Goal: Task Accomplishment & Management: Complete application form

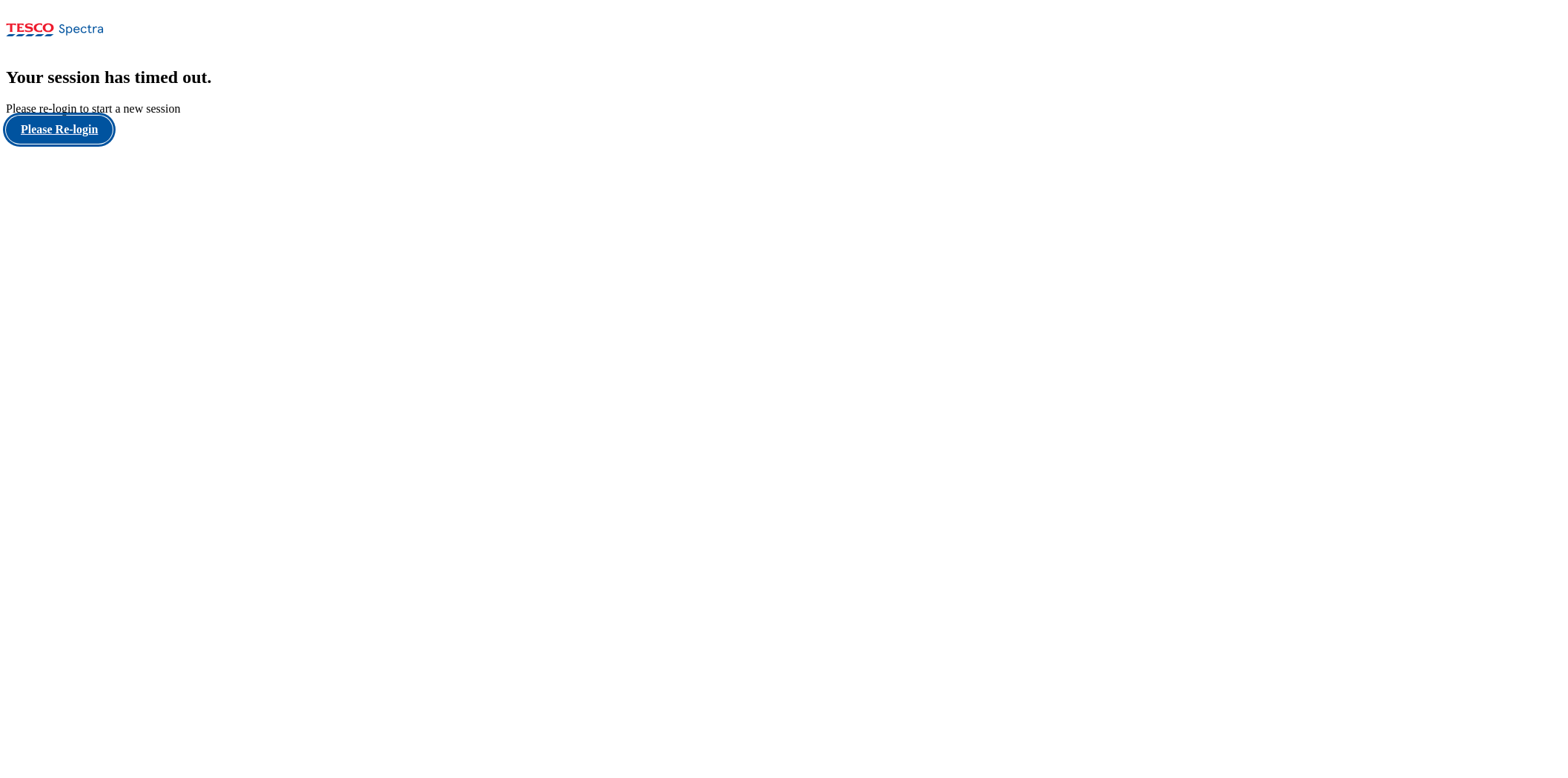
click at [102, 143] on button "Please Re-login" at bounding box center [59, 129] width 107 height 28
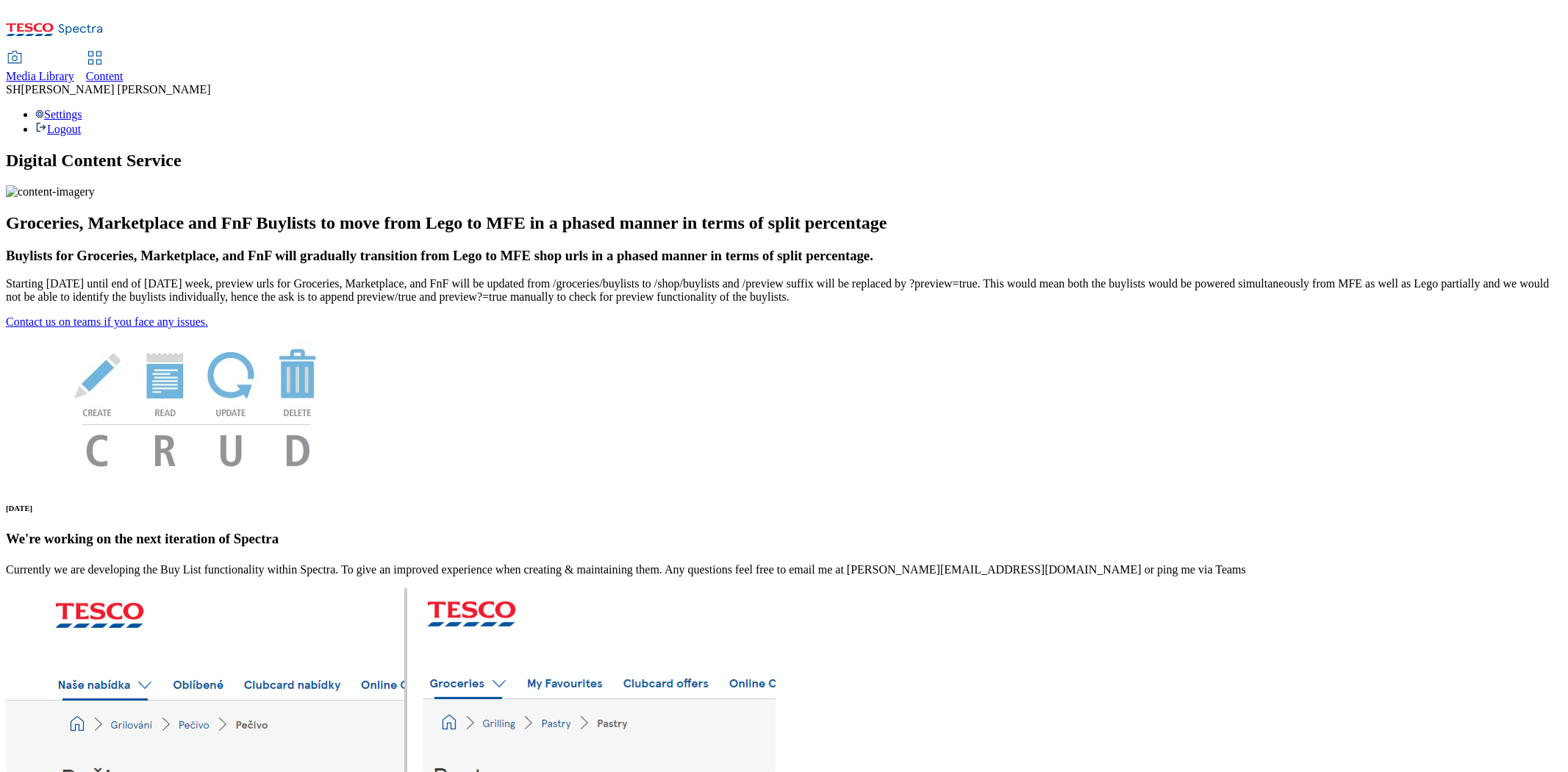
click at [124, 70] on span "Content" at bounding box center [105, 75] width 37 height 12
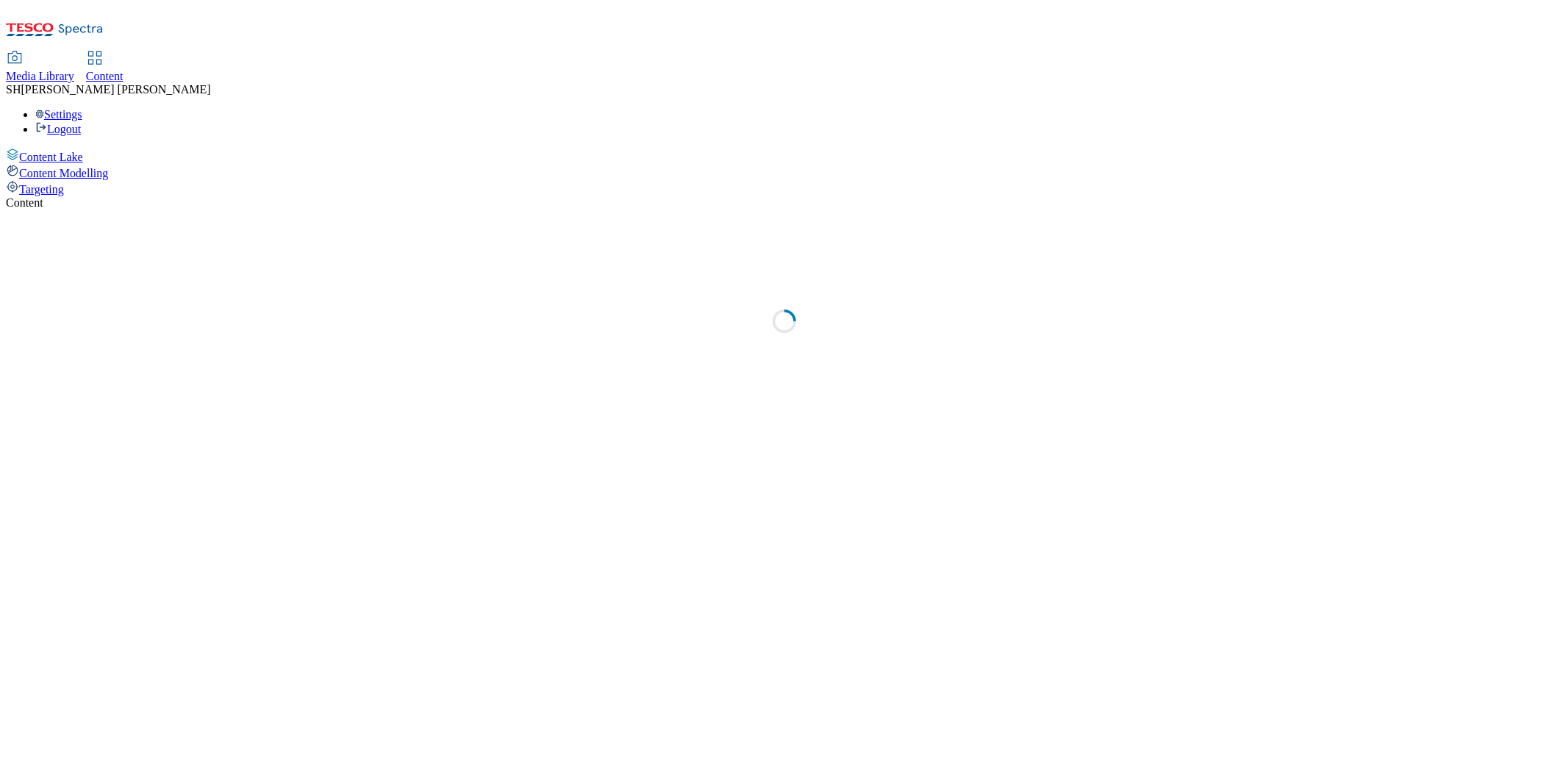
select select "ghs-[GEOGRAPHIC_DATA]"
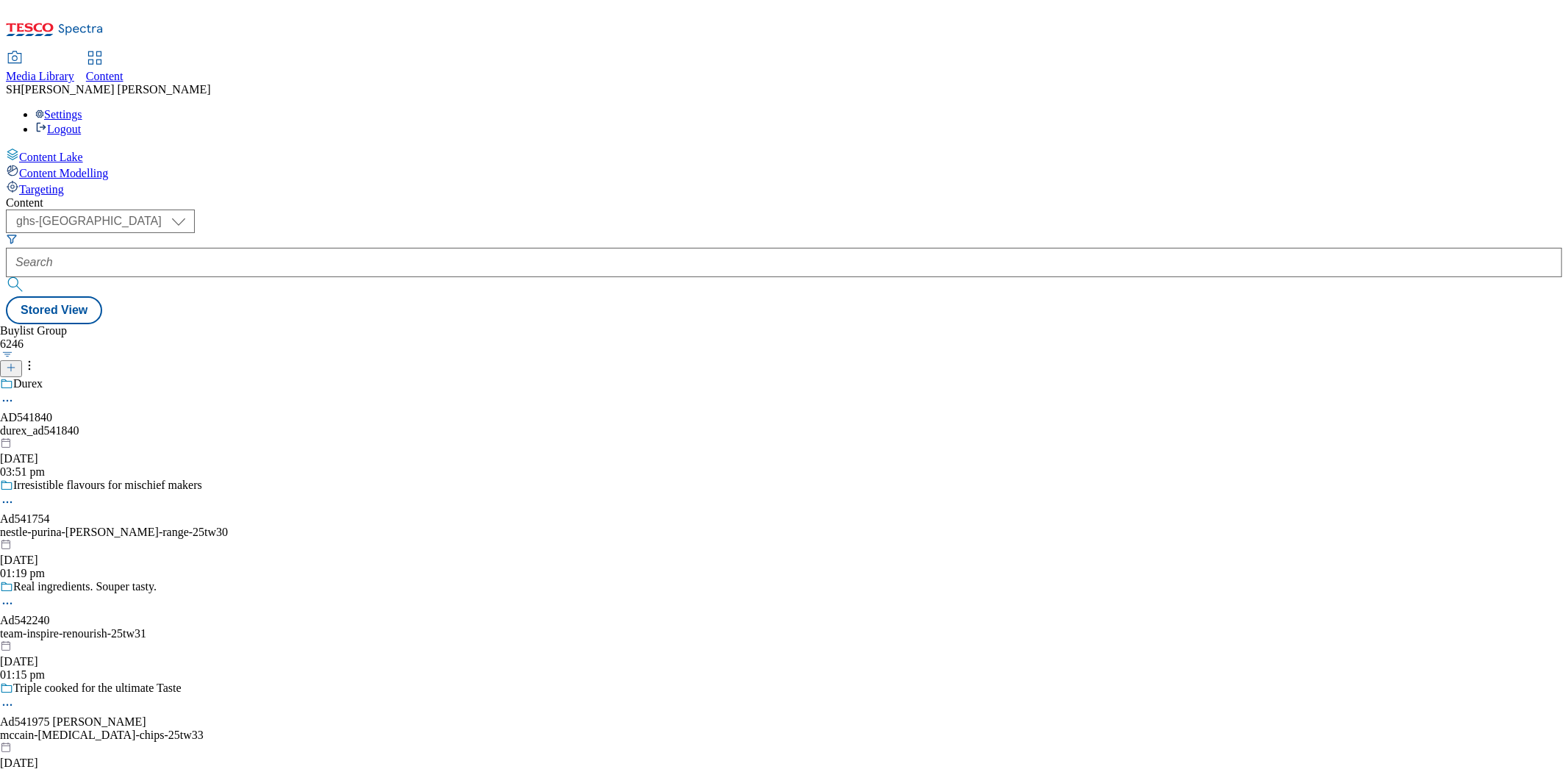
click at [16, 362] on icon at bounding box center [10, 367] width 10 height 10
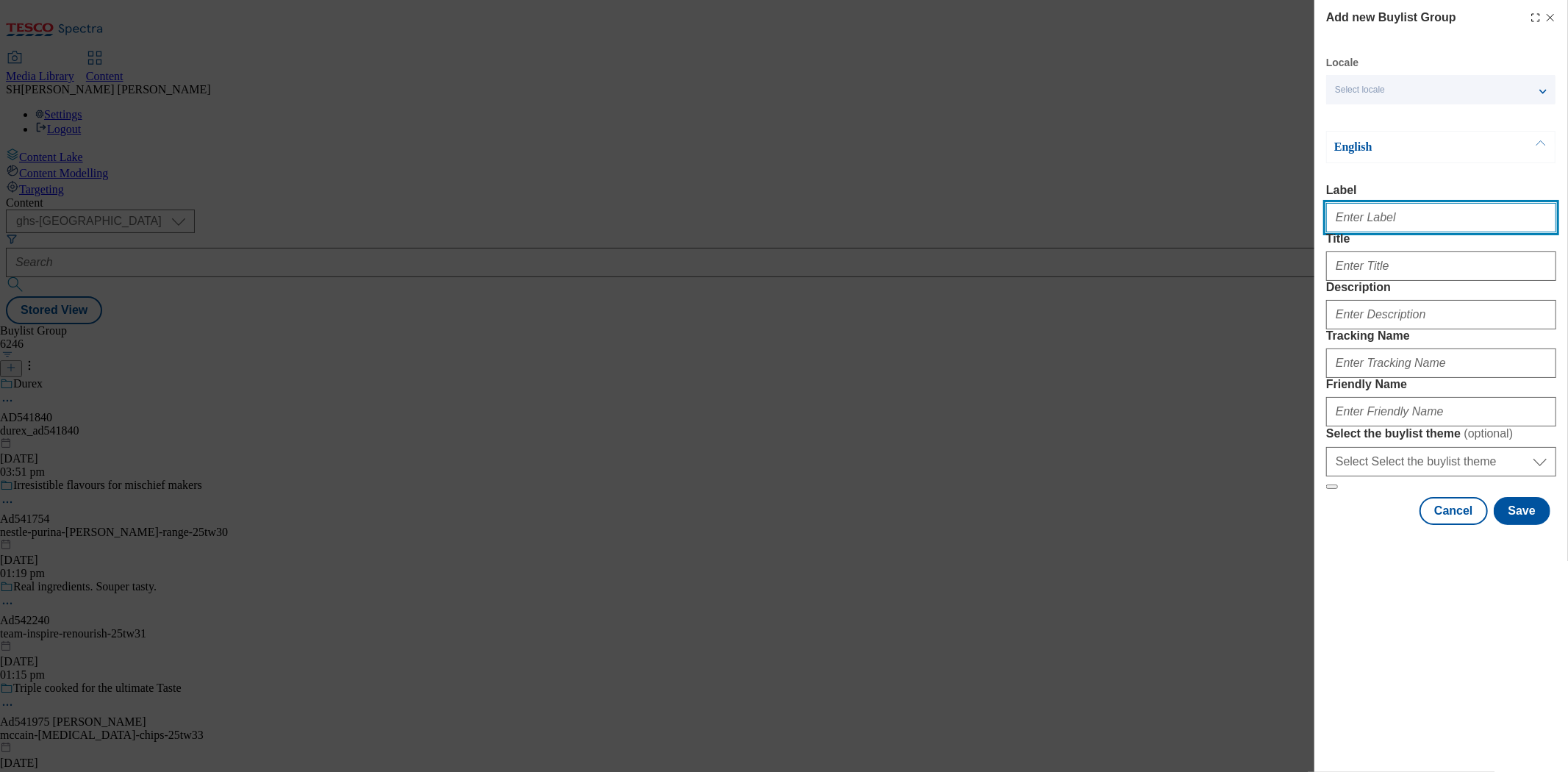
click at [1367, 207] on input "Label" at bounding box center [1442, 217] width 231 height 30
paste input "541620"
type input "AD541620"
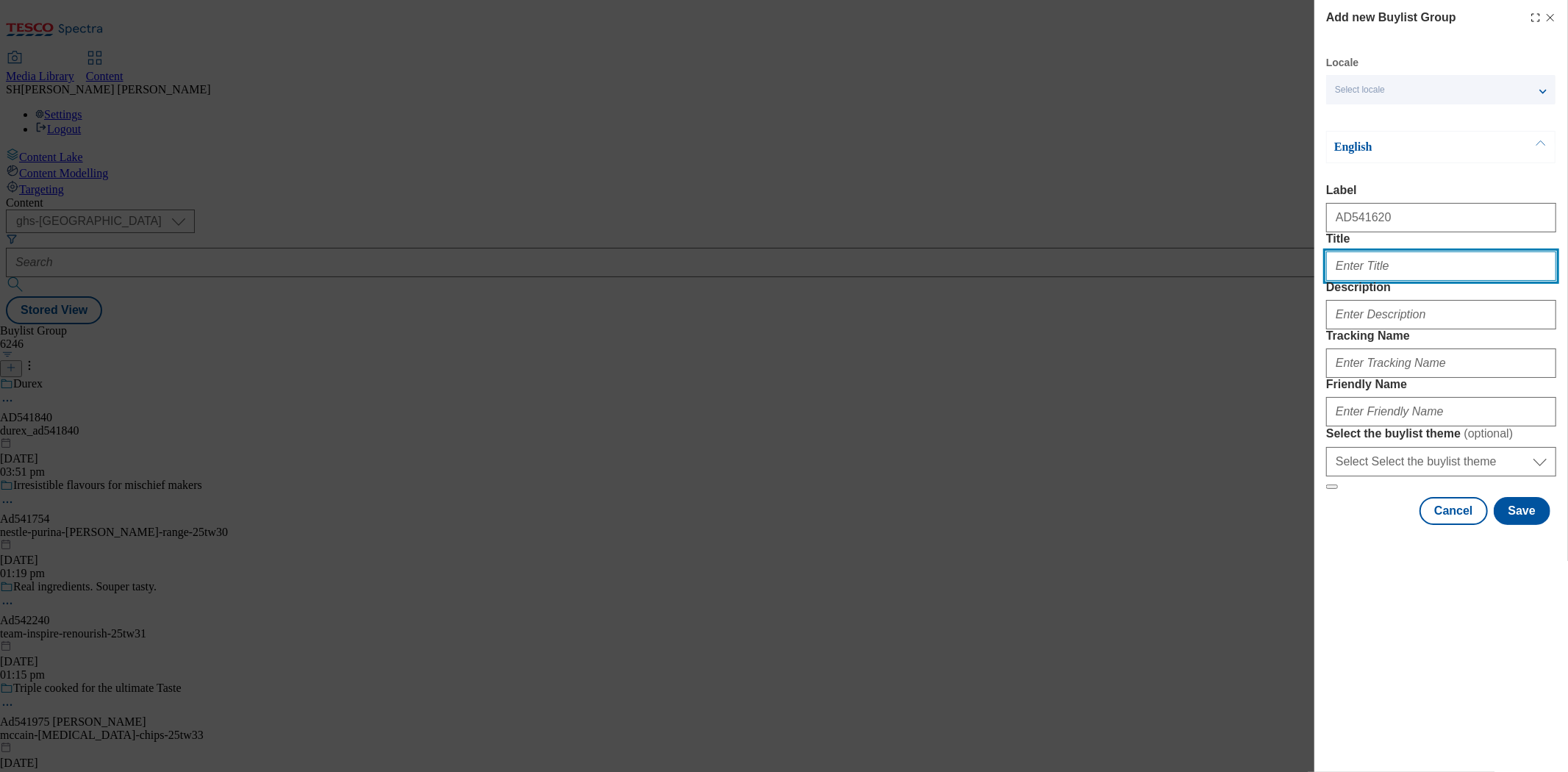
click at [1347, 281] on input "Title" at bounding box center [1442, 267] width 231 height 30
type input "Let us help you talk menopause"
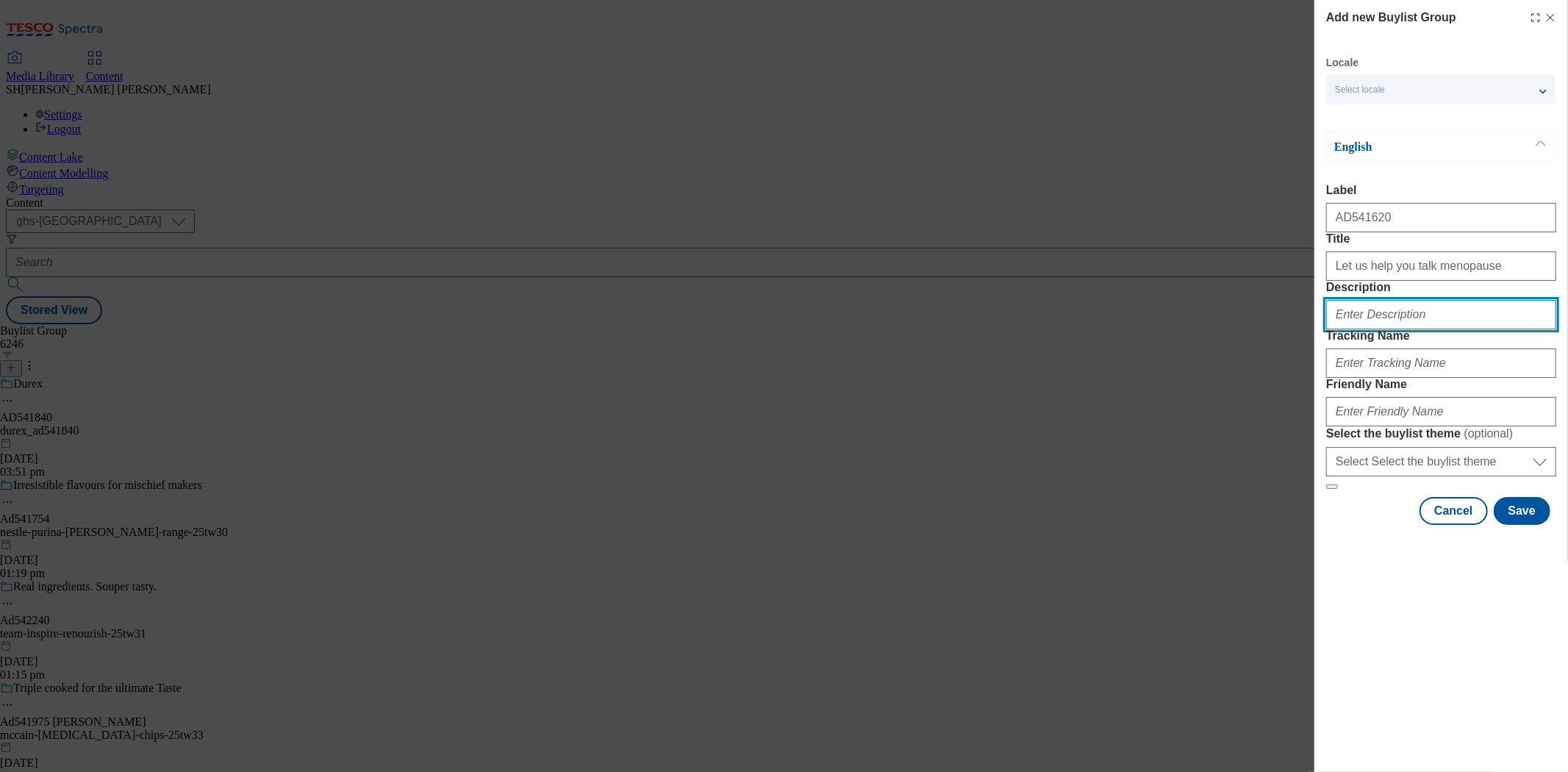
click at [1377, 329] on input "Description" at bounding box center [1442, 315] width 231 height 30
click at [1394, 329] on input "Description" at bounding box center [1442, 315] width 231 height 30
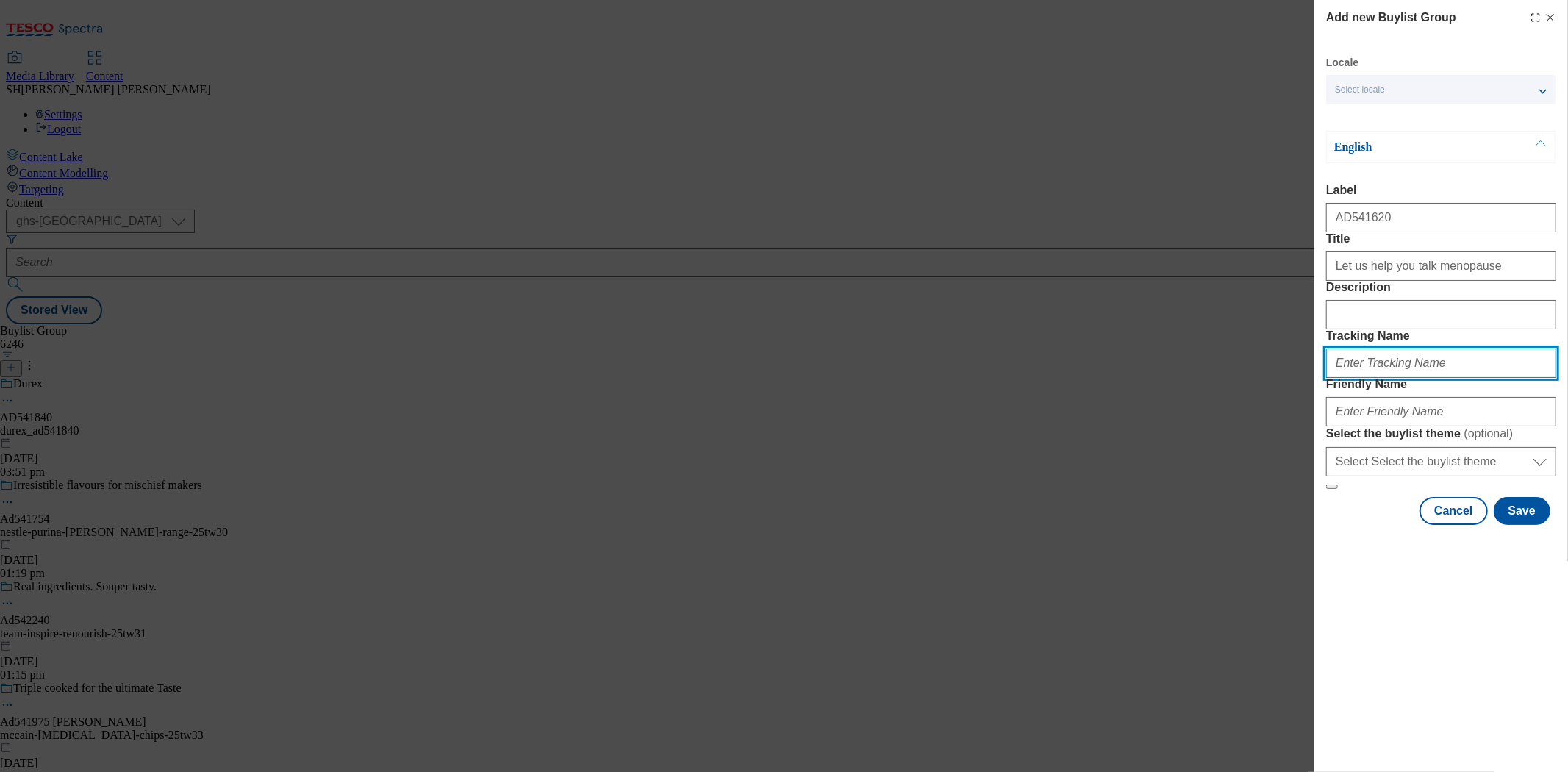
click at [1343, 378] on input "Tracking Name" at bounding box center [1442, 363] width 231 height 30
drag, startPoint x: 1423, startPoint y: 446, endPoint x: 1363, endPoint y: 451, distance: 60.2
click at [1363, 378] on input "DH_AD541512" at bounding box center [1442, 363] width 231 height 30
paste input "620"
type input "DH_AD541620"
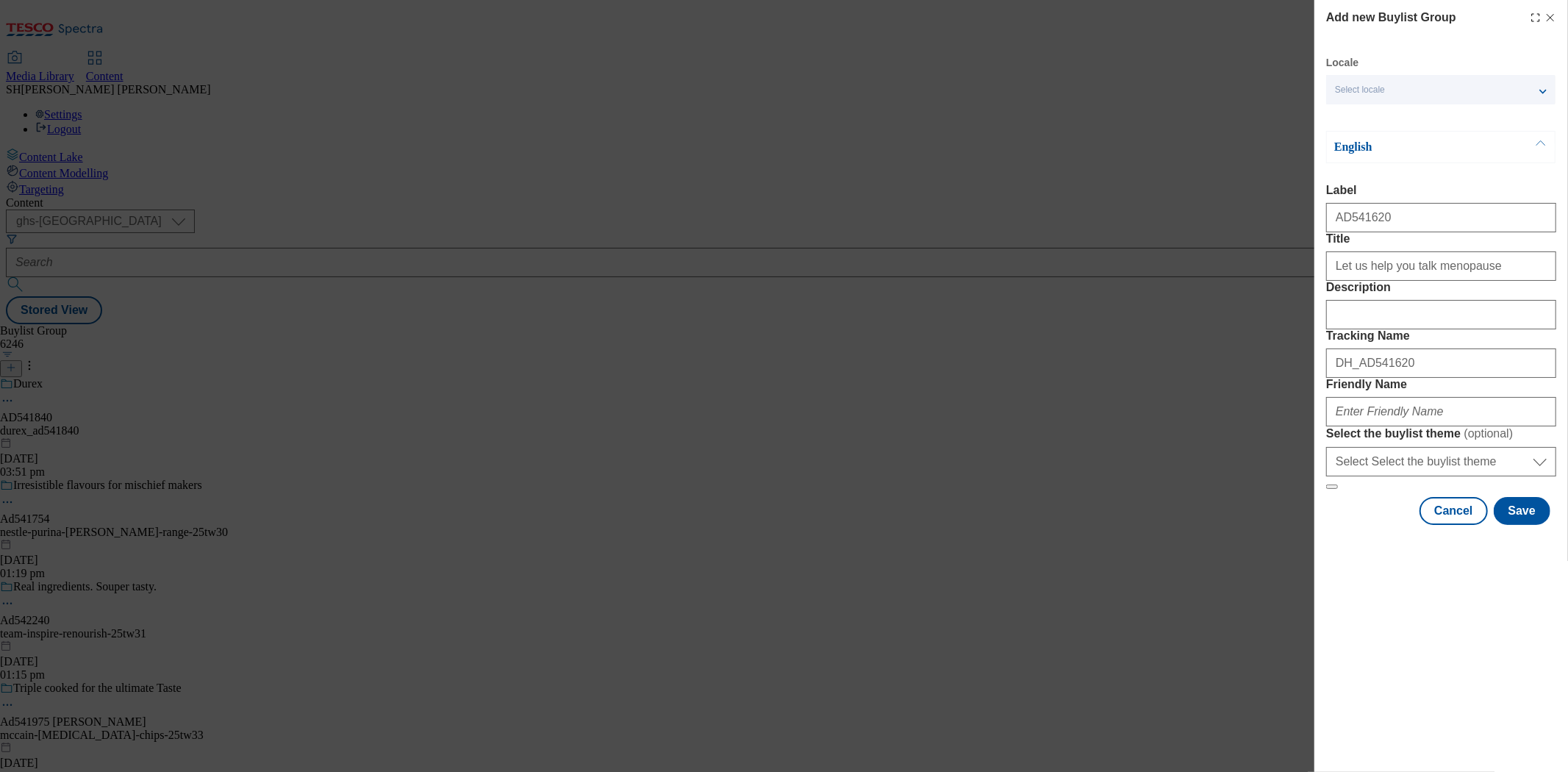
click at [1445, 343] on label "Tracking Name" at bounding box center [1442, 335] width 231 height 13
click at [1445, 378] on input "DH_AD541620" at bounding box center [1442, 363] width 231 height 30
click at [1400, 426] on input "Friendly Name" at bounding box center [1442, 412] width 231 height 30
click at [1369, 426] on input "Friendly Name" at bounding box center [1442, 412] width 231 height 30
type input "M"
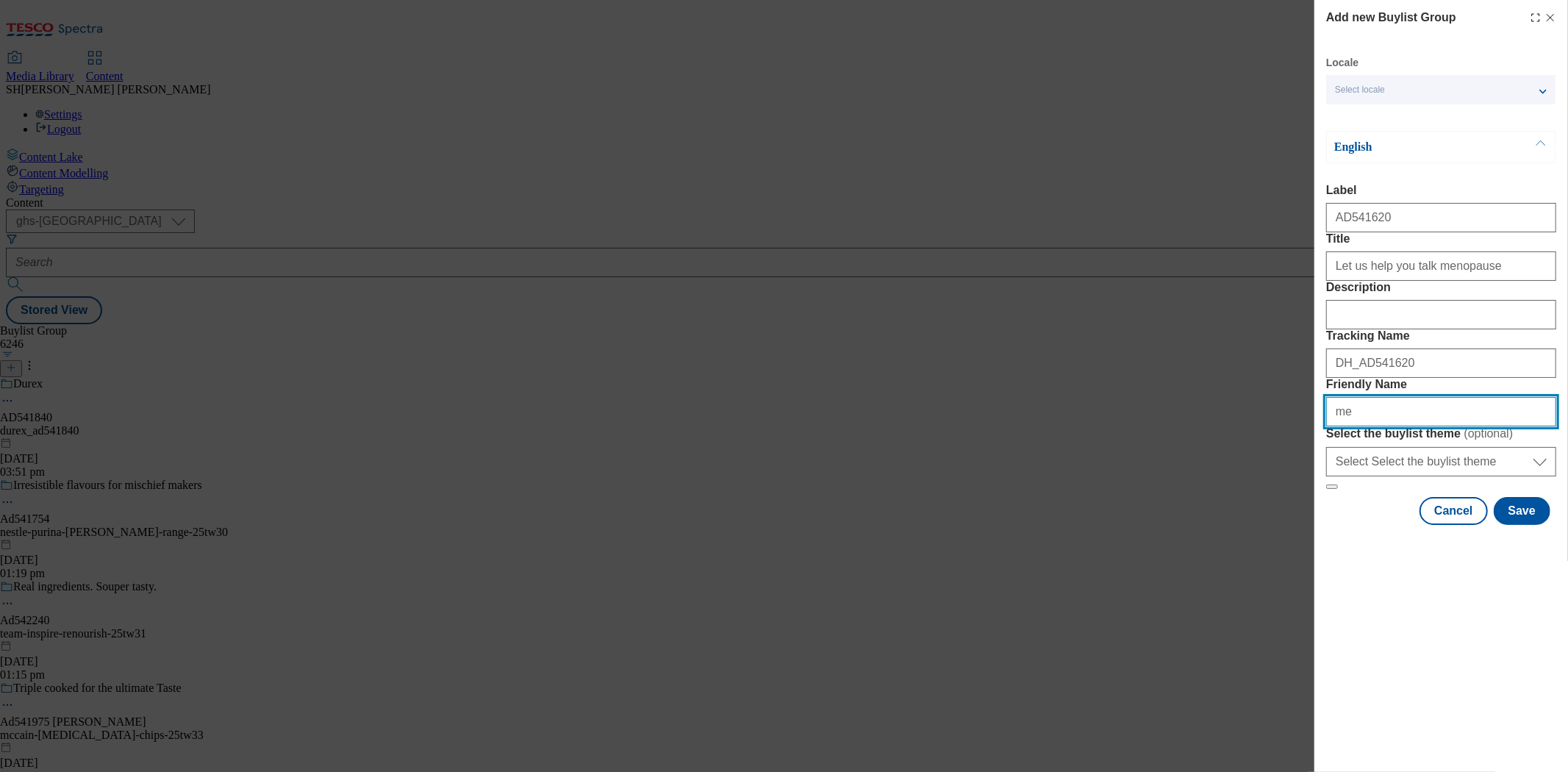
type input "m"
click at [1374, 490] on form "Label AD541620 Title Let us help you talk menopause Description Tracking Name D…" at bounding box center [1442, 336] width 231 height 306
click at [1378, 426] on input "Friendly Name" at bounding box center [1442, 412] width 231 height 30
click at [1392, 426] on input "Meno-event-Bladder" at bounding box center [1442, 412] width 231 height 30
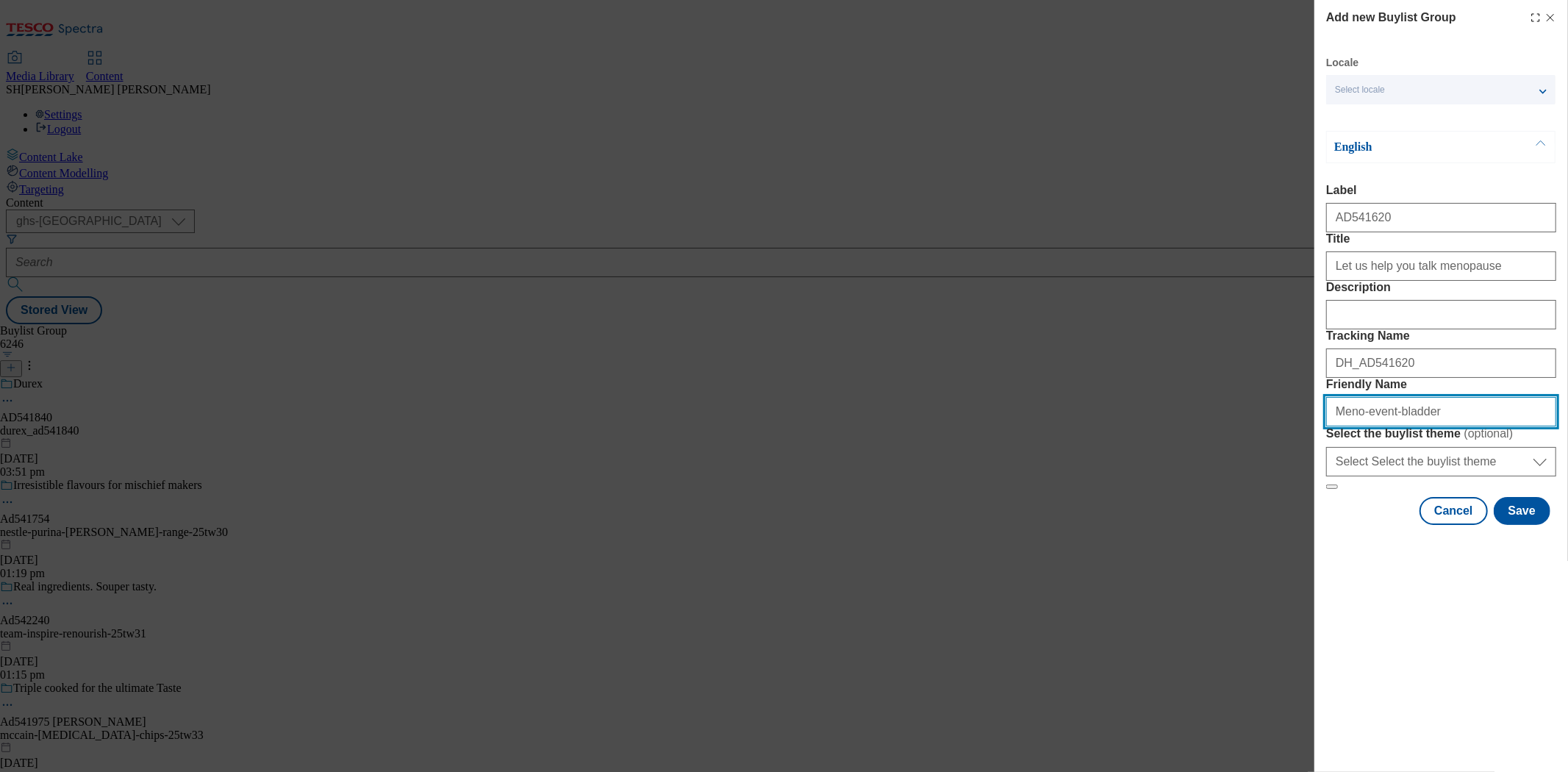
click at [1344, 426] on input "Meno-event-bladder" at bounding box center [1442, 412] width 231 height 30
type input "meno-event-bladder"
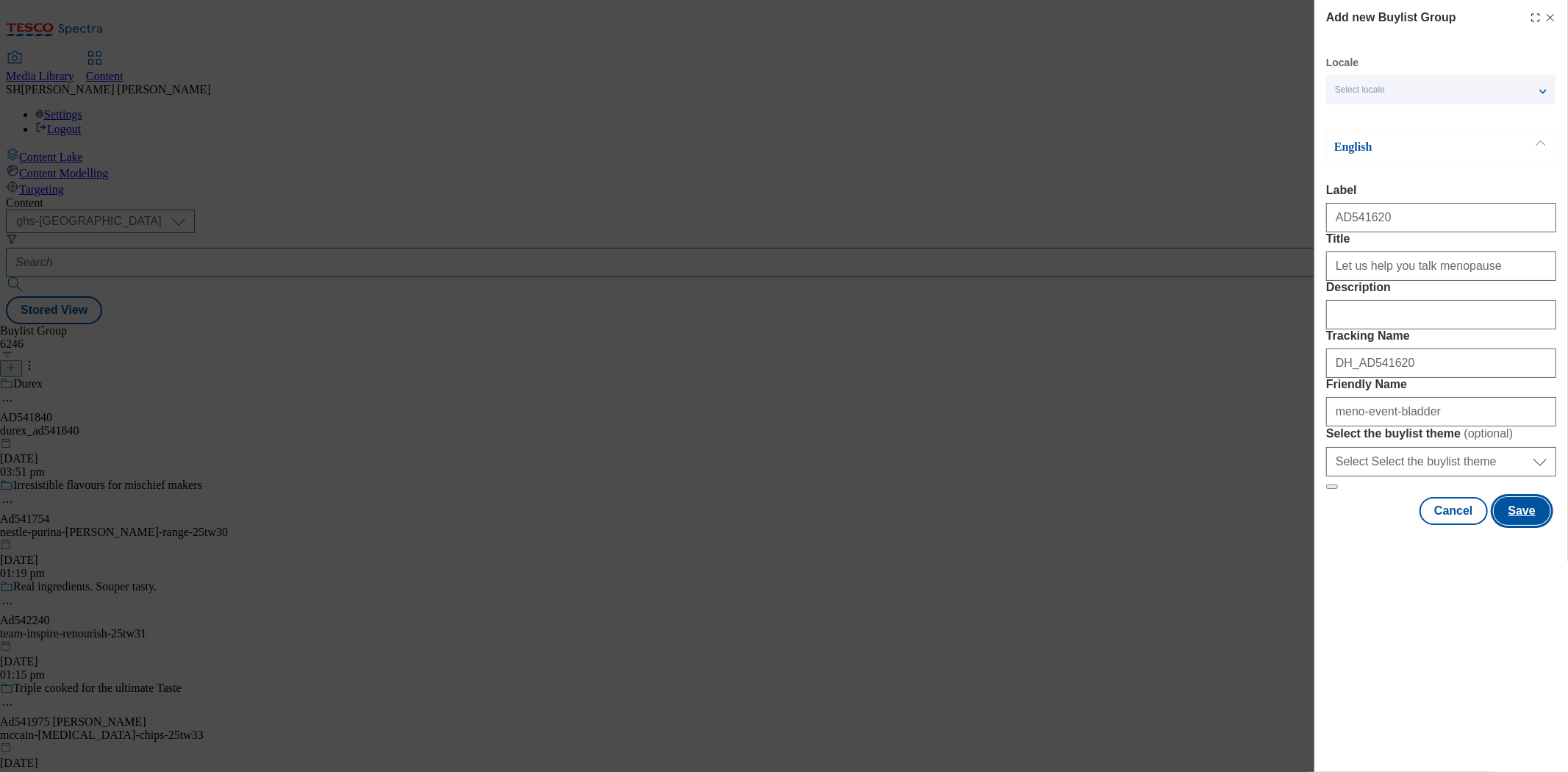
click at [1510, 525] on button "Save" at bounding box center [1522, 511] width 57 height 28
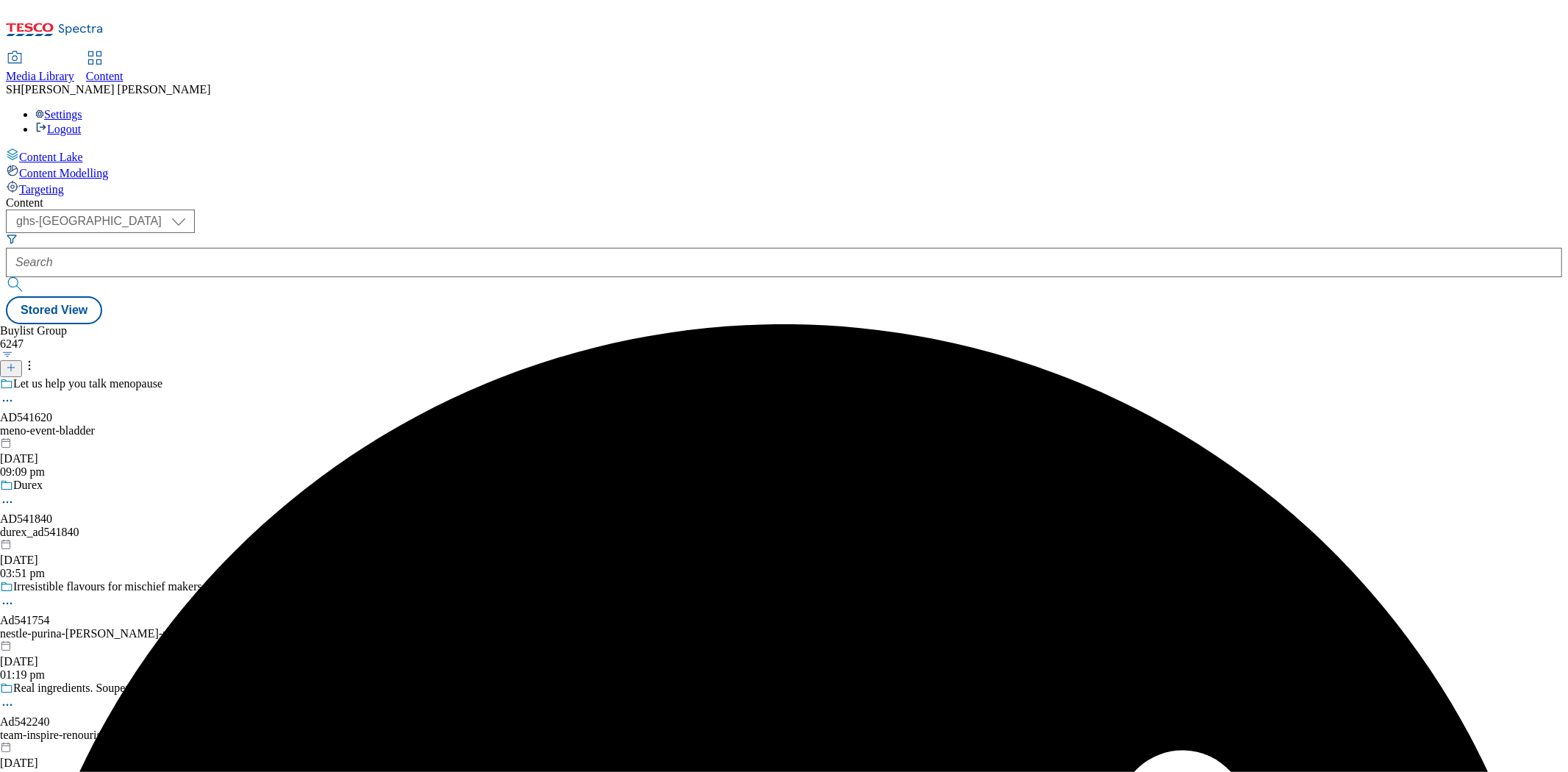
click at [235, 377] on div "Let us help you talk menopause" at bounding box center [117, 394] width 235 height 33
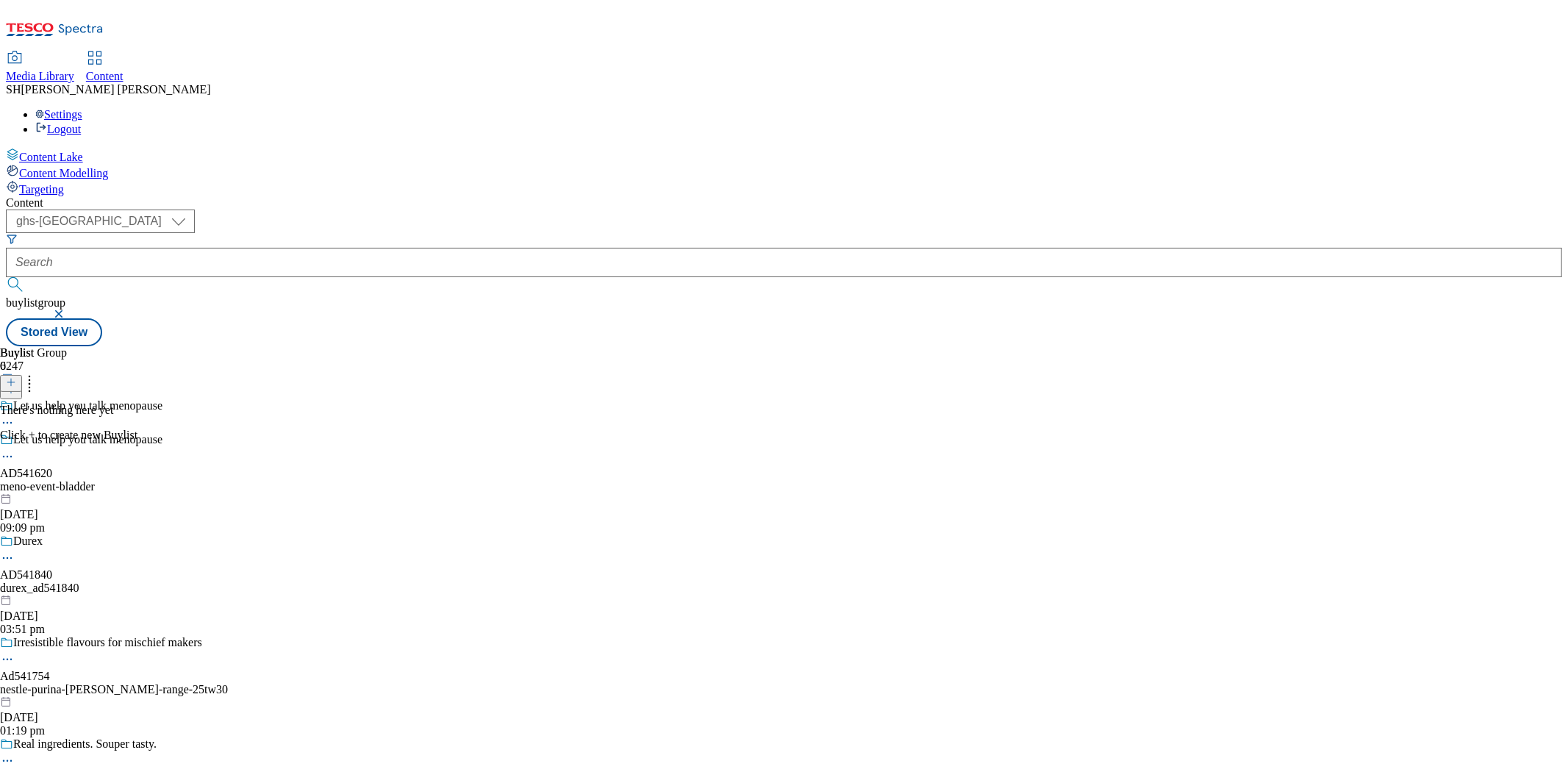
click at [16, 377] on icon at bounding box center [10, 382] width 10 height 10
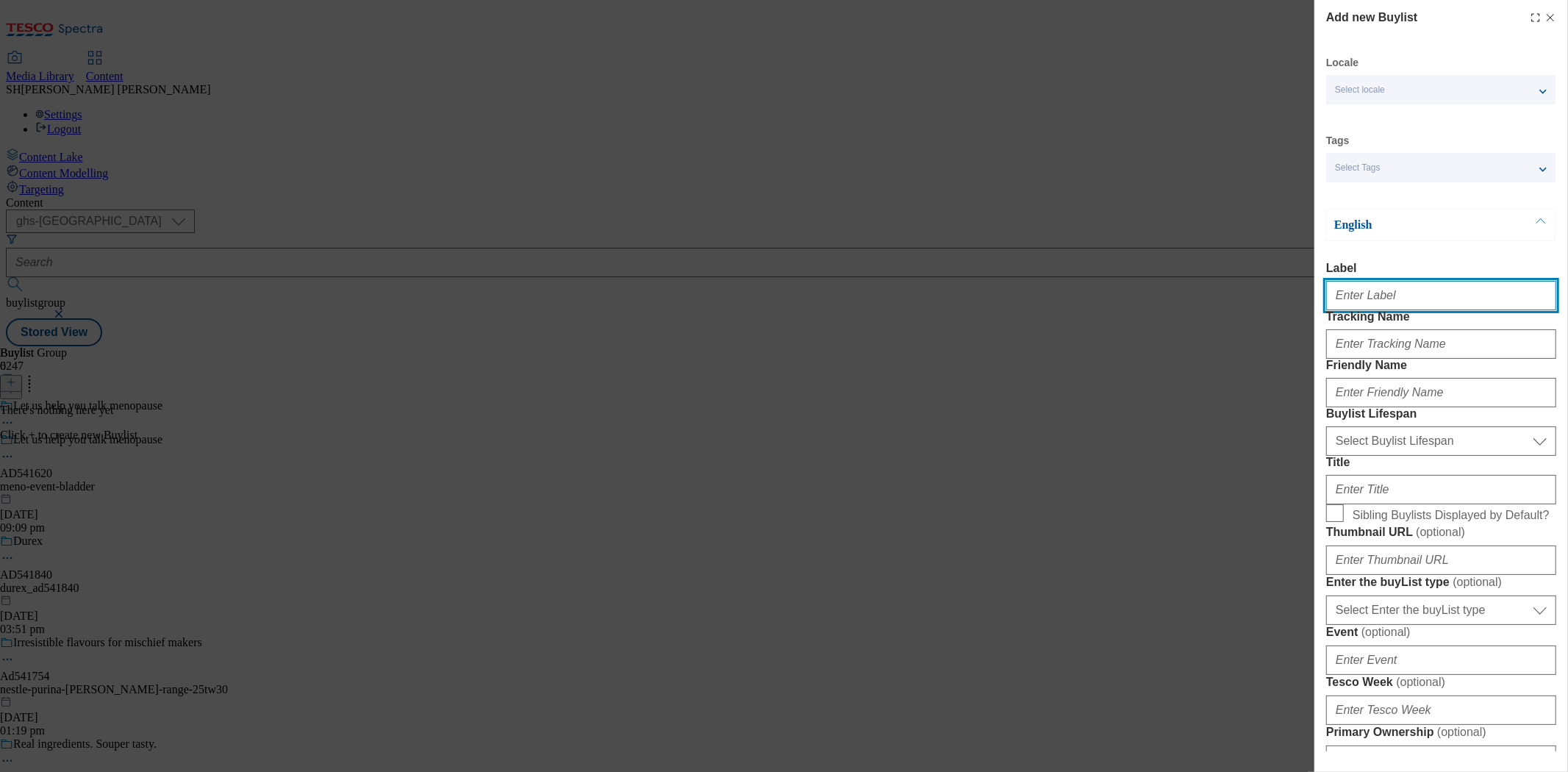
click at [1347, 303] on input "Label" at bounding box center [1442, 295] width 231 height 30
paste input "541620"
type input "AD541620"
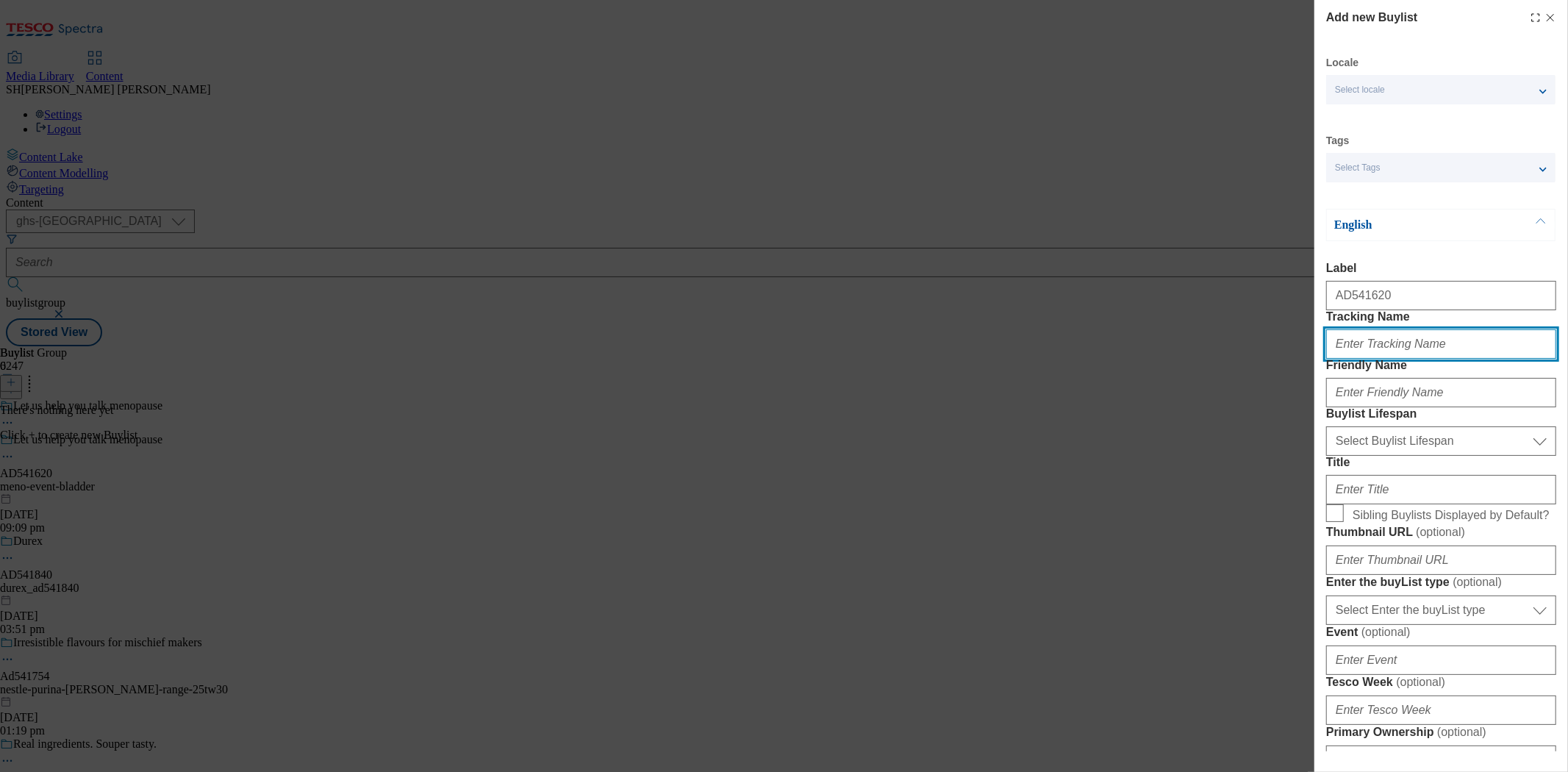
click at [1374, 359] on input "Tracking Name" at bounding box center [1442, 344] width 231 height 30
drag, startPoint x: 1428, startPoint y: 376, endPoint x: 1362, endPoint y: 383, distance: 66.4
click at [1362, 359] on input "DH_AD541512" at bounding box center [1442, 344] width 231 height 30
paste input "620"
type input "DH_AD541620"
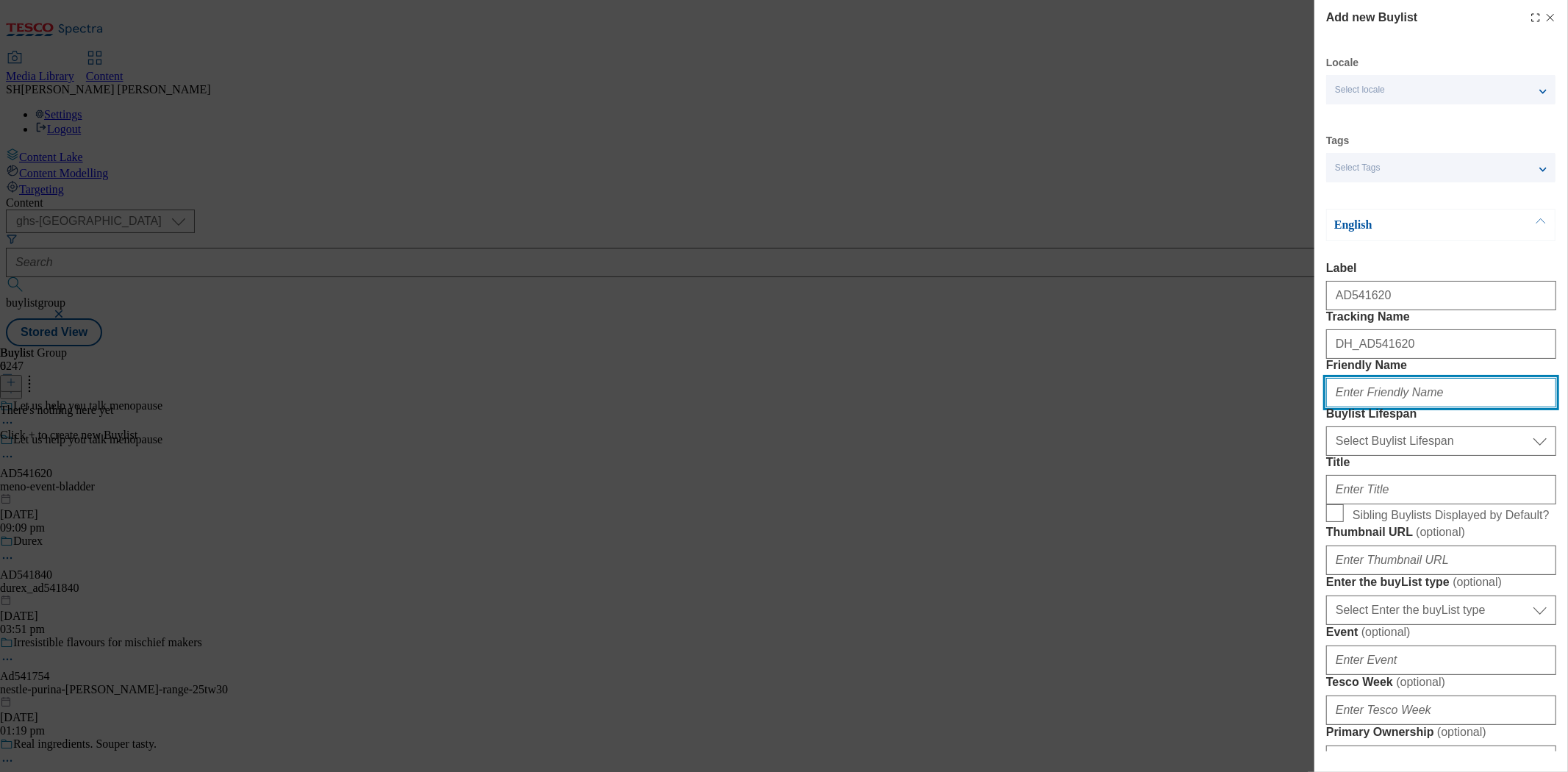
click at [1367, 407] on input "Friendly Name" at bounding box center [1442, 393] width 231 height 30
type input "meno-bladder-png"
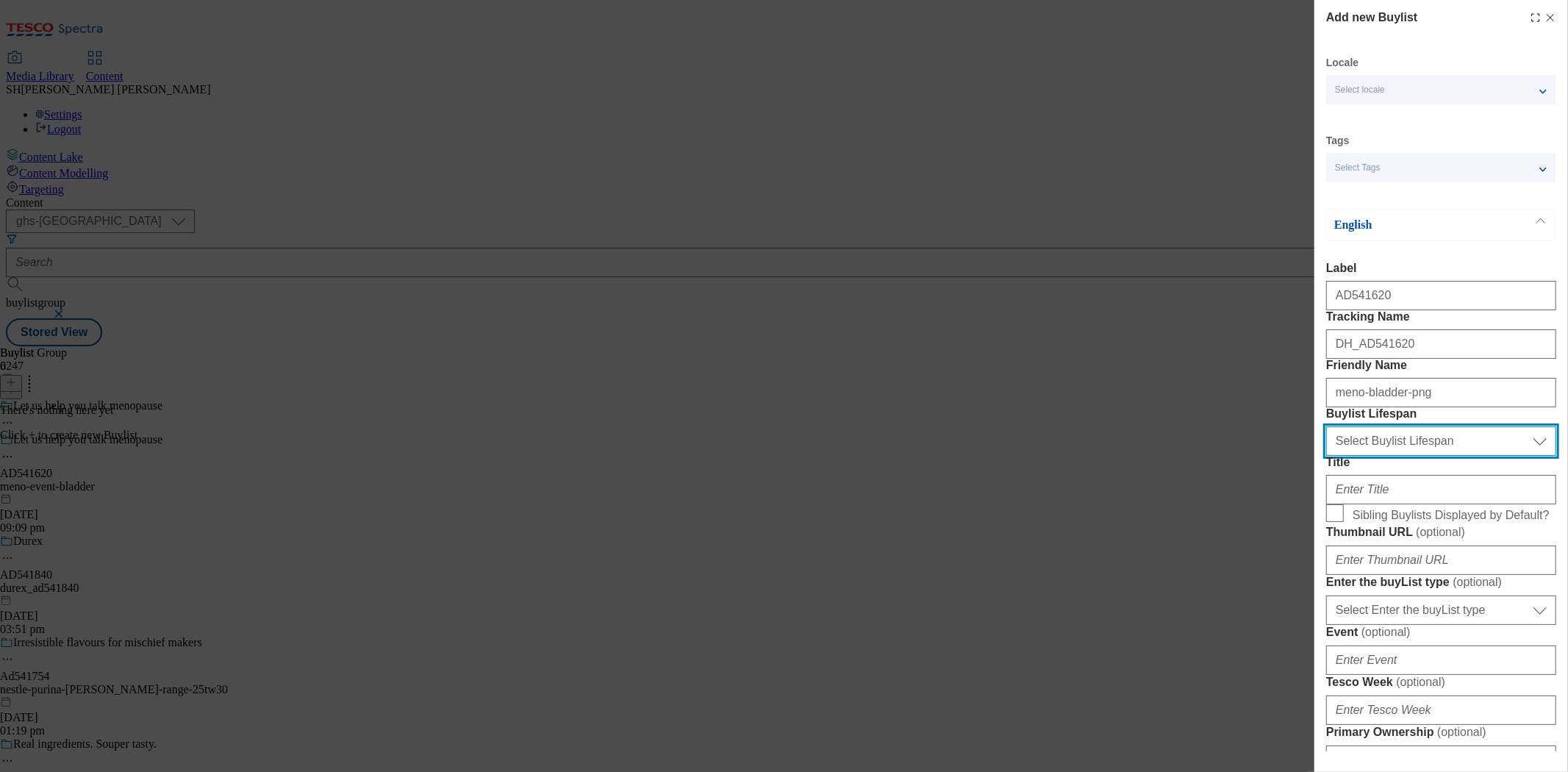
click at [1382, 455] on select "Select Buylist Lifespan evergreen seasonal tactical" at bounding box center [1442, 441] width 231 height 30
select select "seasonal"
click at [1326, 455] on select "Select Buylist Lifespan evergreen seasonal tactical" at bounding box center [1442, 441] width 231 height 30
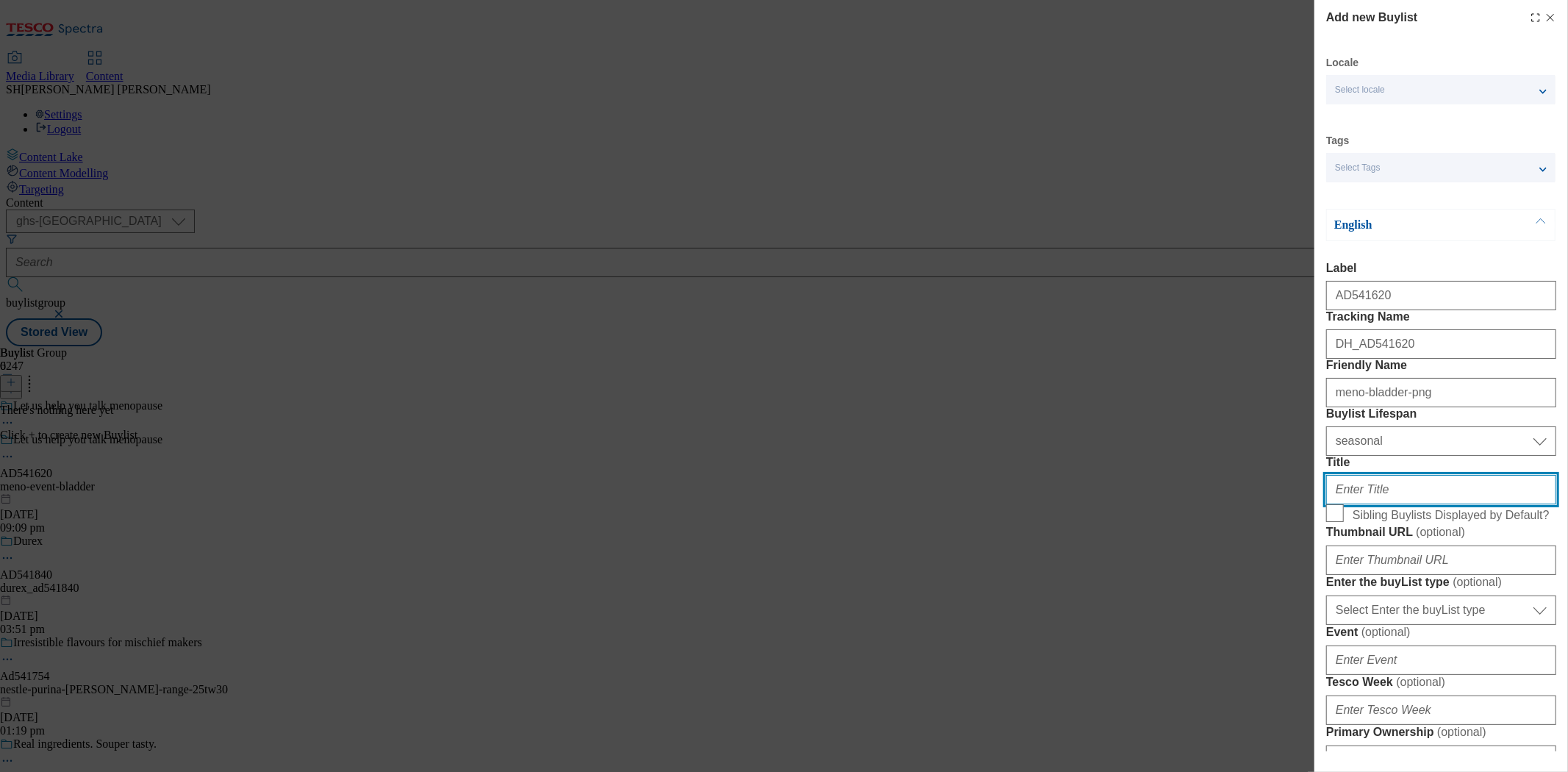
click at [1353, 504] on input "Title" at bounding box center [1442, 490] width 231 height 30
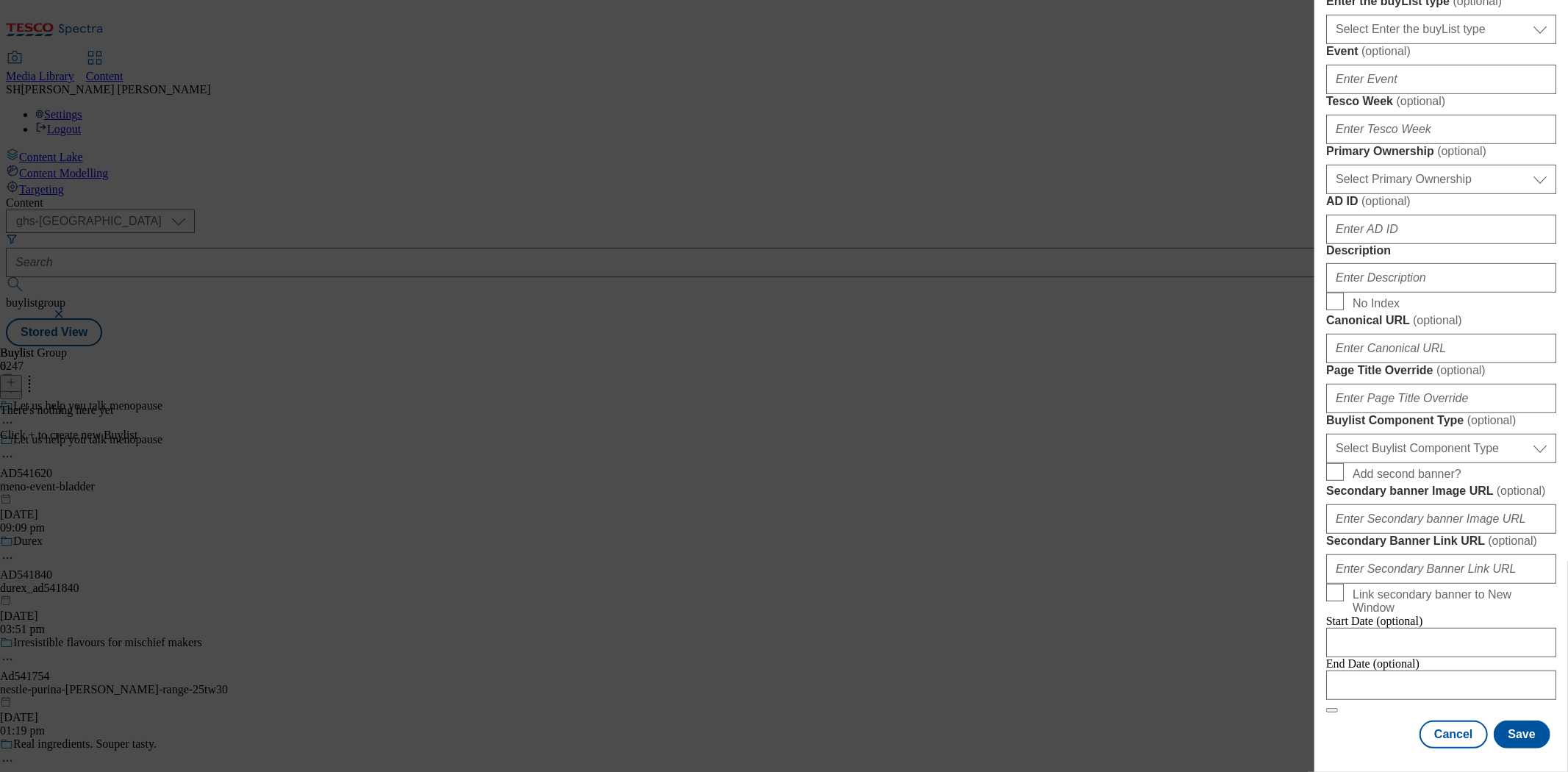
scroll to position [652, 0]
type input "Let us help you talk menopause"
click at [1368, 293] on input "Description" at bounding box center [1442, 278] width 231 height 30
click at [1364, 293] on input "Bladdeweakness" at bounding box center [1442, 278] width 231 height 30
click at [1363, 293] on input "Bladde weakness" at bounding box center [1442, 278] width 231 height 30
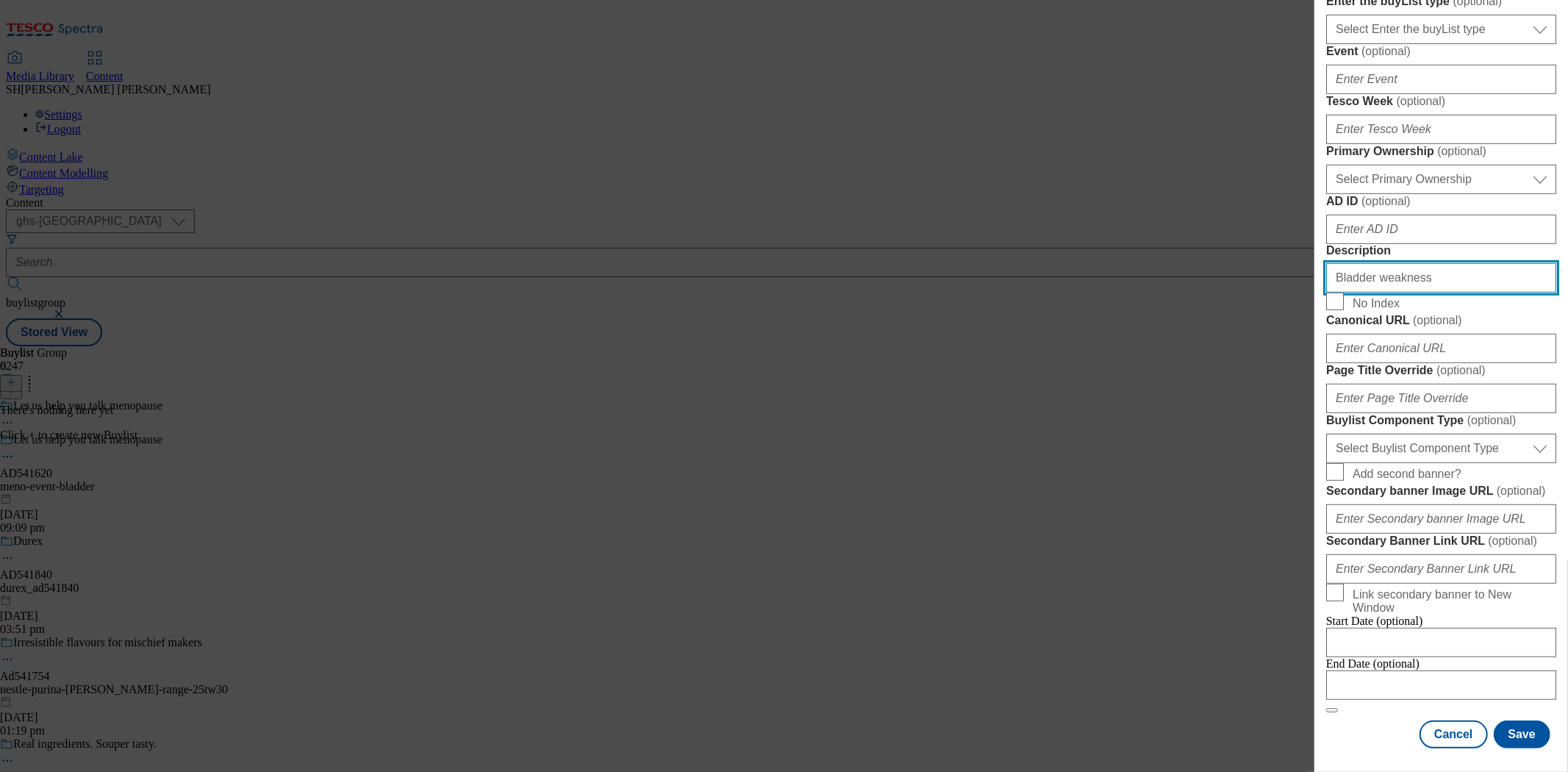
click at [1409, 293] on input "Bladder weakness" at bounding box center [1442, 278] width 231 height 30
type input "Bladder weakness"
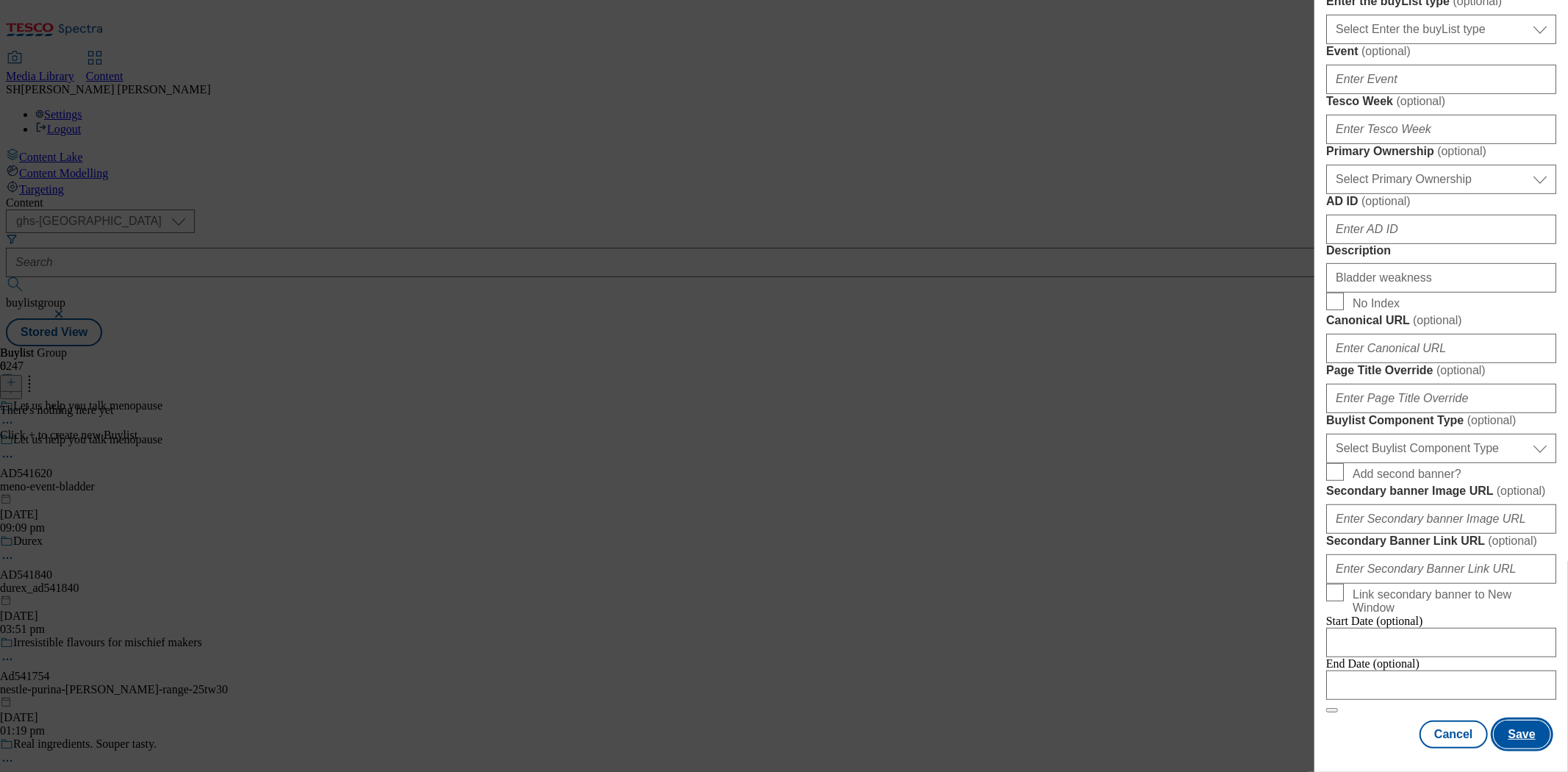
click at [1510, 720] on button "Save" at bounding box center [1522, 734] width 57 height 28
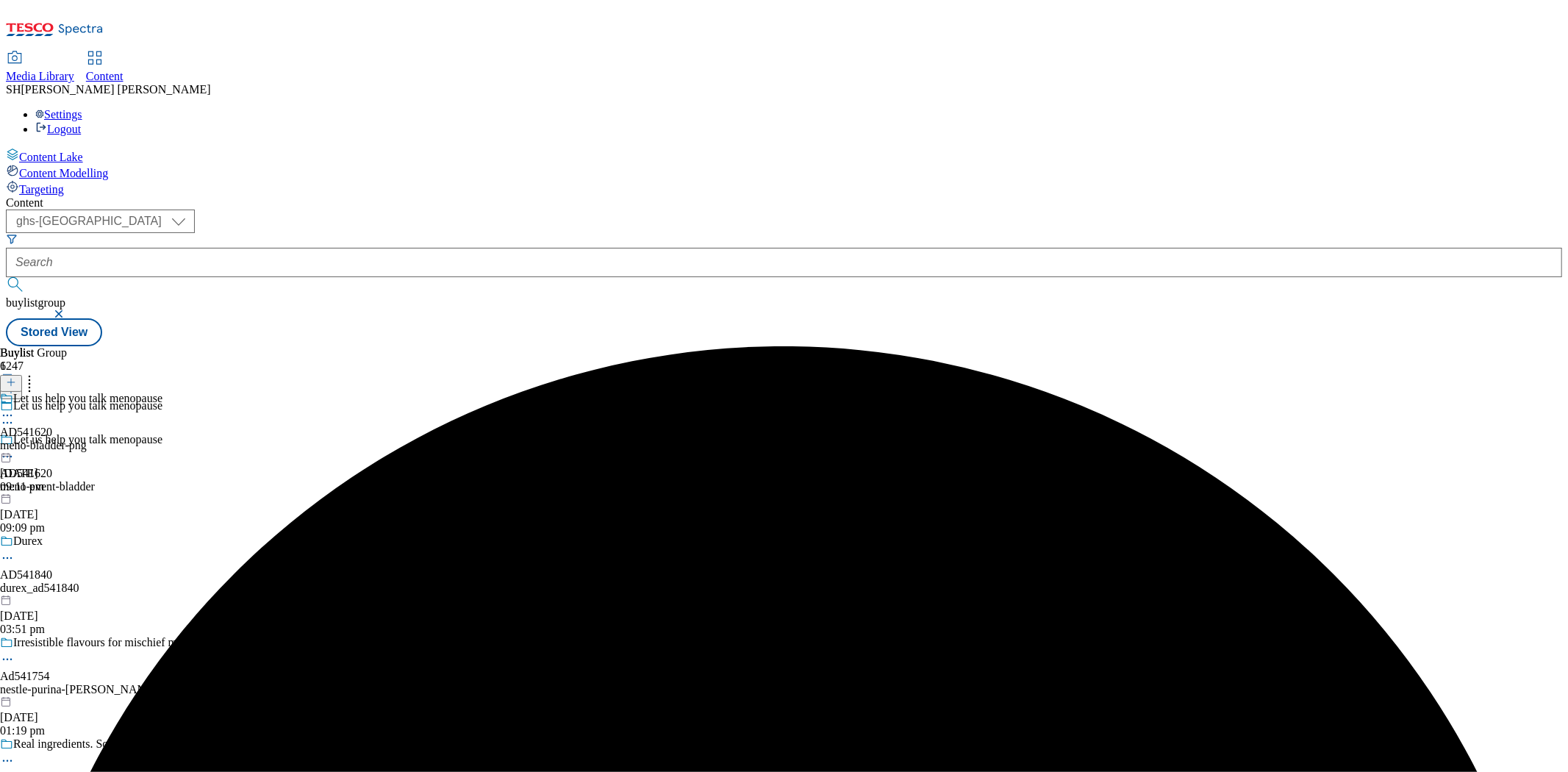
click at [163, 438] on div "meno-bladder-png" at bounding box center [81, 445] width 163 height 13
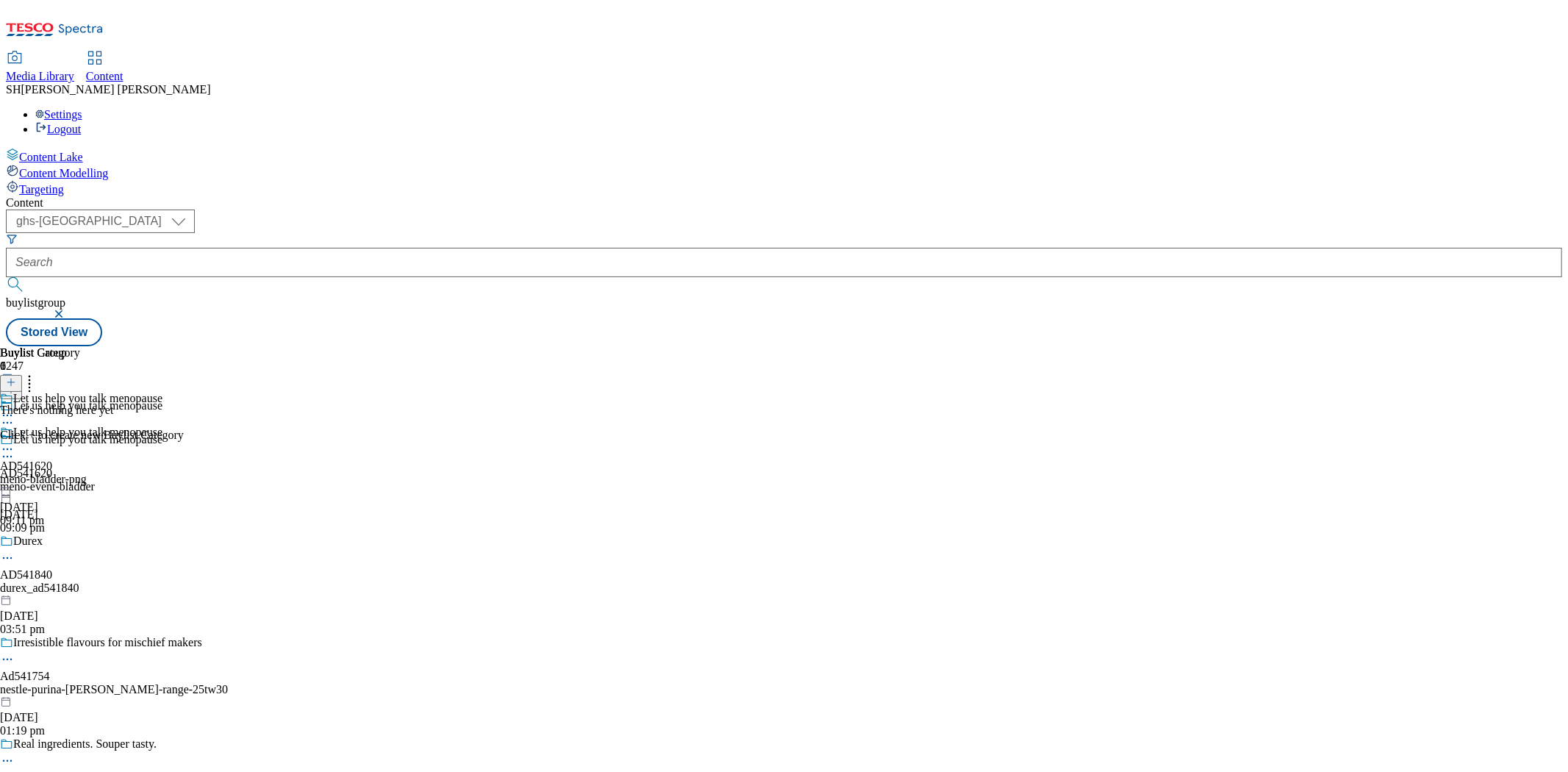
click at [16, 377] on icon at bounding box center [10, 382] width 10 height 10
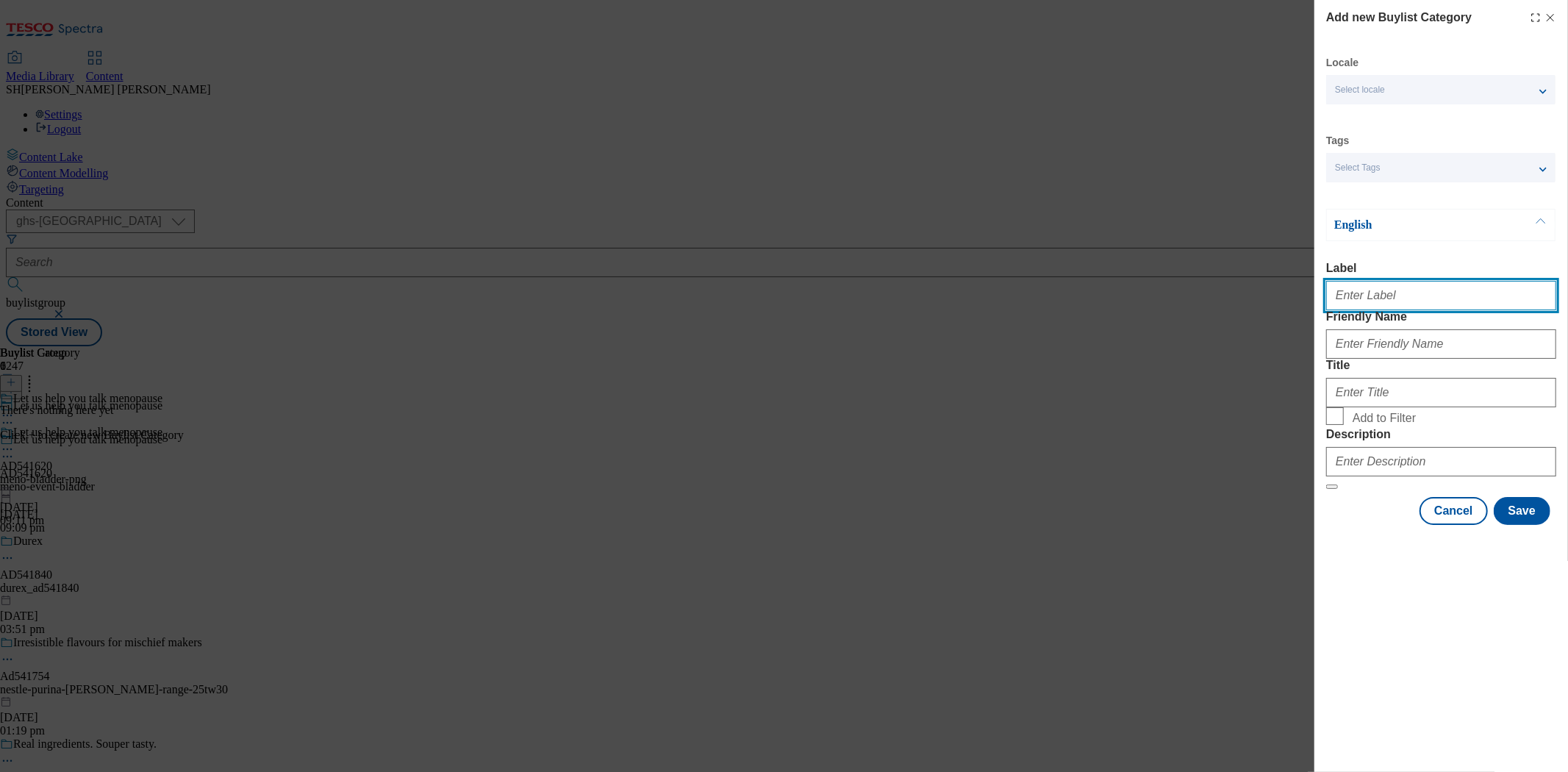
click at [1362, 294] on input "Label" at bounding box center [1442, 295] width 231 height 30
type input "a"
paste input "541620"
type input "AD541620"
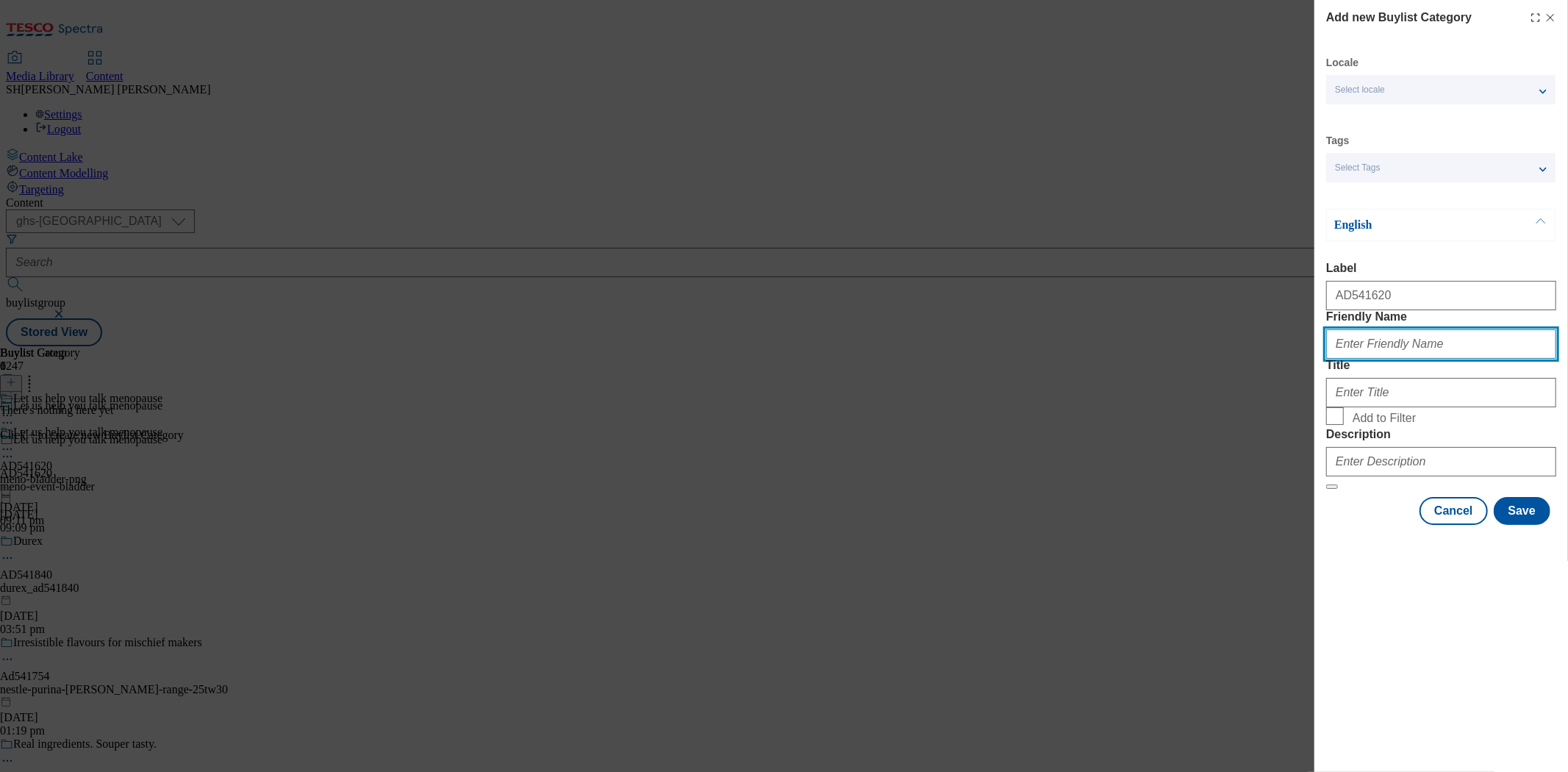
click at [1400, 359] on input "Friendly Name" at bounding box center [1442, 344] width 231 height 30
type input "meno-bladder-png"
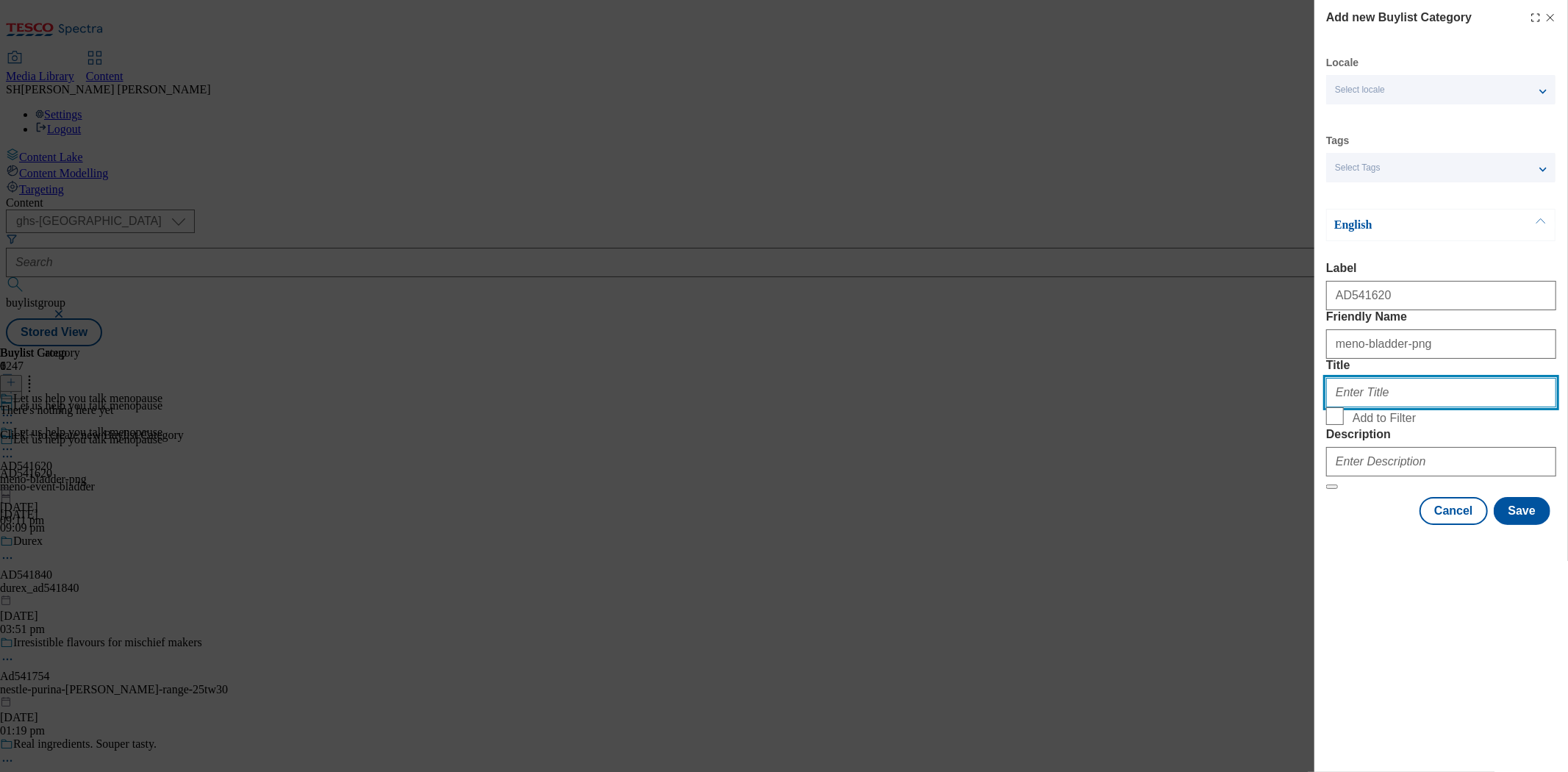
click at [1406, 407] on input "Title" at bounding box center [1442, 393] width 231 height 30
click at [1356, 407] on input "Let ushelp you talk menopause" at bounding box center [1442, 393] width 231 height 30
type input "Let u [PERSON_NAME] you talk menopause"
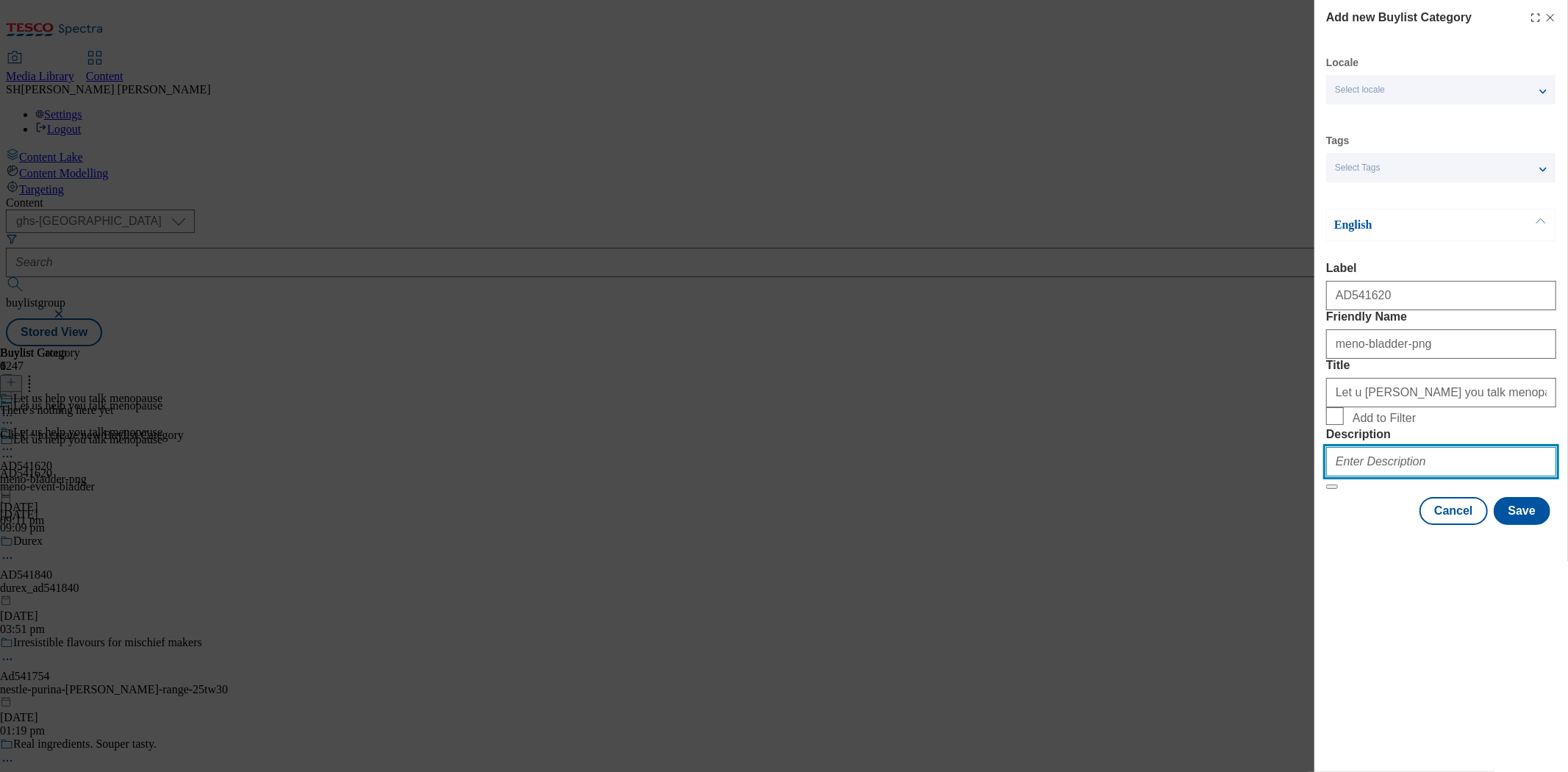
click at [1362, 477] on input "Description" at bounding box center [1442, 462] width 231 height 30
type input "Bladder weakness"
click at [1383, 525] on div "Cancel Save" at bounding box center [1442, 511] width 231 height 28
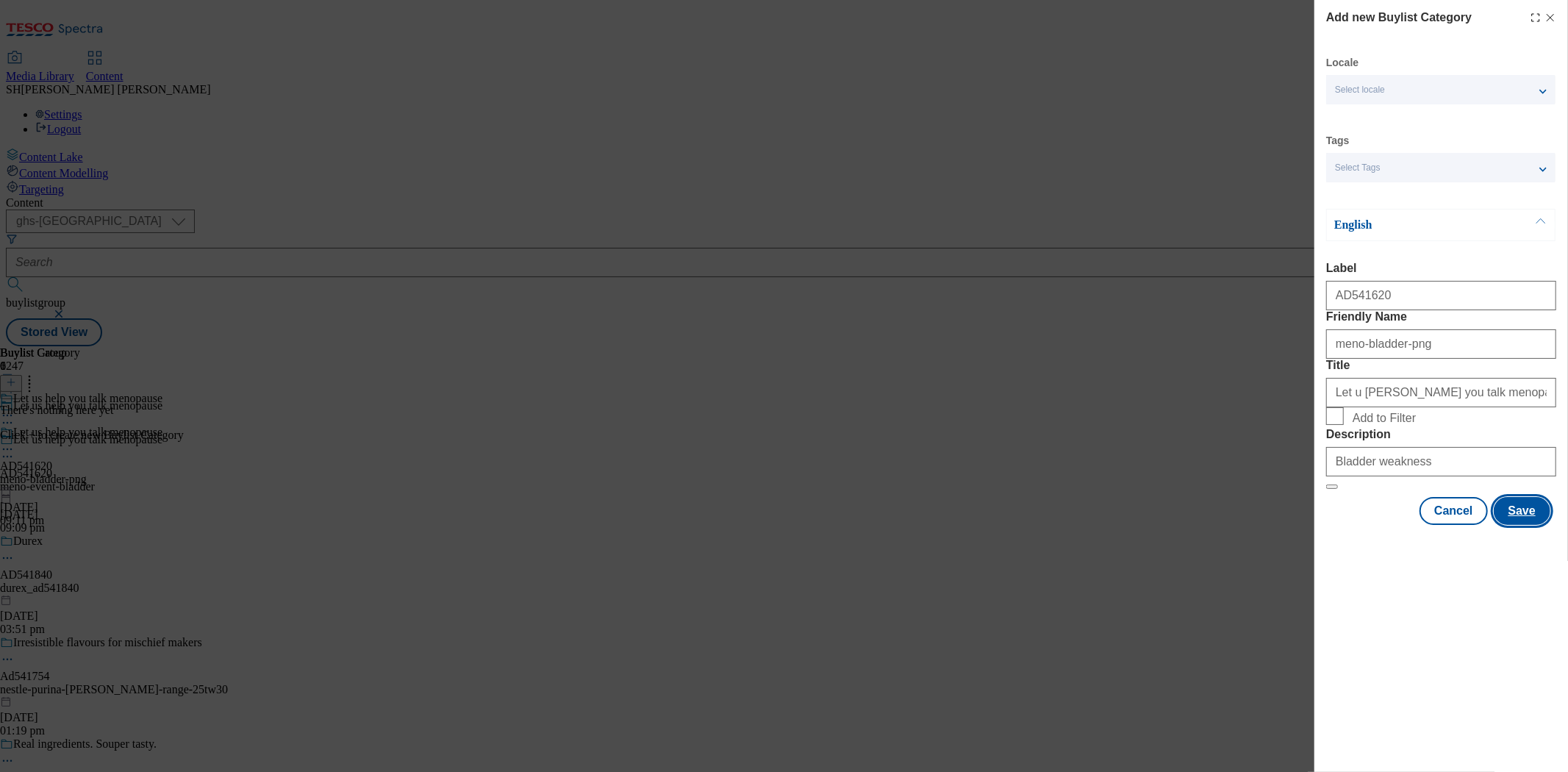
click at [1518, 525] on button "Save" at bounding box center [1522, 511] width 57 height 28
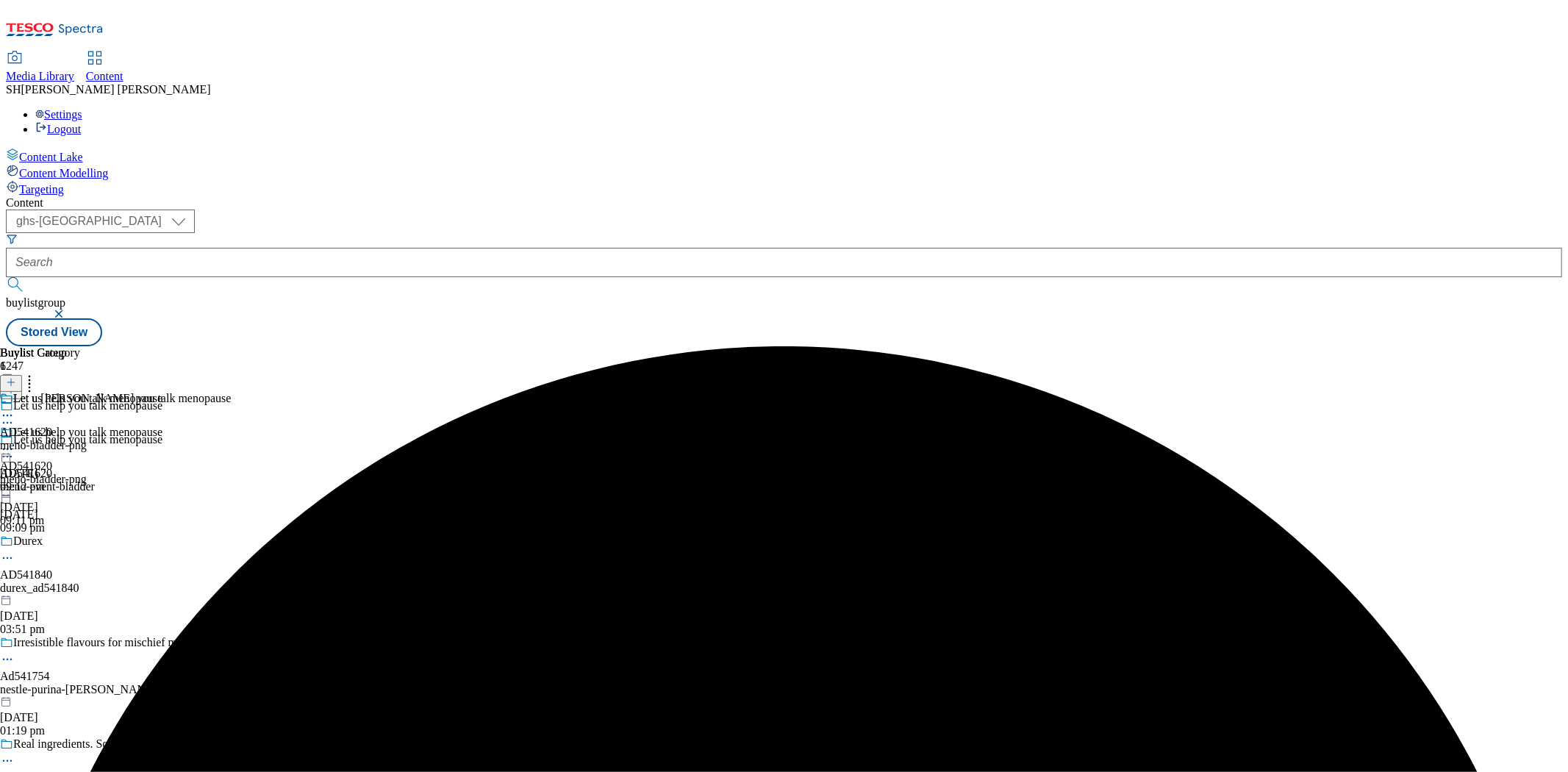
click at [231, 438] on div "meno-bladder-png" at bounding box center [115, 445] width 231 height 13
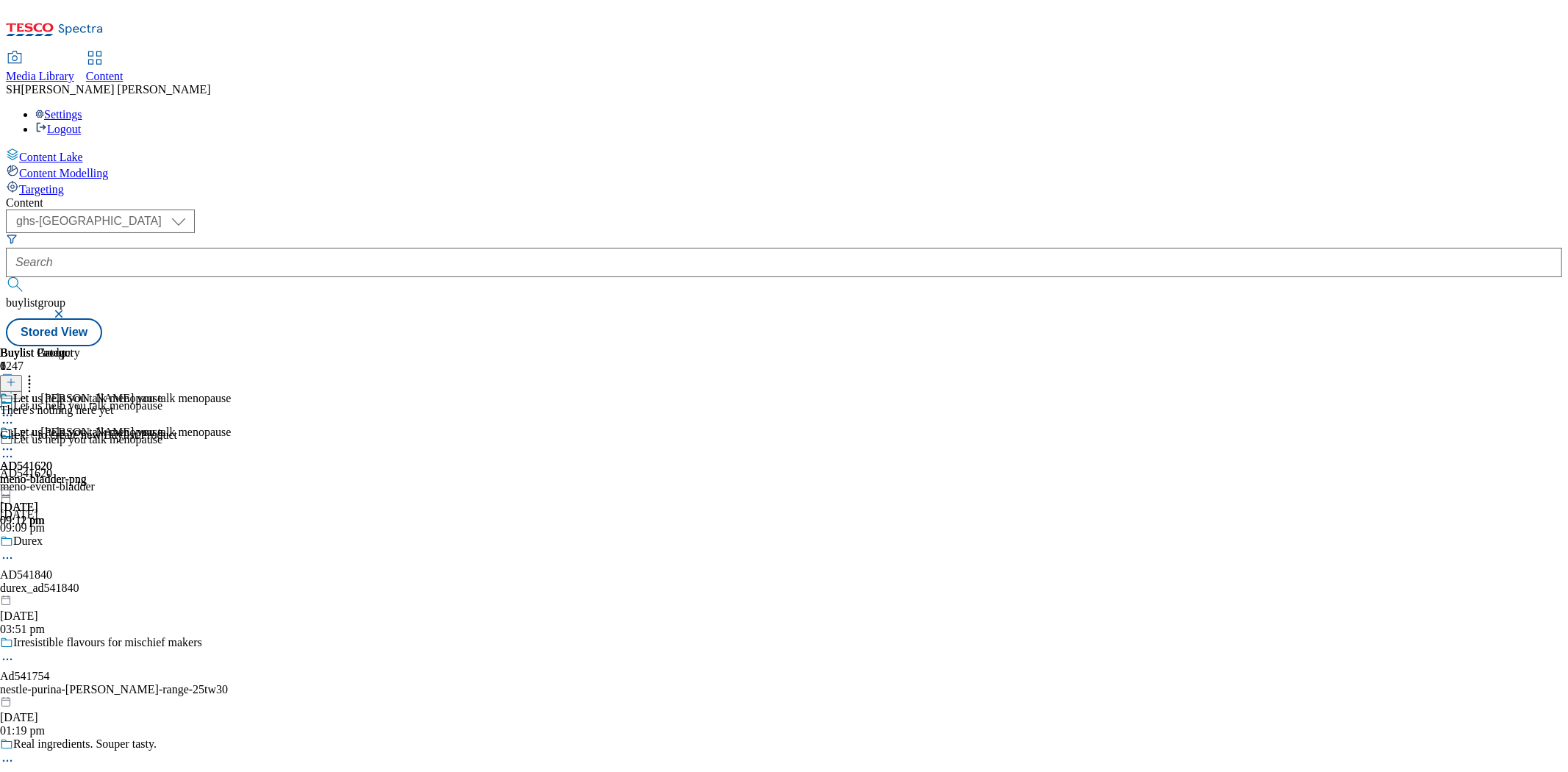
click at [15, 441] on icon at bounding box center [7, 449] width 15 height 15
click at [62, 475] on span "Edit" at bounding box center [54, 480] width 17 height 11
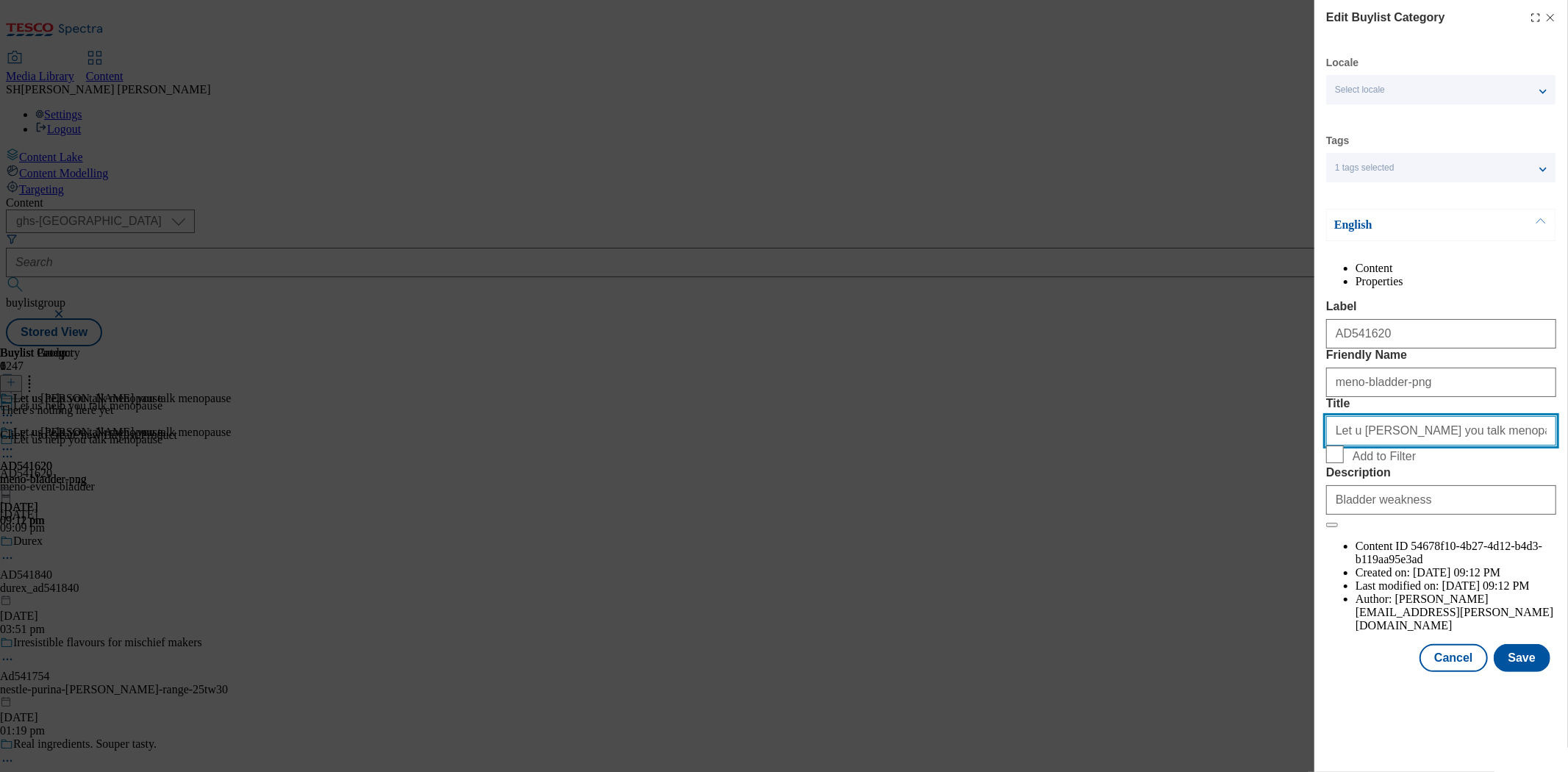
click at [1361, 445] on input "Let u [PERSON_NAME] you talk menopause" at bounding box center [1442, 431] width 231 height 30
type input "Let us help you talk menopause"
click at [1514, 672] on button "Save" at bounding box center [1522, 658] width 57 height 28
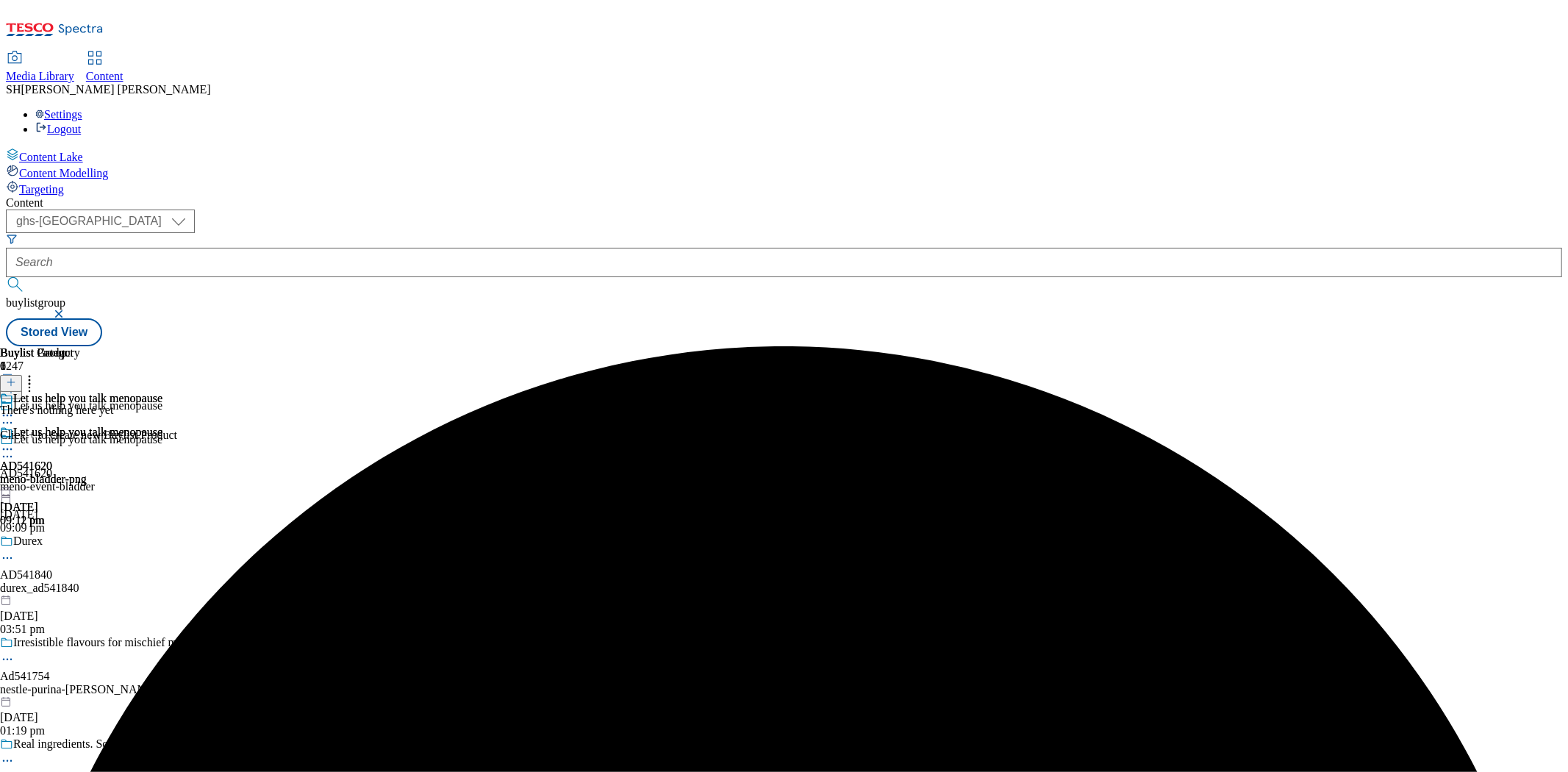
click at [163, 473] on div "meno-bladder-png" at bounding box center [81, 479] width 163 height 13
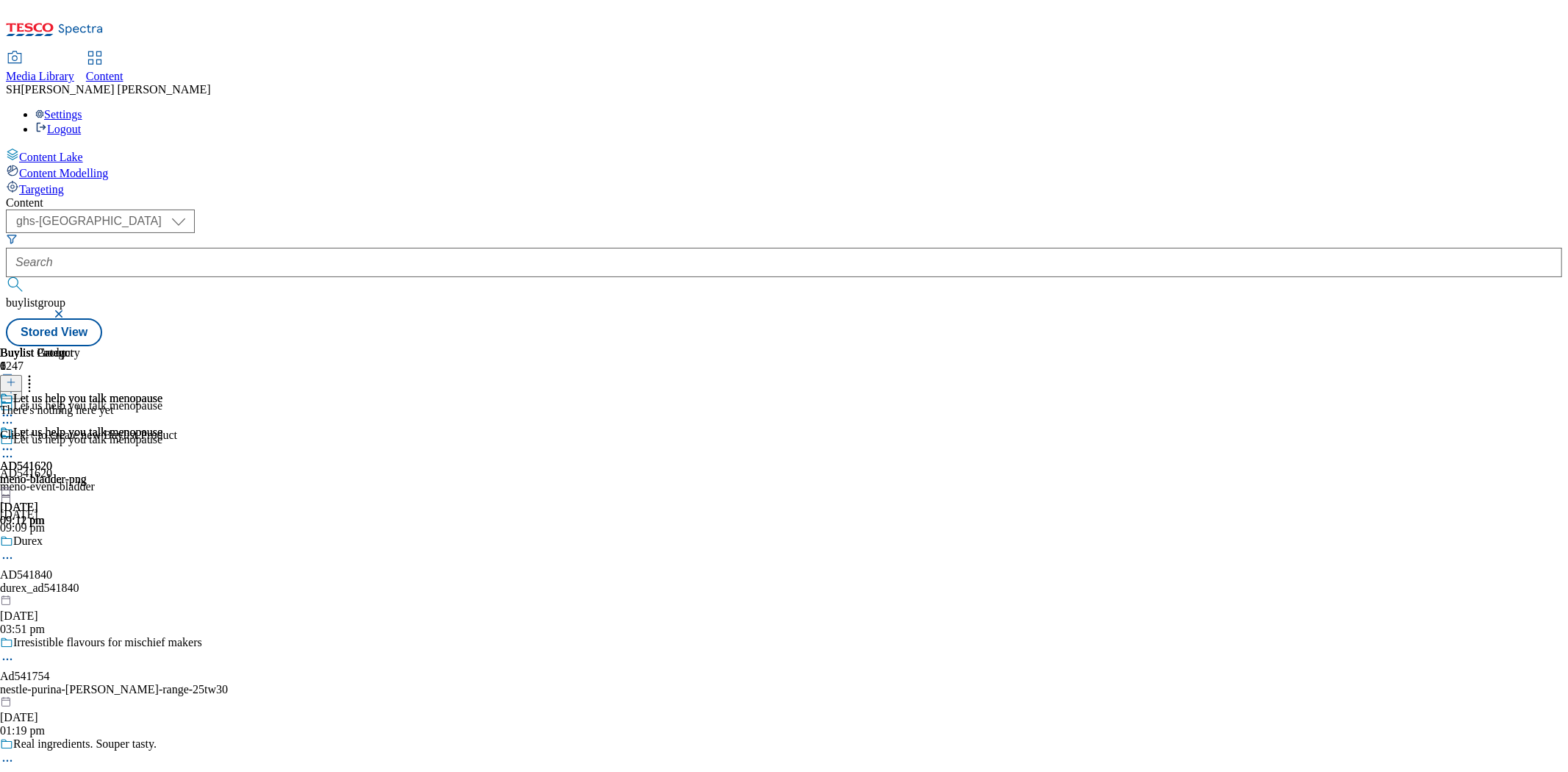
click at [15, 382] on line at bounding box center [11, 382] width 7 height 0
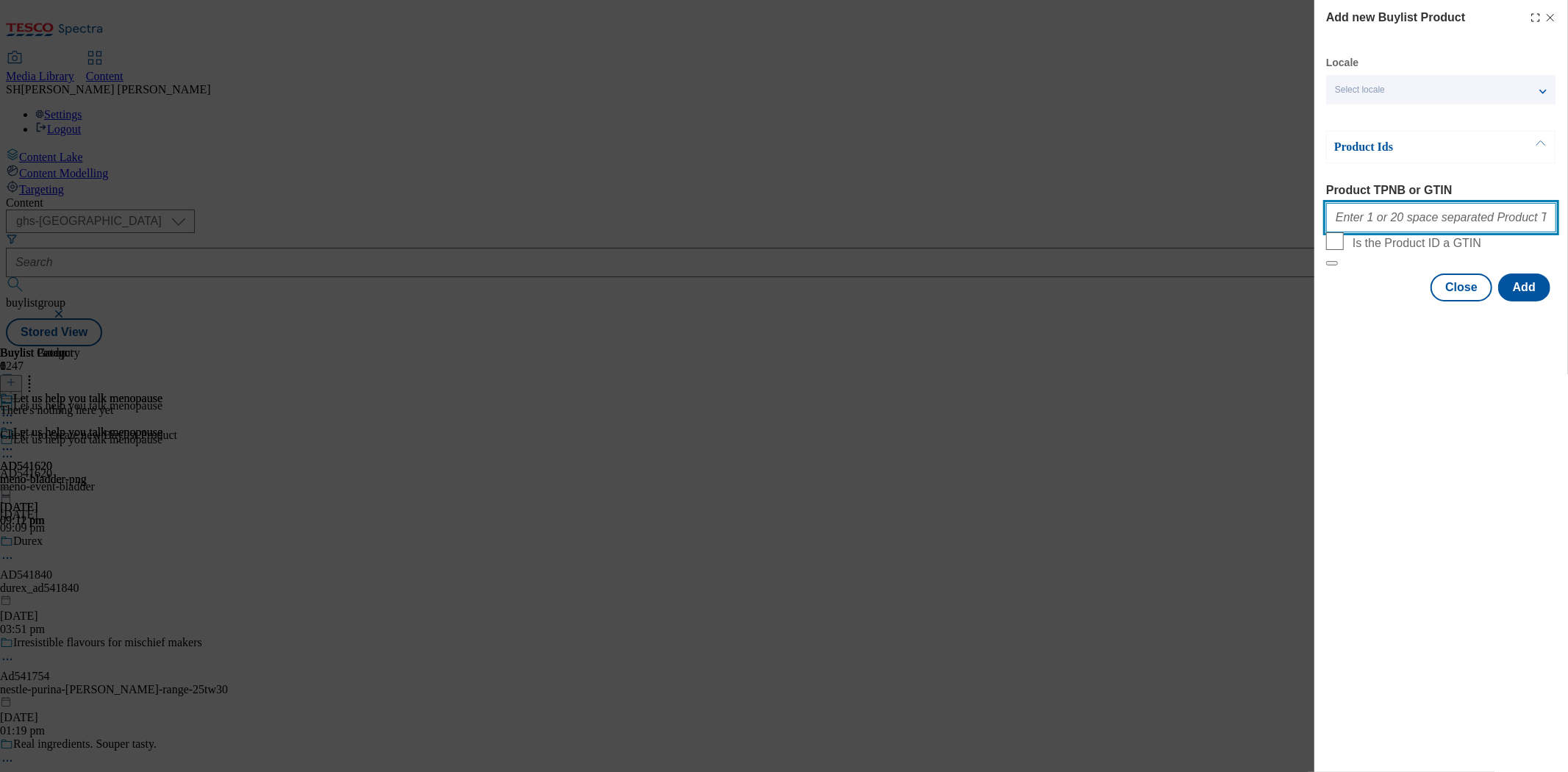
click at [1377, 226] on input "Product TPNB or GTIN" at bounding box center [1442, 217] width 231 height 30
paste input "76900109 76900173 76900265 76900294 76899980 76899611 76899904 76899594 7689942…"
type input "76900109 76900173 76900265 76900294 76899980 76899611 76899904 76899594 7689942…"
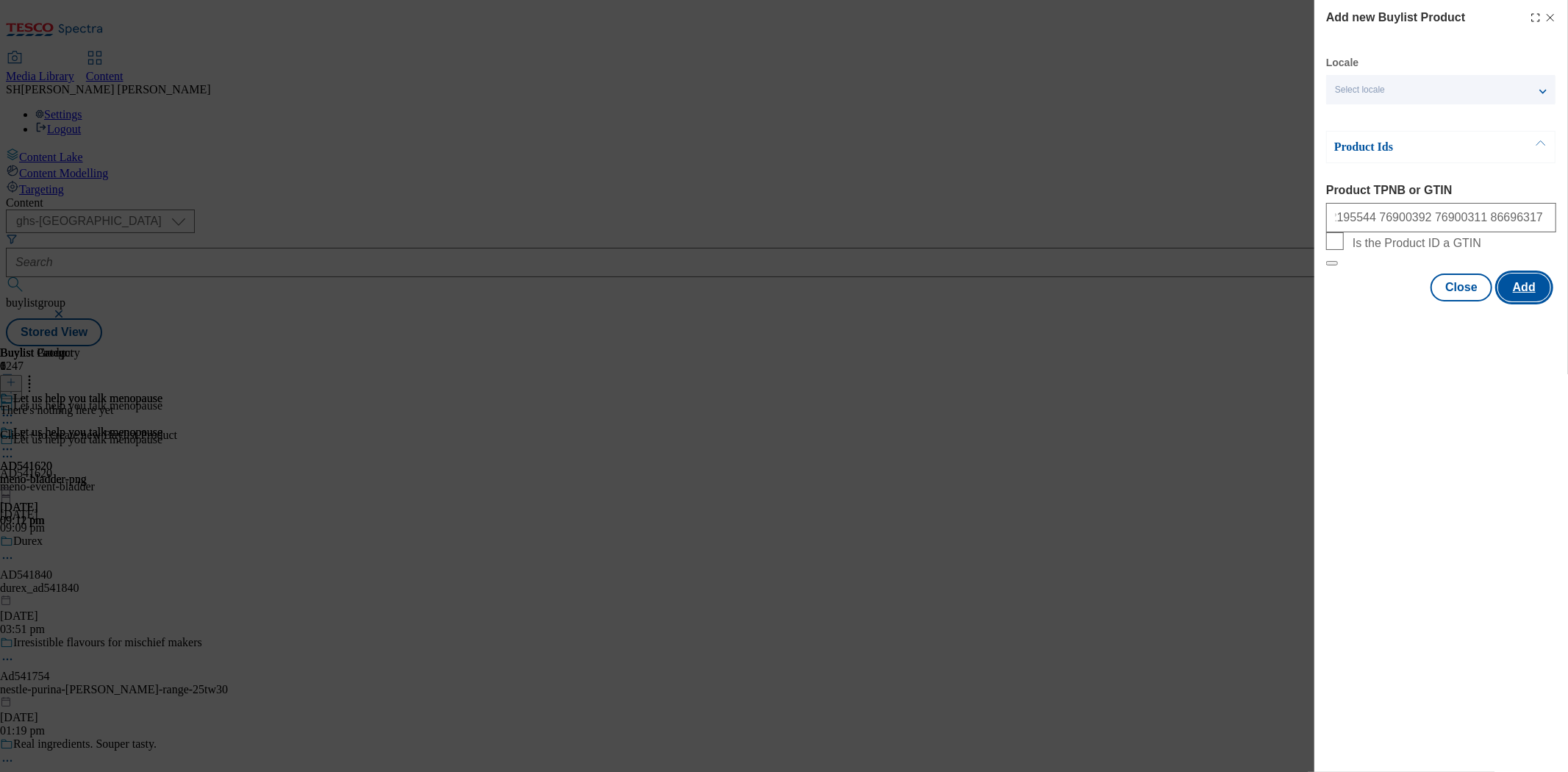
click at [1520, 301] on button "Add" at bounding box center [1524, 287] width 52 height 28
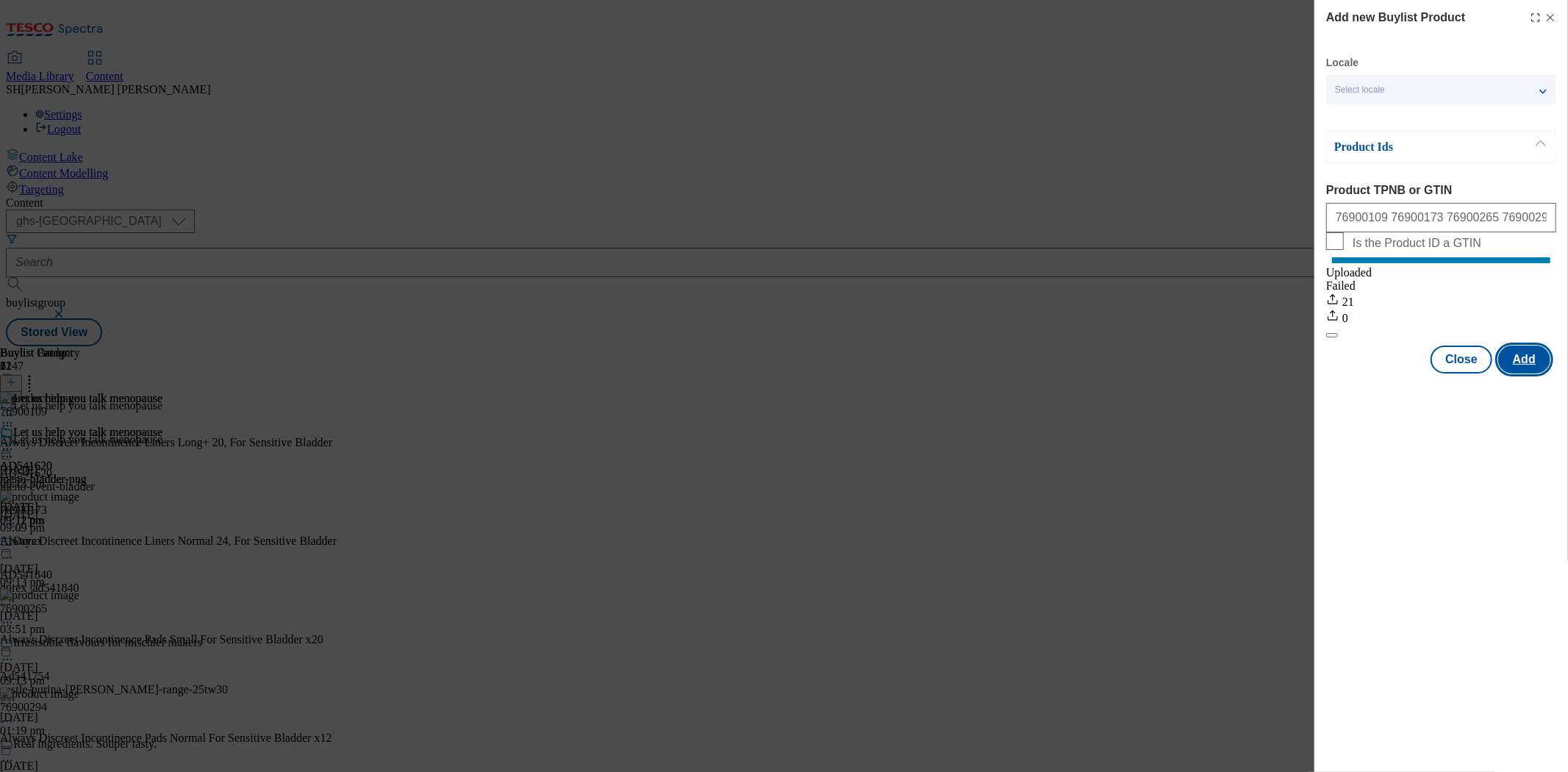
click at [1525, 373] on button "Add" at bounding box center [1524, 360] width 52 height 28
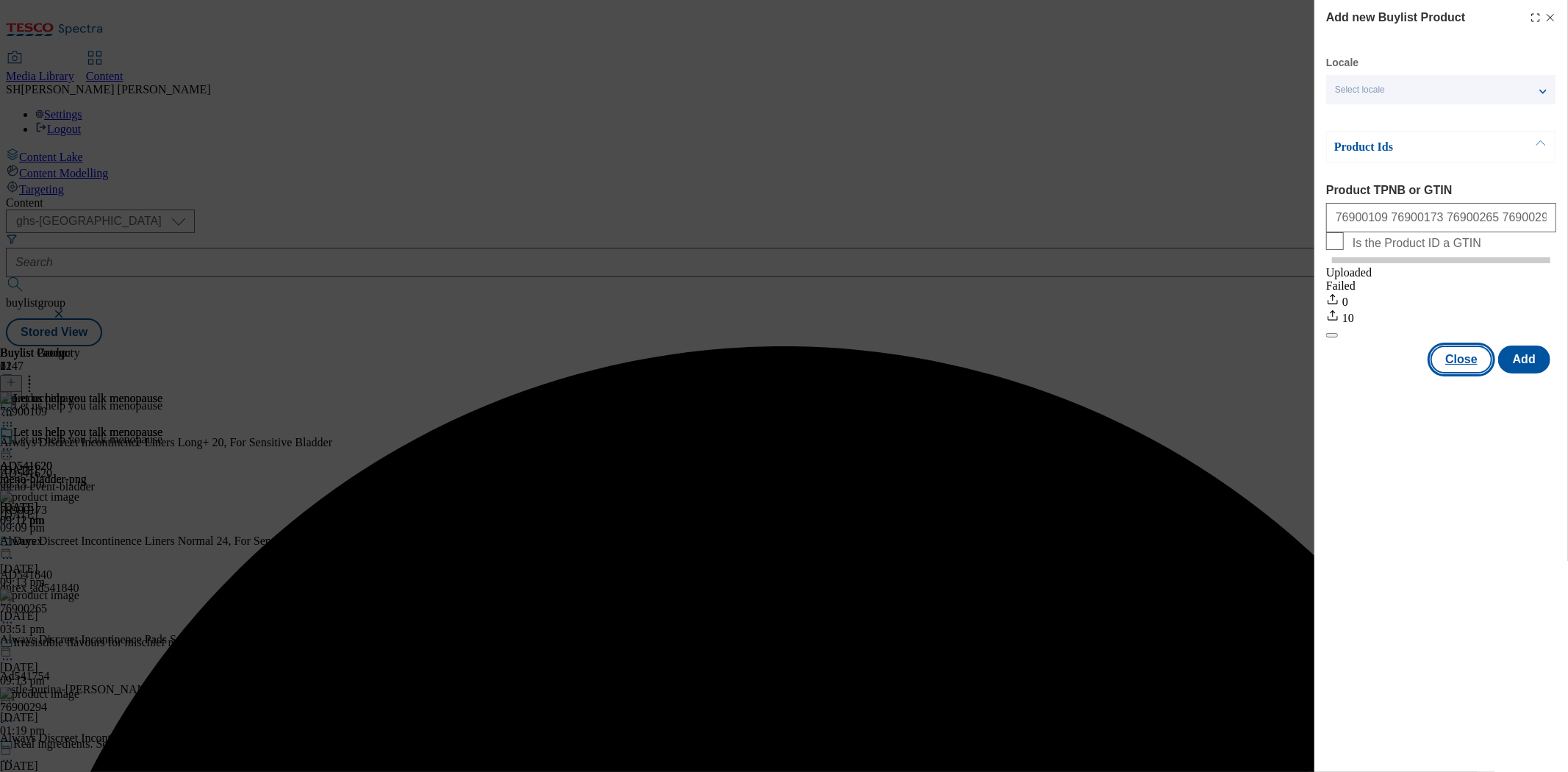
click at [1461, 373] on button "Close" at bounding box center [1461, 360] width 61 height 28
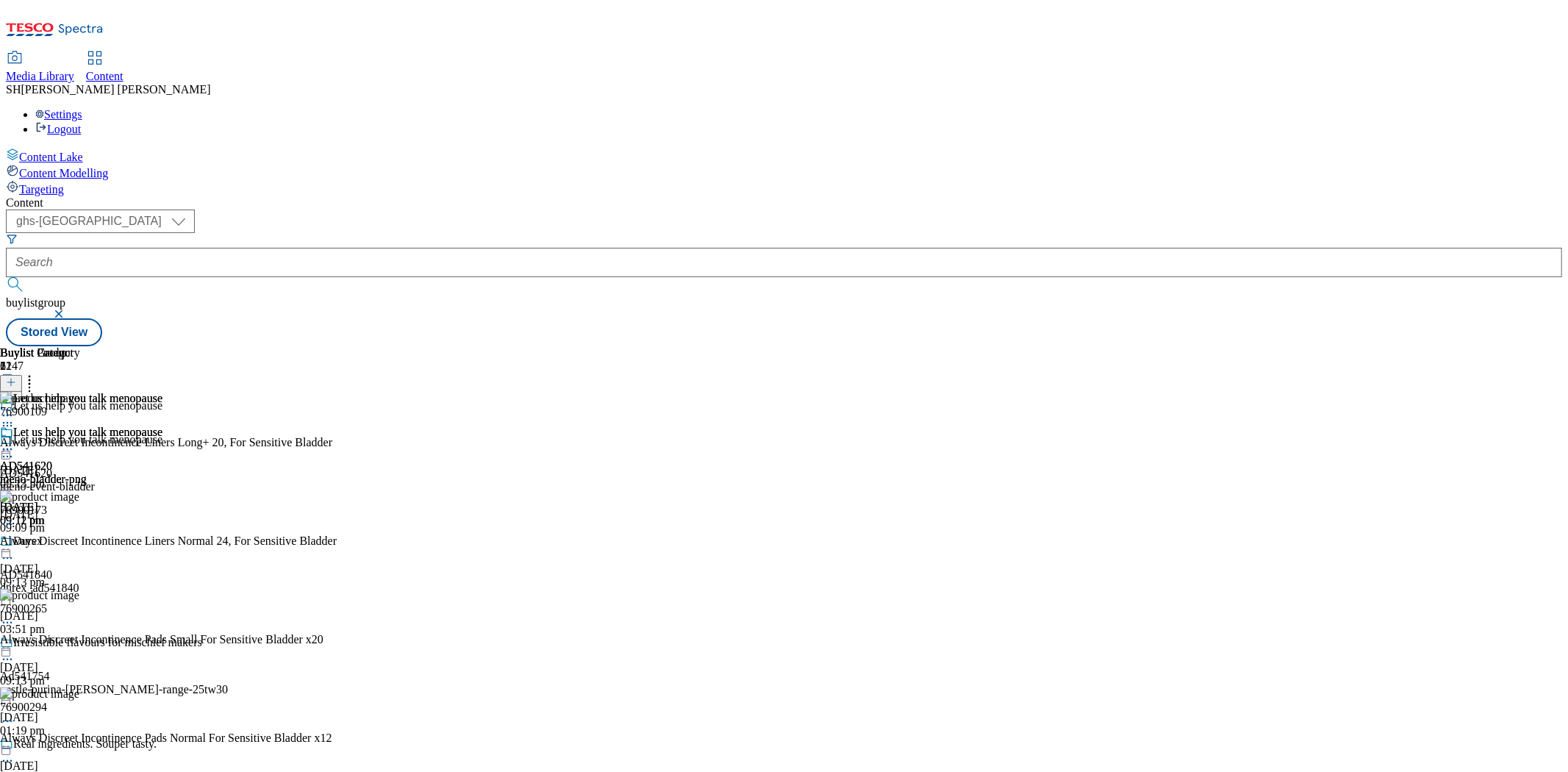
scroll to position [1840, 0]
click at [163, 425] on div "Let us help you talk menopause AD541620 meno-bladder-png [DATE] 09:11 pm" at bounding box center [81, 476] width 163 height 101
click at [16, 377] on icon at bounding box center [10, 382] width 10 height 10
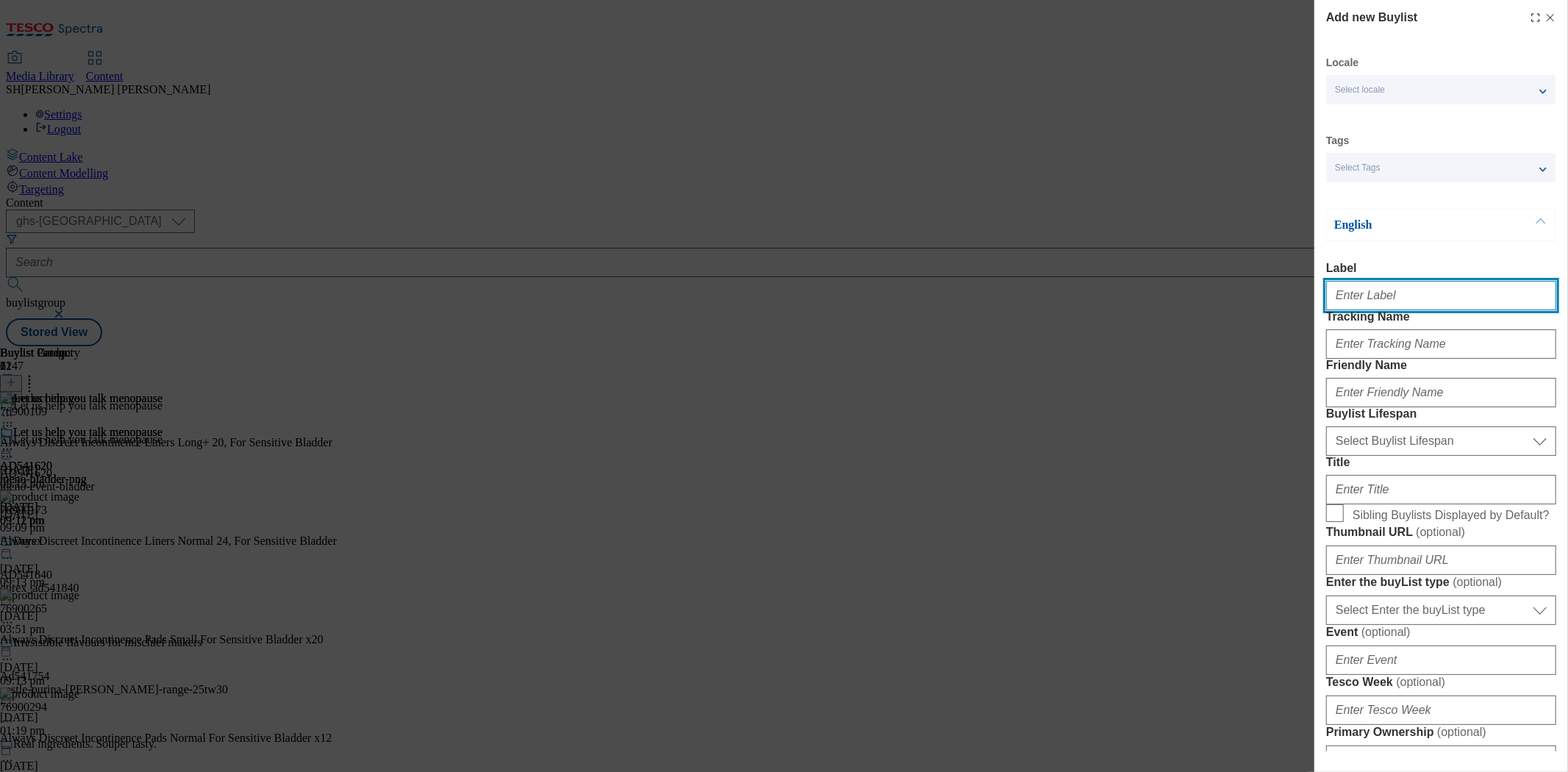
click at [1401, 301] on input "Label" at bounding box center [1442, 295] width 231 height 30
drag, startPoint x: 1413, startPoint y: 299, endPoint x: 1349, endPoint y: 302, distance: 64.1
click at [1349, 302] on input "AD541512" at bounding box center [1442, 295] width 231 height 30
type input "AD541558"
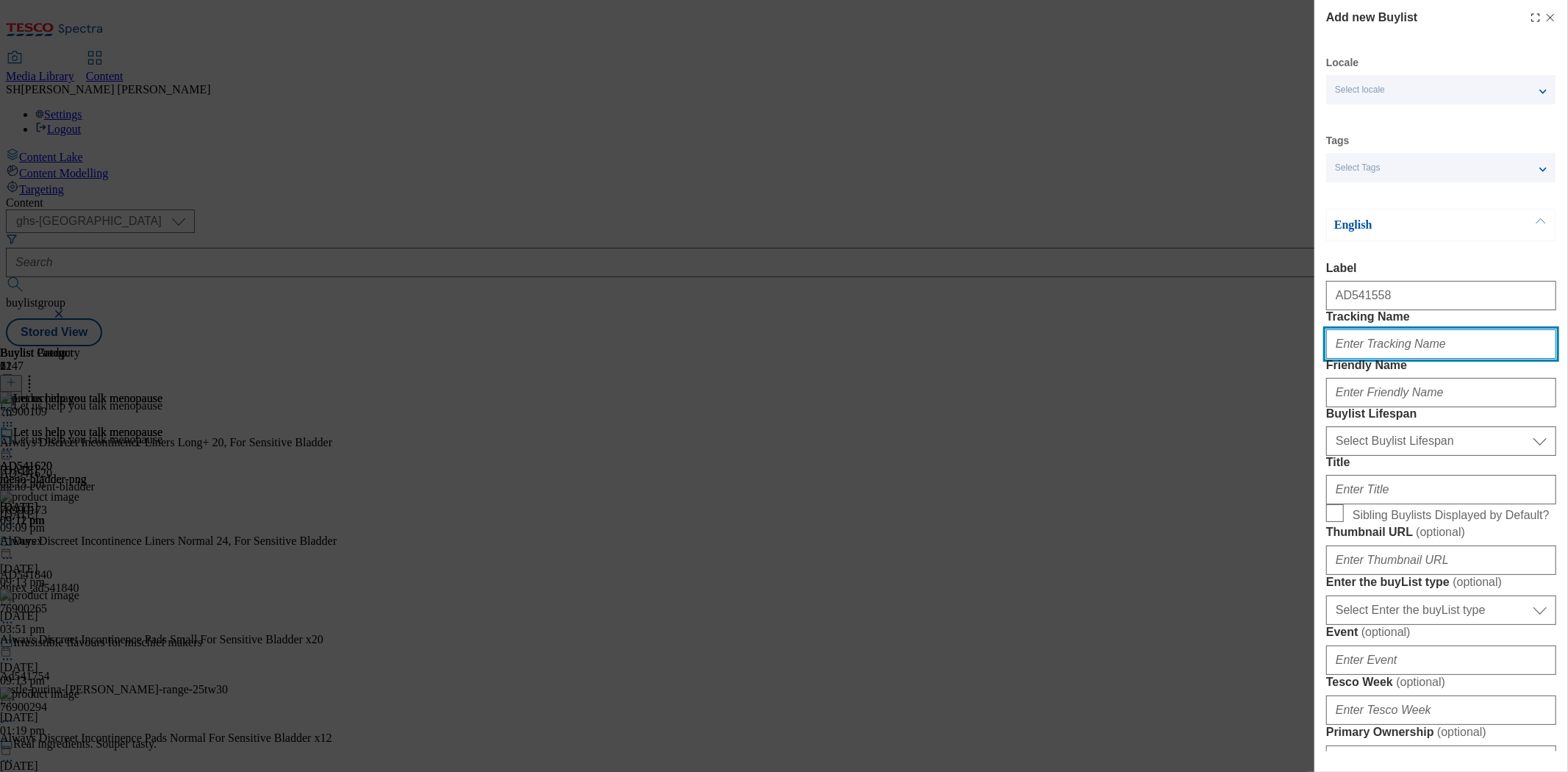
click at [1402, 359] on input "Tracking Name" at bounding box center [1442, 344] width 231 height 30
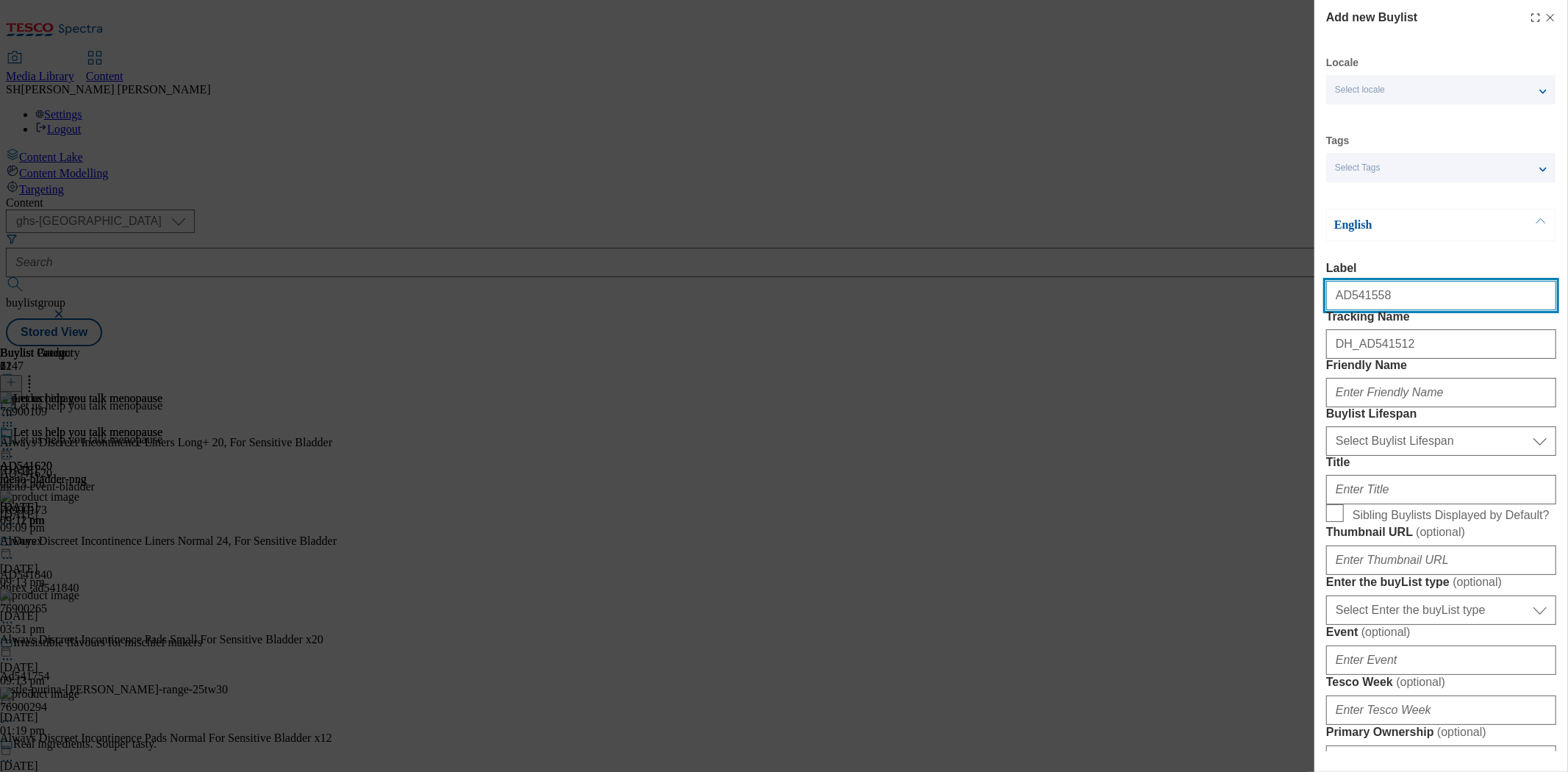
drag, startPoint x: 1388, startPoint y: 307, endPoint x: 1347, endPoint y: 307, distance: 41.0
click at [1347, 307] on input "AD541558" at bounding box center [1442, 295] width 231 height 30
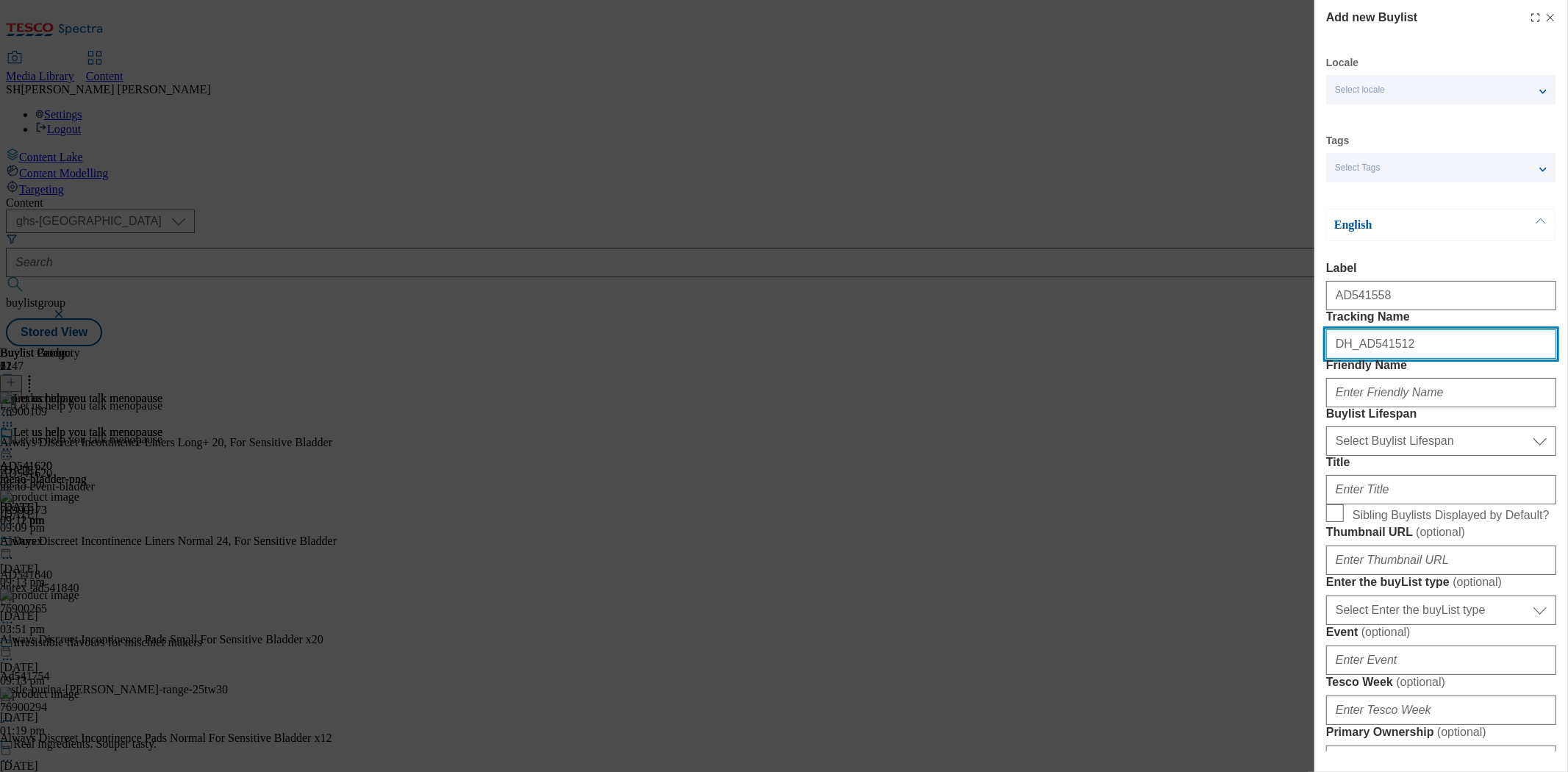
drag, startPoint x: 1407, startPoint y: 382, endPoint x: 1363, endPoint y: 382, distance: 44.0
click at [1363, 359] on input "DH_AD541512" at bounding box center [1442, 344] width 231 height 30
paste input "58"
type input "DH_AD541558"
click at [1421, 407] on div "Modal" at bounding box center [1442, 389] width 231 height 35
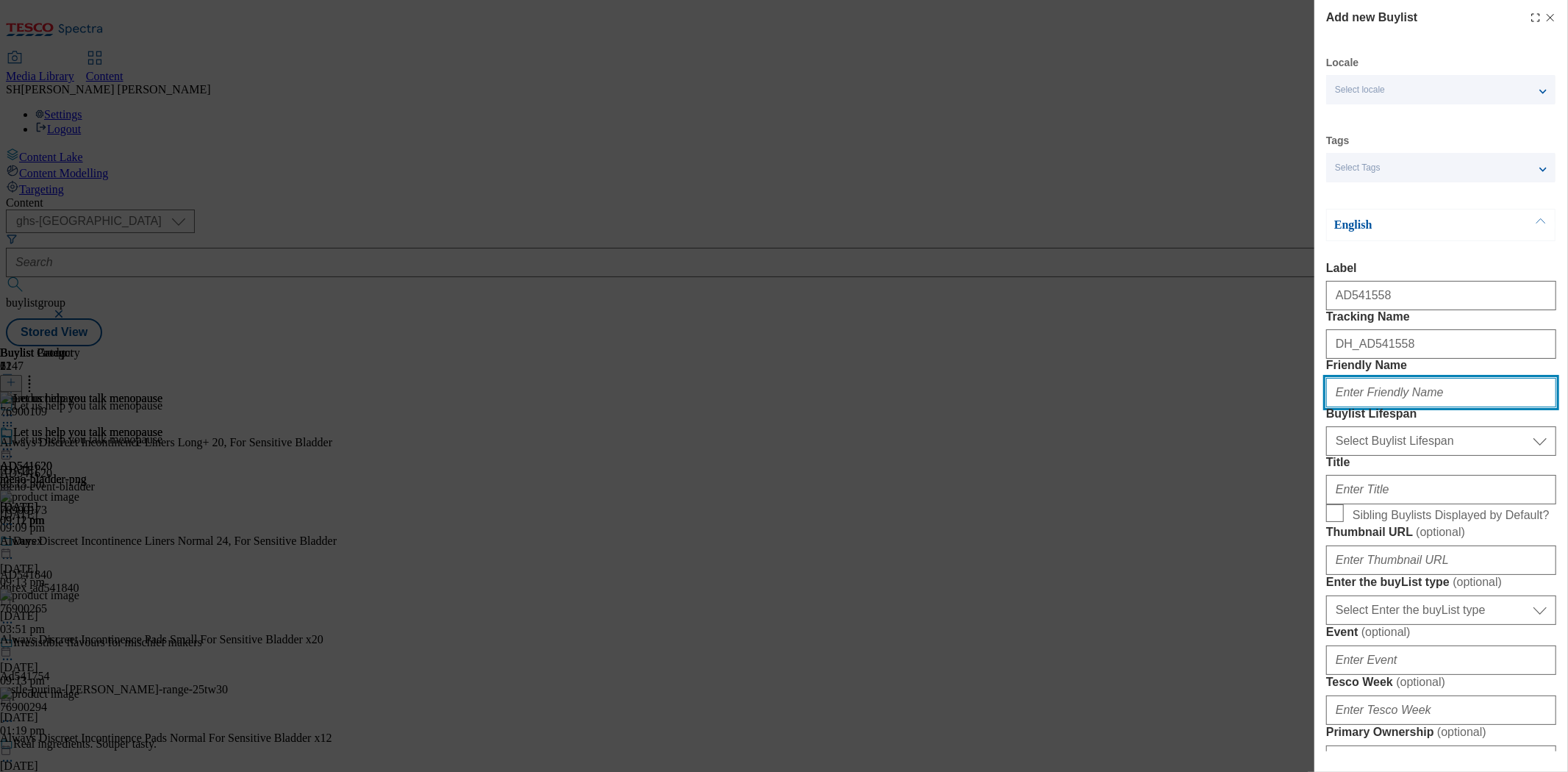
click at [1415, 407] on input "Friendly Name" at bounding box center [1442, 393] width 231 height 30
click at [1445, 407] on input "meno-" at bounding box center [1442, 393] width 231 height 30
type input "meno-bladderweakness"
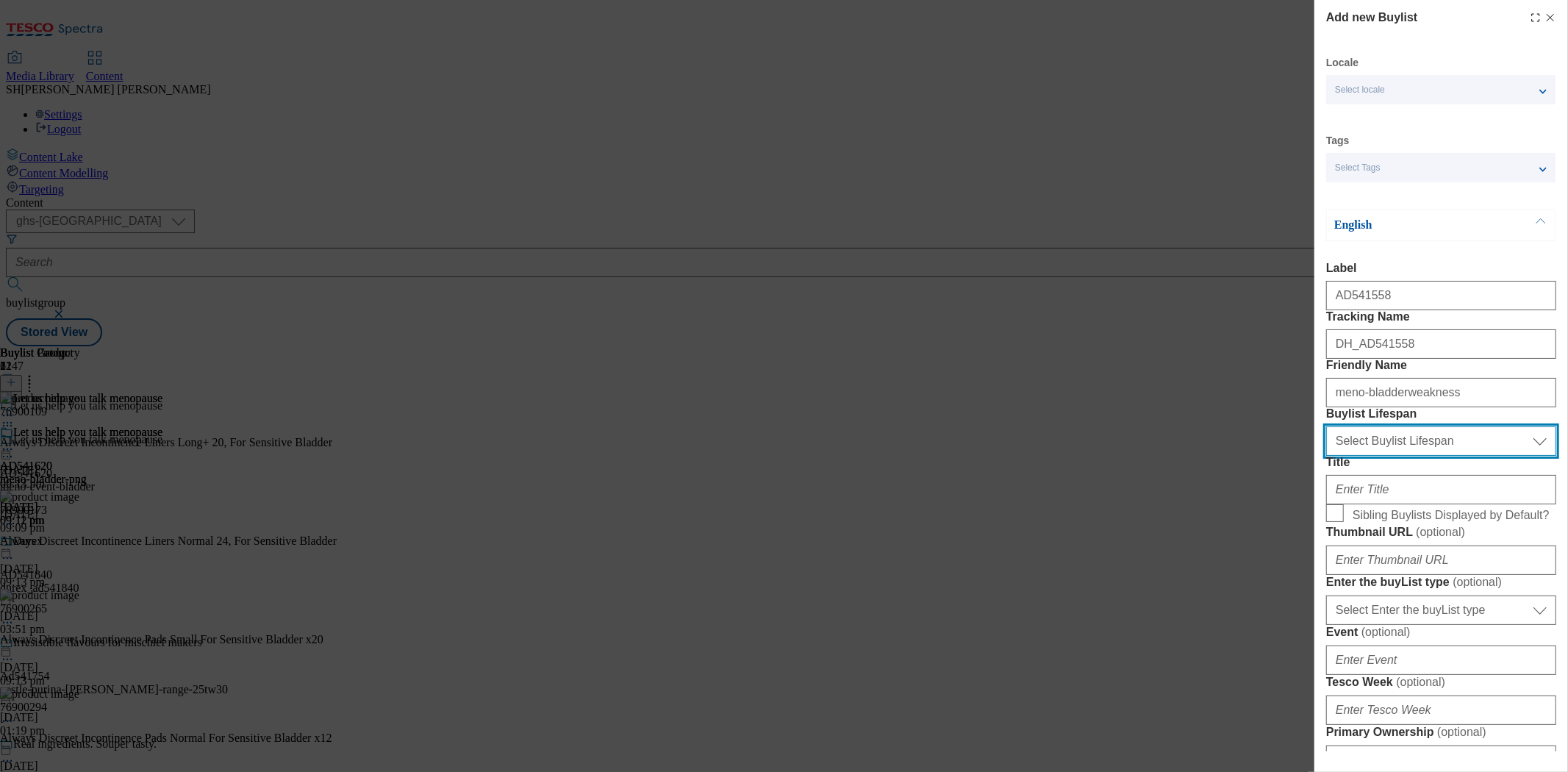
click at [1407, 455] on select "Select Buylist Lifespan evergreen seasonal tactical" at bounding box center [1442, 441] width 231 height 30
select select "seasonal"
click at [1326, 455] on select "Select Buylist Lifespan evergreen seasonal tactical" at bounding box center [1442, 441] width 231 height 30
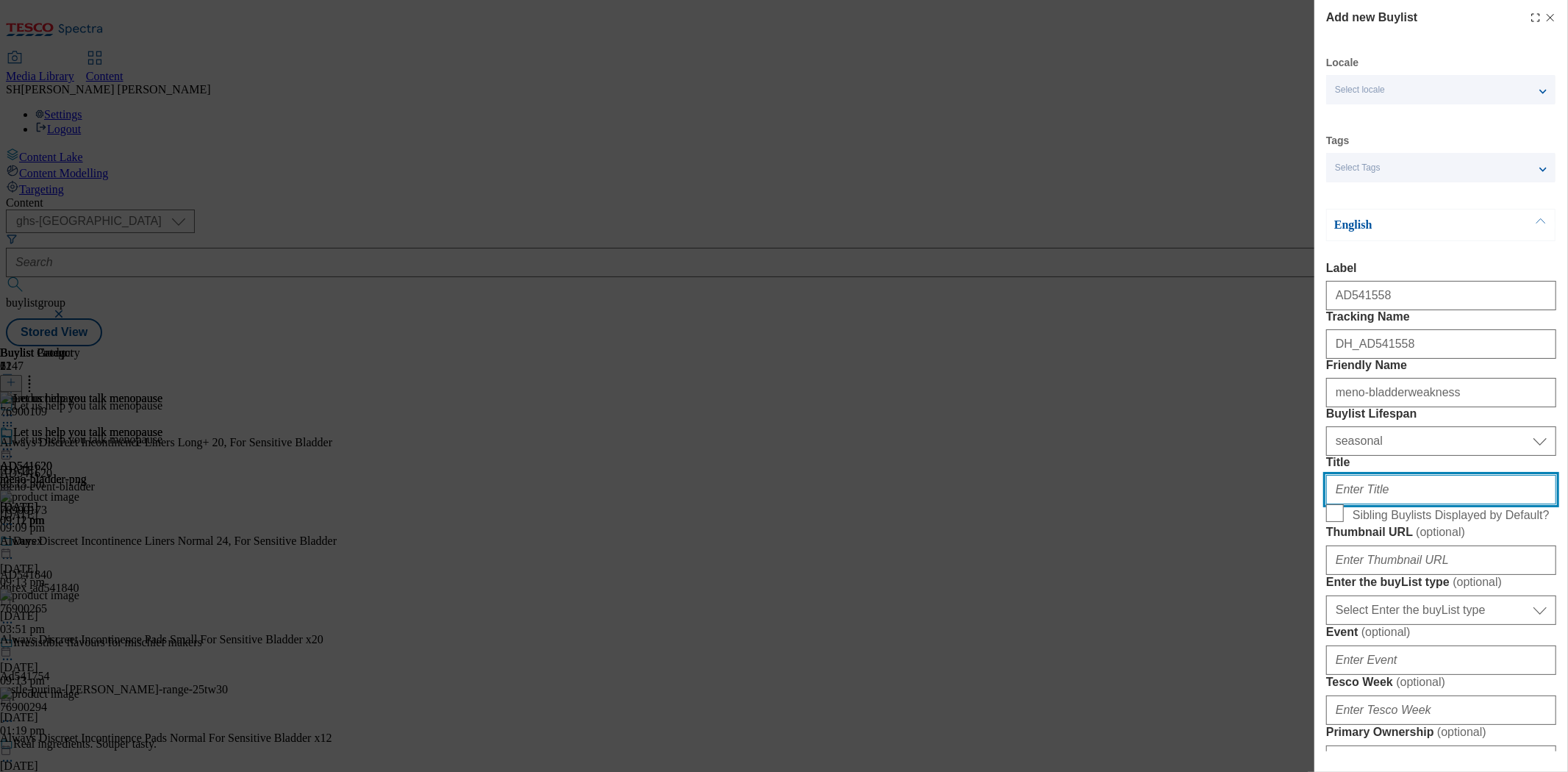
click at [1364, 504] on input "Title" at bounding box center [1442, 490] width 231 height 30
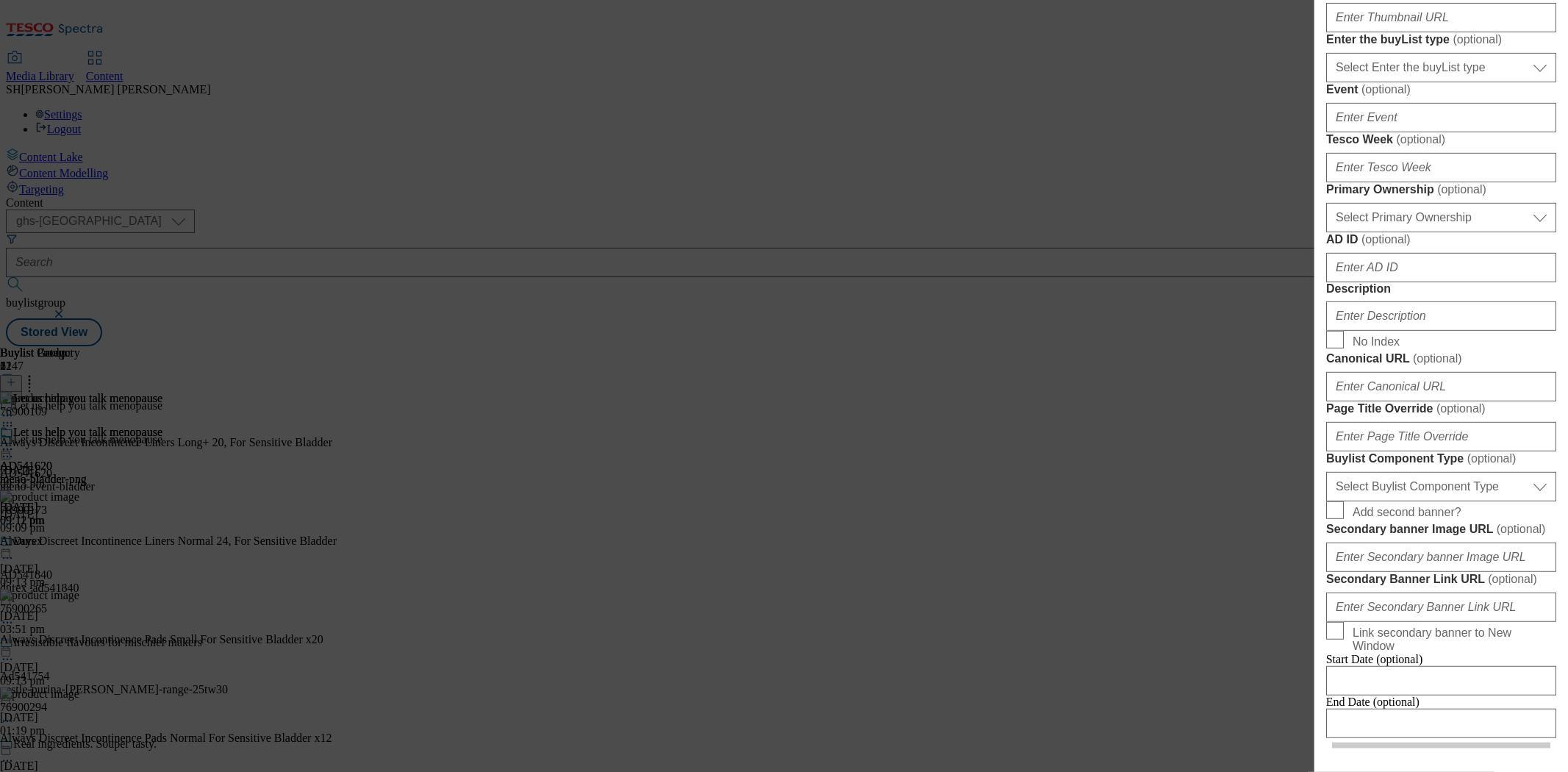
scroll to position [571, 0]
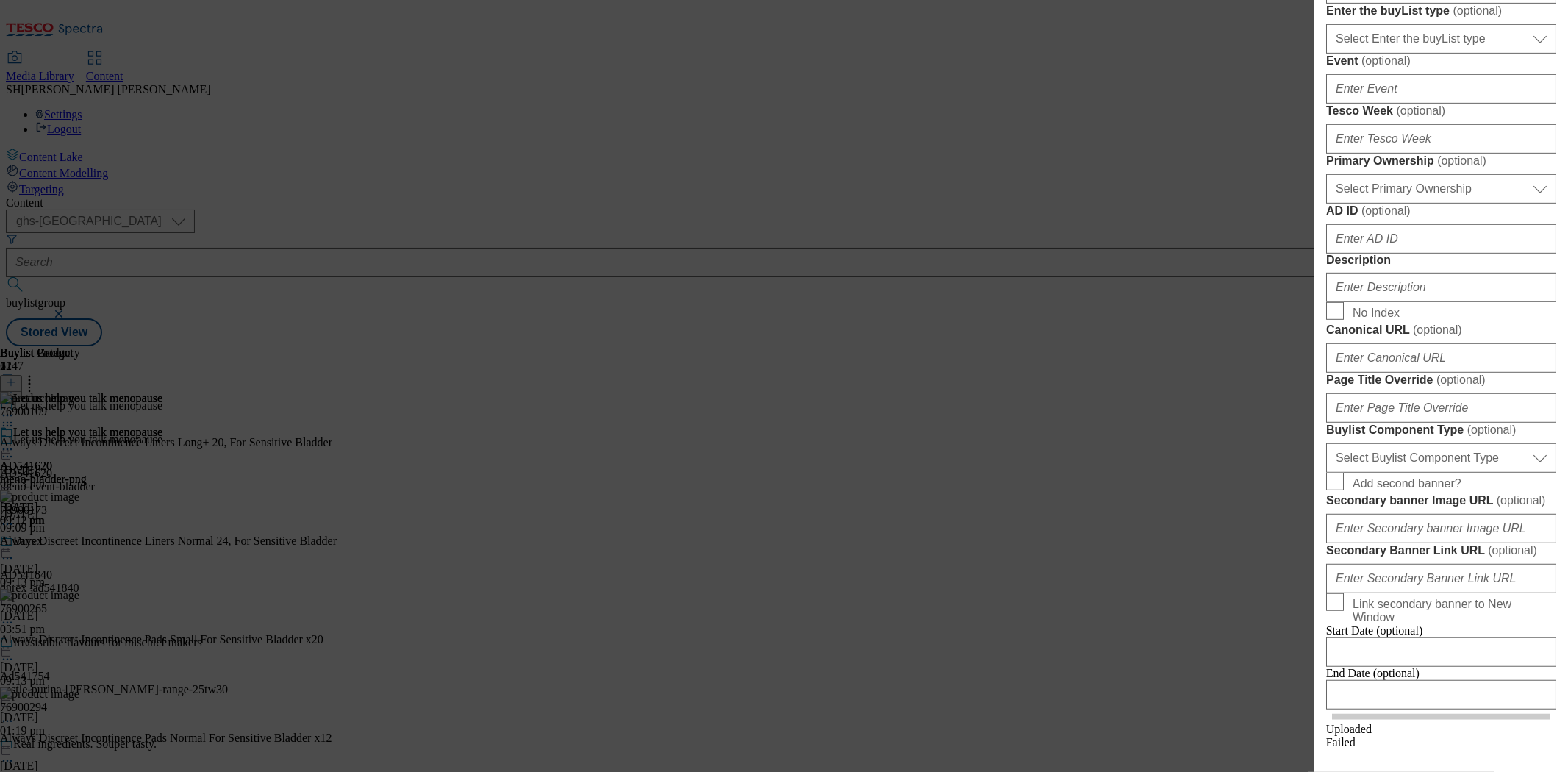
type input "Let us help you talk menopause"
click at [1363, 302] on input "Description" at bounding box center [1442, 287] width 231 height 30
type input "Bladder weakness"
click at [1471, 320] on span "No Index" at bounding box center [1451, 310] width 198 height 18
click at [1344, 320] on input "No Index" at bounding box center [1335, 310] width 18 height 18
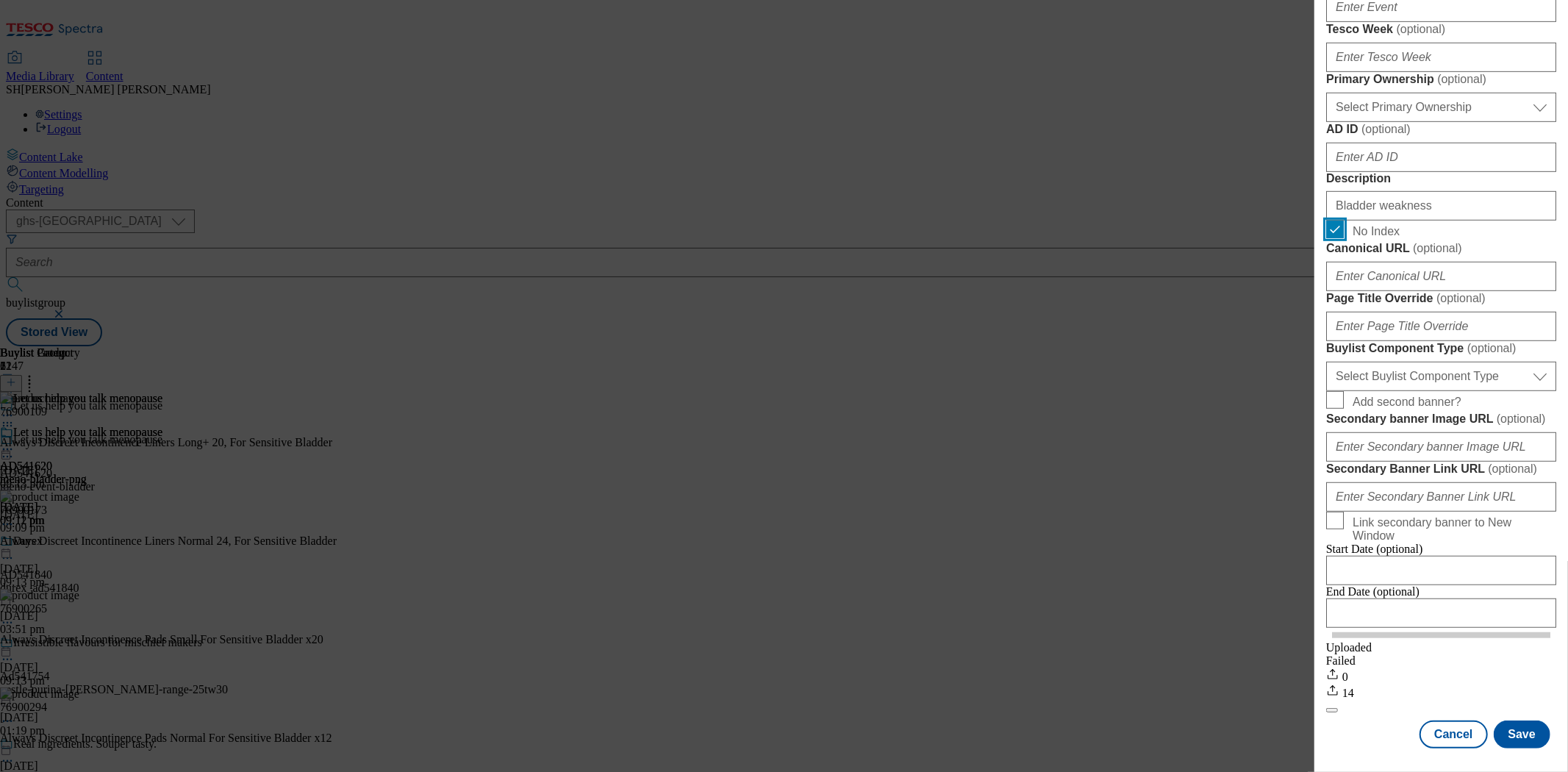
scroll to position [817, 0]
click at [1336, 238] on input "No Index" at bounding box center [1335, 229] width 18 height 18
checkbox input "false"
click at [1521, 720] on button "Save" at bounding box center [1522, 734] width 57 height 28
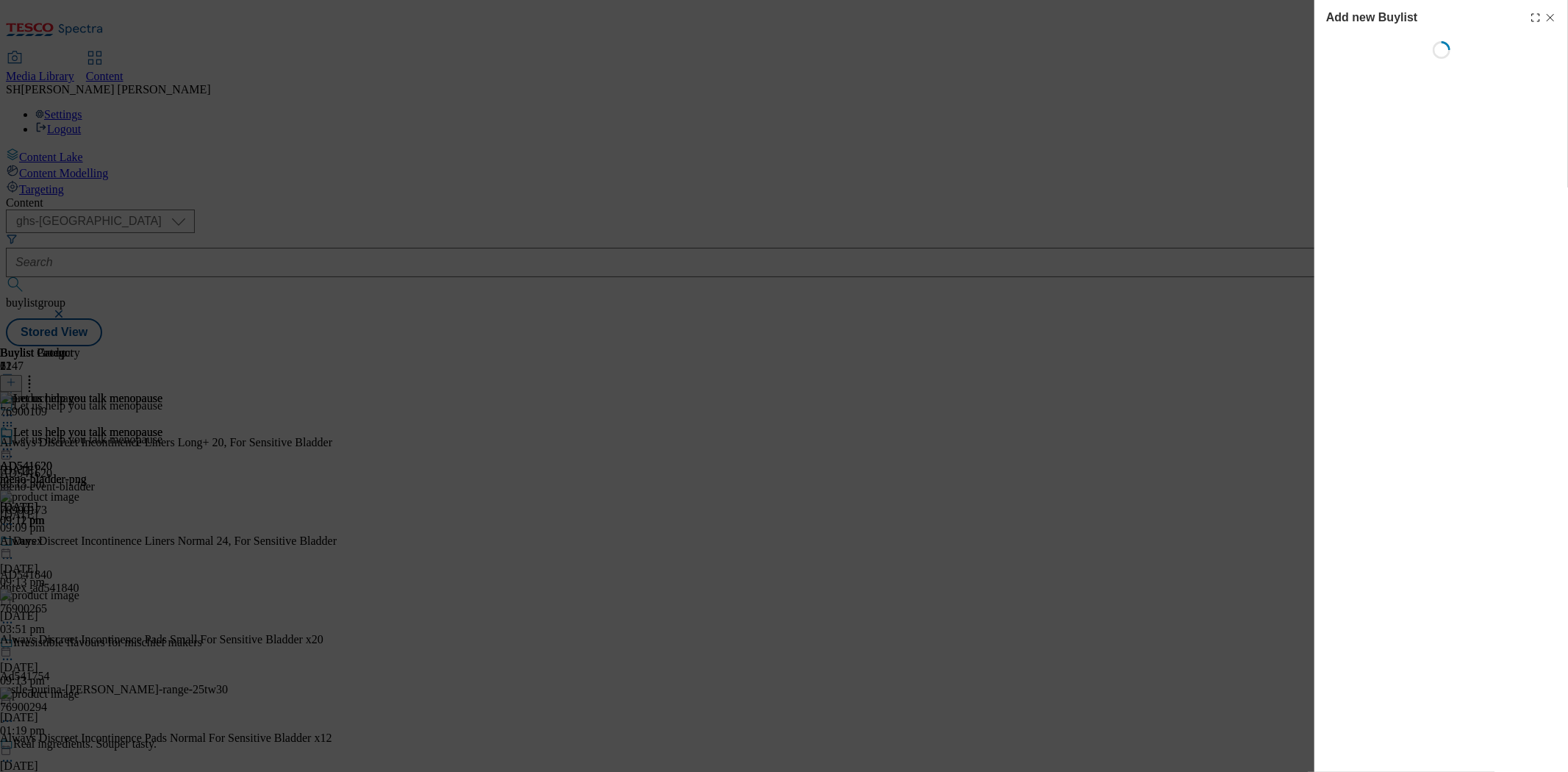
select select "seasonal"
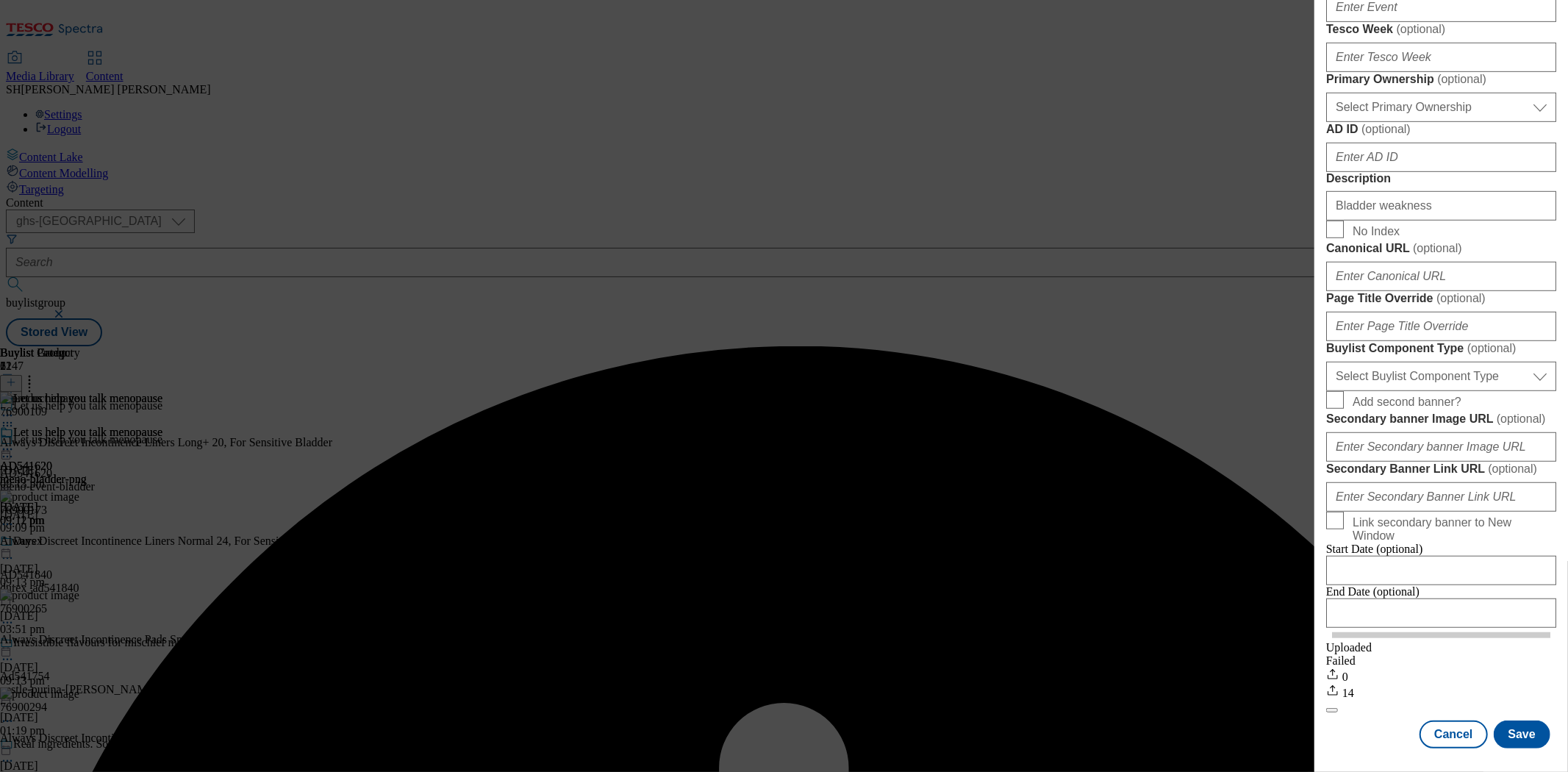
scroll to position [688, 0]
click at [1438, 220] on input "Bladder weakness" at bounding box center [1442, 206] width 231 height 30
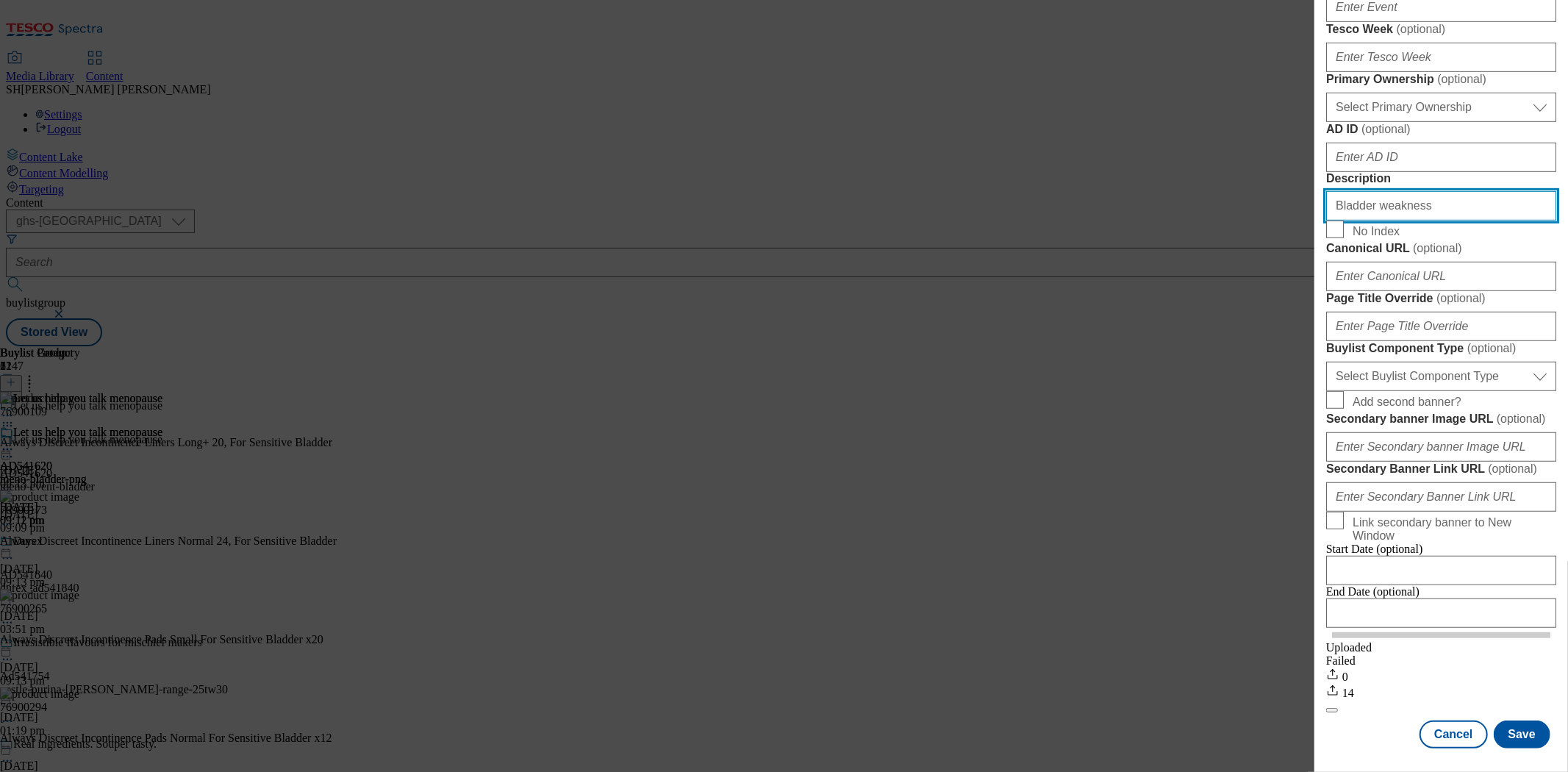
scroll to position [1179, 0]
type input "Bladder weakness"
click at [1510, 720] on button "Save" at bounding box center [1522, 734] width 57 height 28
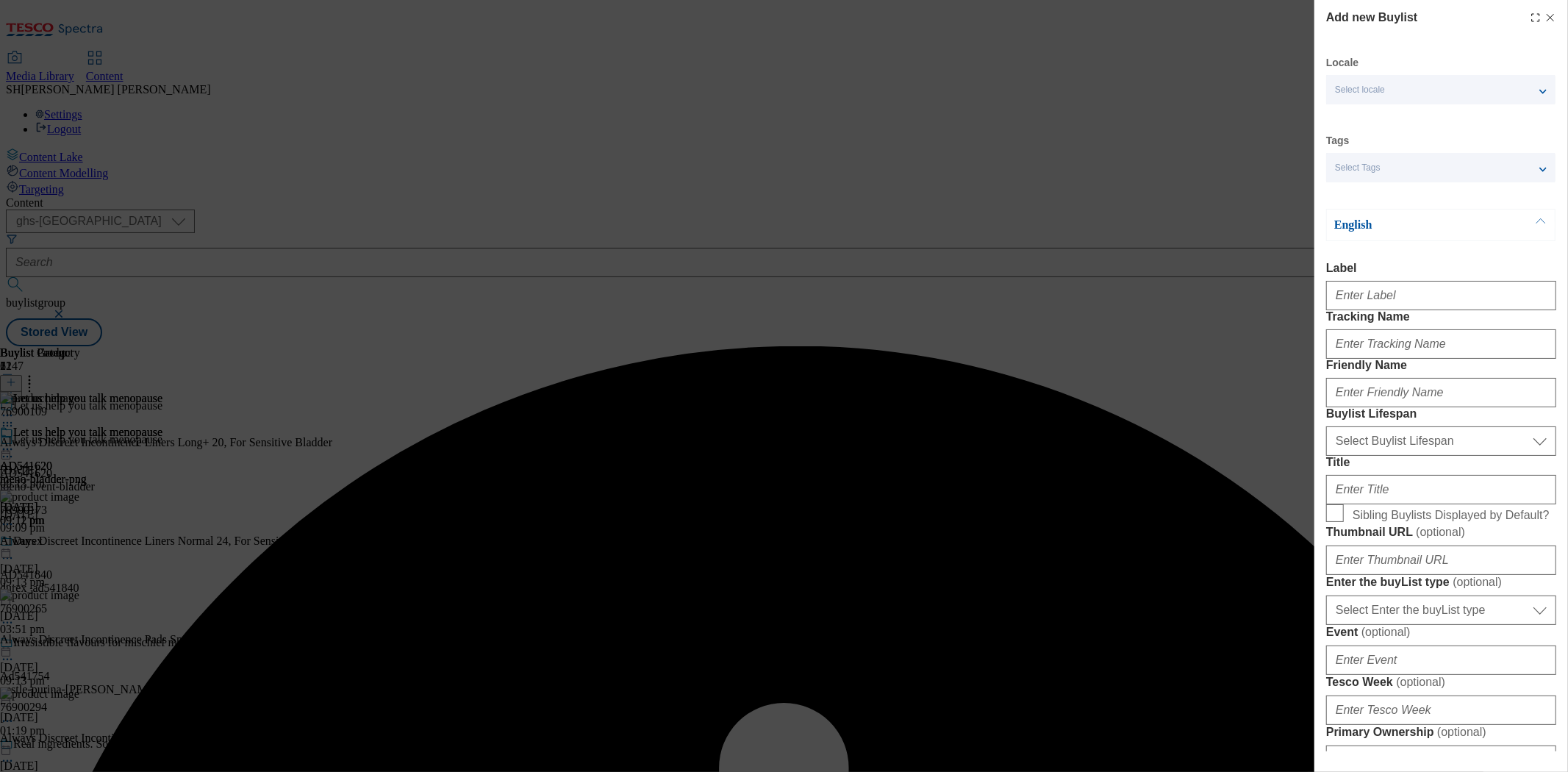
select select "seasonal"
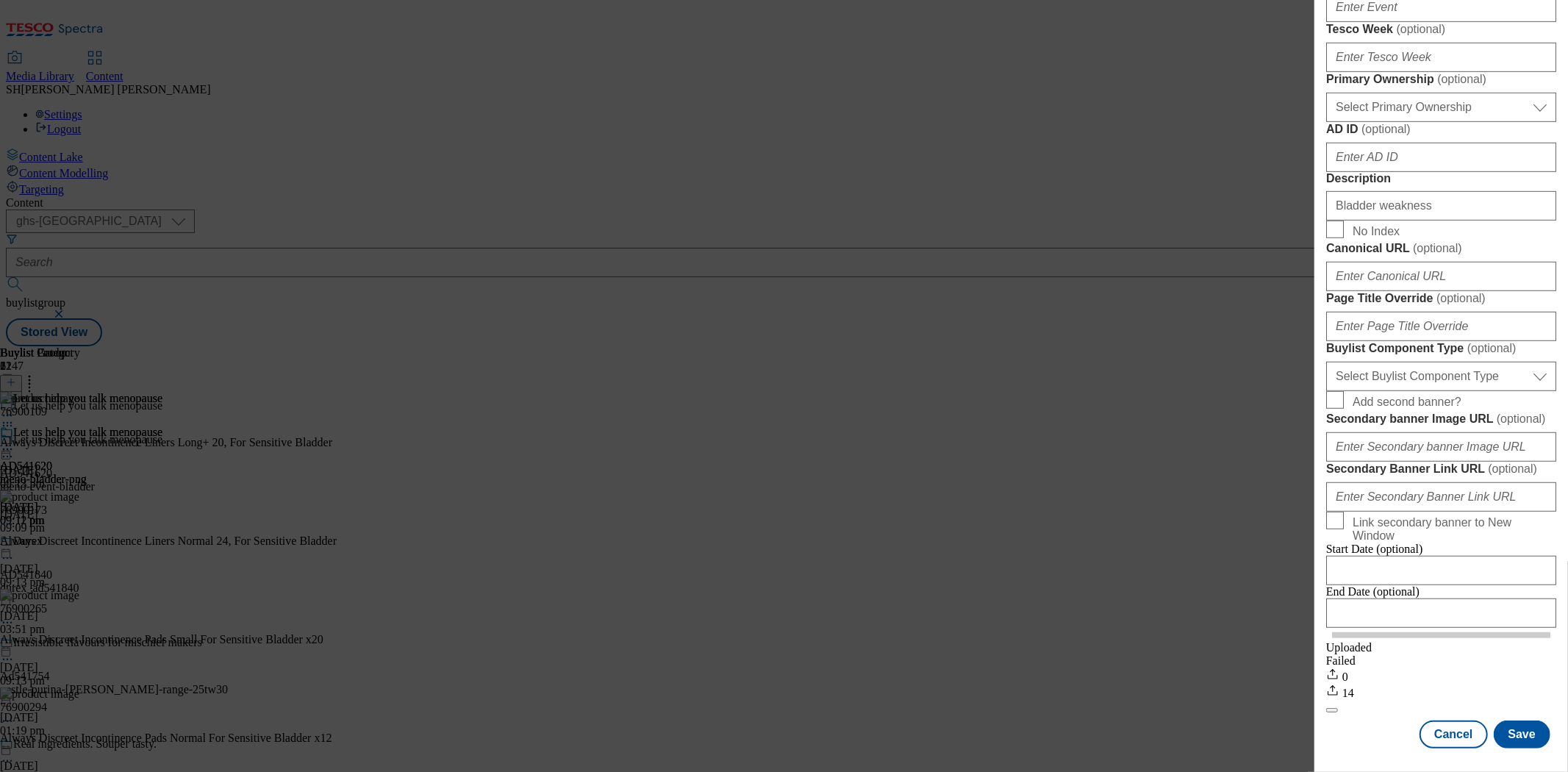
scroll to position [934, 0]
click at [1384, 216] on input "Description" at bounding box center [1442, 206] width 231 height 30
paste input "Sensitive bladder"
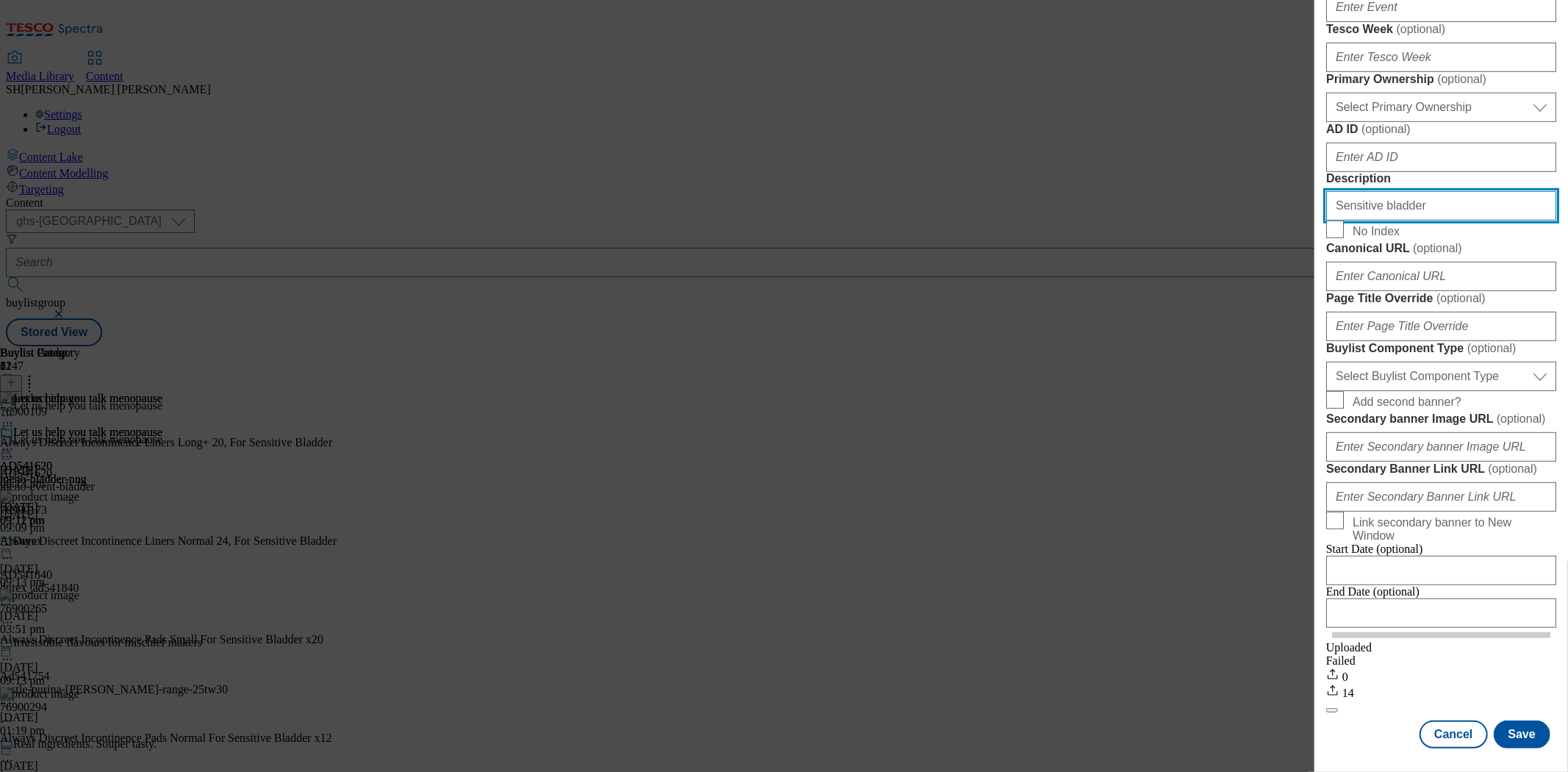
scroll to position [1179, 0]
type input "Sensitive bladder"
click at [1497, 720] on button "Save" at bounding box center [1522, 734] width 57 height 28
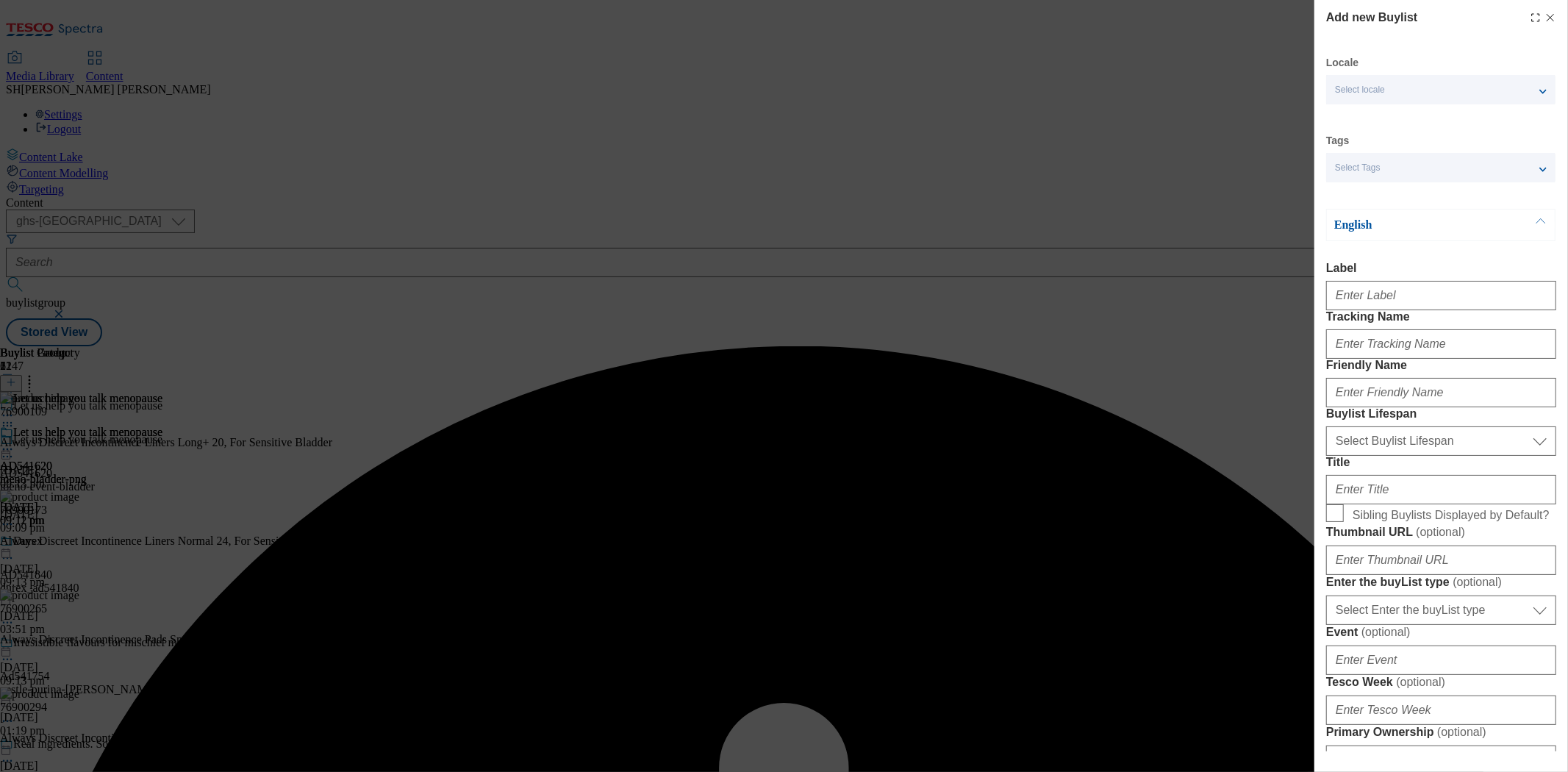
select select "seasonal"
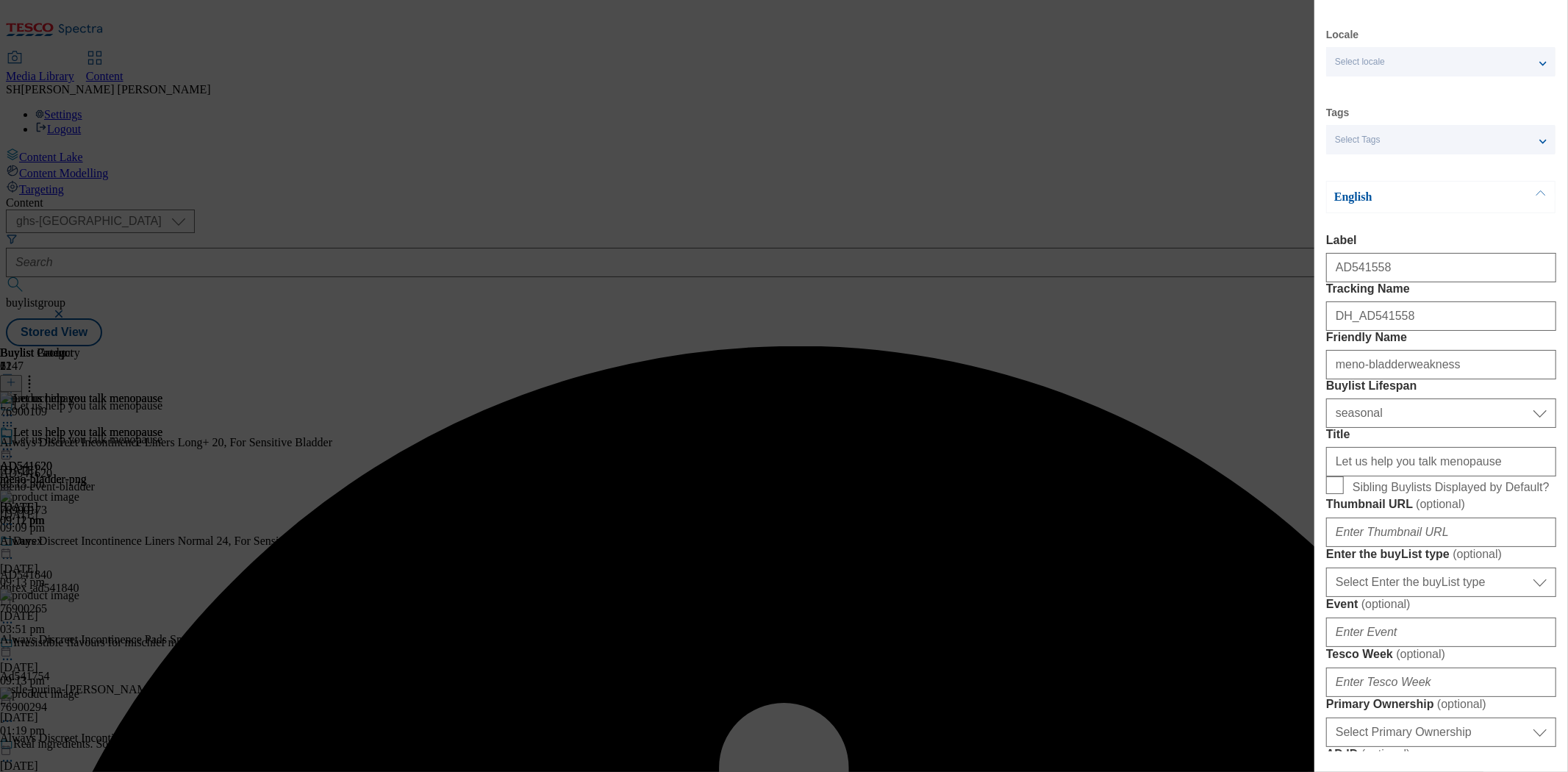
scroll to position [0, 0]
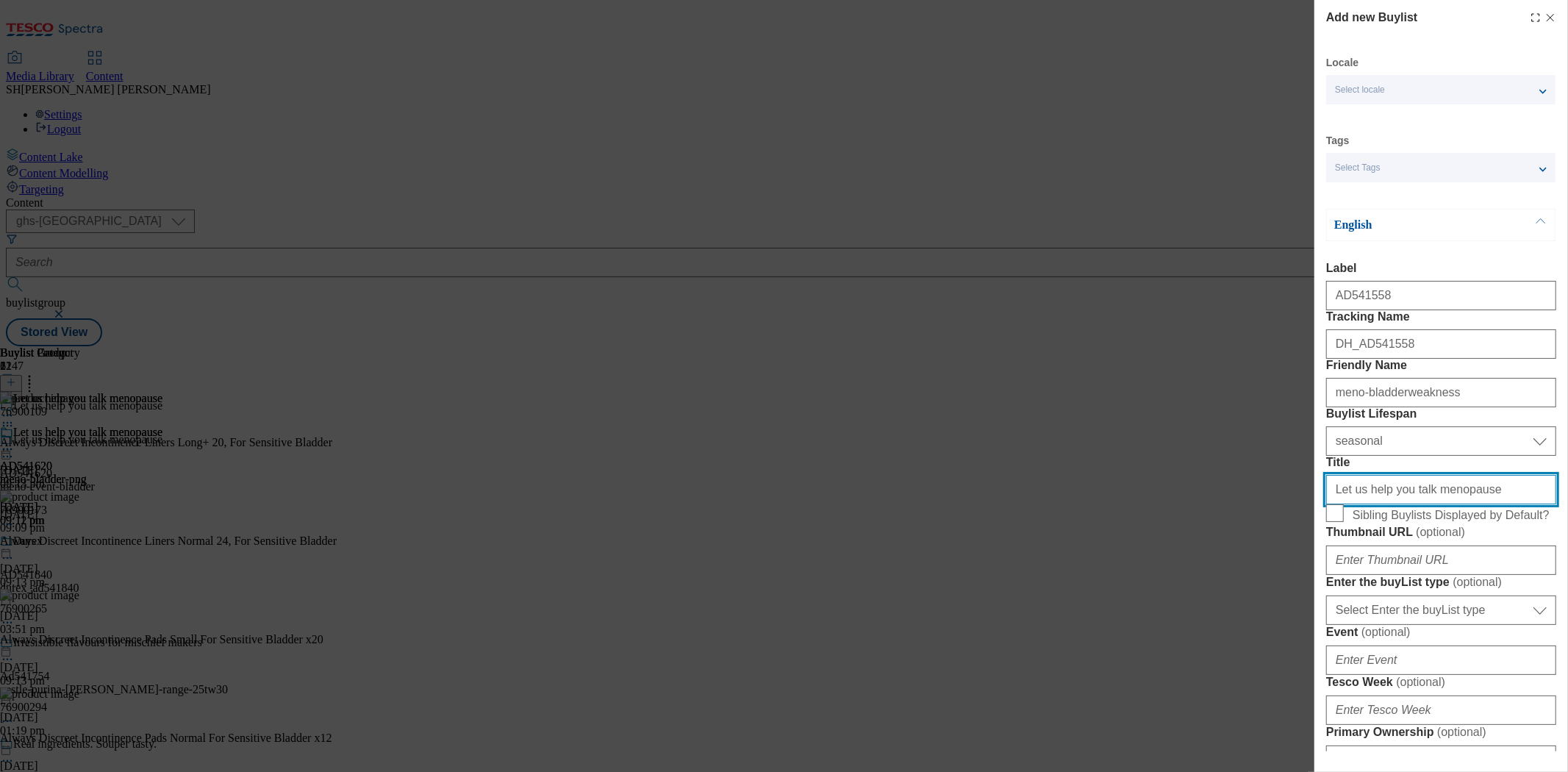
click at [1405, 504] on input "Title" at bounding box center [1442, 490] width 231 height 30
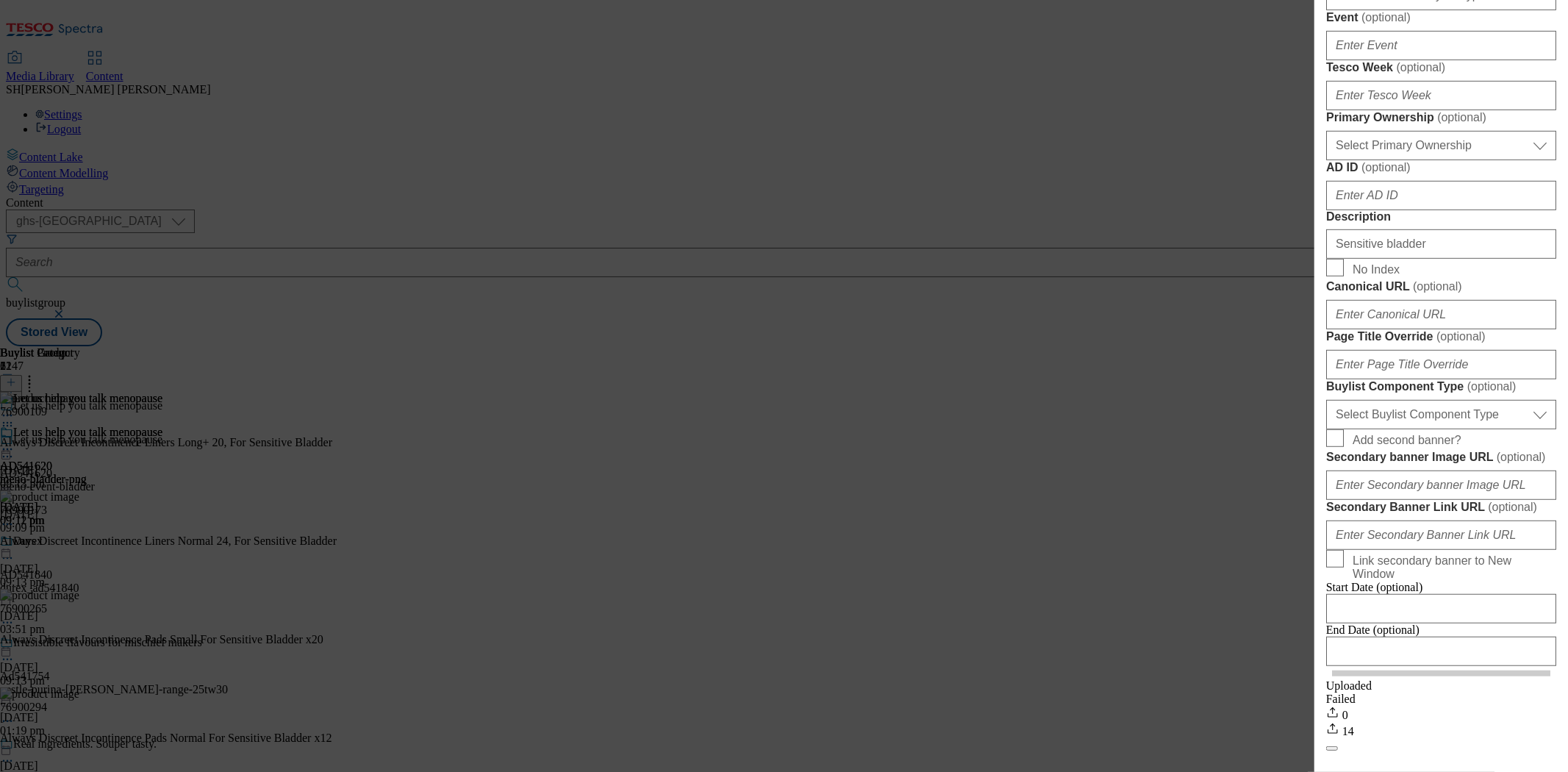
scroll to position [652, 0]
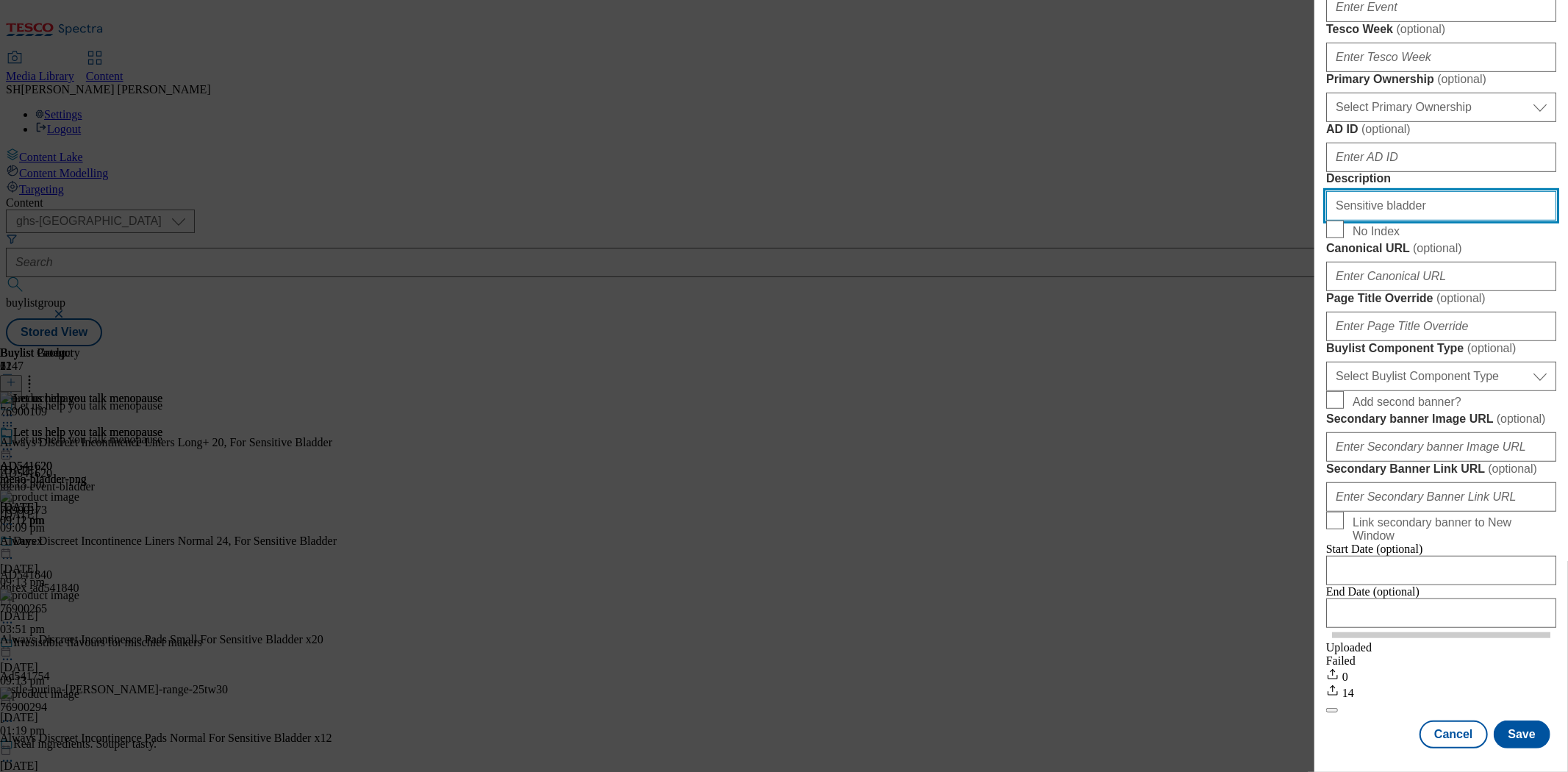
drag, startPoint x: 1412, startPoint y: 491, endPoint x: 1314, endPoint y: 494, distance: 98.0
click at [1314, 494] on div "Add new Buylist Locale Select locale English Welsh Tags Select Tags fnf marketp…" at bounding box center [1441, 375] width 254 height 751
type input "Sensitive bladder"
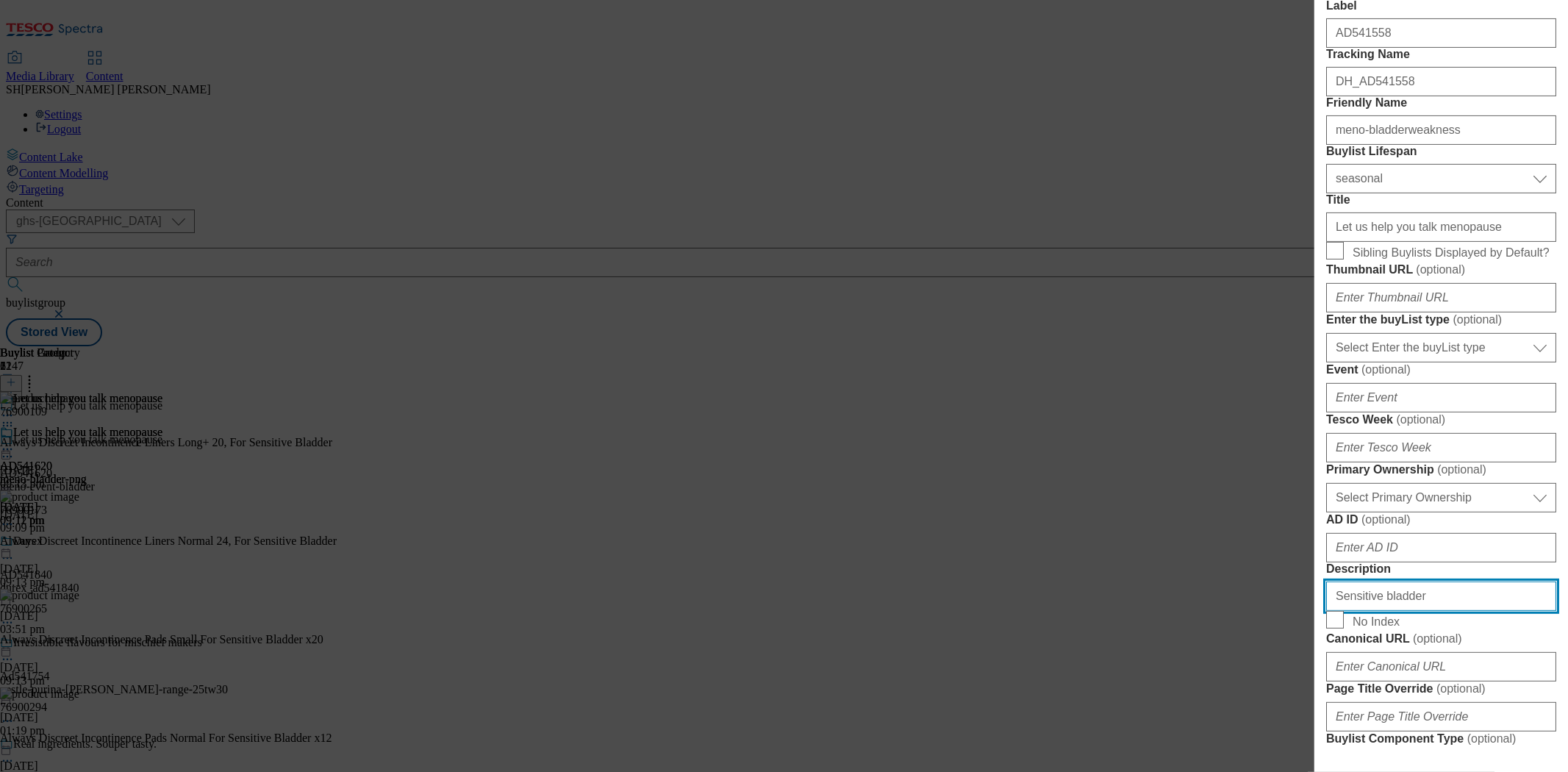
scroll to position [244, 0]
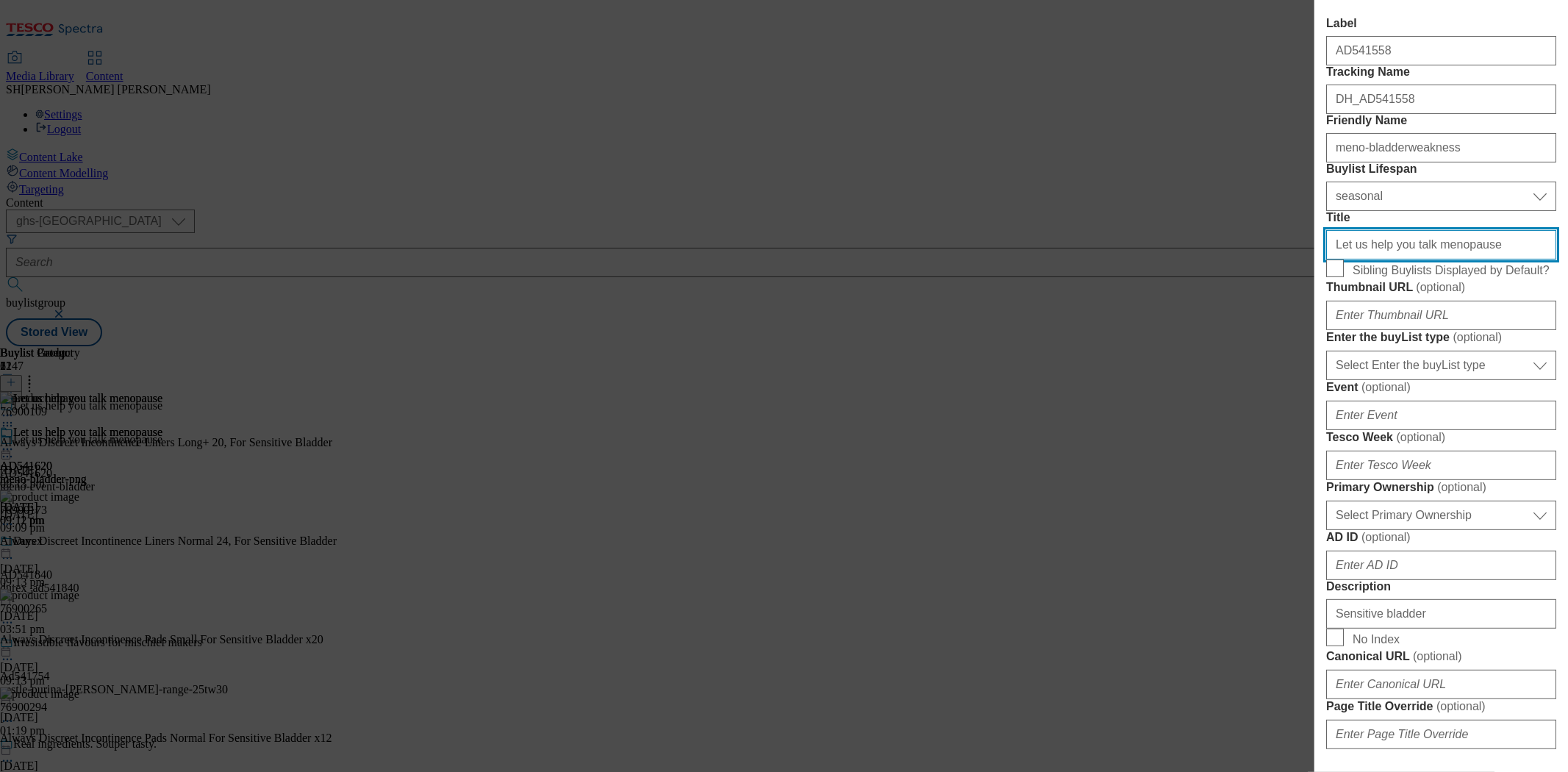
drag, startPoint x: 1470, startPoint y: 347, endPoint x: 1318, endPoint y: 348, distance: 152.0
click at [1318, 348] on div "Add new Buylist Locale Select locale English Welsh Tags Select Tags fnf marketp…" at bounding box center [1441, 375] width 254 height 751
click at [1476, 259] on input "Title" at bounding box center [1442, 245] width 231 height 30
click at [1479, 259] on input "Title" at bounding box center [1442, 245] width 231 height 30
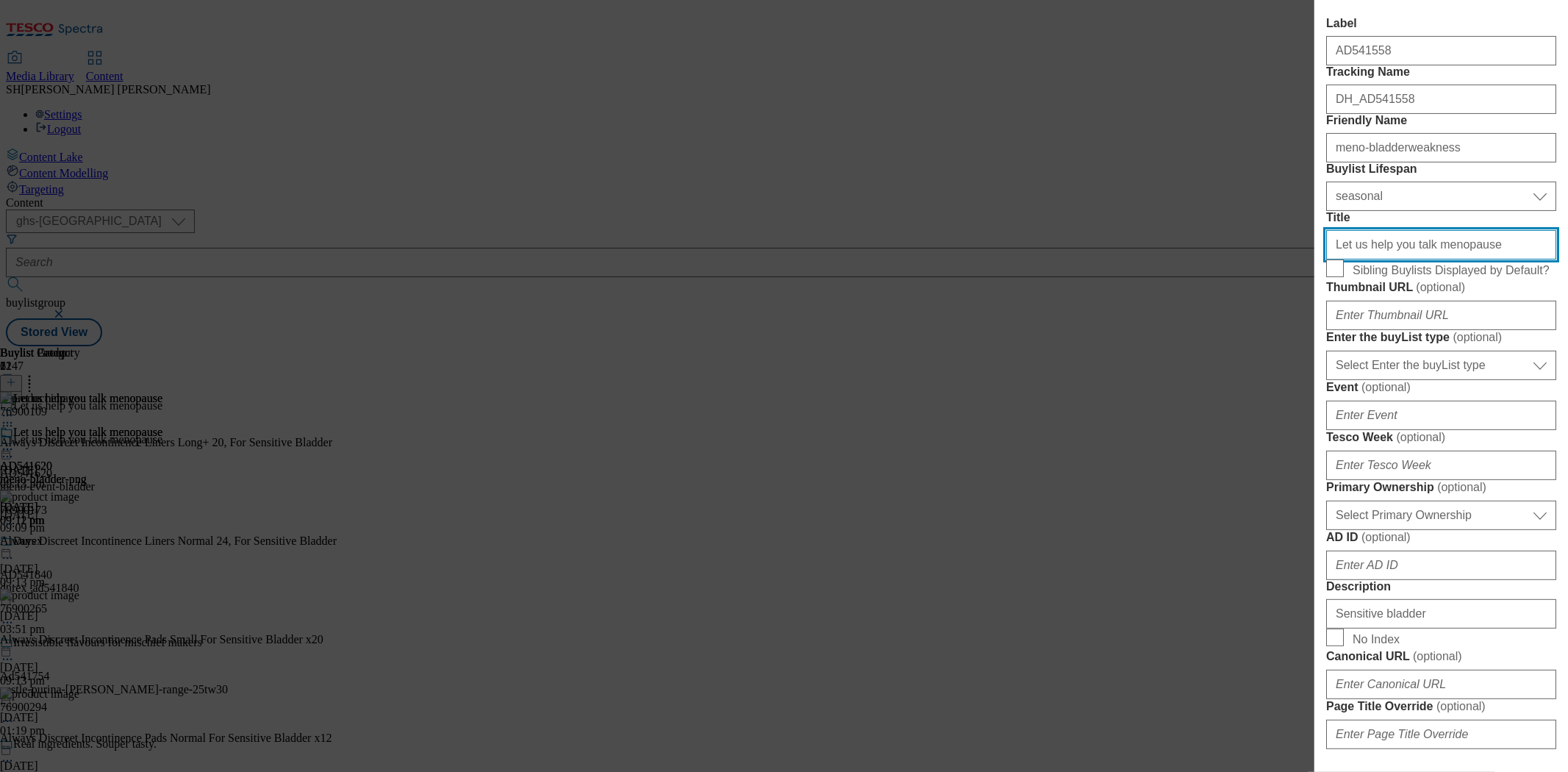
click at [1479, 259] on input "Title" at bounding box center [1442, 245] width 231 height 30
click at [1483, 259] on input "Title" at bounding box center [1442, 245] width 231 height 30
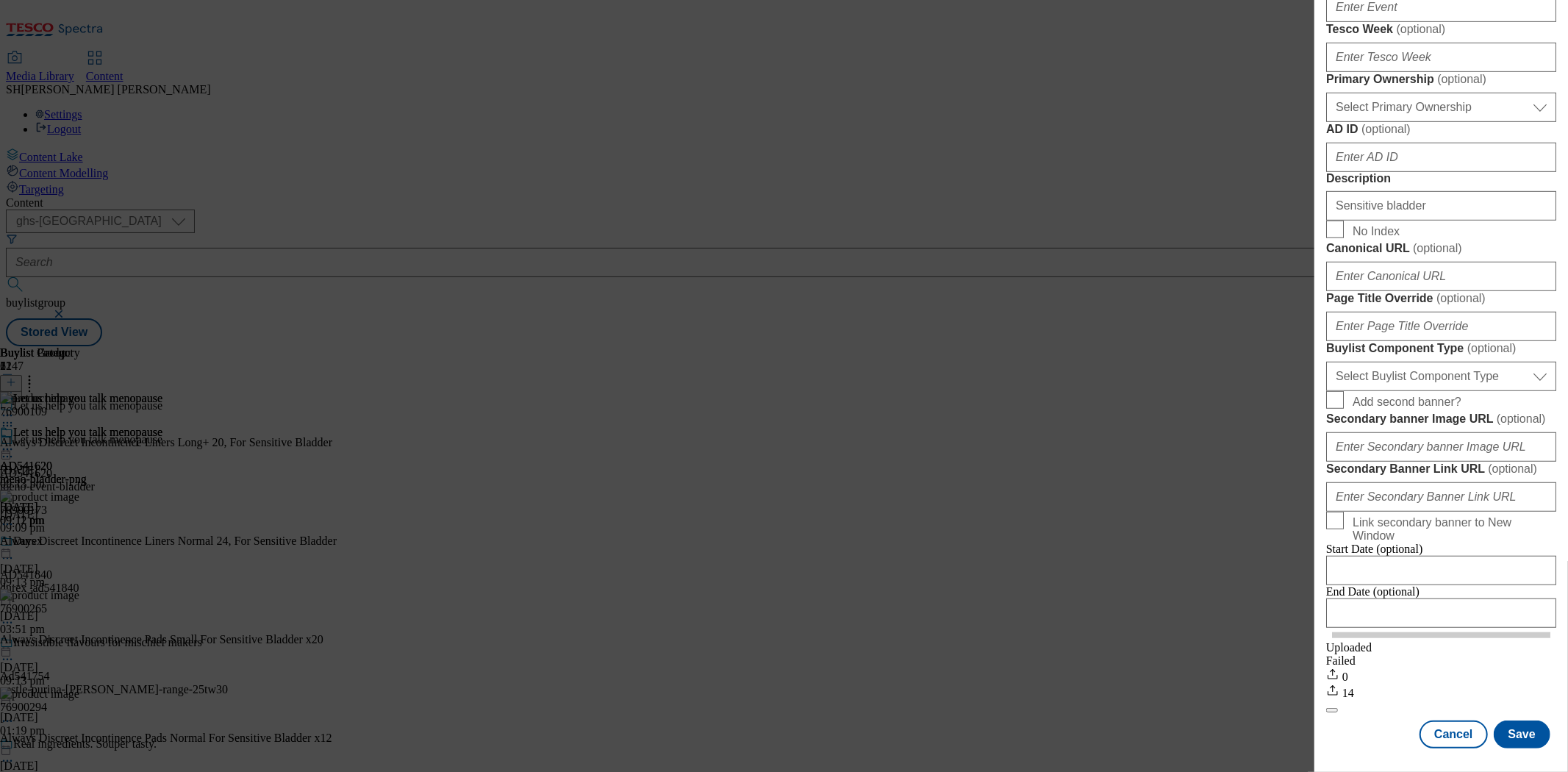
scroll to position [1179, 0]
type input "Let us help you talk menopause"
click at [1504, 725] on button "Save" at bounding box center [1522, 734] width 57 height 28
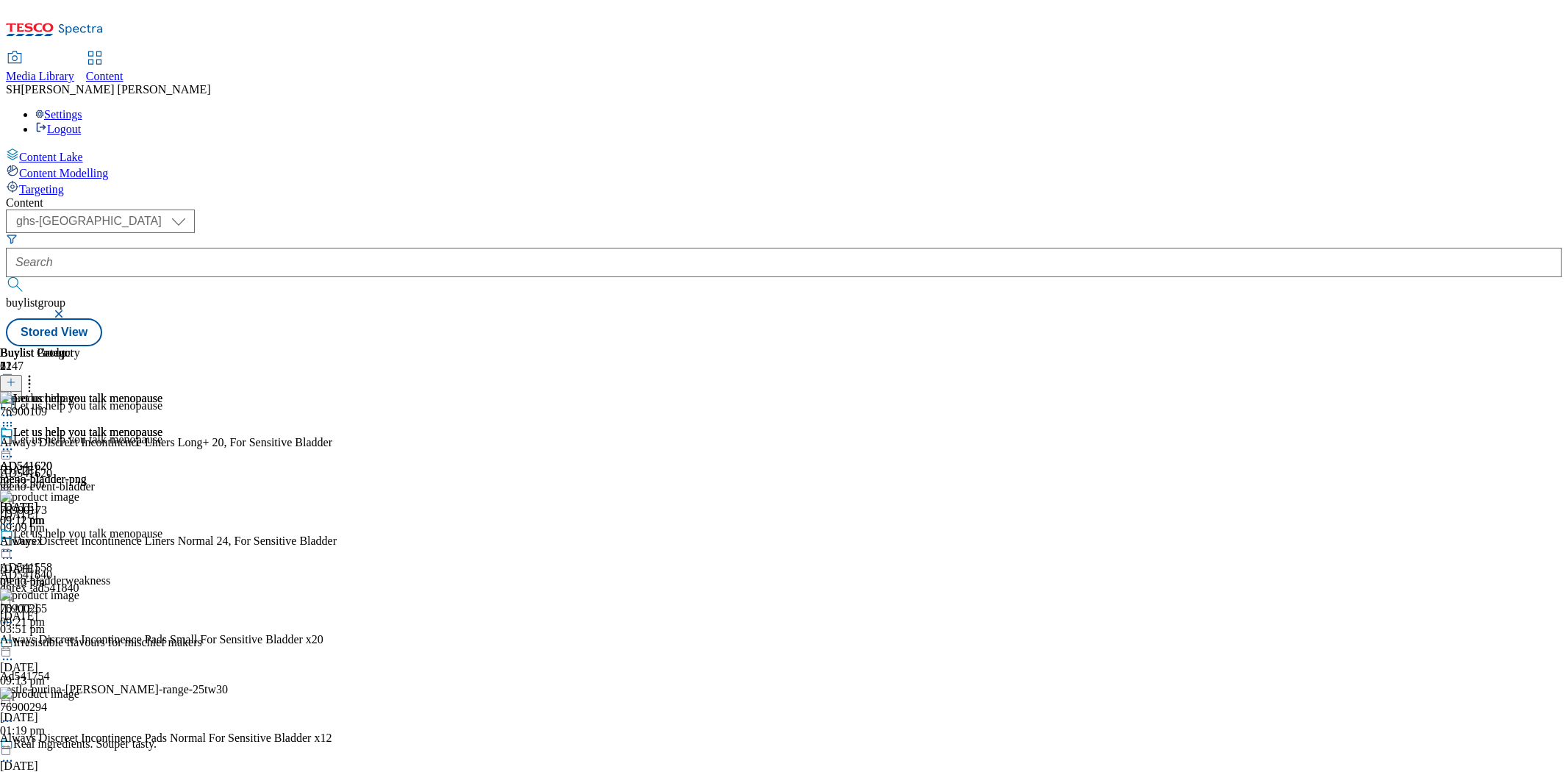
click at [163, 574] on div "meno-bladderweakness" at bounding box center [81, 581] width 163 height 13
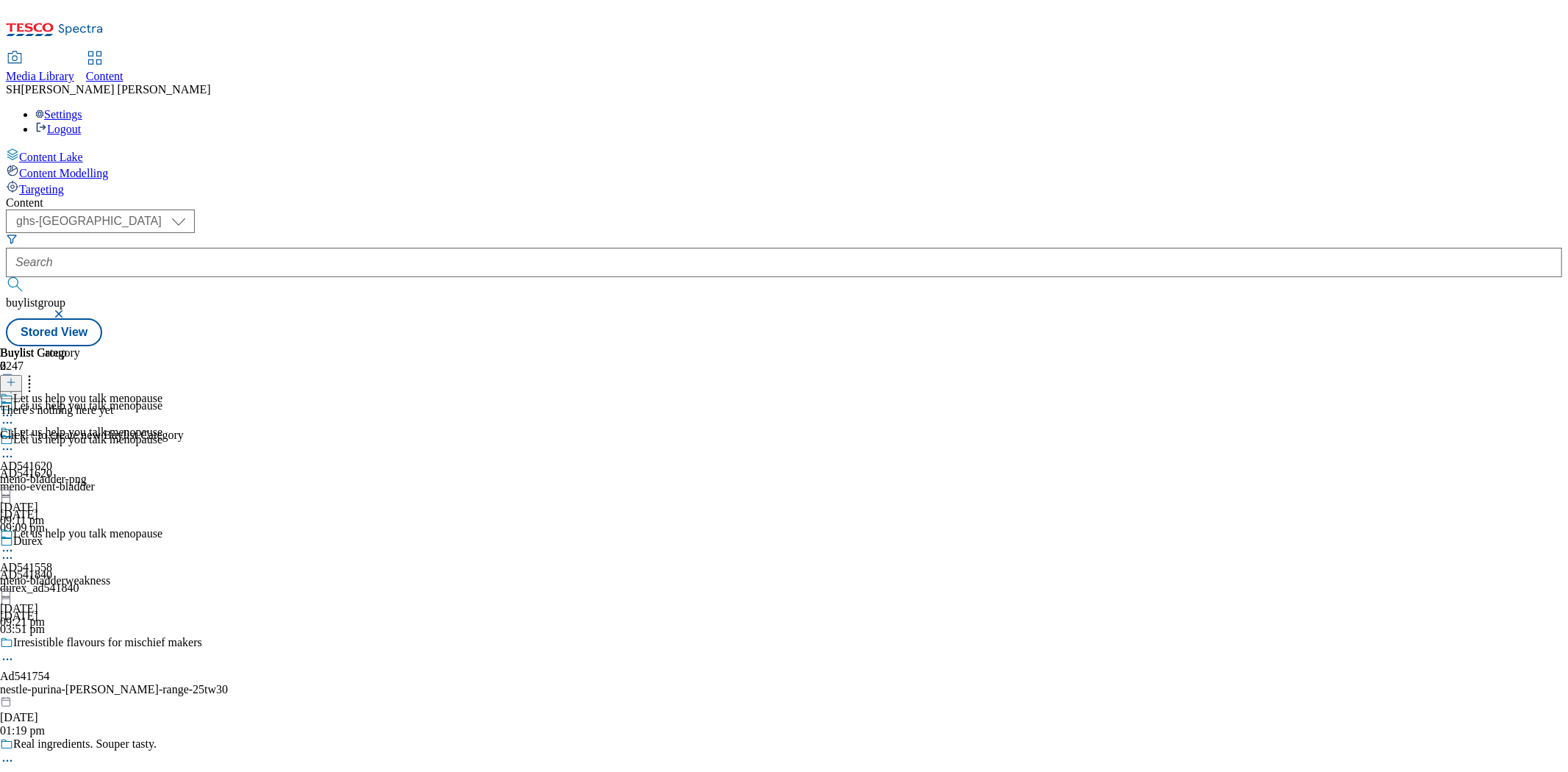
click at [22, 374] on button at bounding box center [11, 383] width 22 height 17
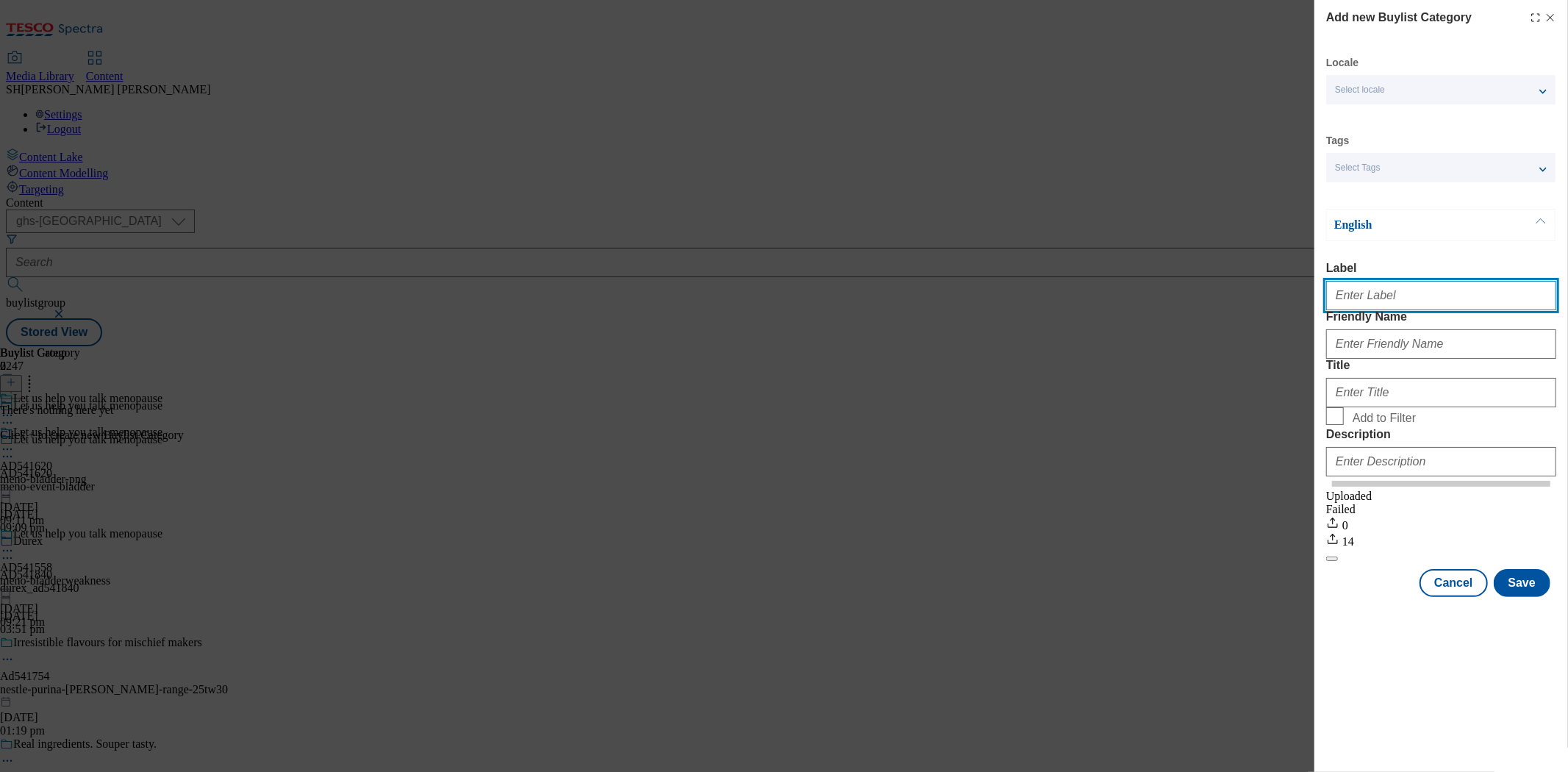
click at [1384, 296] on input "Label" at bounding box center [1442, 295] width 231 height 30
type input "AD541558"
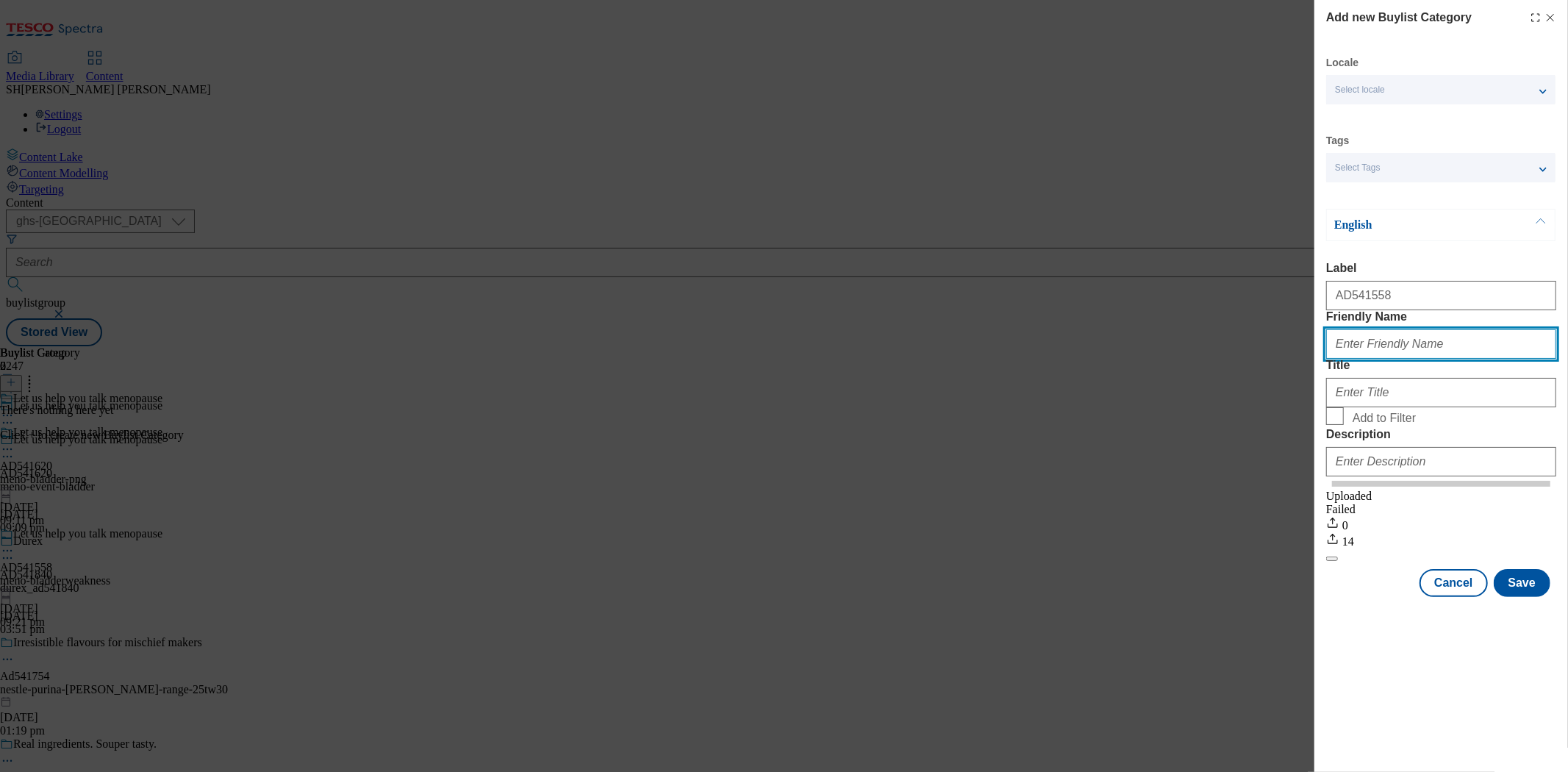
click at [1401, 359] on input "Friendly Name" at bounding box center [1442, 344] width 231 height 30
type input "l"
drag, startPoint x: 1521, startPoint y: 371, endPoint x: 1314, endPoint y: 375, distance: 207.0
click at [1314, 375] on div "Add new Buylist Category Locale Select locale English Welsh Tags Select Tags fn…" at bounding box center [1441, 299] width 254 height 599
type input "Let us help you talk menopause"
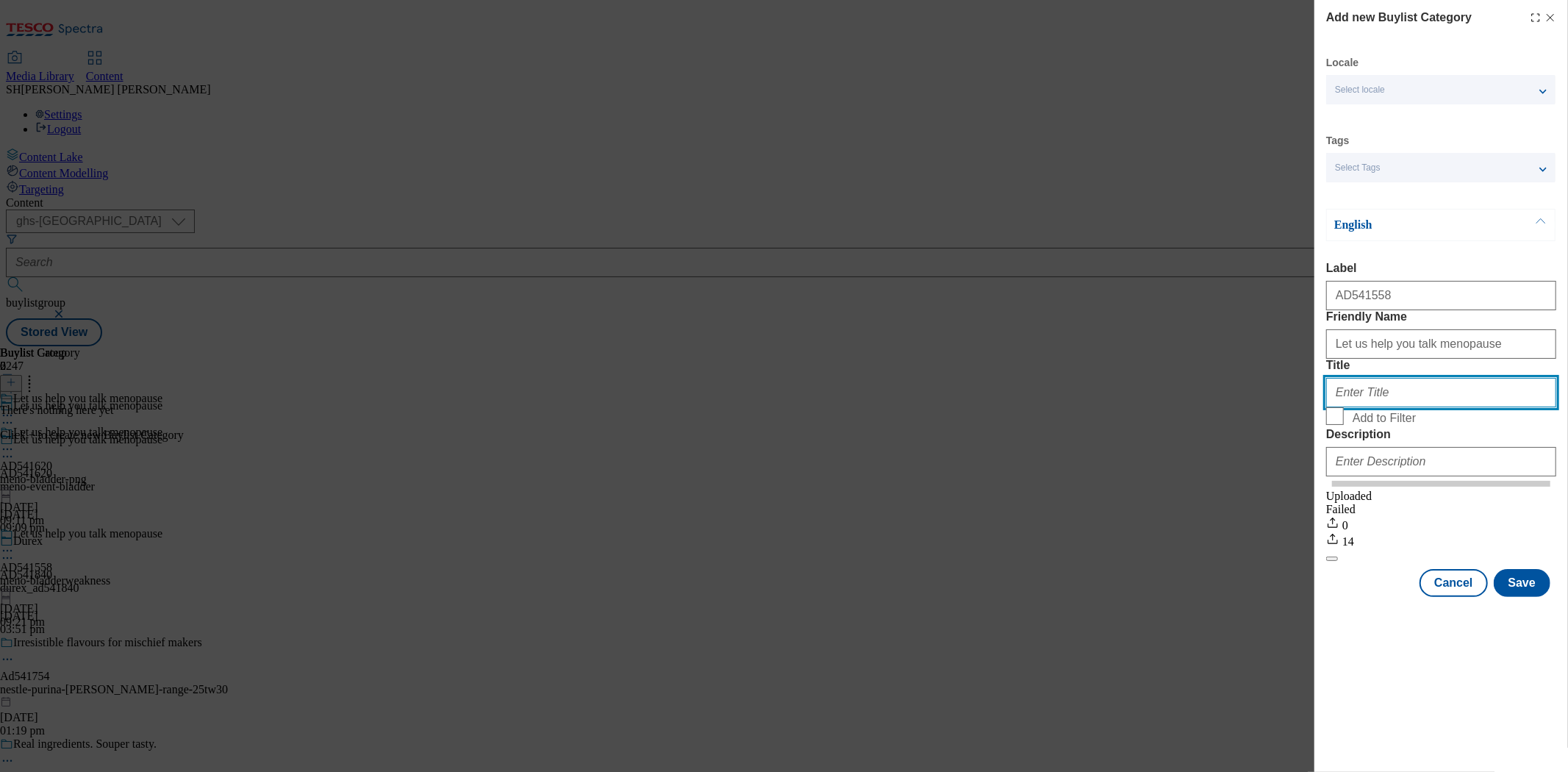
click at [1416, 407] on input "Title" at bounding box center [1442, 393] width 231 height 30
paste input "Let us help you talk menopause"
type input "Let us help you talk menopause"
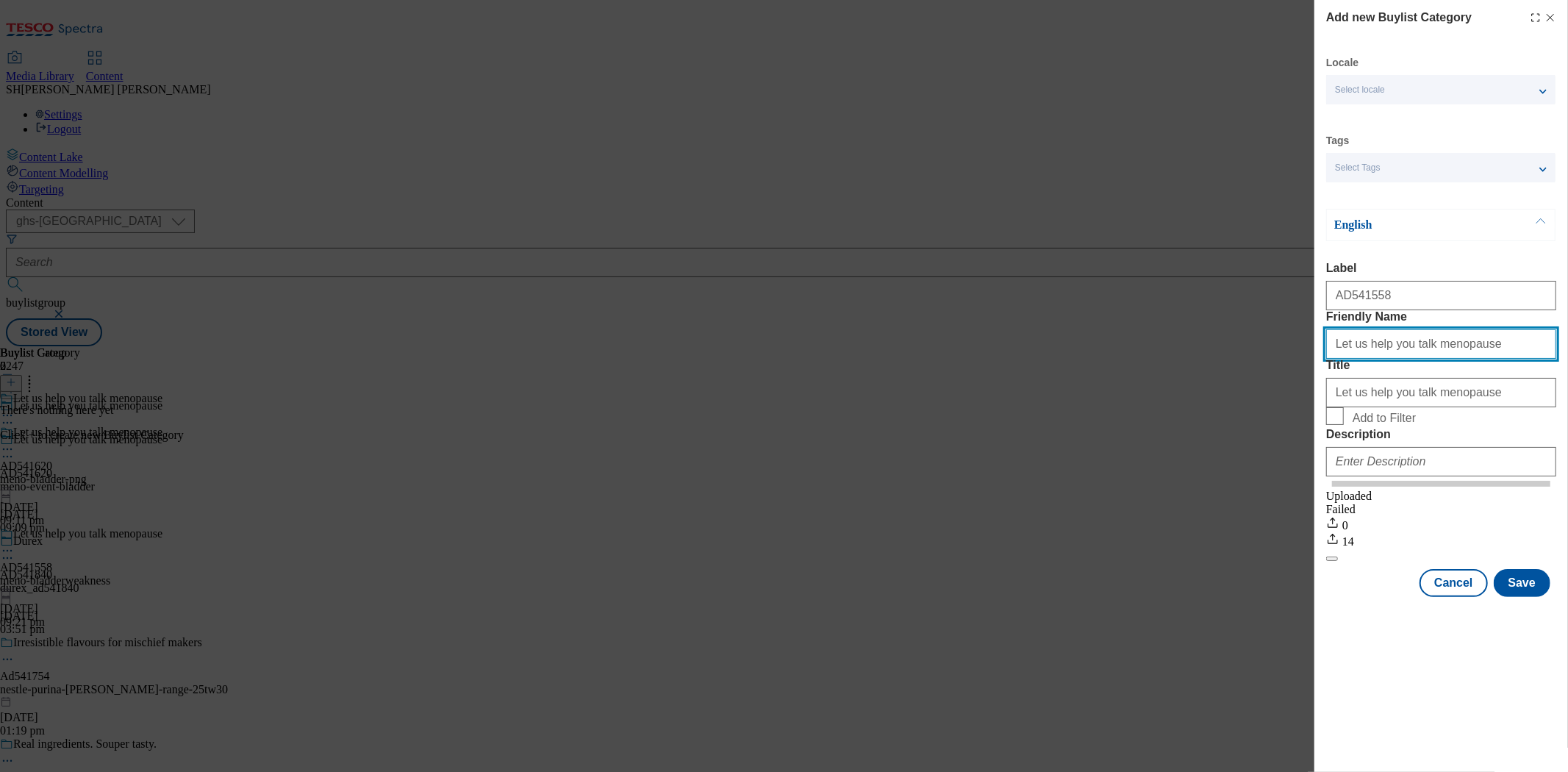
click at [1436, 359] on input "Let us help you talk menopause" at bounding box center [1442, 344] width 231 height 30
type input "meno-bladderweakness"
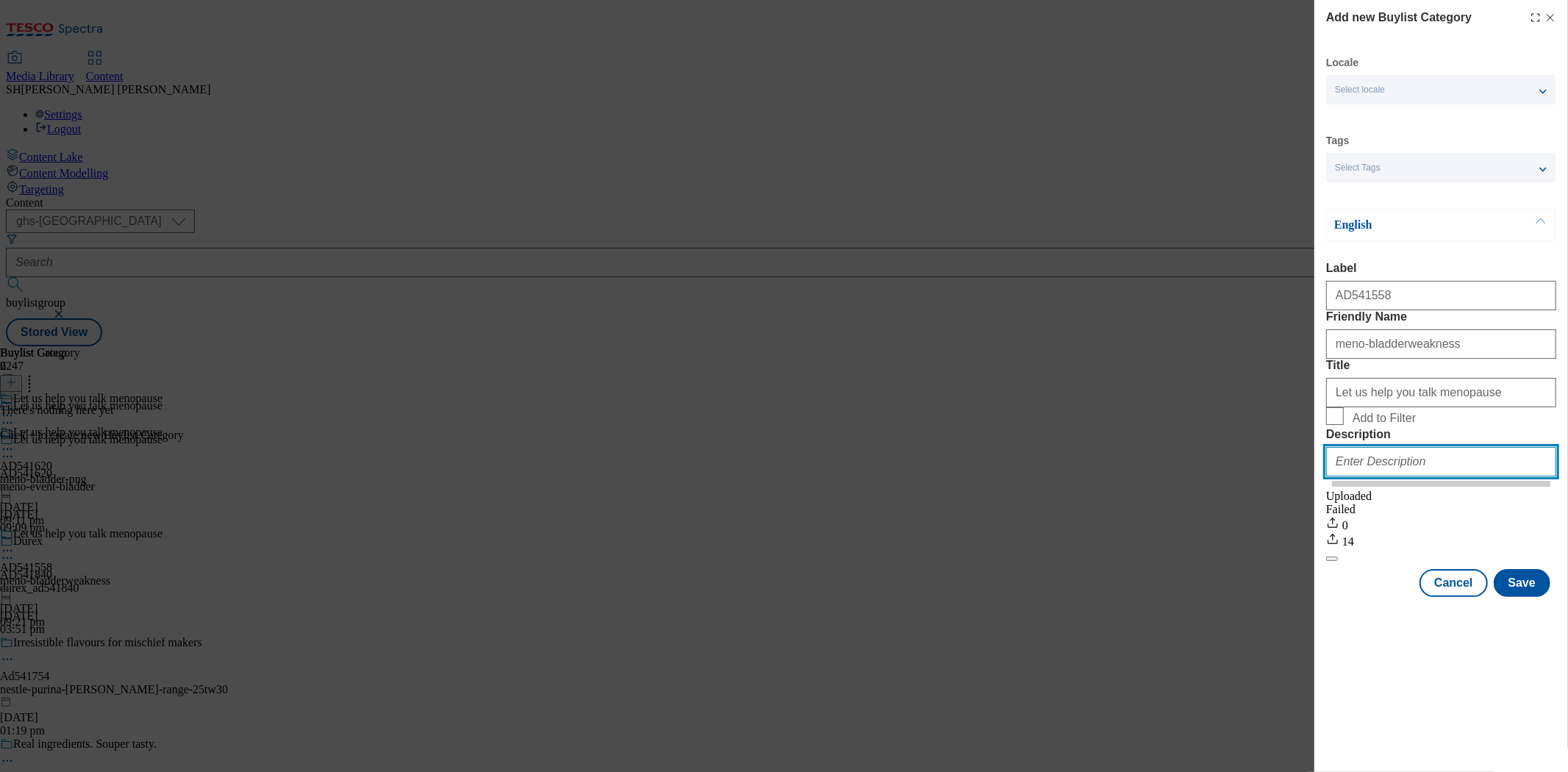
click at [1386, 477] on input "Description" at bounding box center [1442, 462] width 231 height 30
type input "Sensitive bladder"
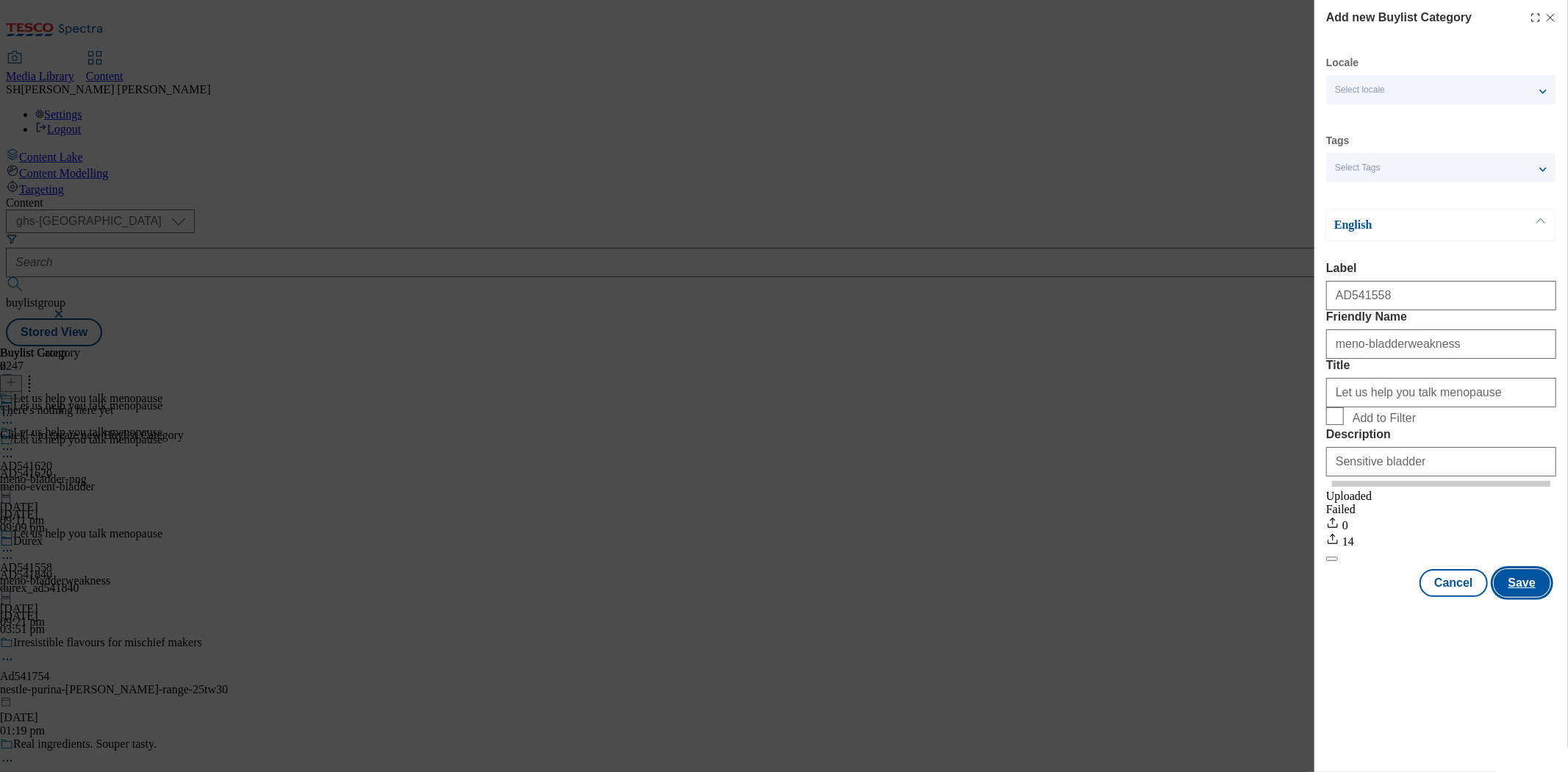
click at [1518, 596] on button "Save" at bounding box center [1522, 582] width 57 height 28
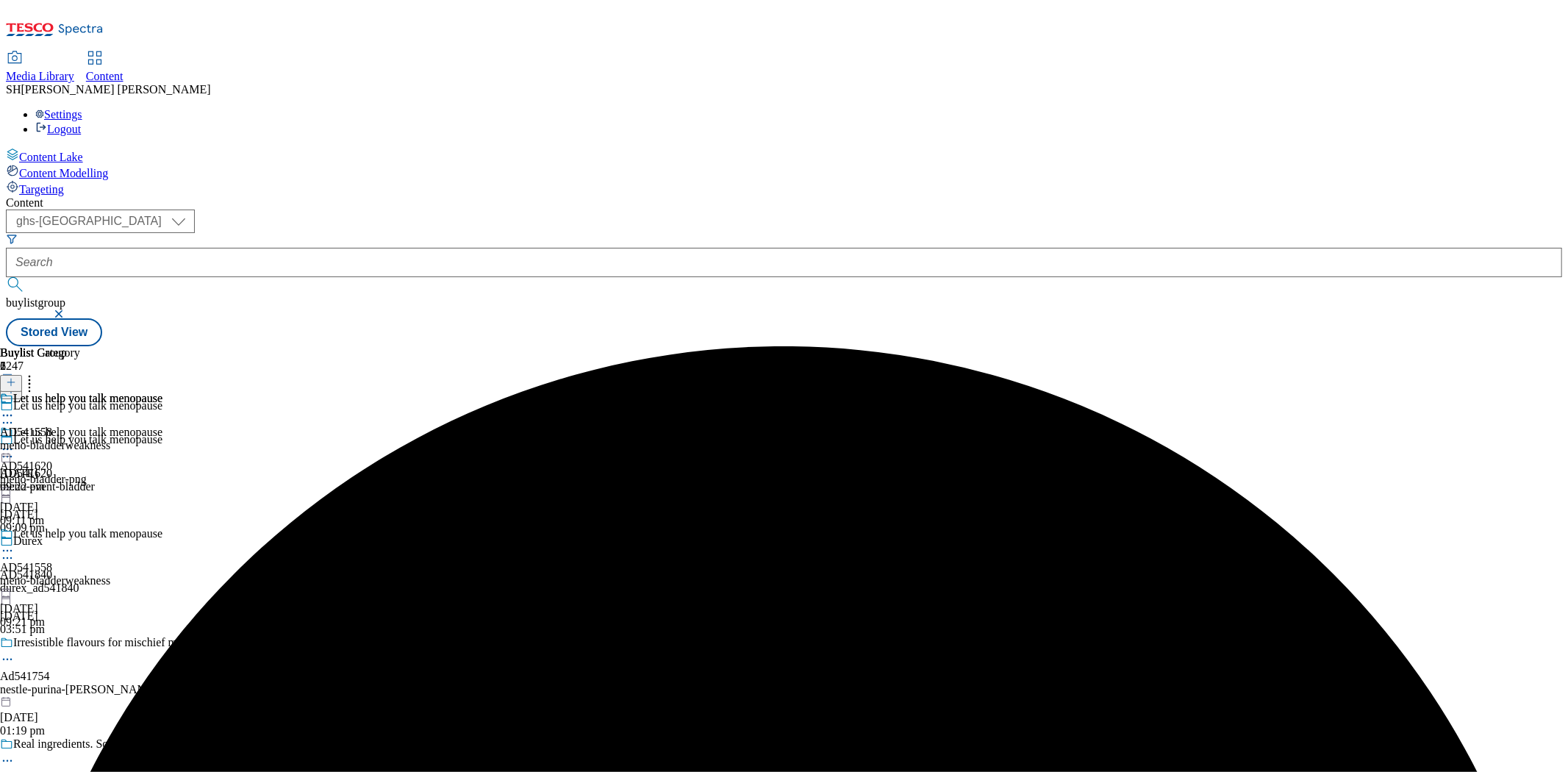
click at [163, 438] on div "meno-bladderweakness" at bounding box center [81, 445] width 163 height 13
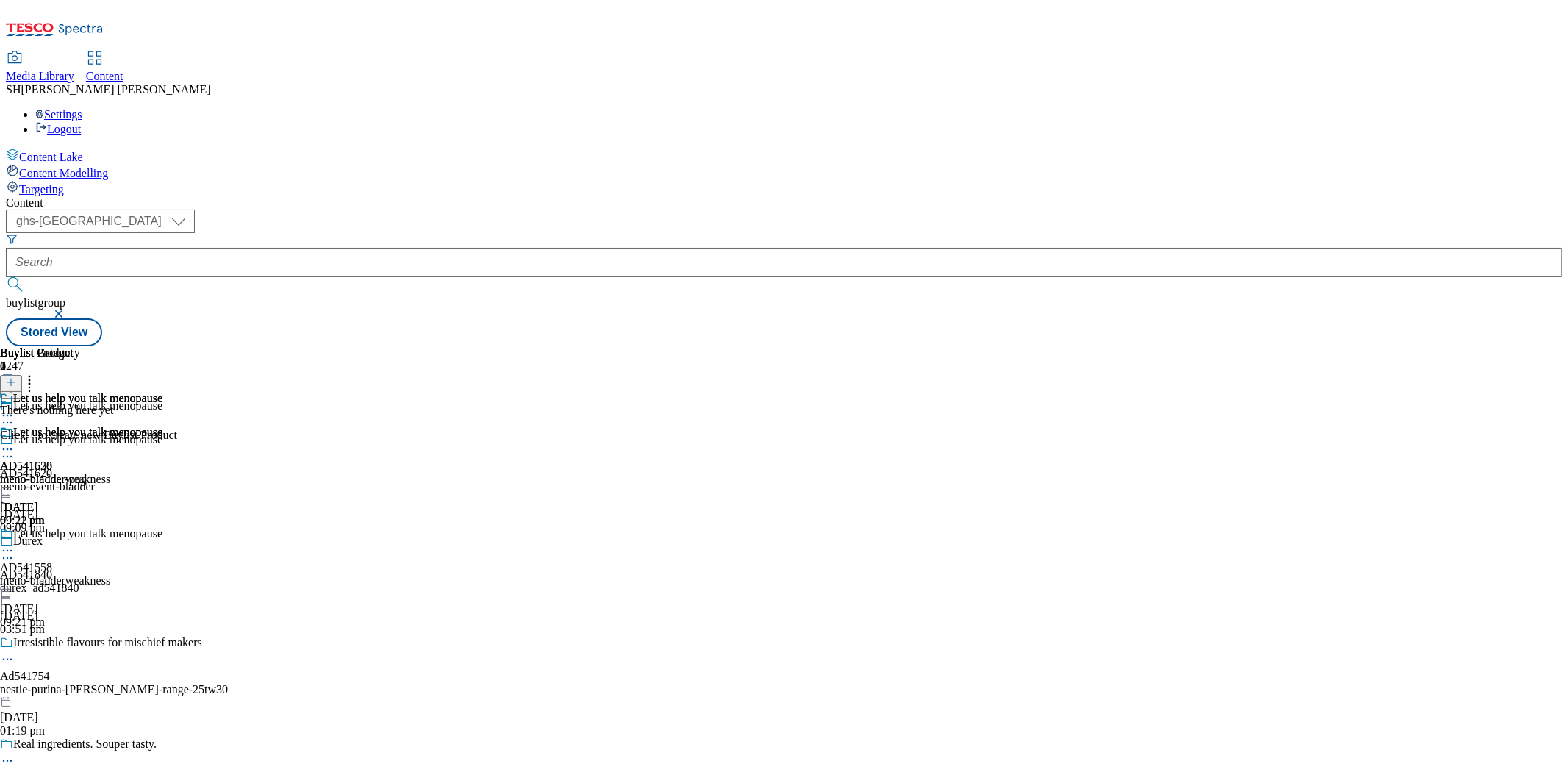
click at [11, 378] on line at bounding box center [11, 382] width 0 height 7
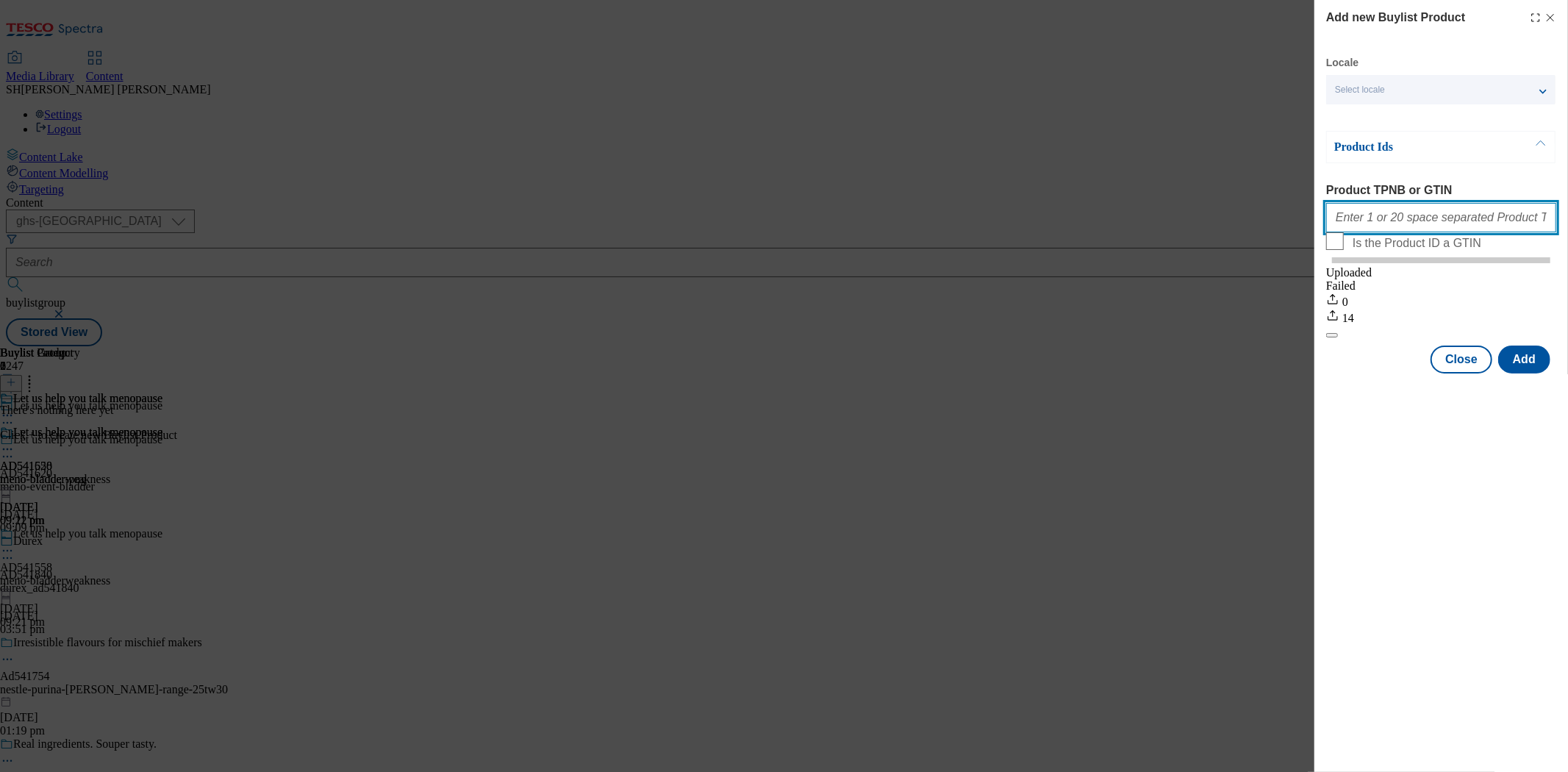
click at [1393, 218] on input "Product TPNB or GTIN" at bounding box center [1442, 217] width 231 height 30
paste input "84251784 82504282 56499493 62061230 62048356 71093178 61379806 80502229"
type input "84251784 82504282 56499493 62061230 62048356 71093178 61379806 80502229"
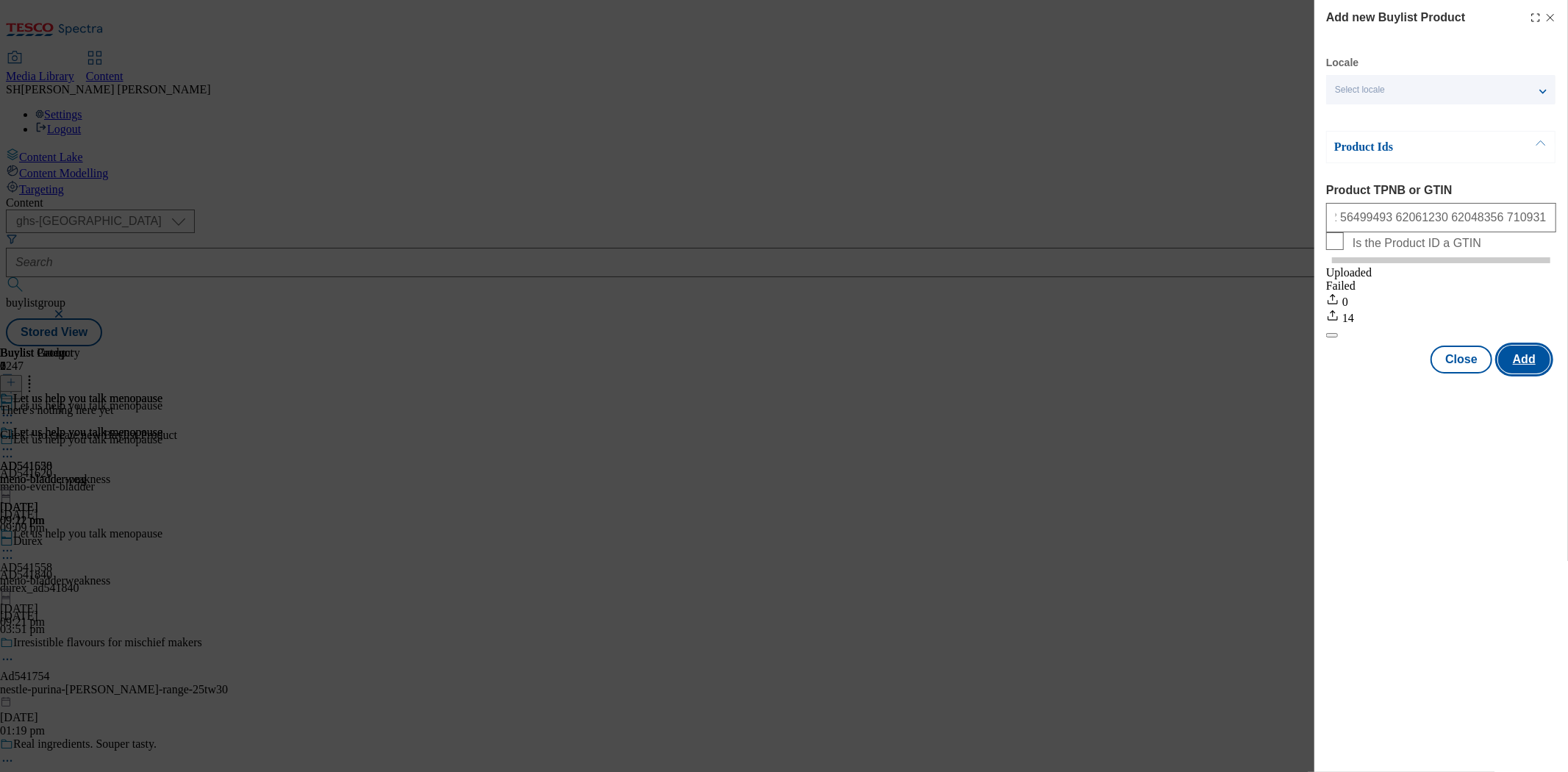
scroll to position [0, 0]
click at [1522, 373] on button "Add" at bounding box center [1524, 360] width 52 height 28
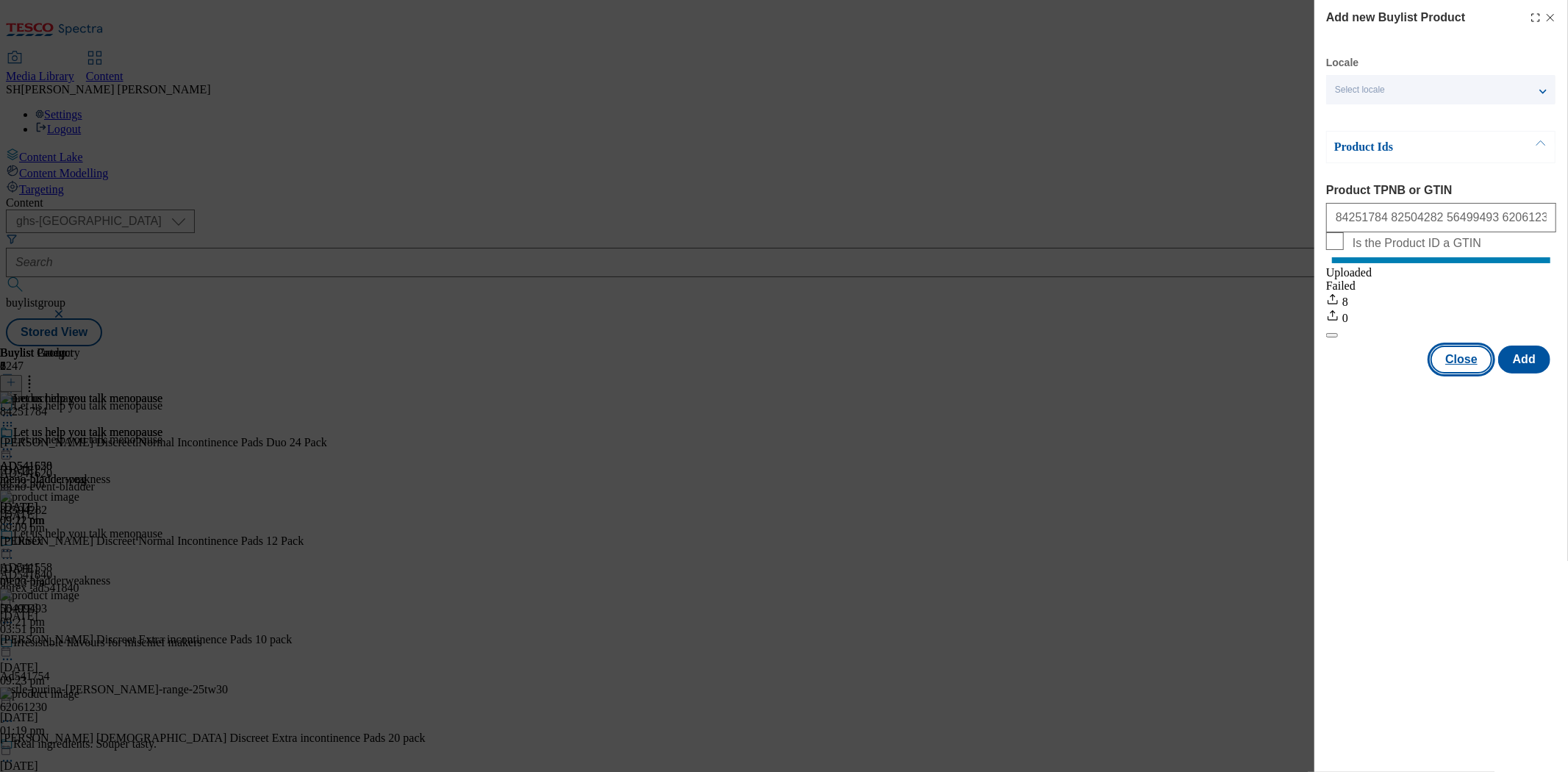
click at [1459, 371] on button "Close" at bounding box center [1461, 360] width 61 height 28
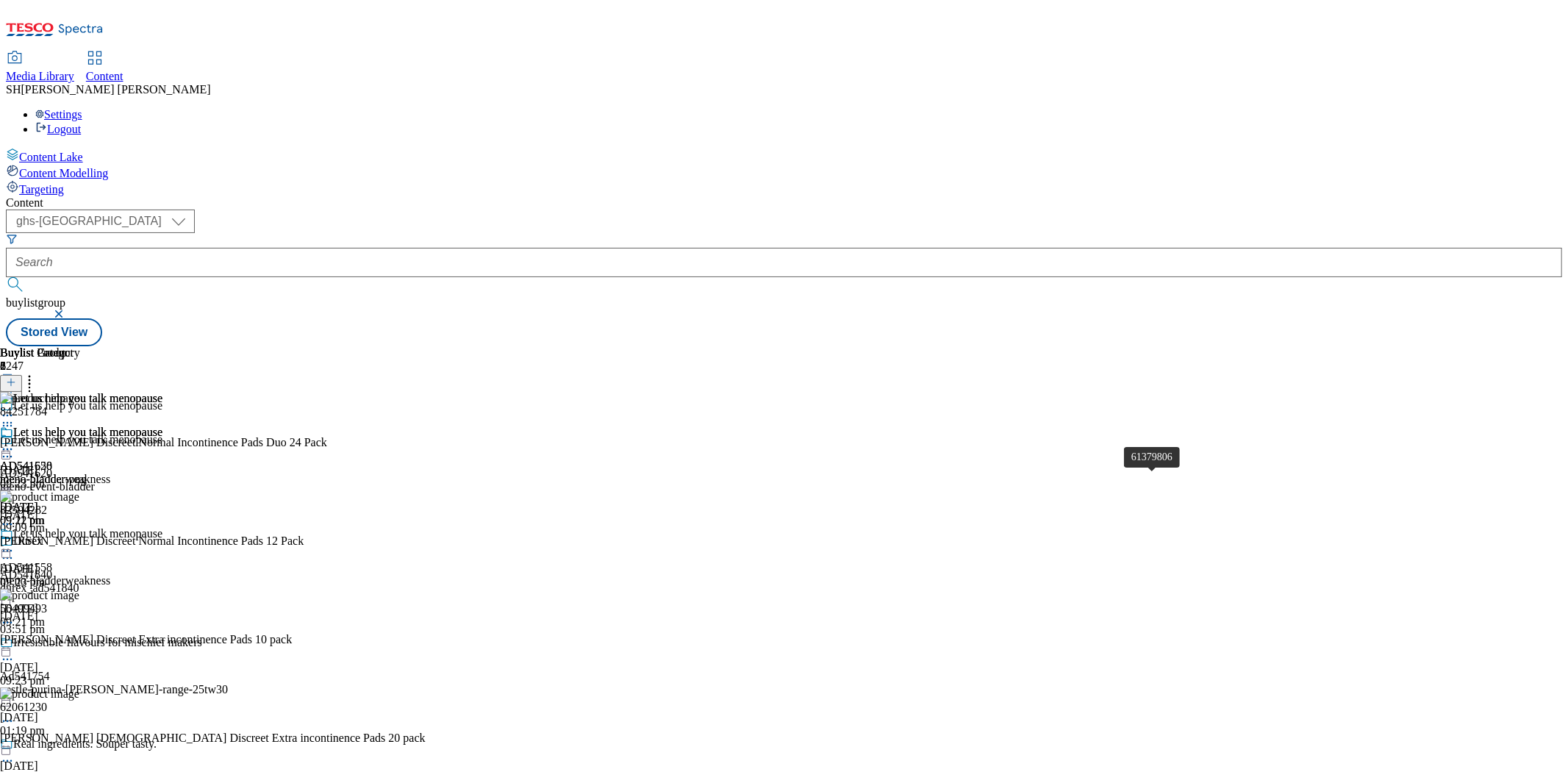
scroll to position [743, 0]
click at [15, 441] on icon at bounding box center [7, 449] width 15 height 15
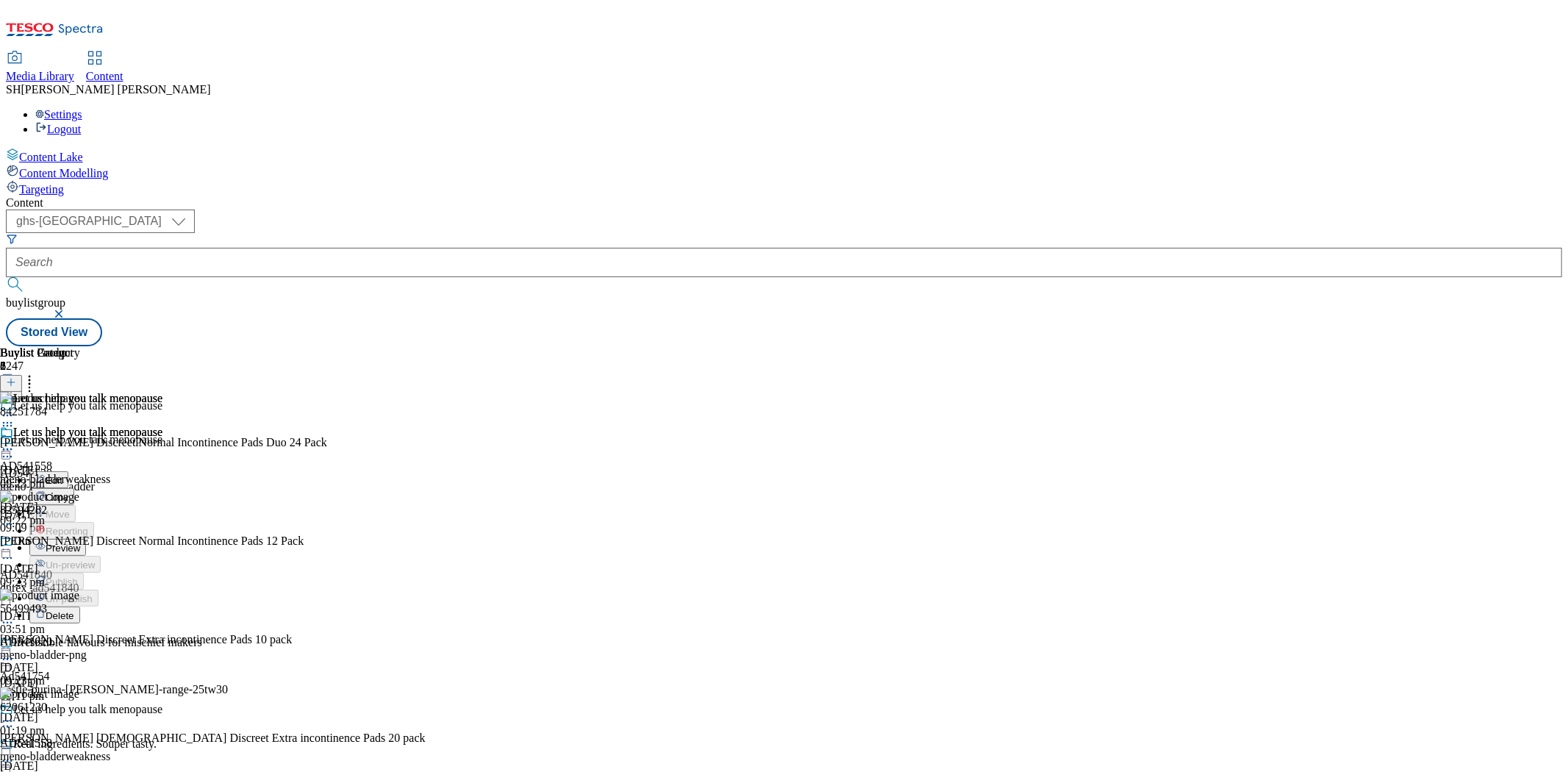
click at [80, 543] on span "Preview" at bounding box center [62, 548] width 34 height 11
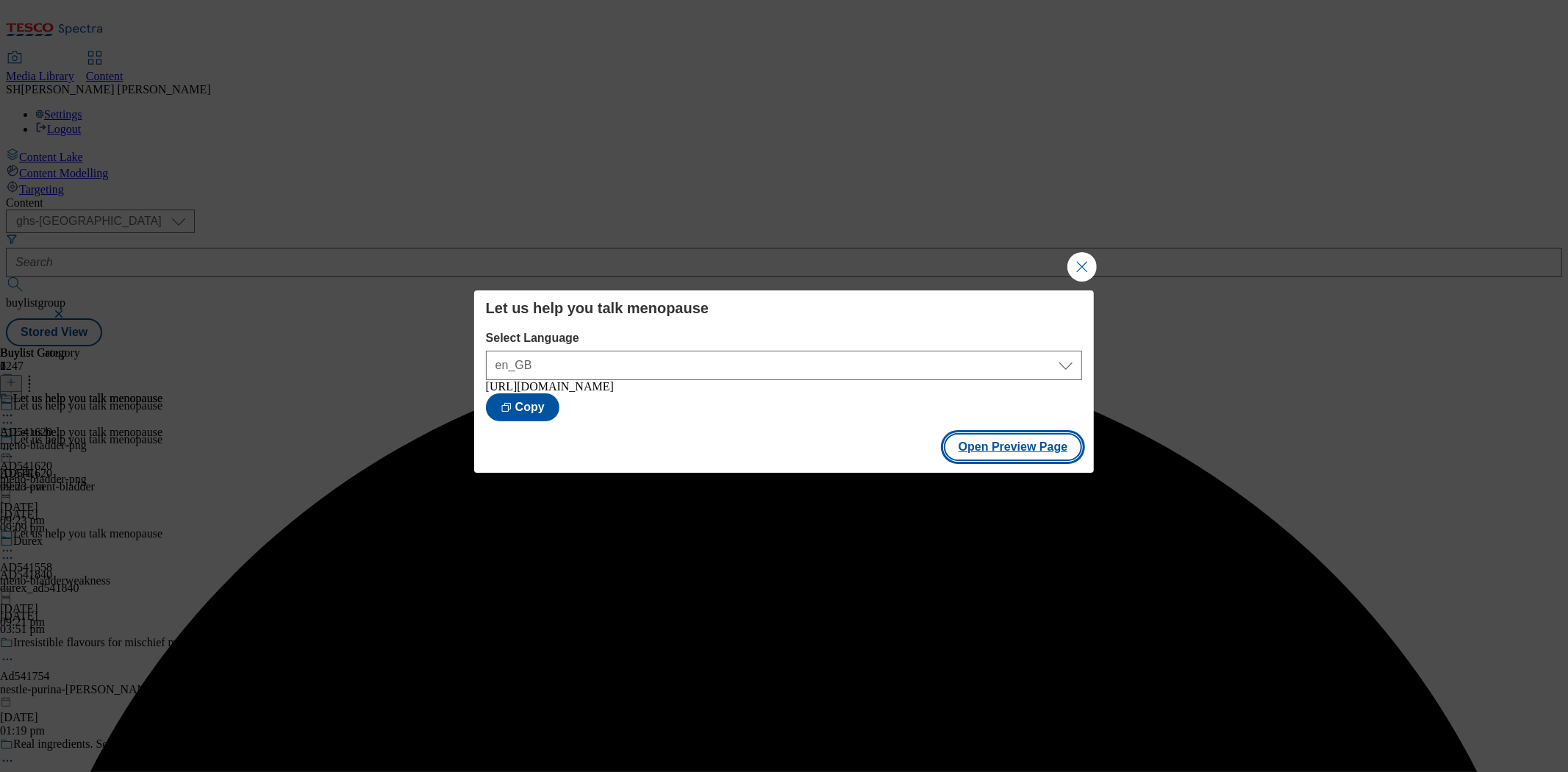
click at [1012, 451] on button "Open Preview Page" at bounding box center [1013, 447] width 138 height 28
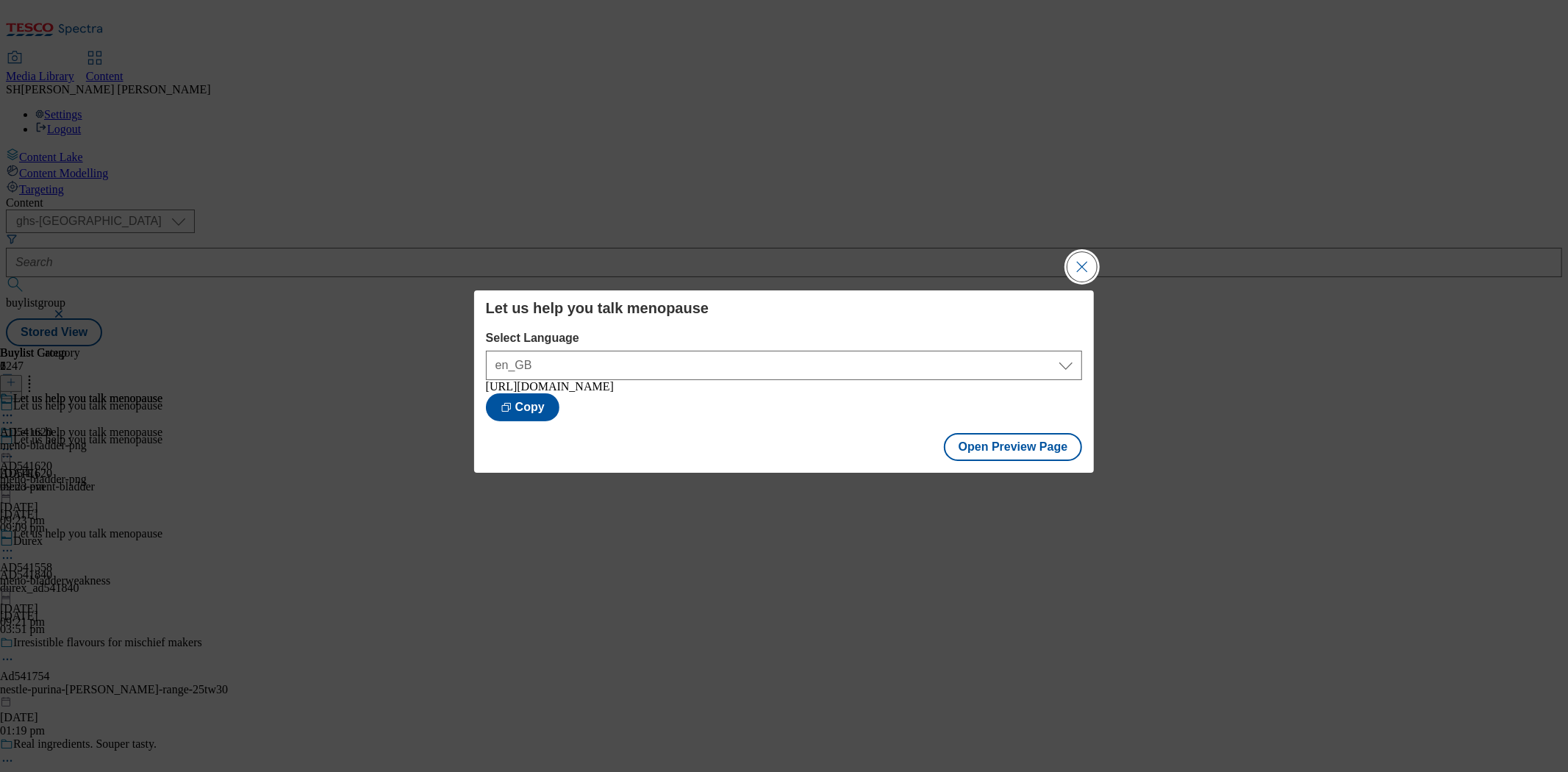
click at [1079, 262] on button "Close Modal" at bounding box center [1083, 267] width 30 height 30
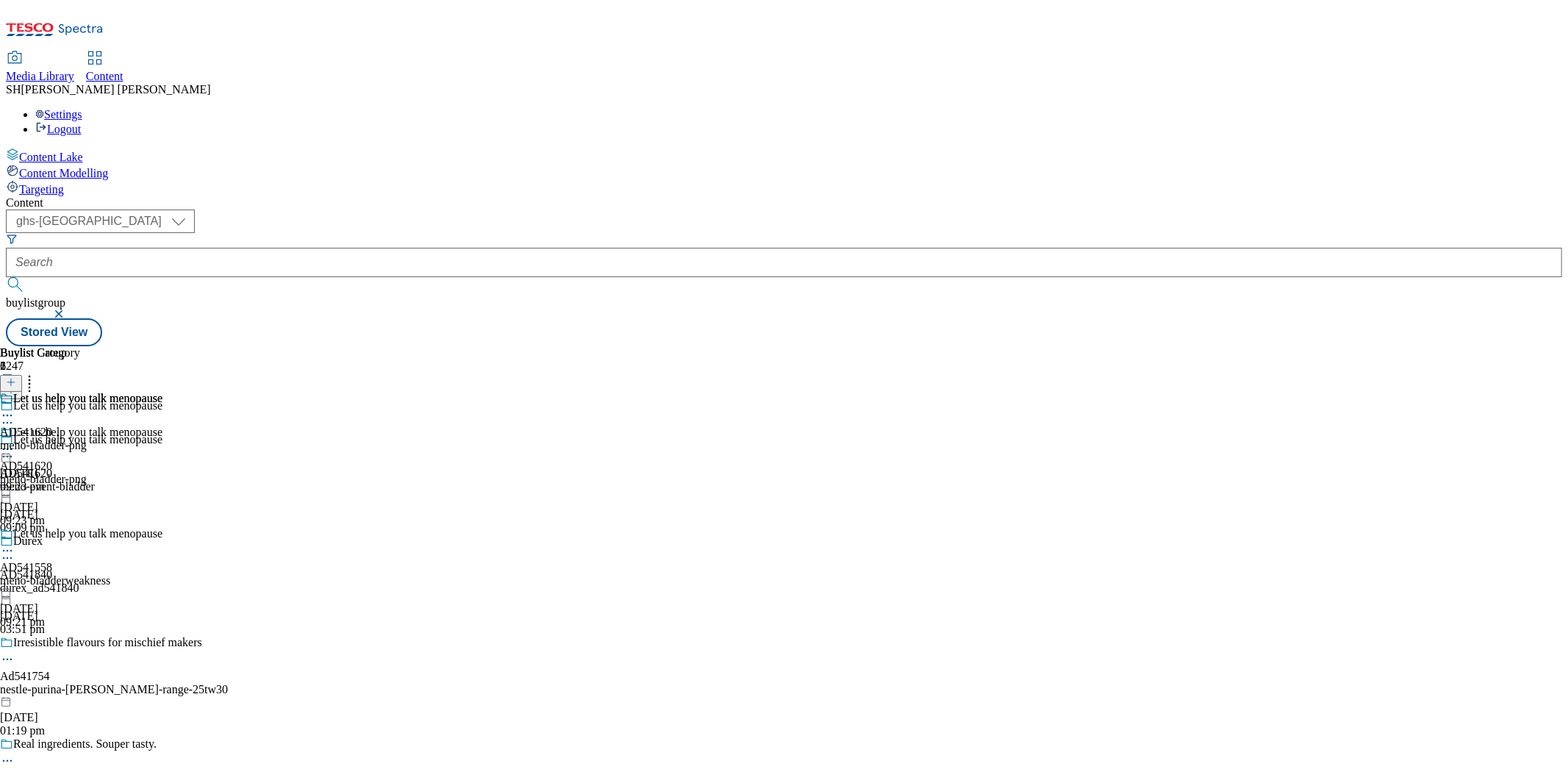
click at [15, 441] on icon at bounding box center [7, 449] width 15 height 15
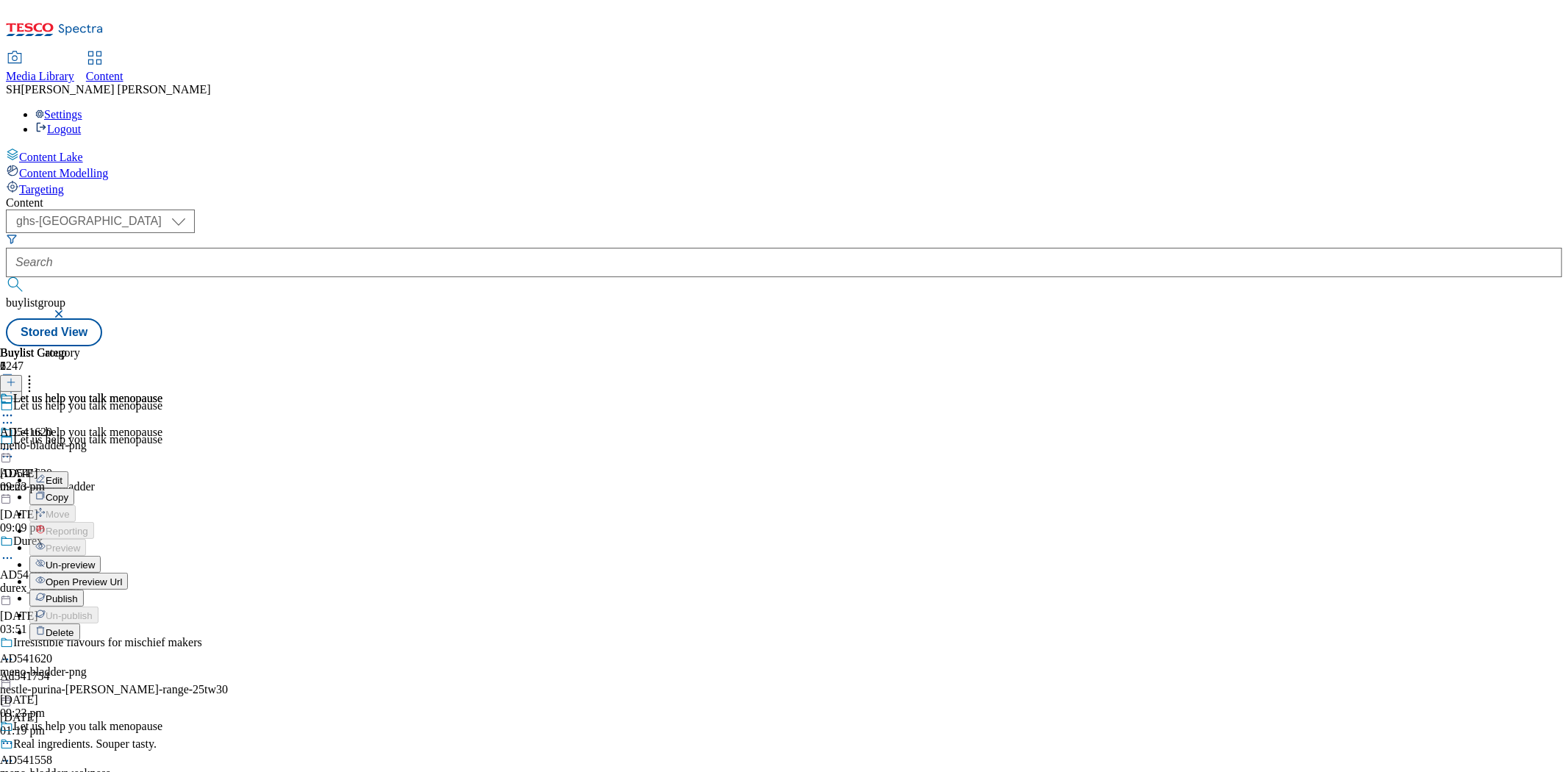
click at [95, 559] on span "Un-preview" at bounding box center [70, 565] width 49 height 11
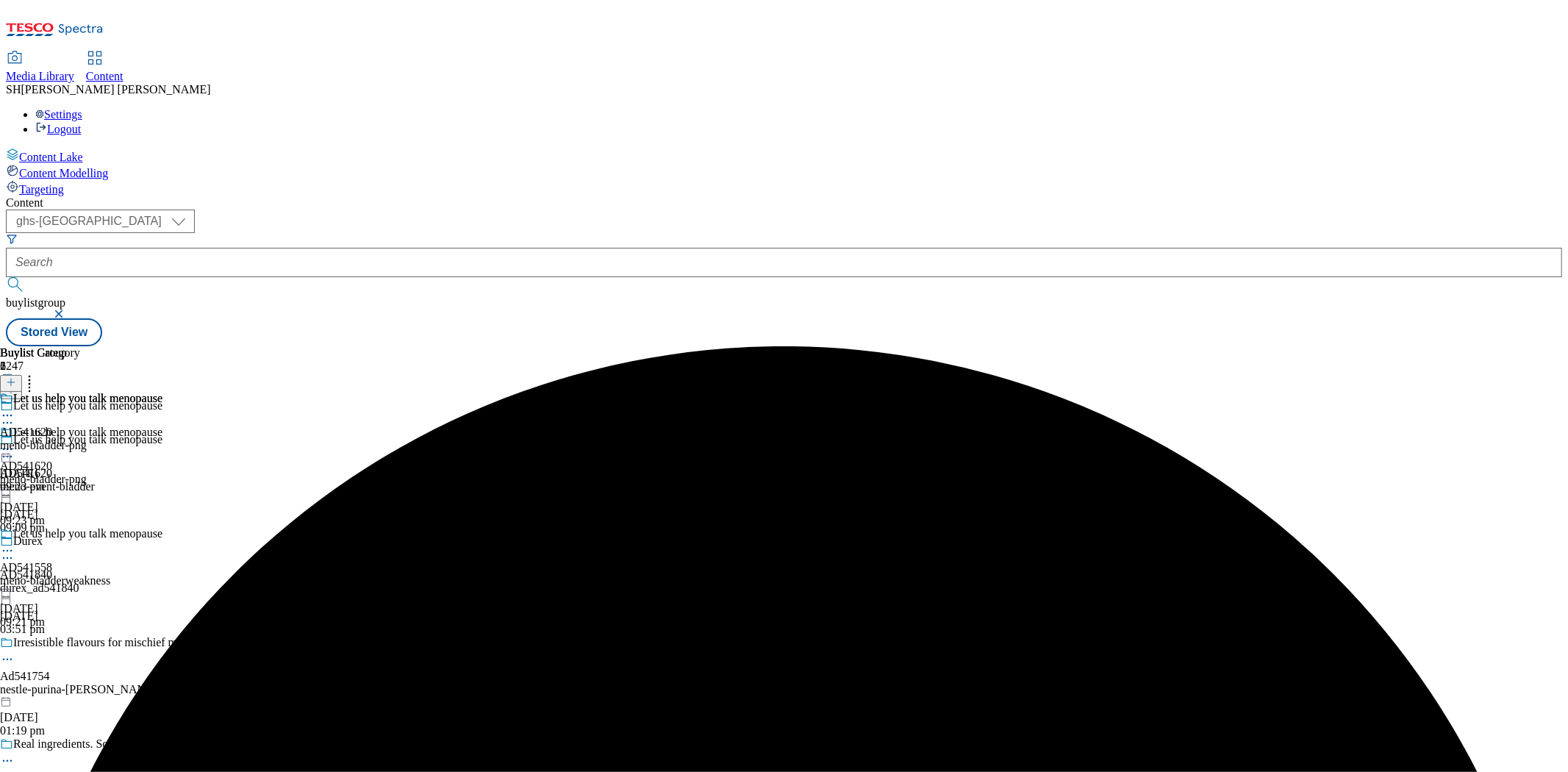
click at [15, 441] on icon at bounding box center [7, 449] width 15 height 15
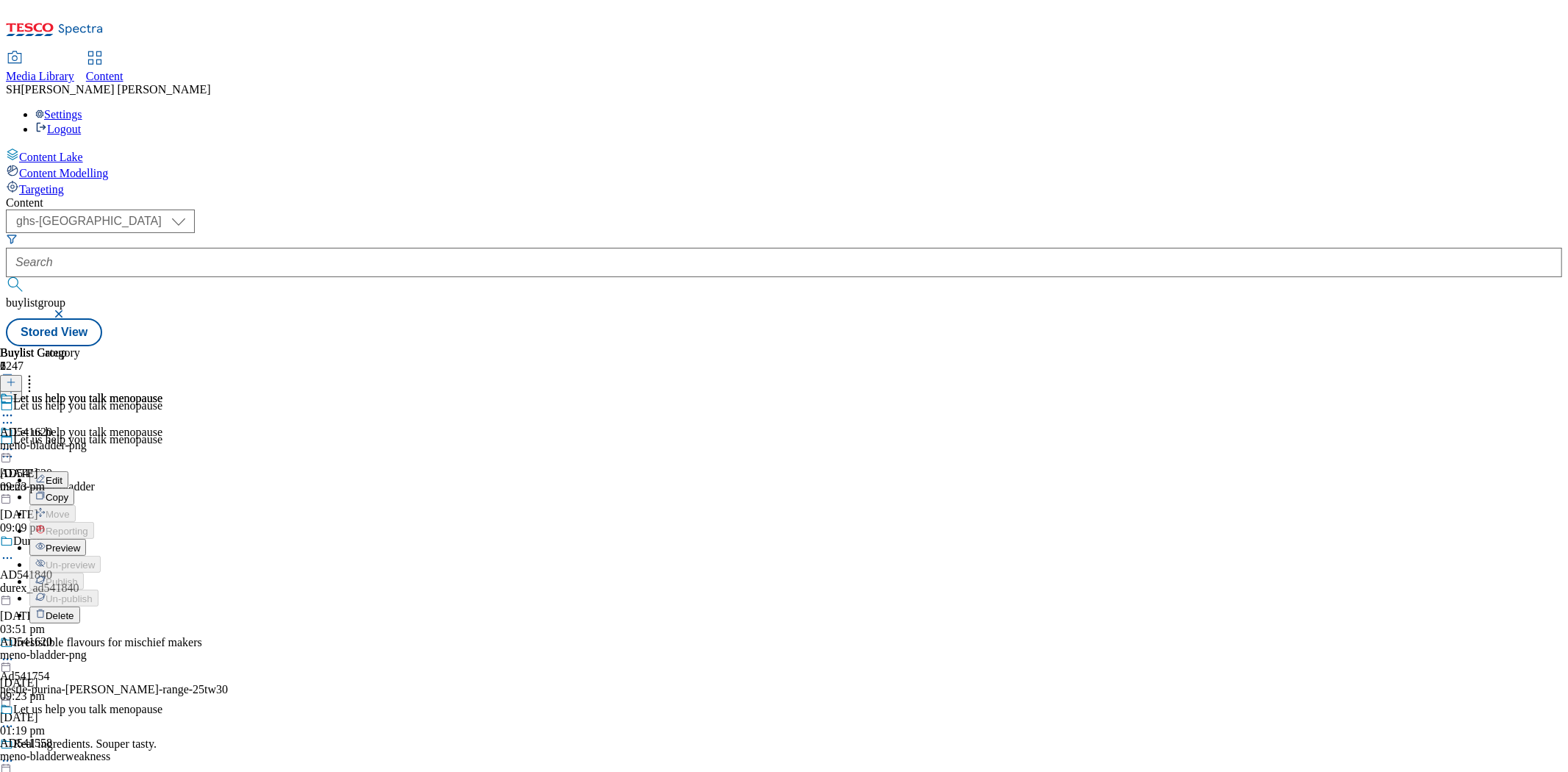
click at [62, 475] on span "Edit" at bounding box center [54, 480] width 17 height 11
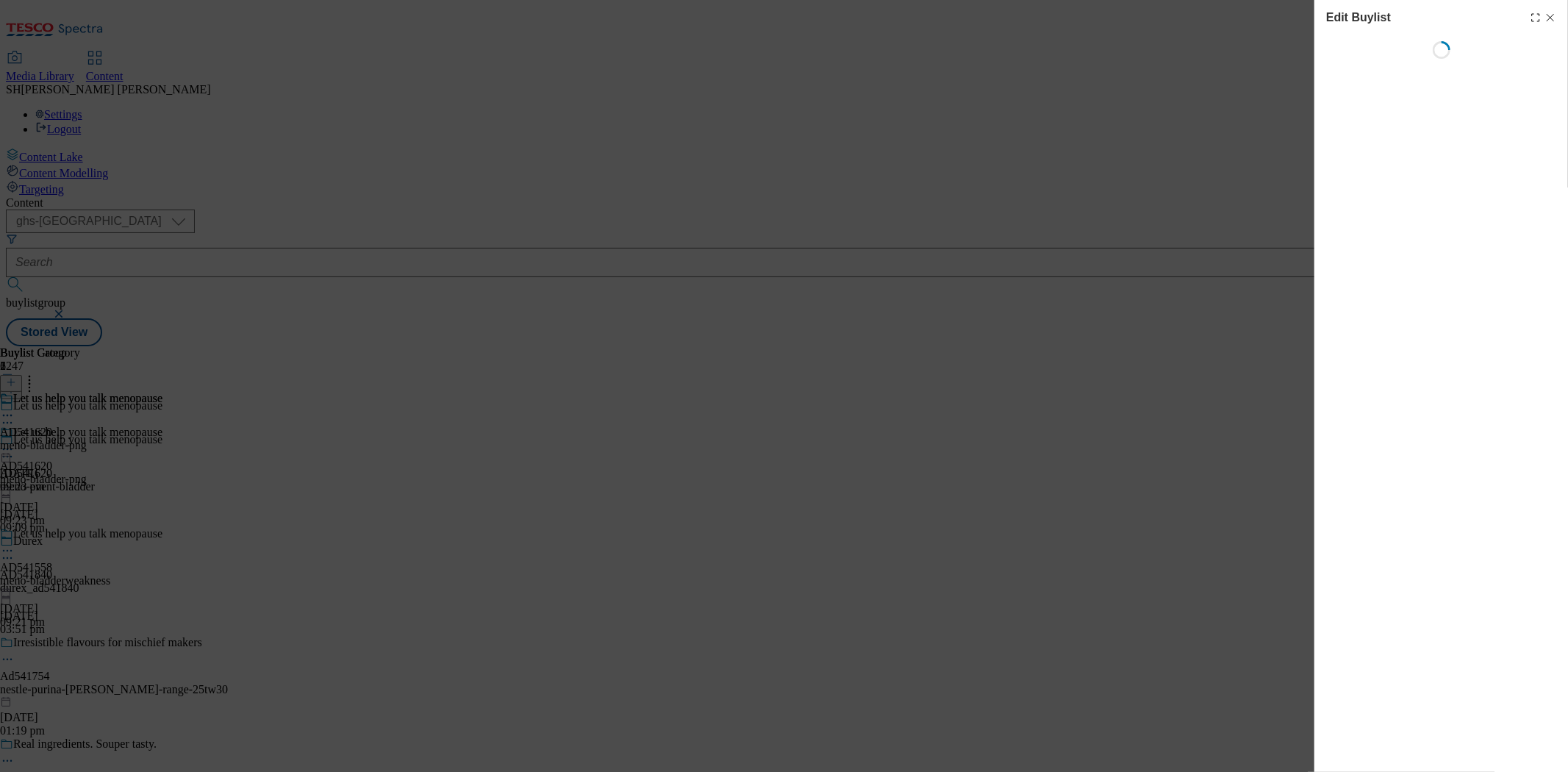
select select "seasonal"
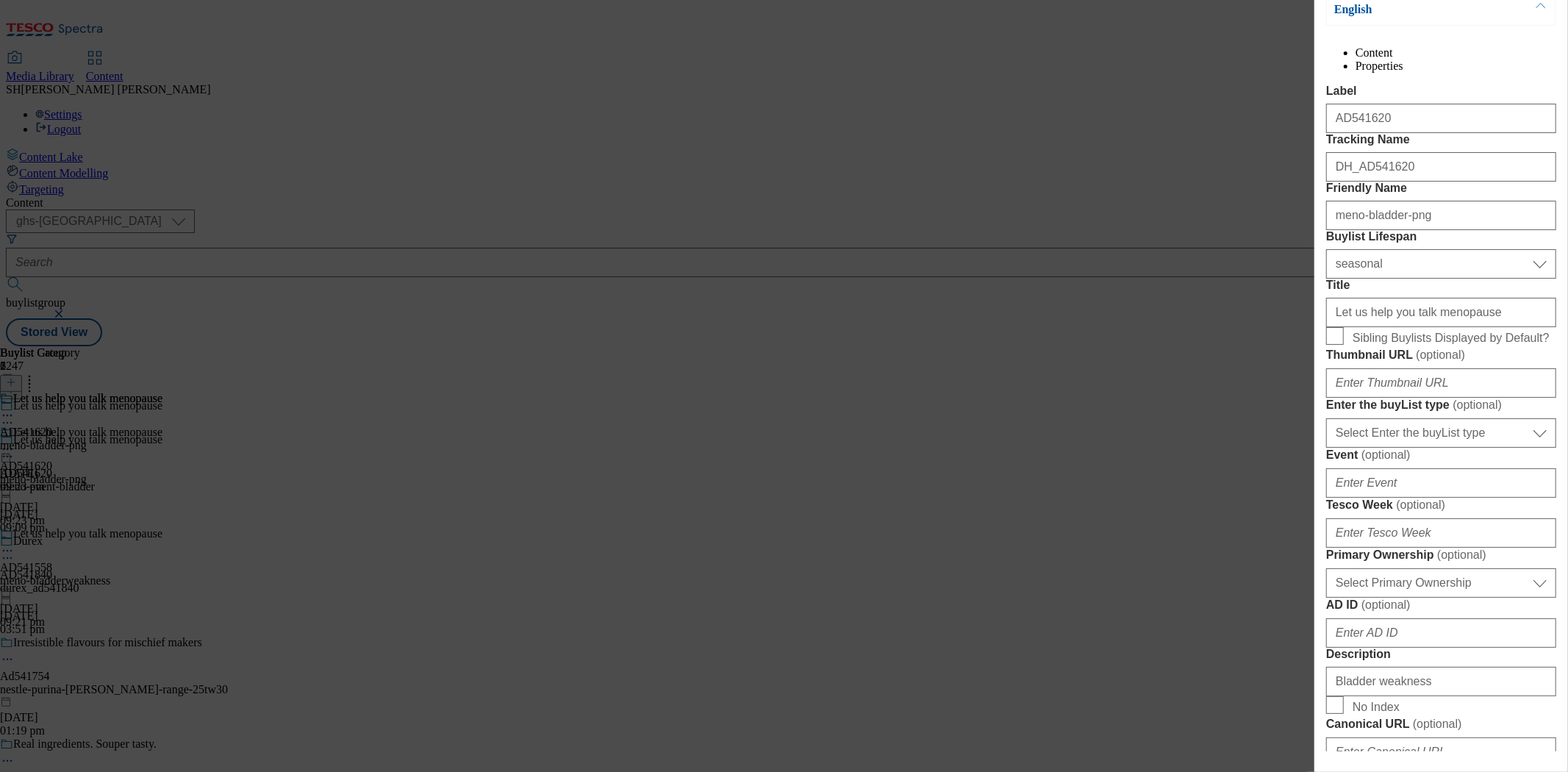
scroll to position [244, 0]
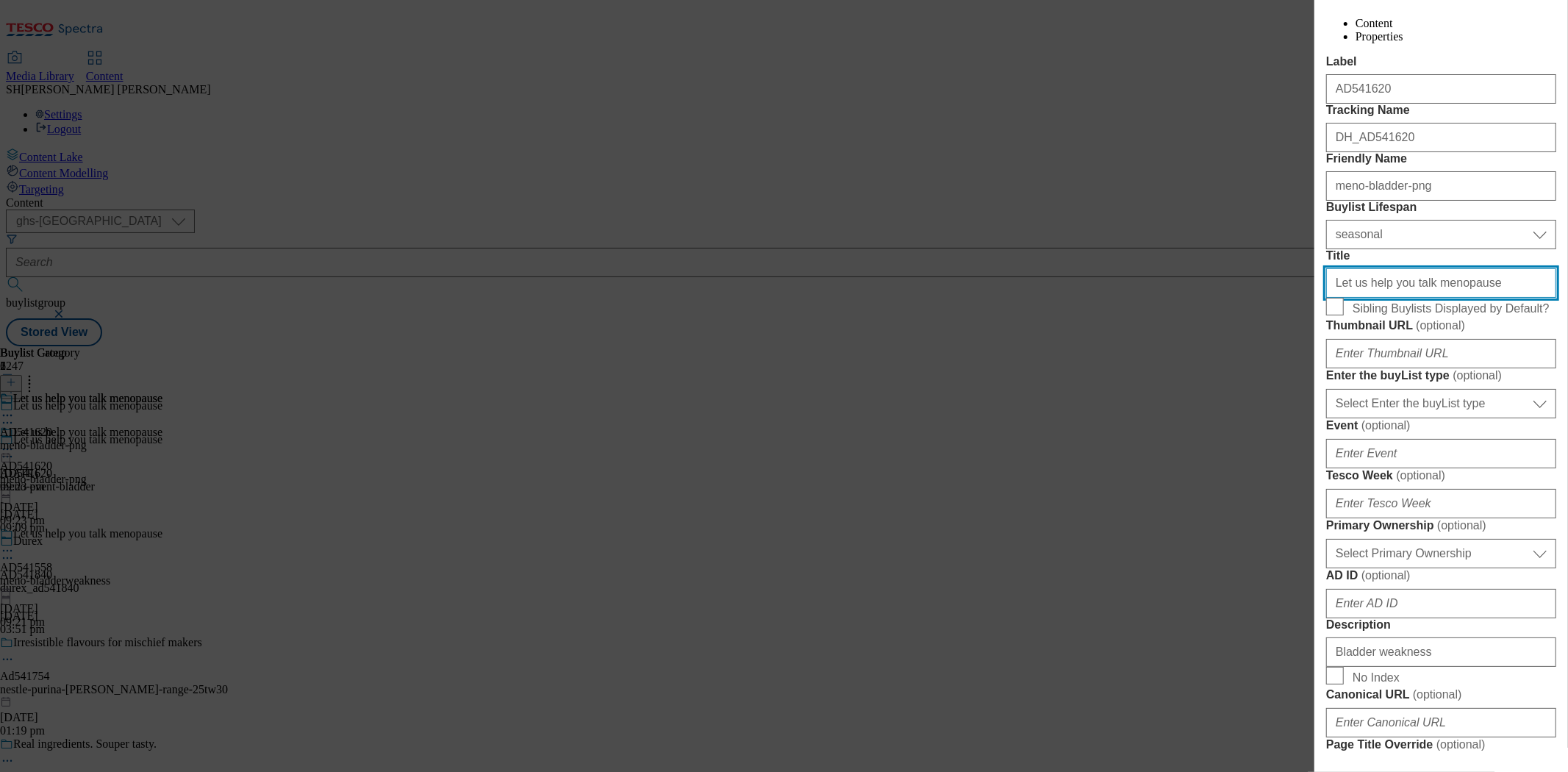
drag, startPoint x: 1450, startPoint y: 408, endPoint x: 1281, endPoint y: 399, distance: 169.2
click at [1281, 399] on div "Edit Buylist Locale Select locale English Welsh Tags 1 tags selected fnf market…" at bounding box center [784, 386] width 1568 height 772
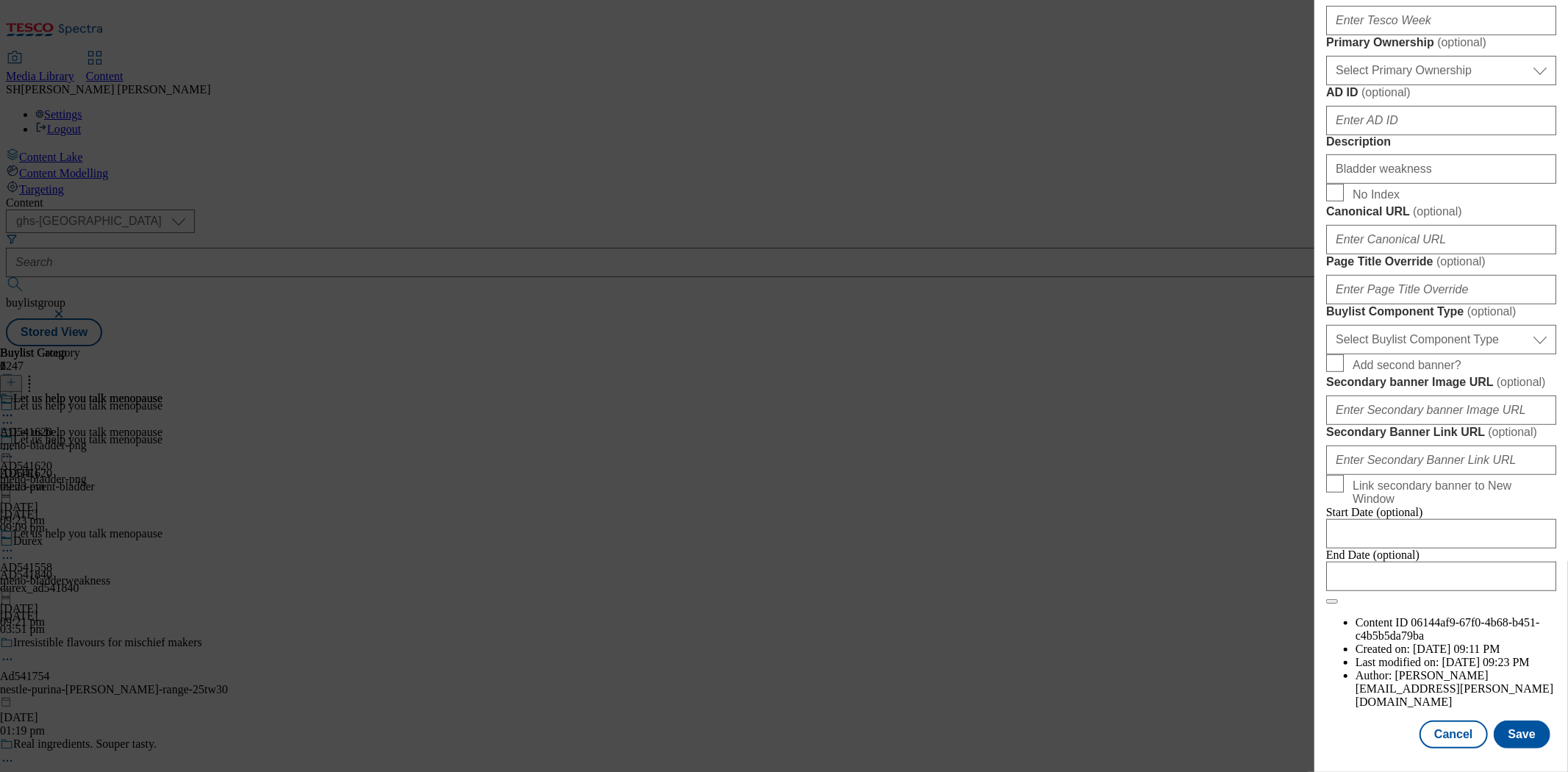
scroll to position [1189, 0]
type input "Bladder weakness"
click at [1519, 727] on button "Save" at bounding box center [1522, 734] width 57 height 28
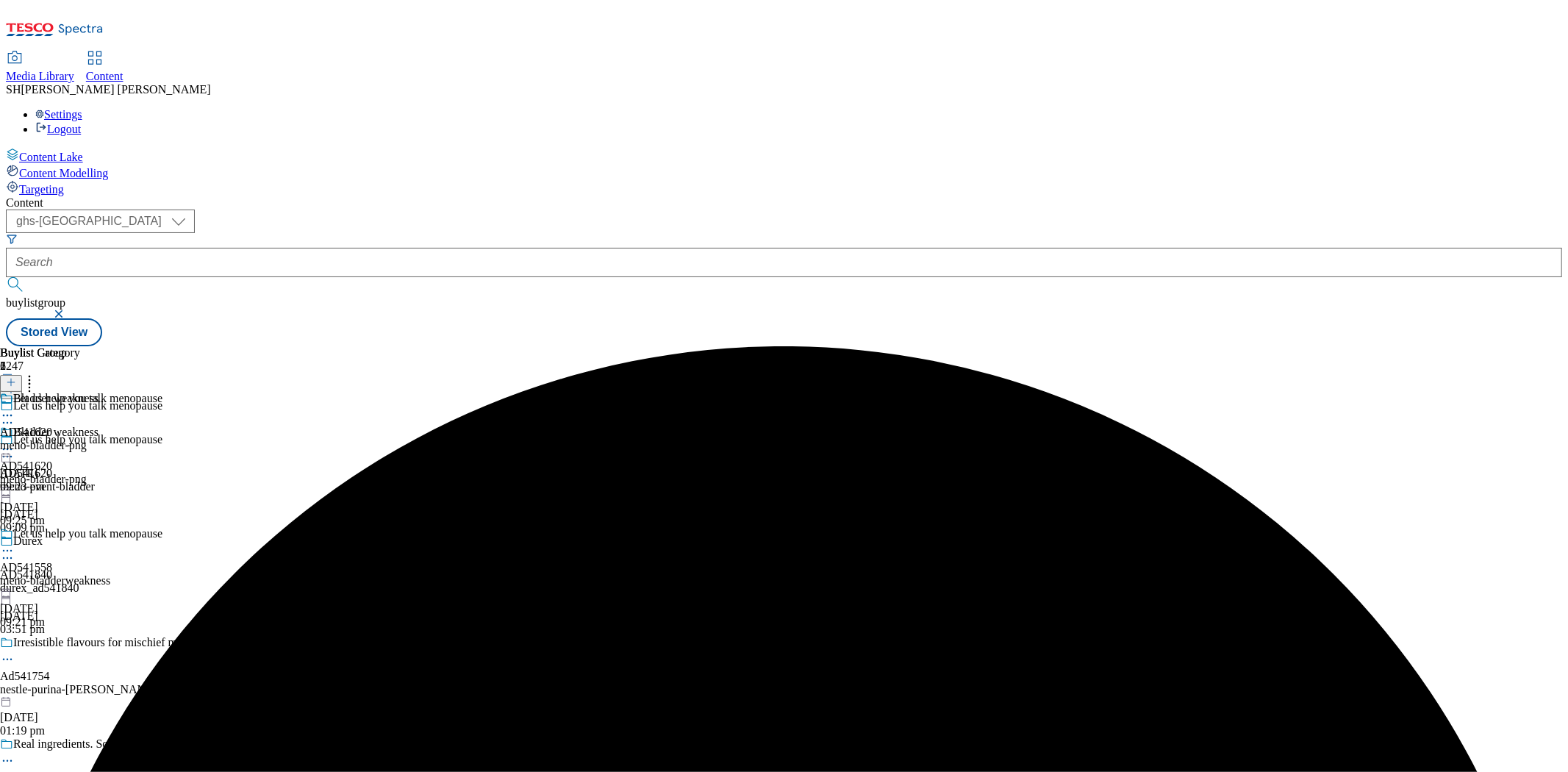
click at [15, 543] on icon at bounding box center [7, 551] width 15 height 15
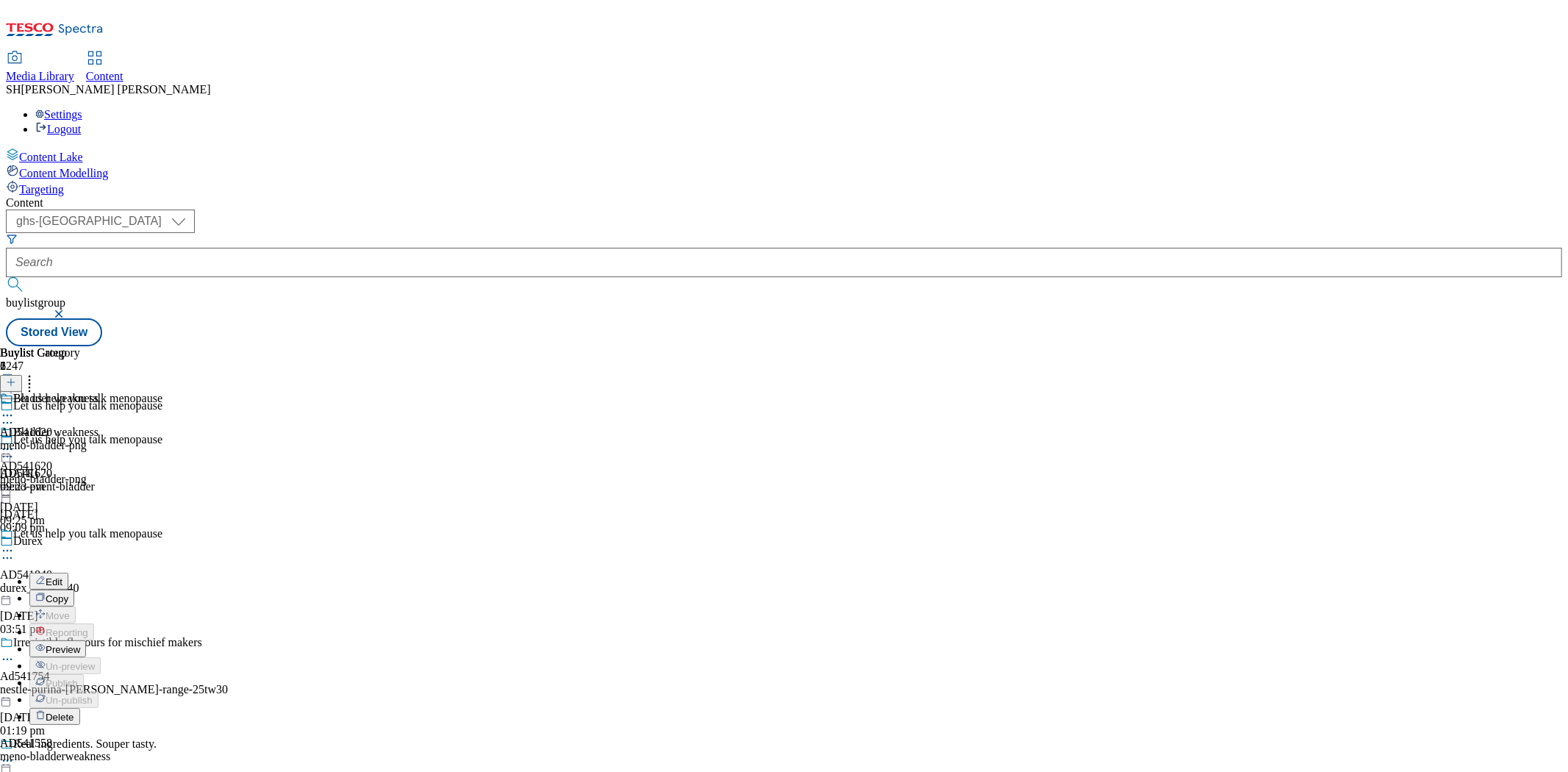
click at [62, 576] on span "Edit" at bounding box center [54, 582] width 17 height 11
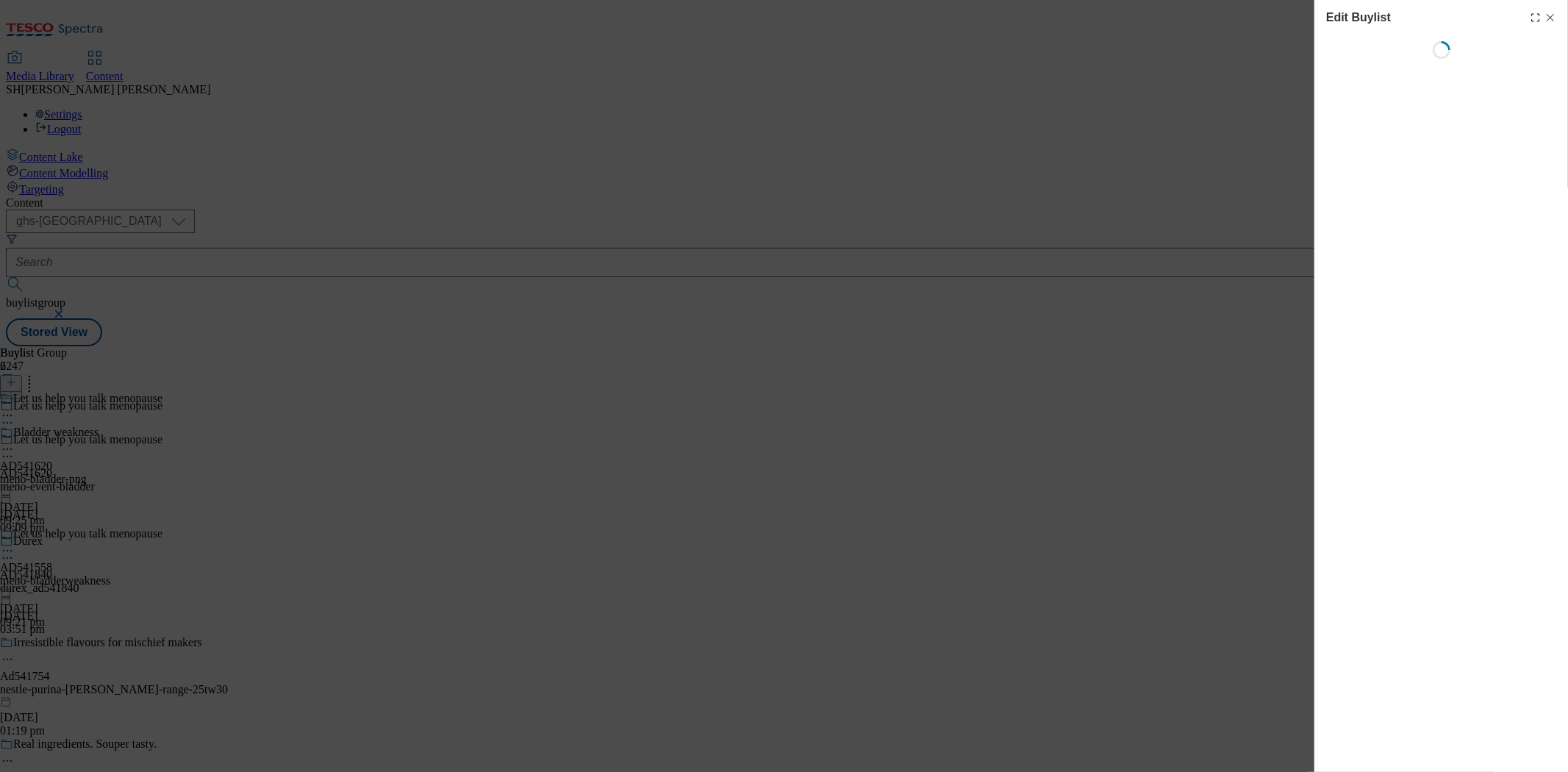
select select "seasonal"
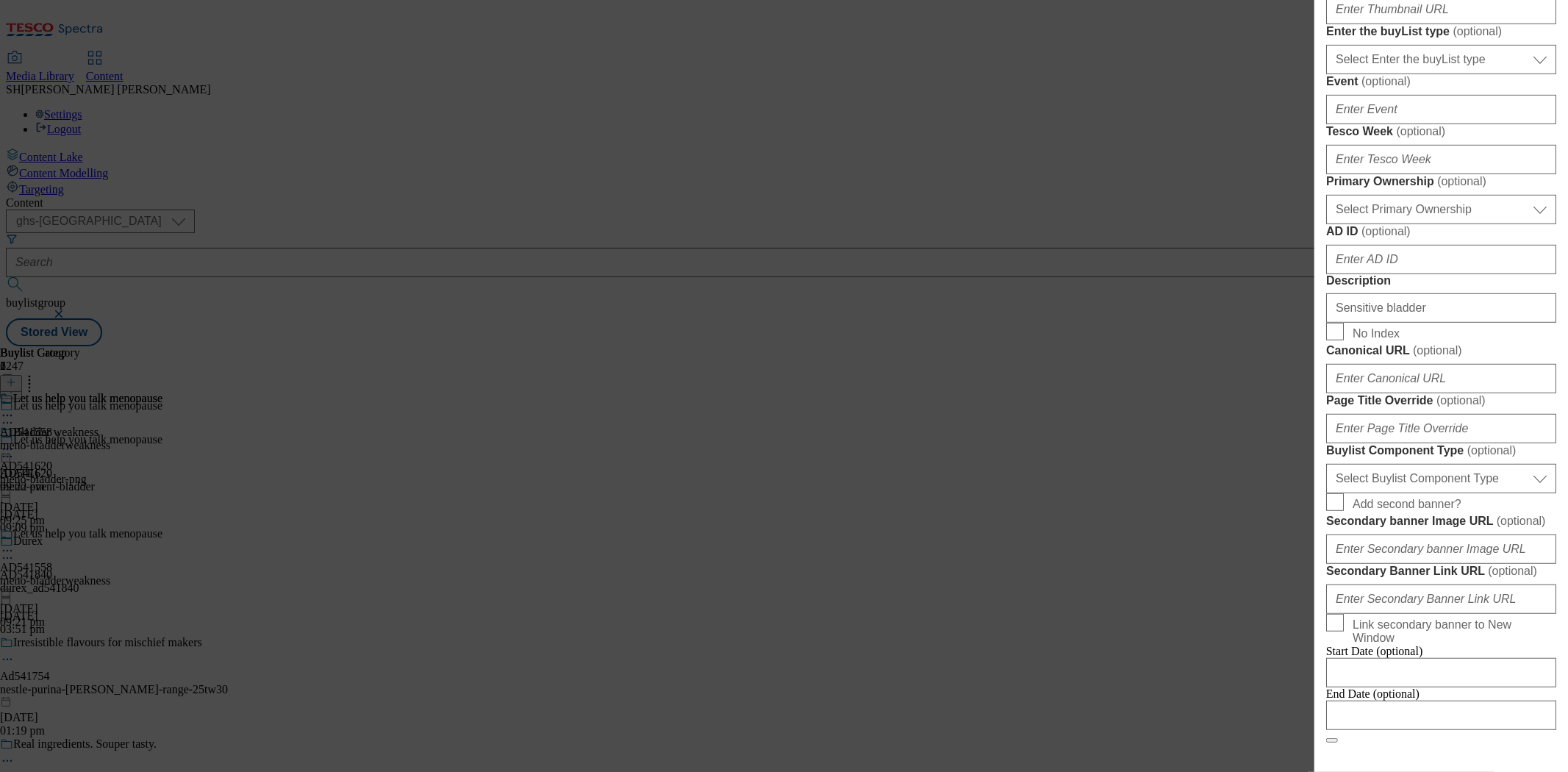
scroll to position [652, 0]
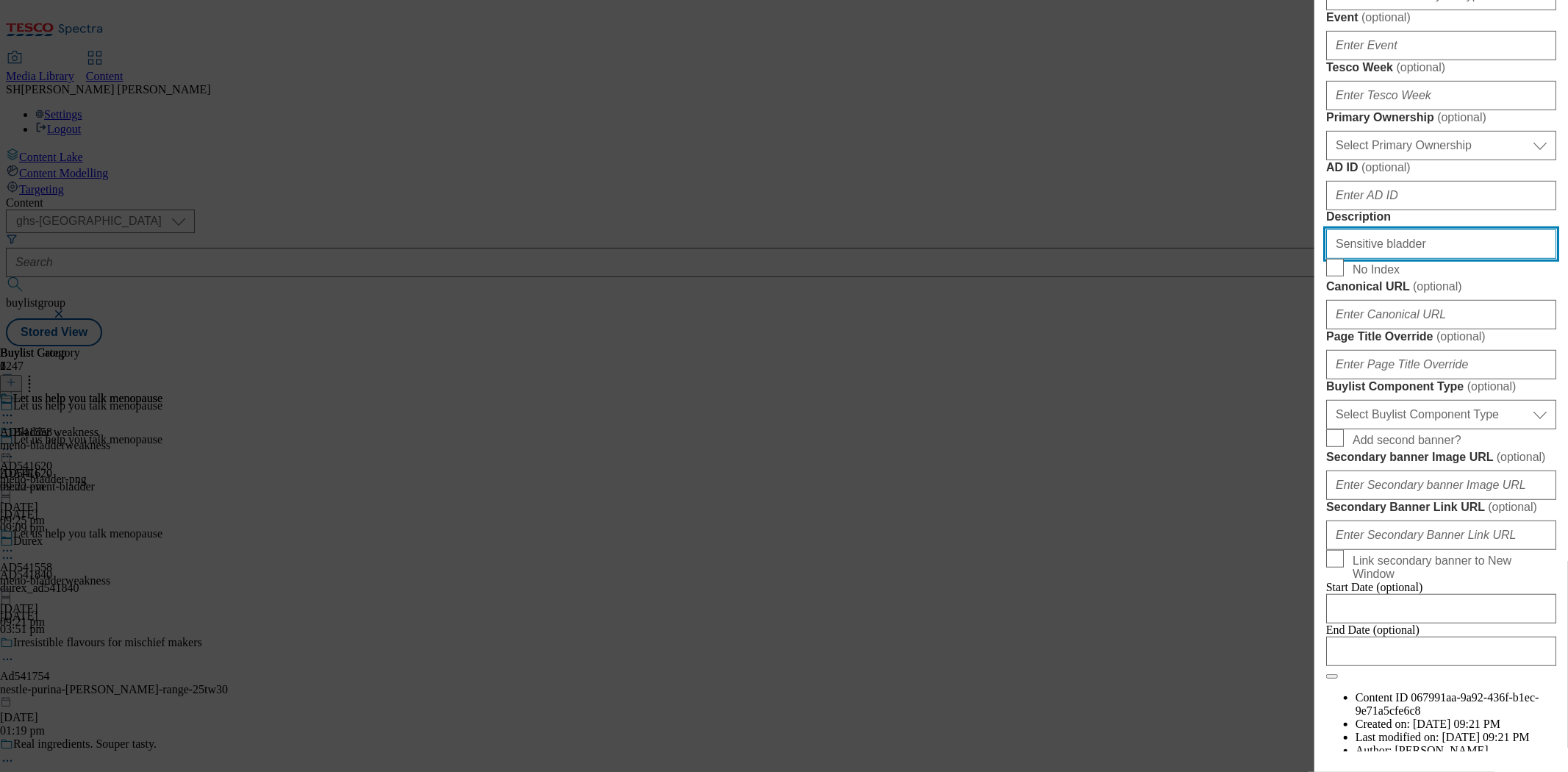
drag, startPoint x: 1417, startPoint y: 556, endPoint x: 1282, endPoint y: 564, distance: 135.2
click at [1283, 564] on div "Edit Buylist Locale Select locale English Welsh Tags 1 tags selected fnf market…" at bounding box center [784, 386] width 1568 height 772
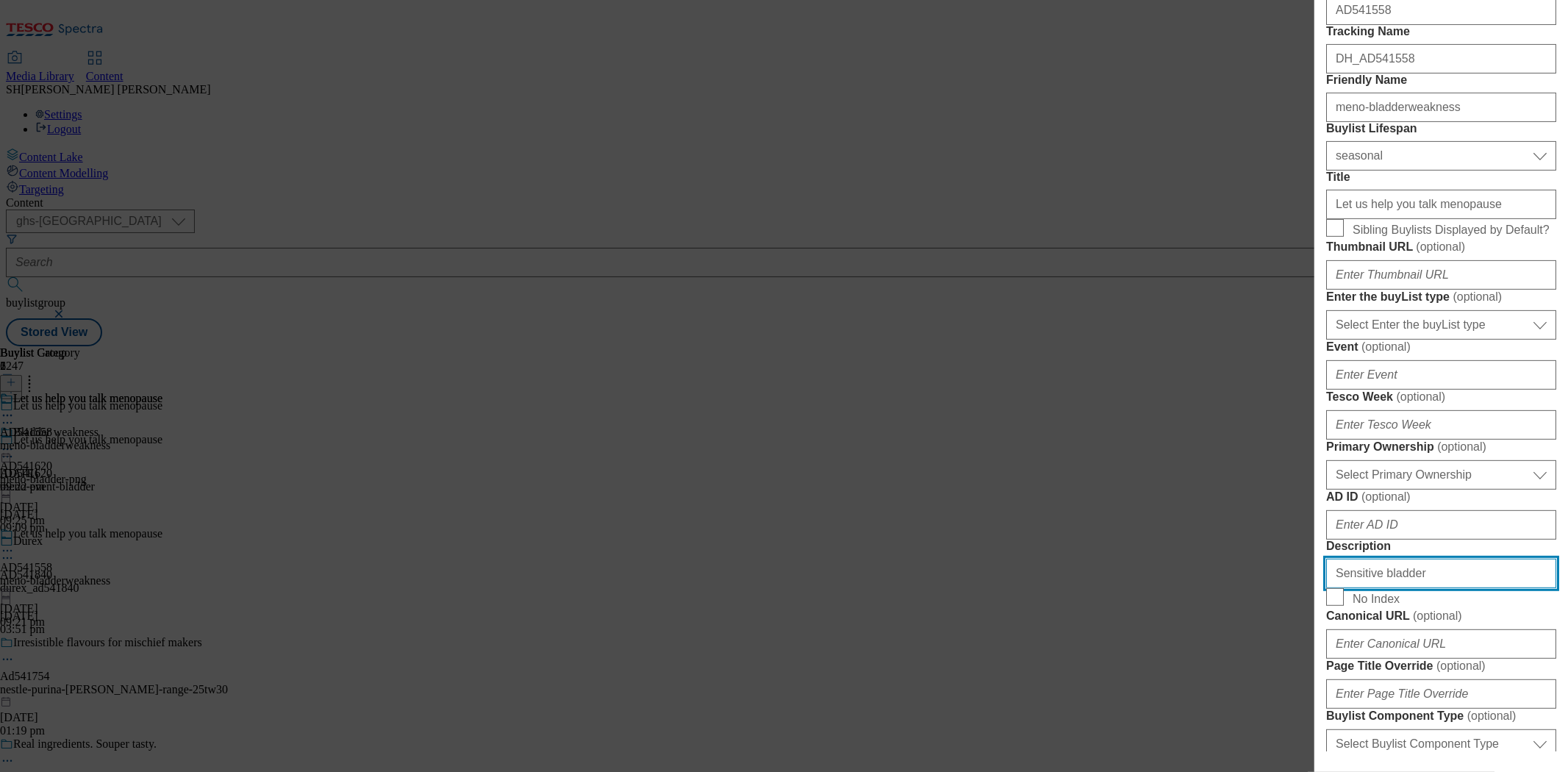
scroll to position [244, 0]
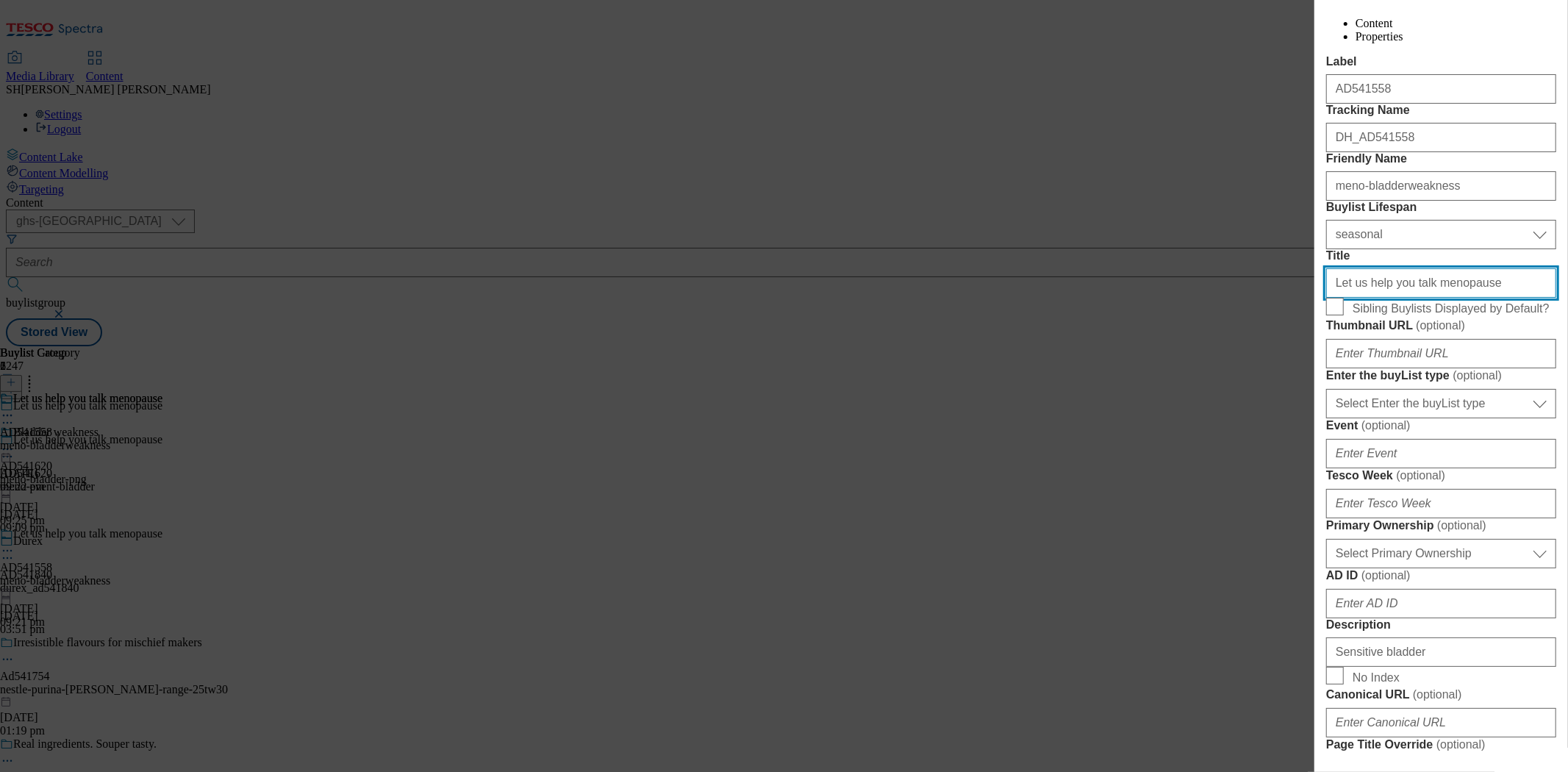
drag, startPoint x: 1481, startPoint y: 413, endPoint x: 1299, endPoint y: 420, distance: 182.1
click at [1299, 420] on div "Edit Buylist Locale Select locale English Welsh Tags 1 tags selected fnf market…" at bounding box center [784, 386] width 1568 height 772
paste input "Sensitive bladder"
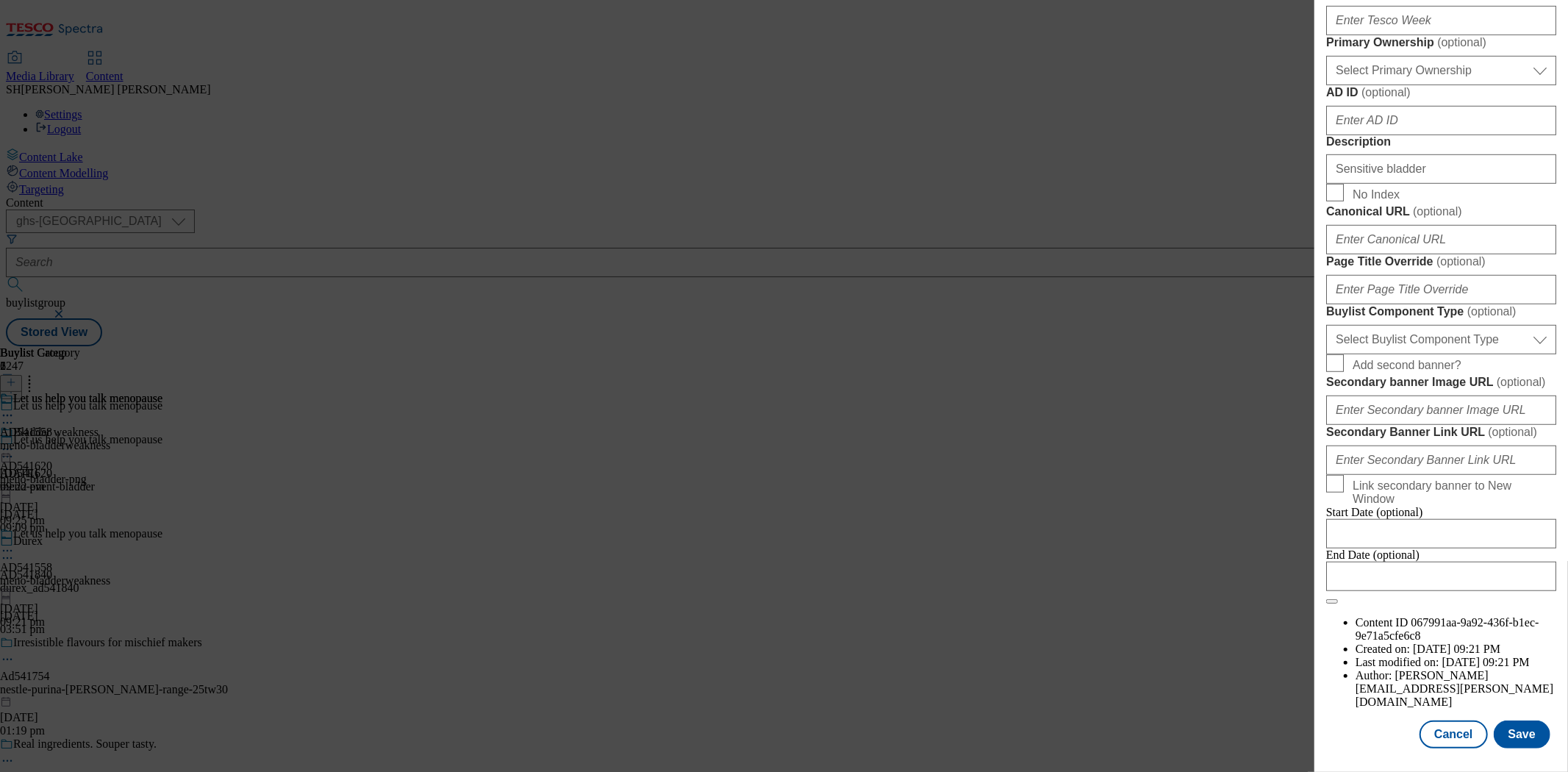
scroll to position [1189, 0]
type input "Sensitive bladder"
click at [1521, 720] on button "Save" at bounding box center [1522, 734] width 57 height 28
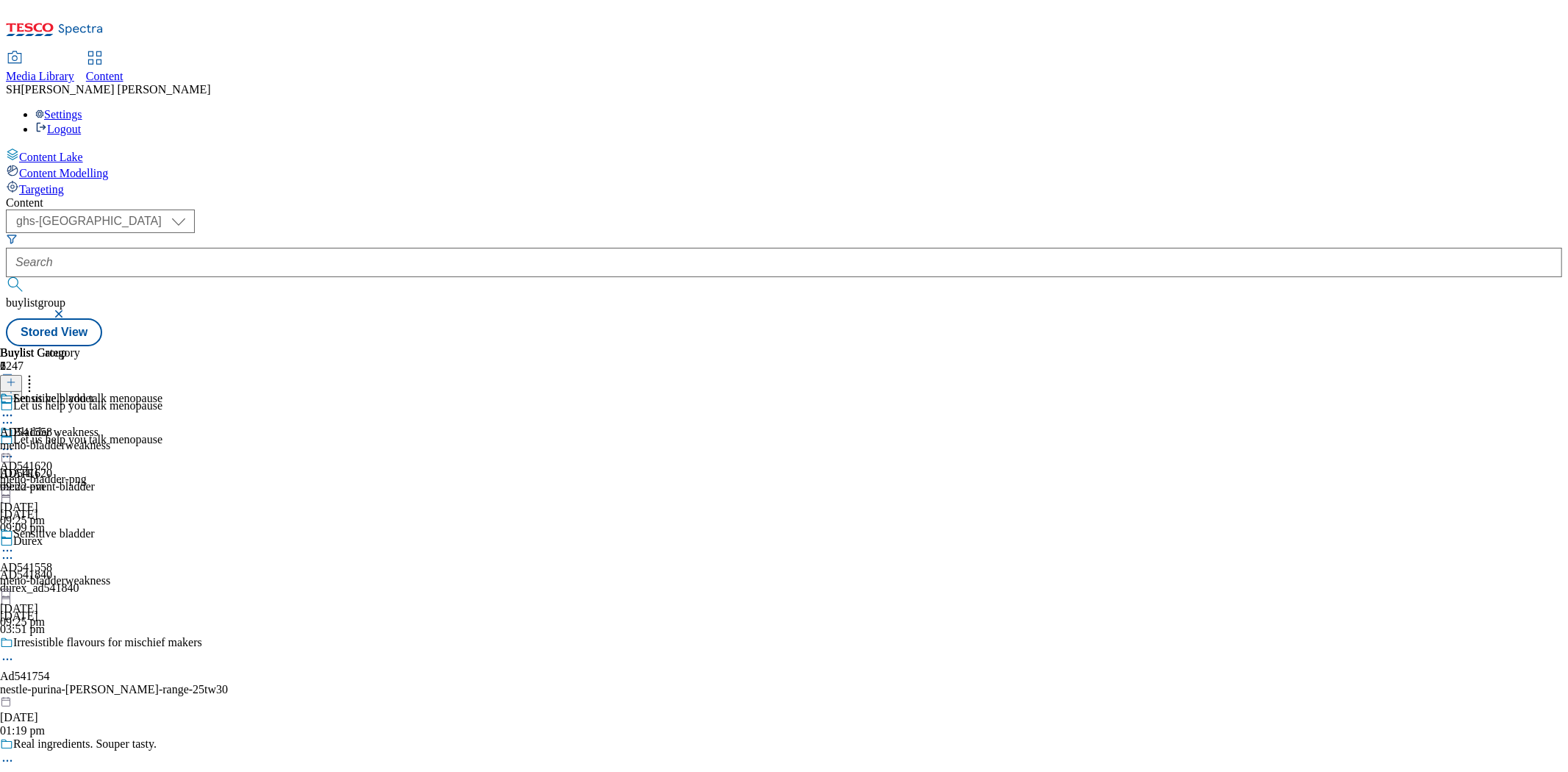
click at [111, 527] on div "Sensitive bladder AD541558 meno-bladderweakness [DATE] 09:25 pm" at bounding box center [55, 577] width 111 height 101
click at [163, 438] on div "meno-bladderweakness" at bounding box center [81, 445] width 163 height 13
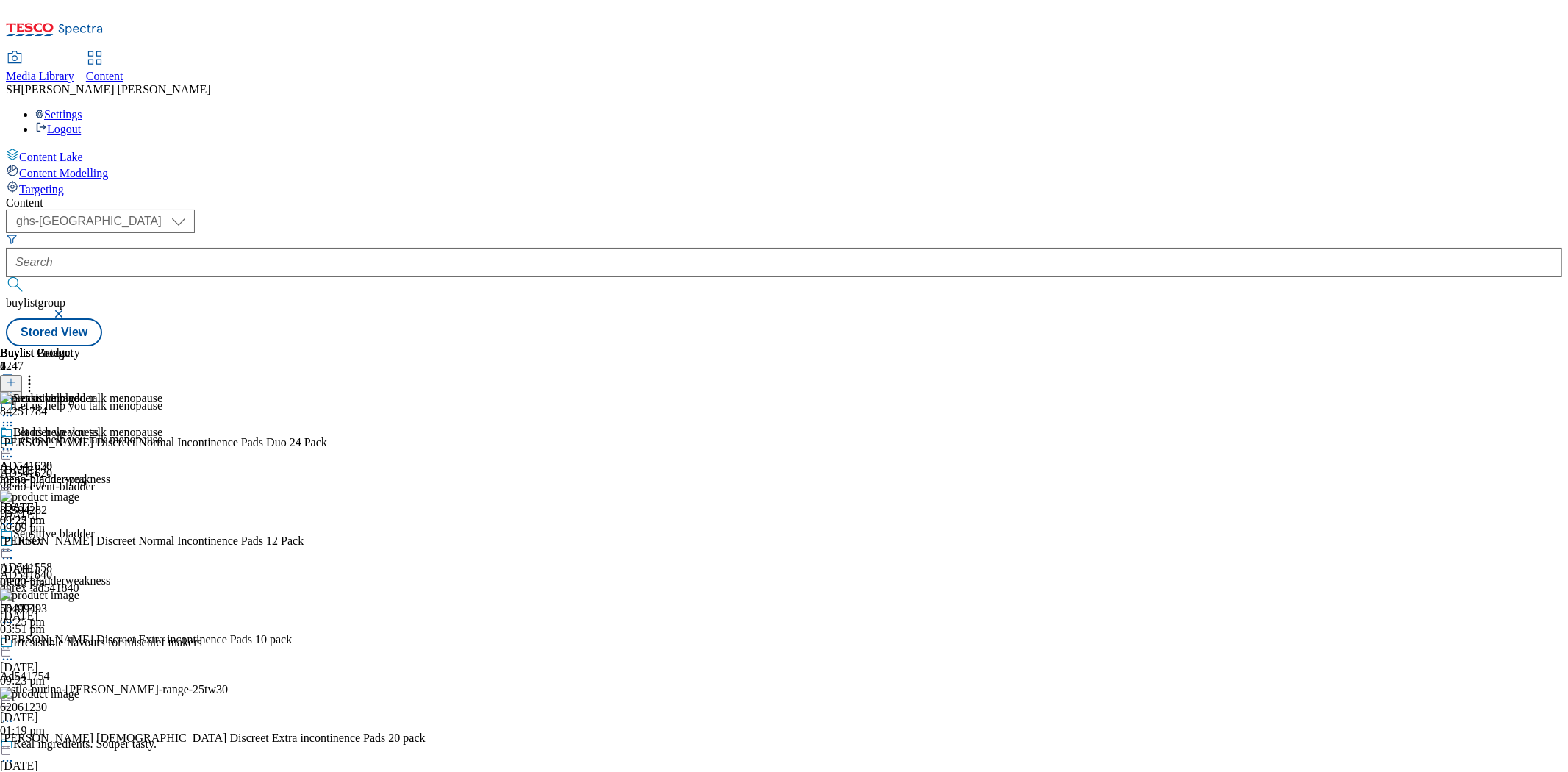
click at [163, 441] on div at bounding box center [81, 450] width 163 height 18
click at [80, 543] on span "Preview" at bounding box center [62, 548] width 34 height 11
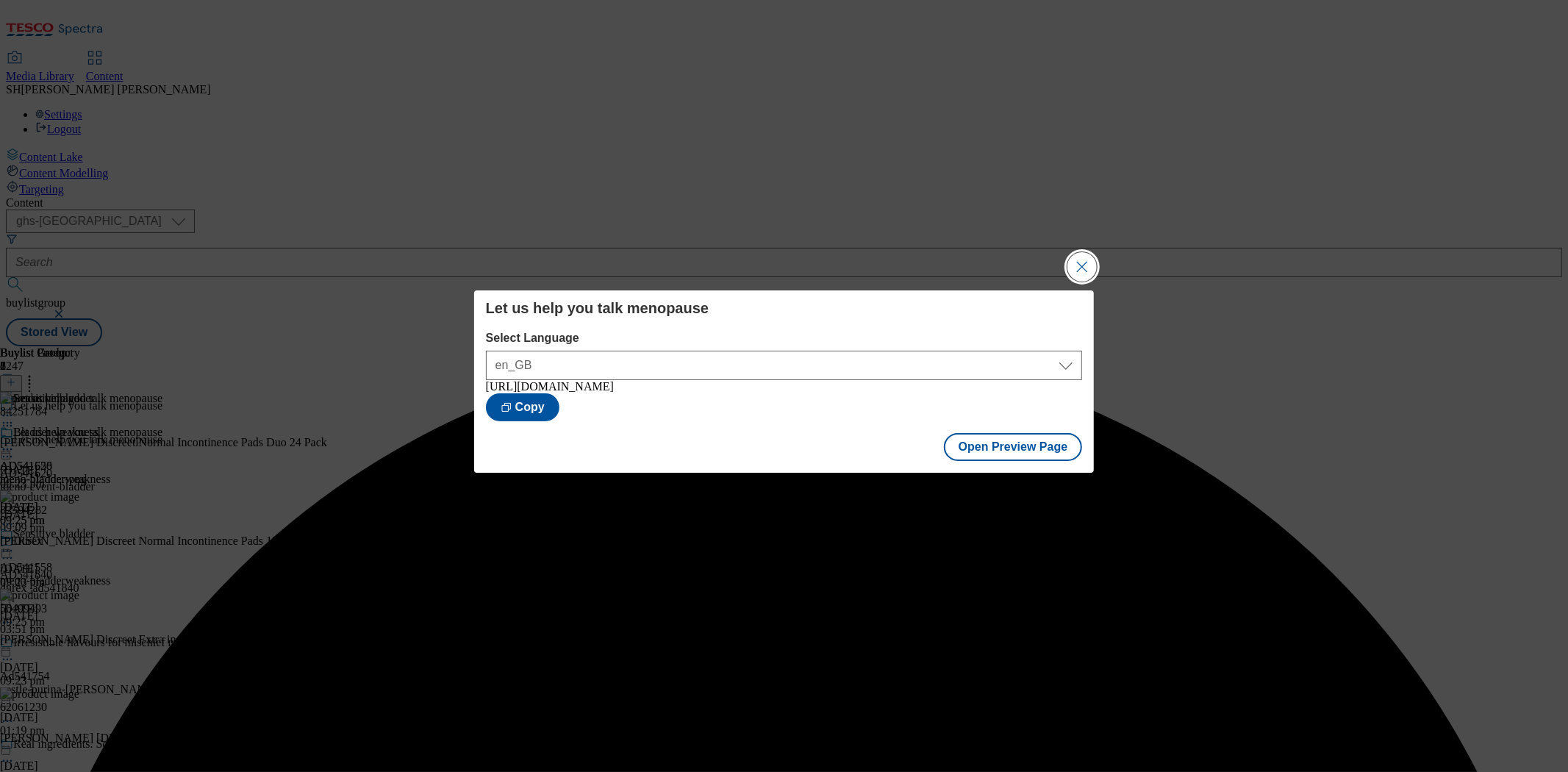
click at [1082, 268] on button "Close Modal" at bounding box center [1083, 267] width 30 height 30
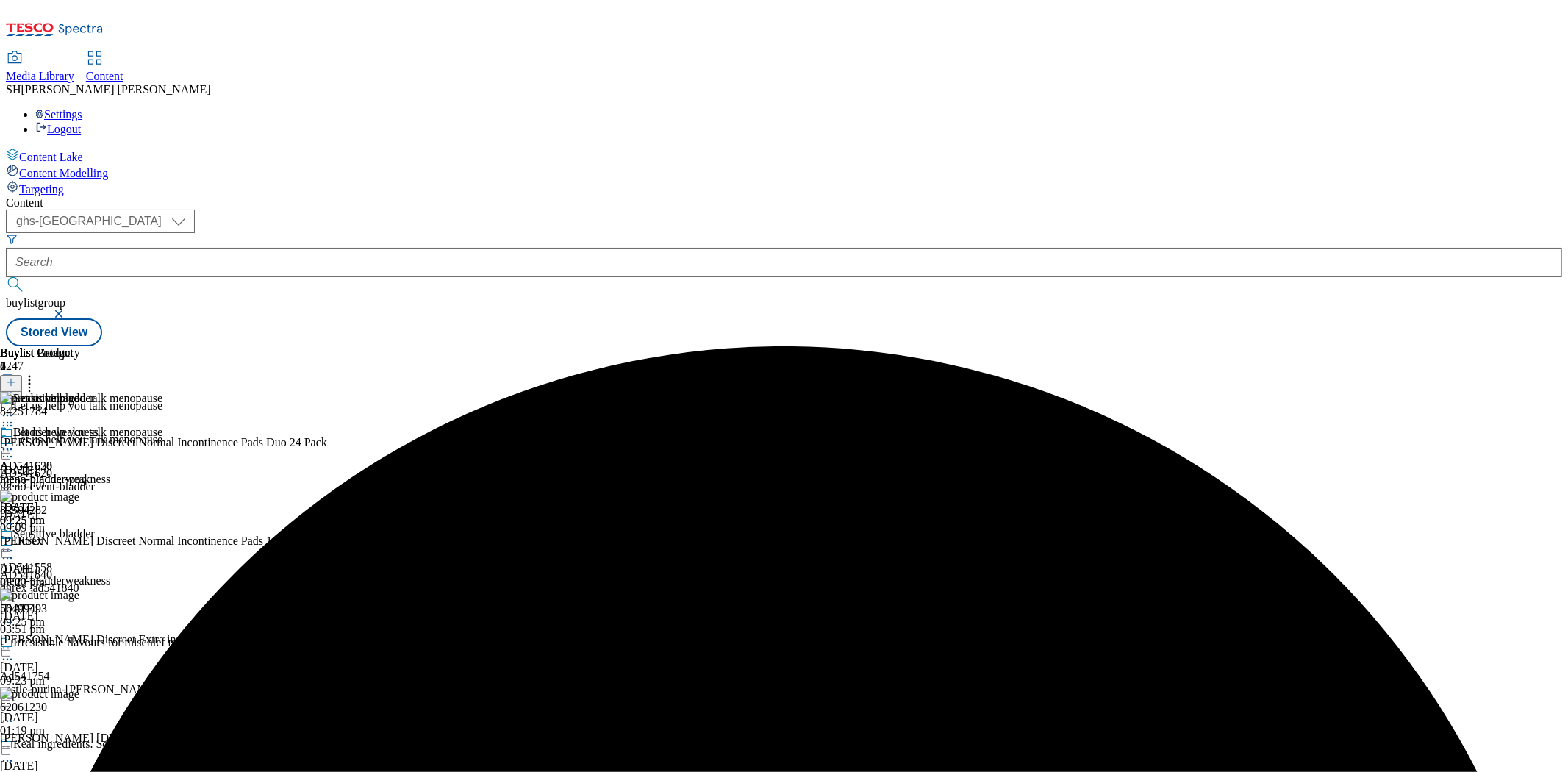
click at [15, 441] on icon at bounding box center [7, 449] width 15 height 15
click at [69, 471] on button "Edit" at bounding box center [49, 479] width 39 height 17
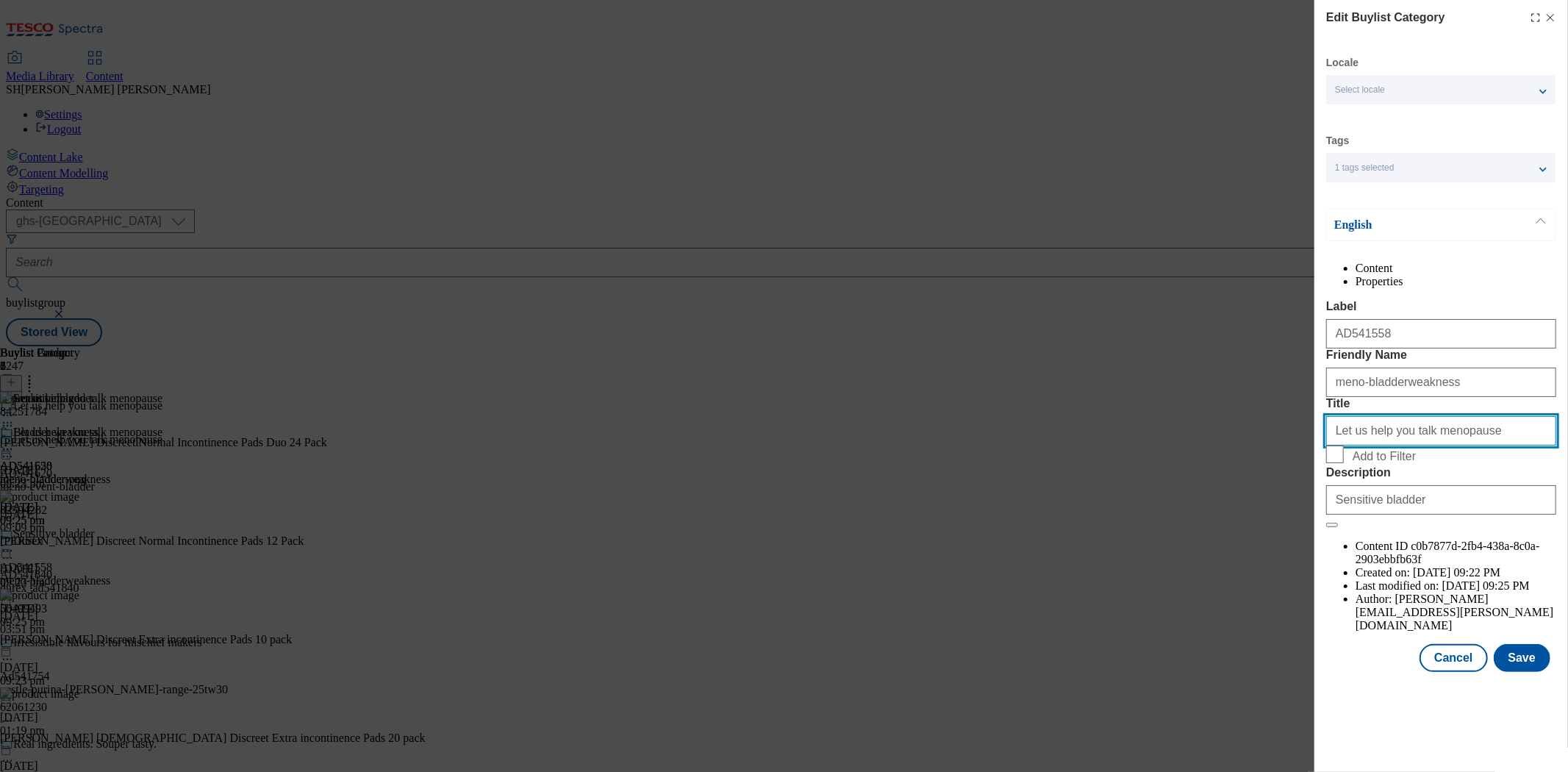
drag, startPoint x: 1480, startPoint y: 512, endPoint x: 1285, endPoint y: 512, distance: 195.0
click at [1285, 512] on div "Edit Buylist Category Locale Select locale English Welsh Tags 1 tags selected f…" at bounding box center [784, 386] width 1568 height 772
paste input "Sensitive bladder"
type input "Sensitive bladder"
click at [1517, 672] on button "Save" at bounding box center [1522, 658] width 57 height 28
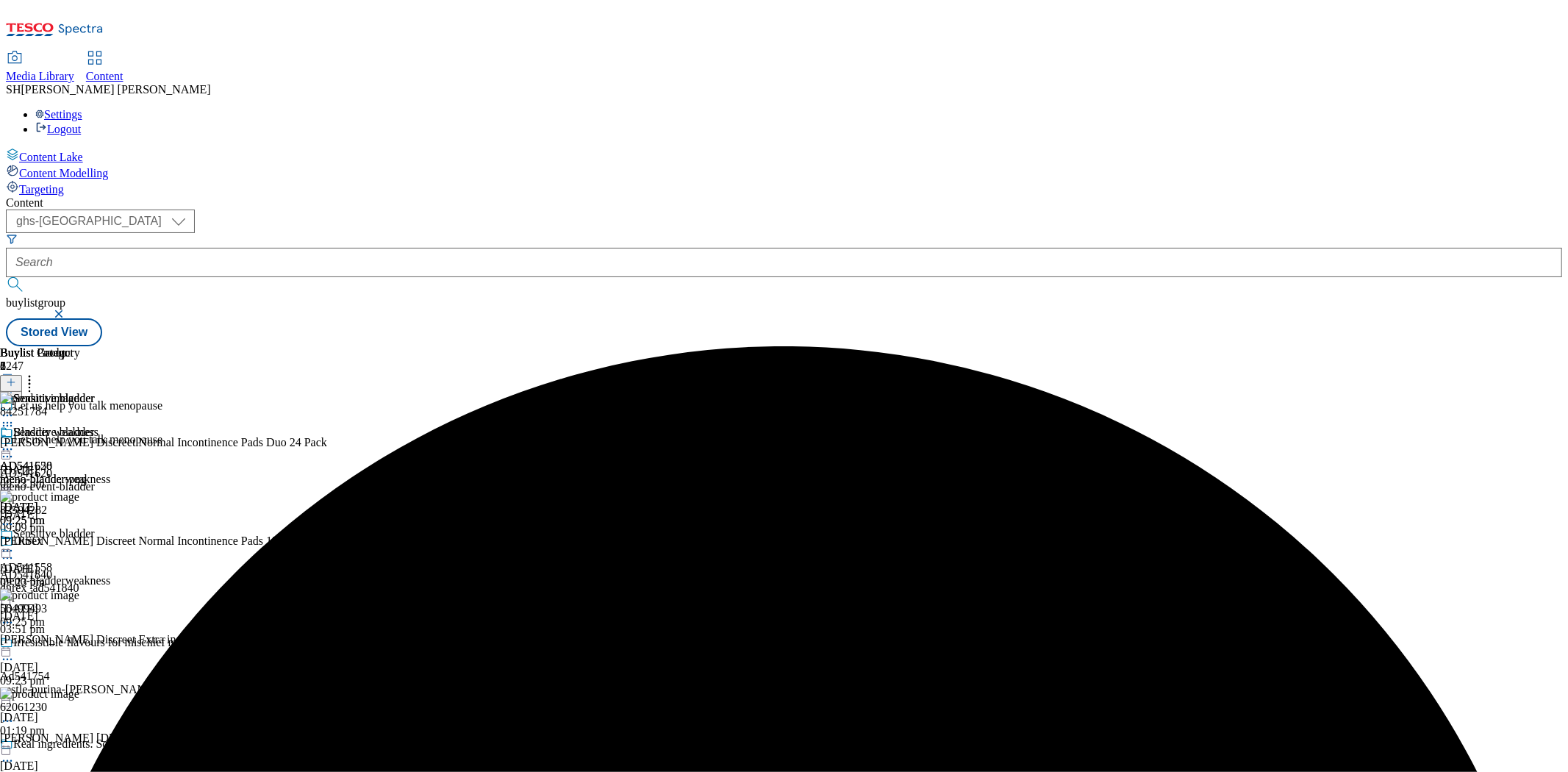
click at [15, 543] on icon at bounding box center [7, 551] width 15 height 15
click at [95, 661] on span "Un-preview" at bounding box center [70, 666] width 49 height 11
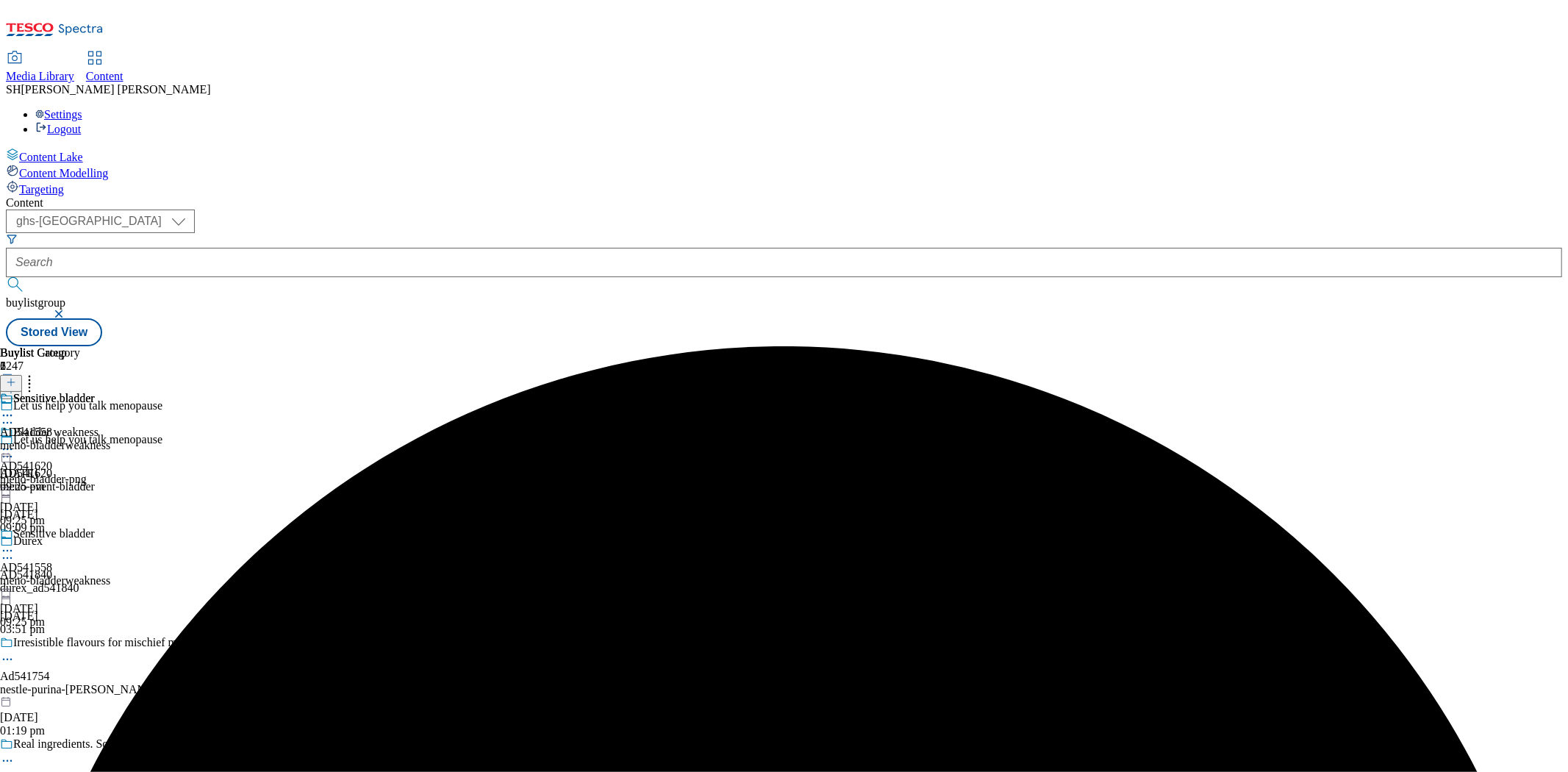
click at [15, 543] on icon at bounding box center [7, 551] width 15 height 15
click at [80, 644] on span "Preview" at bounding box center [62, 649] width 34 height 11
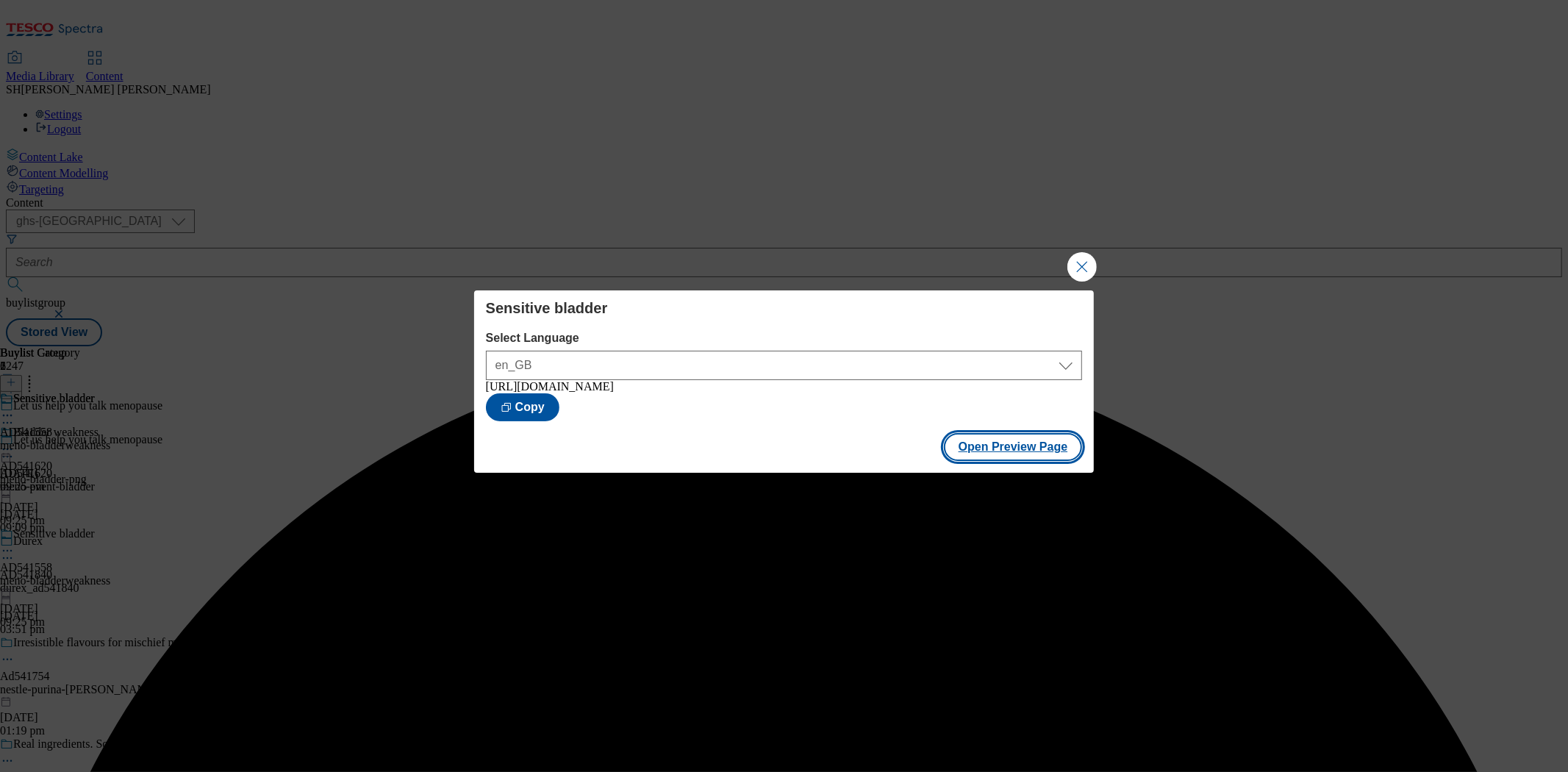
click at [1001, 454] on button "Open Preview Page" at bounding box center [1013, 447] width 138 height 28
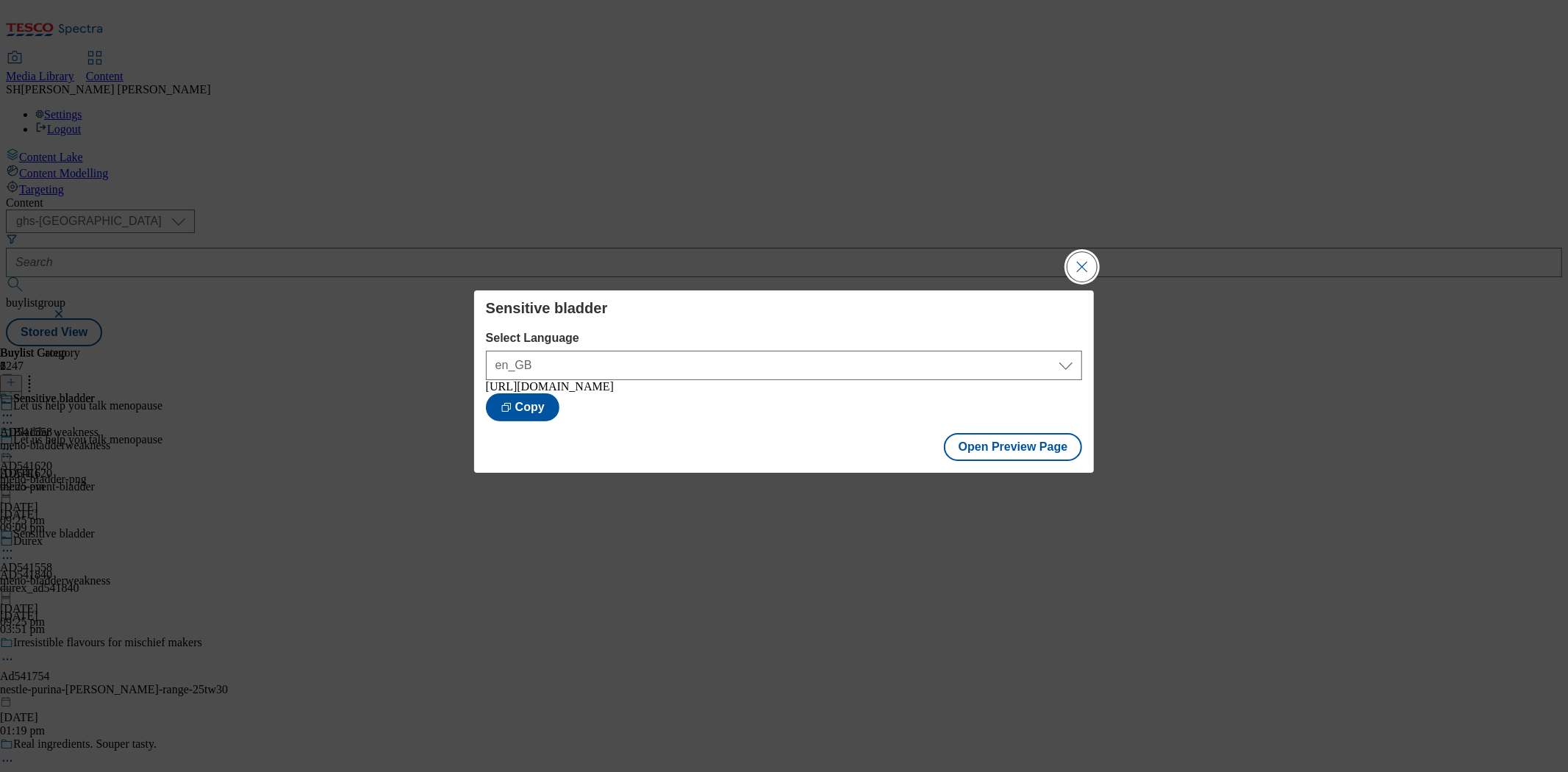
click at [1087, 255] on button "Close Modal" at bounding box center [1083, 267] width 30 height 30
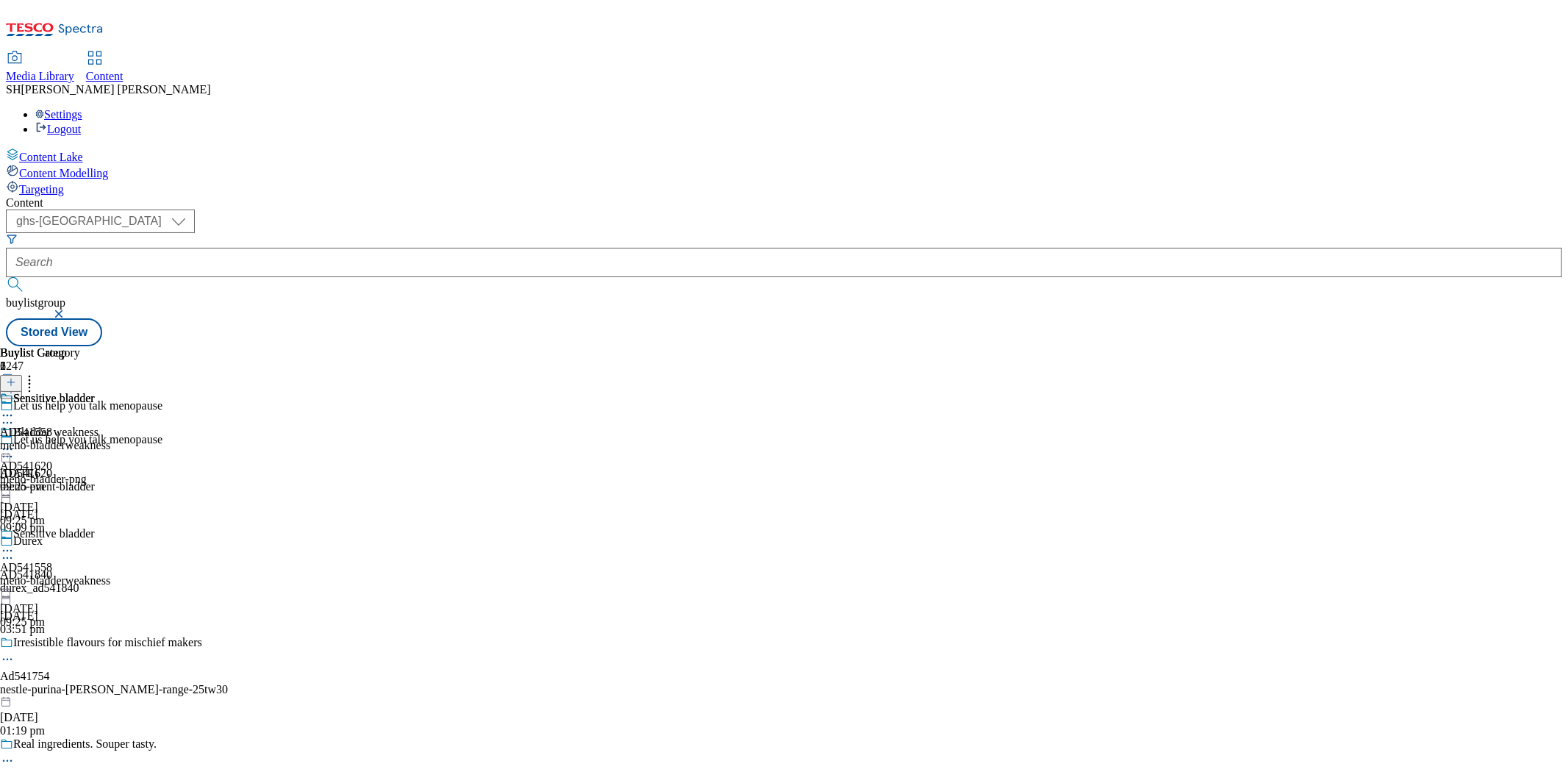
click at [15, 441] on icon at bounding box center [7, 449] width 15 height 15
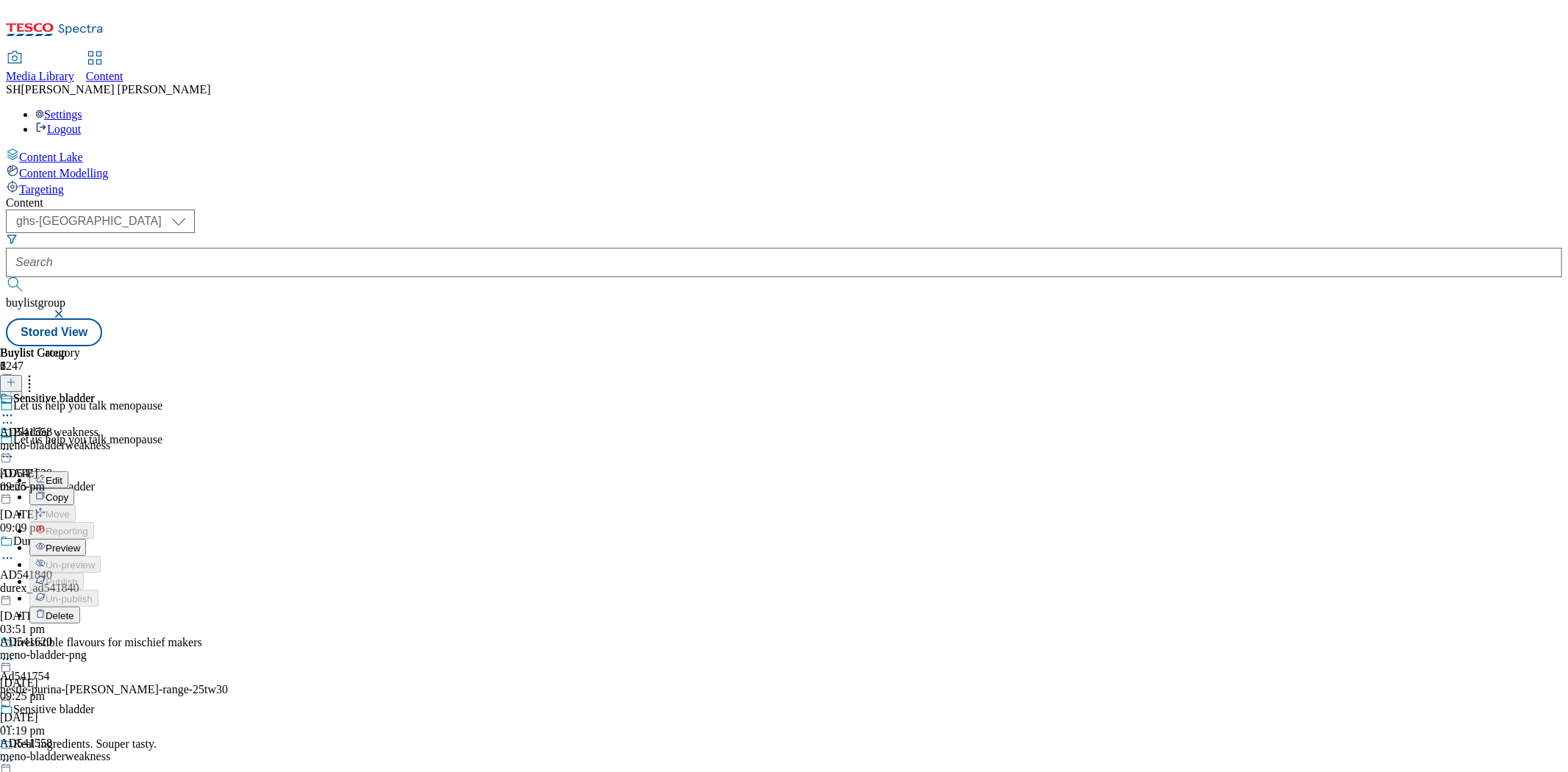
click at [80, 543] on span "Preview" at bounding box center [62, 548] width 34 height 11
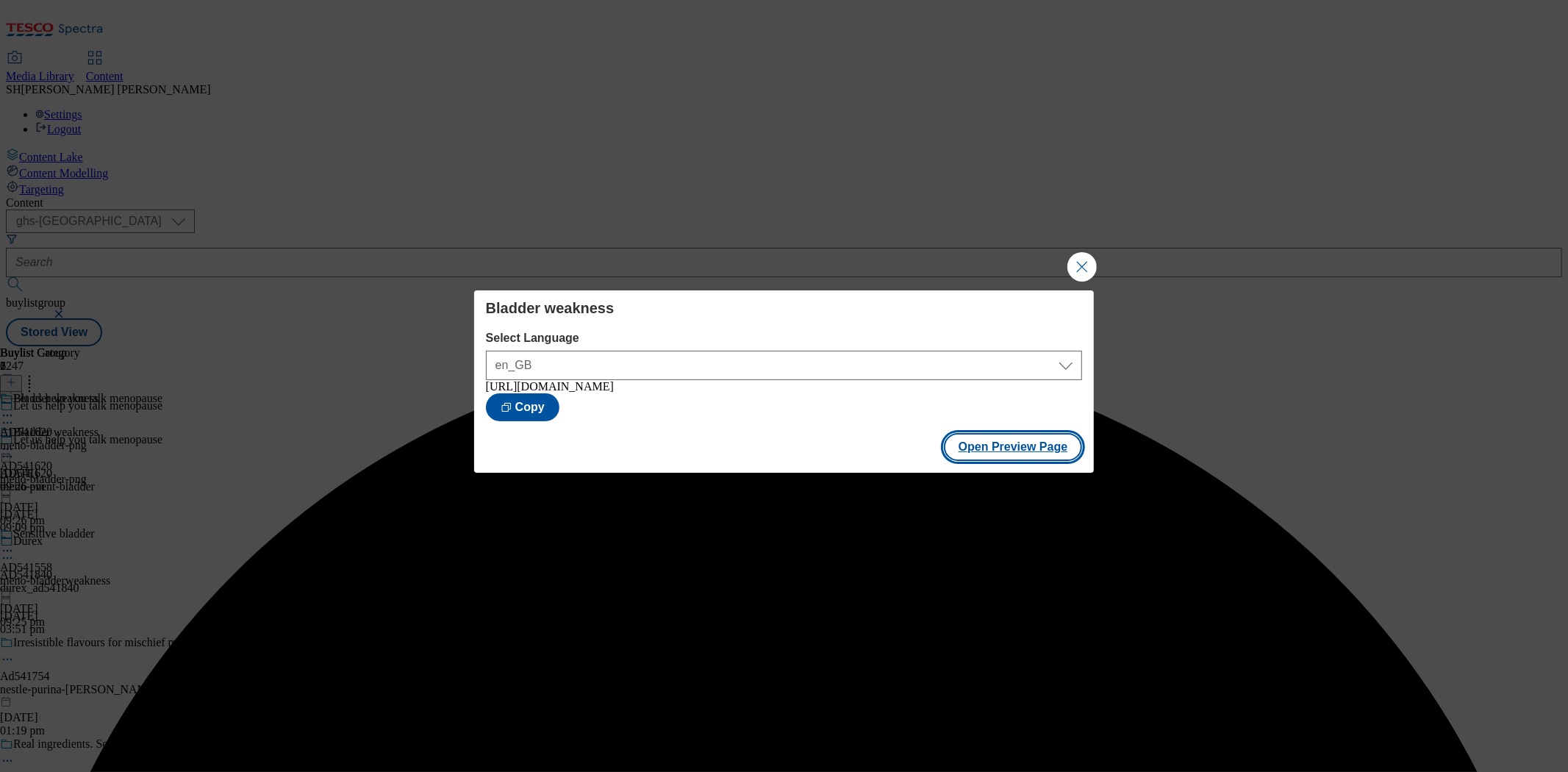
click at [987, 455] on button "Open Preview Page" at bounding box center [1013, 447] width 138 height 28
click at [1074, 262] on button "Close Modal" at bounding box center [1083, 267] width 30 height 30
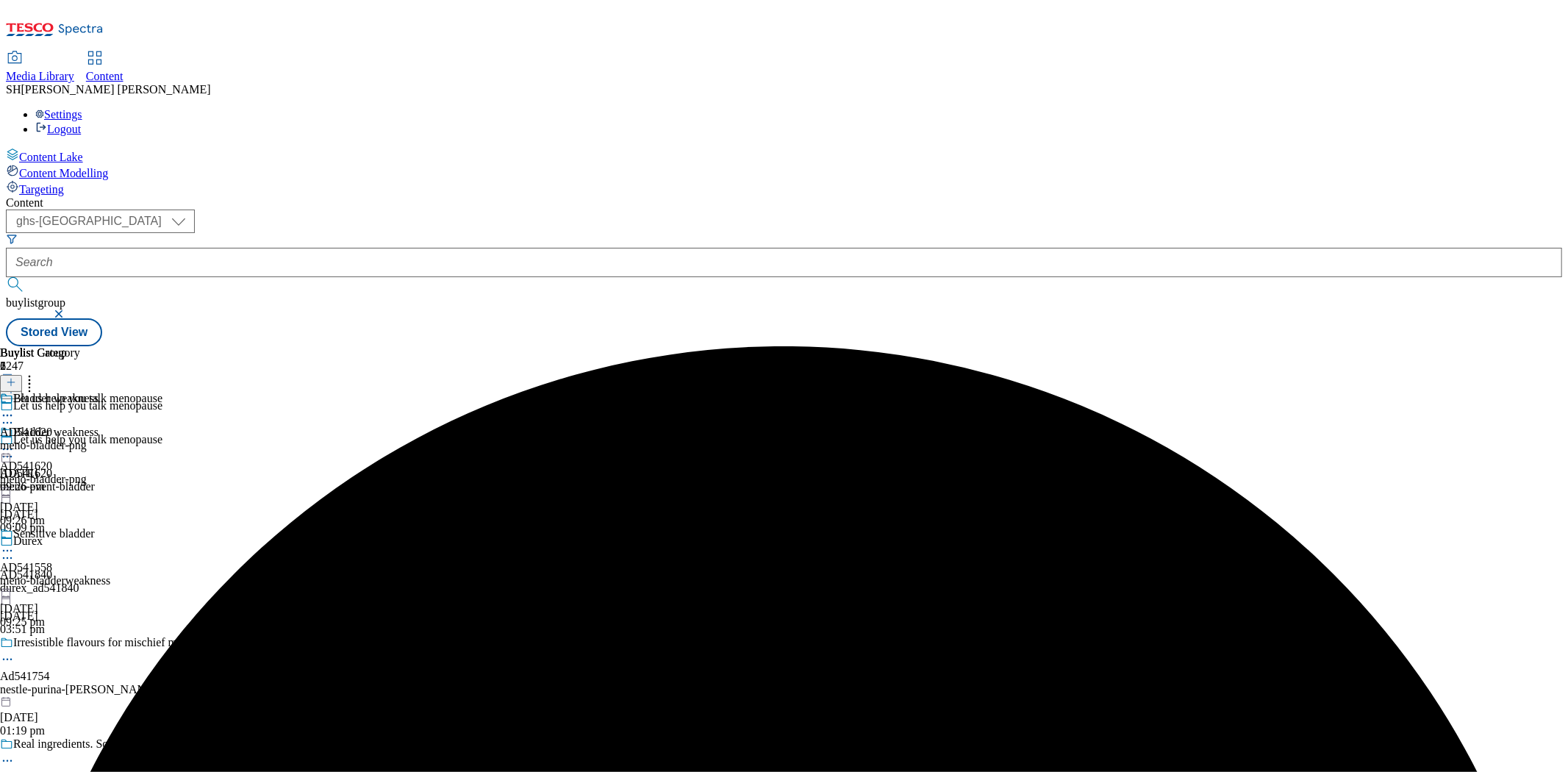
click at [15, 441] on icon at bounding box center [7, 449] width 15 height 15
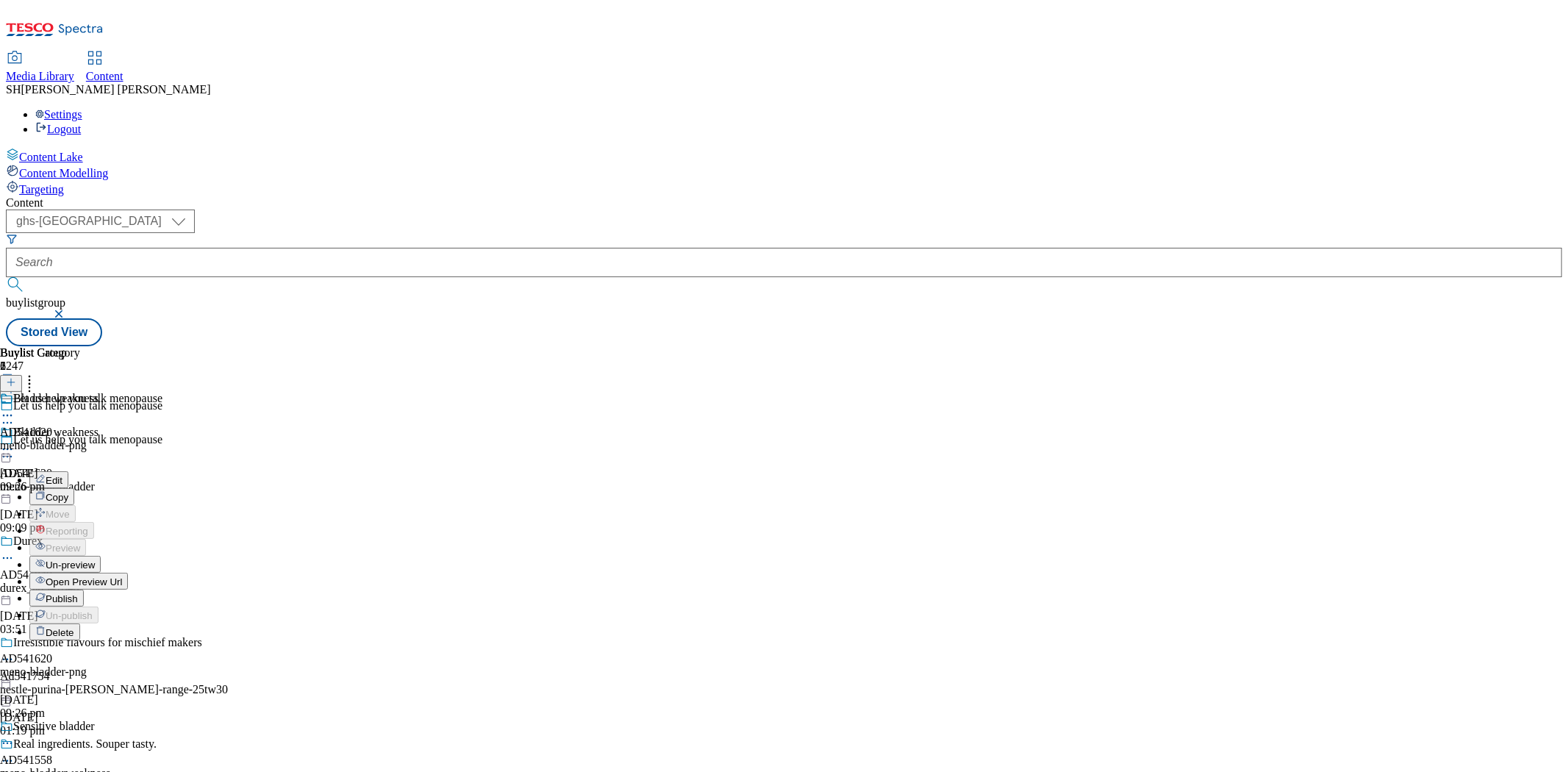
click at [62, 475] on span "Edit" at bounding box center [54, 480] width 17 height 11
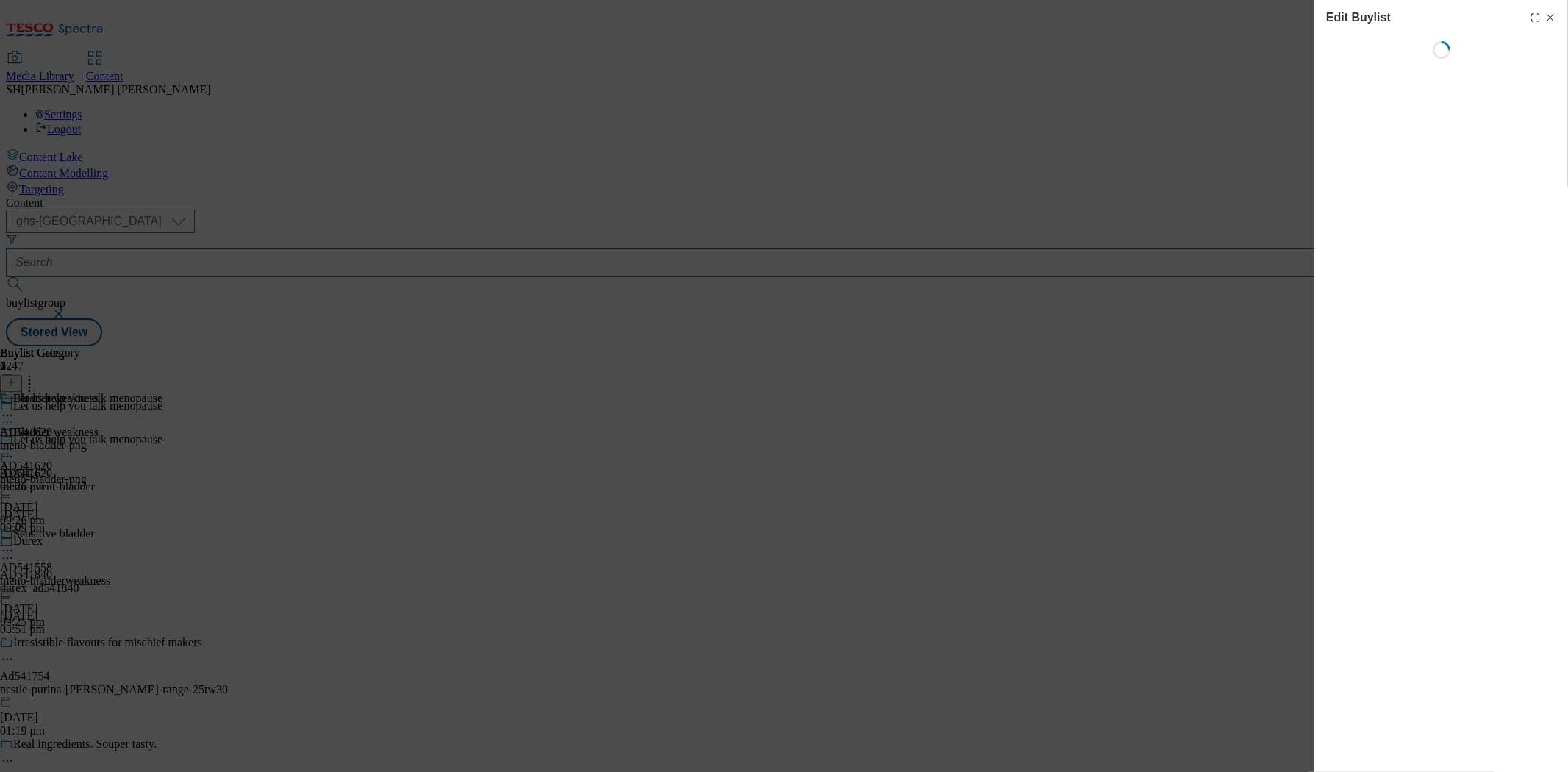
select select "seasonal"
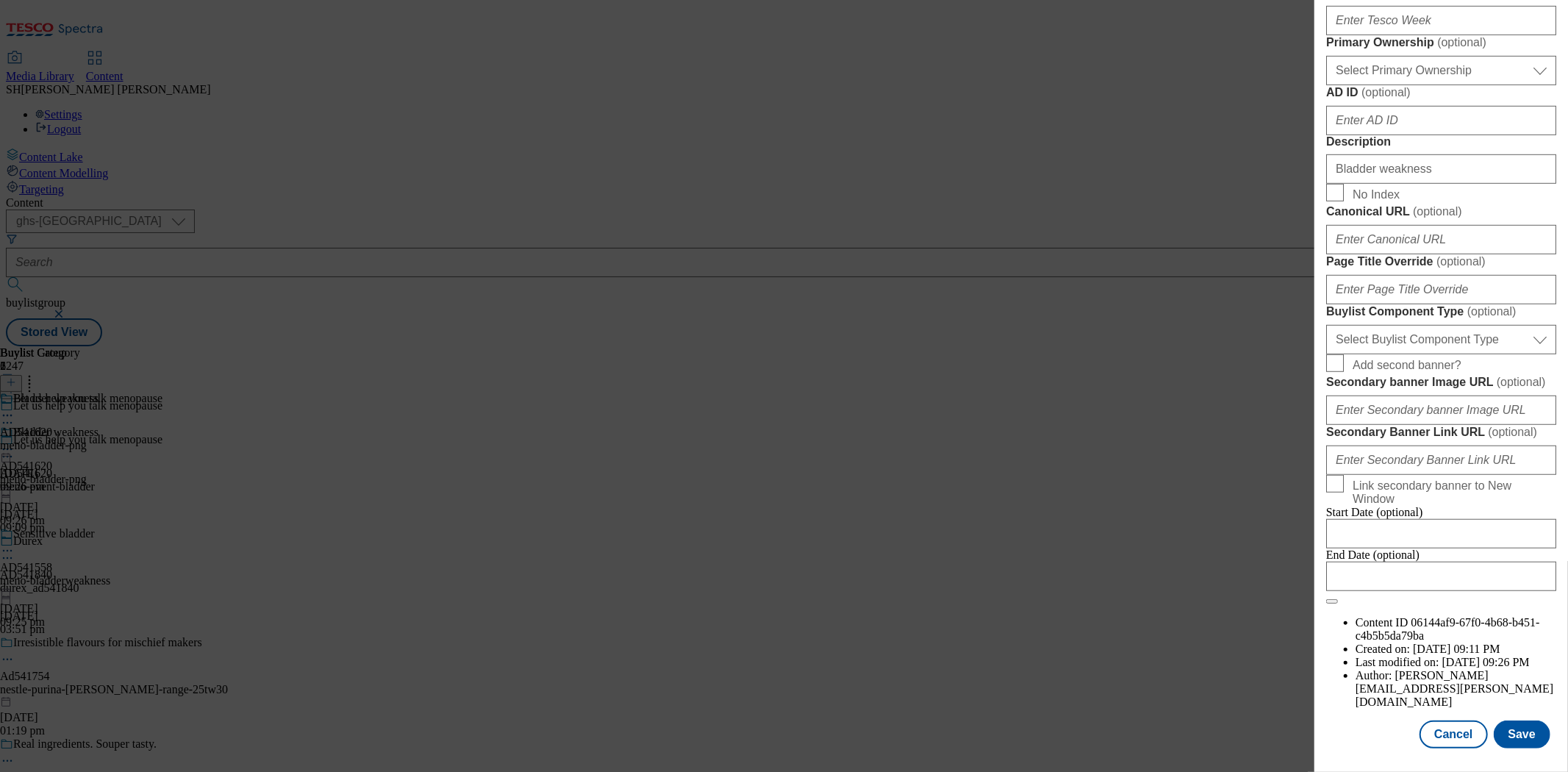
scroll to position [1189, 0]
click at [1458, 720] on button "Cancel" at bounding box center [1453, 734] width 68 height 28
select select "seasonal"
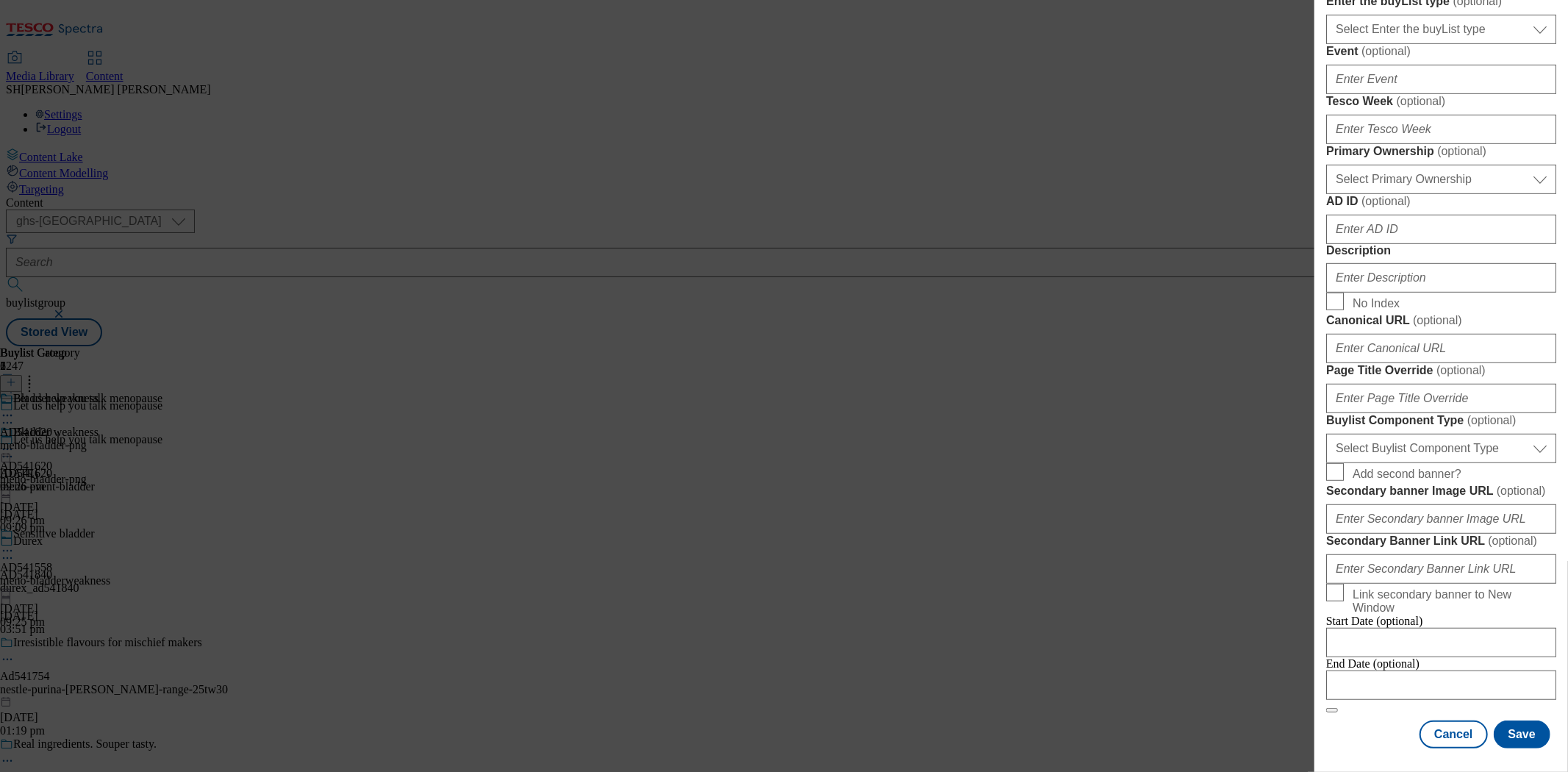
scroll to position [1125, 0]
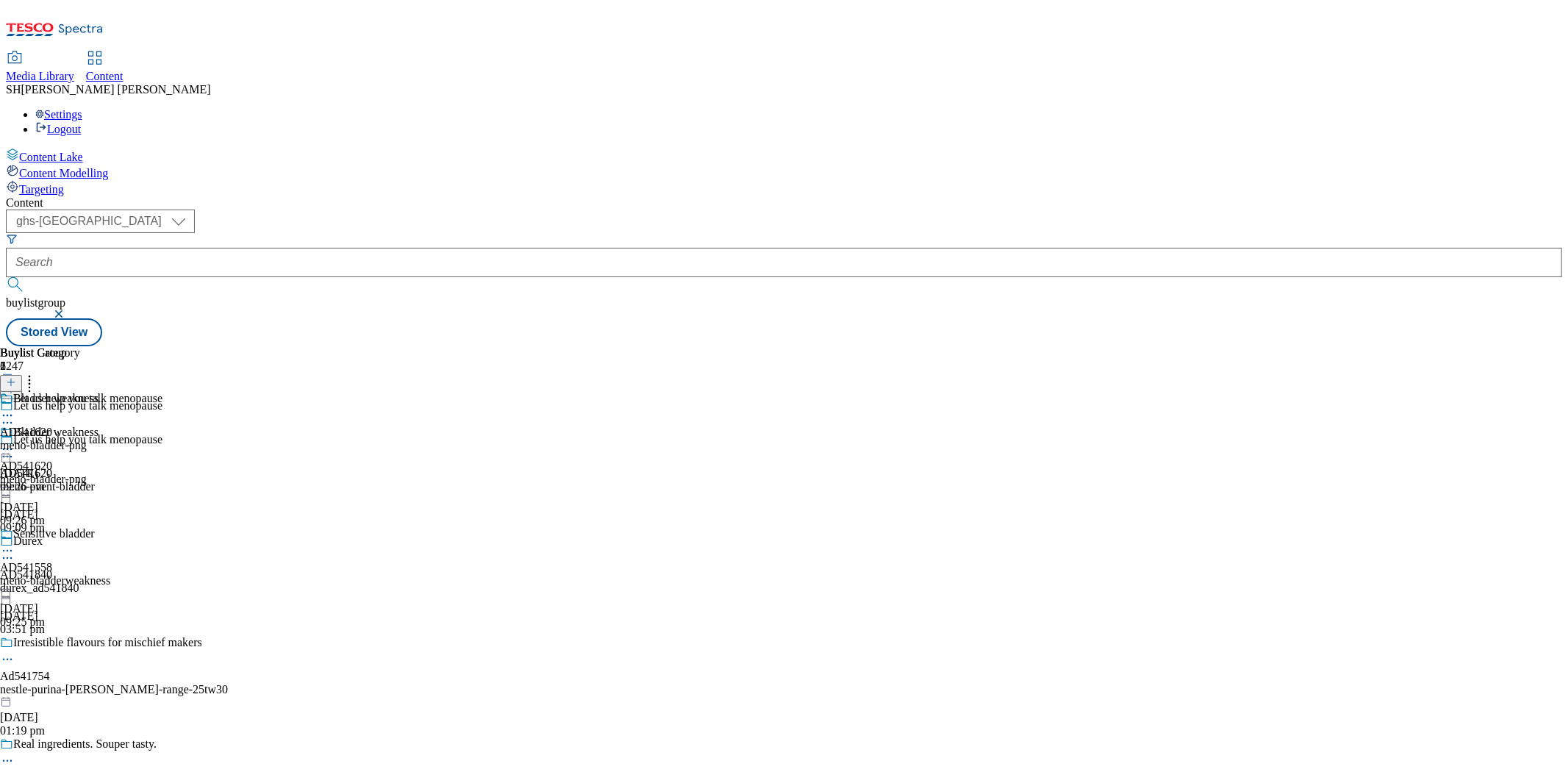
click at [15, 441] on icon at bounding box center [7, 449] width 15 height 15
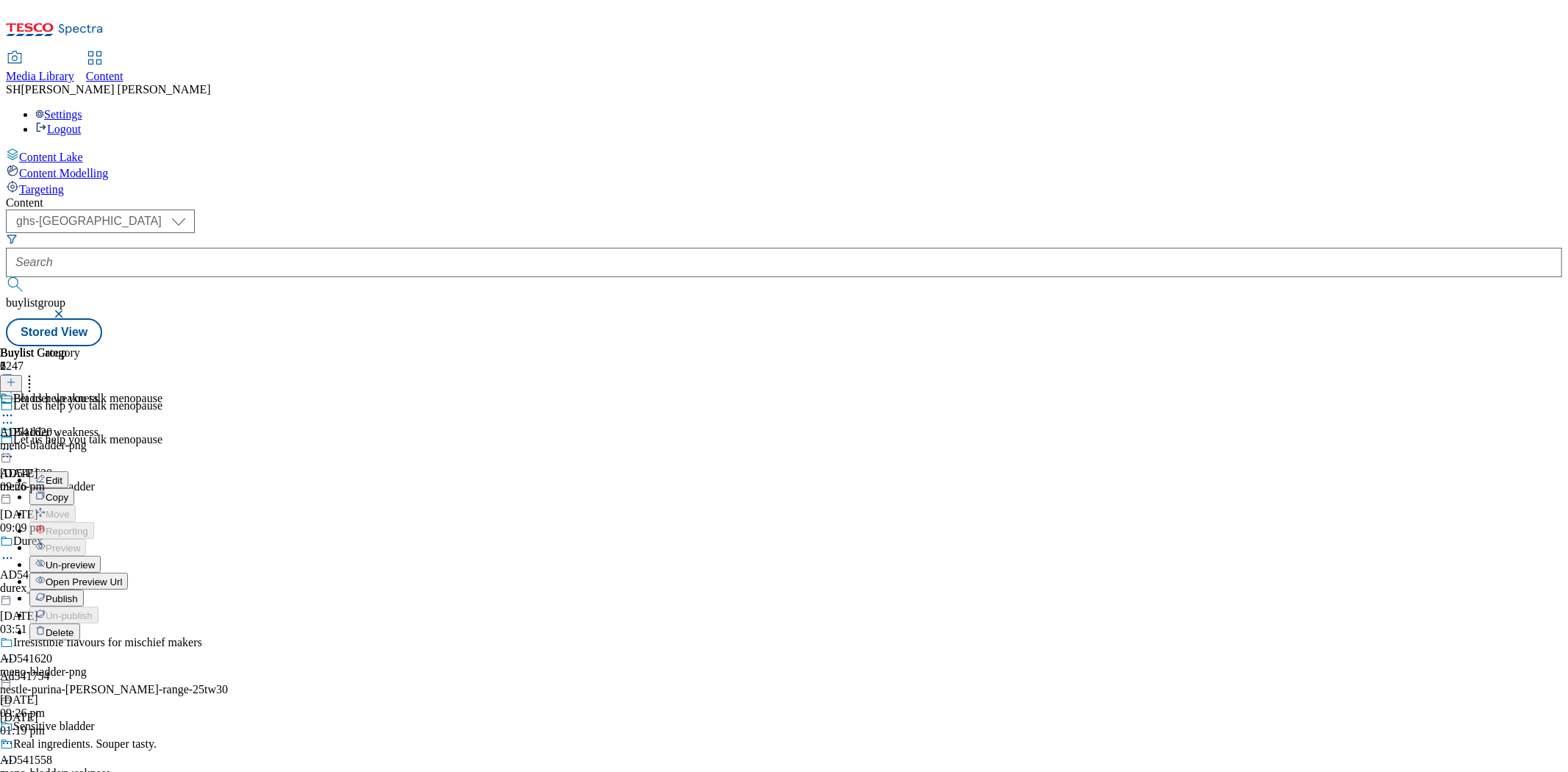
click at [95, 559] on span "Un-preview" at bounding box center [70, 565] width 49 height 11
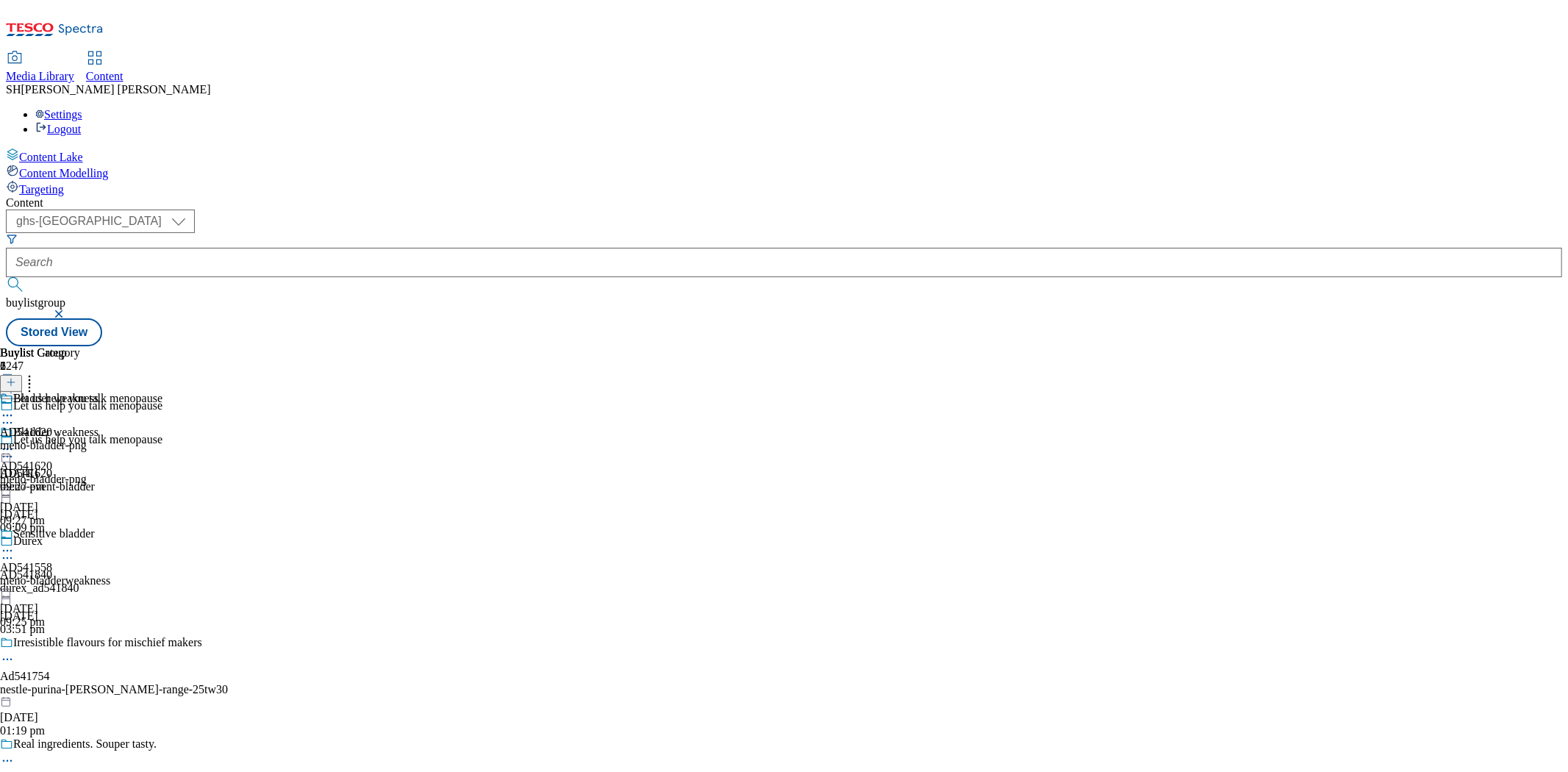
click at [15, 441] on icon at bounding box center [7, 449] width 15 height 15
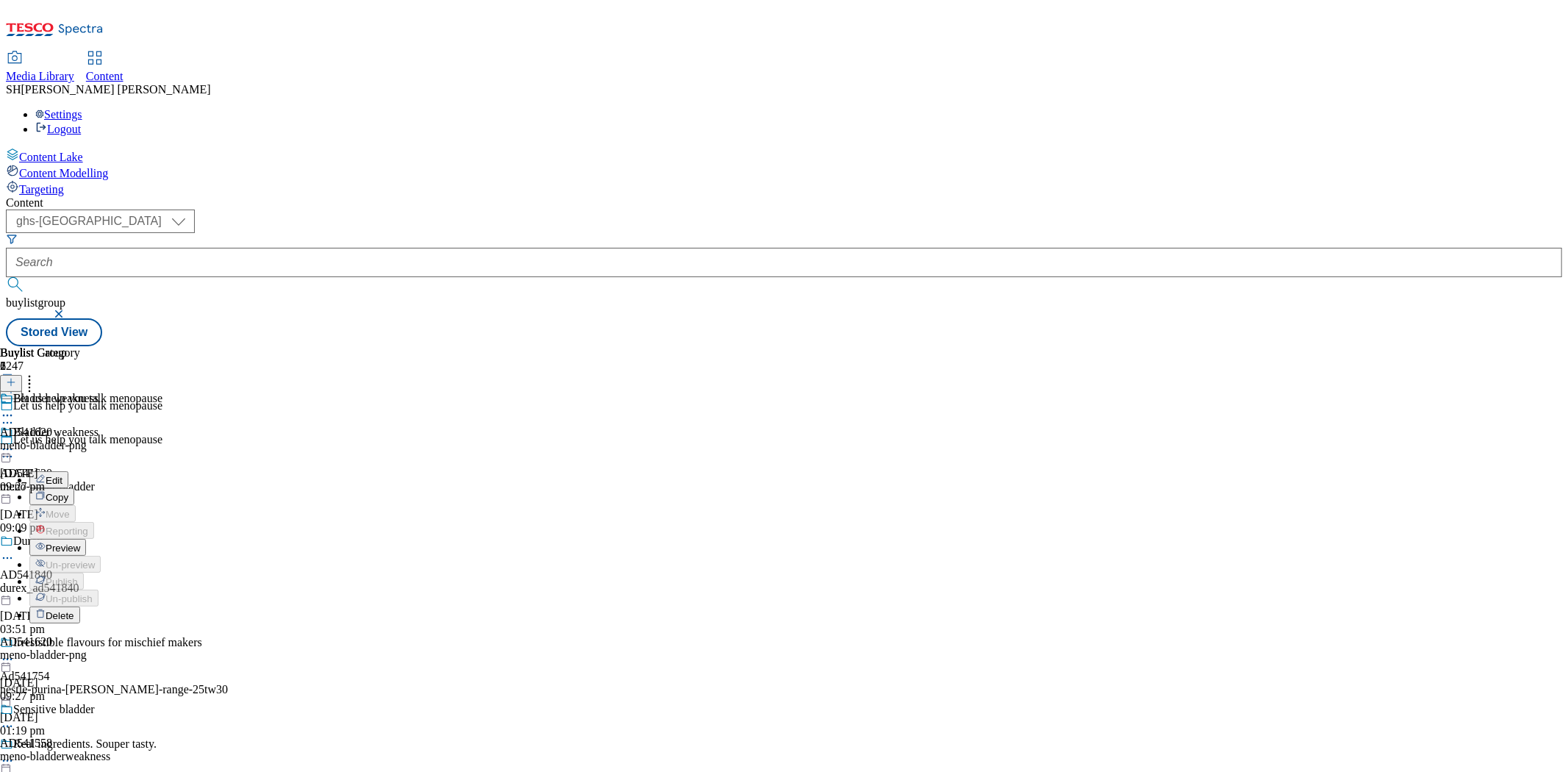
click at [62, 475] on span "Edit" at bounding box center [54, 480] width 17 height 11
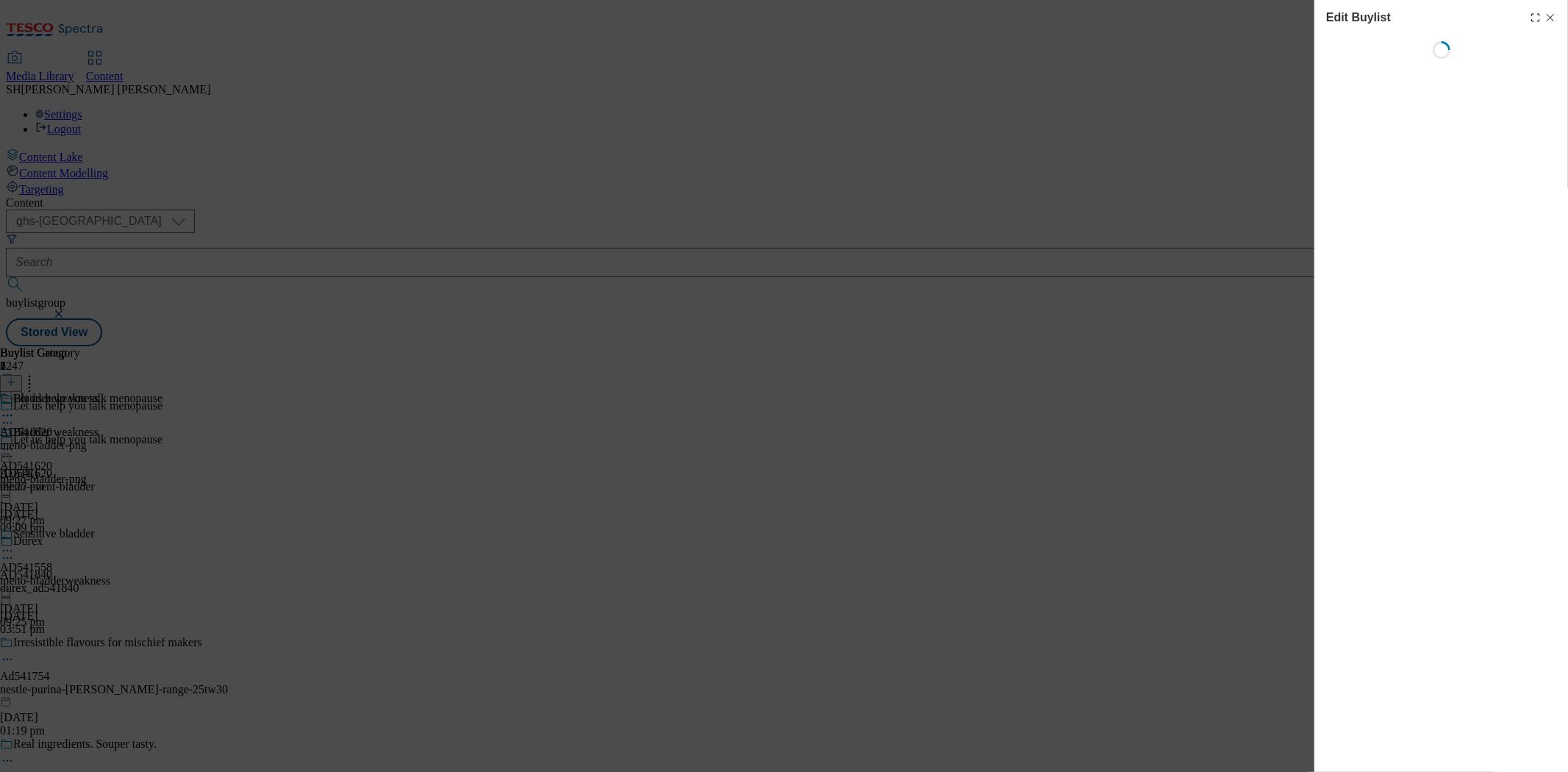
select select "seasonal"
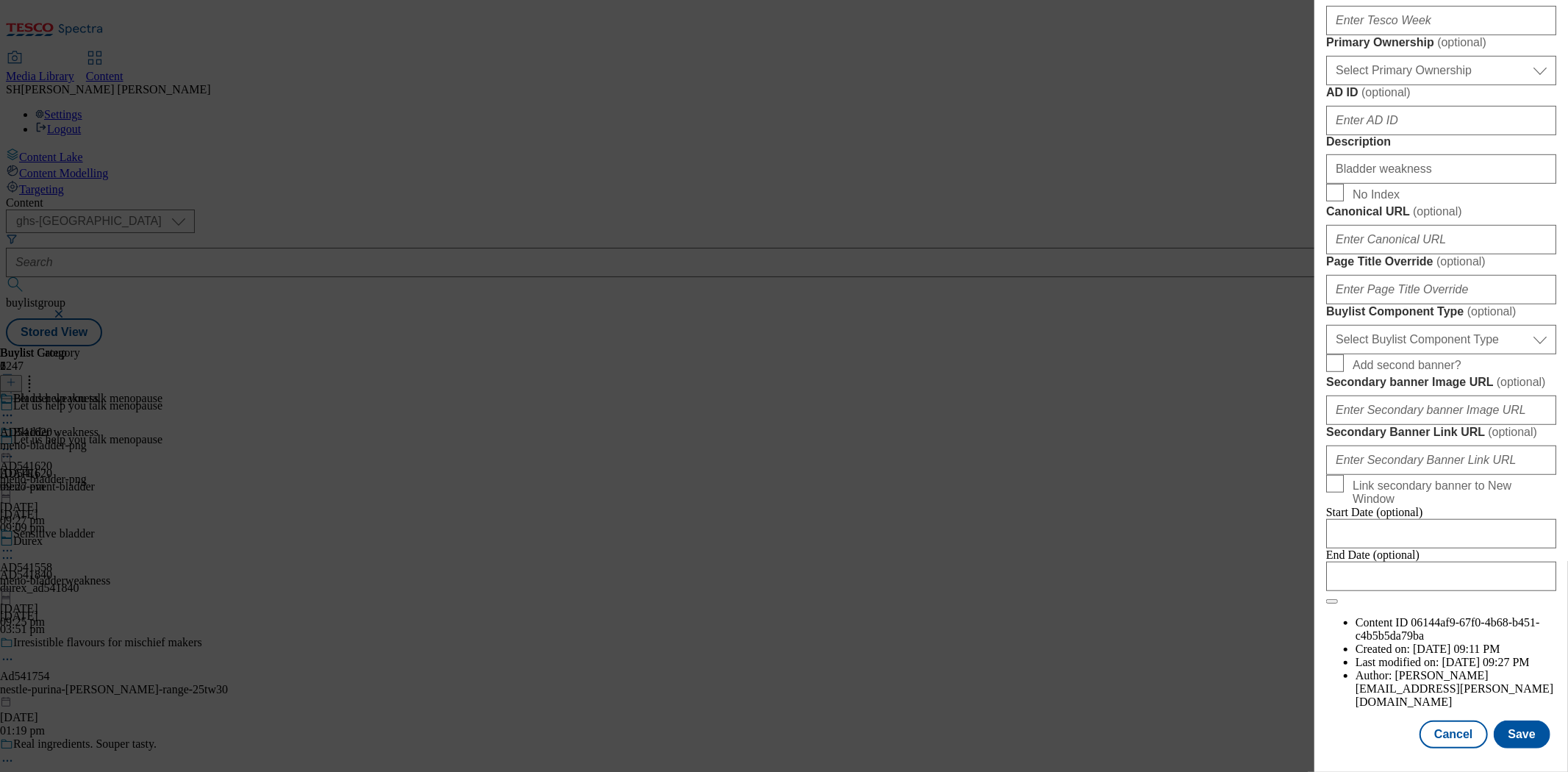
scroll to position [817, 0]
click at [899, 512] on div "Edit Buylist Locale Select locale English Welsh Tags 1 tags selected fnf market…" at bounding box center [784, 386] width 1568 height 772
drag, startPoint x: 1432, startPoint y: 721, endPoint x: 1261, endPoint y: 638, distance: 190.1
click at [1430, 721] on button "Cancel" at bounding box center [1453, 734] width 68 height 28
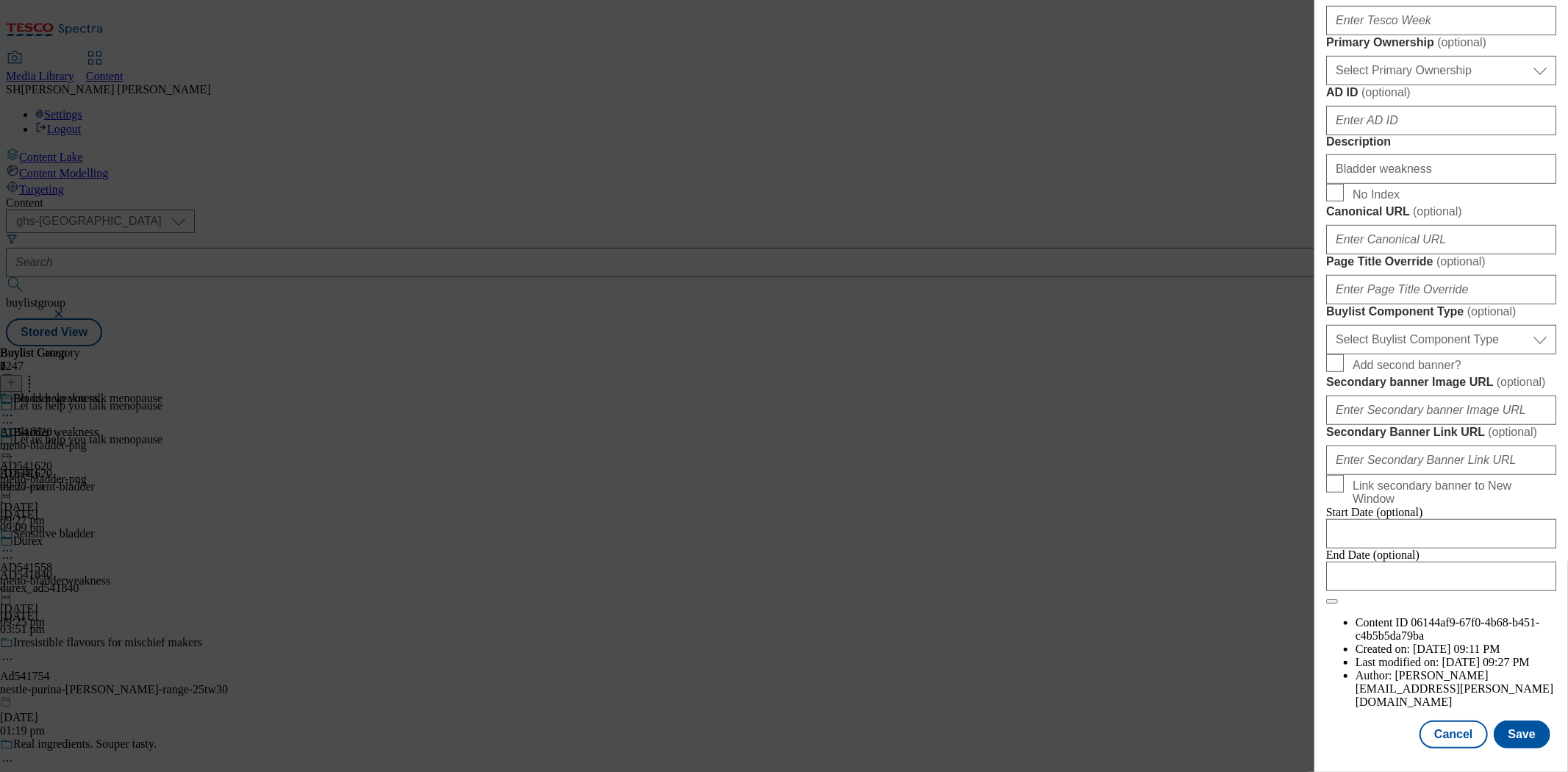
select select "seasonal"
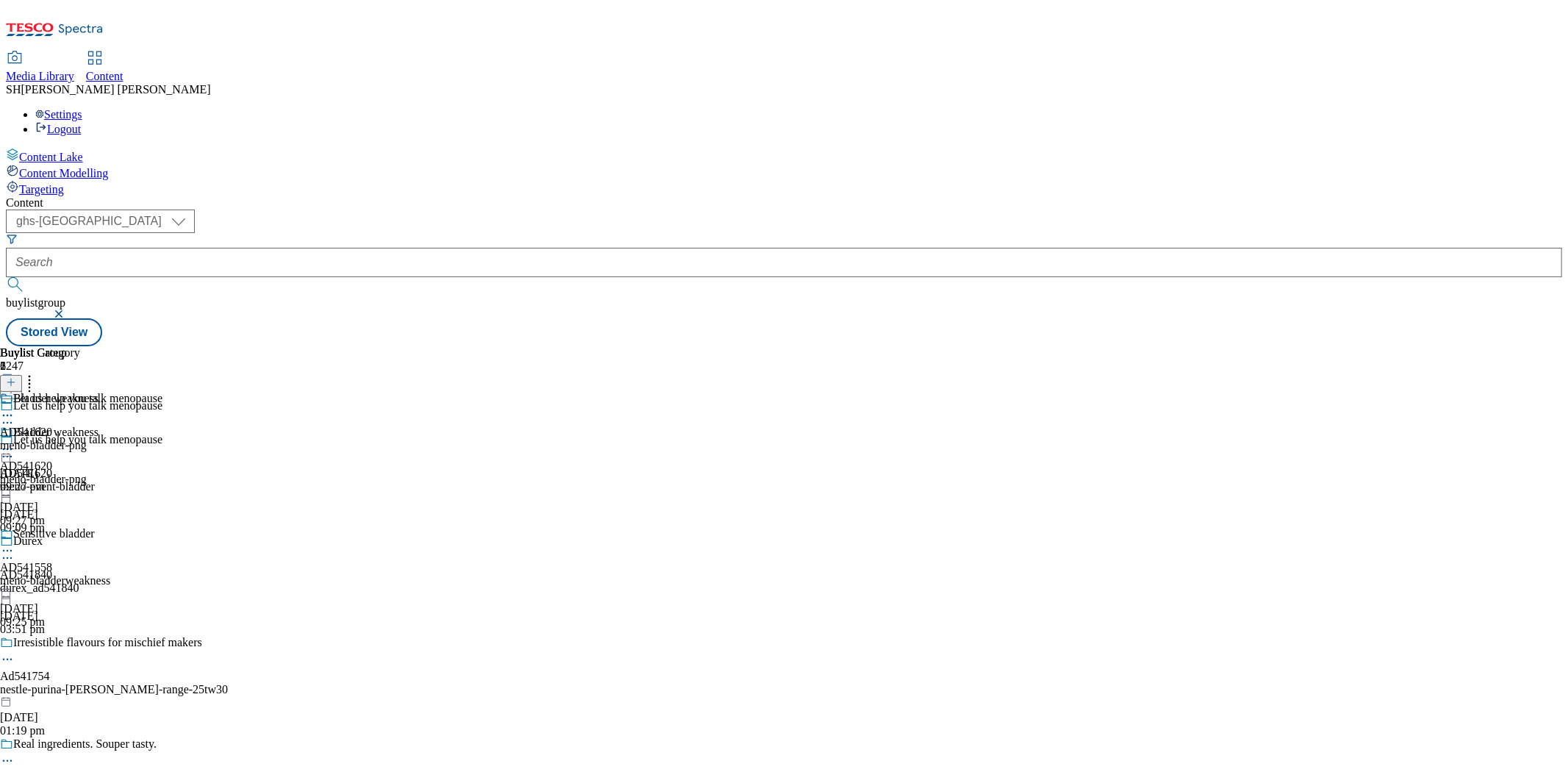
scroll to position [1125, 0]
click at [15, 408] on icon at bounding box center [7, 415] width 15 height 15
click at [62, 441] on span "Edit" at bounding box center [54, 447] width 17 height 11
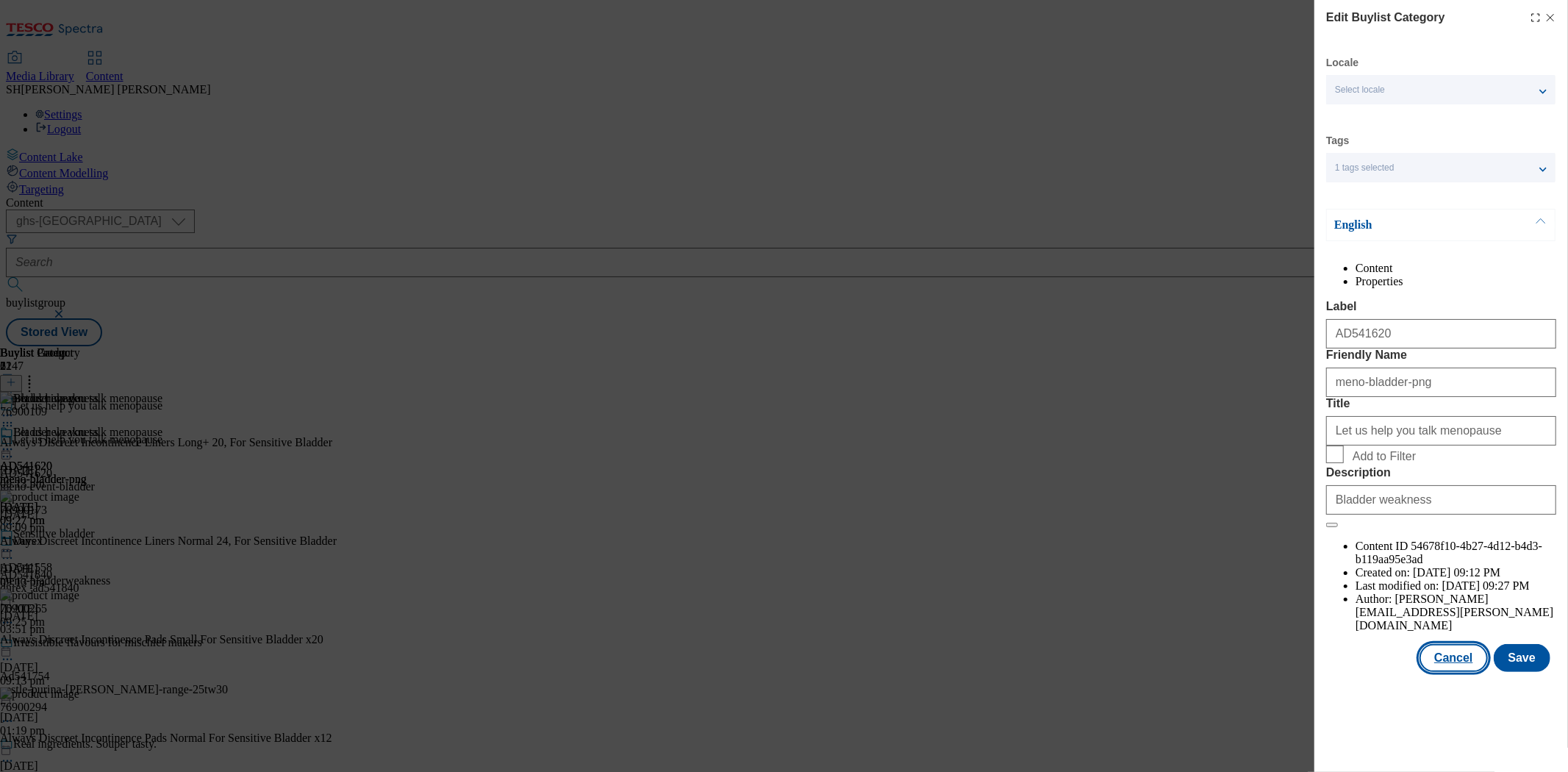
click at [1460, 672] on button "Cancel" at bounding box center [1453, 658] width 68 height 28
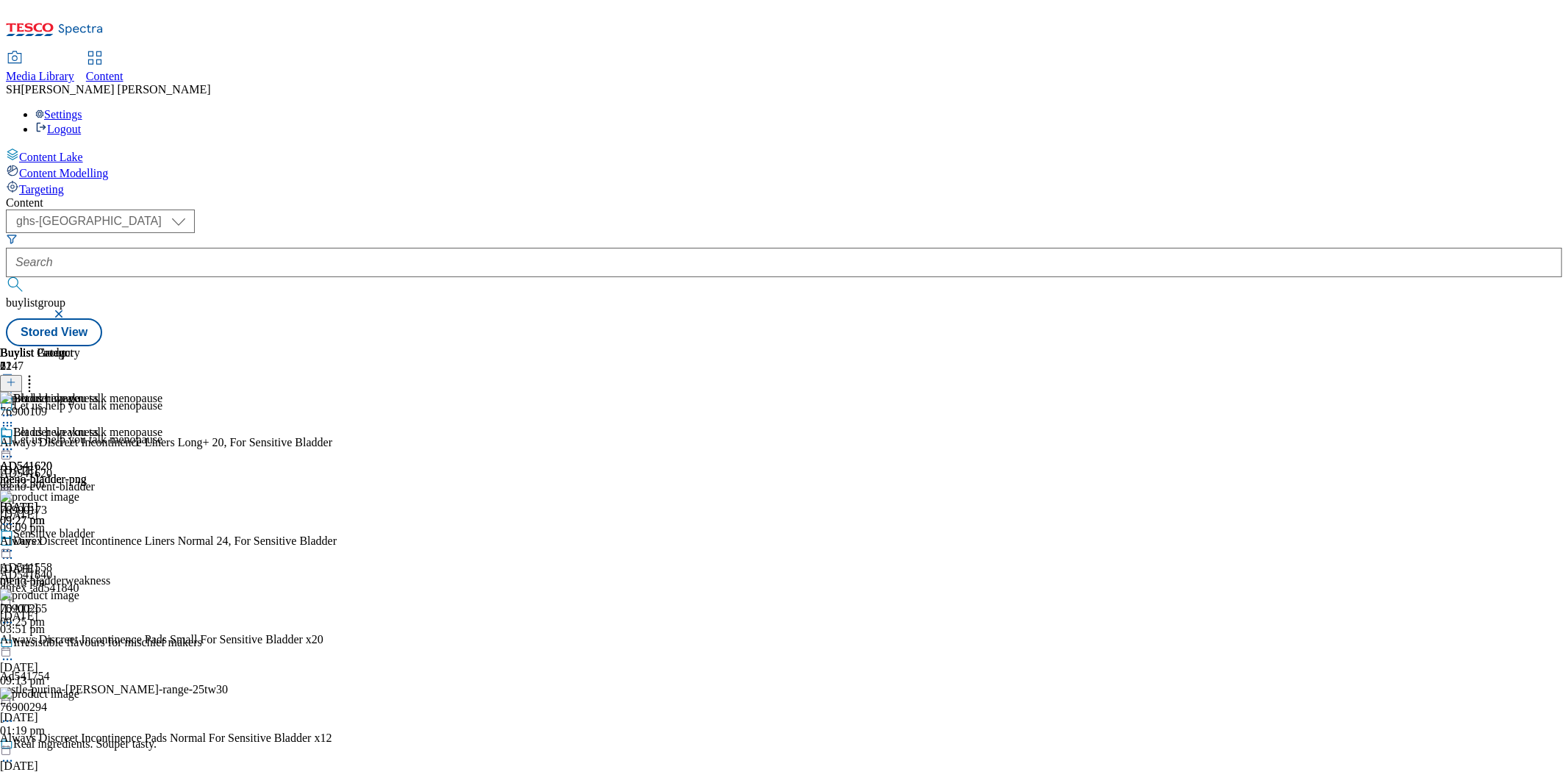
click at [6, 449] on circle at bounding box center [4, 450] width 2 height 2
click at [80, 543] on span "Preview" at bounding box center [62, 548] width 34 height 11
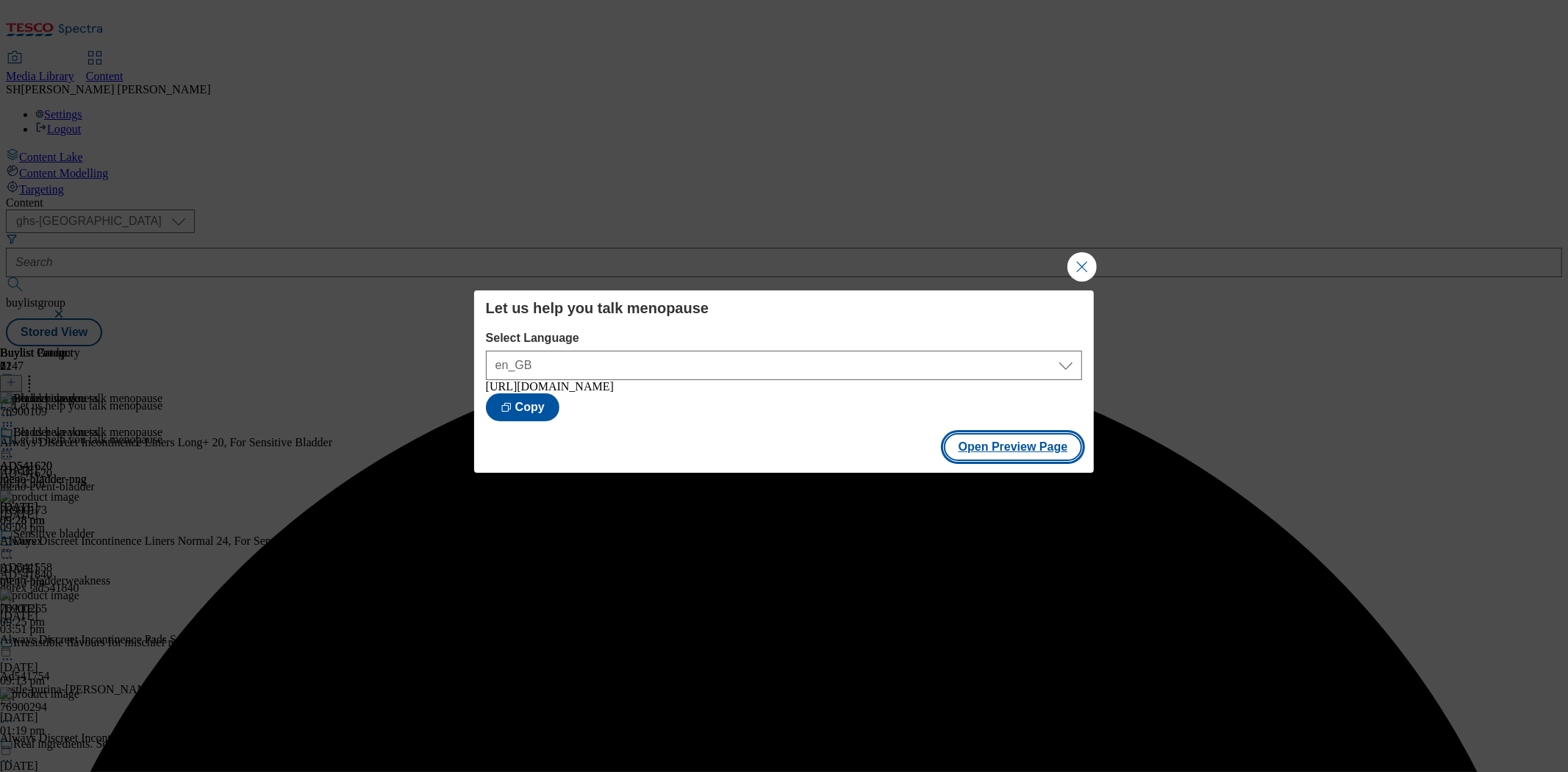
click at [997, 461] on button "Open Preview Page" at bounding box center [1013, 447] width 138 height 28
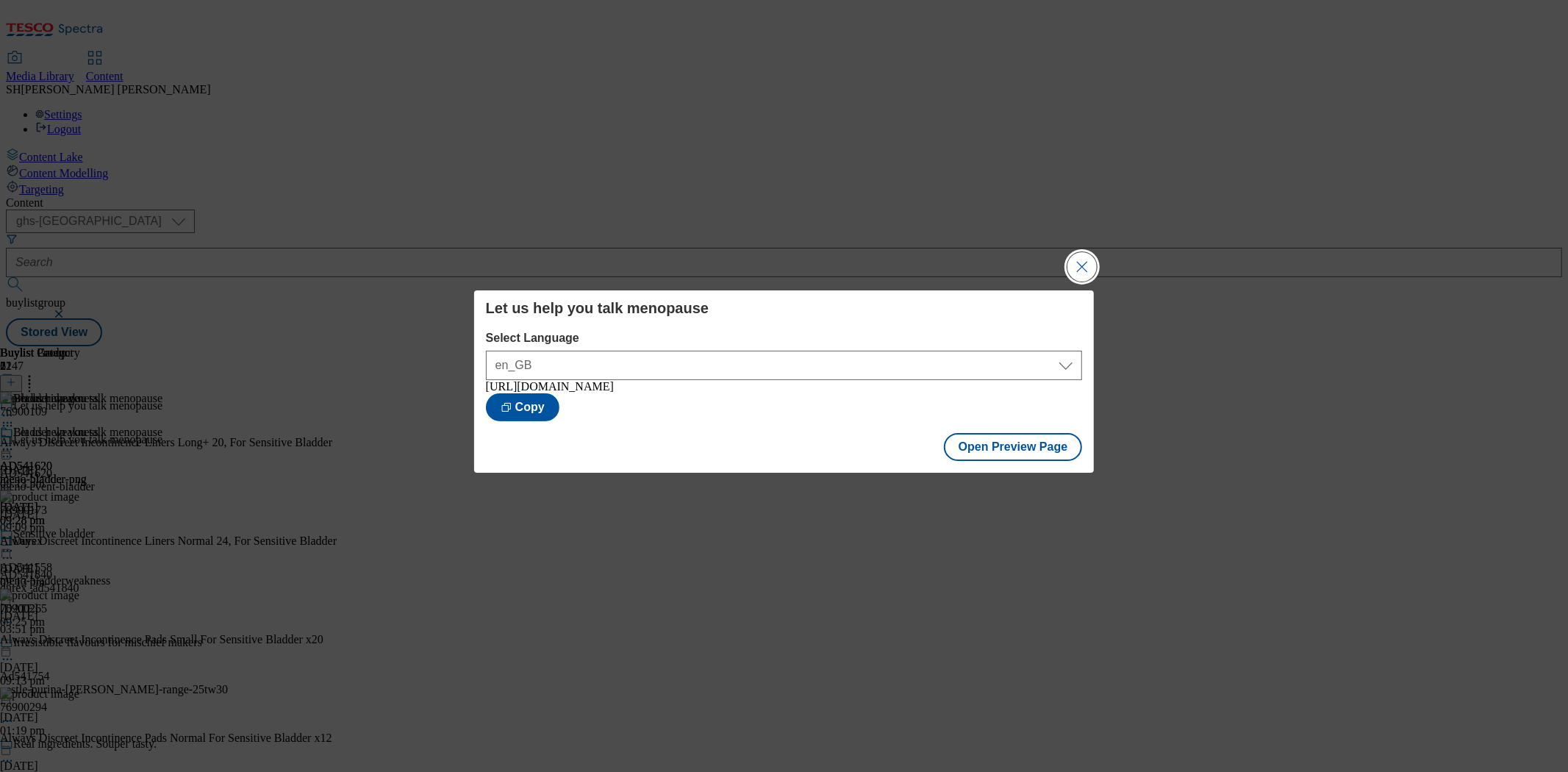
click at [1086, 259] on button "Close Modal" at bounding box center [1083, 267] width 30 height 30
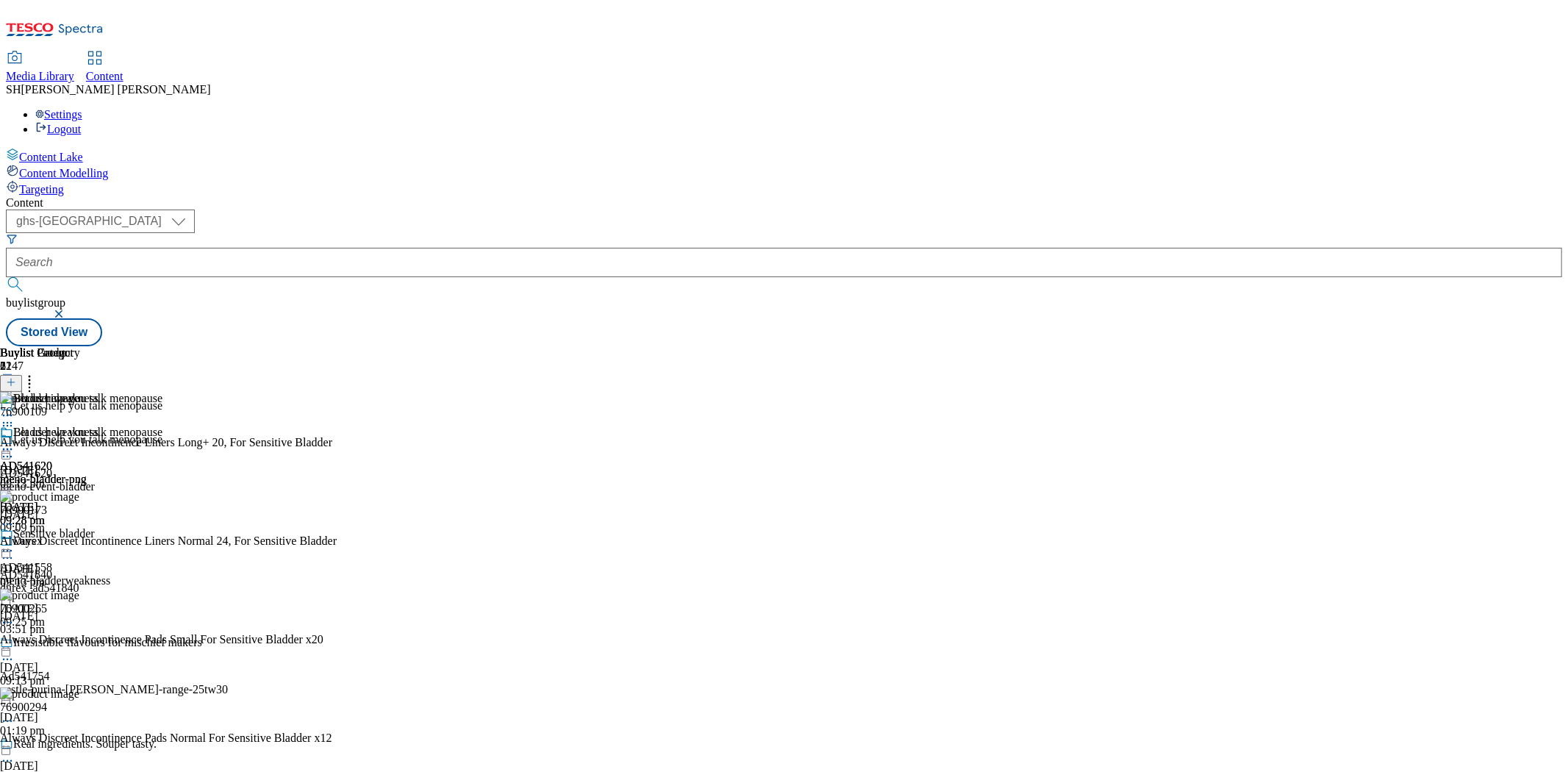
click at [111, 524] on div "Bladder weakness AD541620 meno-bladder-png [DATE] 09:28 pm Sensitive bladder AD…" at bounding box center [55, 527] width 111 height 203
click at [22, 374] on button at bounding box center [11, 383] width 22 height 17
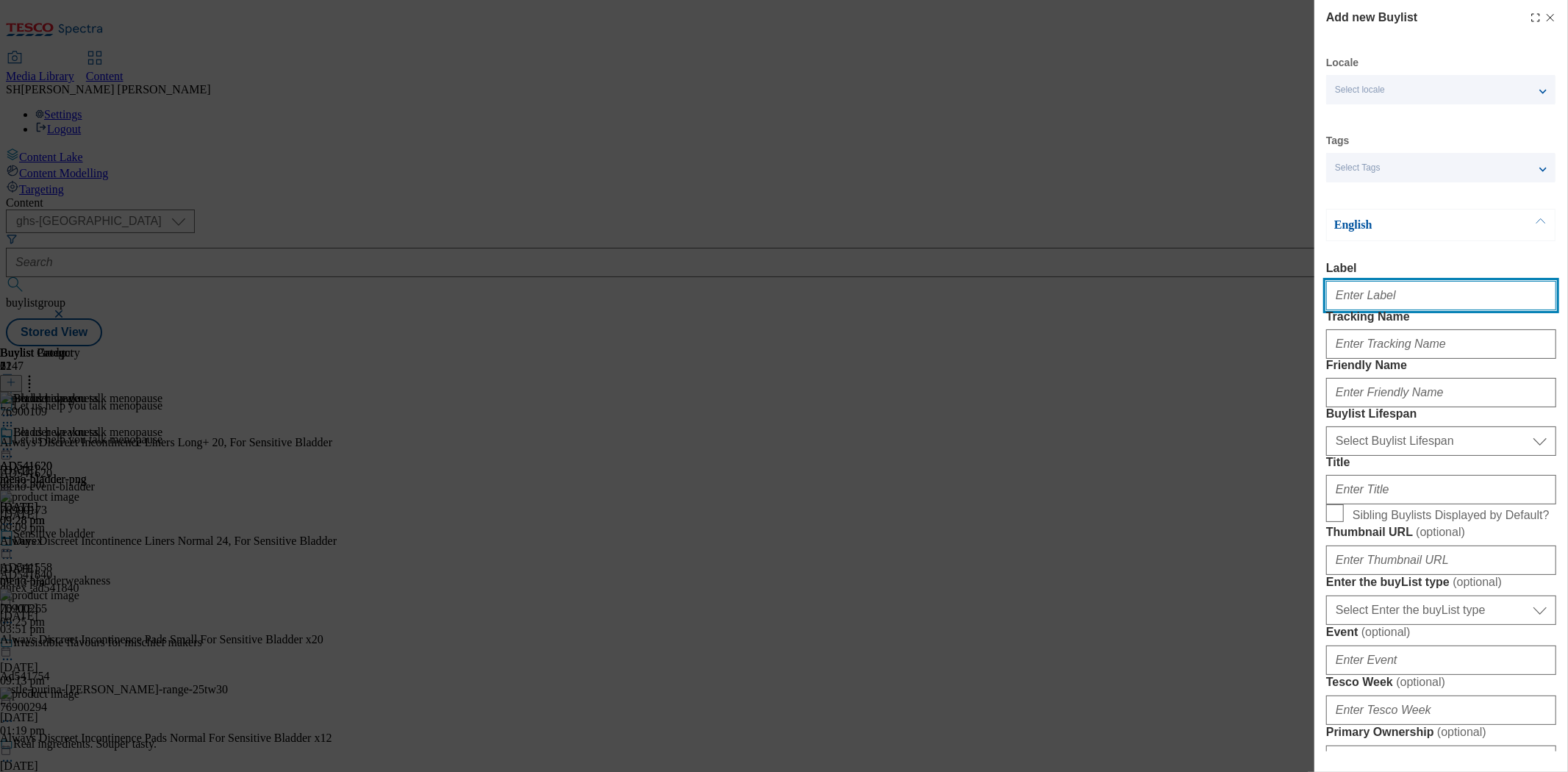
click at [1383, 302] on input "Label" at bounding box center [1442, 295] width 231 height 30
click at [1424, 302] on input "Label" at bounding box center [1442, 295] width 231 height 30
paste input "AD541555"
type input "AD541555"
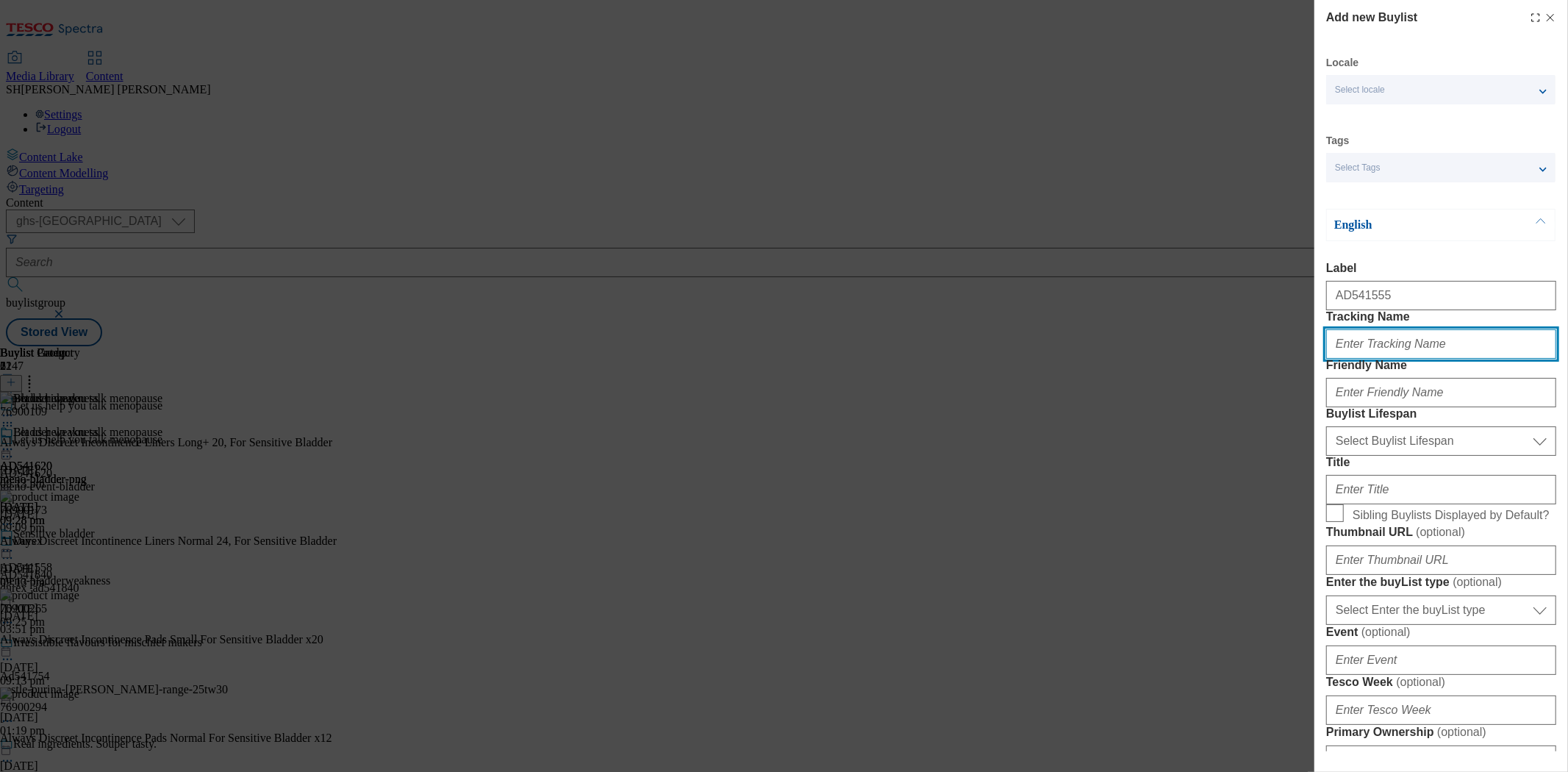
click at [1394, 359] on input "Tracking Name" at bounding box center [1442, 344] width 231 height 30
drag, startPoint x: 1404, startPoint y: 378, endPoint x: 1352, endPoint y: 379, distance: 52.0
click at [1352, 359] on input "DH_AD541512" at bounding box center [1442, 344] width 231 height 30
paste input "55"
type input "DH_AD541555"
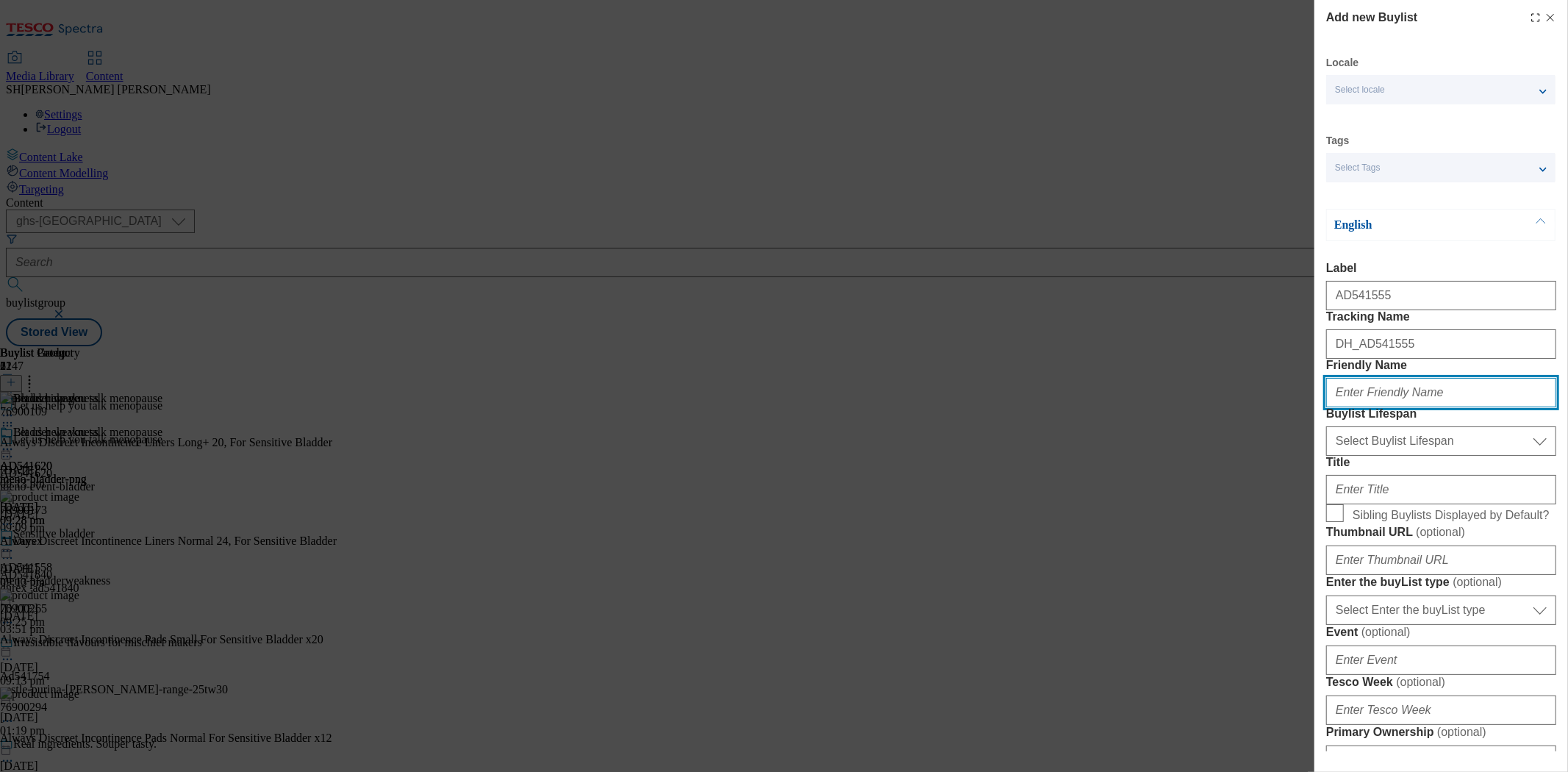
click at [1412, 407] on input "Friendly Name" at bounding box center [1442, 393] width 231 height 30
type input "M"
type input "meno-vit"
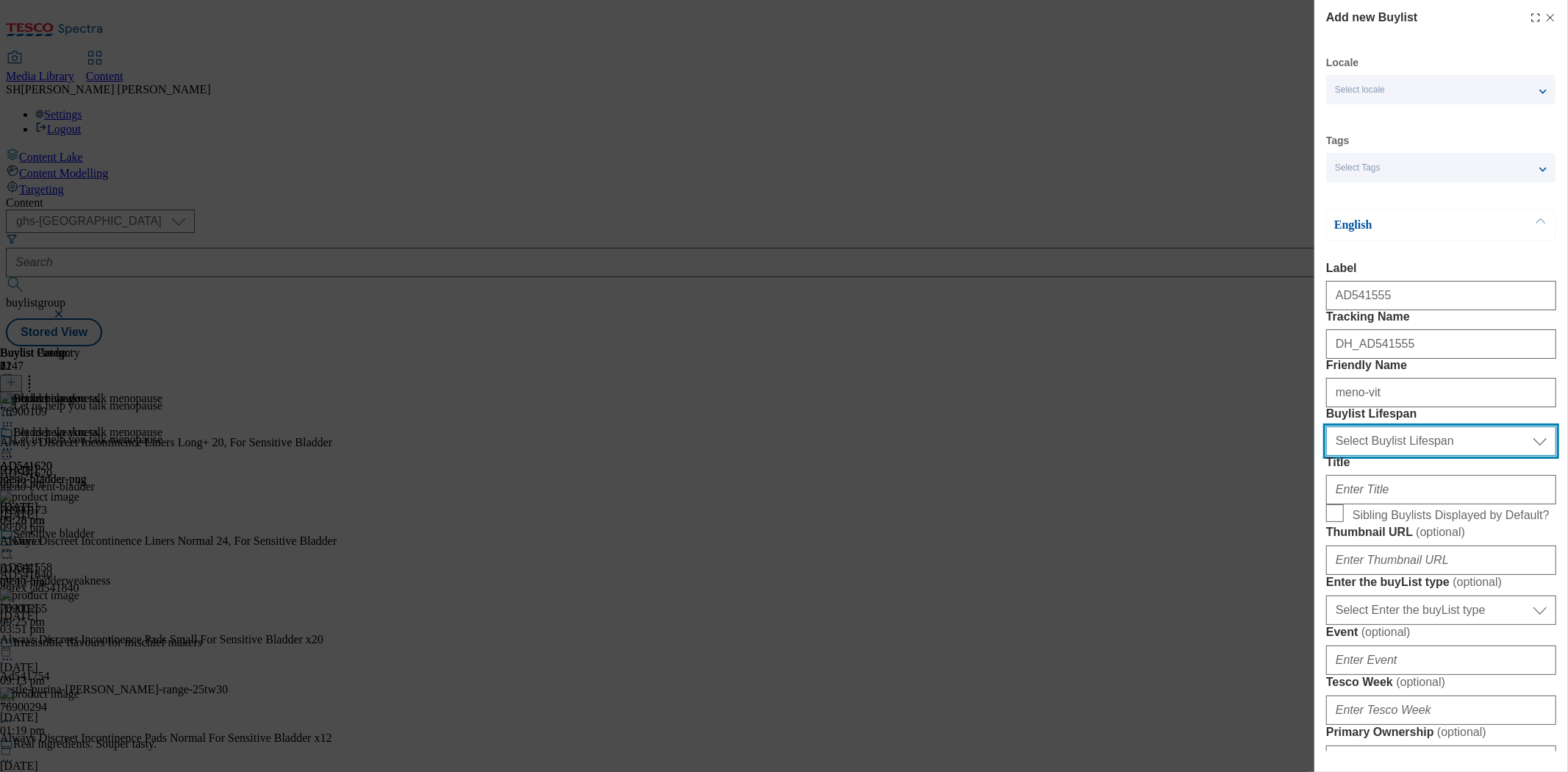
click at [1458, 455] on select "Select Buylist Lifespan evergreen seasonal tactical" at bounding box center [1442, 441] width 231 height 30
select select "seasonal"
click at [1326, 455] on select "Select Buylist Lifespan evergreen seasonal tactical" at bounding box center [1442, 441] width 231 height 30
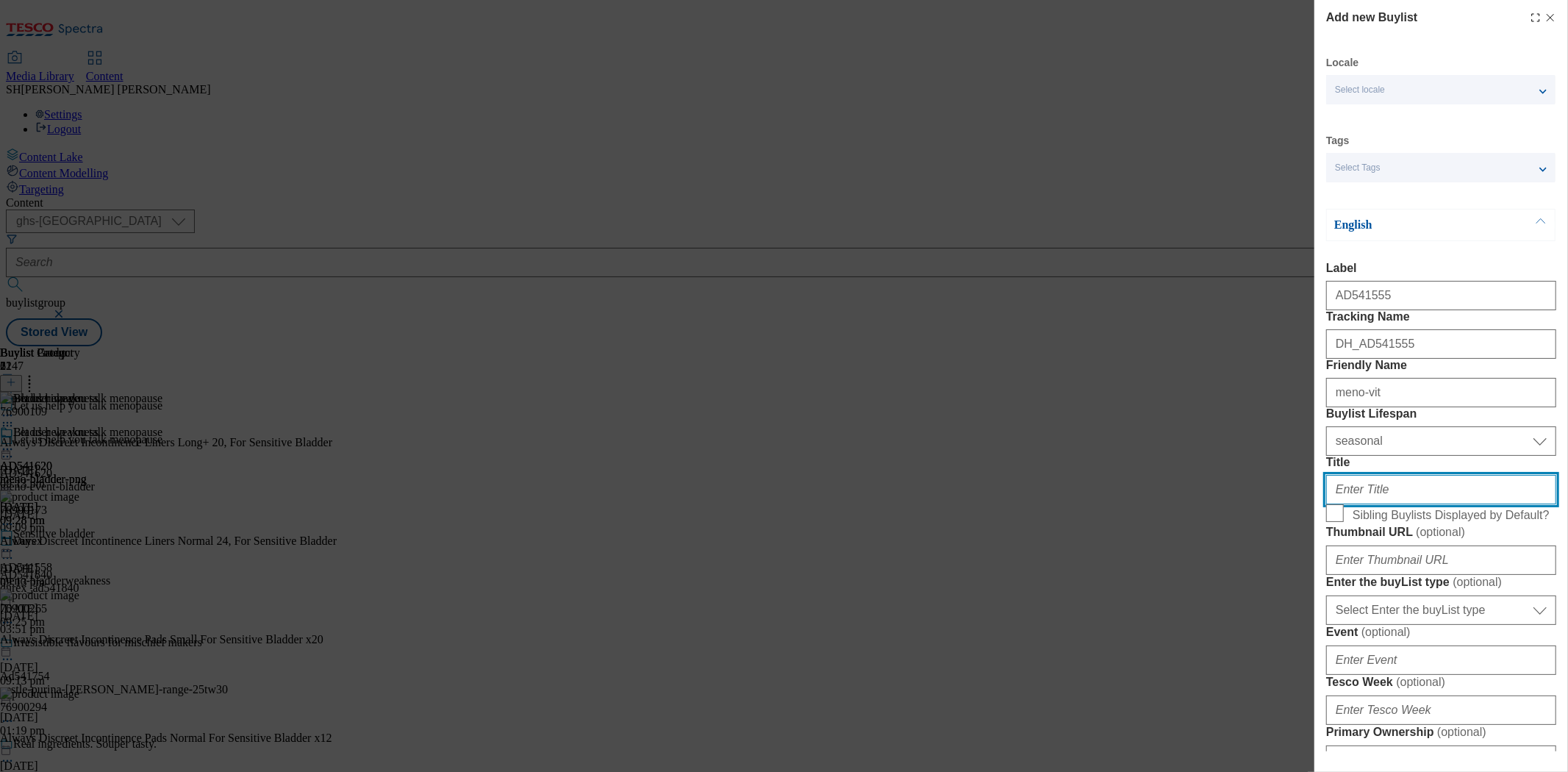
click at [1384, 504] on input "Title" at bounding box center [1442, 490] width 231 height 30
click at [1408, 504] on input "Title" at bounding box center [1442, 490] width 231 height 30
paste input "Vitamins & Supplements"
type input "Vitamins & Supplements"
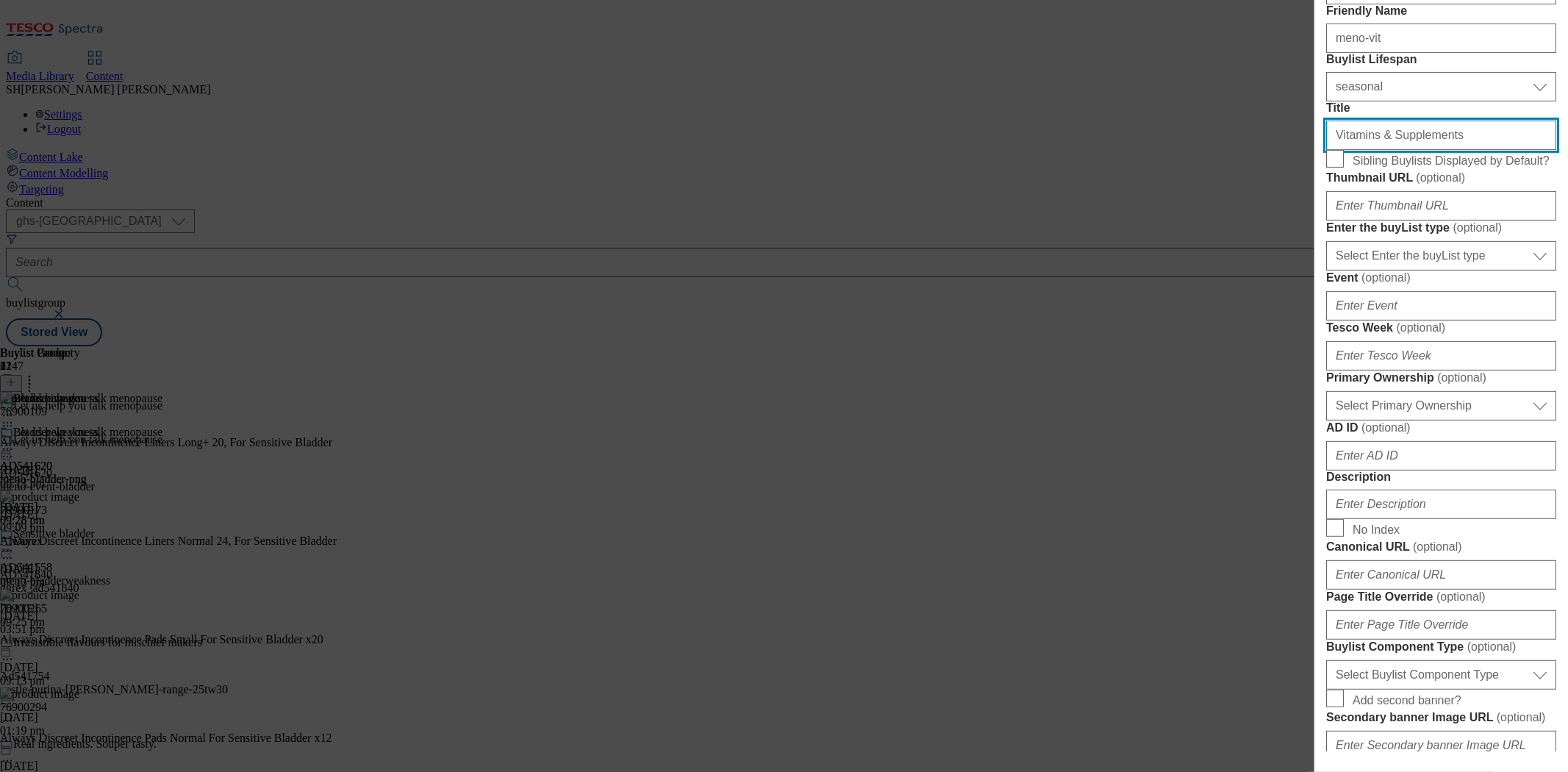
scroll to position [326, 0]
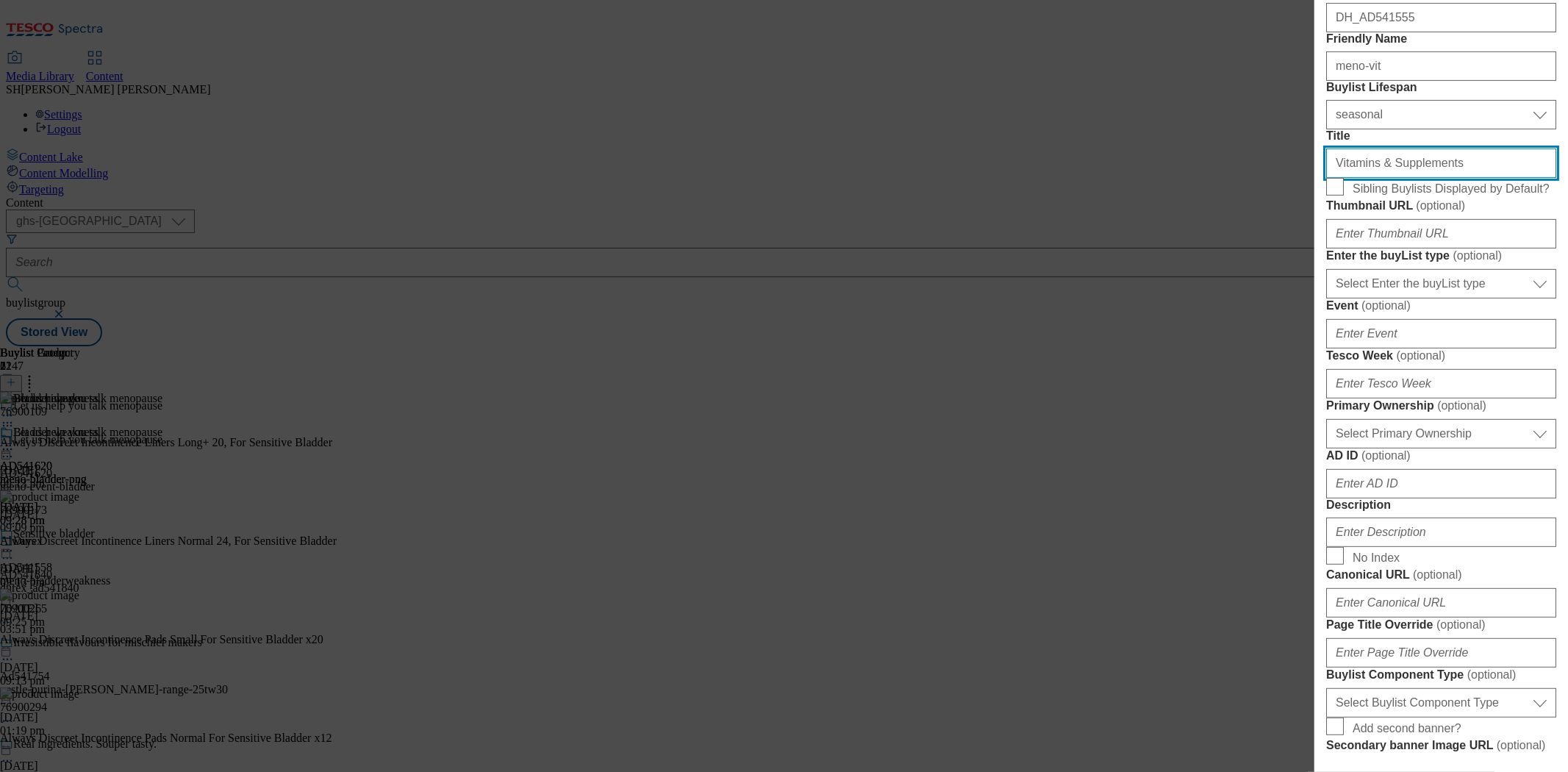
drag, startPoint x: 1438, startPoint y: 267, endPoint x: 1310, endPoint y: 272, distance: 128.1
click at [1310, 272] on div "Add new Buylist Locale Select locale English Welsh Tags Select Tags fnf marketp…" at bounding box center [784, 386] width 1568 height 772
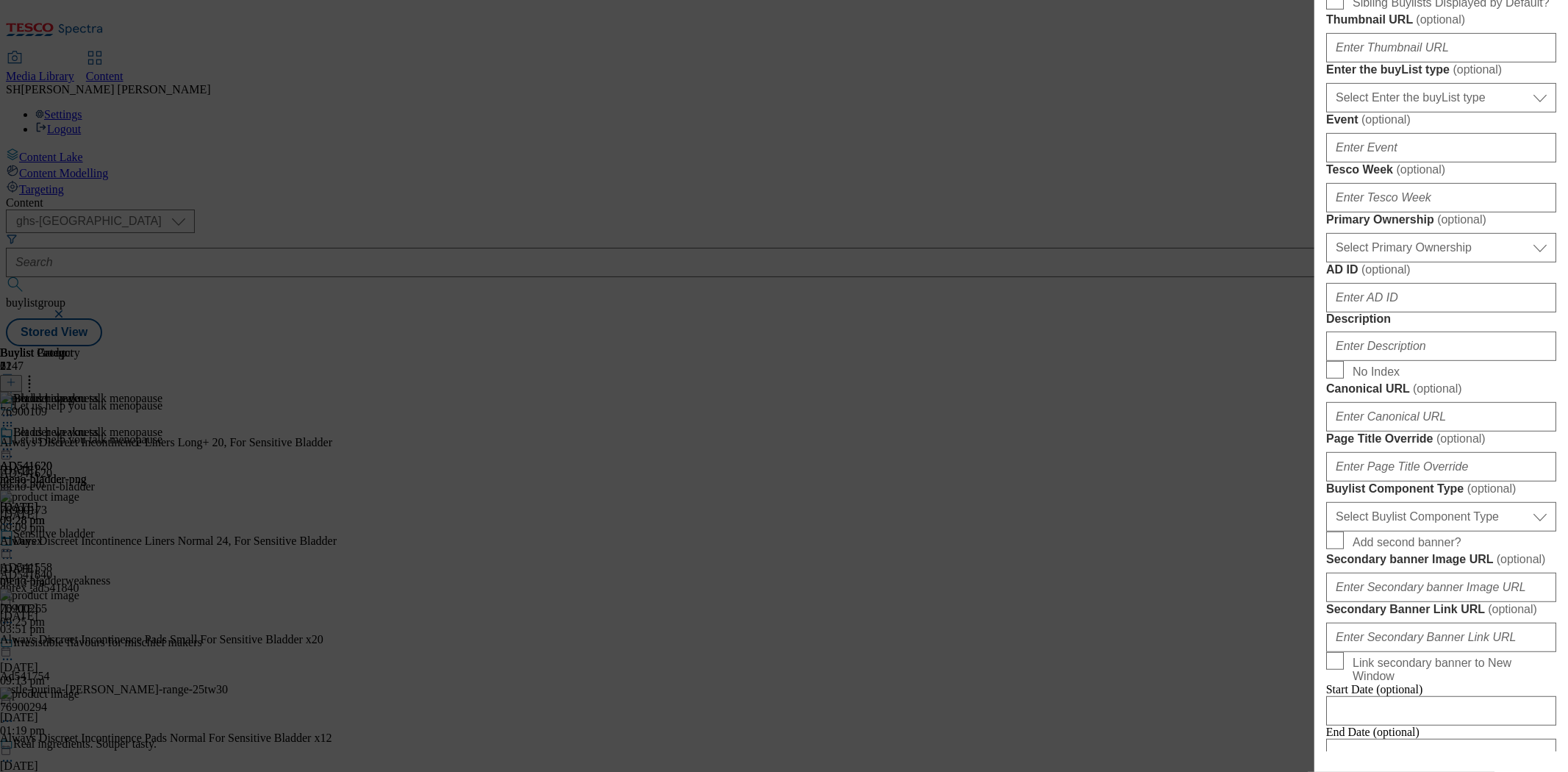
scroll to position [554, 0]
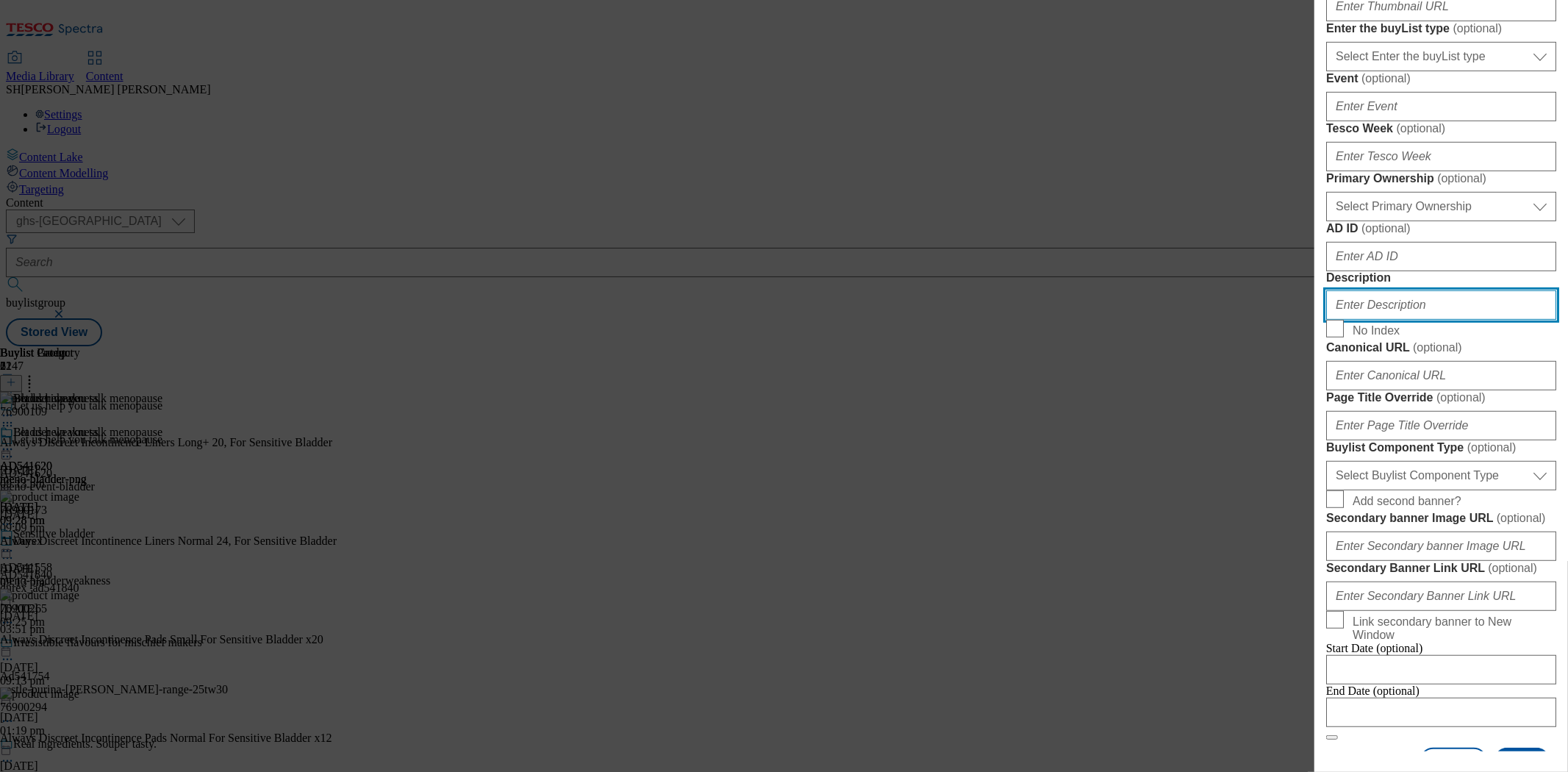
click at [1377, 320] on input "Description" at bounding box center [1442, 305] width 231 height 30
paste input "Vitamins & Supplements"
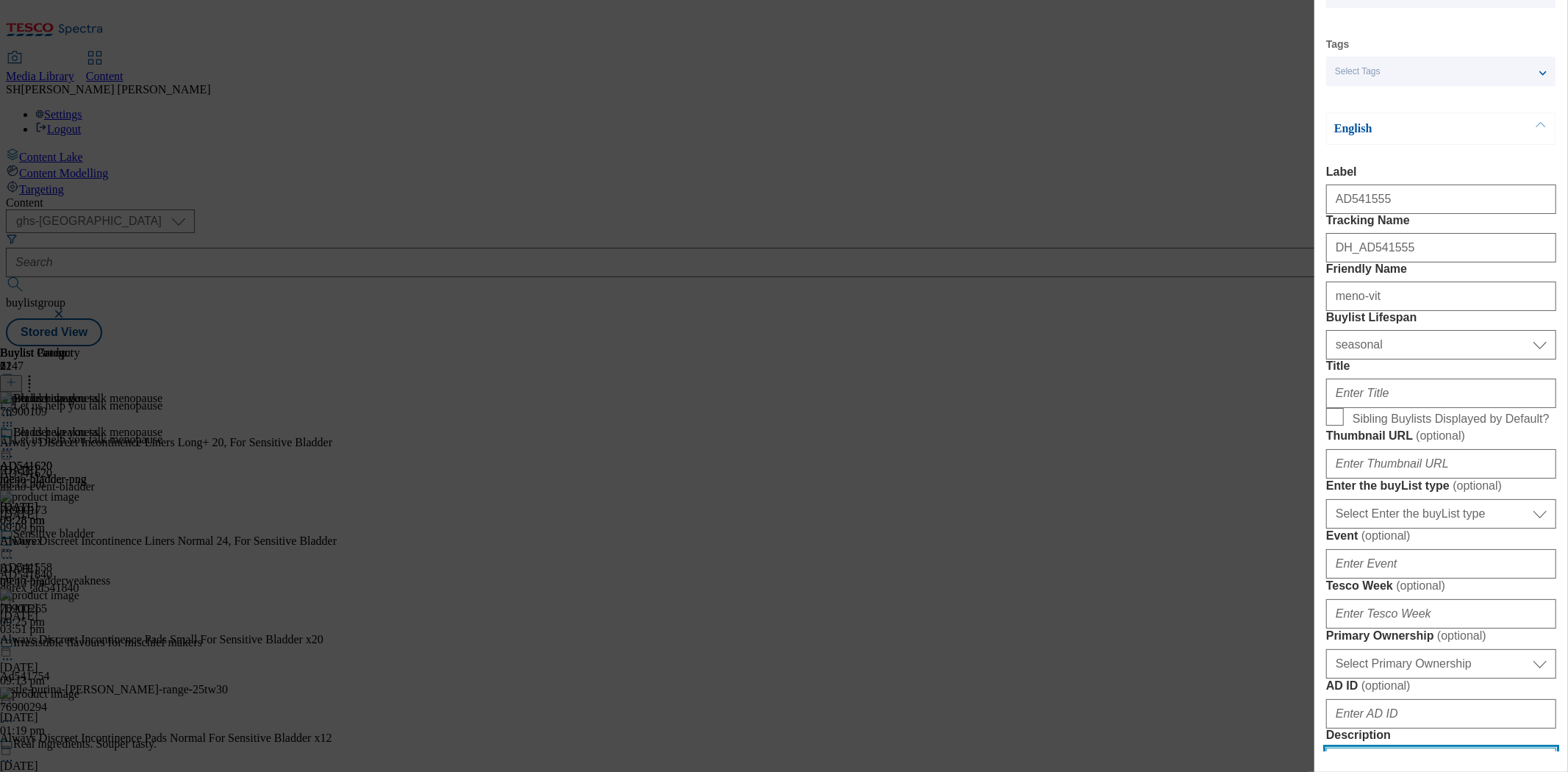
scroll to position [63, 0]
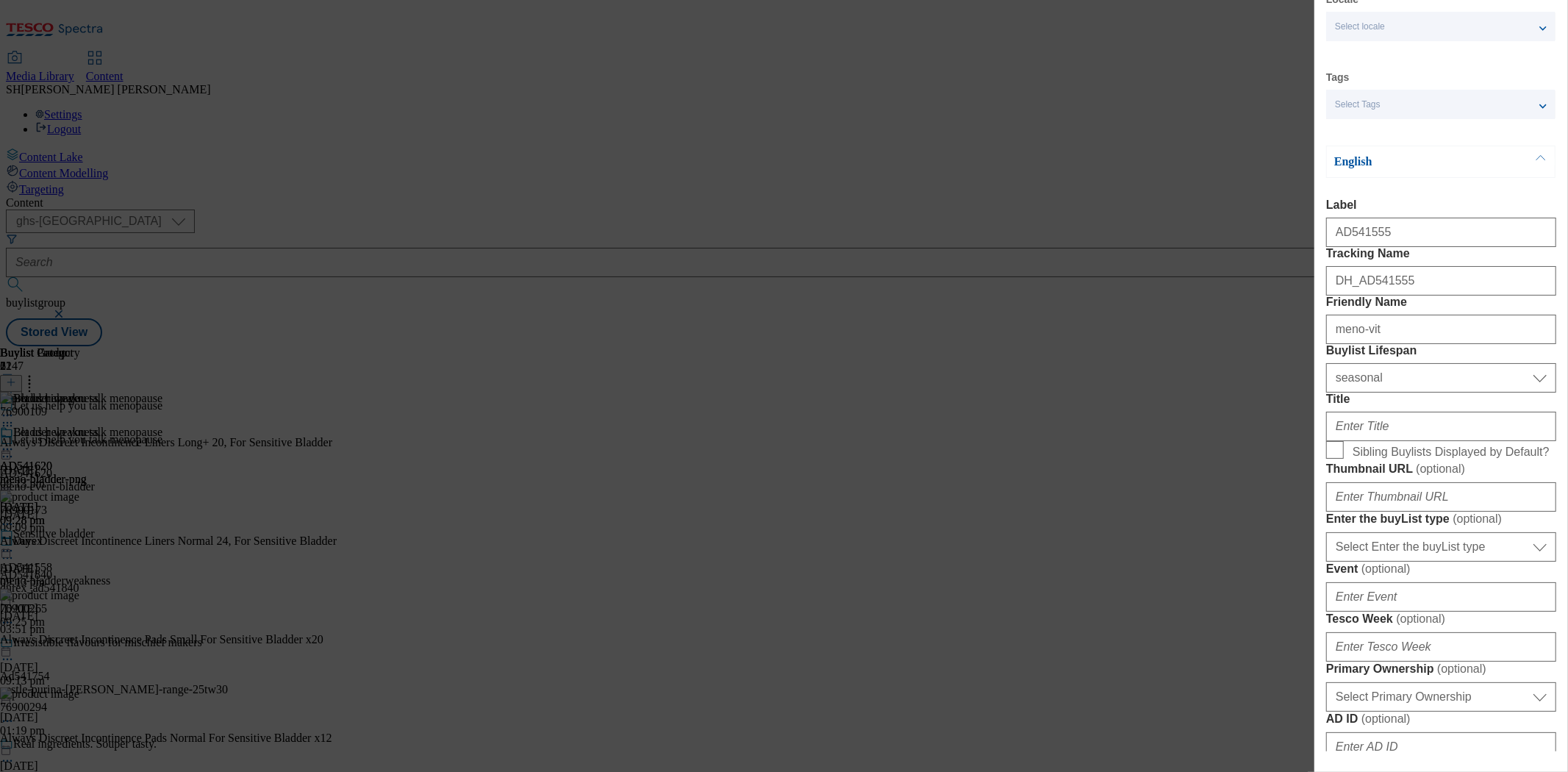
type input "Vitamins & Supplements"
click at [1377, 441] on input "Title" at bounding box center [1442, 426] width 231 height 30
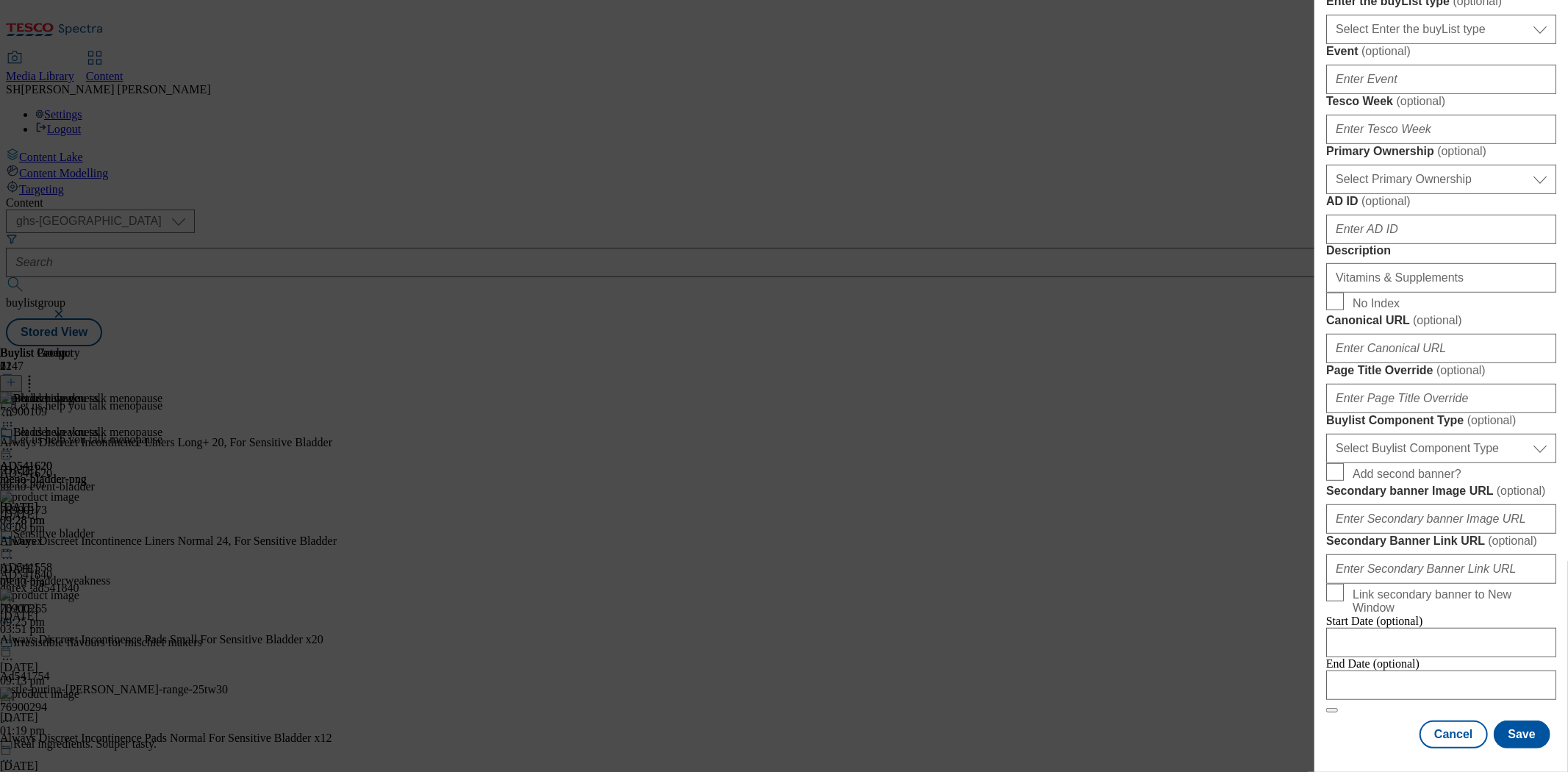
scroll to position [1125, 0]
type input "Let us help you talk about menopause"
click at [1501, 720] on button "Save" at bounding box center [1522, 734] width 57 height 28
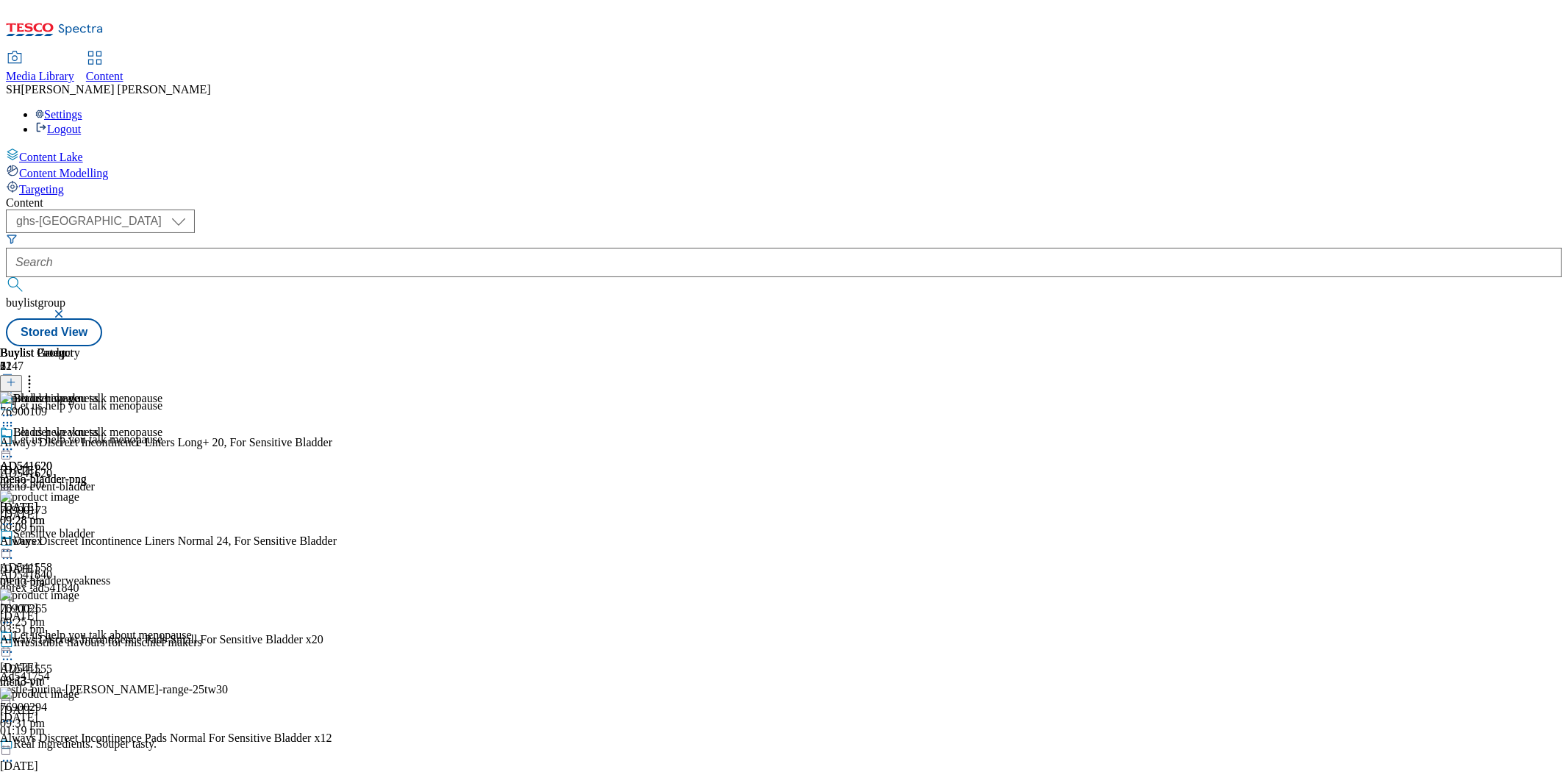
click at [15, 645] on icon at bounding box center [7, 652] width 15 height 15
click at [62, 677] on span "Edit" at bounding box center [54, 683] width 17 height 11
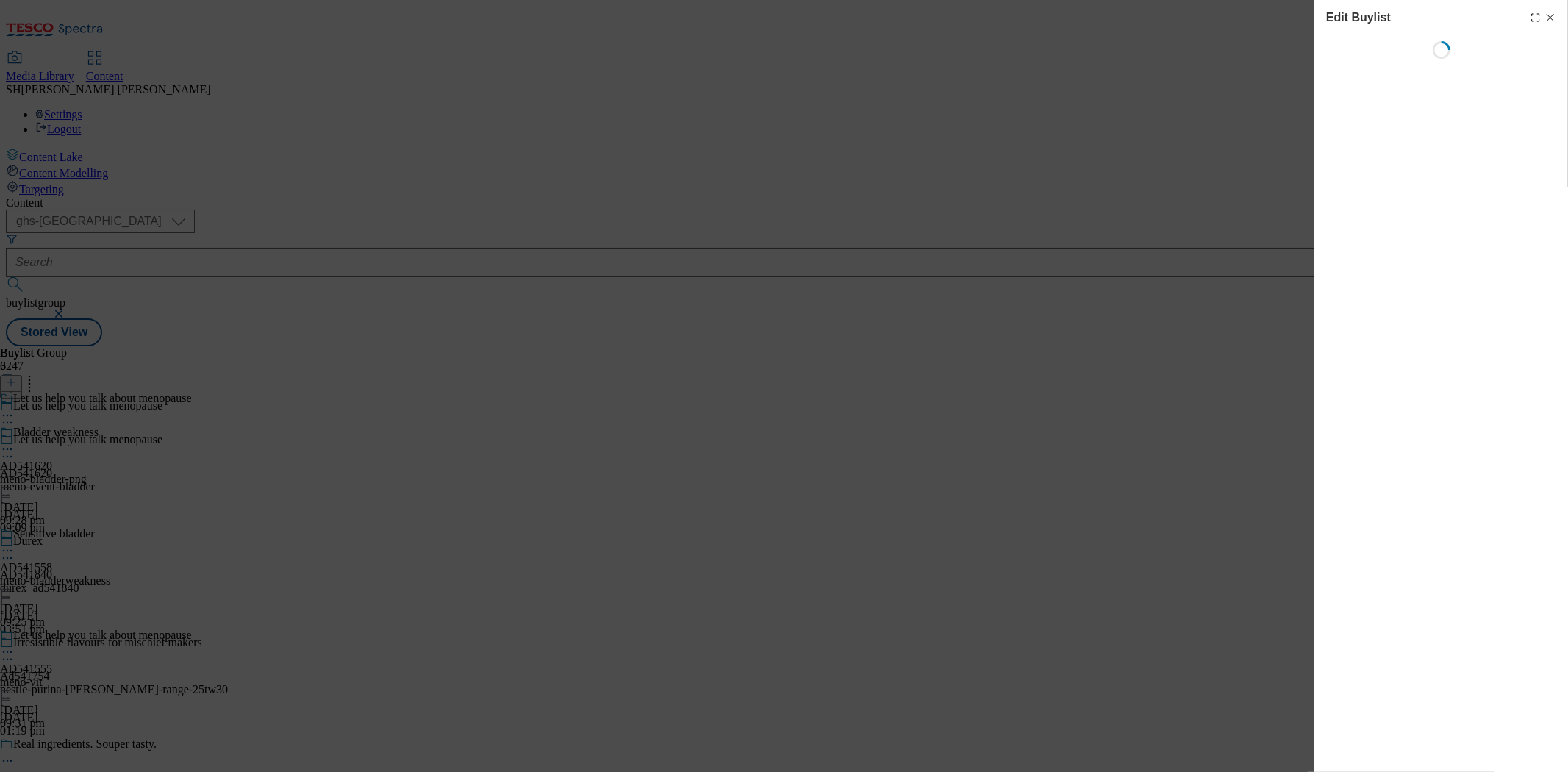
select select "seasonal"
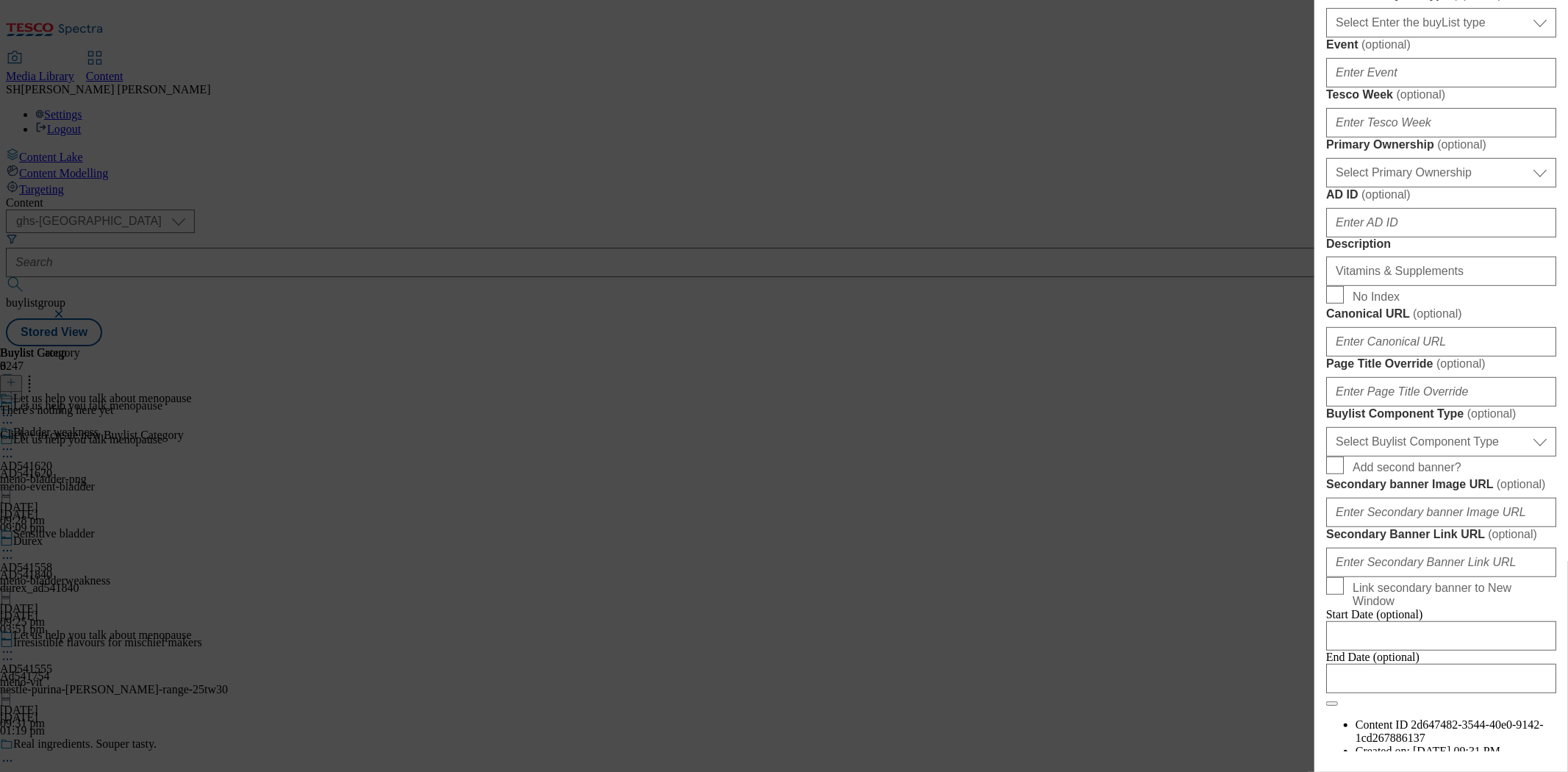
scroll to position [652, 0]
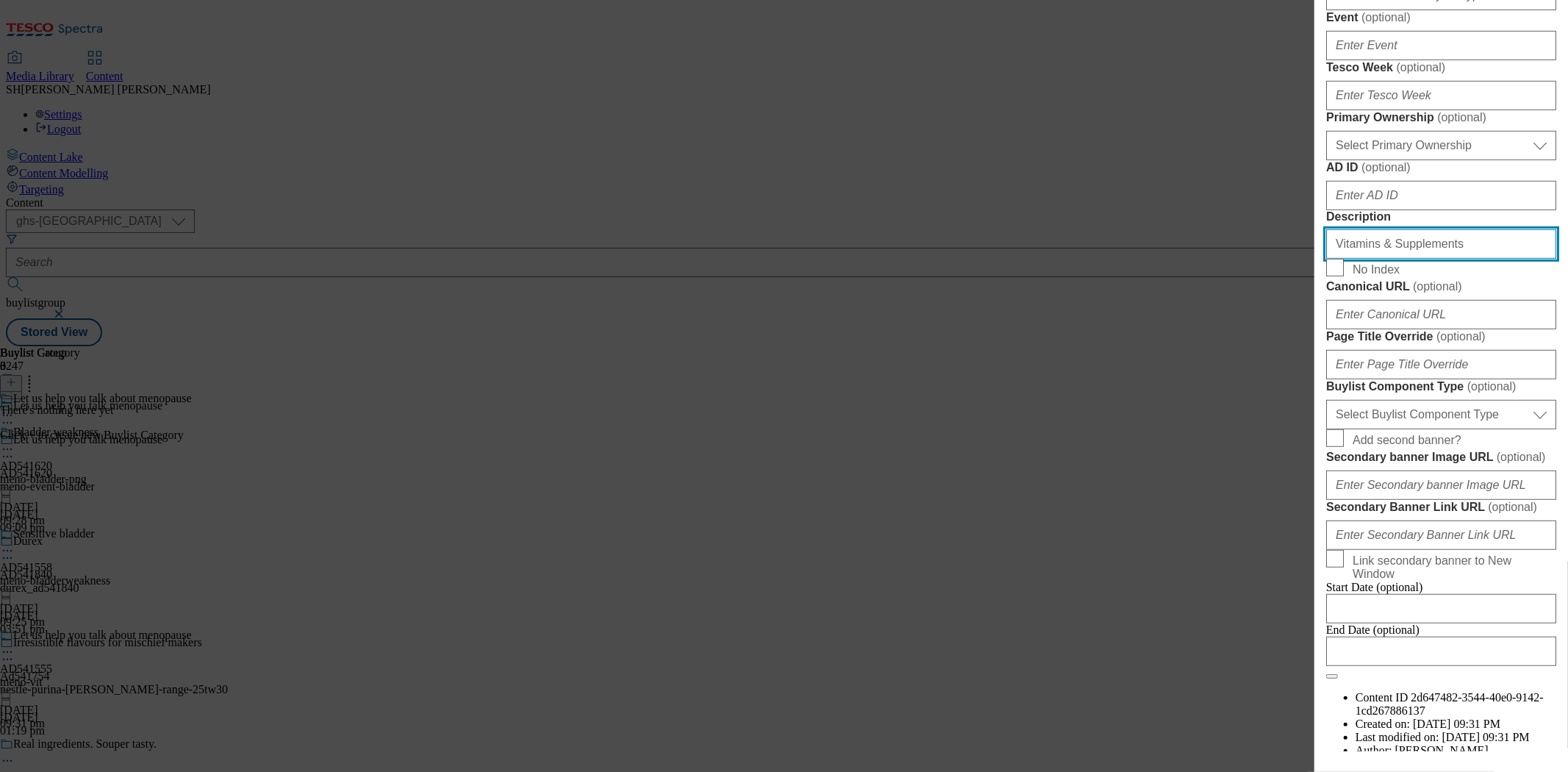
drag, startPoint x: 1456, startPoint y: 551, endPoint x: 1281, endPoint y: 554, distance: 175.0
click at [1281, 554] on div "Edit Buylist Locale Select locale English Welsh Tags 1 tags selected fnf market…" at bounding box center [784, 386] width 1568 height 772
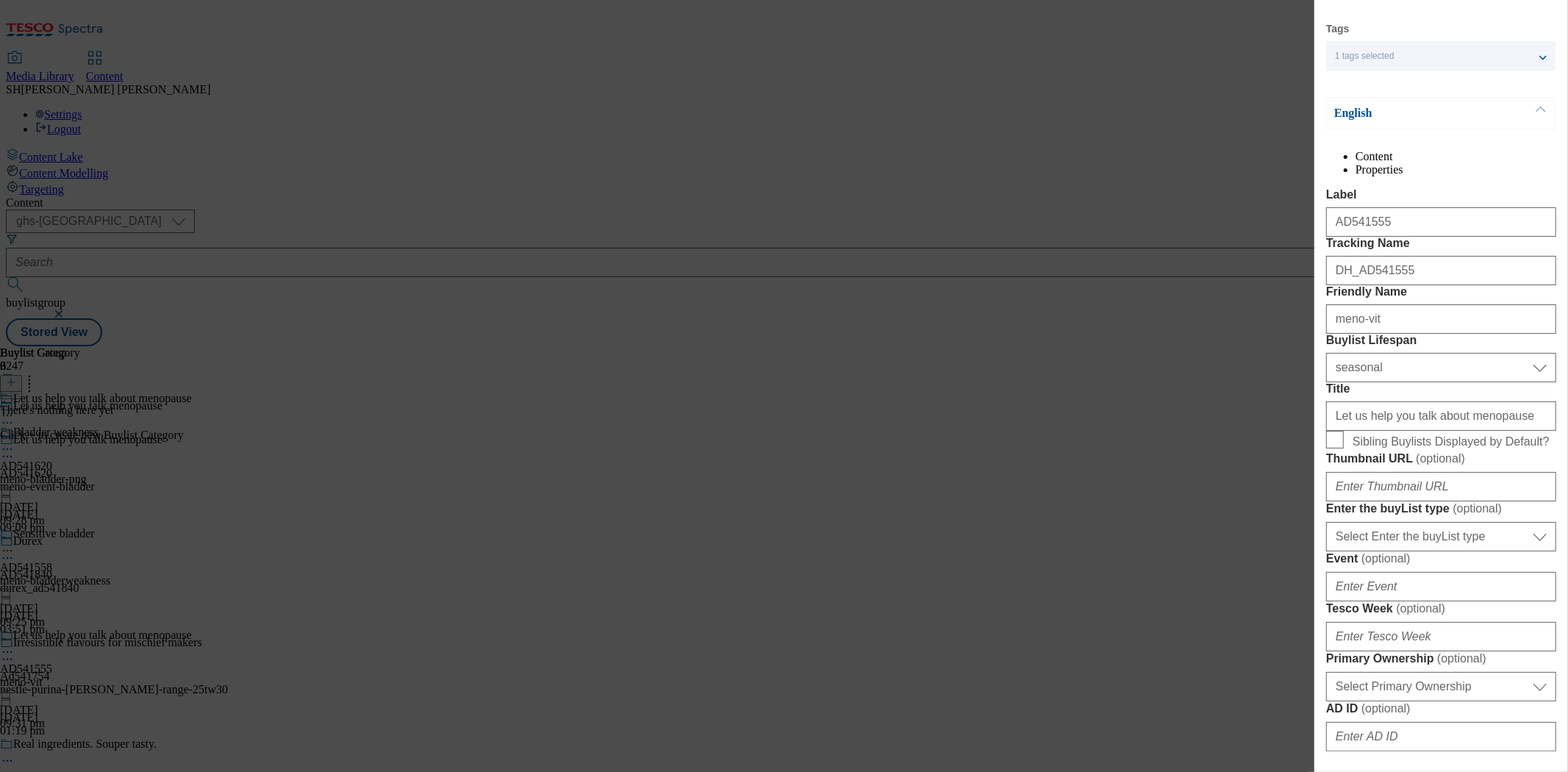
scroll to position [82, 0]
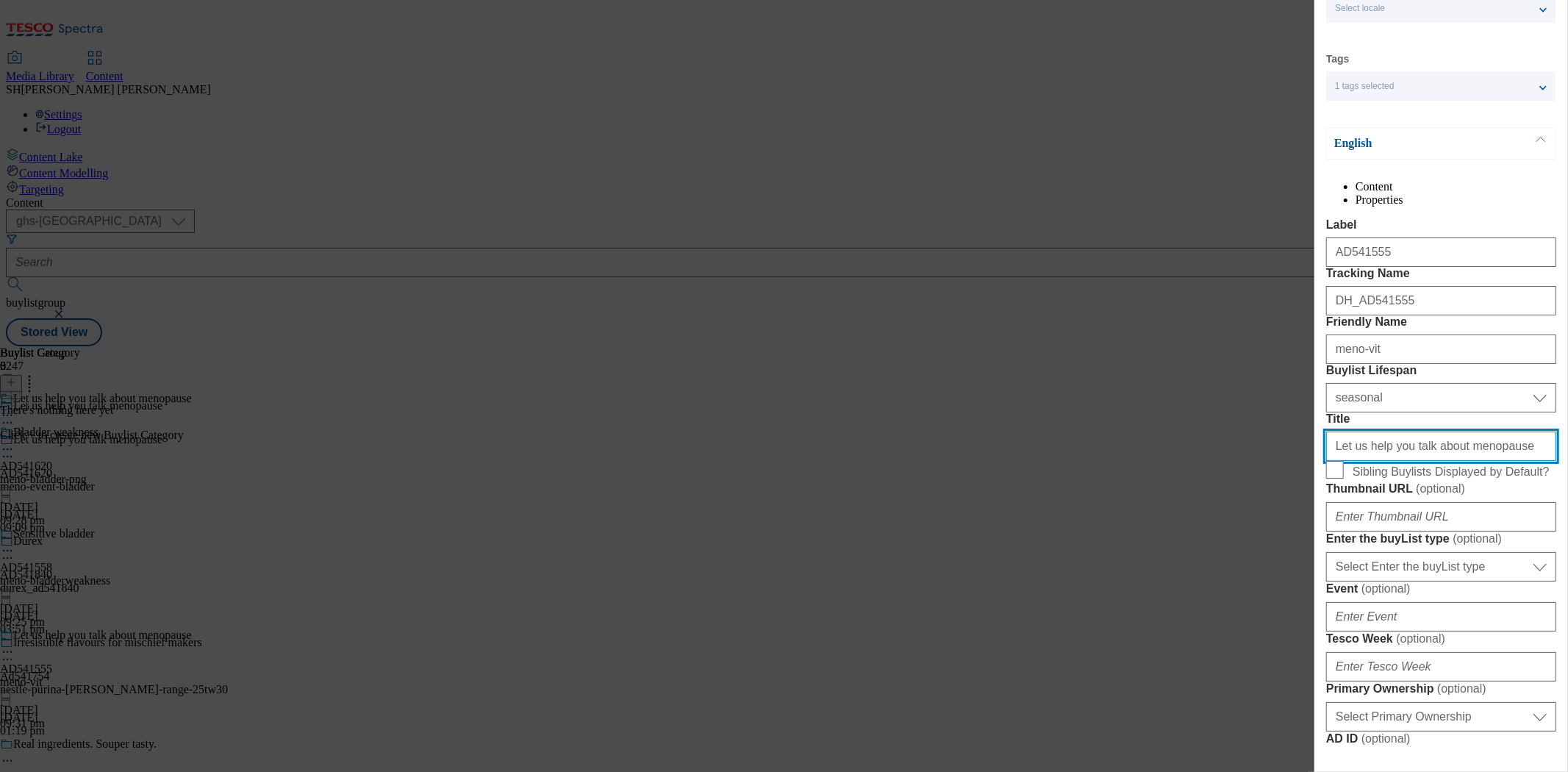
drag, startPoint x: 1496, startPoint y: 573, endPoint x: 1317, endPoint y: 573, distance: 179.0
click at [1317, 573] on div "Edit Buylist Locale Select locale English Welsh Tags 1 tags selected fnf market…" at bounding box center [1441, 375] width 254 height 751
paste input "Vitamins & Supplements"
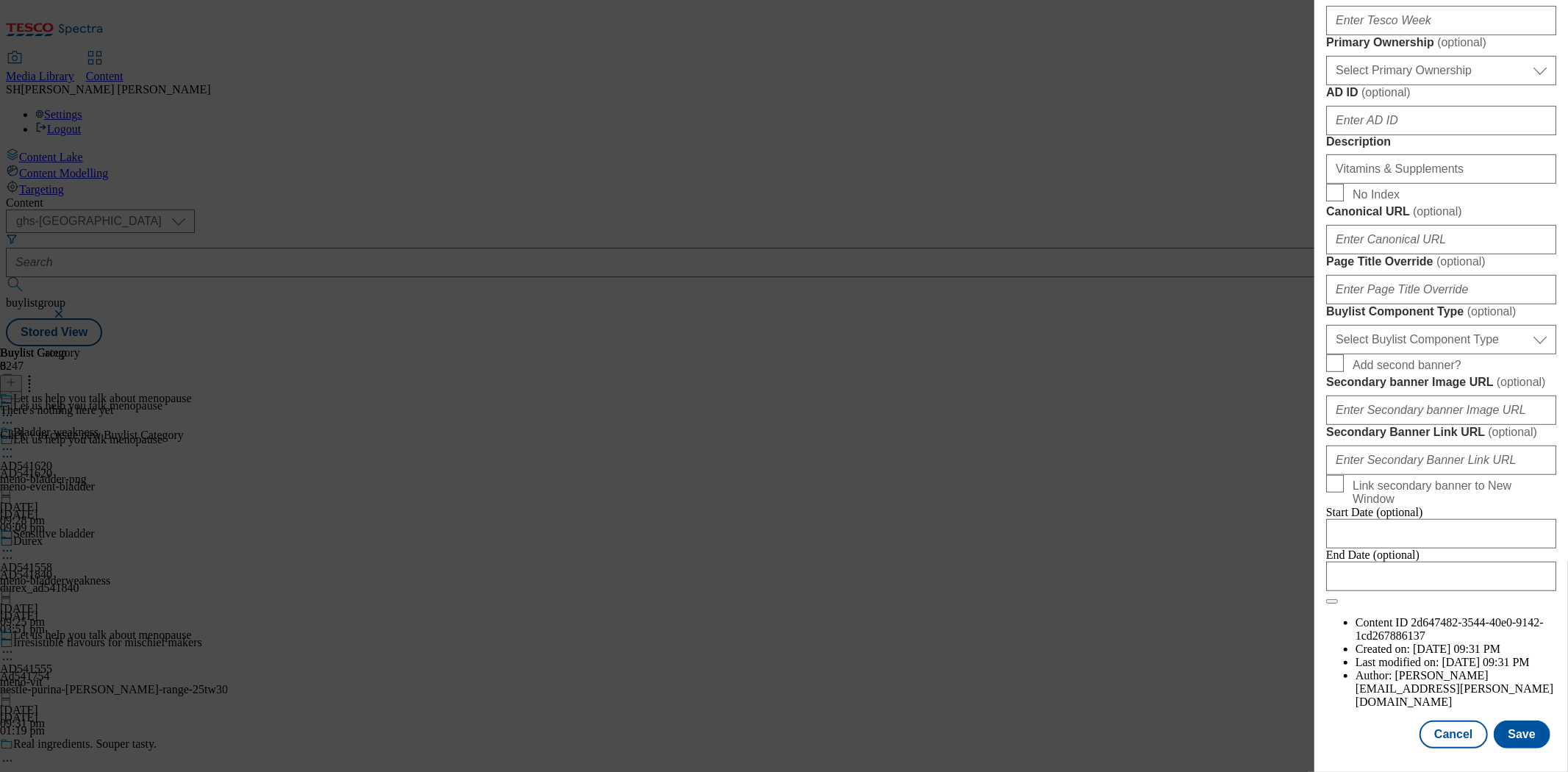
scroll to position [1189, 0]
type input "Vitamins & Supplements"
click at [1504, 720] on button "Save" at bounding box center [1522, 734] width 57 height 28
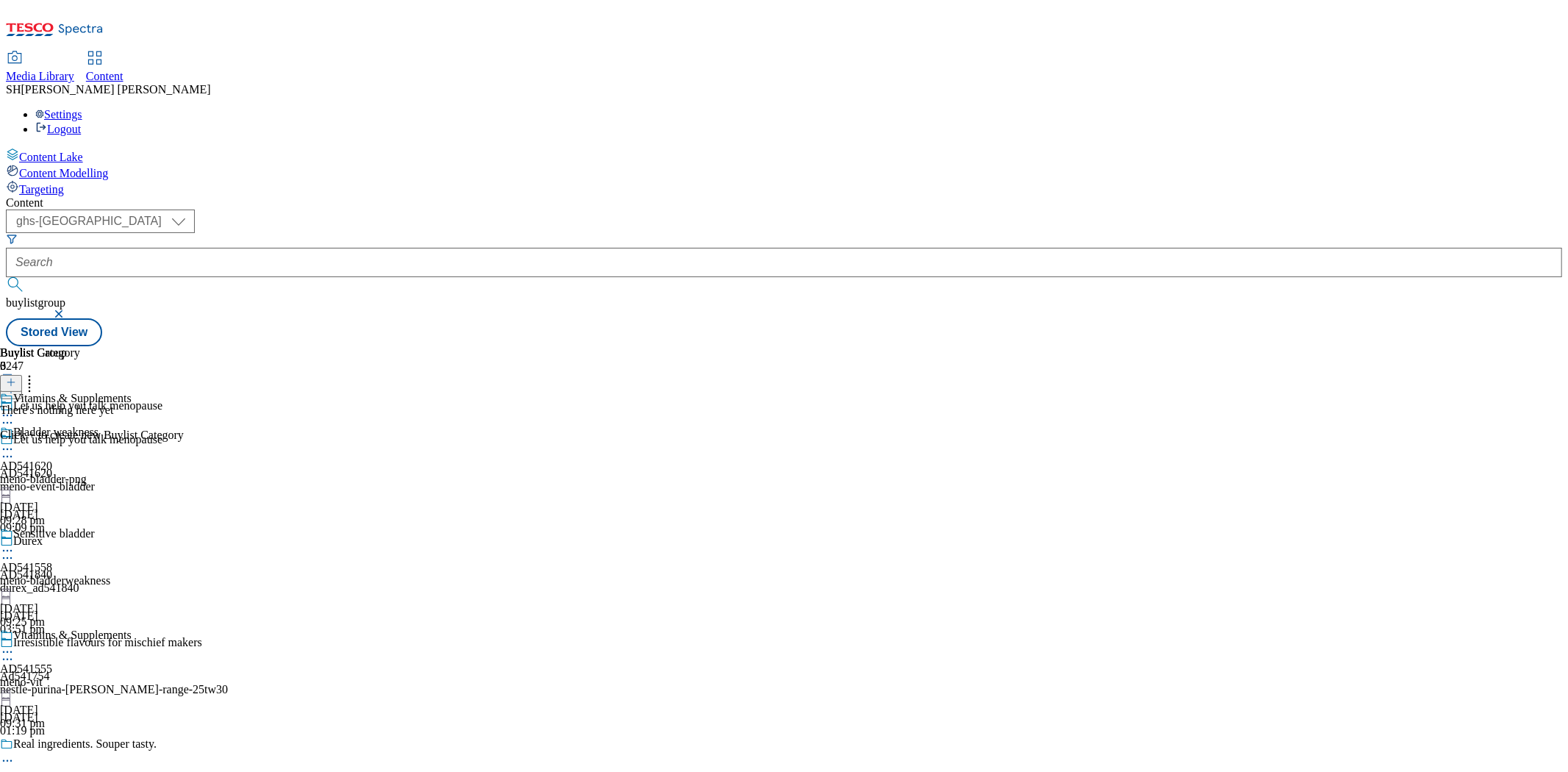
click at [132, 675] on div "meno-vit" at bounding box center [66, 682] width 132 height 13
click at [16, 377] on icon at bounding box center [10, 382] width 10 height 10
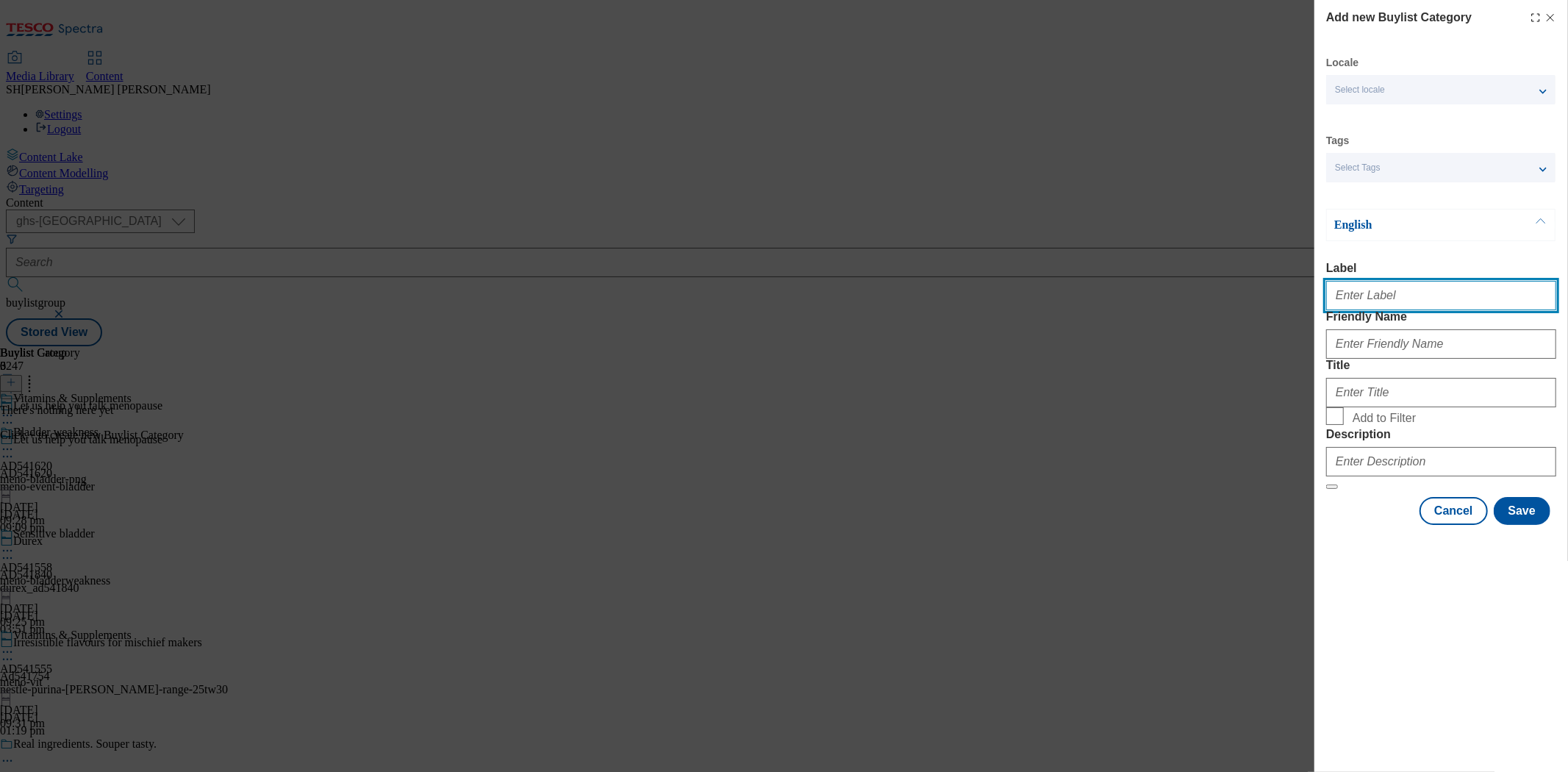
click at [1410, 307] on input "Label" at bounding box center [1442, 295] width 231 height 30
click at [1436, 130] on div "Locale Select locale English Welsh Tags Select Tags fnf marketplace whoosh ghs …" at bounding box center [1442, 290] width 231 height 469
click at [1415, 303] on input "Label" at bounding box center [1442, 295] width 231 height 30
type input "AD541555"
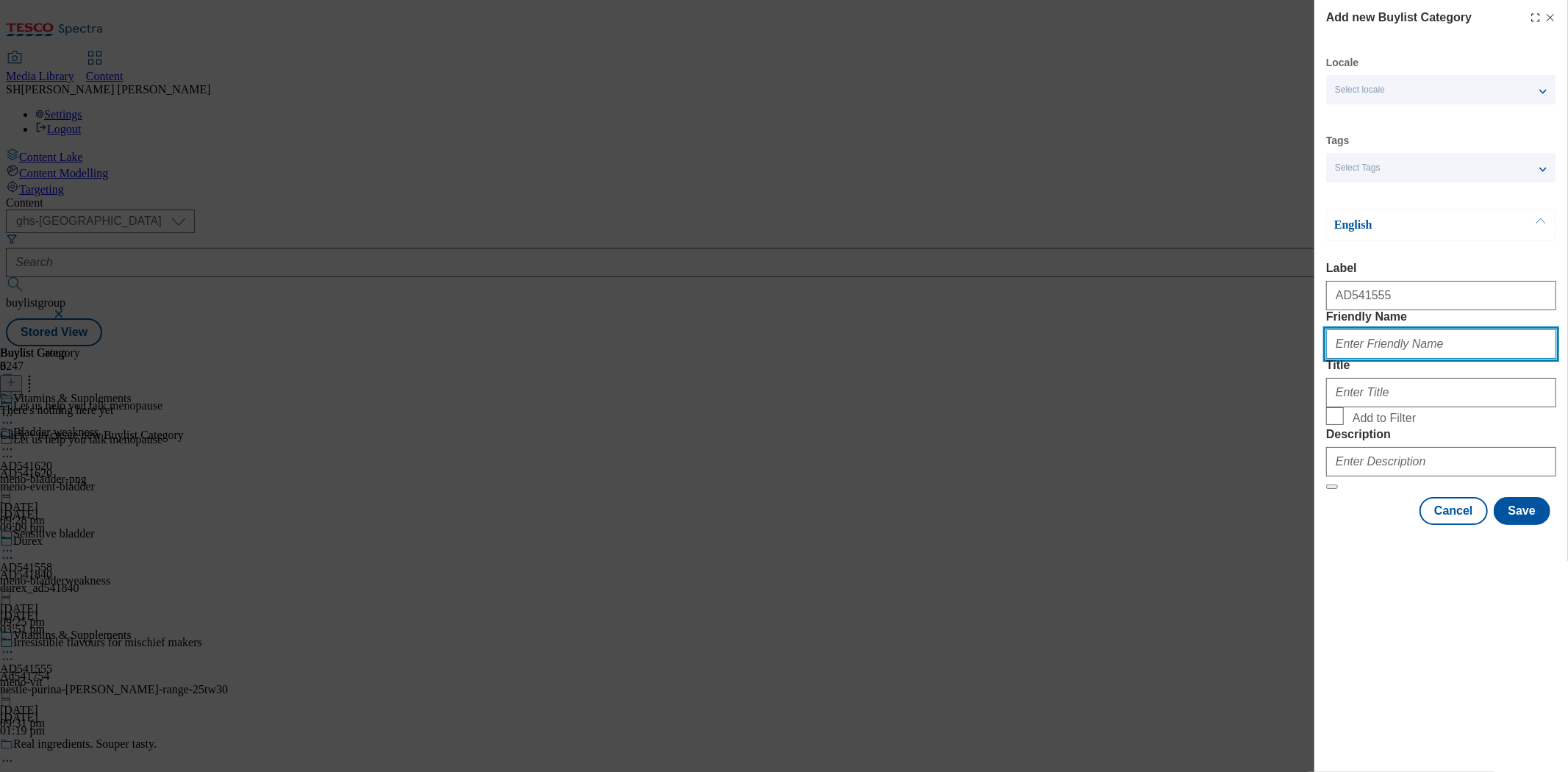
click at [1384, 359] on input "Friendly Name" at bounding box center [1442, 344] width 231 height 30
type input "meno-vit"
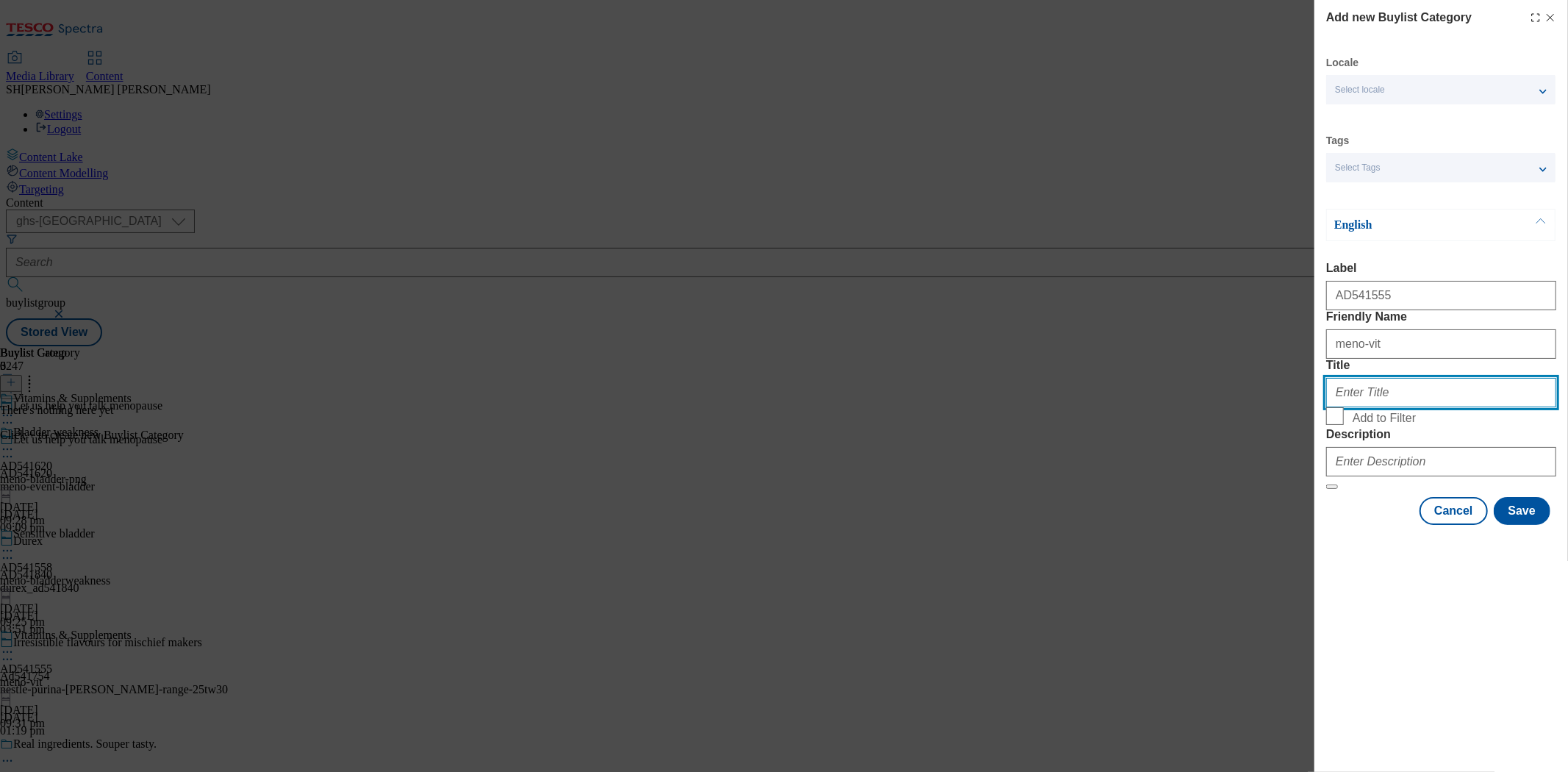
click at [1374, 407] on input "Title" at bounding box center [1442, 393] width 231 height 30
click at [1372, 407] on input "Vit" at bounding box center [1442, 393] width 231 height 30
paste input "amins & Supplements"
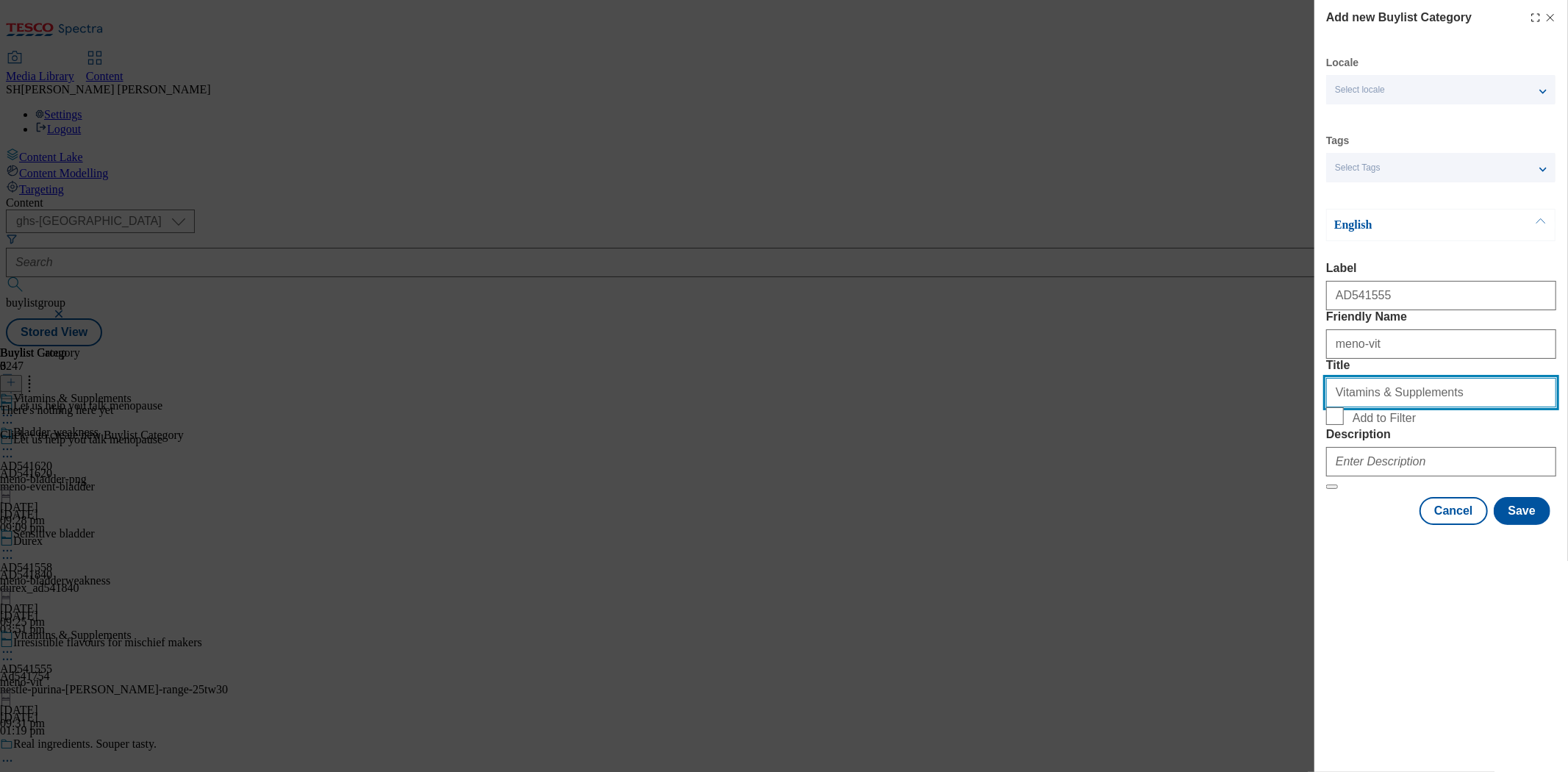
type input "Vitamins & Supplements"
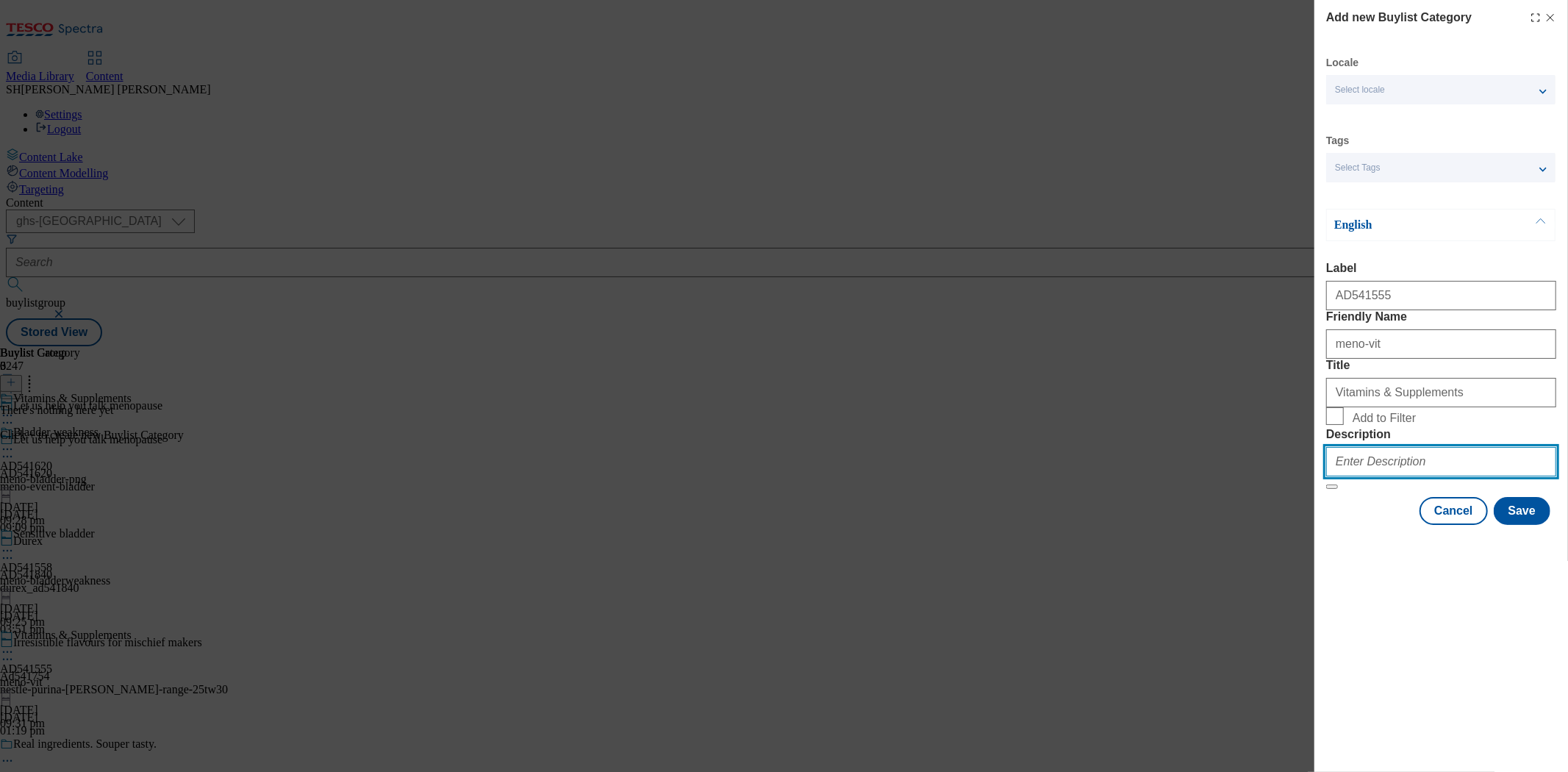
click at [1377, 477] on input "Description" at bounding box center [1442, 462] width 231 height 30
paste input "Vitamins & Supplements"
type input "Vitamins & Supplements"
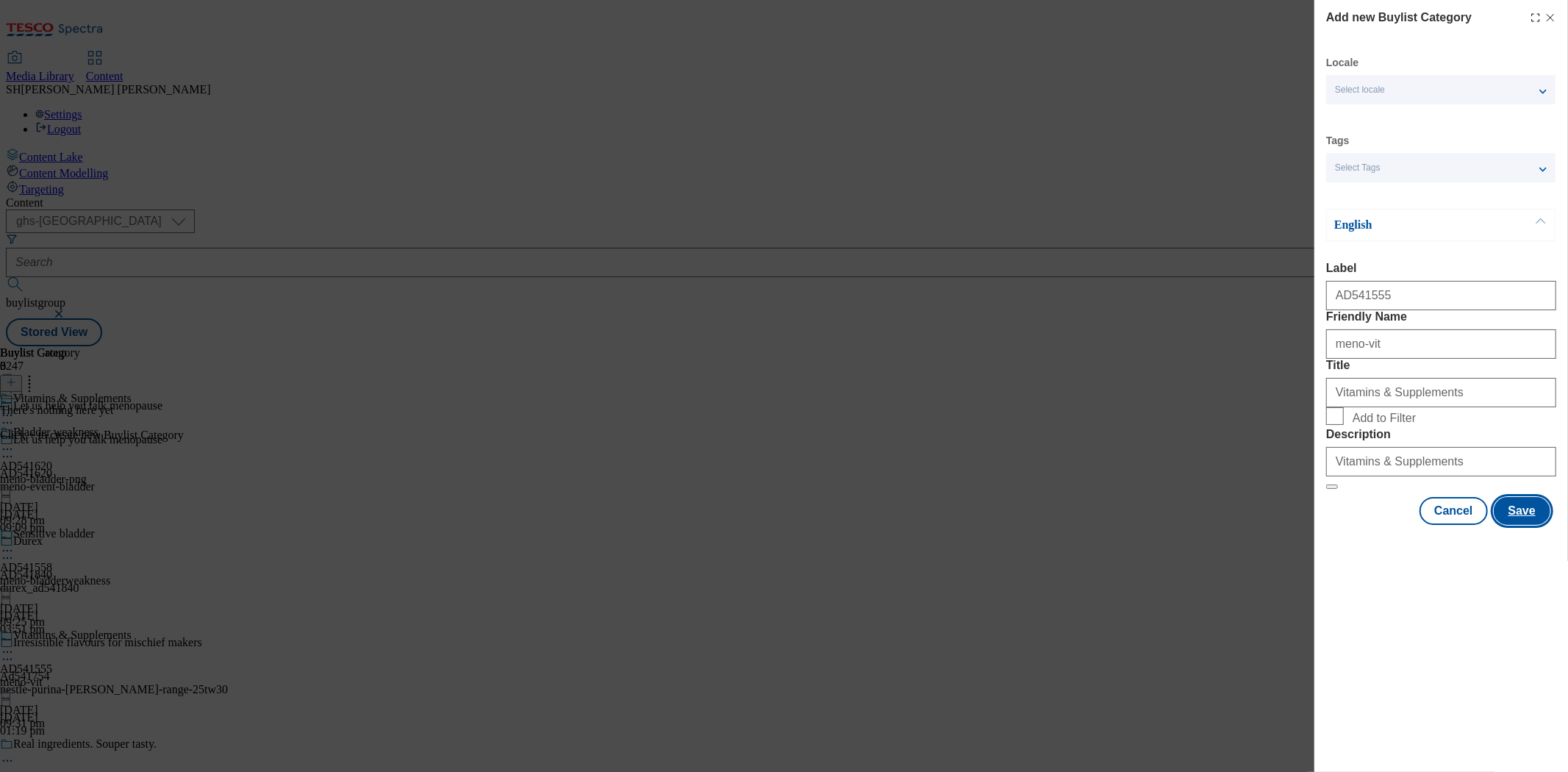
click at [1520, 525] on button "Save" at bounding box center [1522, 511] width 57 height 28
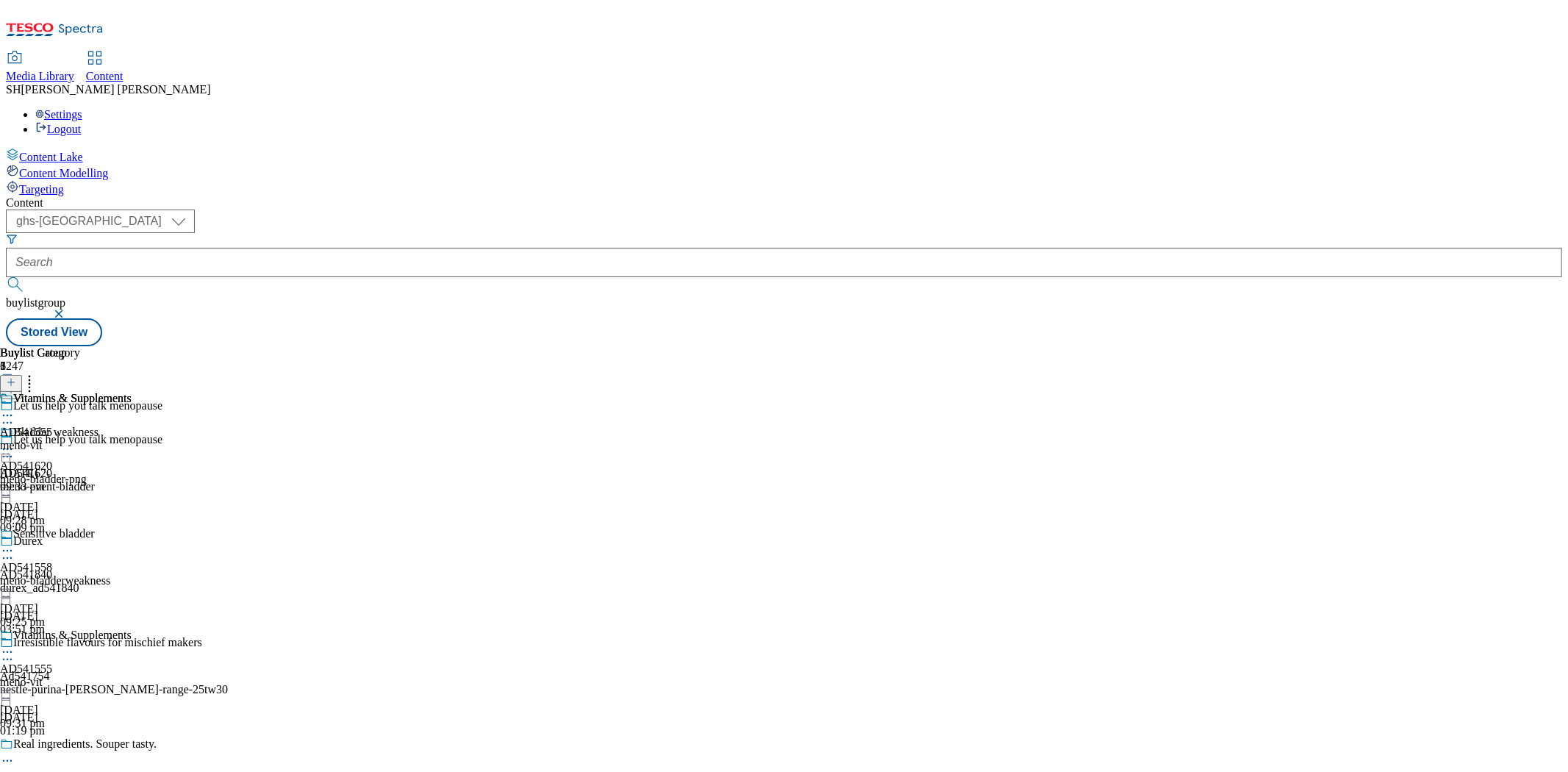
click at [132, 392] on div "Vitamins & Supplements AD541555 meno-vit [DATE] 09:33 pm" at bounding box center [66, 442] width 132 height 101
click at [16, 377] on icon at bounding box center [10, 382] width 10 height 10
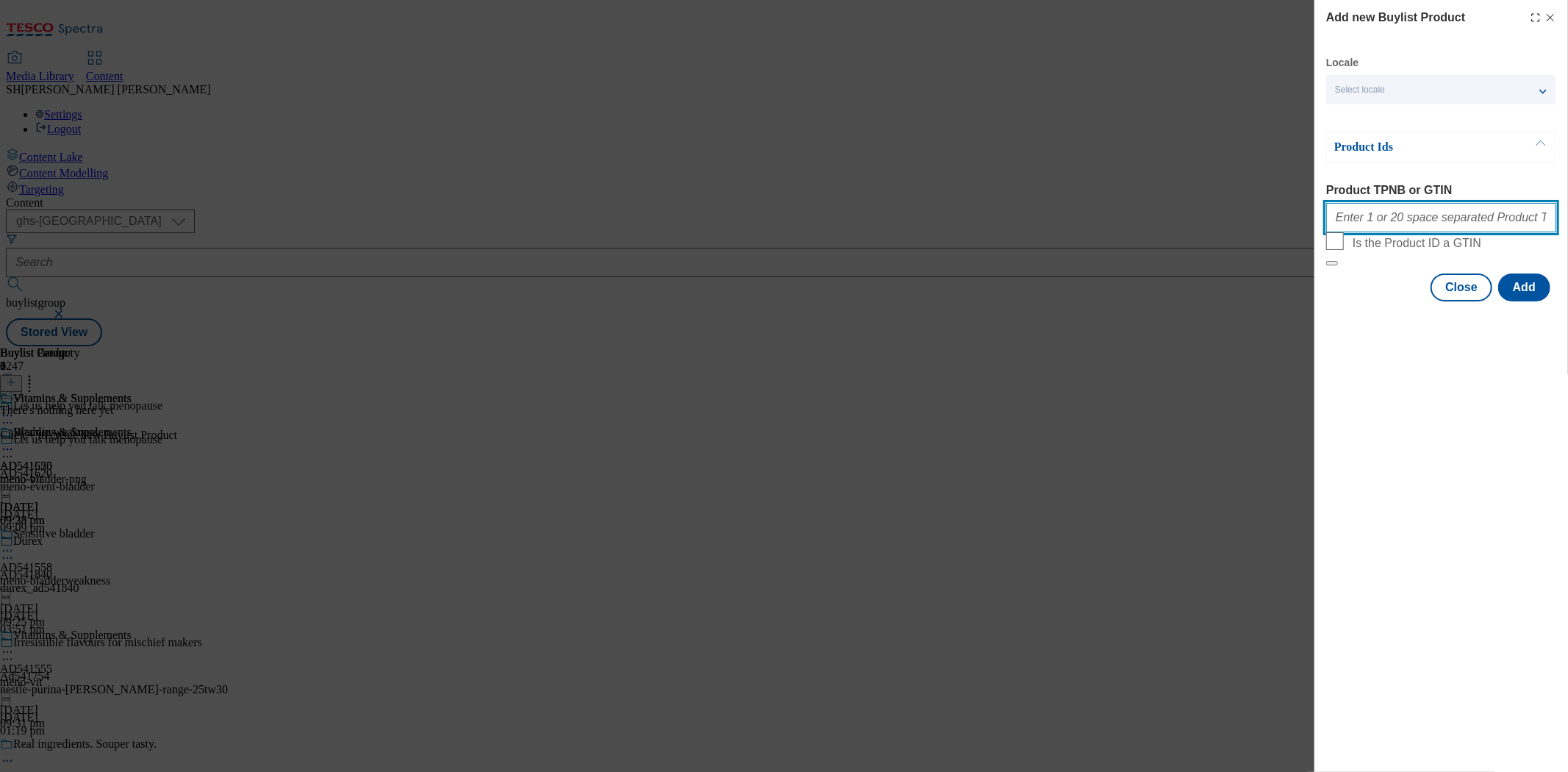
click at [1374, 219] on input "Product TPNB or GTIN" at bounding box center [1442, 217] width 231 height 30
paste input "91573968 91485928 91639385 91880132"
type input "91573968 91485928 91639385 91880132"
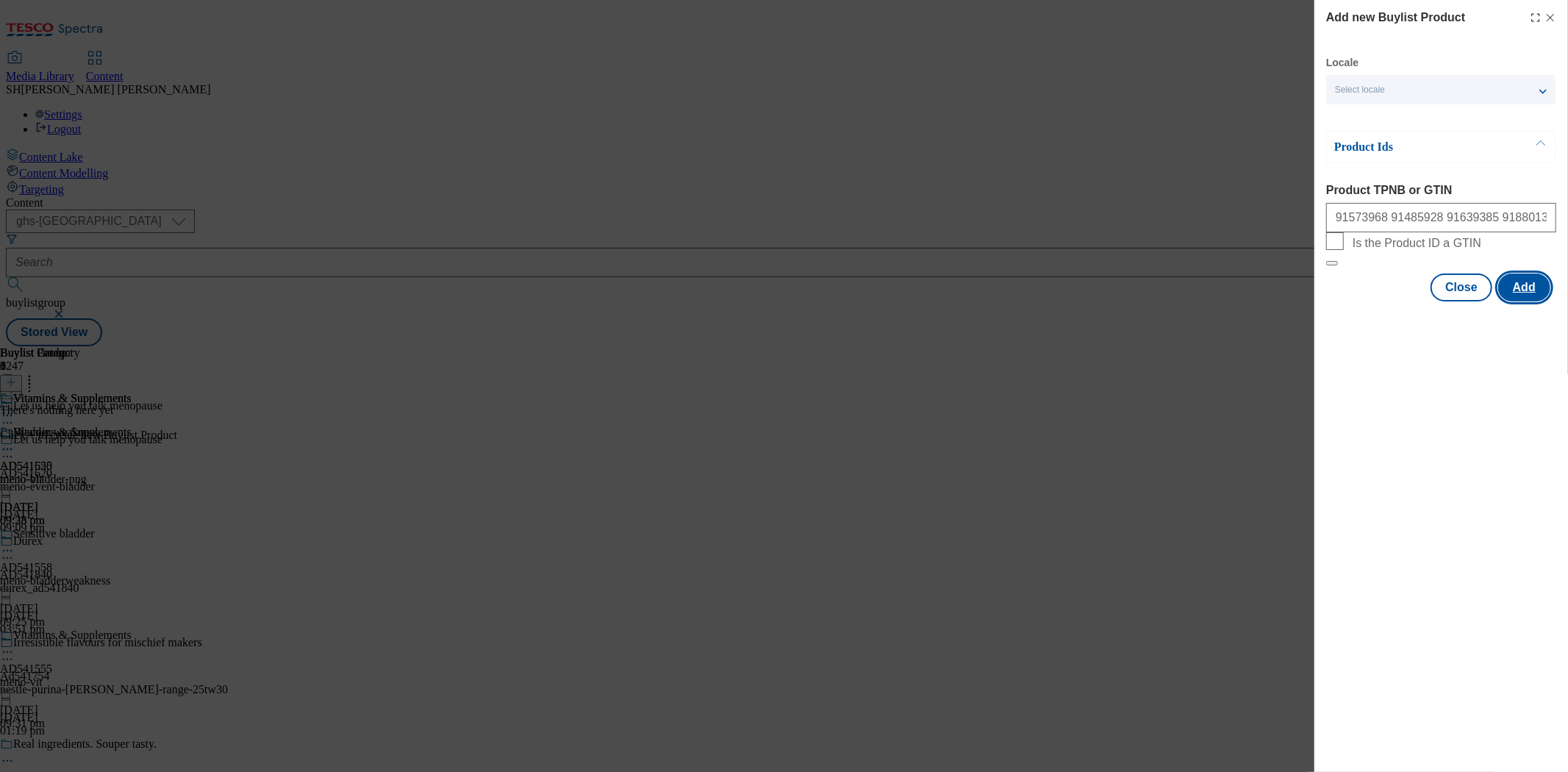
click at [1510, 301] on button "Add" at bounding box center [1524, 287] width 52 height 28
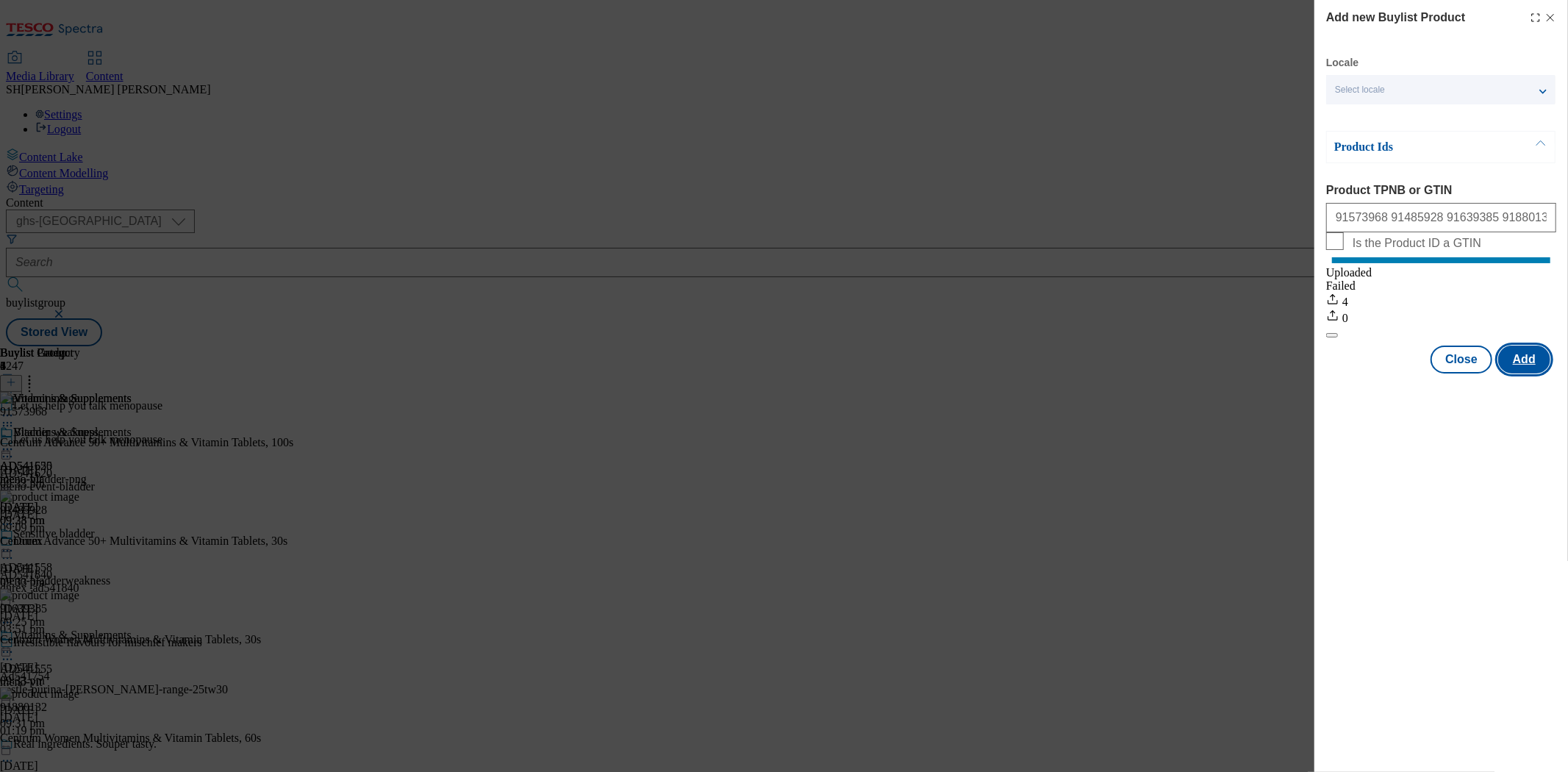
click at [1535, 373] on button "Add" at bounding box center [1524, 360] width 52 height 28
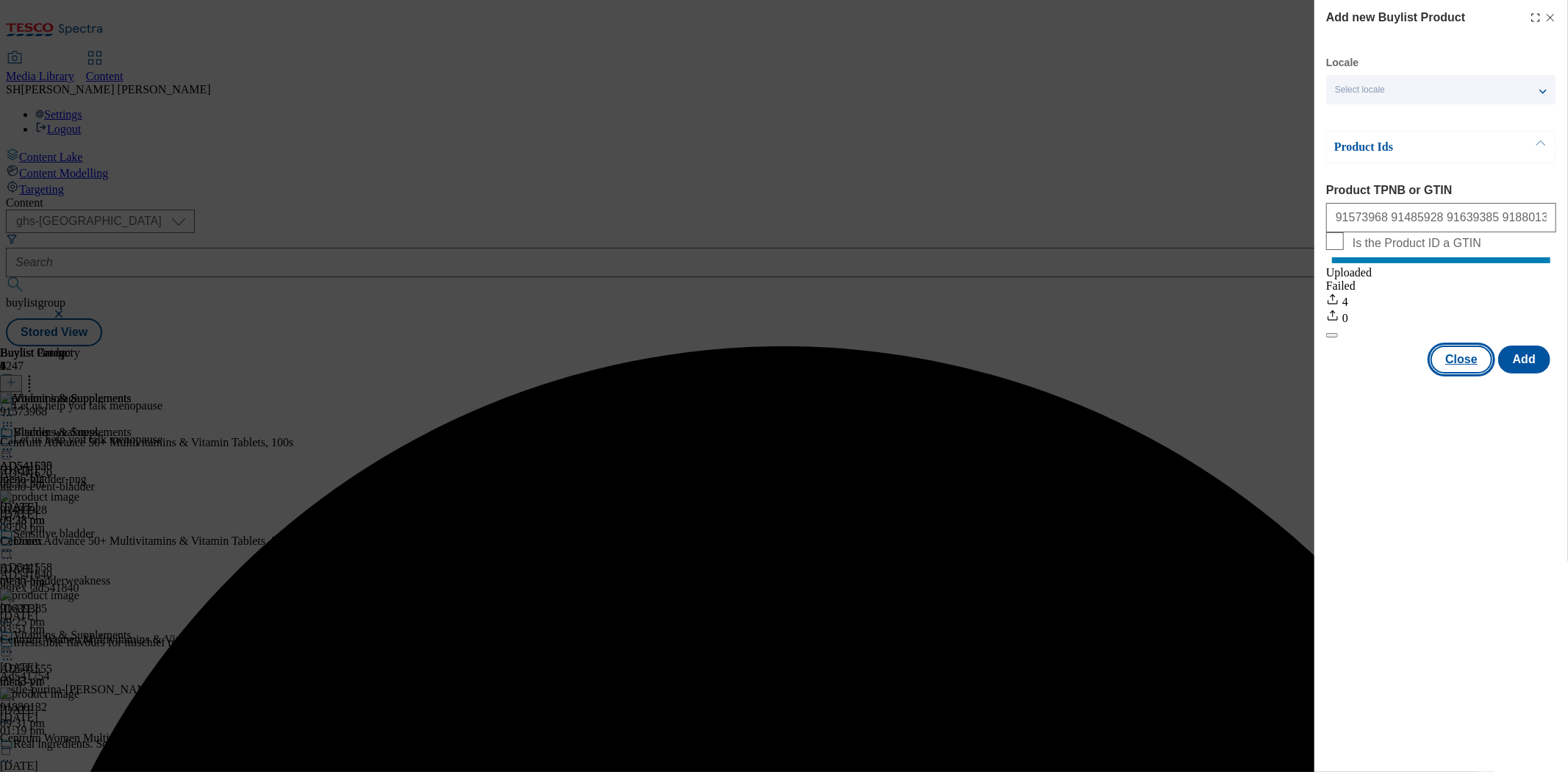
click at [1476, 373] on button "Close" at bounding box center [1461, 360] width 61 height 28
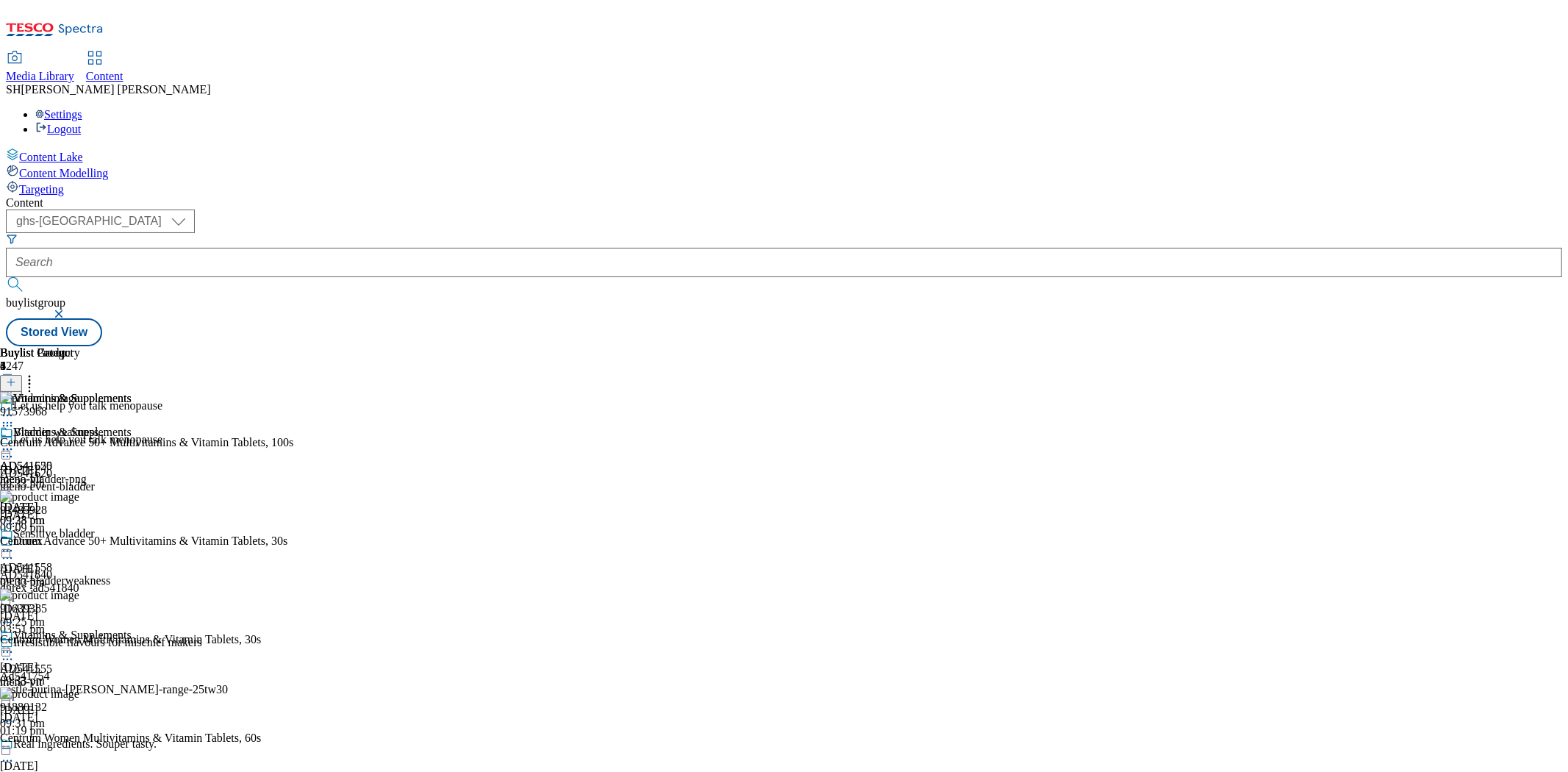
click at [11, 378] on line at bounding box center [11, 382] width 0 height 7
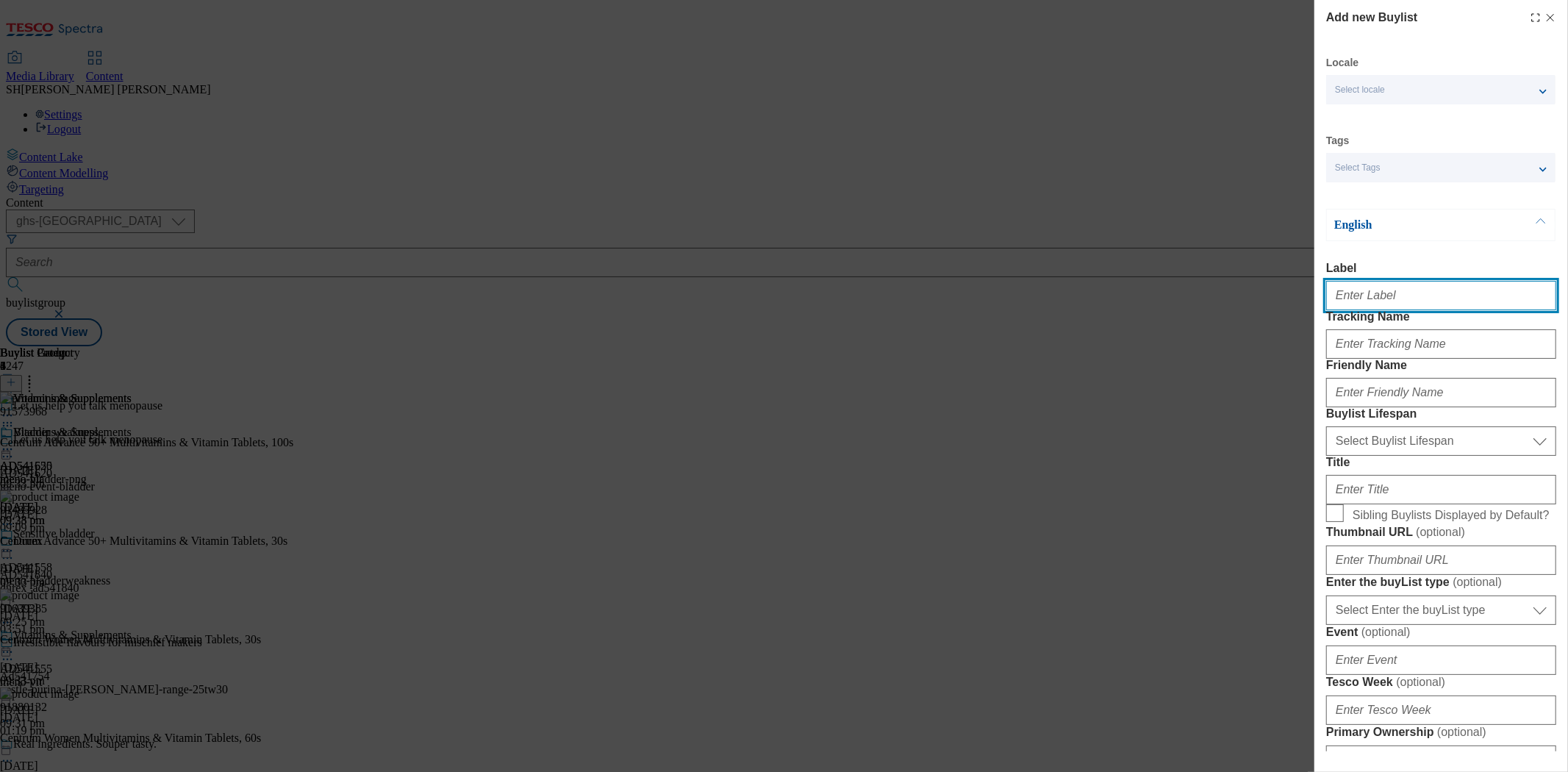
click at [1395, 301] on input "Label" at bounding box center [1442, 295] width 231 height 30
click at [1337, 310] on input "Label" at bounding box center [1442, 295] width 231 height 30
paste input "AD541495"
type input "ADAD541495"
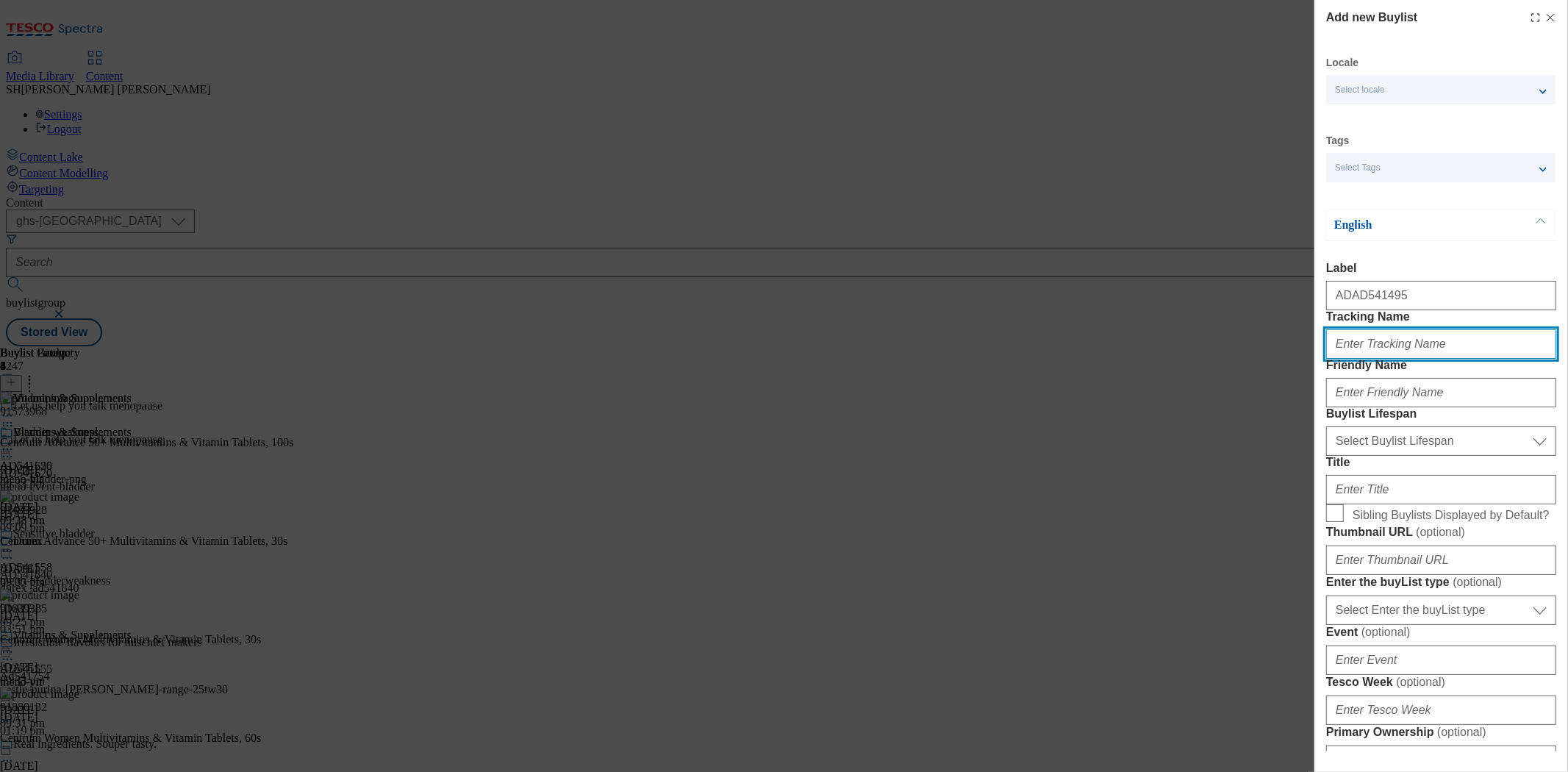
click at [1373, 359] on input "Tracking Name" at bounding box center [1442, 344] width 231 height 30
type input "A"
click at [1383, 359] on input "Tracking Name" at bounding box center [1442, 344] width 231 height 30
drag, startPoint x: 1416, startPoint y: 379, endPoint x: 1353, endPoint y: 379, distance: 63.0
click at [1353, 359] on input "DH_AD541512" at bounding box center [1442, 344] width 231 height 30
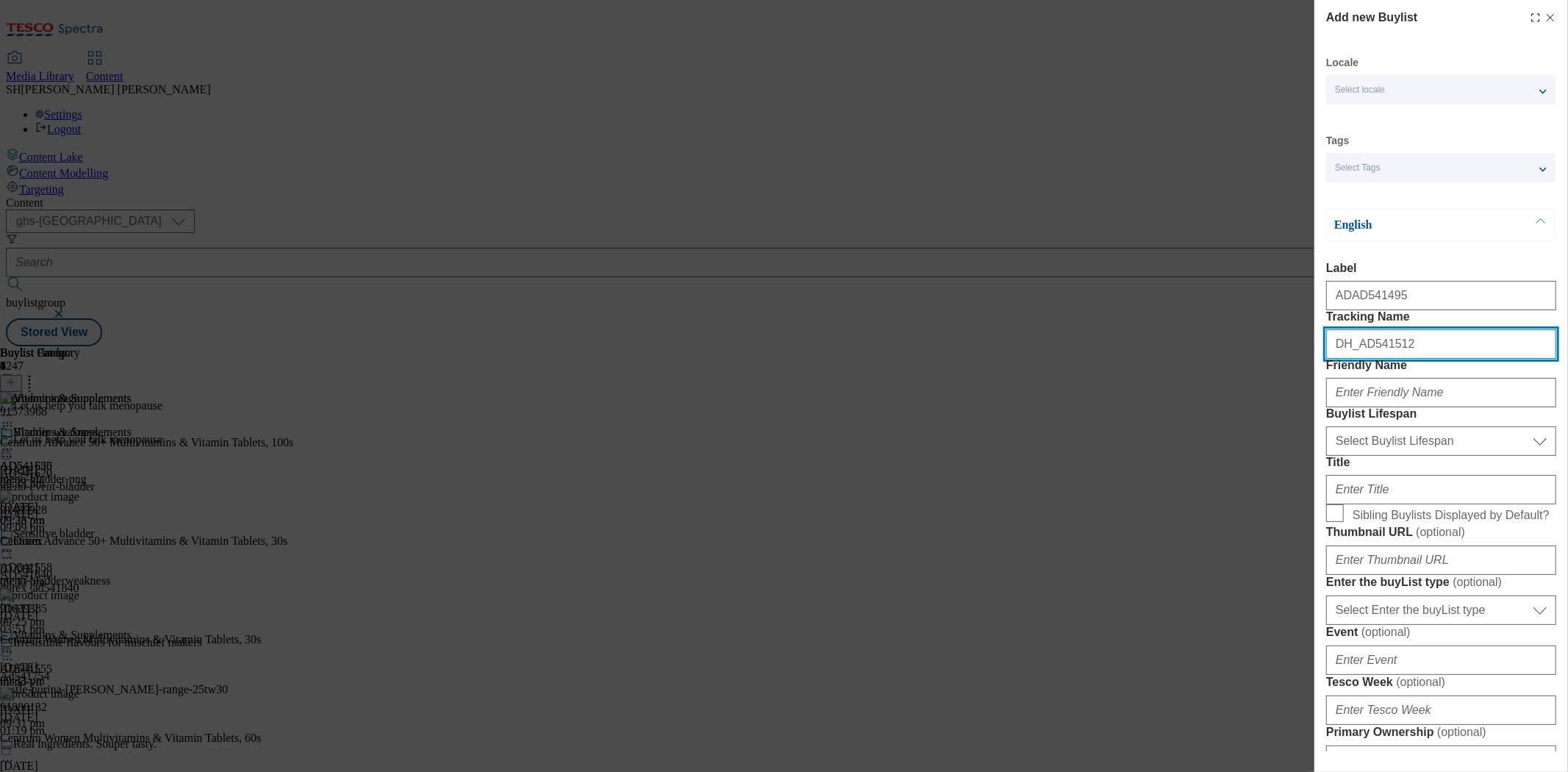
paste input "495"
type input "DH_AD541495"
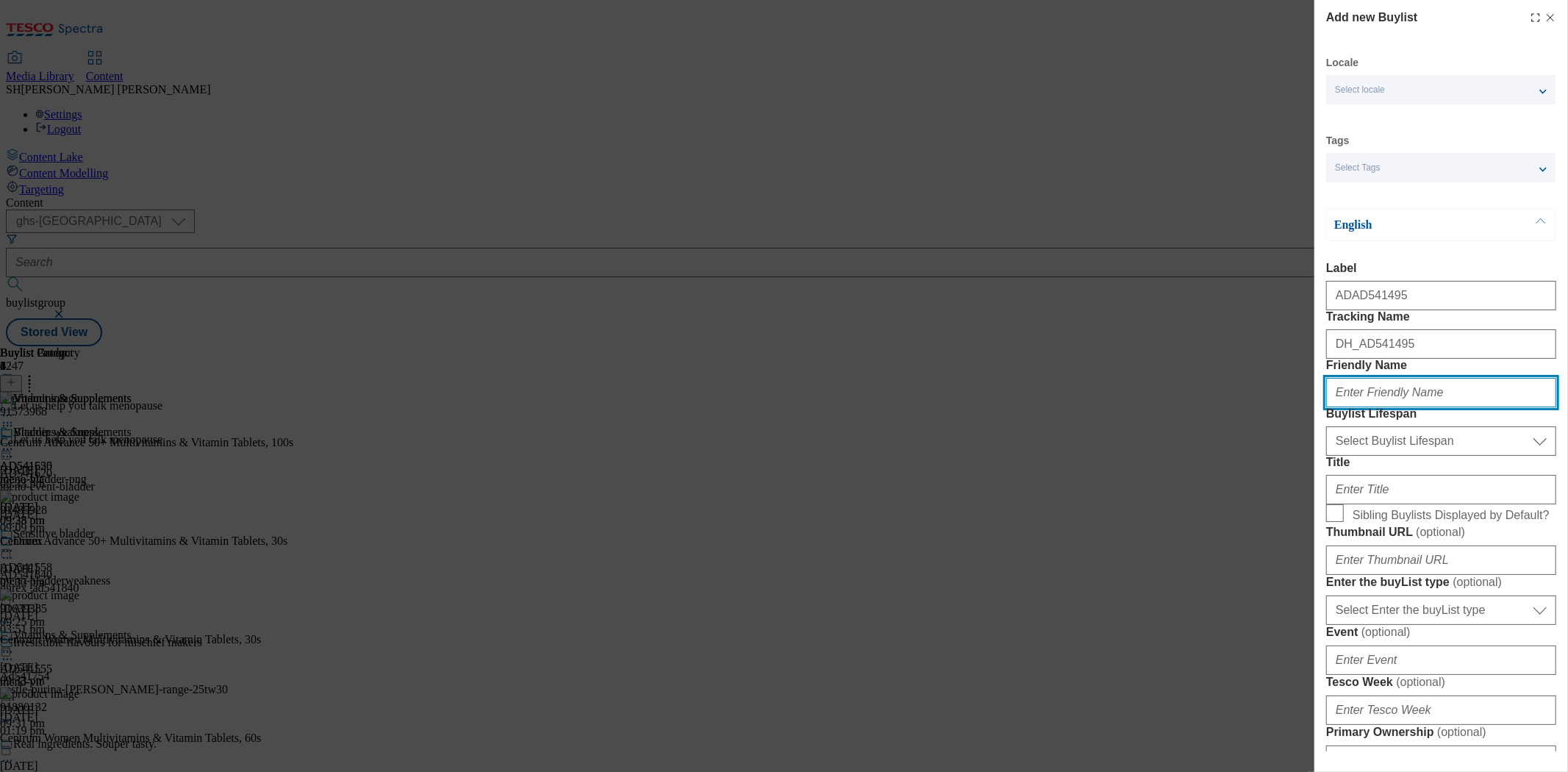
click at [1391, 407] on input "Friendly Name" at bounding box center [1442, 393] width 231 height 30
type input "meno-haircare"
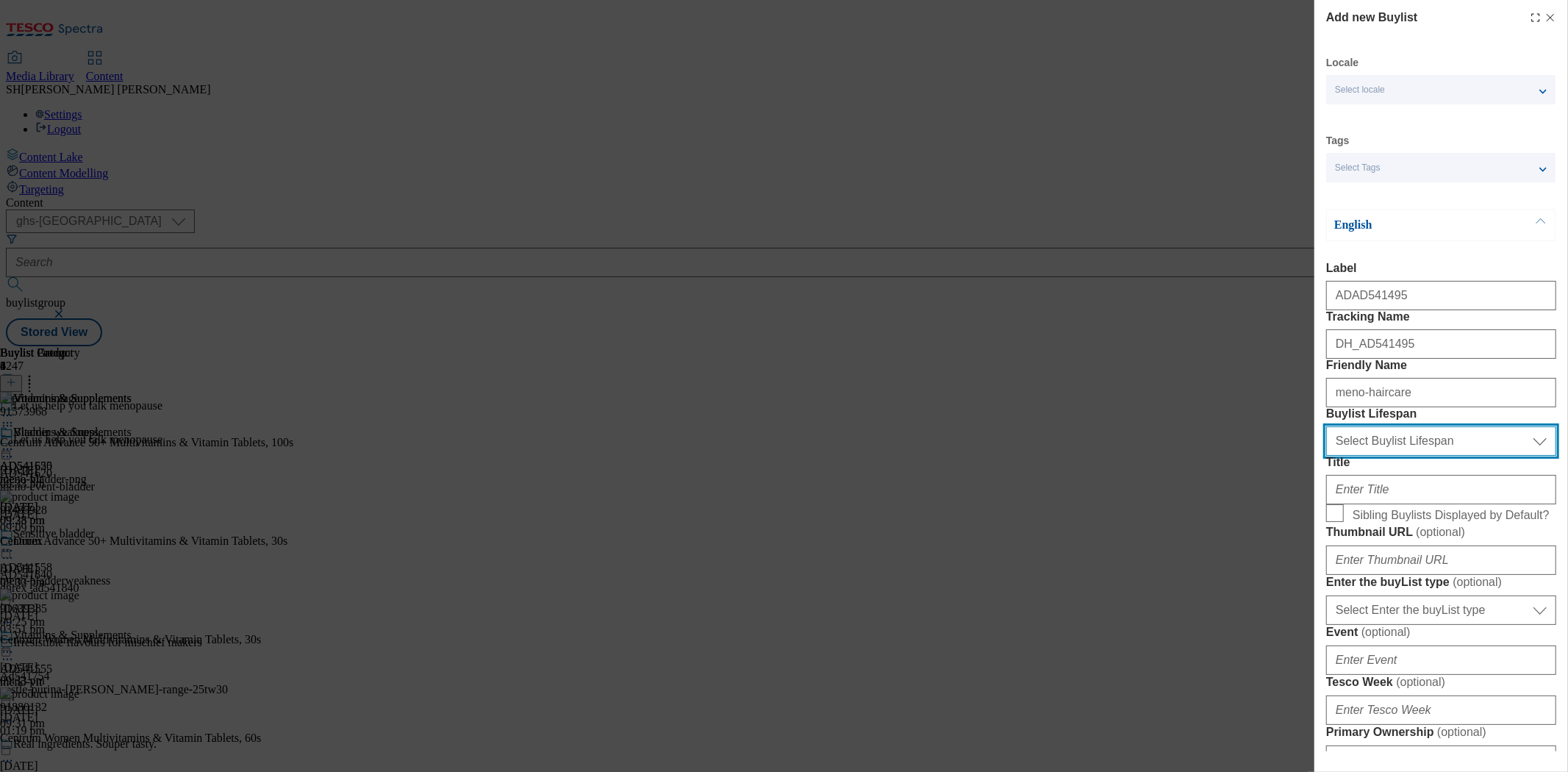
click at [1379, 455] on select "Select Buylist Lifespan evergreen seasonal tactical" at bounding box center [1442, 441] width 231 height 30
select select "seasonal"
click at [1326, 455] on select "Select Buylist Lifespan evergreen seasonal tactical" at bounding box center [1442, 441] width 231 height 30
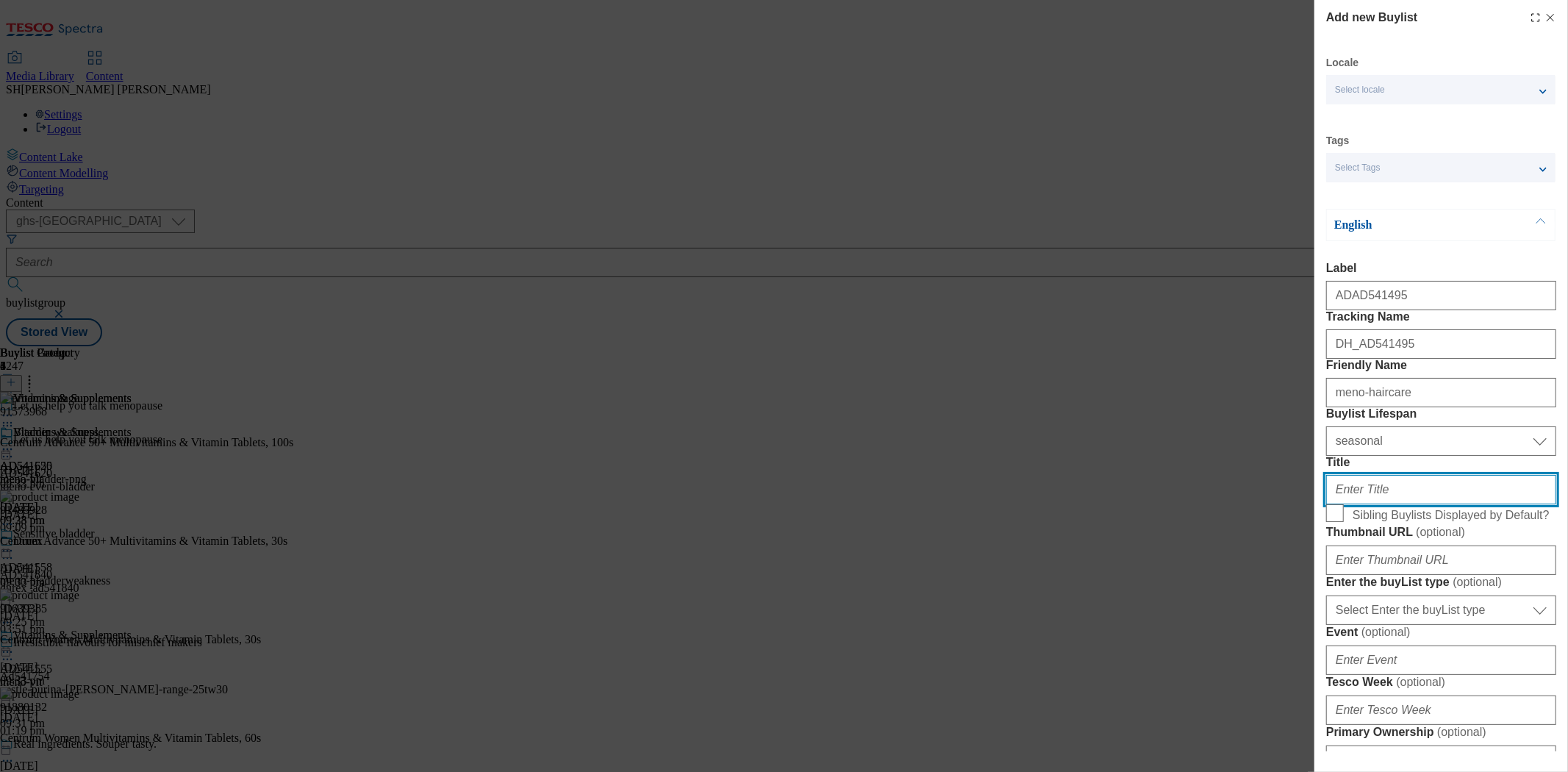
click at [1369, 504] on input "Title" at bounding box center [1442, 490] width 231 height 30
click at [1356, 504] on input "Title" at bounding box center [1442, 490] width 231 height 30
paste input "Haircare & Toiletries"
click at [1383, 504] on input "Haircare & Toiletries" at bounding box center [1442, 490] width 231 height 30
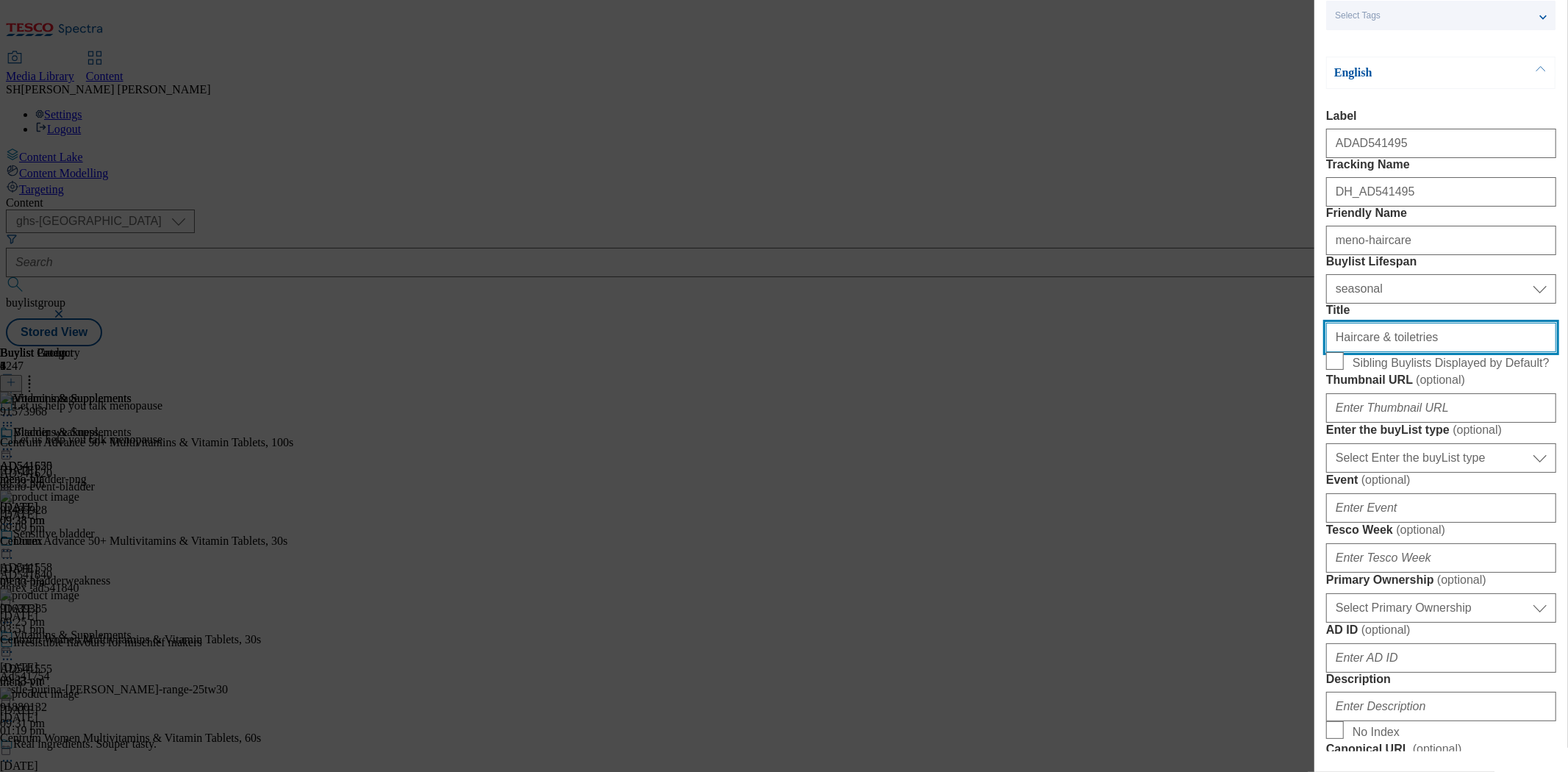
scroll to position [164, 0]
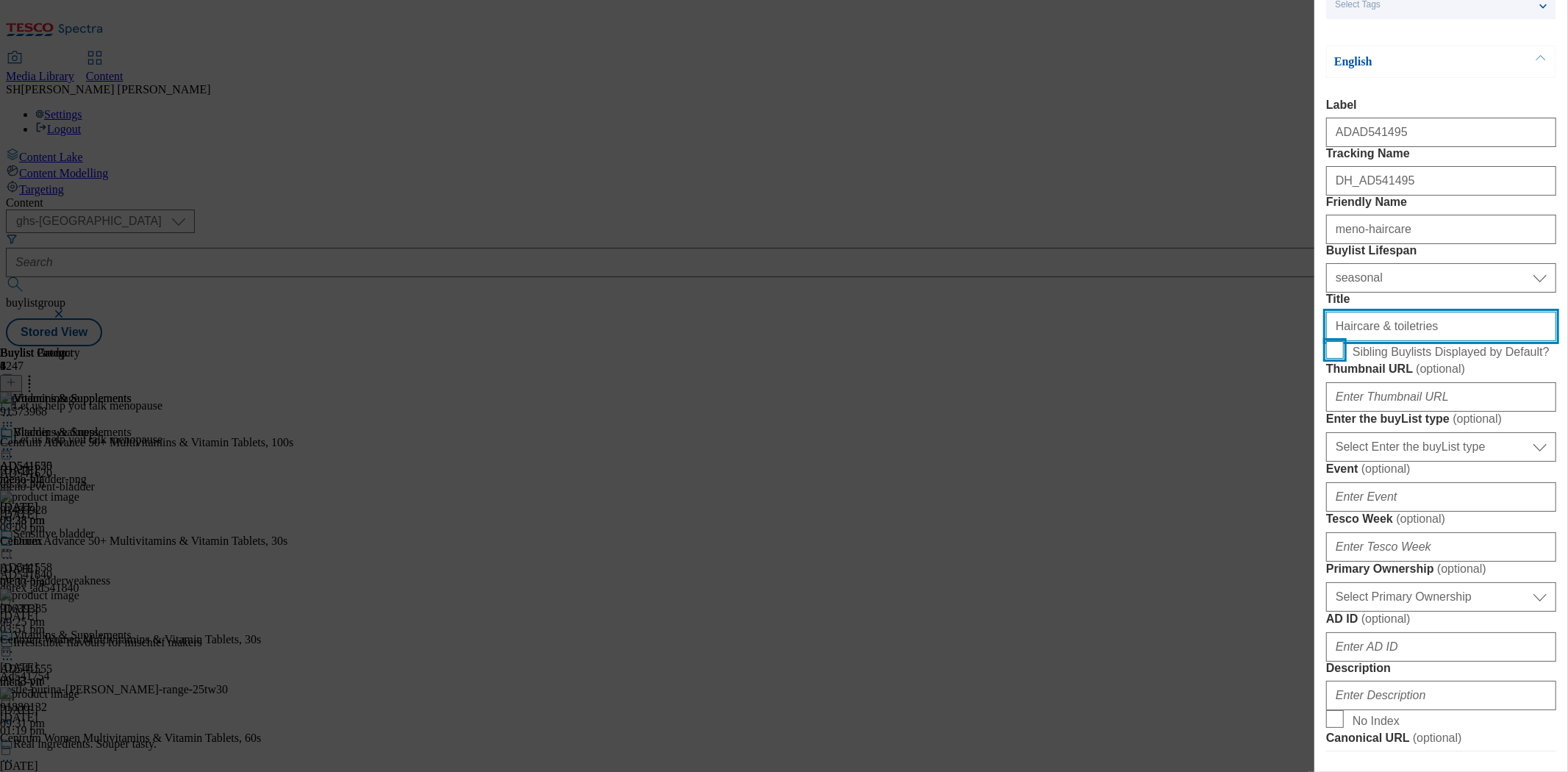
type input "Haircare & toiletries"
click at [1338, 359] on input "Sibling Buylists Displayed by Default?" at bounding box center [1335, 349] width 18 height 18
checkbox input "true"
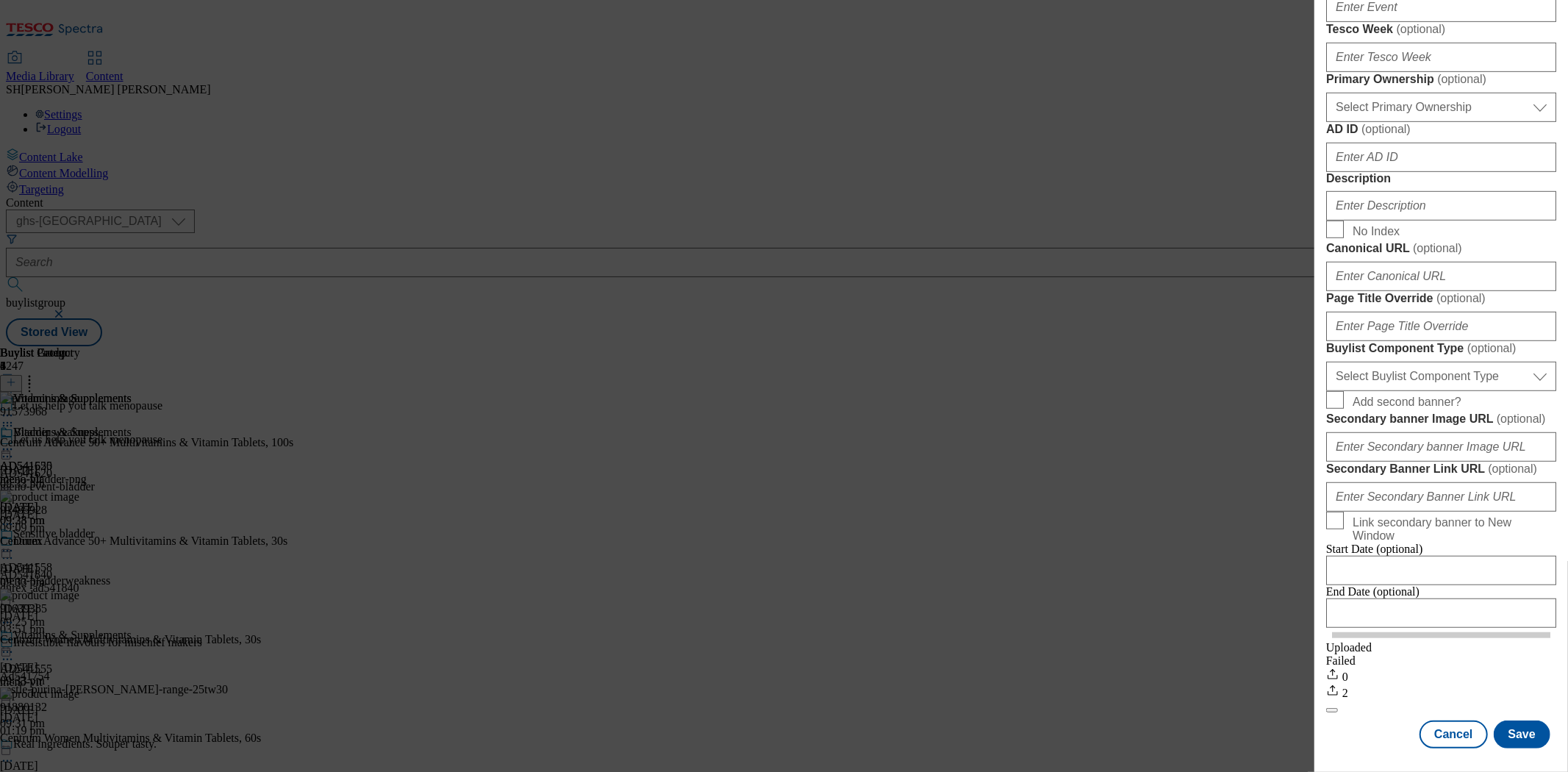
scroll to position [735, 0]
click at [1363, 220] on input "Description" at bounding box center [1442, 206] width 231 height 30
paste input "Haircare & Toiletries"
click at [1384, 220] on input "Haircare & Toiletries" at bounding box center [1442, 206] width 231 height 30
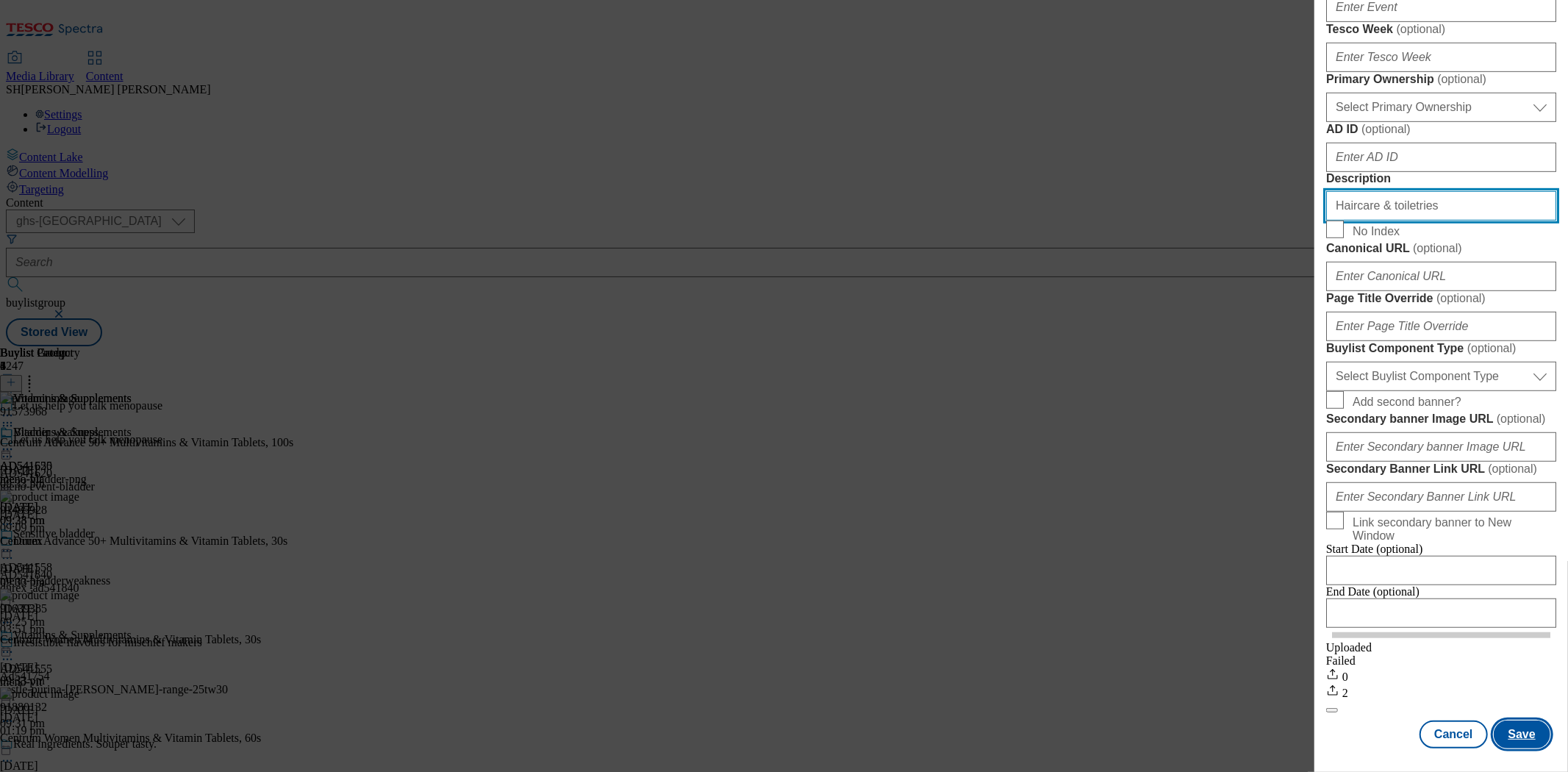
type input "Haircare & toiletries"
click at [1510, 720] on button "Save" at bounding box center [1522, 734] width 57 height 28
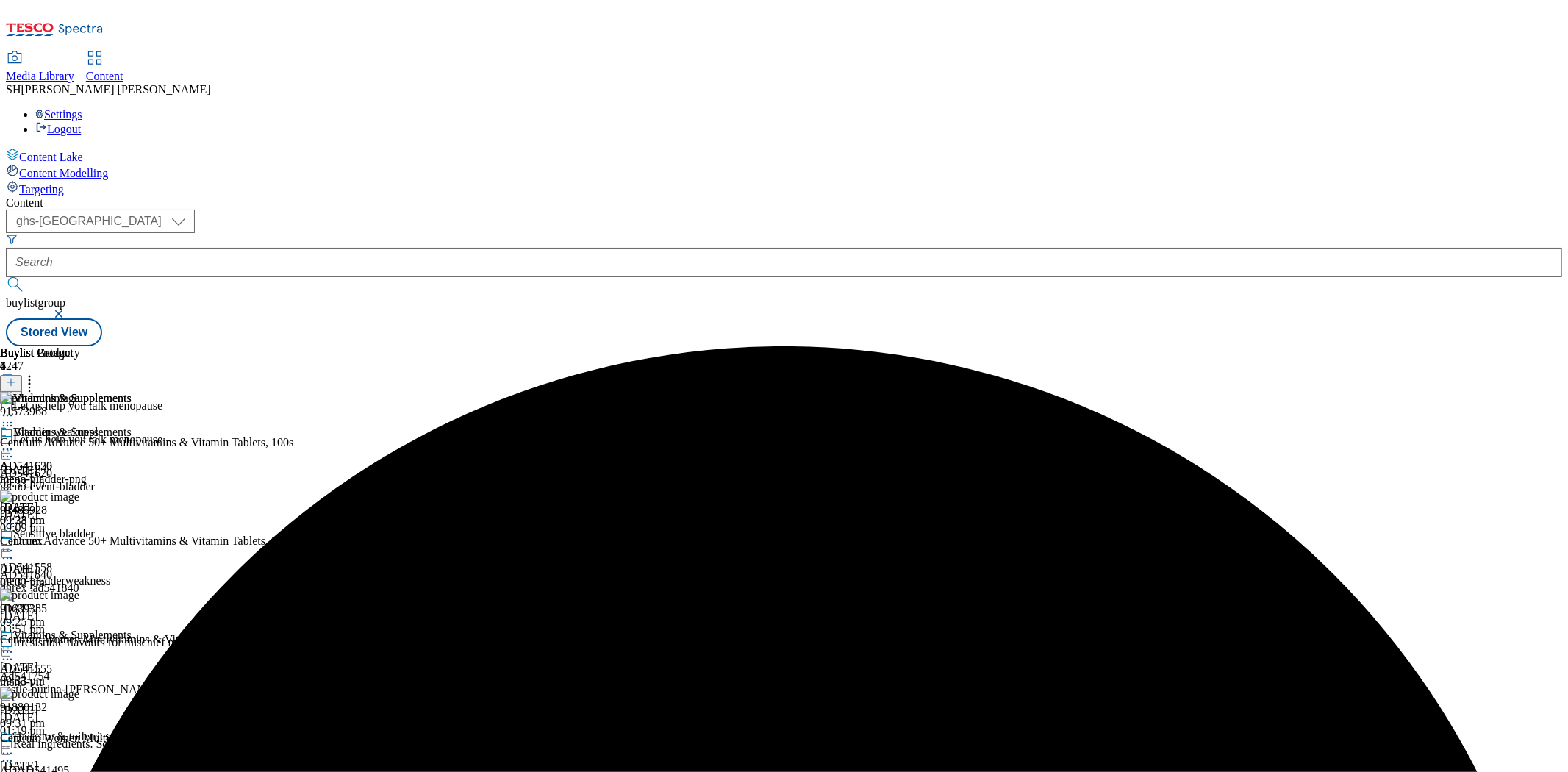
scroll to position [139, 0]
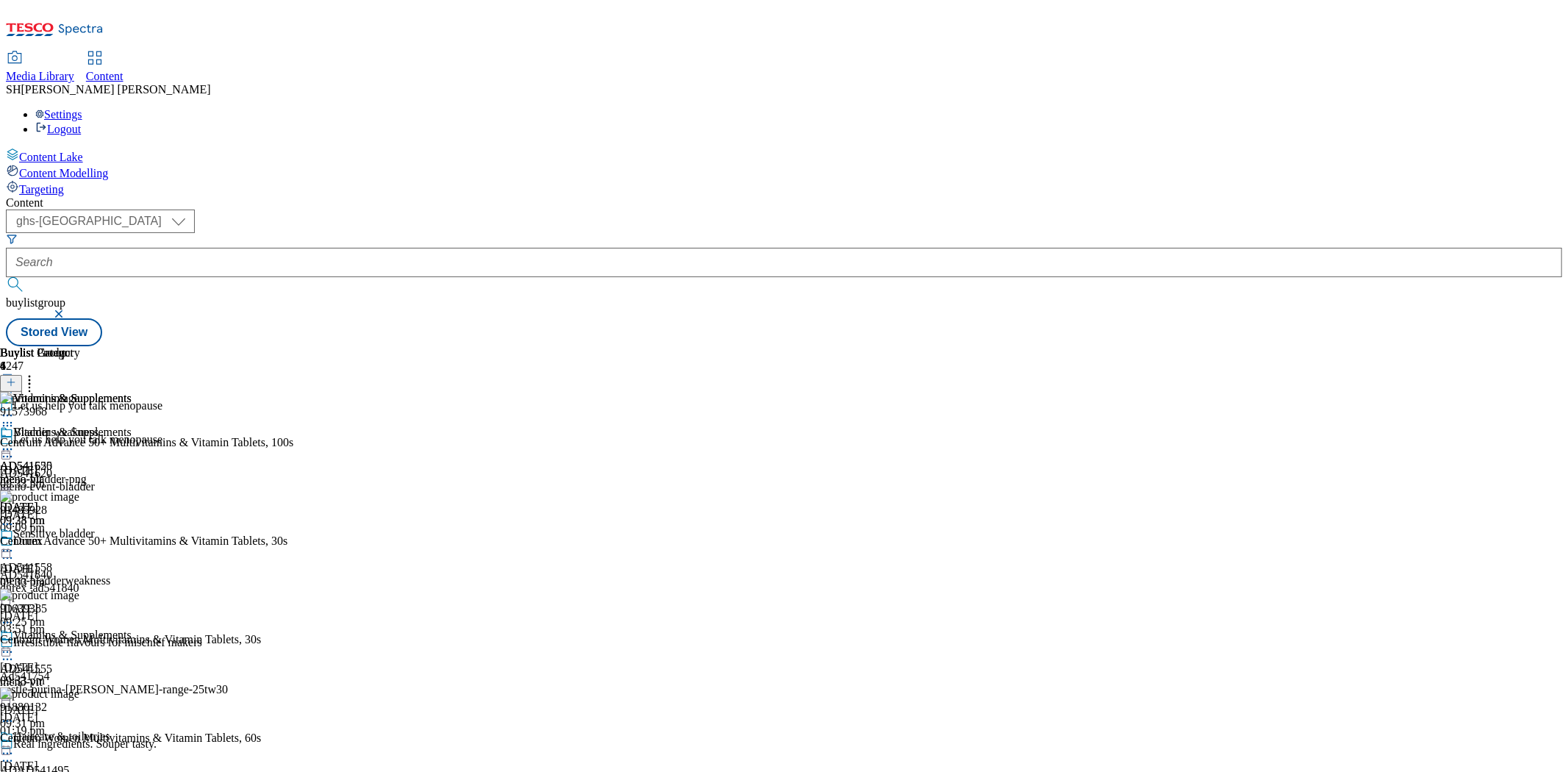
click at [132, 675] on div "meno-vit" at bounding box center [66, 682] width 132 height 13
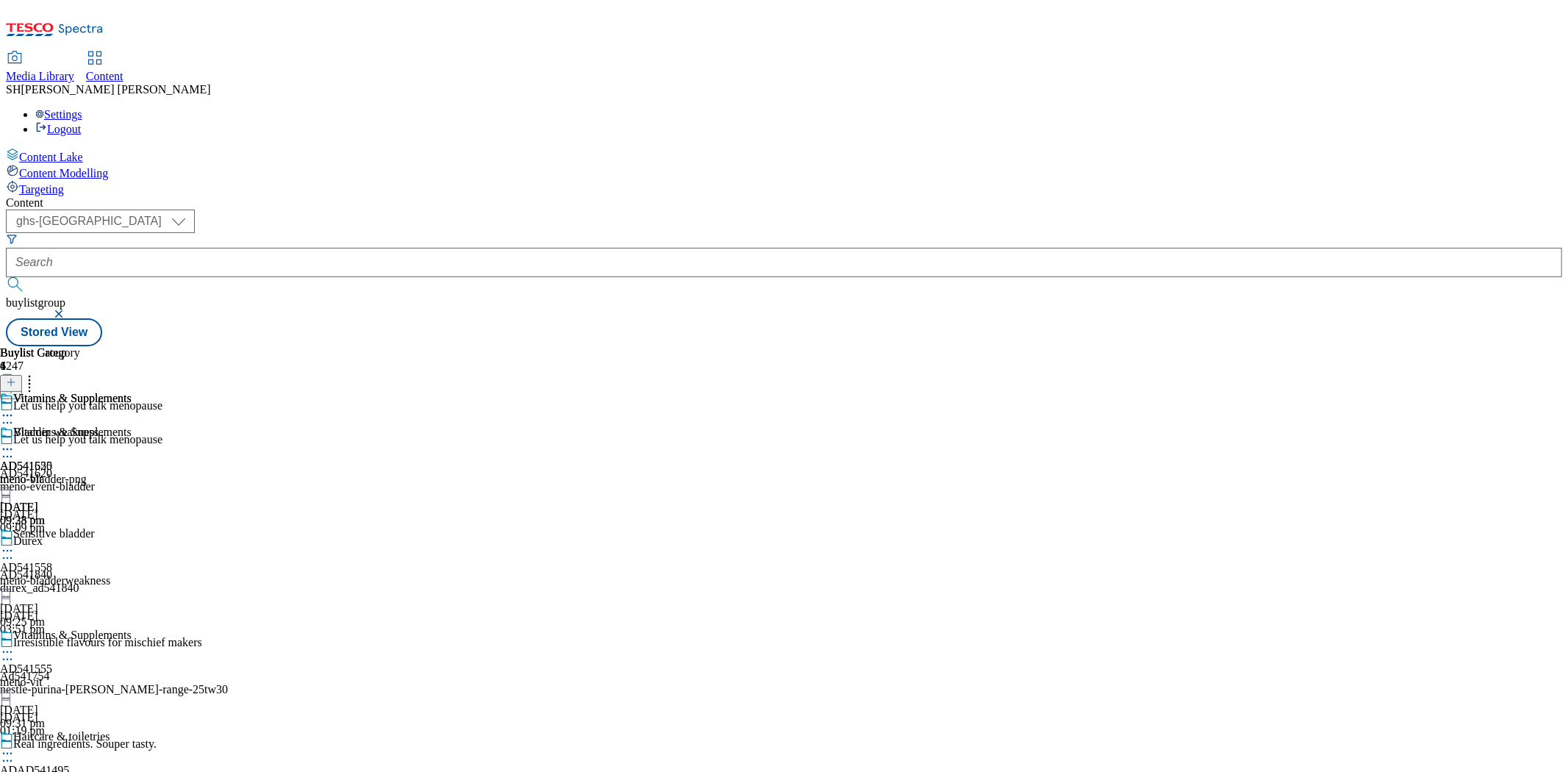
click at [15, 645] on icon at bounding box center [7, 652] width 15 height 15
click at [62, 677] on span "Edit" at bounding box center [54, 683] width 17 height 11
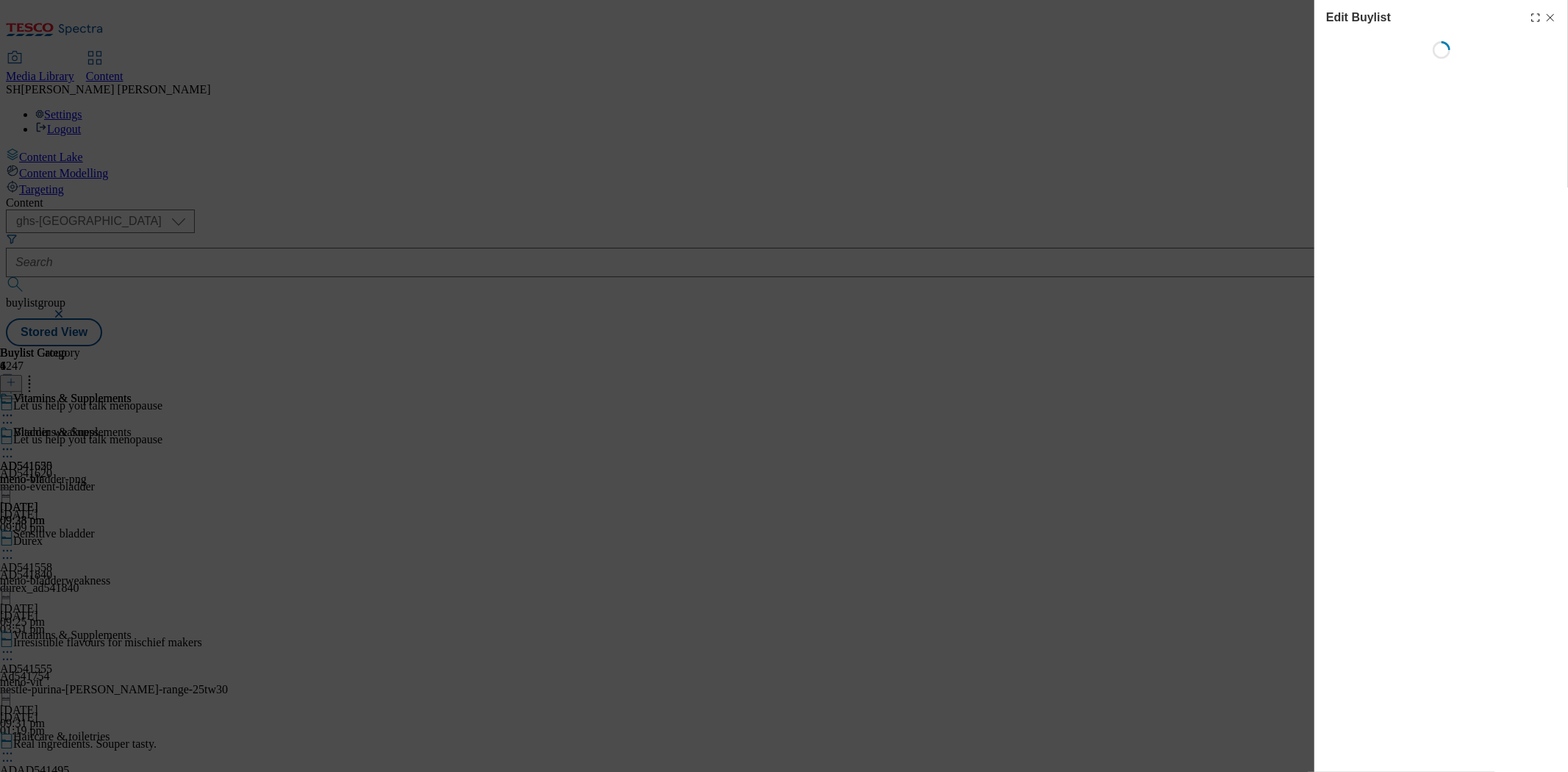
select select "seasonal"
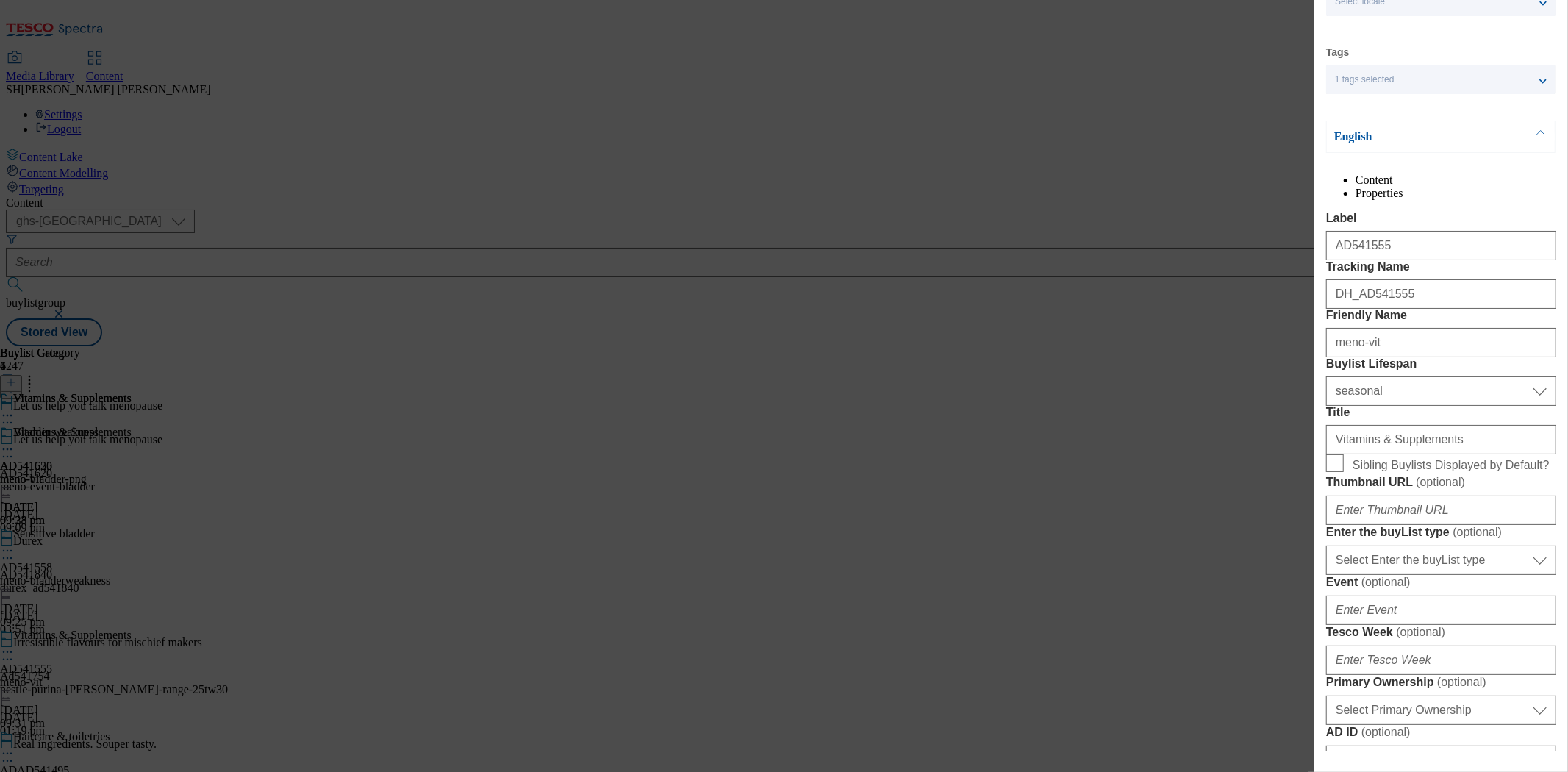
scroll to position [326, 0]
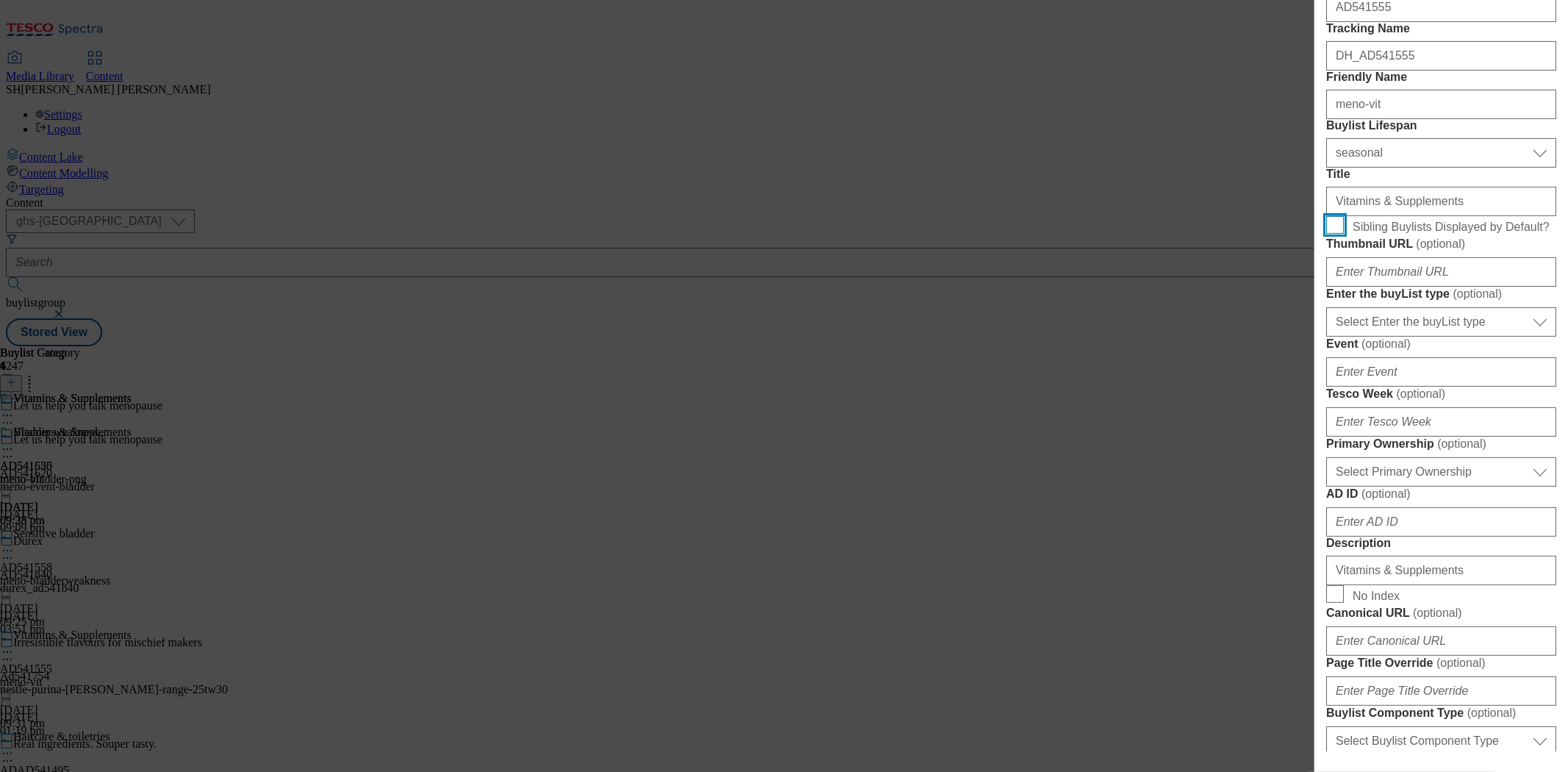
click at [1328, 234] on input "Sibling Buylists Displayed by Default?" at bounding box center [1335, 225] width 18 height 18
checkbox input "true"
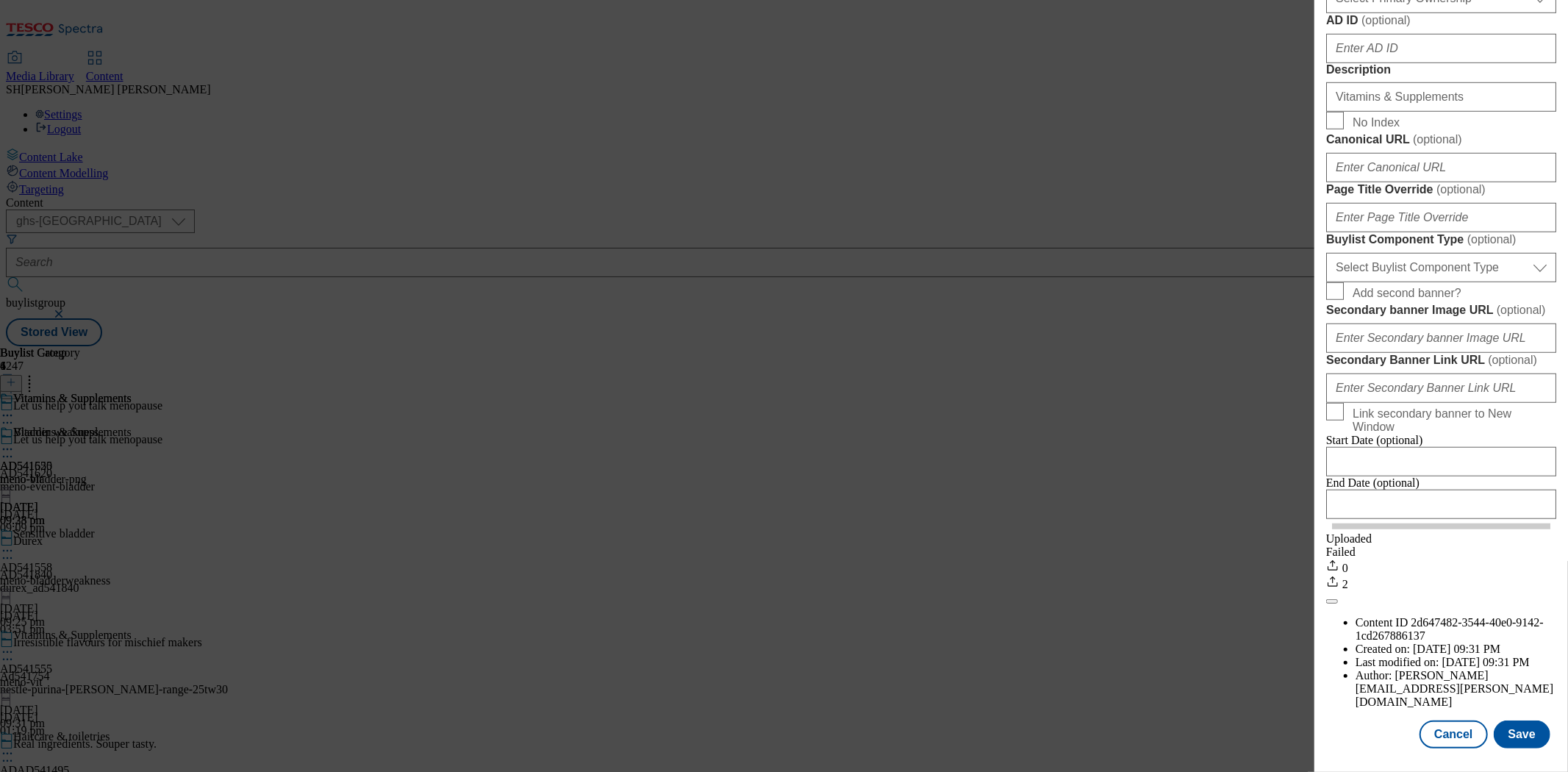
scroll to position [1243, 0]
click at [1520, 720] on button "Save" at bounding box center [1522, 734] width 57 height 28
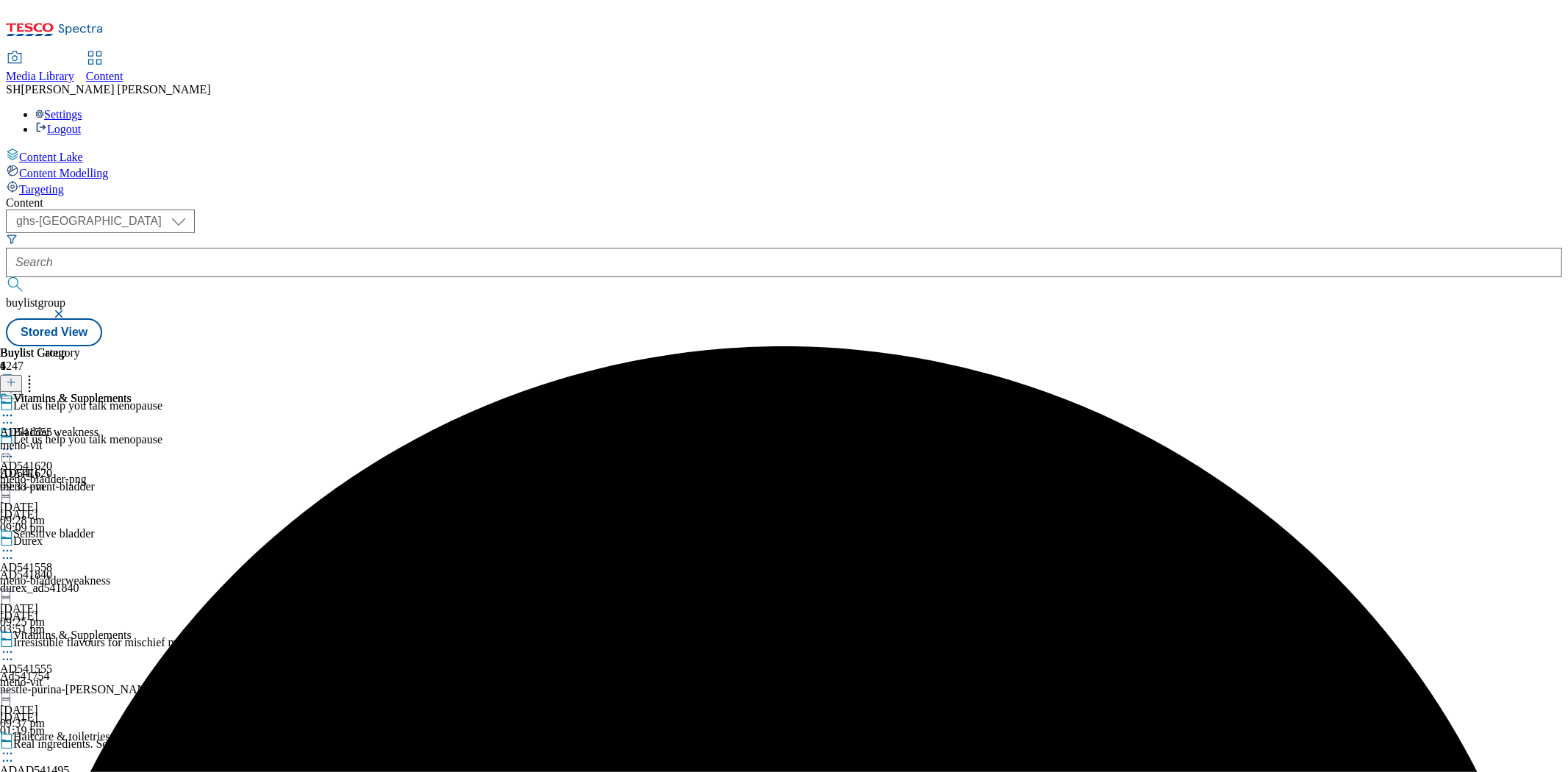
click at [15, 441] on icon at bounding box center [7, 449] width 15 height 15
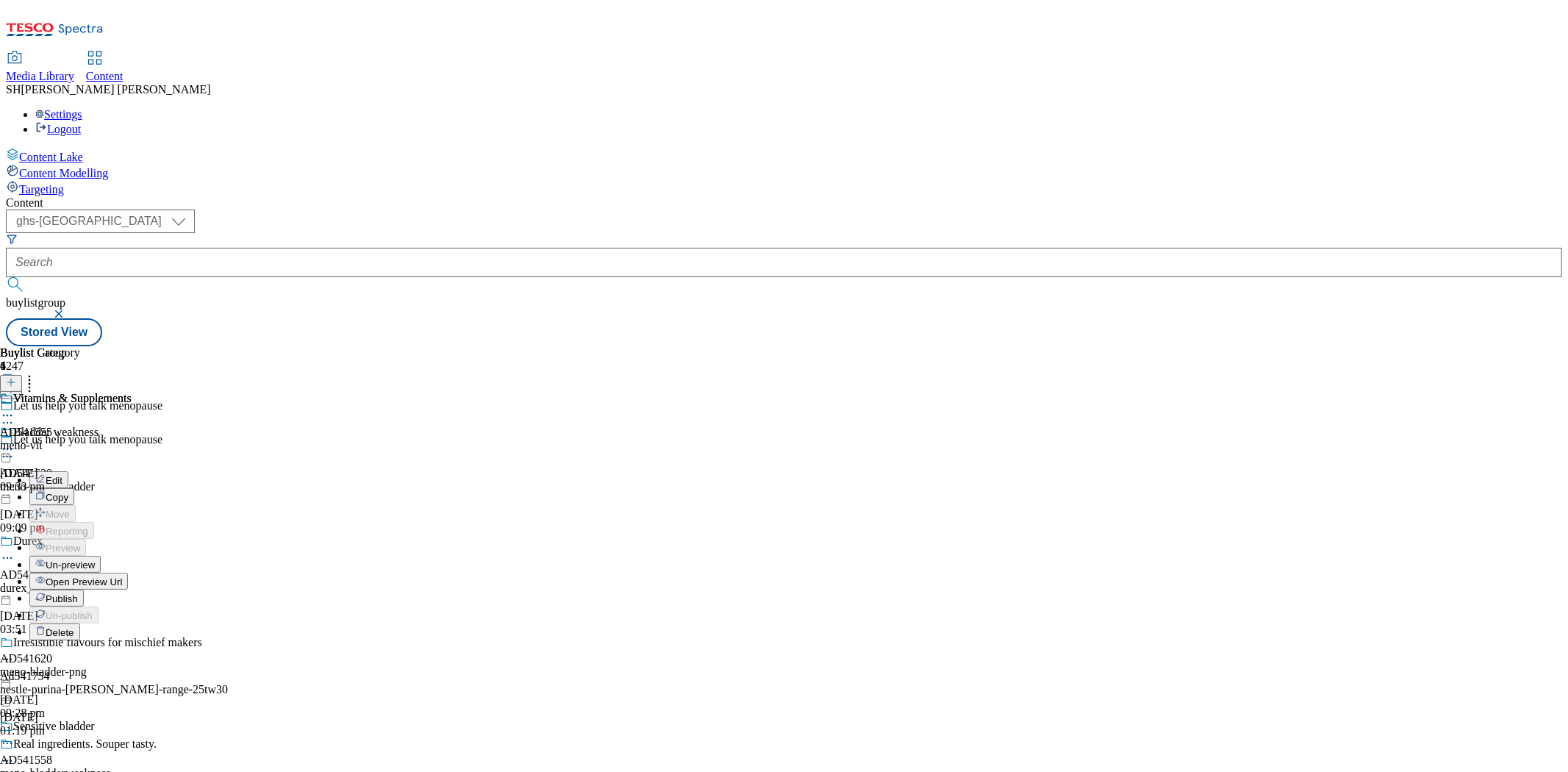
click at [95, 559] on span "Un-preview" at bounding box center [70, 565] width 49 height 11
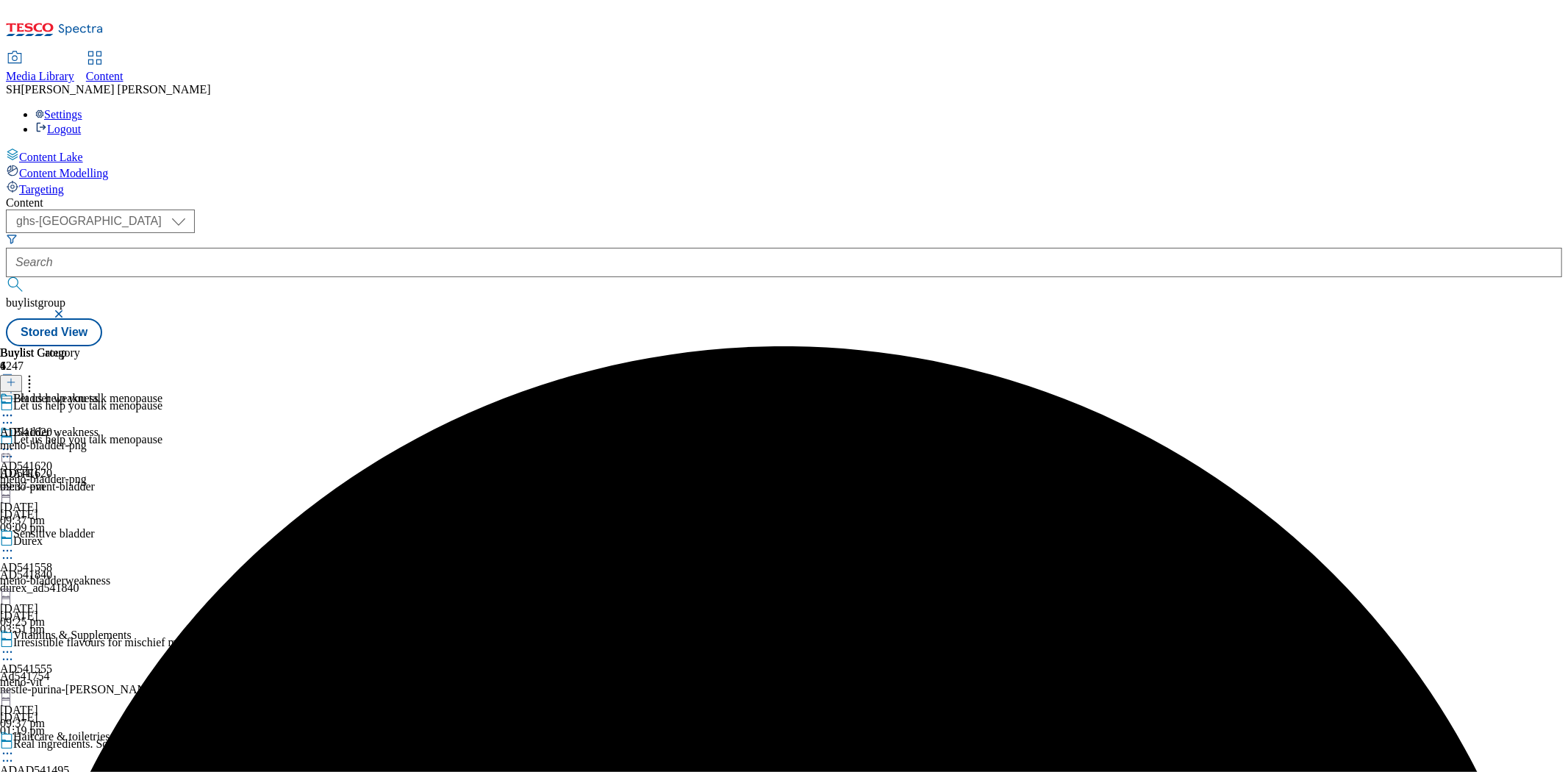
click at [15, 441] on icon at bounding box center [7, 449] width 15 height 15
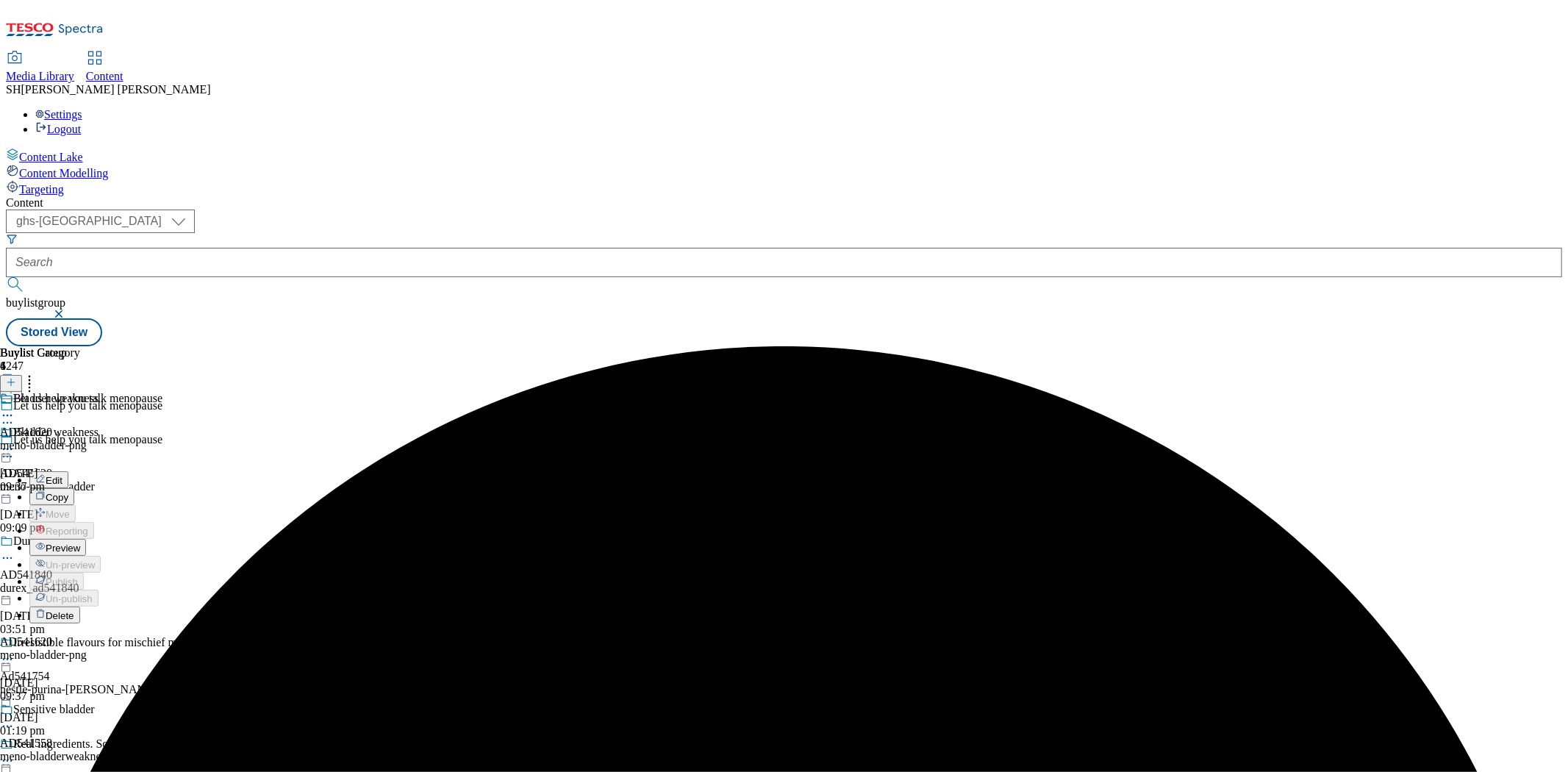
click at [62, 475] on span "Edit" at bounding box center [54, 480] width 17 height 11
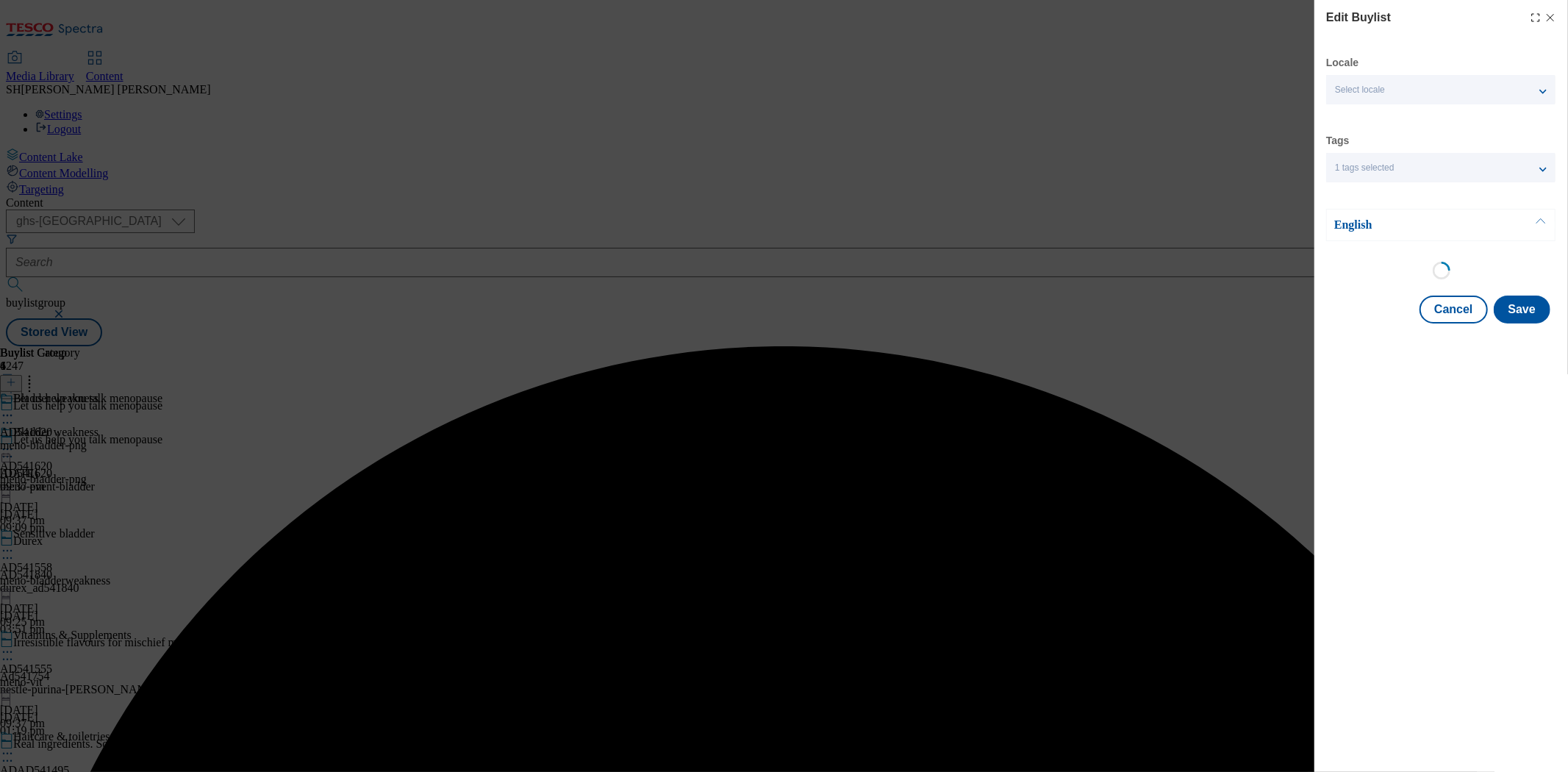
select select "seasonal"
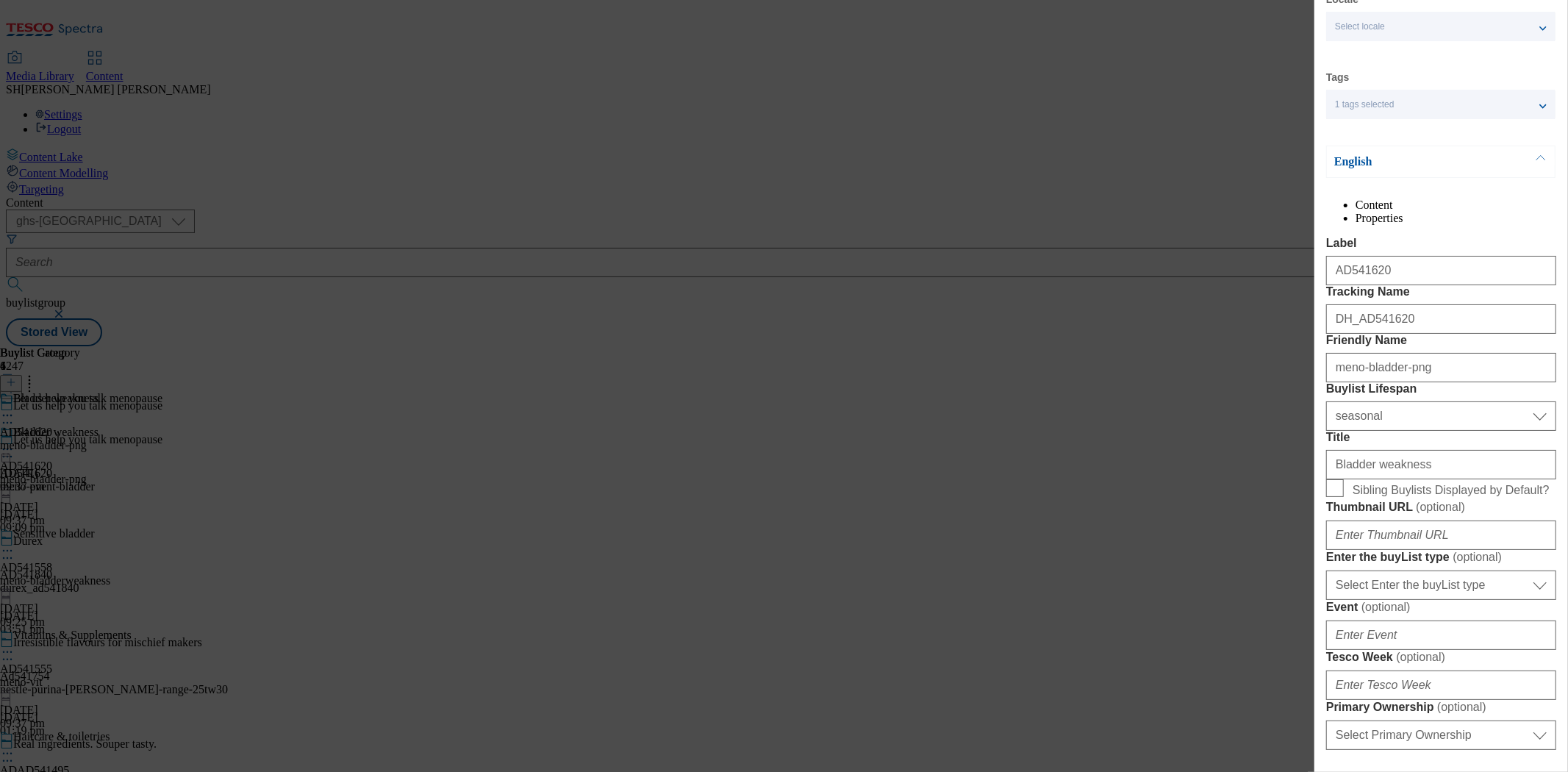
scroll to position [82, 0]
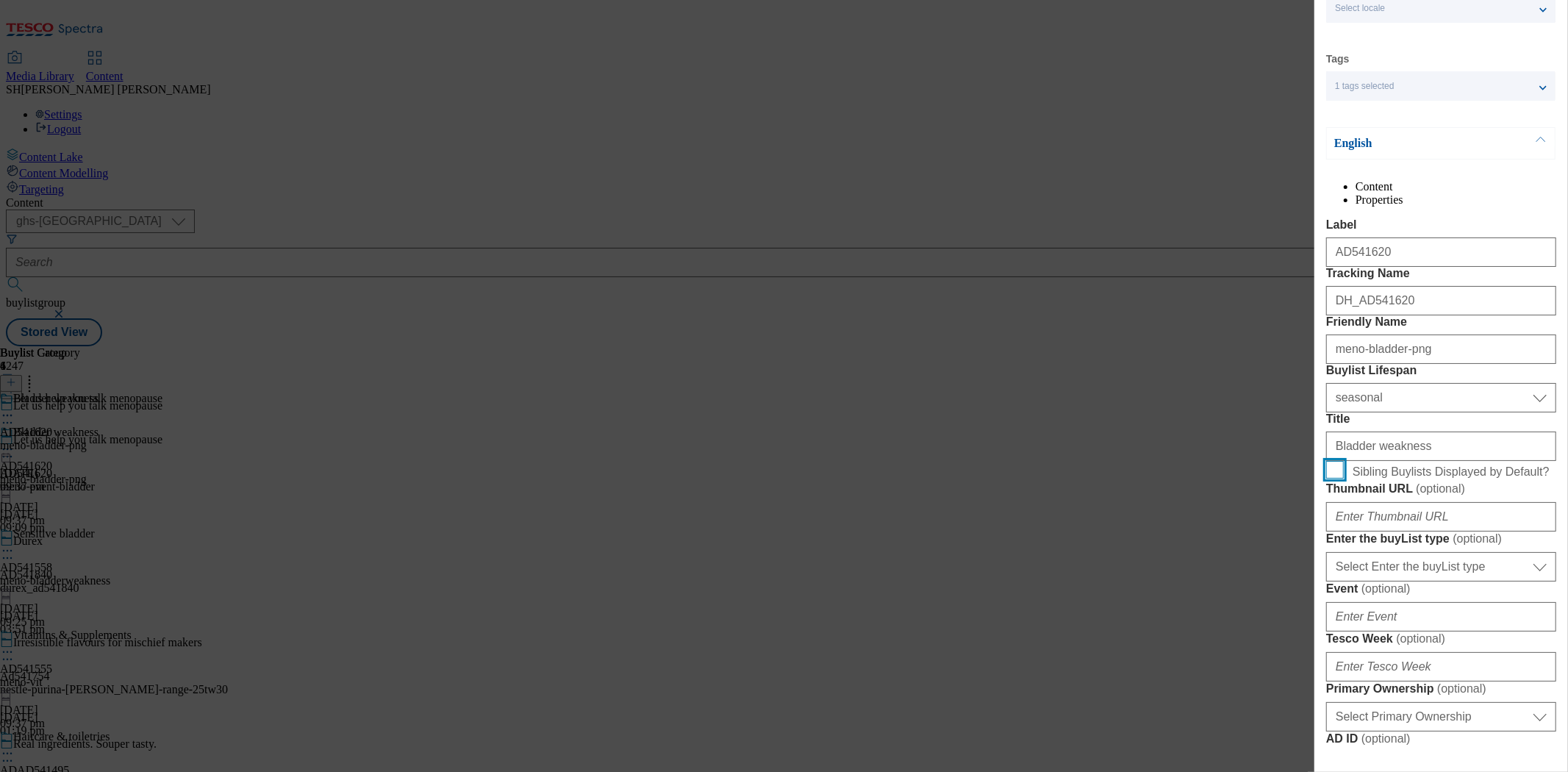
click at [1335, 478] on input "Sibling Buylists Displayed by Default?" at bounding box center [1335, 469] width 18 height 18
checkbox input "true"
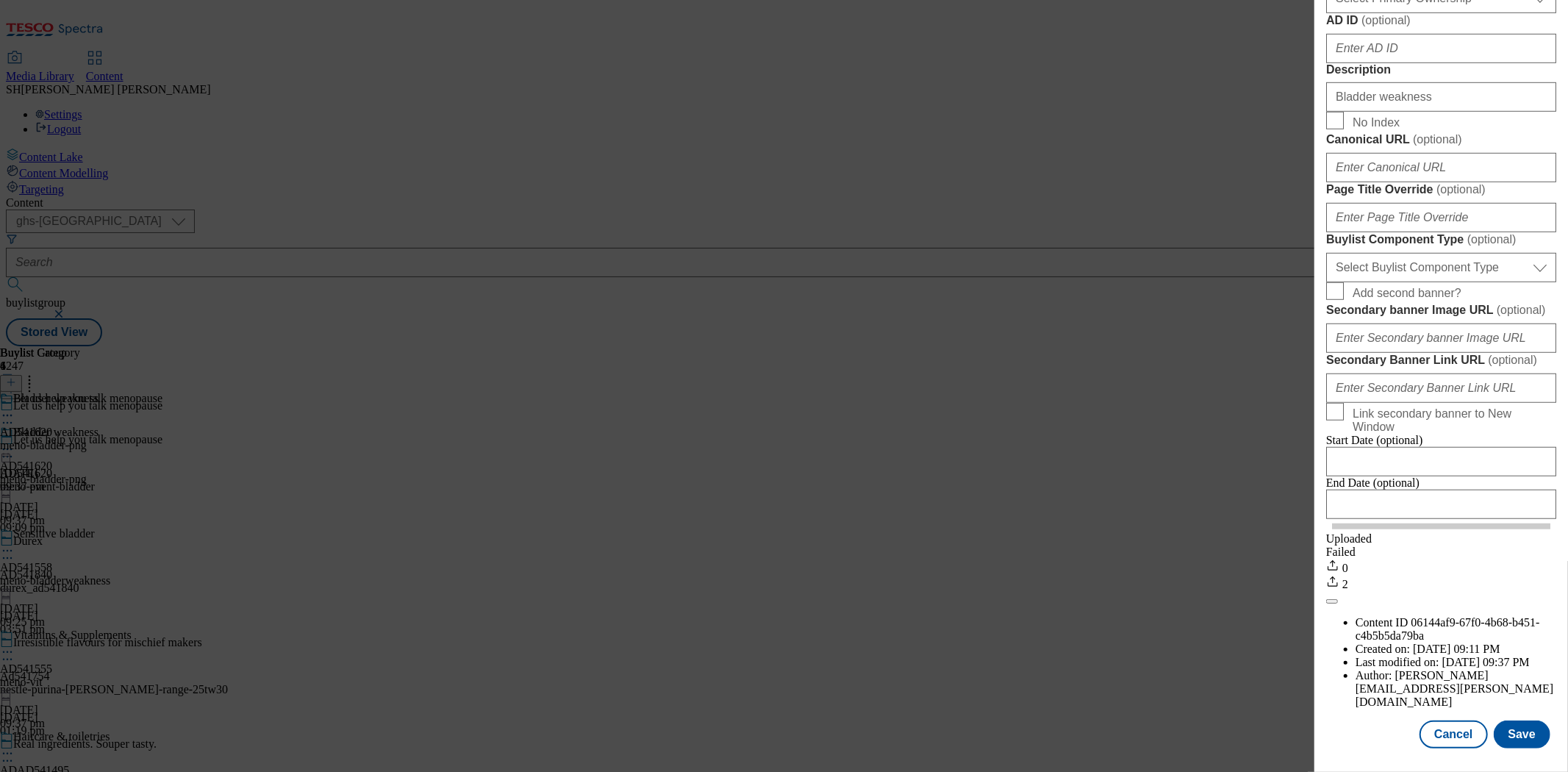
scroll to position [1243, 0]
click at [1519, 720] on button "Save" at bounding box center [1522, 734] width 57 height 28
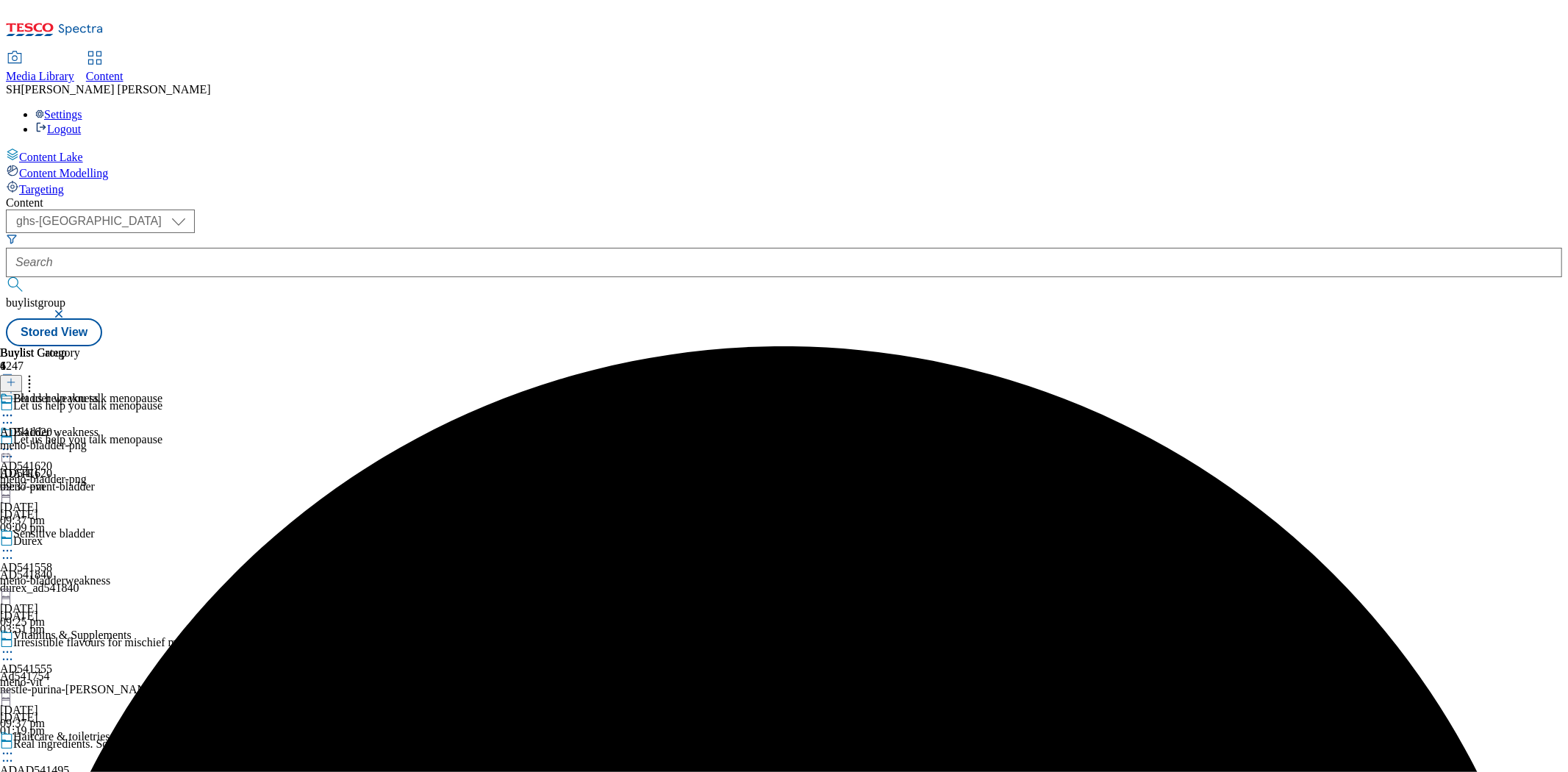
click at [15, 543] on icon at bounding box center [7, 551] width 15 height 15
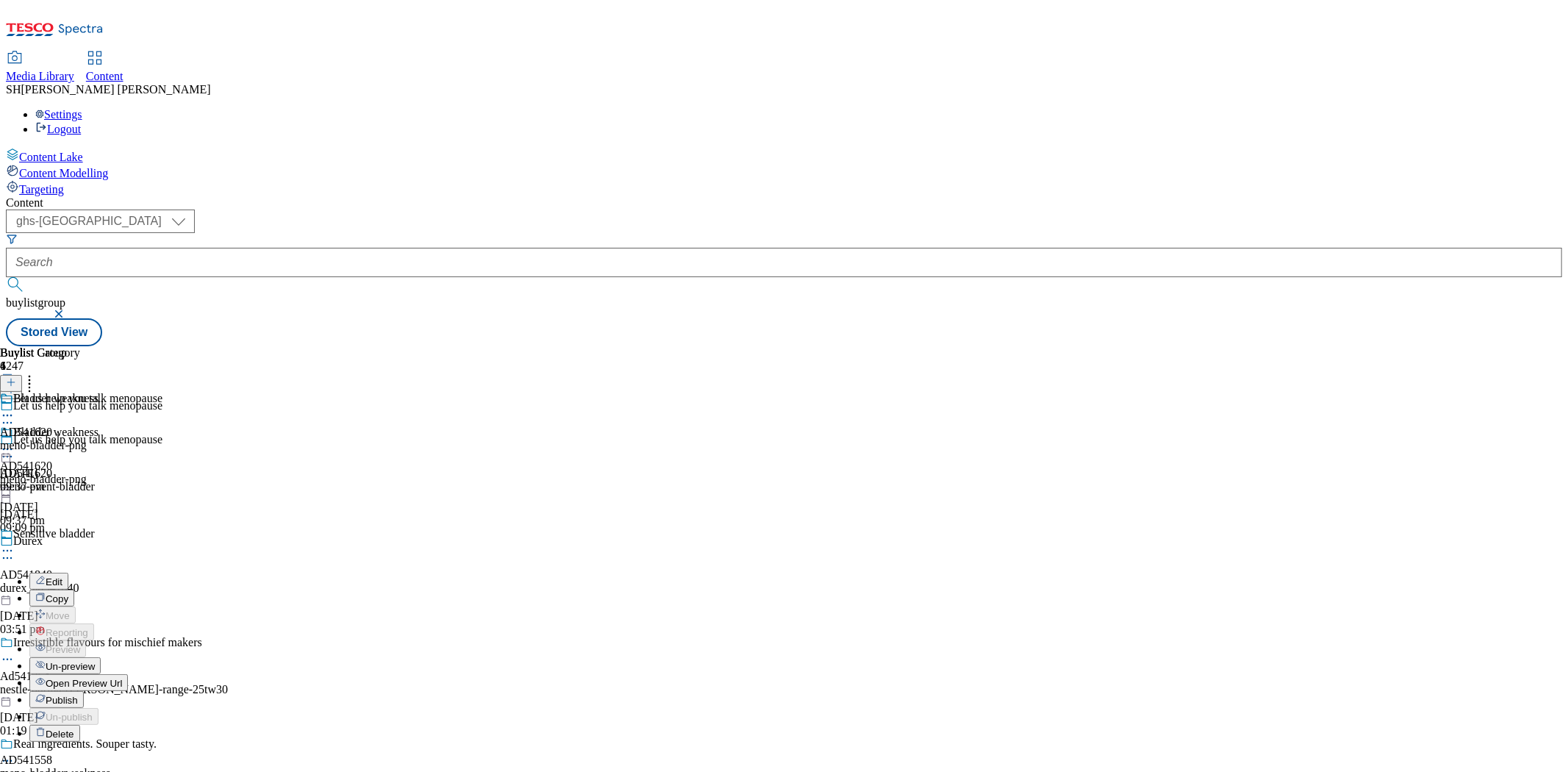
click at [62, 576] on span "Edit" at bounding box center [54, 582] width 17 height 11
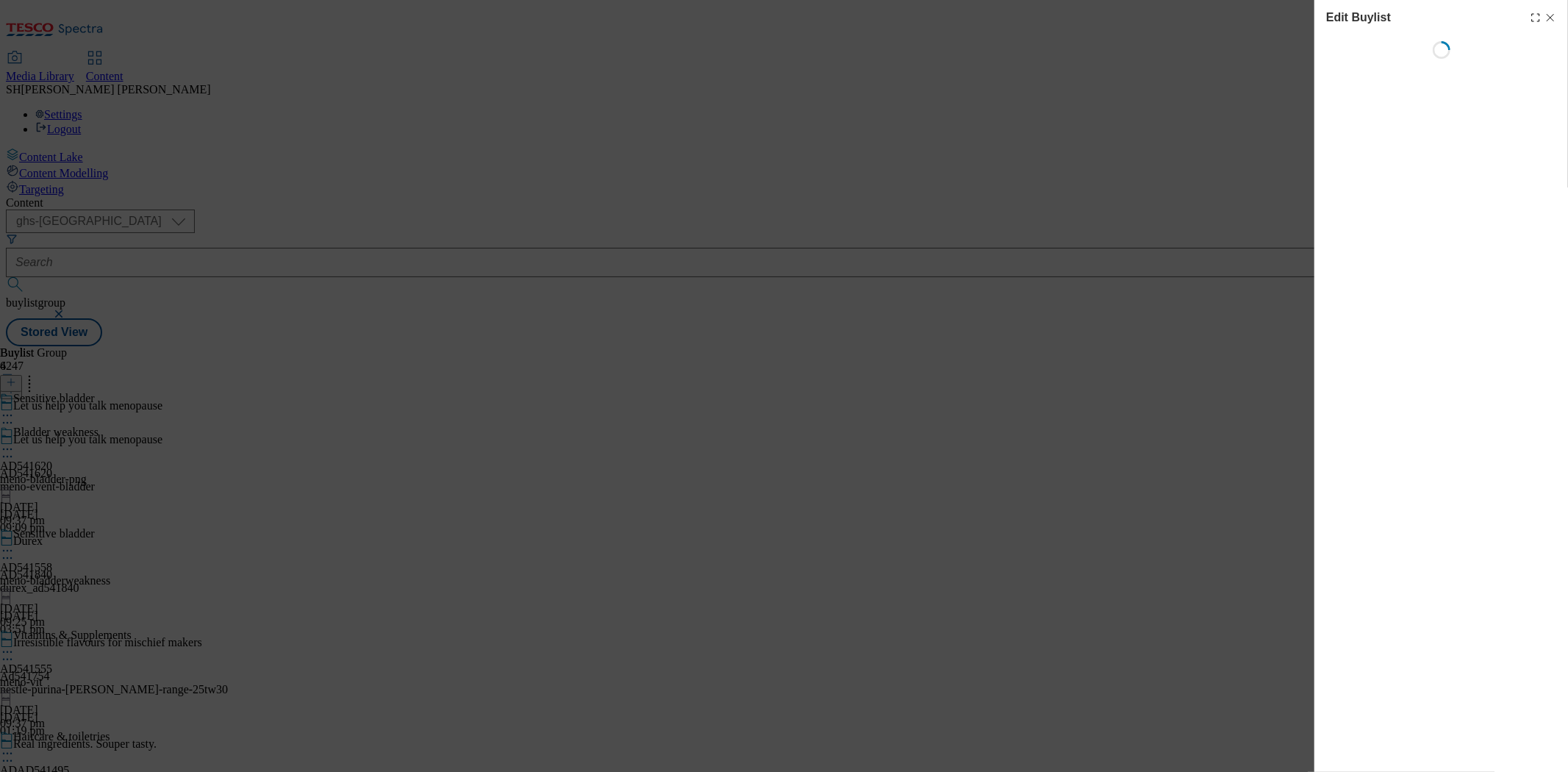
select select "seasonal"
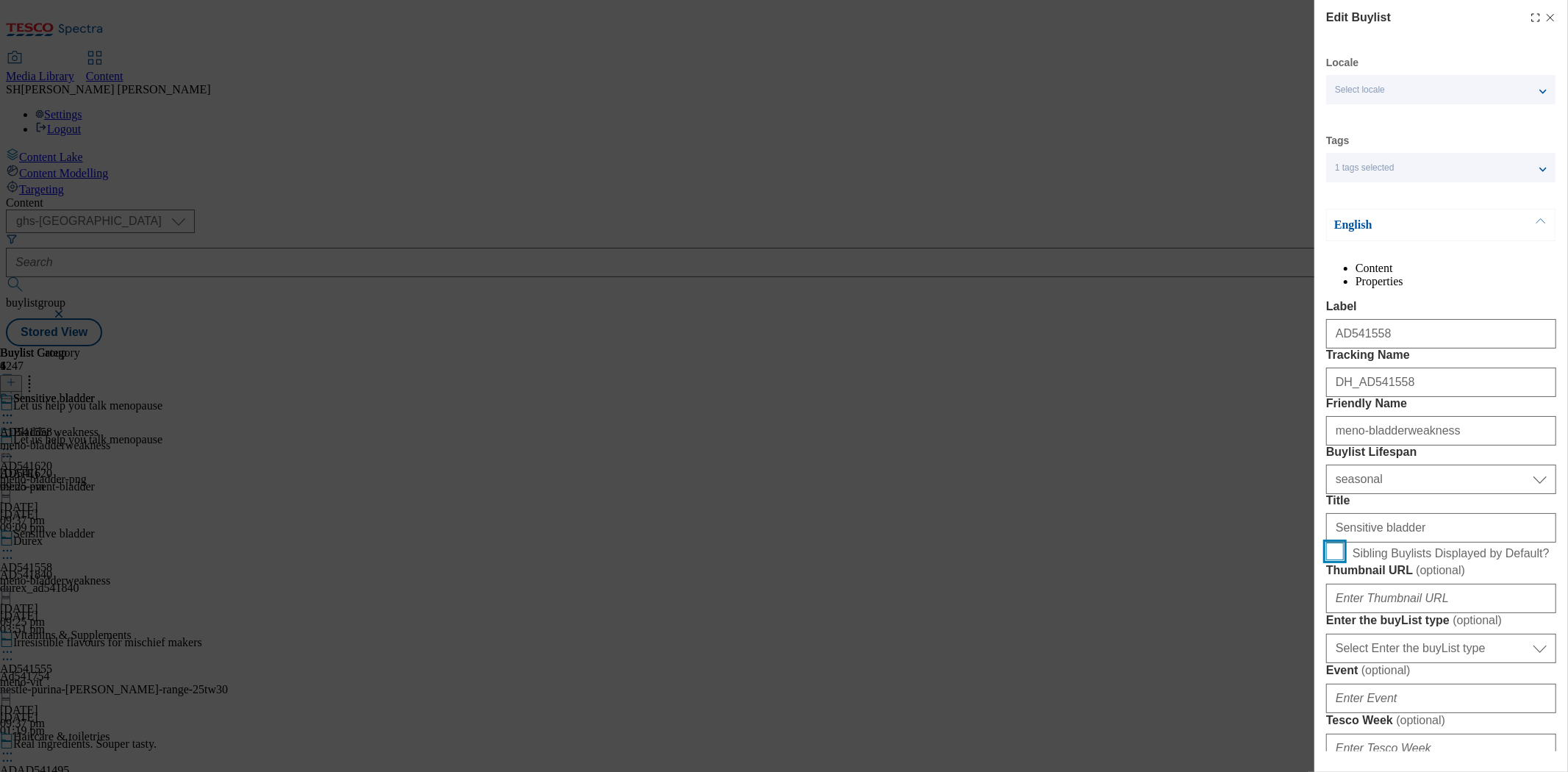
click at [1338, 560] on input "Sibling Buylists Displayed by Default?" at bounding box center [1335, 551] width 18 height 18
checkbox input "true"
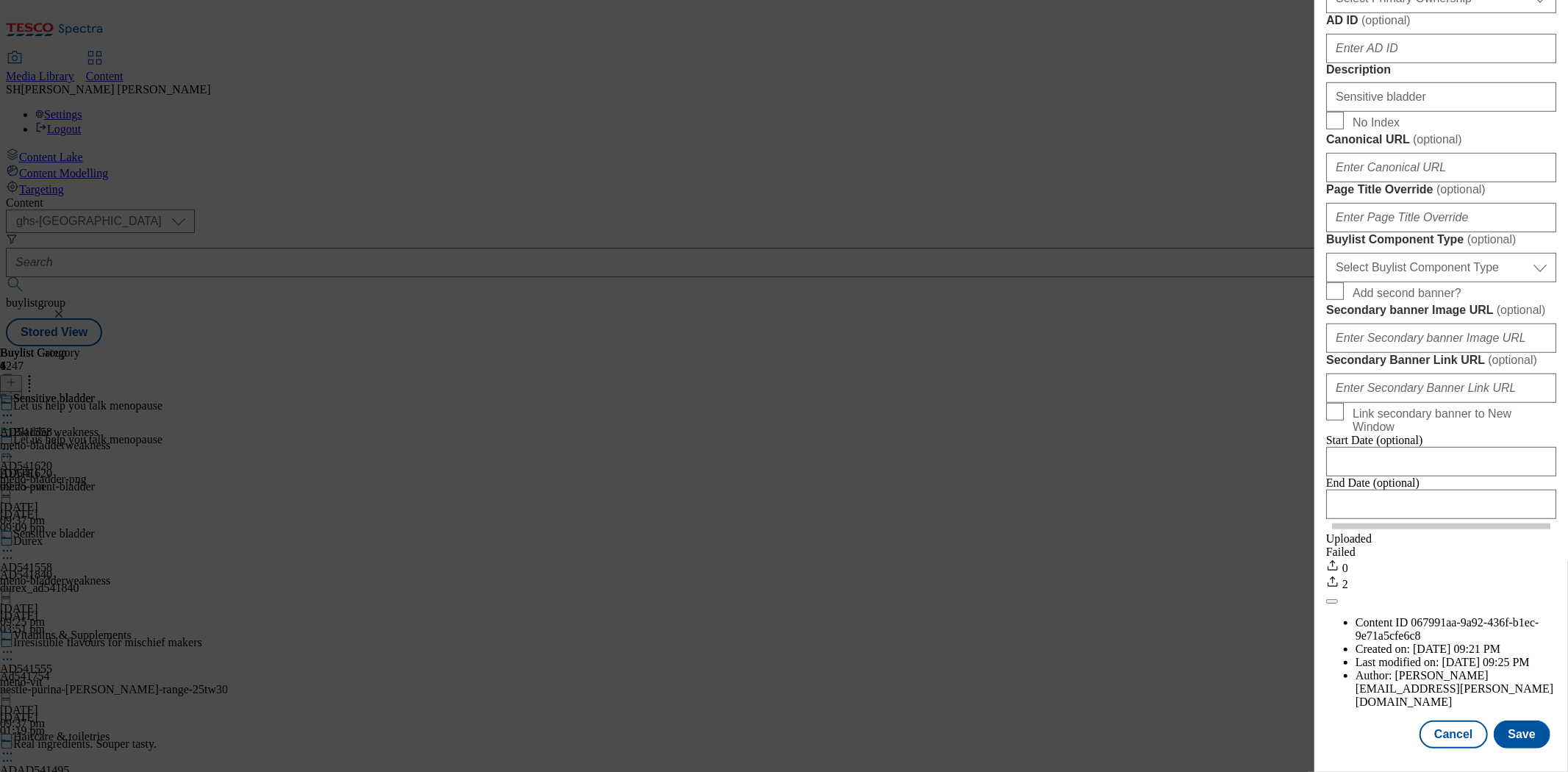
scroll to position [1243, 0]
click at [1525, 729] on button "Save" at bounding box center [1522, 734] width 57 height 28
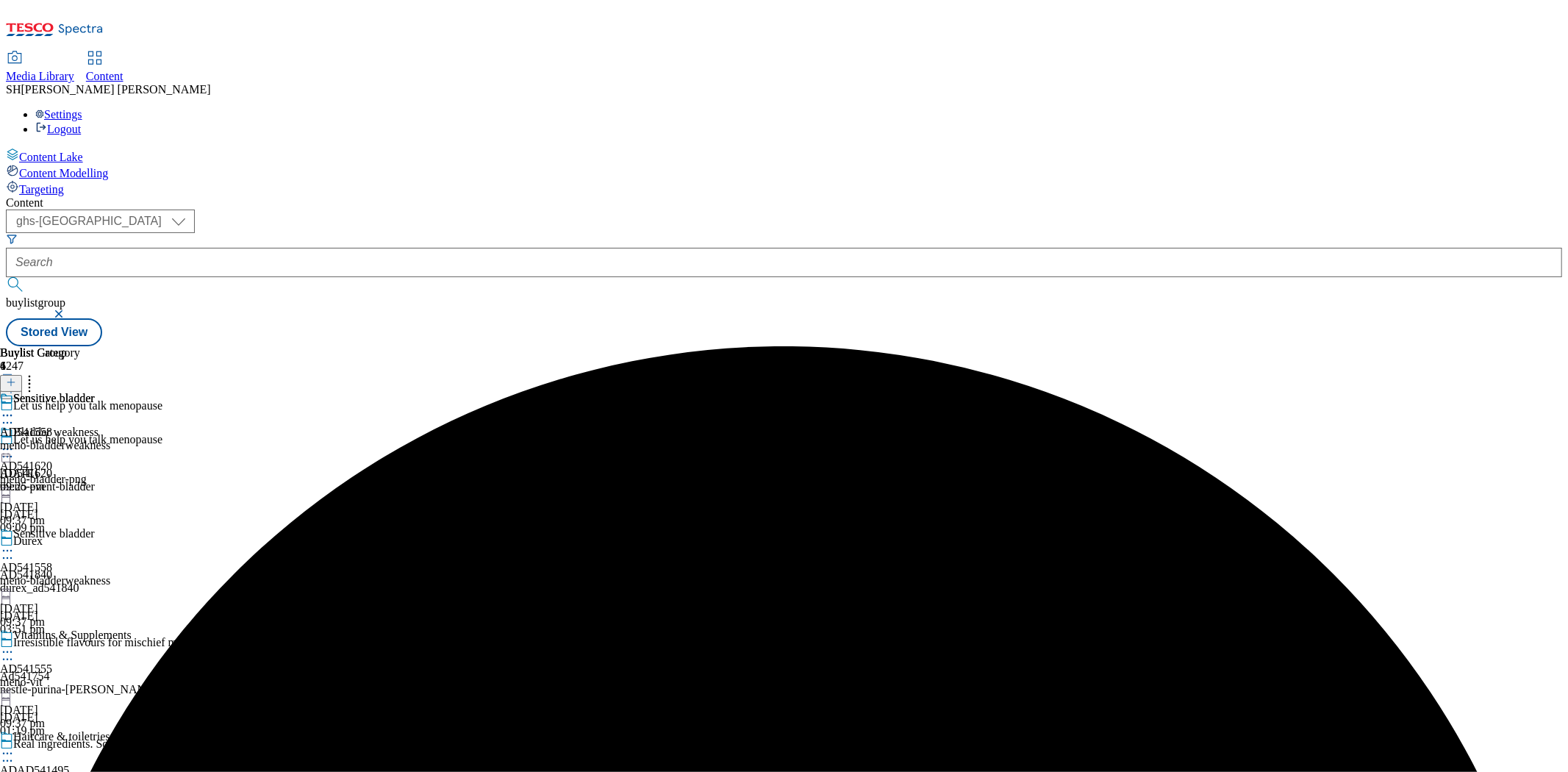
scroll to position [139, 0]
click at [132, 771] on div "meno-haircare" at bounding box center [66, 783] width 132 height 13
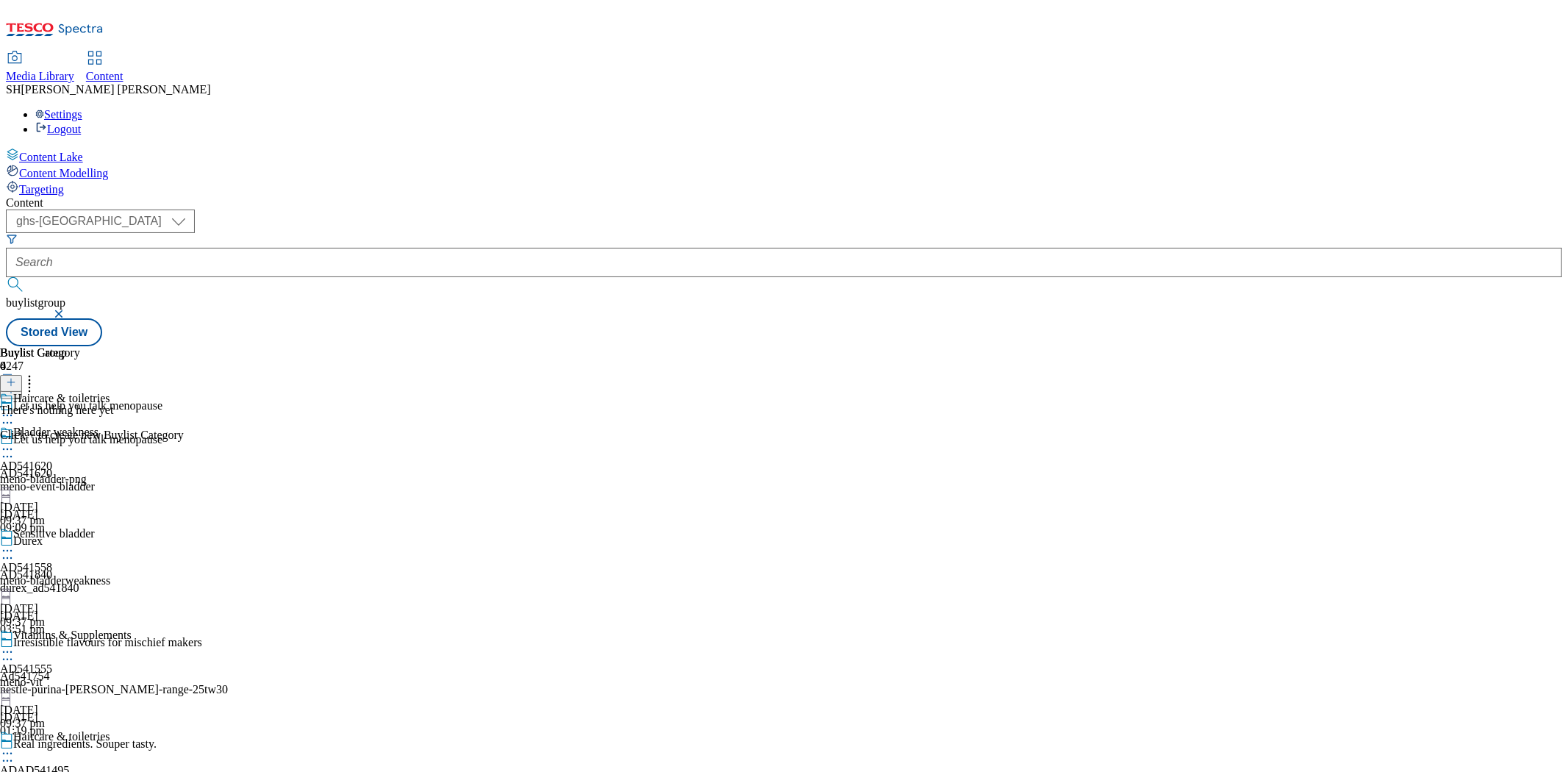
click at [16, 377] on icon at bounding box center [10, 382] width 10 height 10
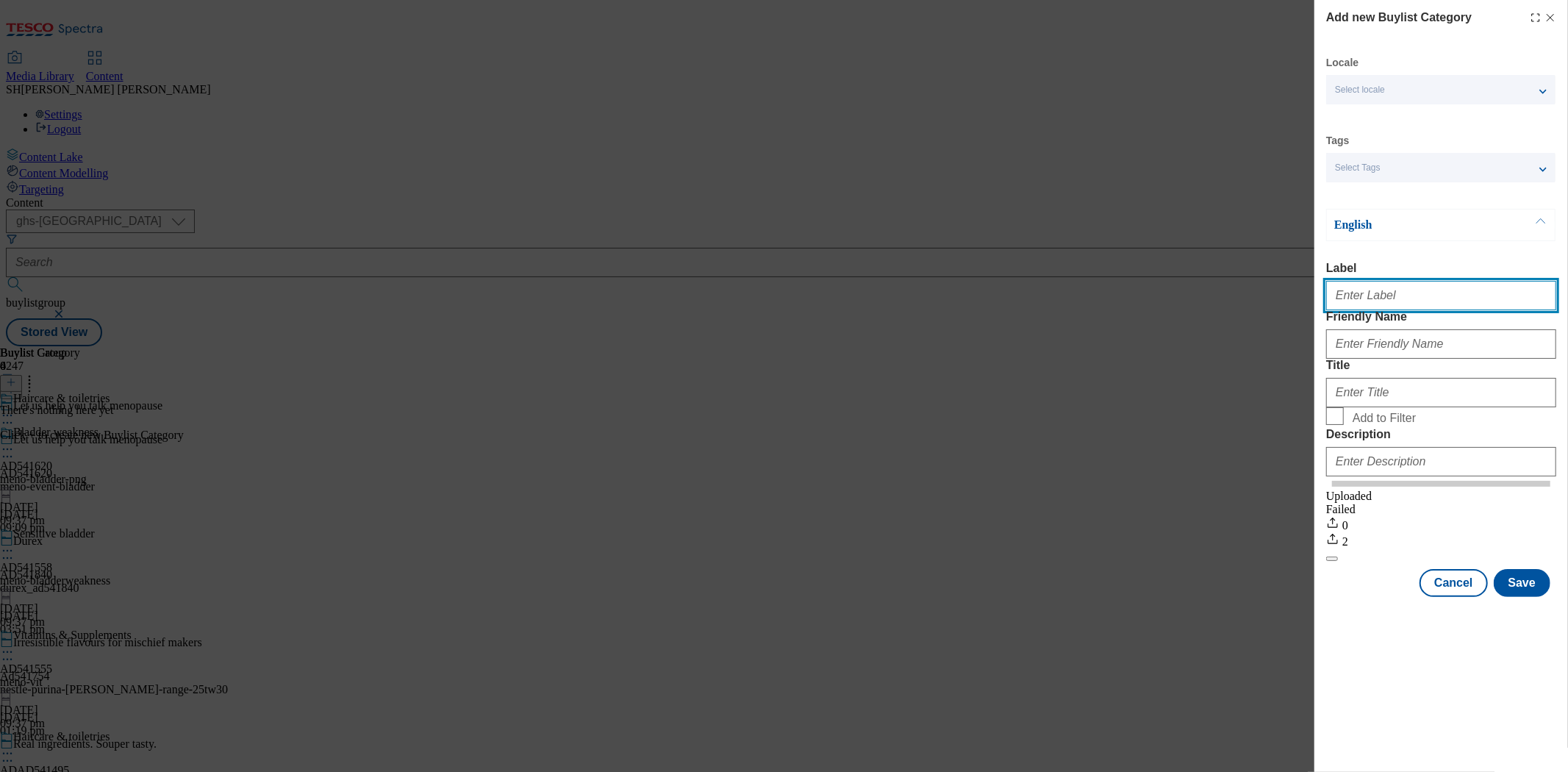
click at [1377, 297] on input "Label" at bounding box center [1442, 295] width 231 height 30
paste input "Haircare & Toiletries"
drag, startPoint x: 1427, startPoint y: 299, endPoint x: 1286, endPoint y: 299, distance: 141.0
click at [1286, 299] on div "Add new Buylist Category Locale Select locale English Welsh Tags Select Tags fn…" at bounding box center [784, 386] width 1568 height 772
type input "AD541495"
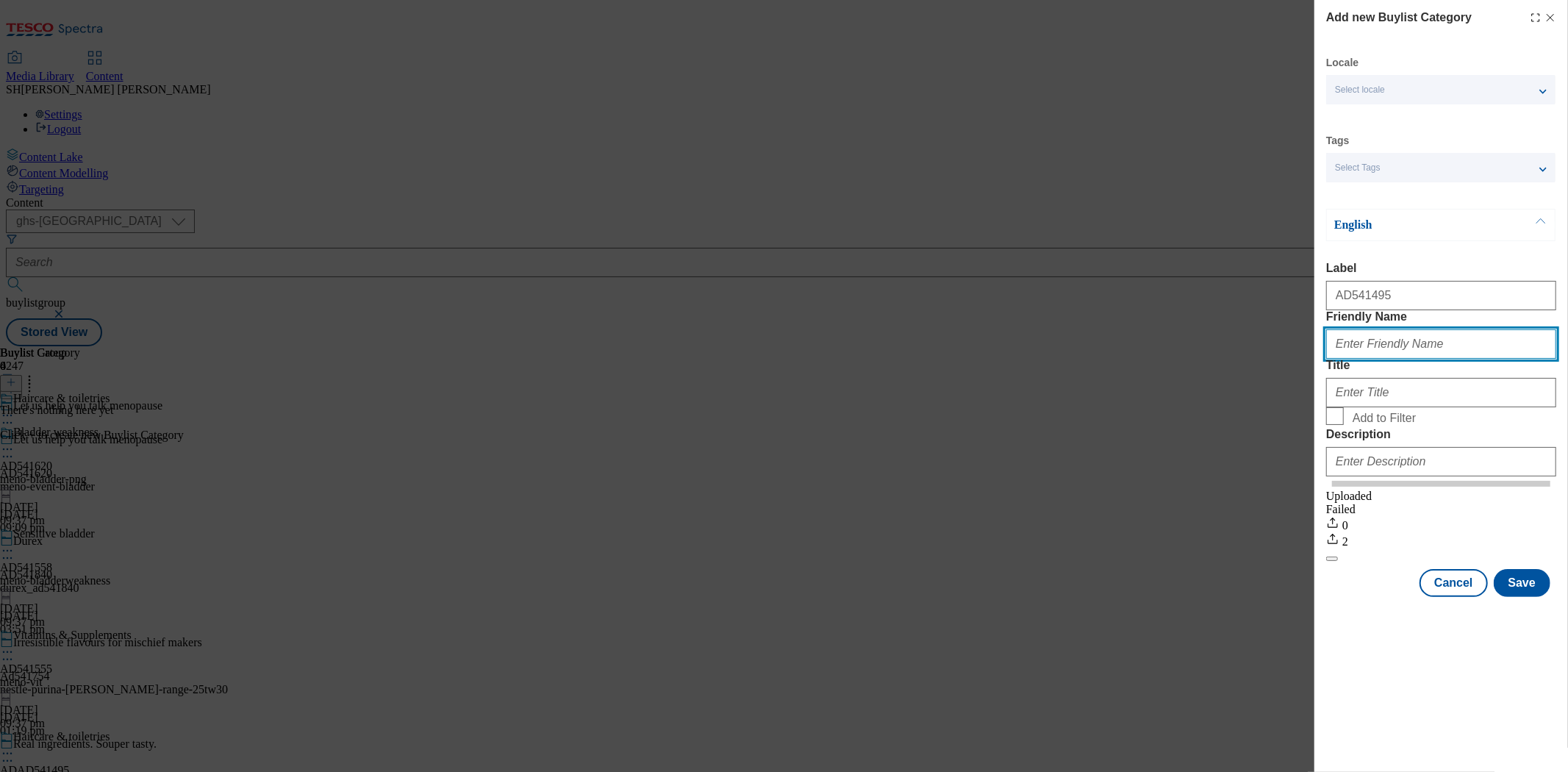
click at [1384, 359] on input "Friendly Name" at bounding box center [1442, 344] width 231 height 30
type input "meno-haircare"
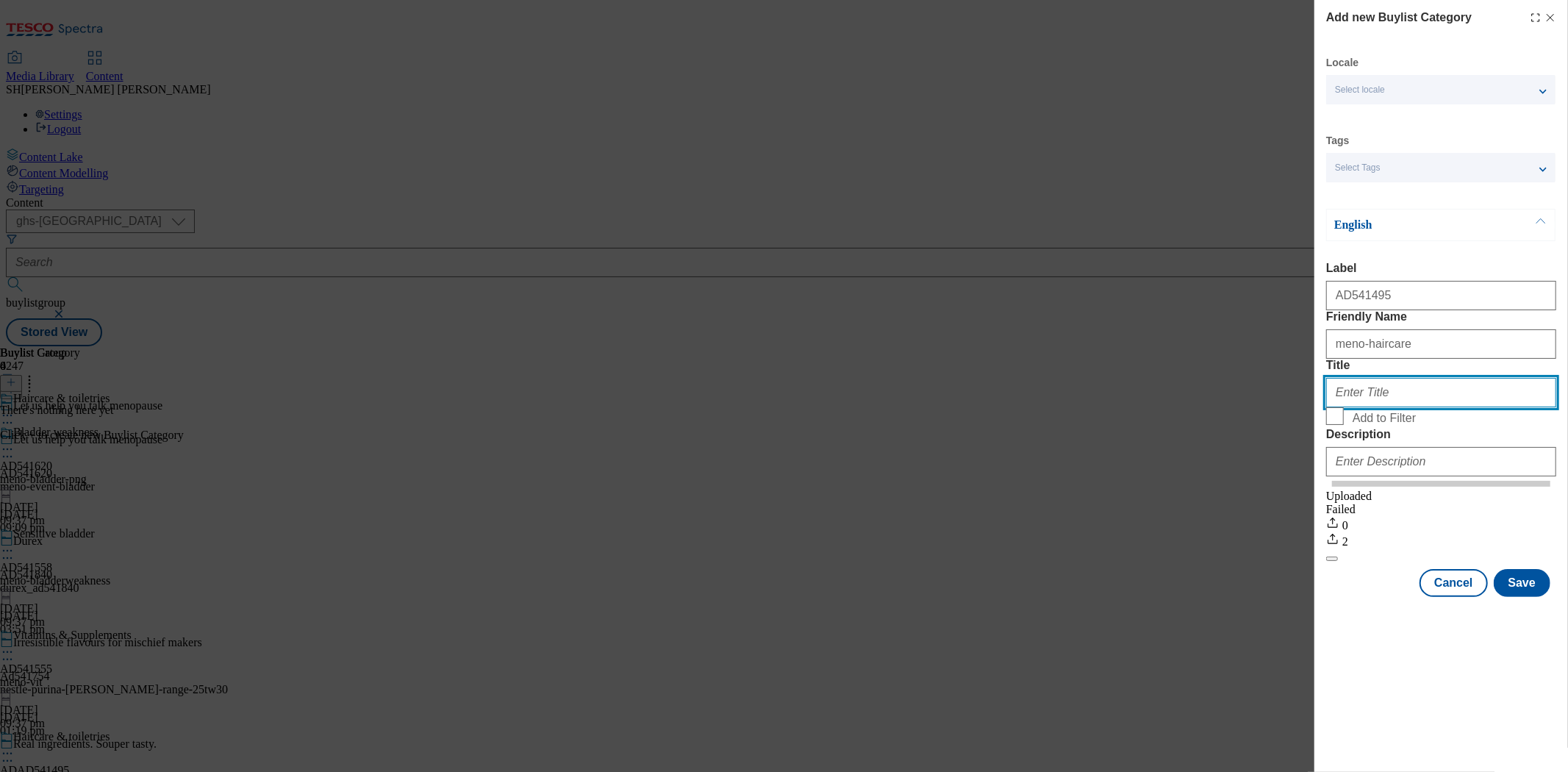
click at [1398, 407] on input "Title" at bounding box center [1442, 393] width 231 height 30
paste input "Haircare & Toiletries"
click at [1383, 407] on input "Haircare & Toiletries" at bounding box center [1442, 393] width 231 height 30
type input "Haircare & toiletries"
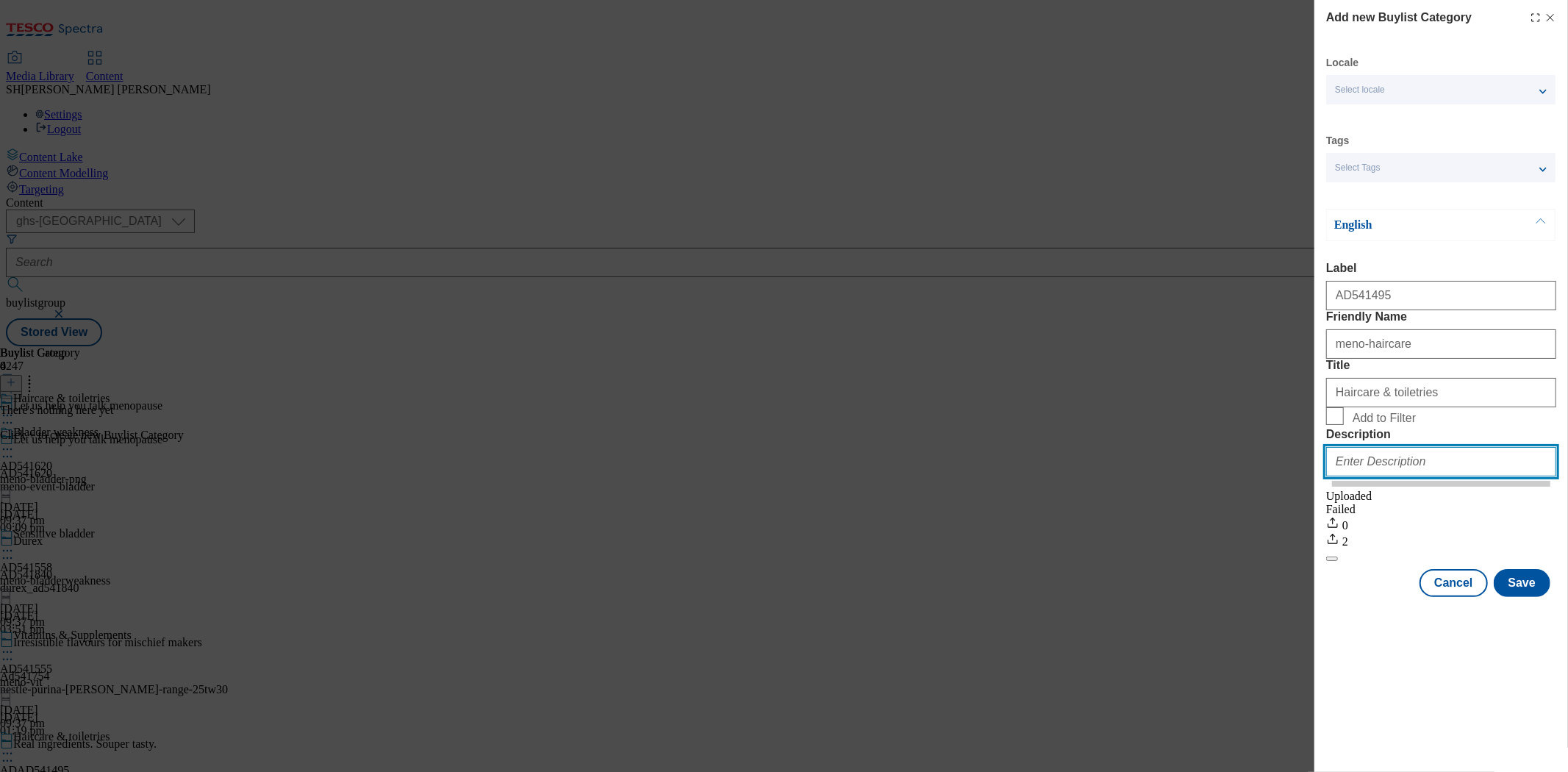
click at [1363, 477] on input "Description" at bounding box center [1442, 462] width 231 height 30
paste input "Haircare & Toiletries"
type input "Haircare & toiletries"
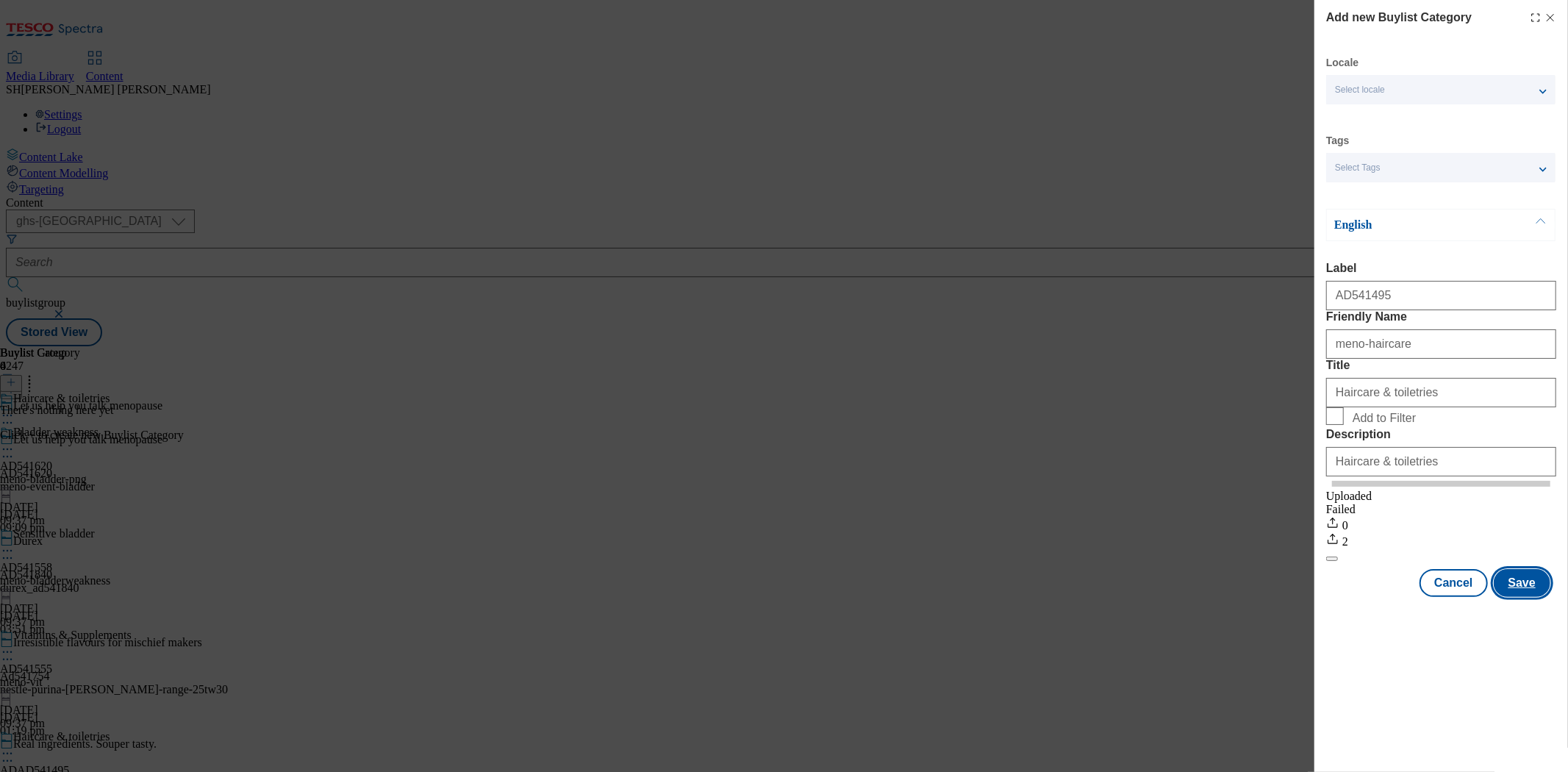
click at [1521, 596] on button "Save" at bounding box center [1522, 582] width 57 height 28
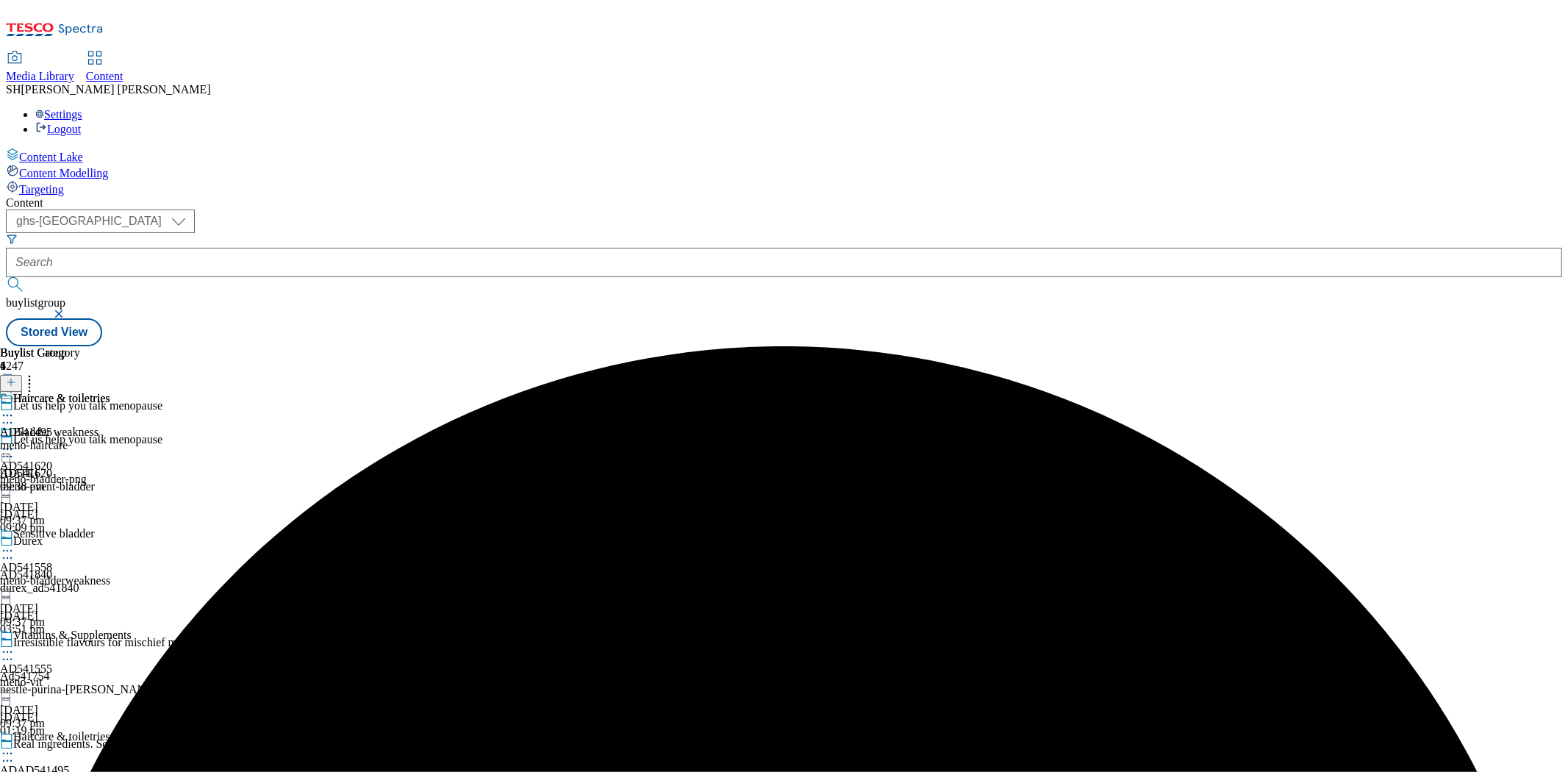
click at [111, 438] on div "meno-haircare" at bounding box center [55, 445] width 111 height 13
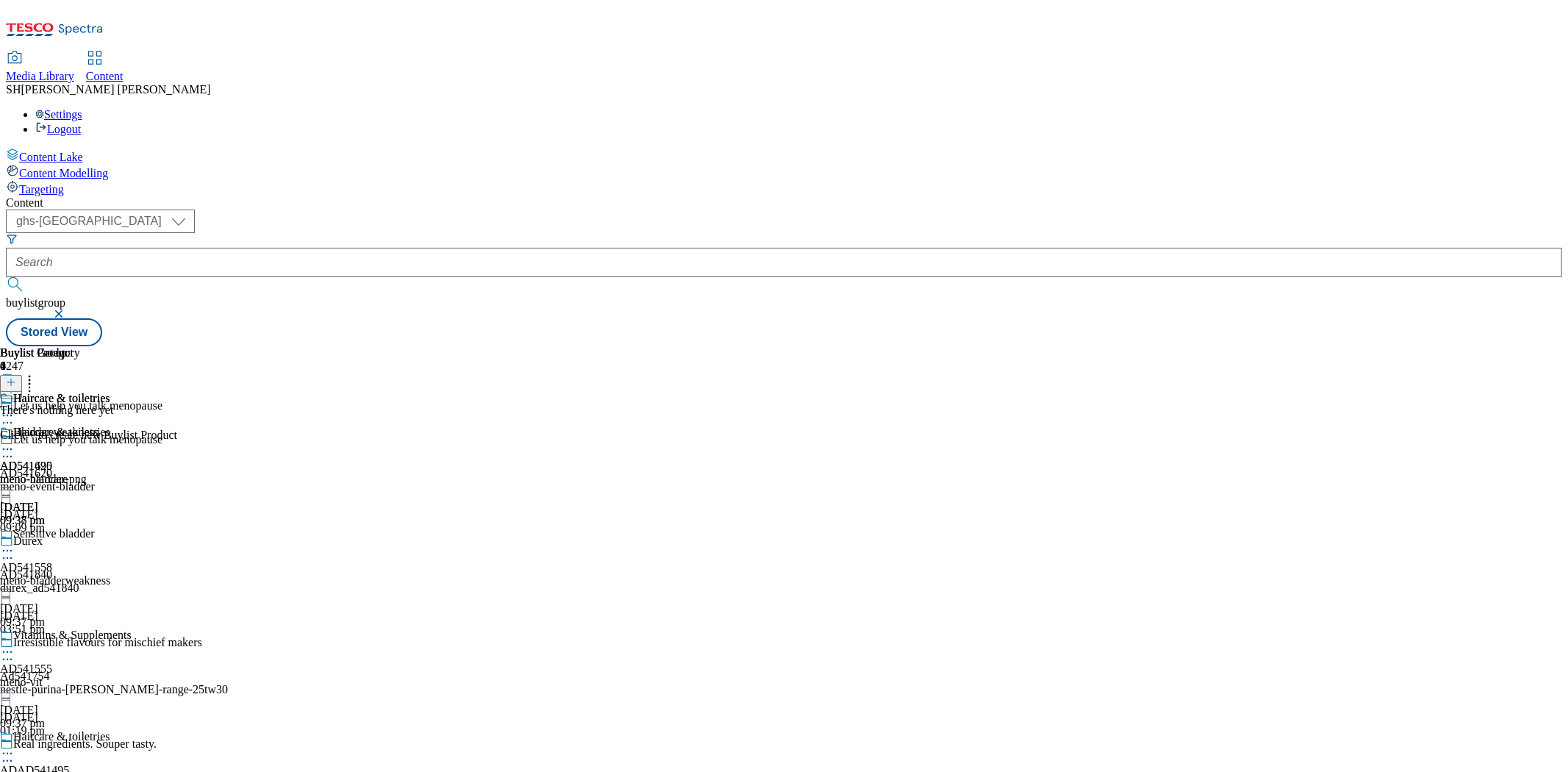
click at [16, 377] on icon at bounding box center [10, 382] width 10 height 10
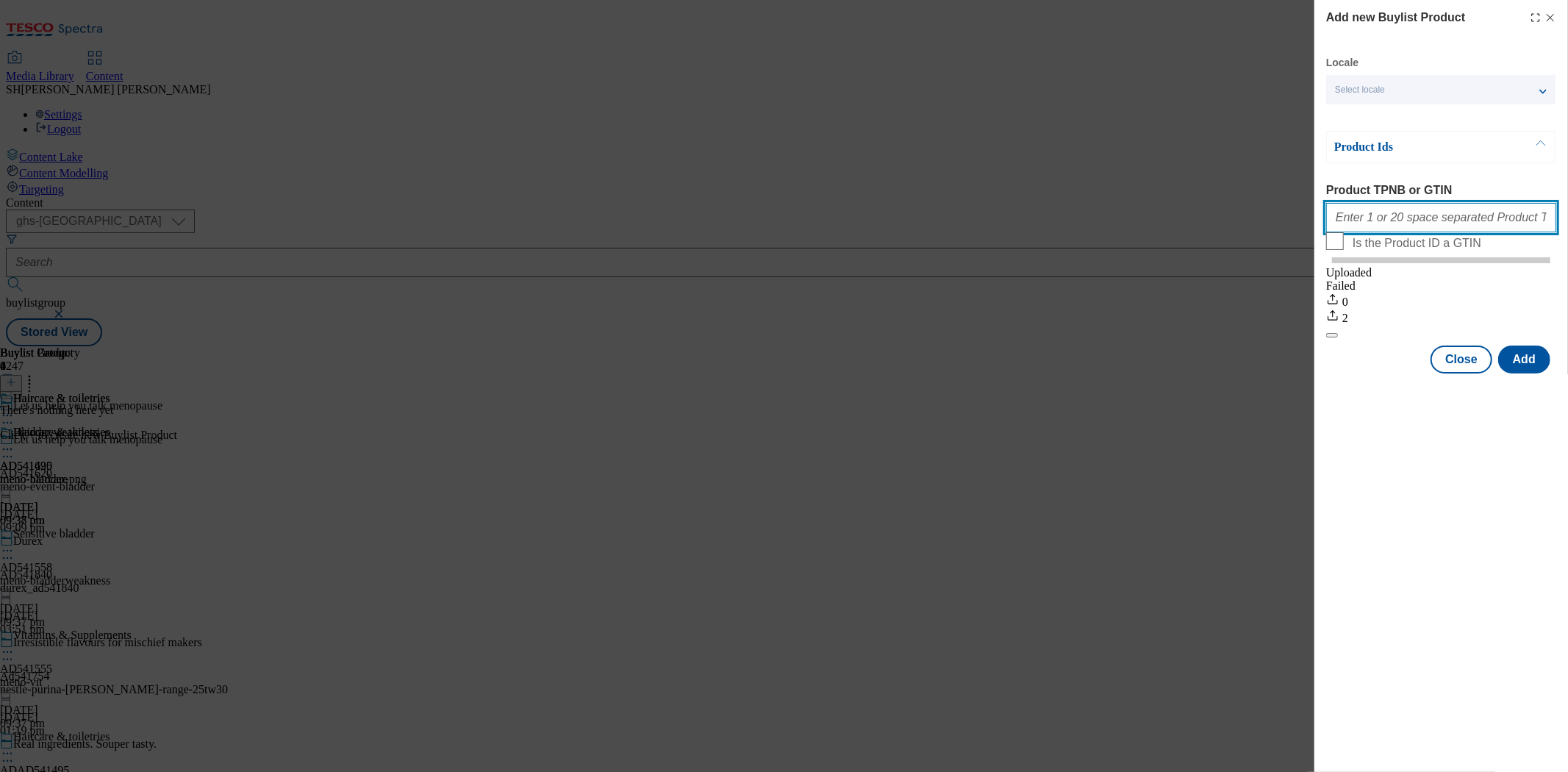
click at [1398, 228] on input "Product TPNB or GTIN" at bounding box center [1442, 217] width 231 height 30
paste input "92125588 92048800 91710087 91318609 92127471 91996289 92052564 92056646 9157309…"
type input "92125588 92048800 91710087 91318609 92127471 91996289 92052564 92056646 9157309…"
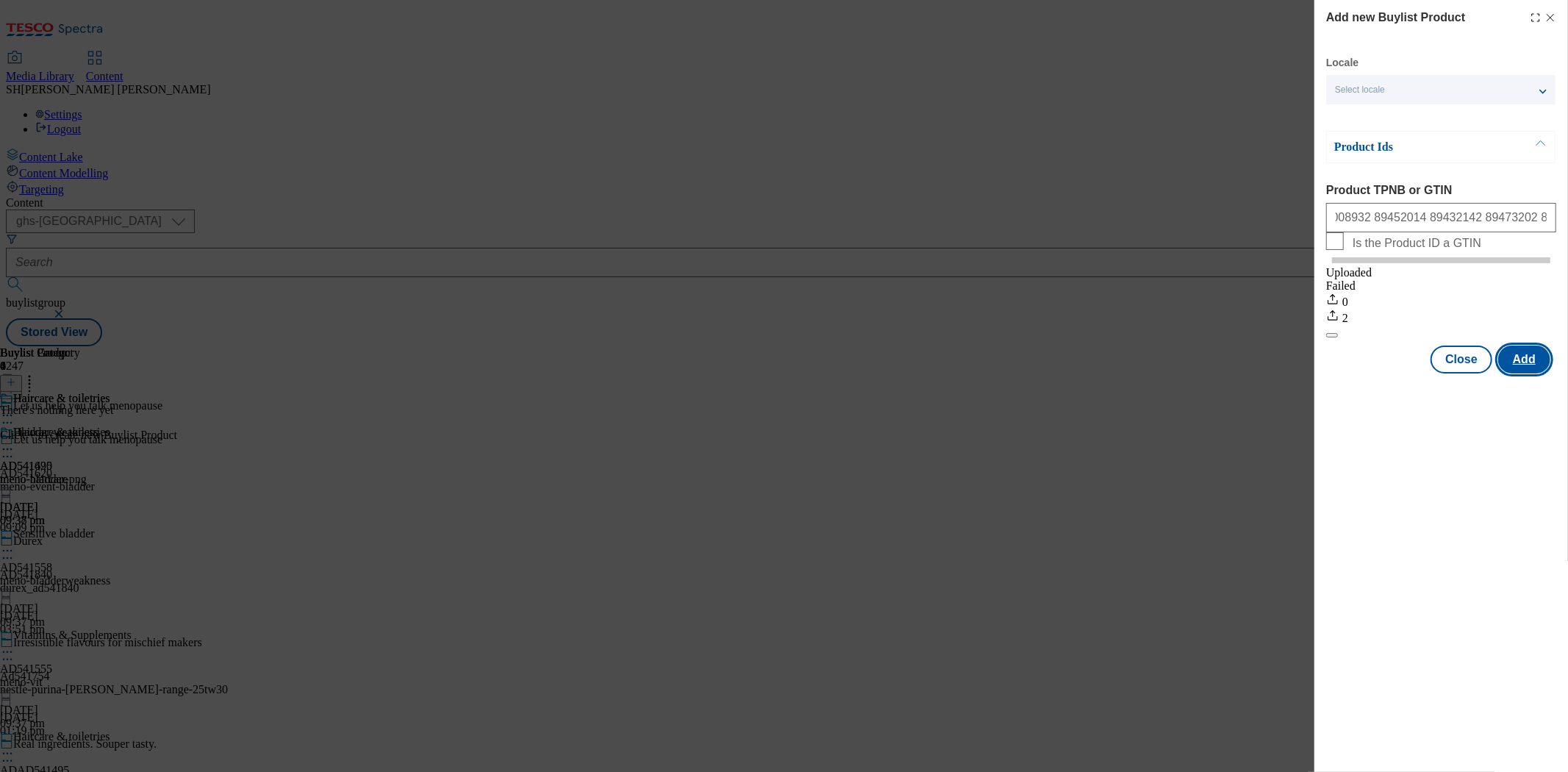
scroll to position [0, 0]
click at [1536, 373] on button "Add" at bounding box center [1524, 360] width 52 height 28
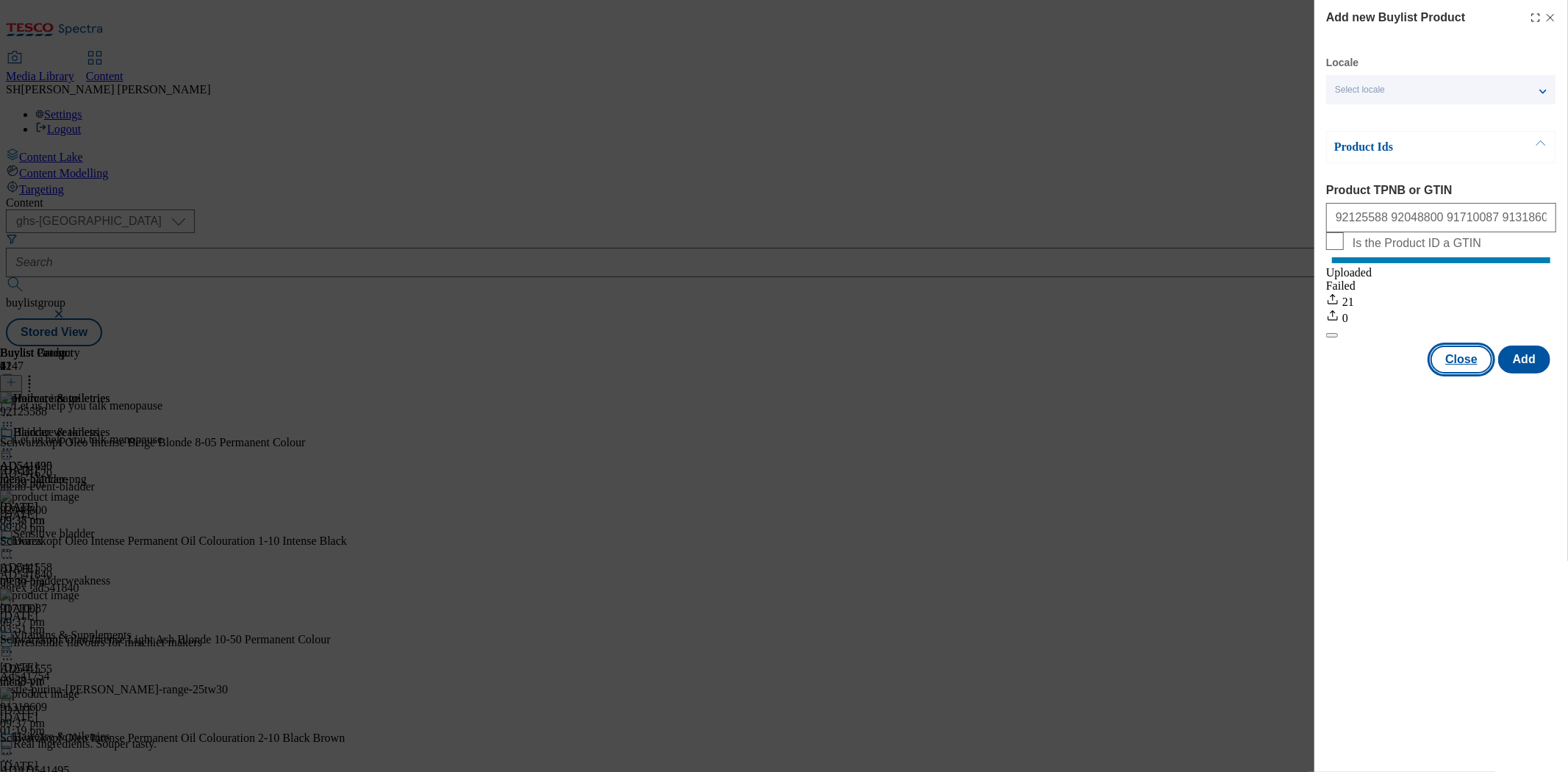
click at [1459, 373] on button "Close" at bounding box center [1461, 360] width 61 height 28
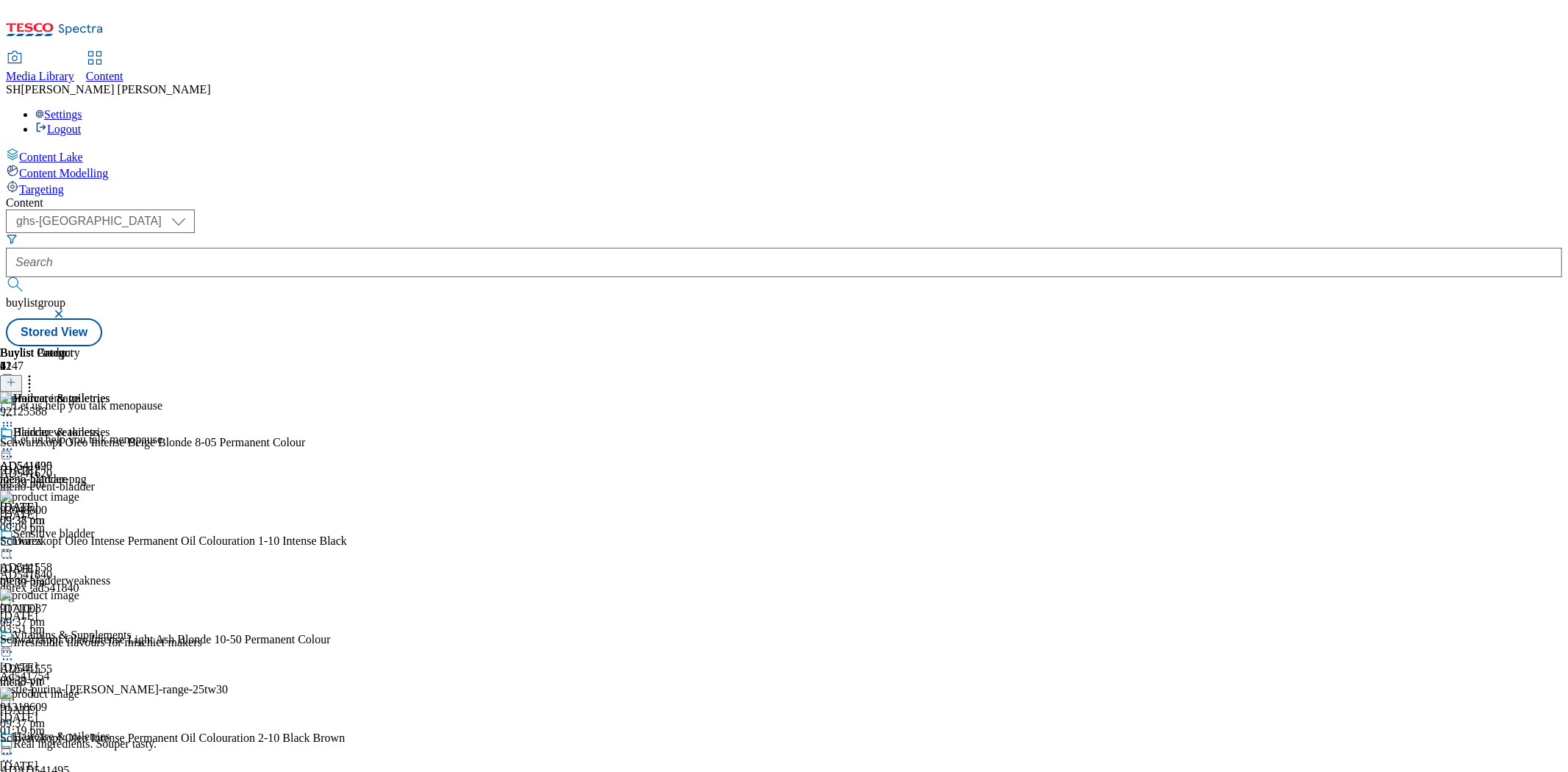
scroll to position [139, 0]
click at [15, 746] on icon at bounding box center [7, 753] width 15 height 15
click at [62, 771] on span "Edit" at bounding box center [54, 784] width 17 height 11
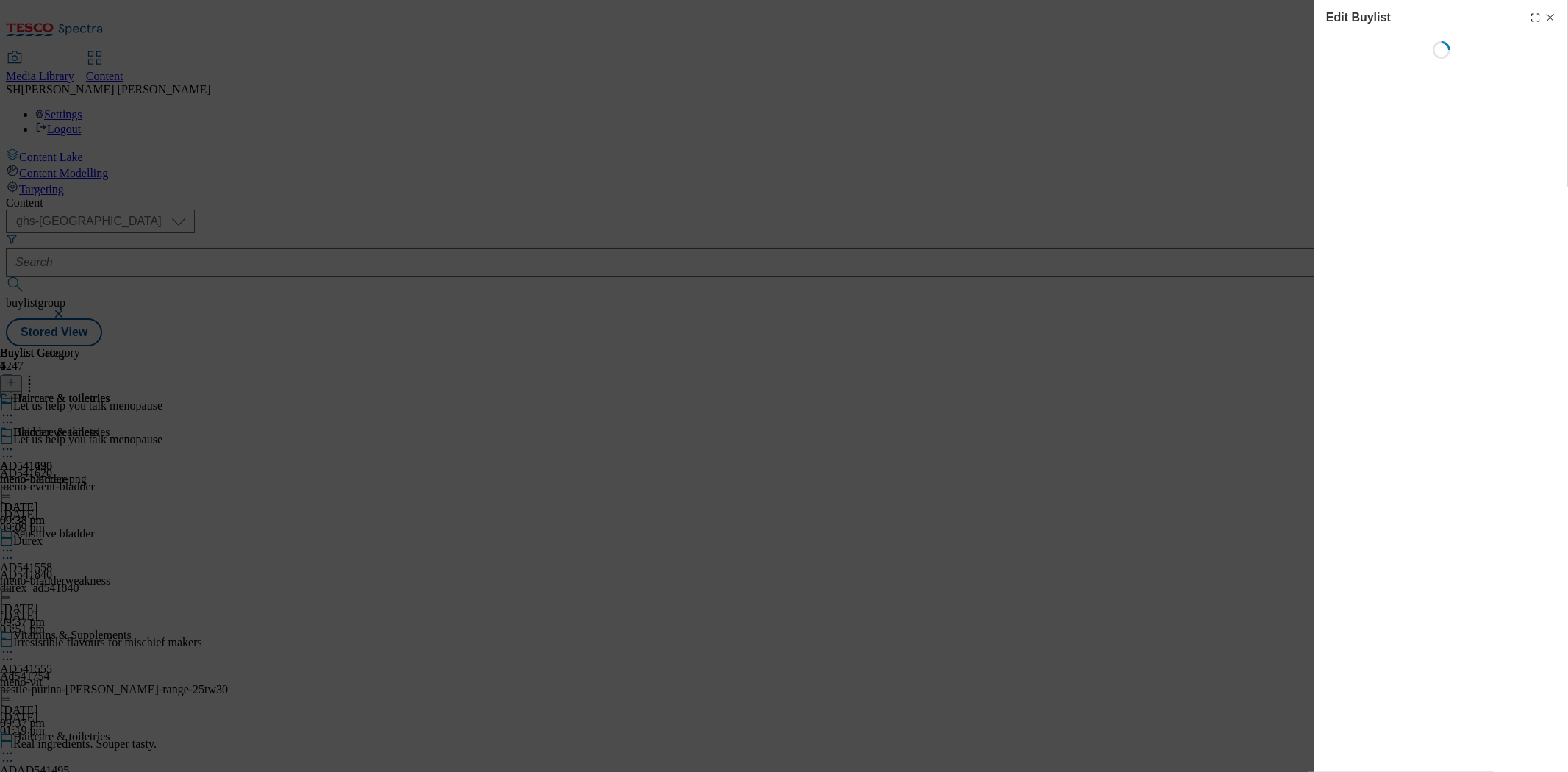
select select "seasonal"
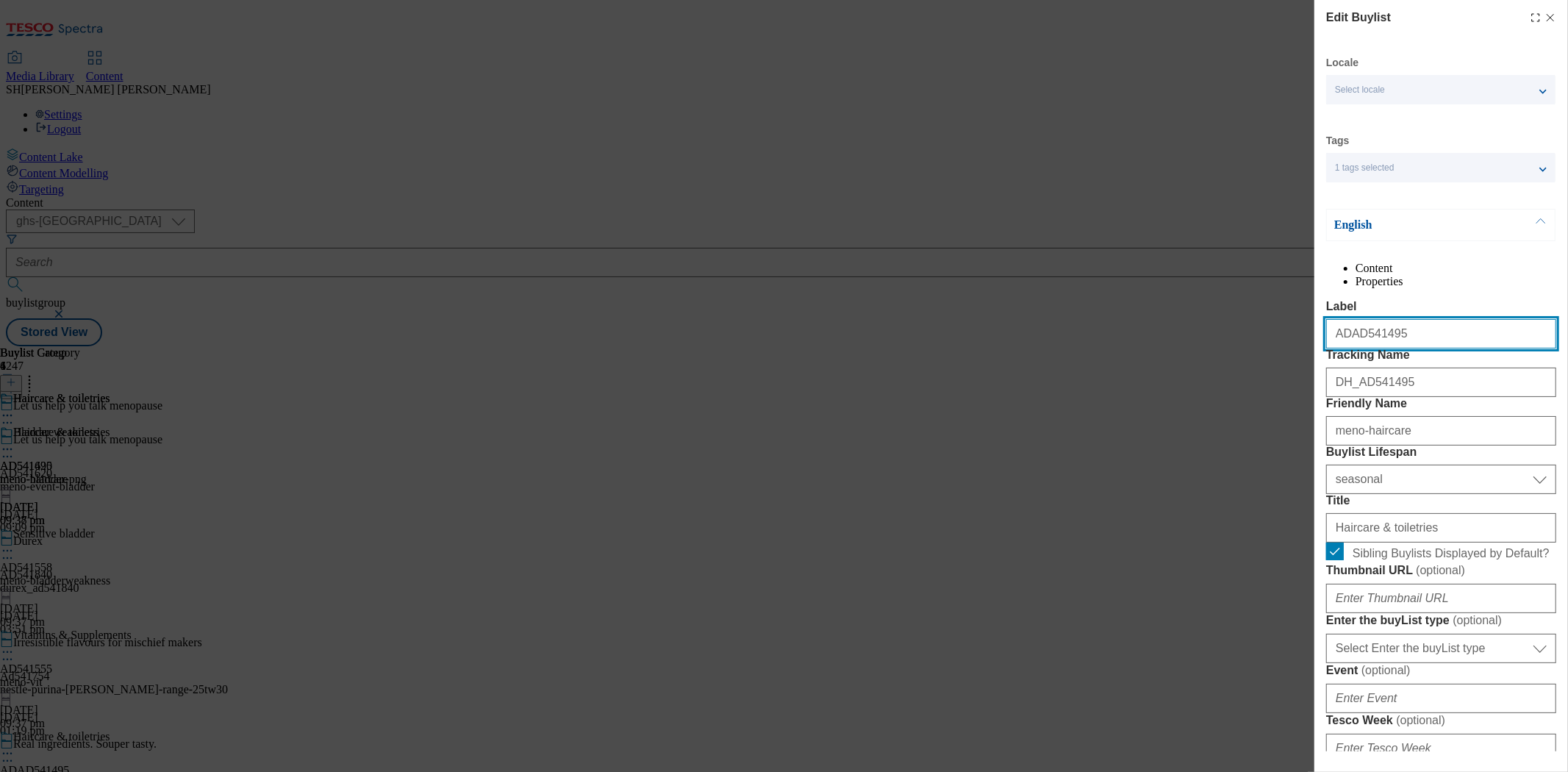
drag, startPoint x: 1342, startPoint y: 366, endPoint x: 1332, endPoint y: 366, distance: 10.0
click at [1332, 348] on input "ADAD541495" at bounding box center [1442, 334] width 231 height 30
click at [1344, 348] on input "ADAD541495" at bounding box center [1442, 334] width 231 height 30
drag, startPoint x: 1346, startPoint y: 365, endPoint x: 1332, endPoint y: 365, distance: 14.0
click at [1332, 348] on input "ADAD541495" at bounding box center [1442, 334] width 231 height 30
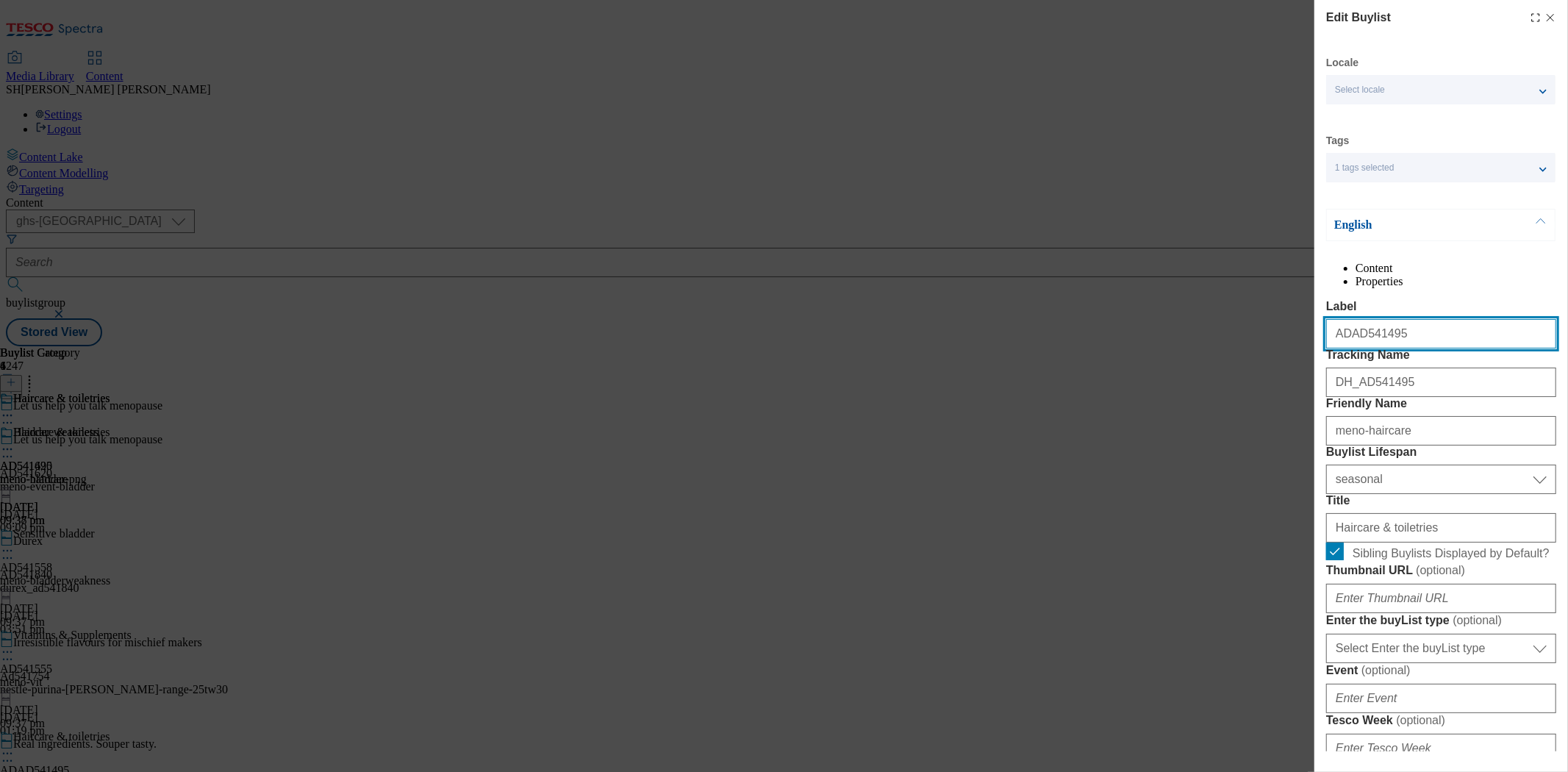
click at [1342, 348] on input "ADAD541495" at bounding box center [1442, 334] width 231 height 30
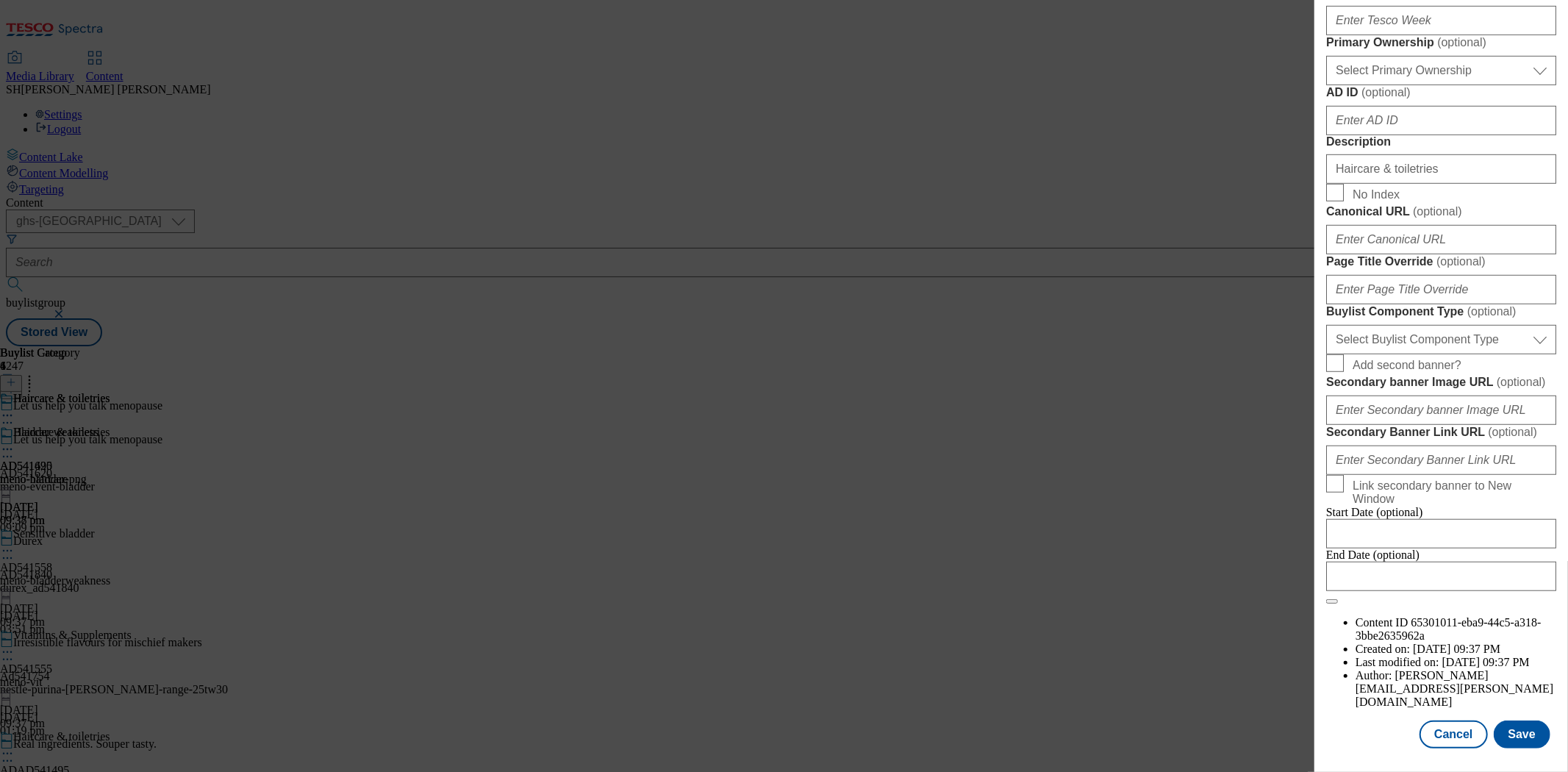
scroll to position [1189, 0]
type input "AD541495"
click at [1514, 720] on button "Save" at bounding box center [1522, 734] width 57 height 28
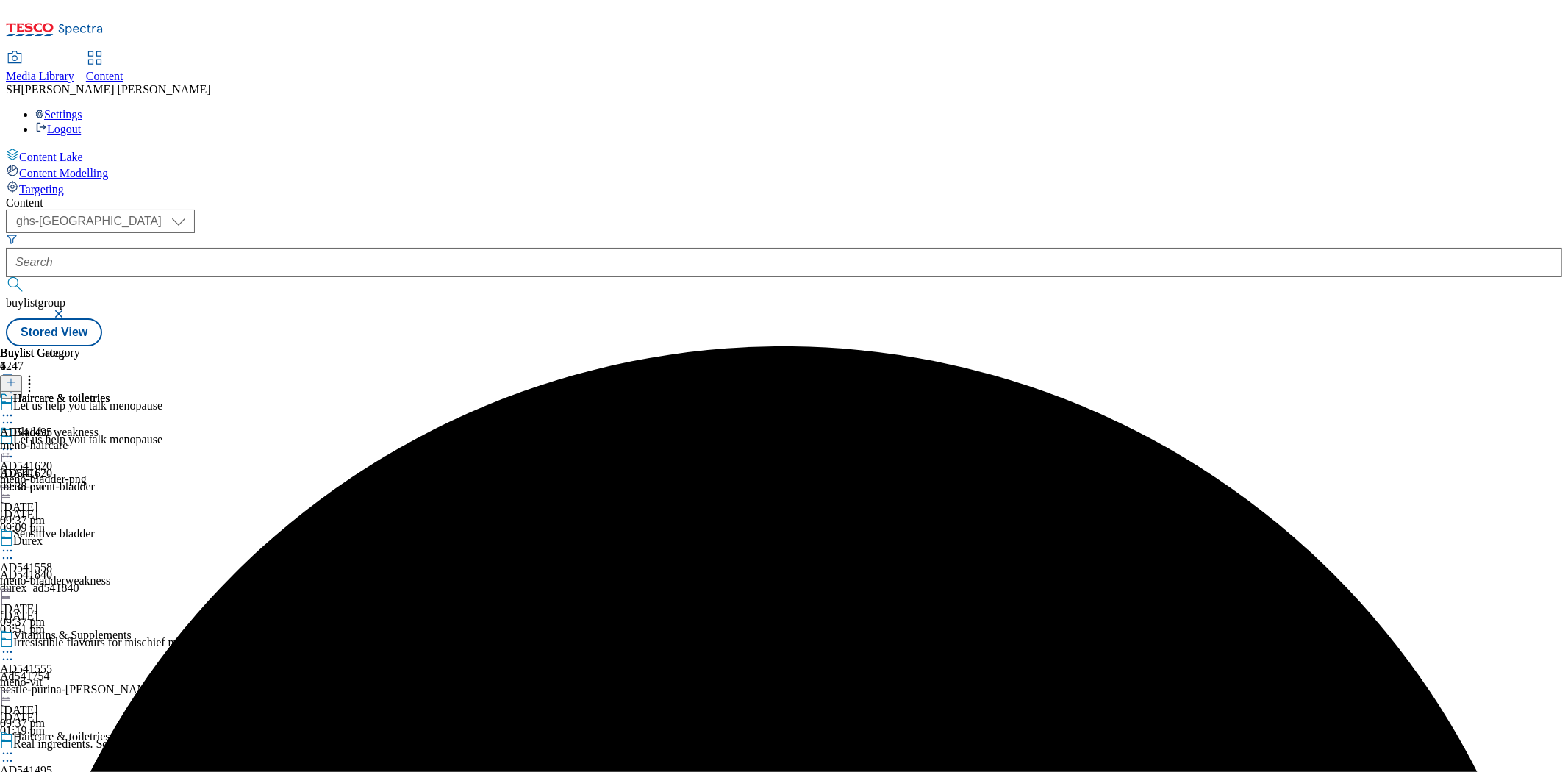
scroll to position [139, 0]
click at [15, 746] on icon at bounding box center [7, 753] width 15 height 15
click at [62, 771] on span "Edit" at bounding box center [54, 784] width 17 height 11
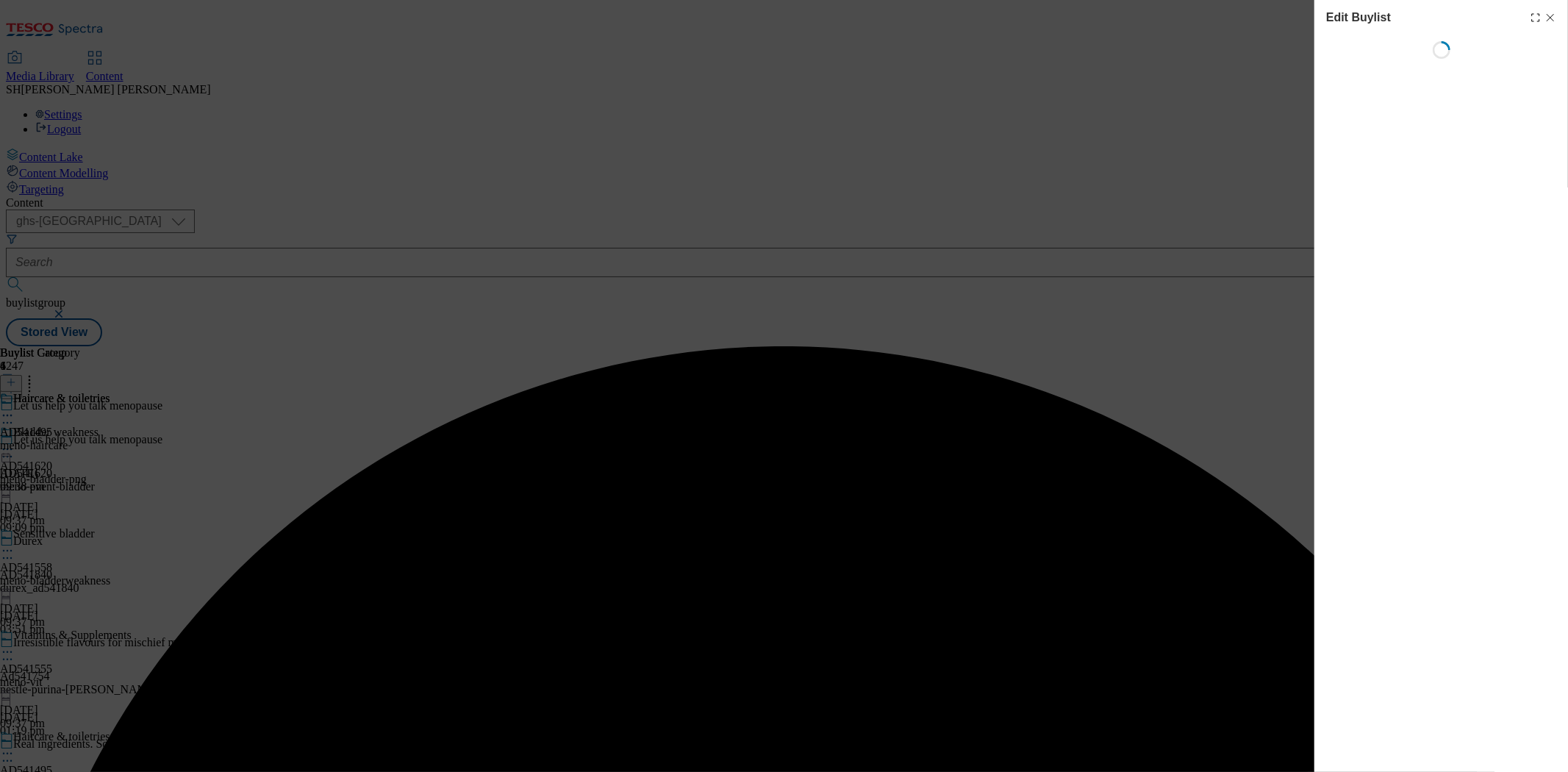
scroll to position [0, 0]
select select "seasonal"
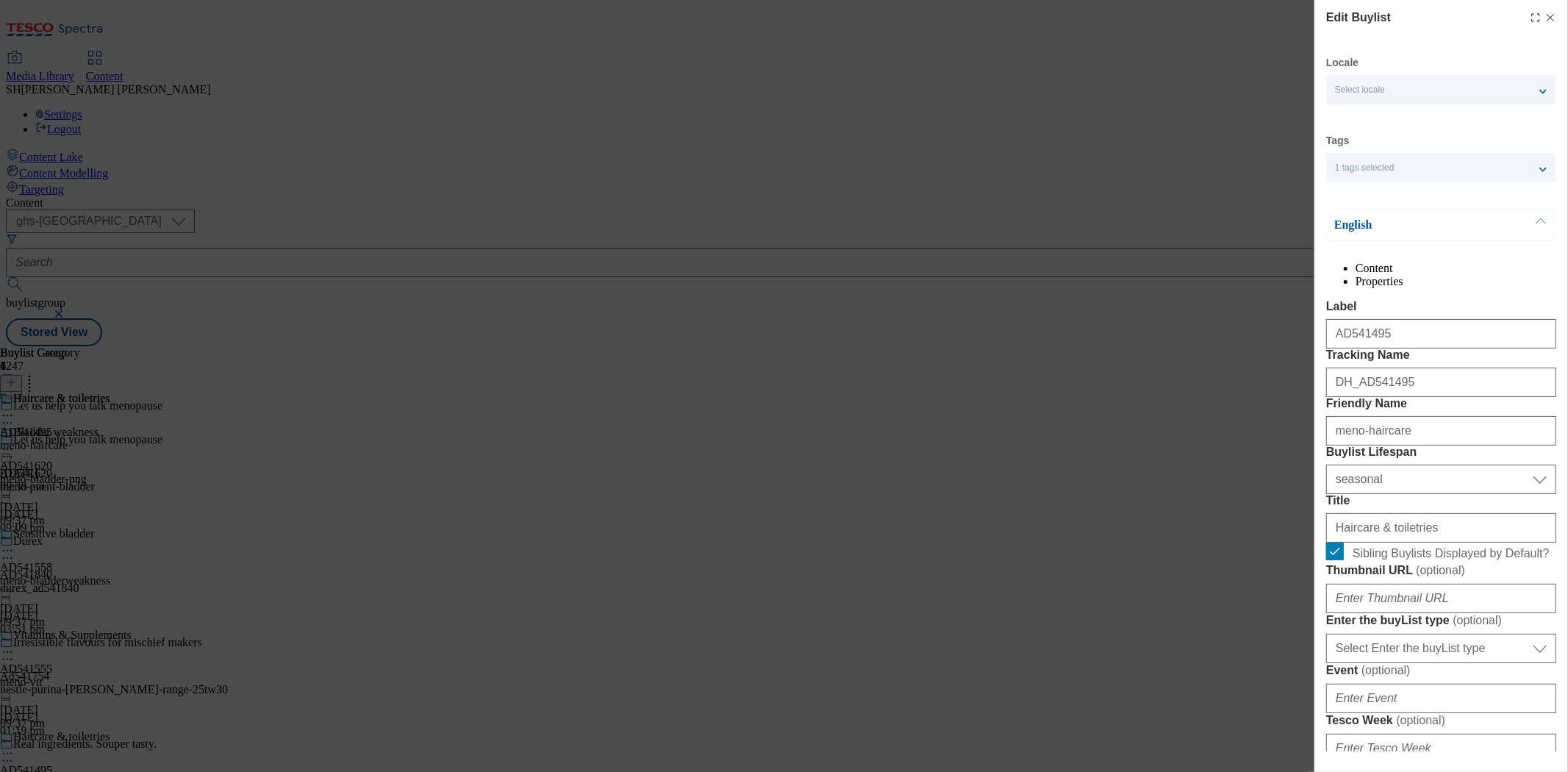
click at [1548, 17] on line "Modal" at bounding box center [1550, 18] width 7 height 7
select select "seasonal"
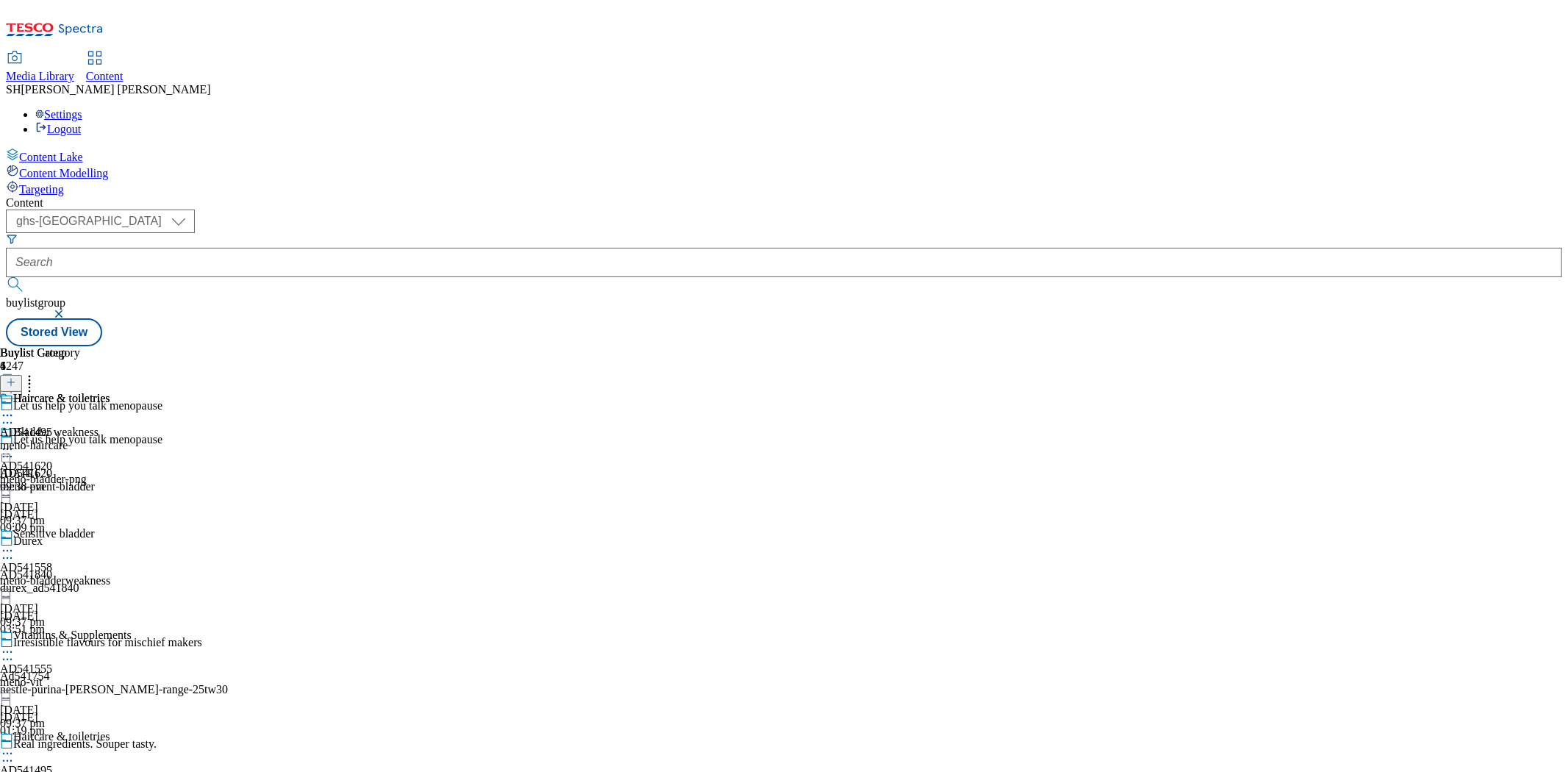
scroll to position [139, 0]
click at [37, 373] on icon at bounding box center [30, 380] width 15 height 15
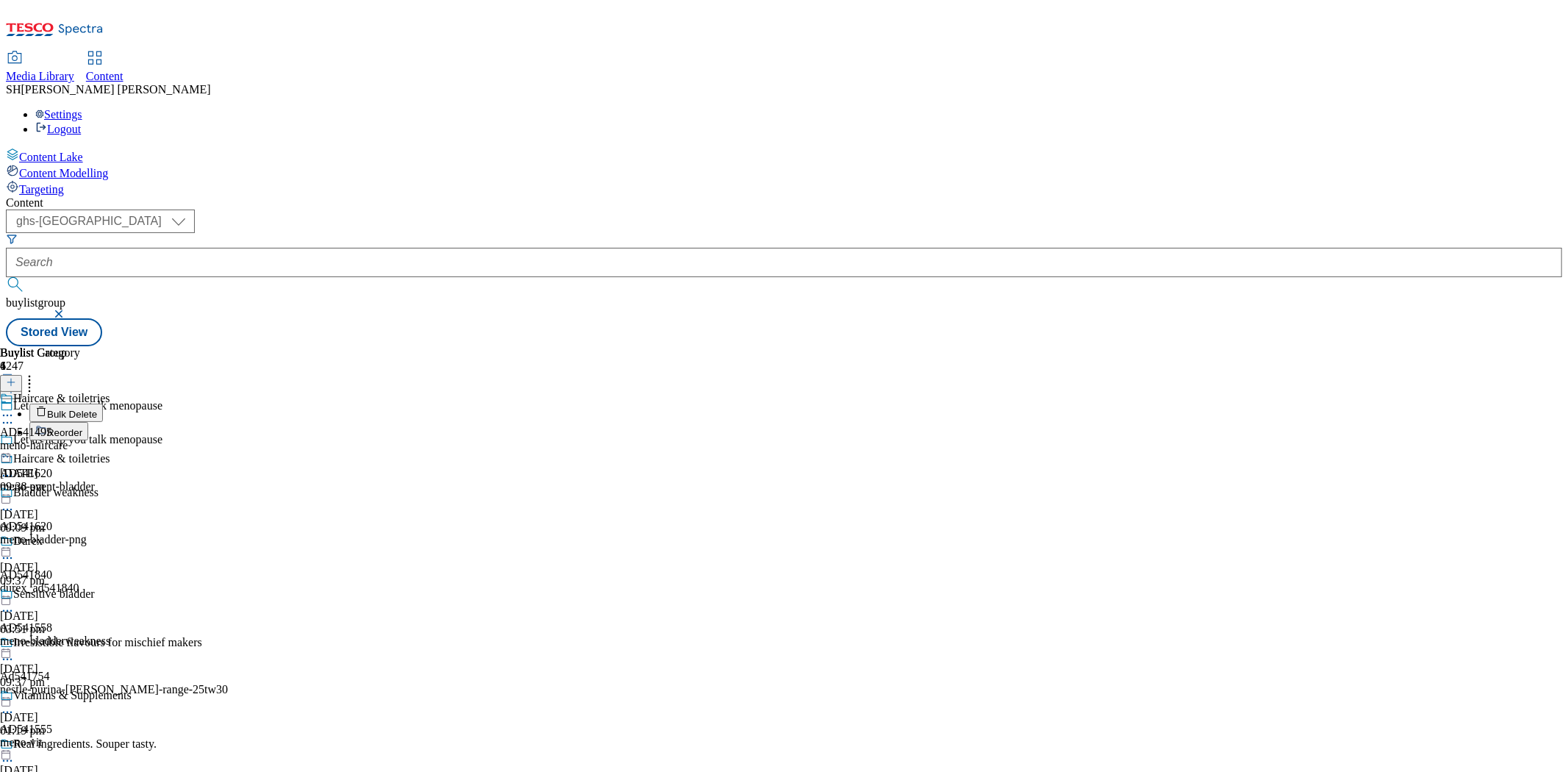
click at [111, 428] on div "Haircare & toiletries AD541495 meno-haircare [DATE] 09:38 pm" at bounding box center [55, 442] width 111 height 101
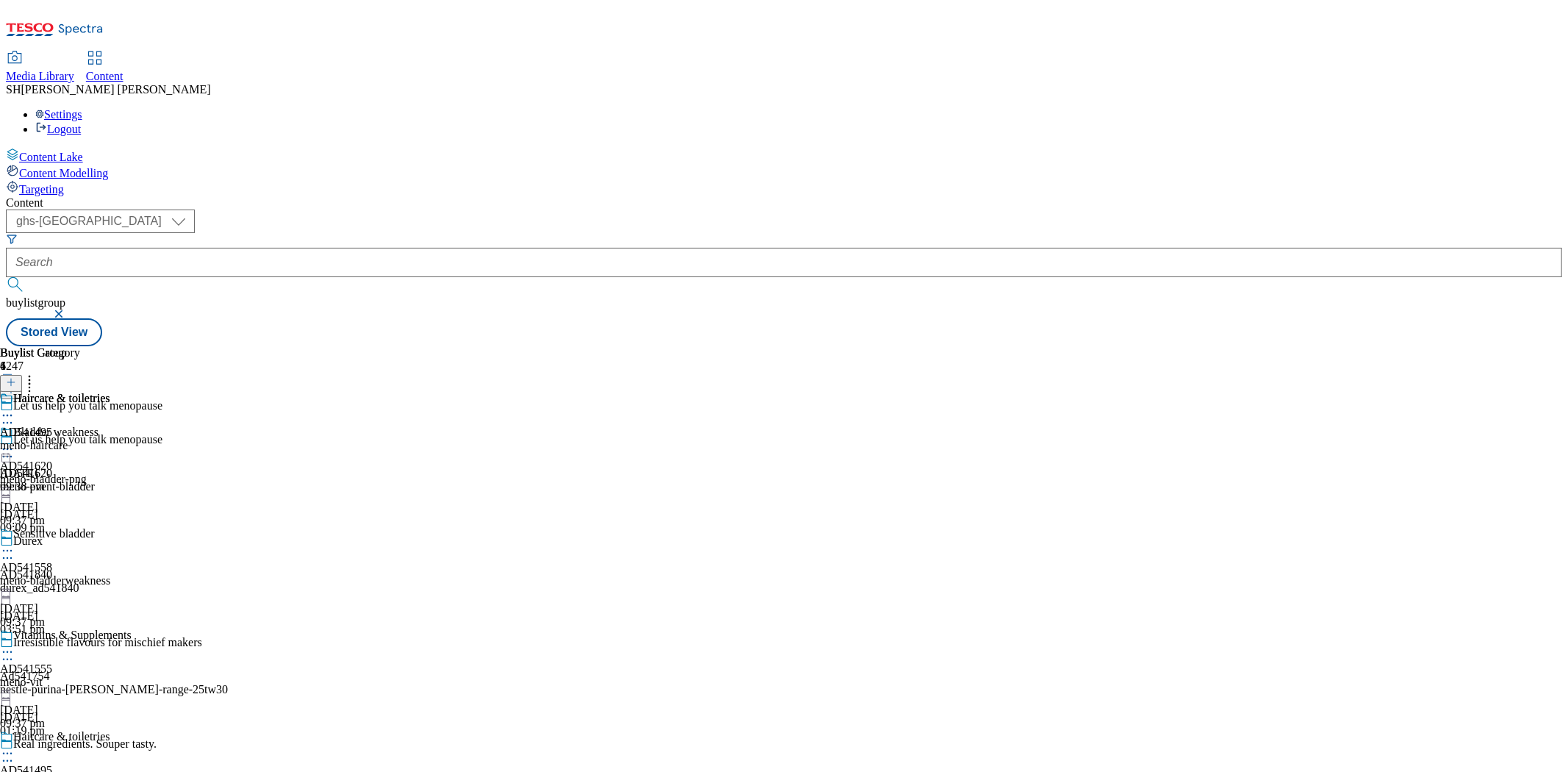
click at [16, 377] on icon at bounding box center [10, 382] width 10 height 10
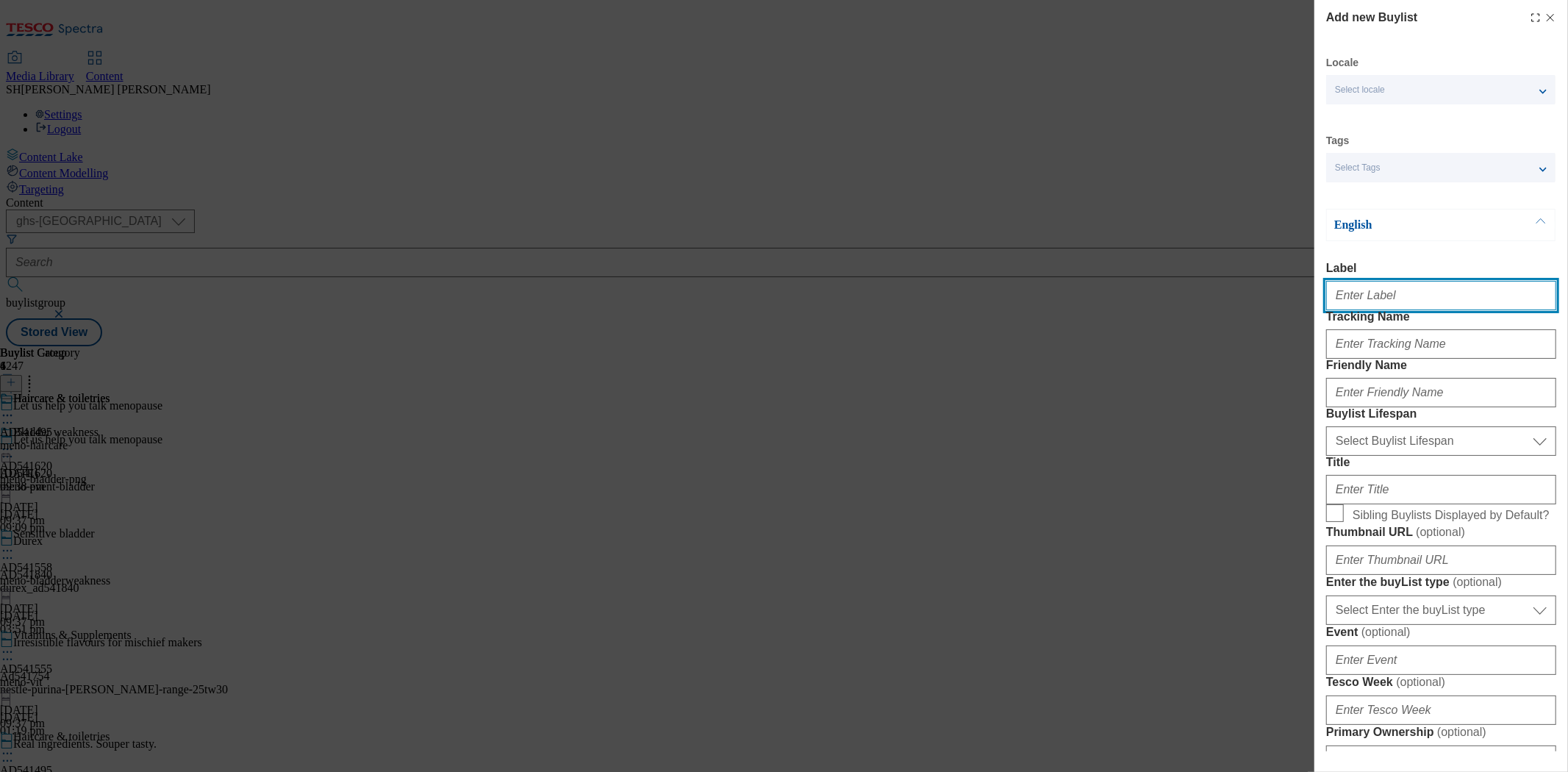
click at [1377, 301] on input "Label" at bounding box center [1442, 295] width 231 height 30
type input "AD541620"
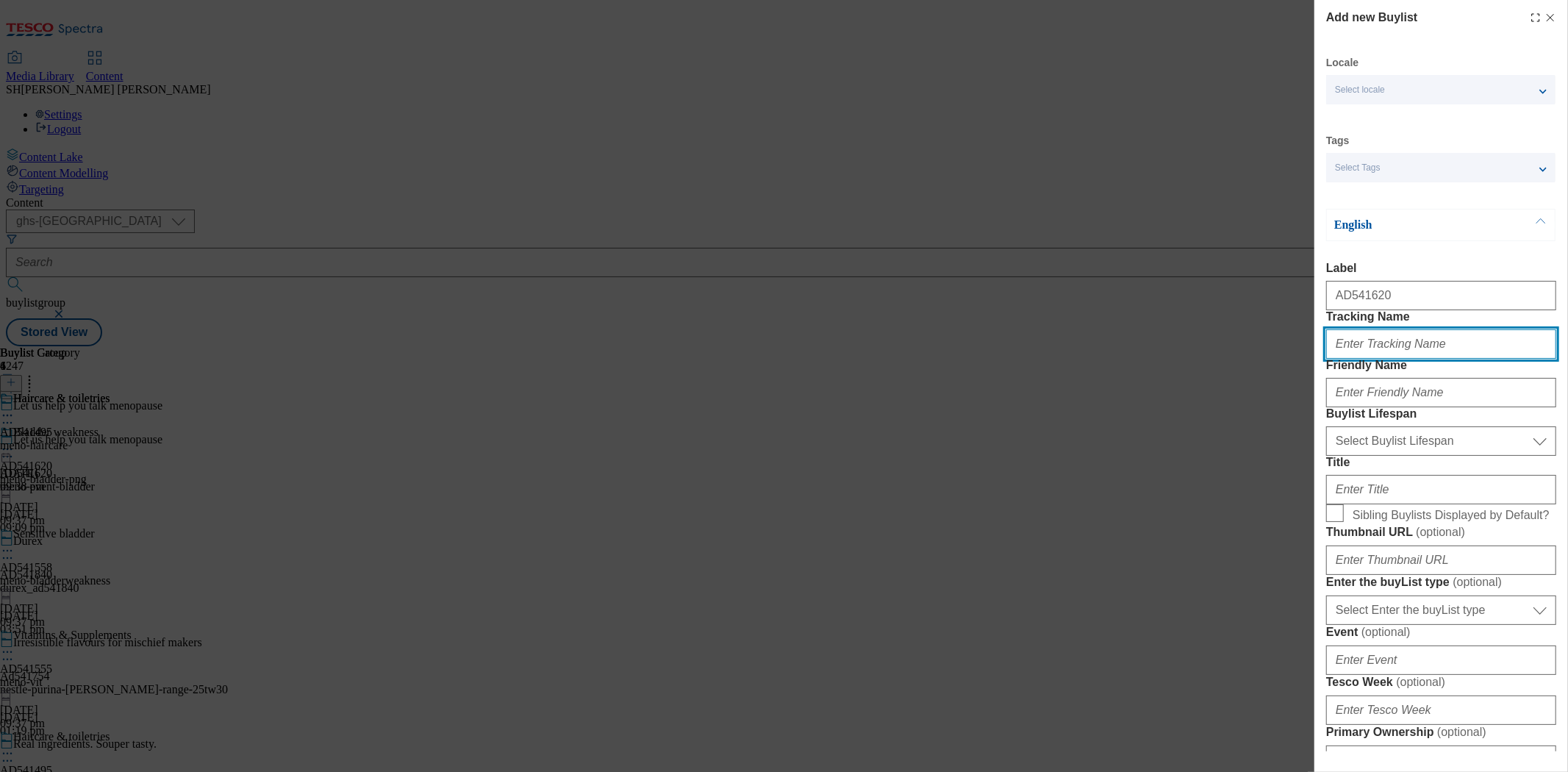
click at [1386, 359] on input "Tracking Name" at bounding box center [1442, 344] width 231 height 30
type input "DH_AD541620"
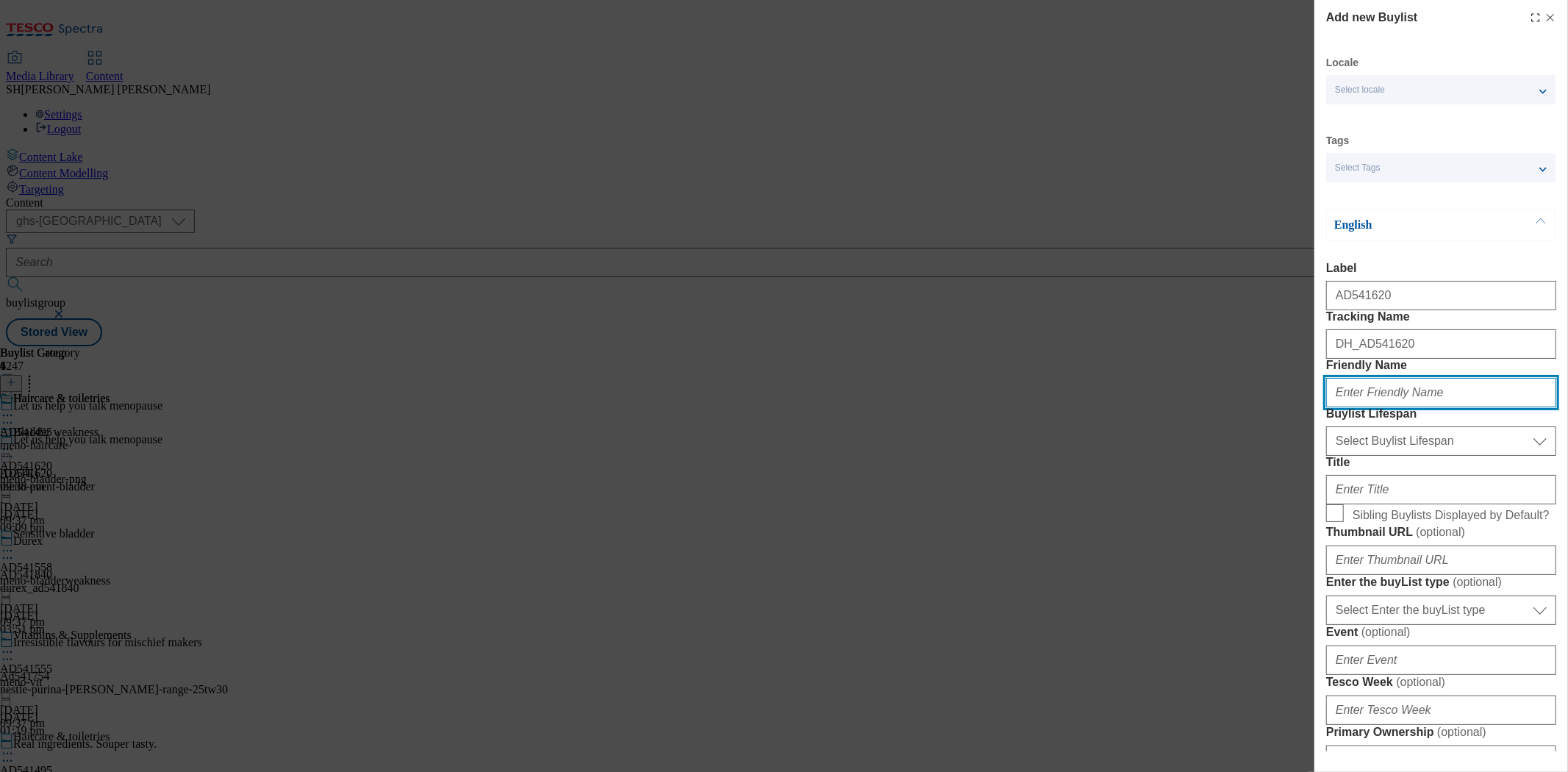
click at [1387, 407] on input "Friendly Name" at bounding box center [1442, 393] width 231 height 30
type input "meno-pain"
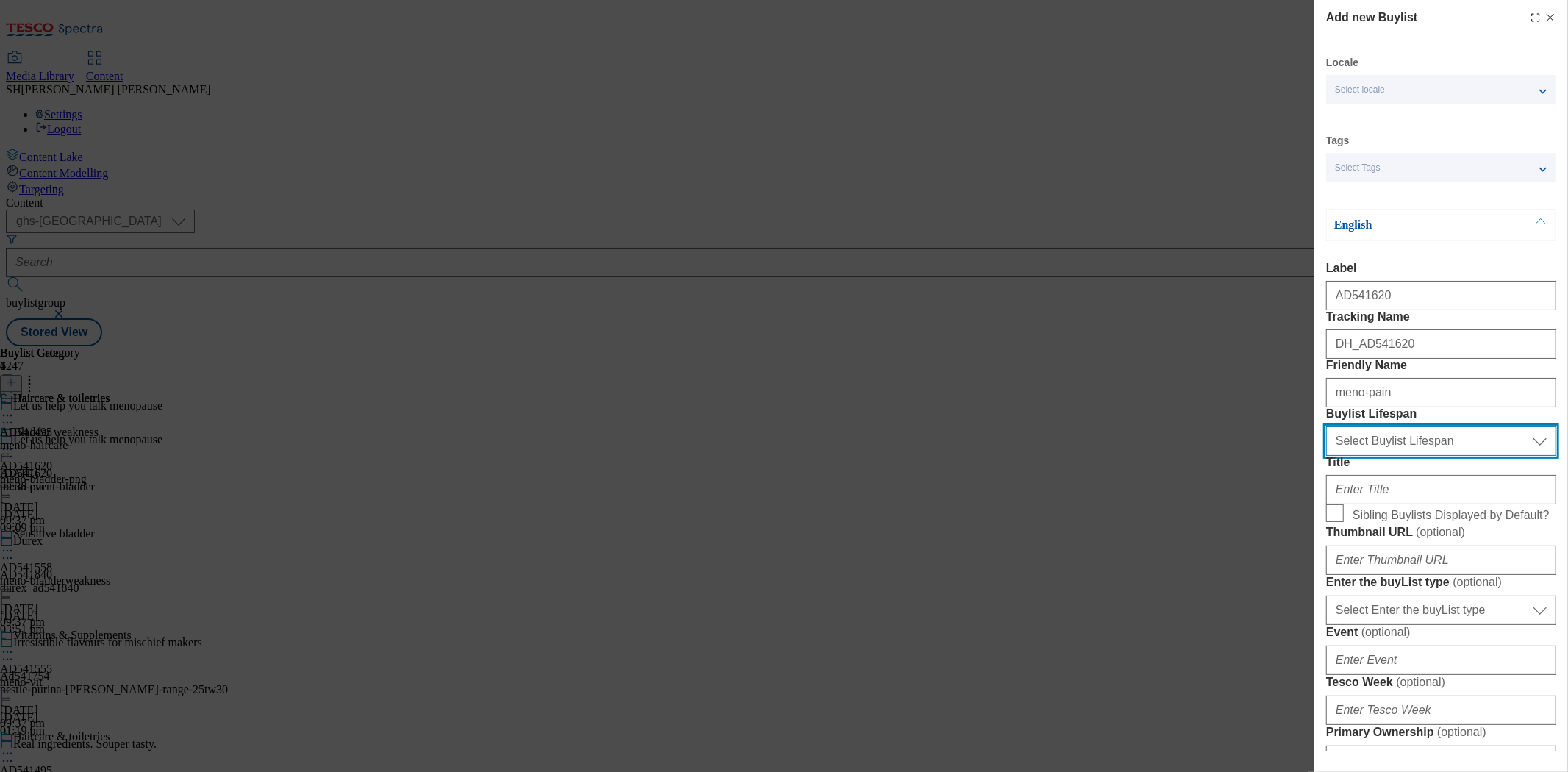
click at [1415, 455] on select "Select Buylist Lifespan evergreen seasonal tactical" at bounding box center [1442, 441] width 231 height 30
select select "seasonal"
click at [1326, 455] on select "Select Buylist Lifespan evergreen seasonal tactical" at bounding box center [1442, 441] width 231 height 30
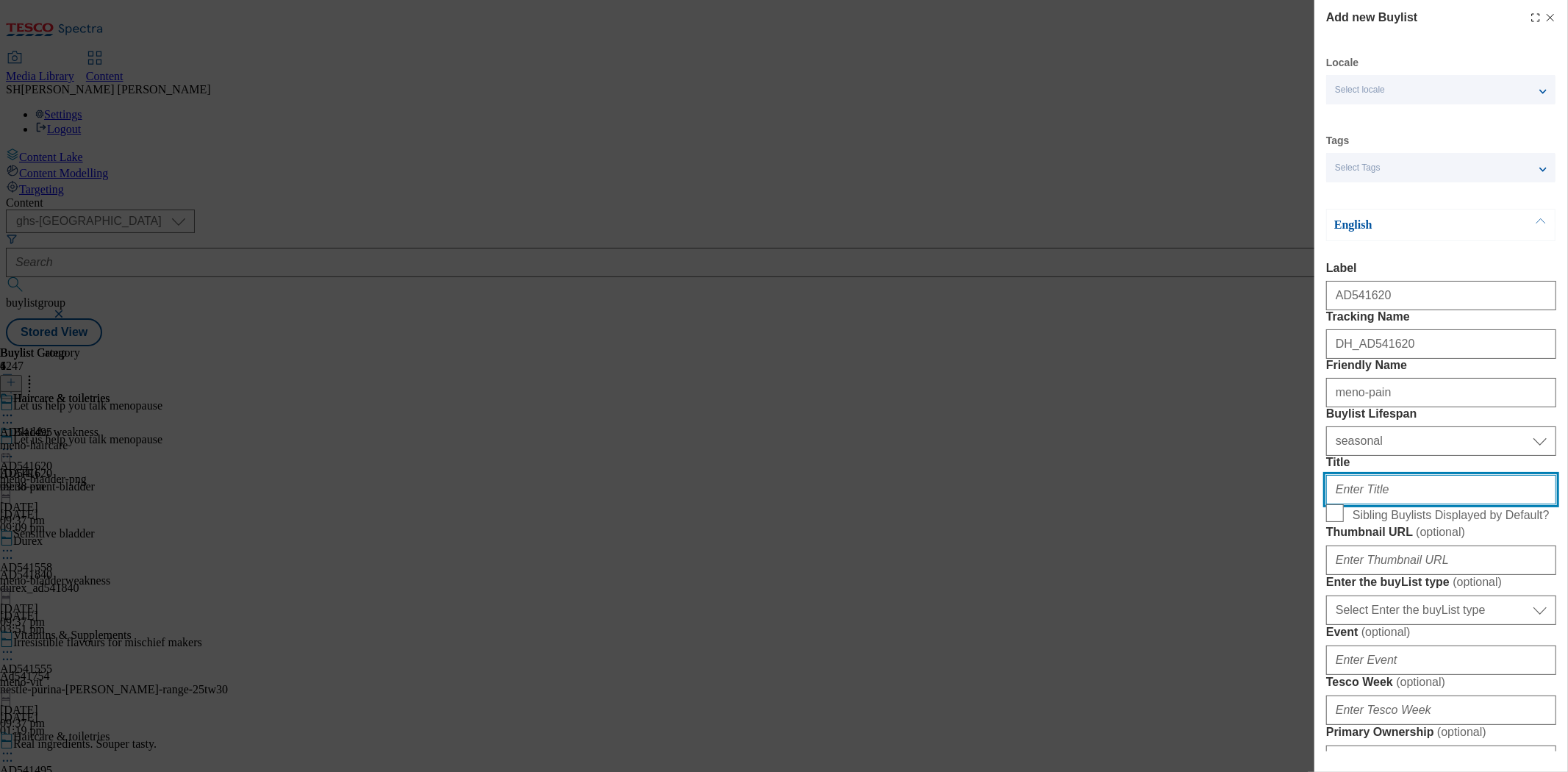
click at [1375, 504] on input "Title" at bounding box center [1442, 490] width 231 height 30
click at [1361, 504] on input "Title" at bounding box center [1442, 490] width 231 height 30
paste input "92125588 92048800 91710087 91318609 92127471 91996289 92052564 92056646 9157309…"
type input "92125588 92048800 91710087 91318609 92127471 91996289 92052564 92056646 9157309…"
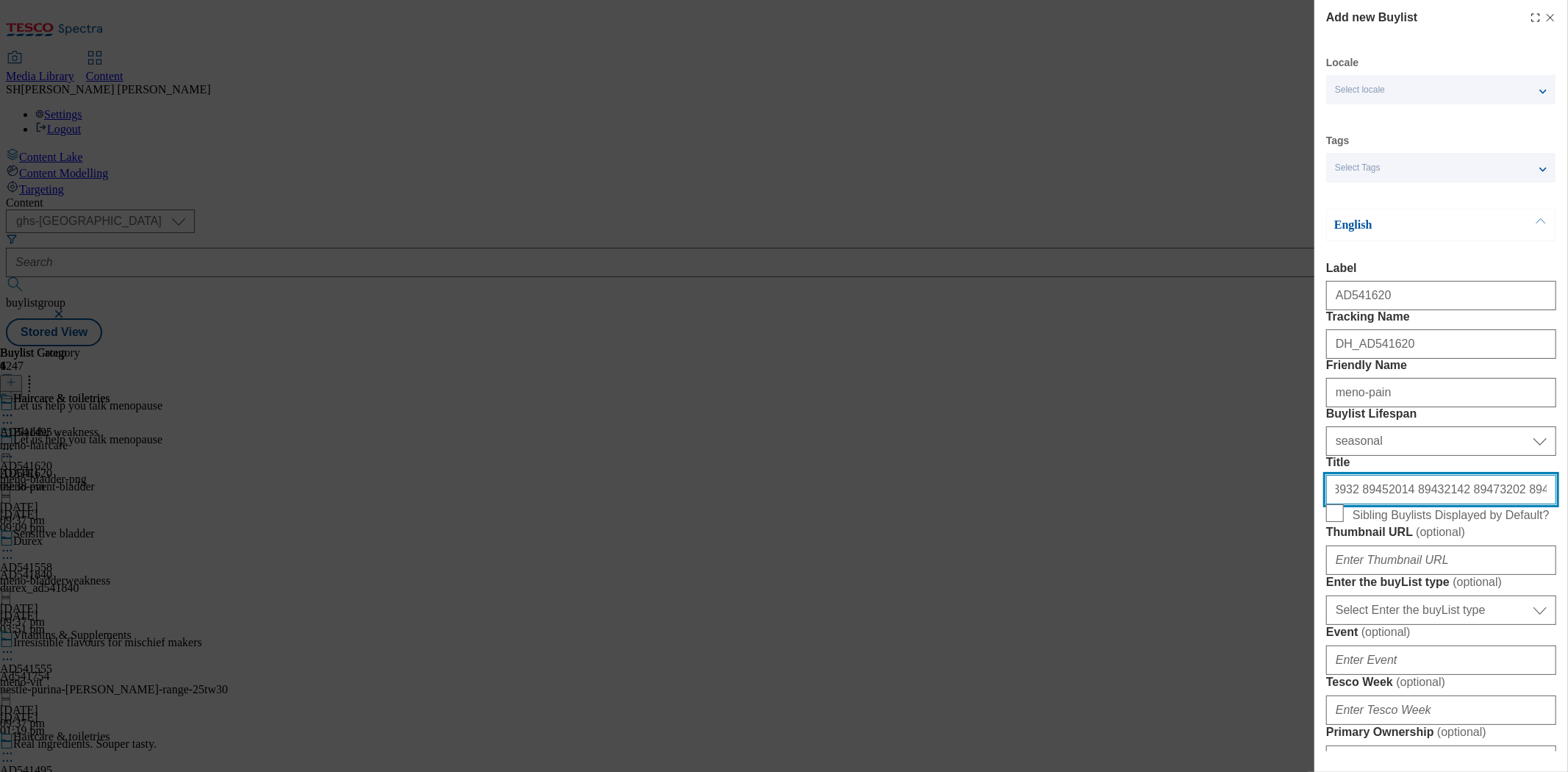
click at [1371, 504] on input "92125588 92048800 91710087 91318609 92127471 91996289 92052564 92056646 9157309…" at bounding box center [1442, 490] width 231 height 30
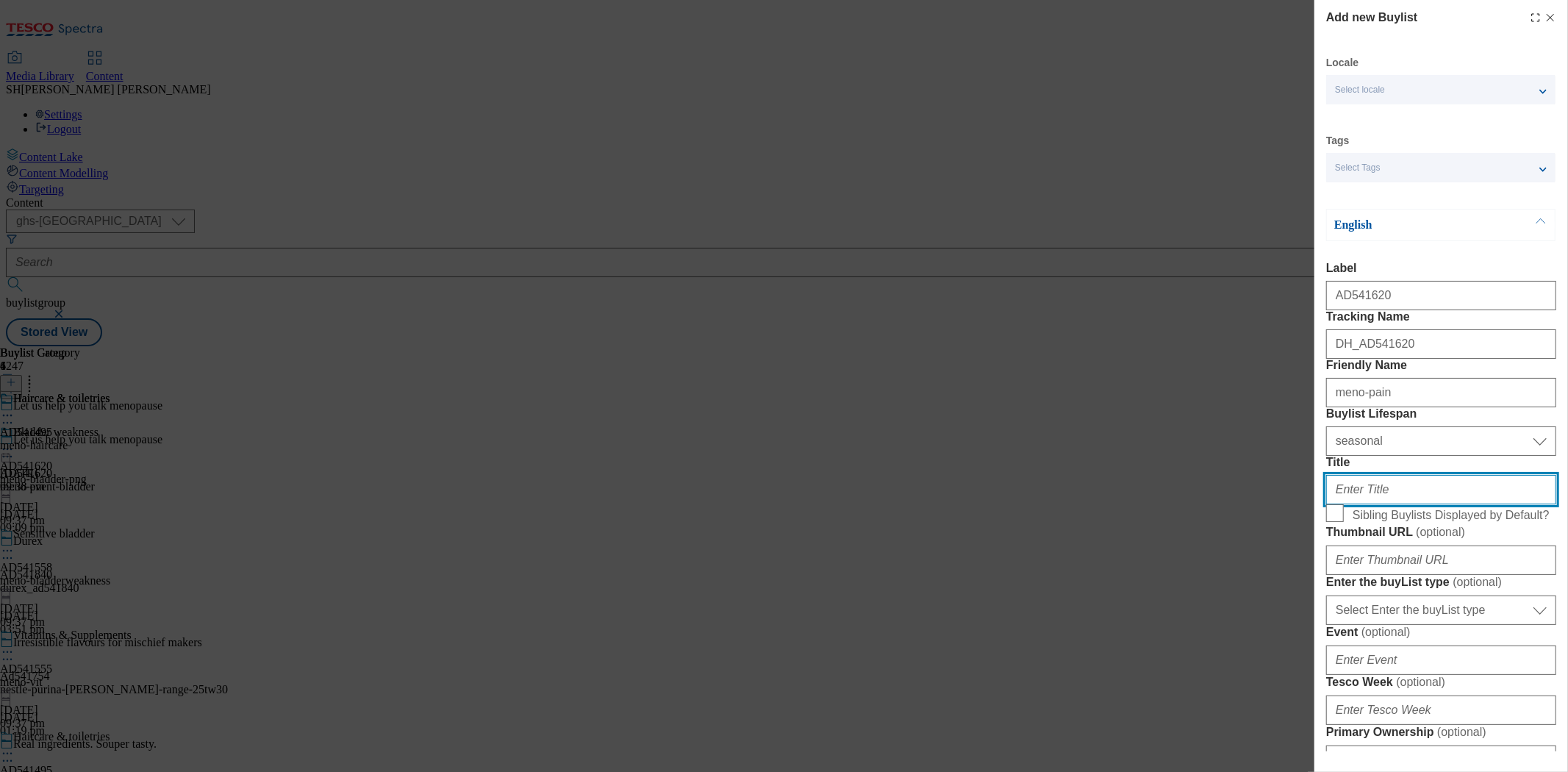
click at [1377, 504] on input "Title" at bounding box center [1442, 490] width 231 height 30
paste input "Pain Relief"
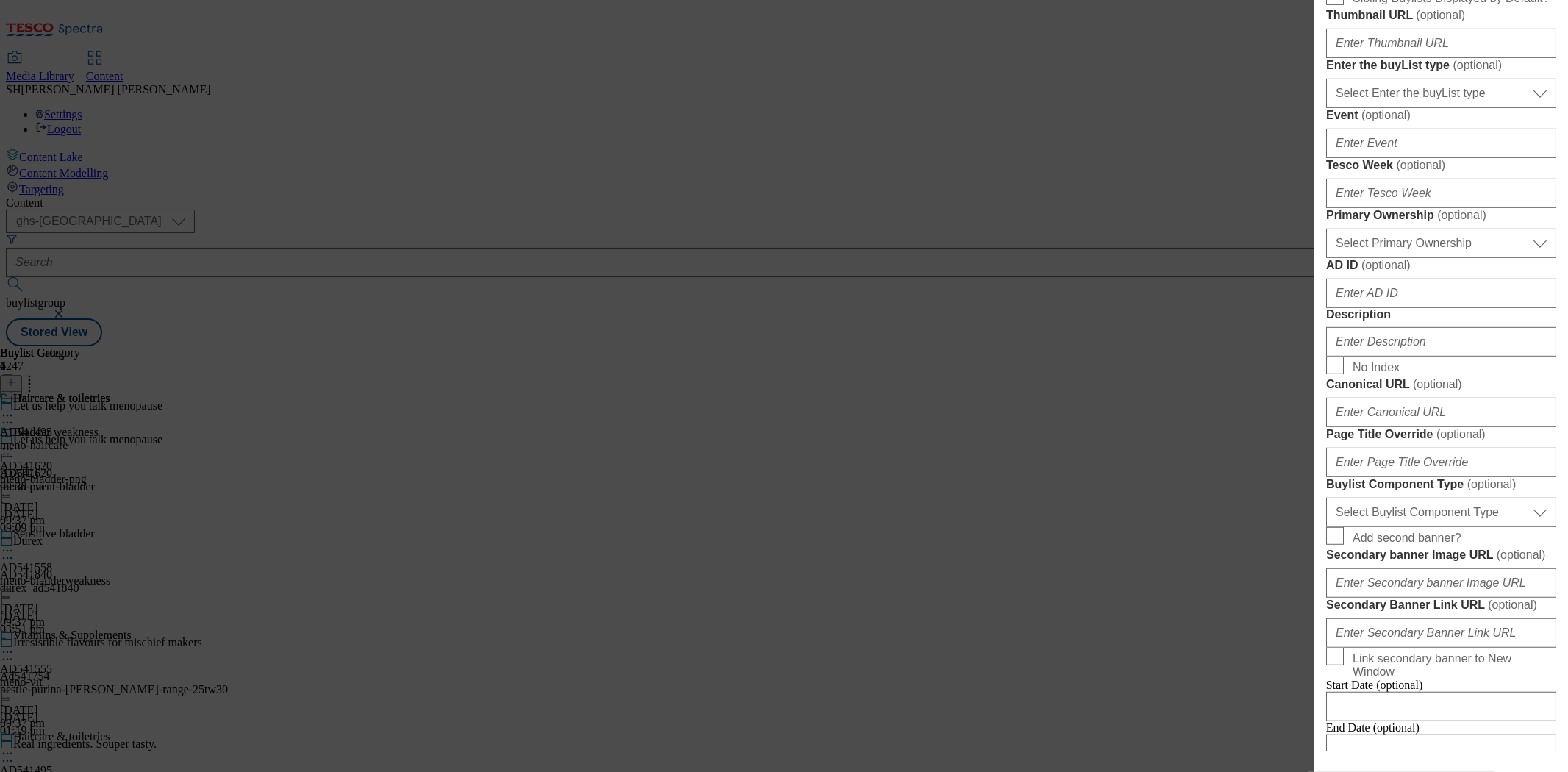
scroll to position [571, 0]
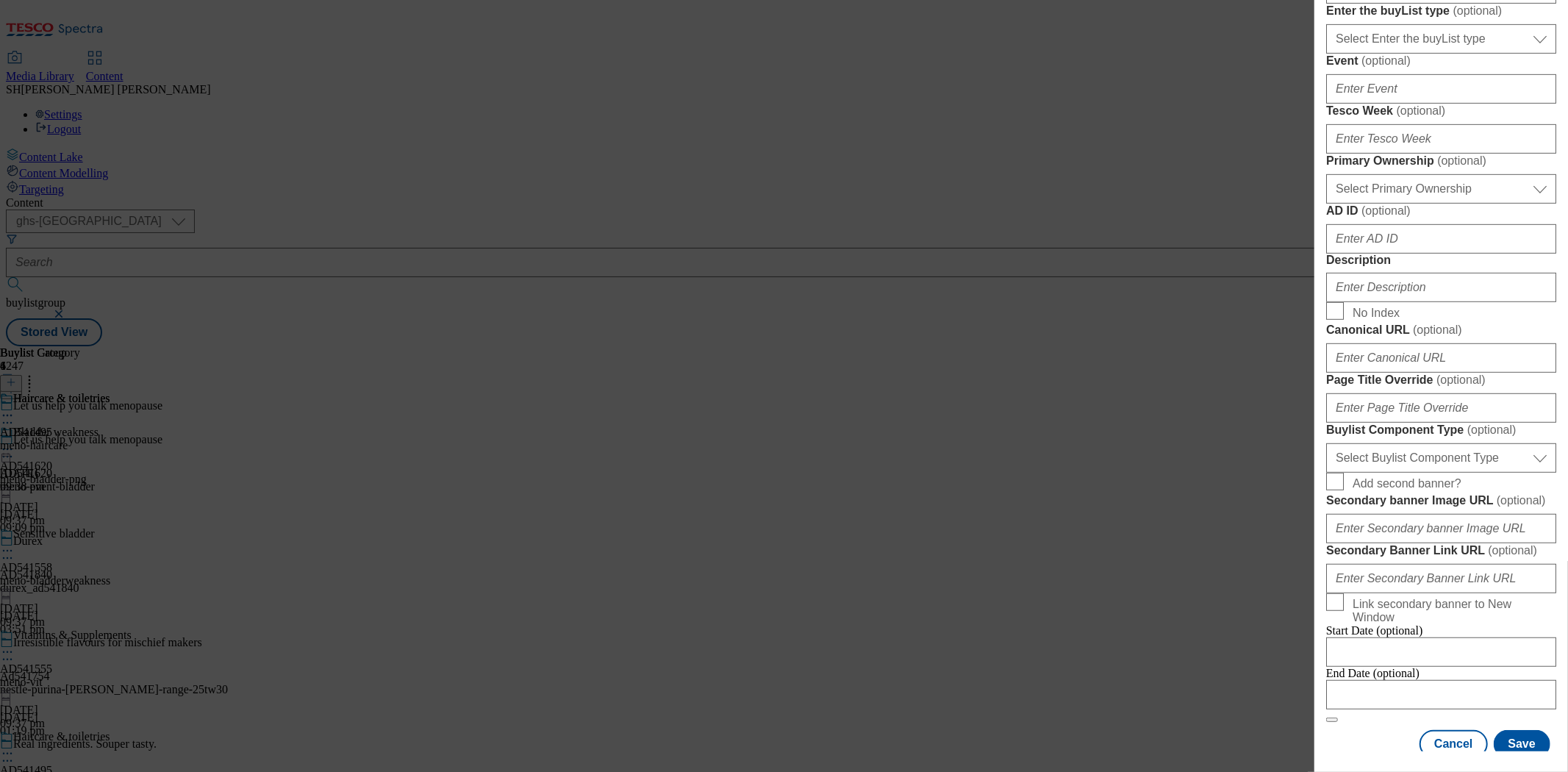
type input "Pain Relief"
click at [1366, 302] on input "Description" at bounding box center [1442, 287] width 231 height 30
paste input "Pain Relief"
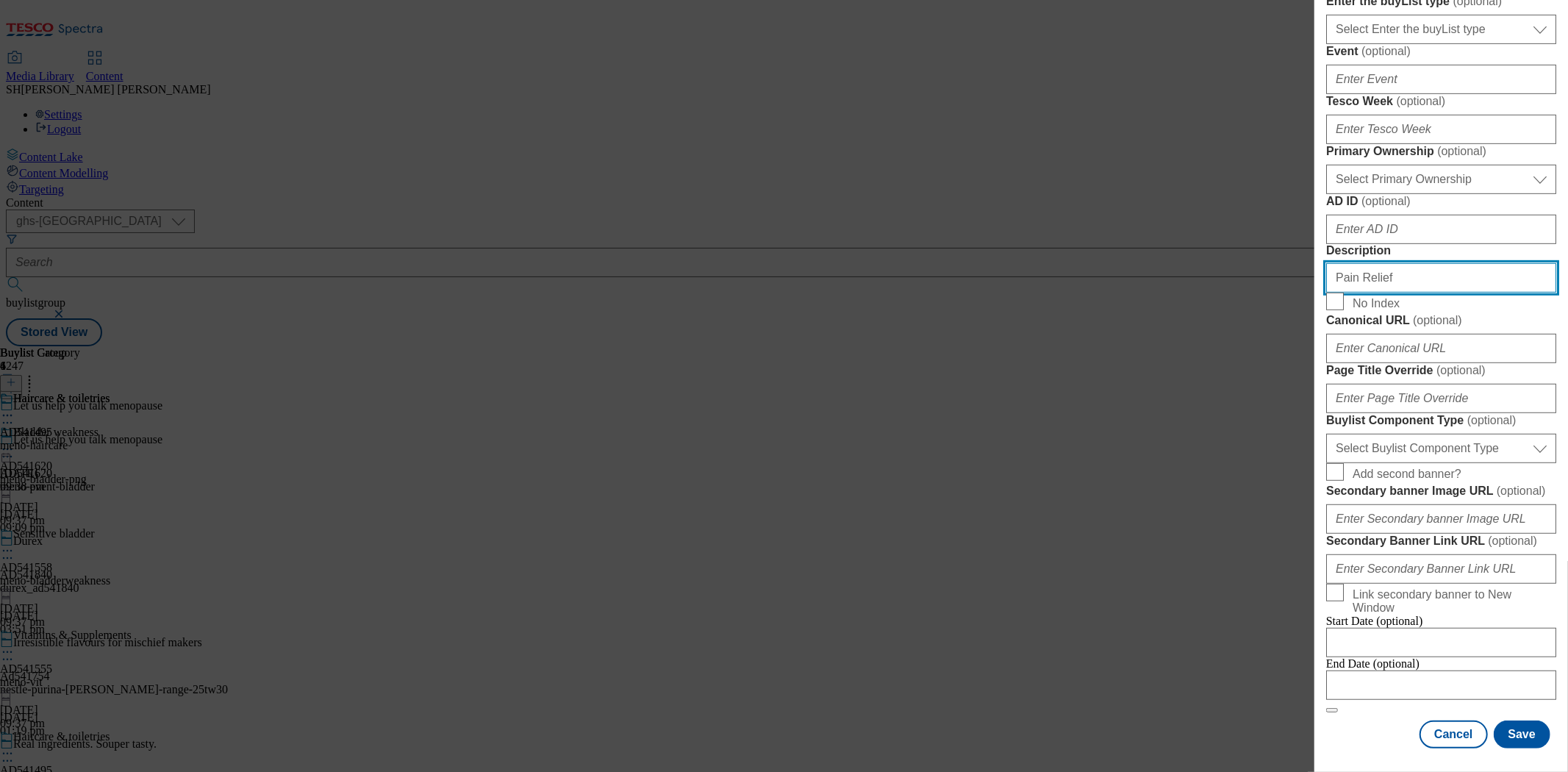
scroll to position [1125, 0]
type input "Pain Relief"
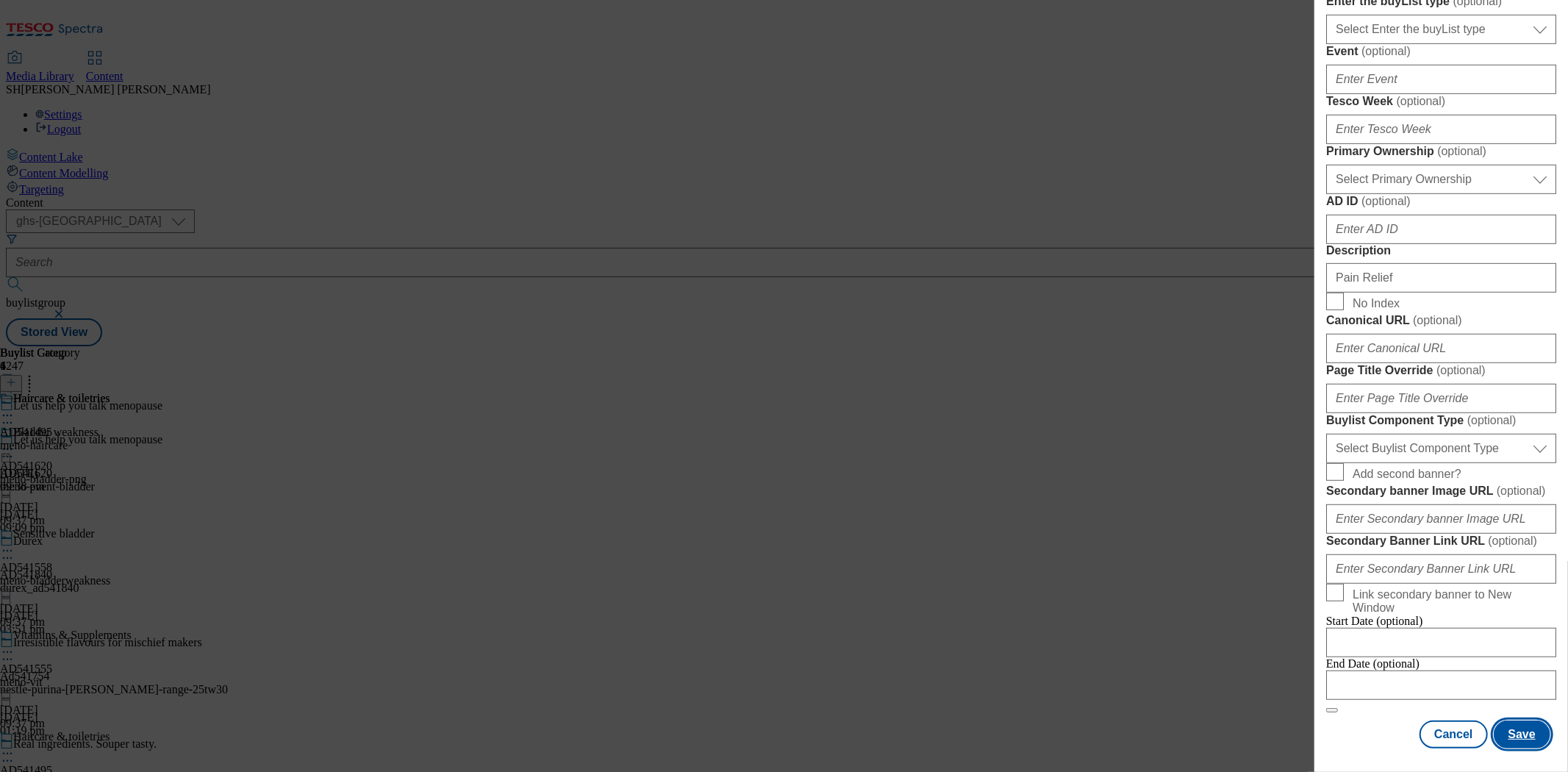
click at [1498, 720] on button "Save" at bounding box center [1522, 734] width 57 height 28
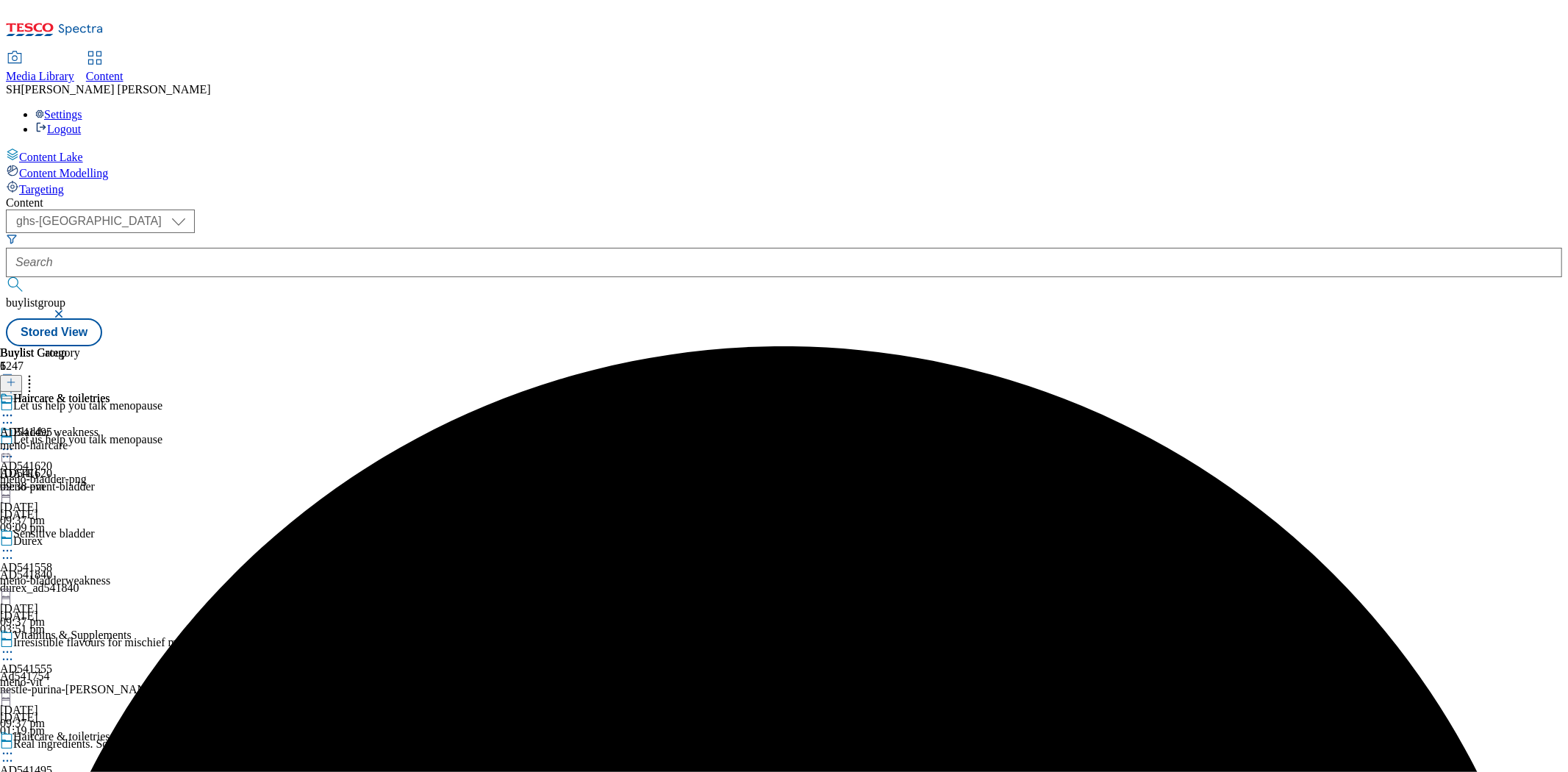
scroll to position [290, 0]
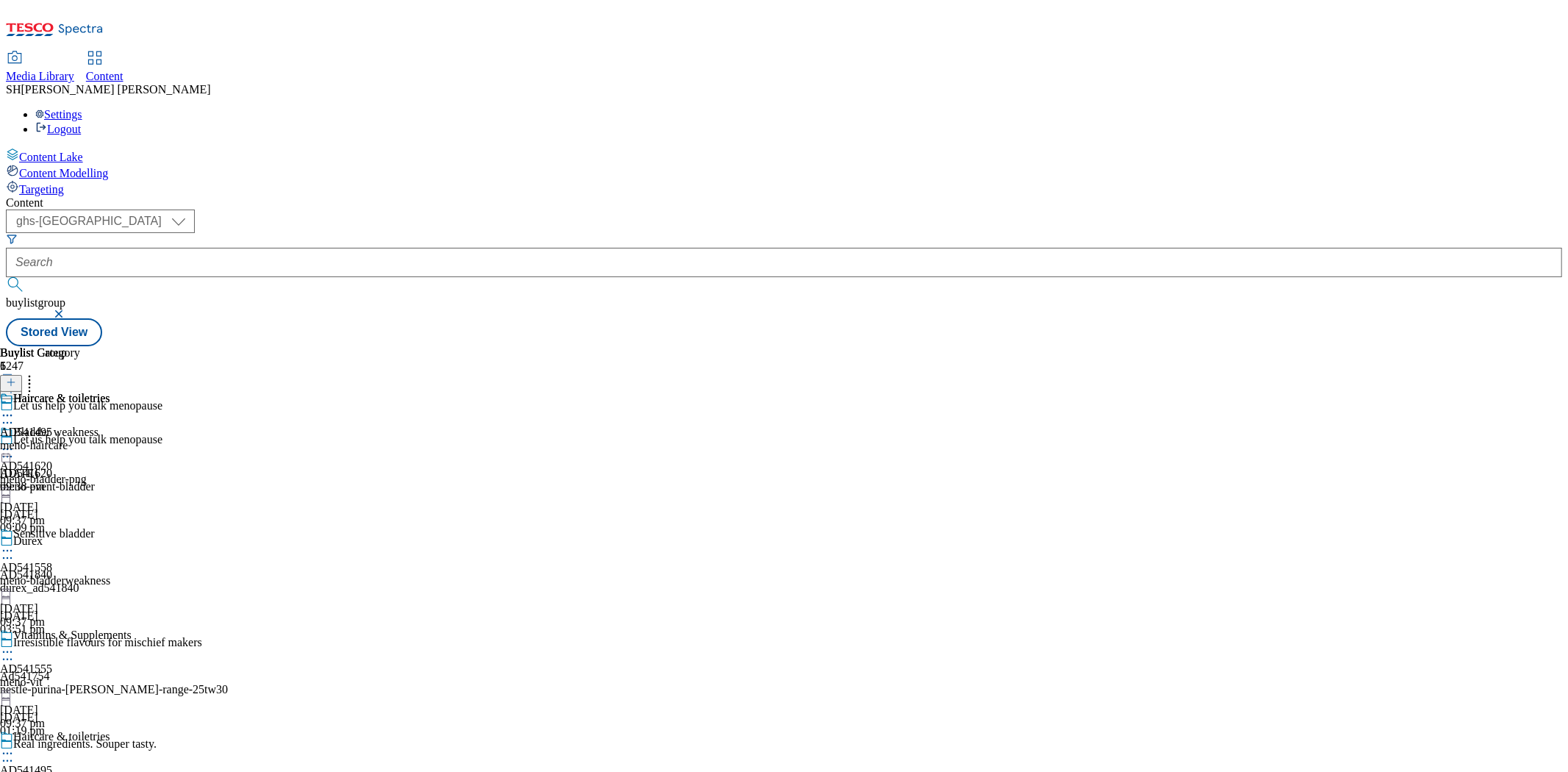
click at [11, 378] on line at bounding box center [11, 382] width 0 height 7
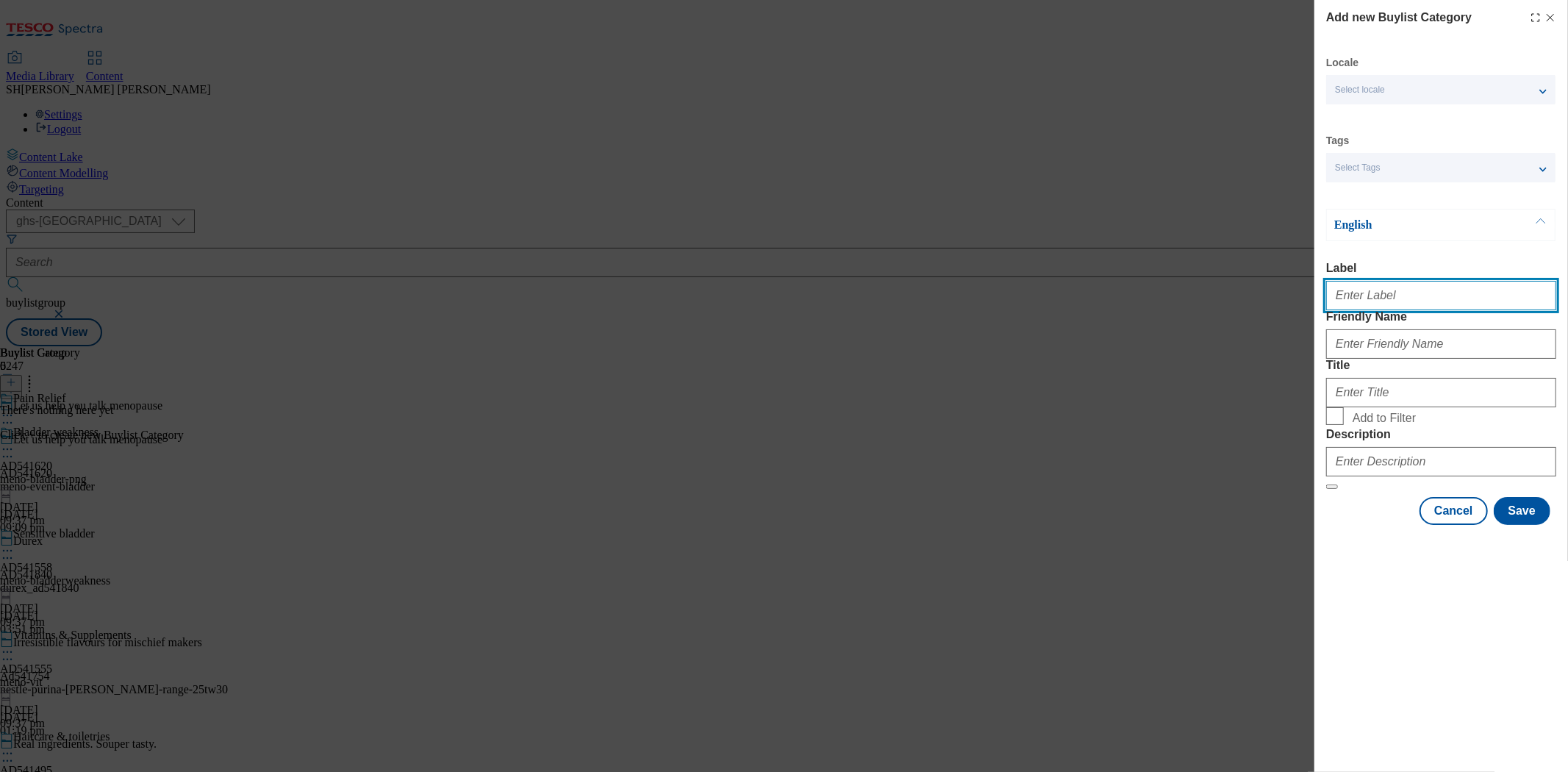
click at [1412, 300] on input "Label" at bounding box center [1442, 295] width 231 height 30
type input "AD541620"
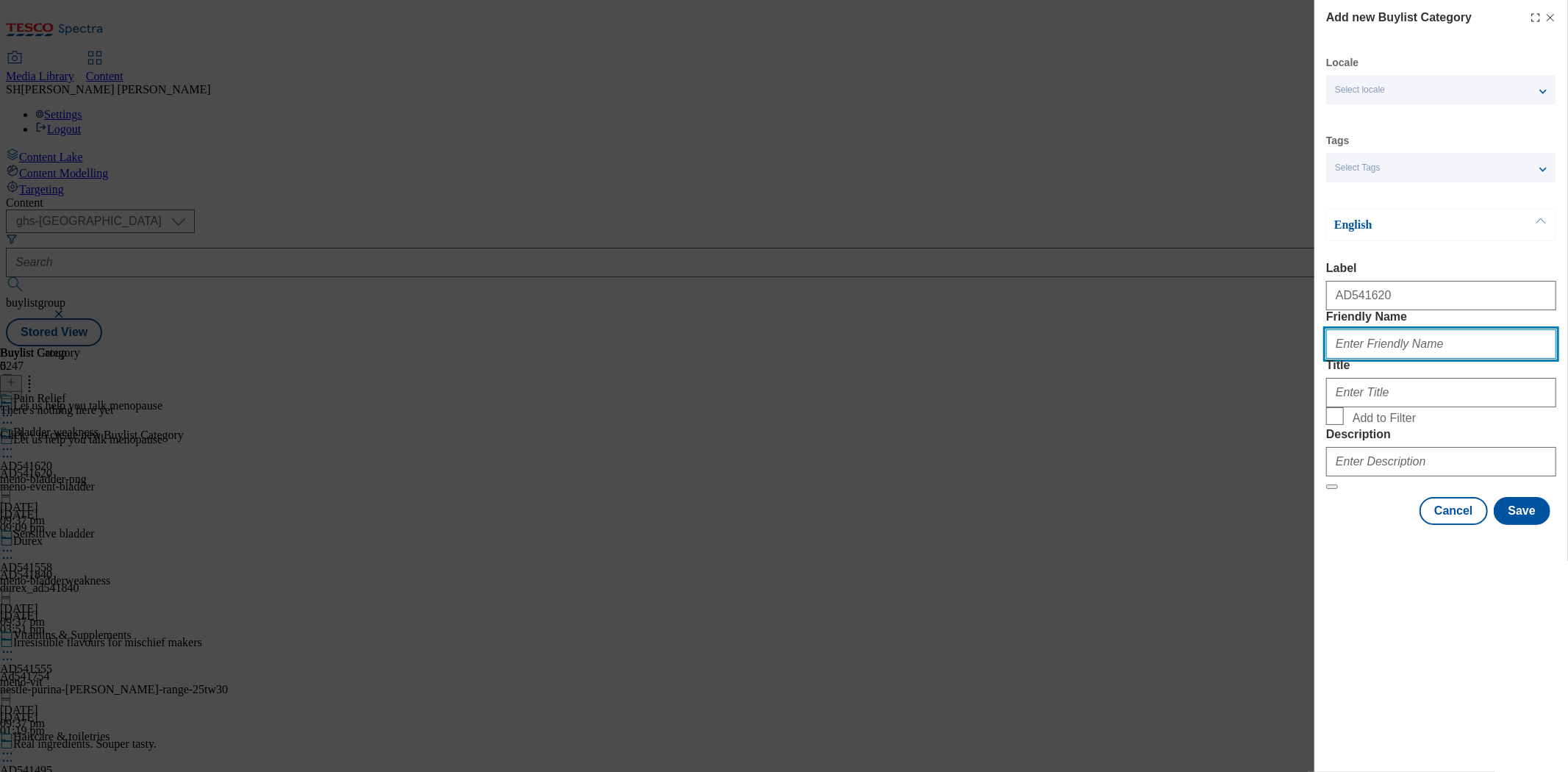
click at [1370, 359] on input "Friendly Name" at bounding box center [1442, 344] width 231 height 30
type input "meno-pain"
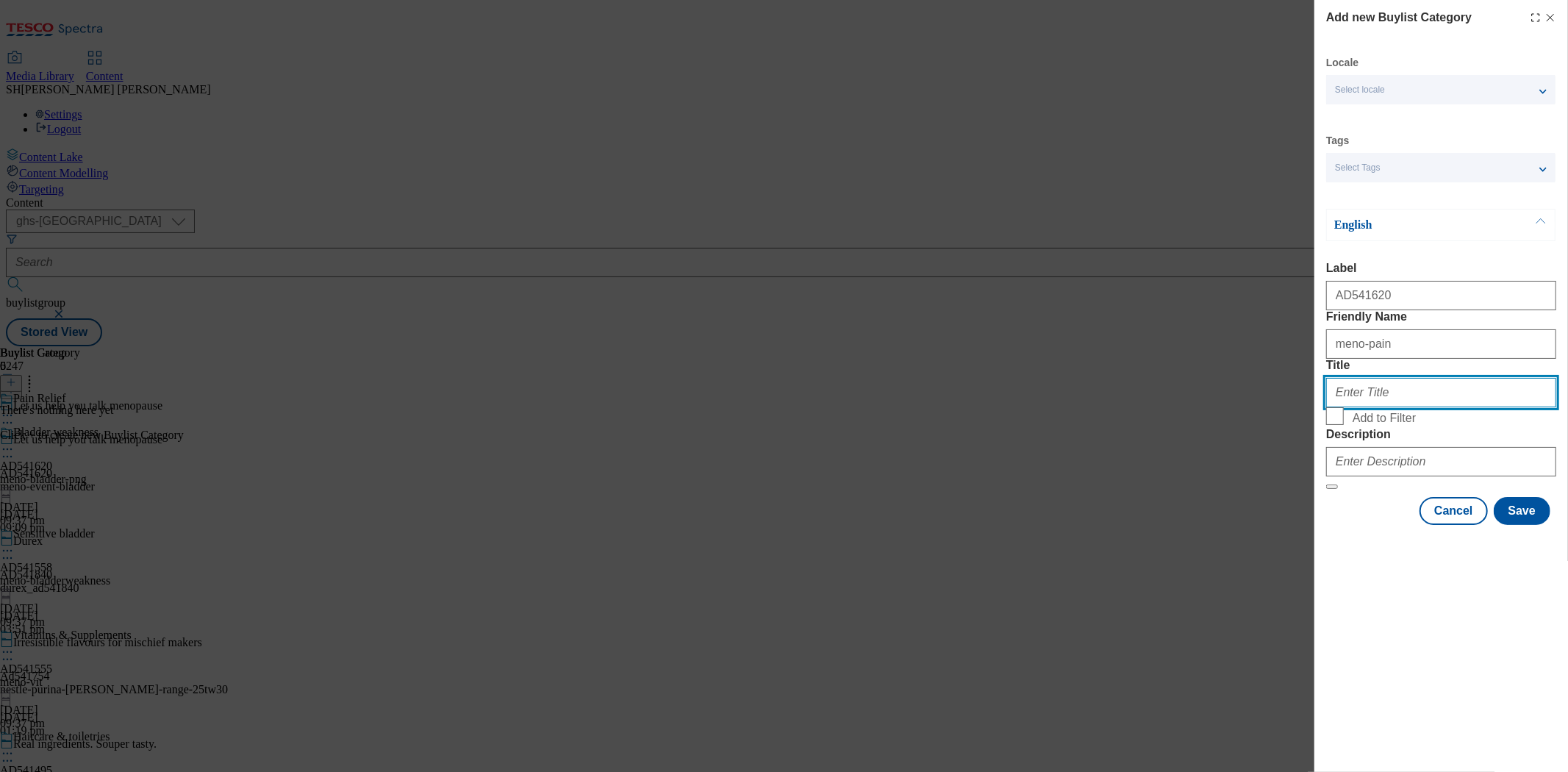
click at [1366, 407] on input "Title" at bounding box center [1442, 393] width 231 height 30
paste input "Pain Relief"
type input "Pain Relief"
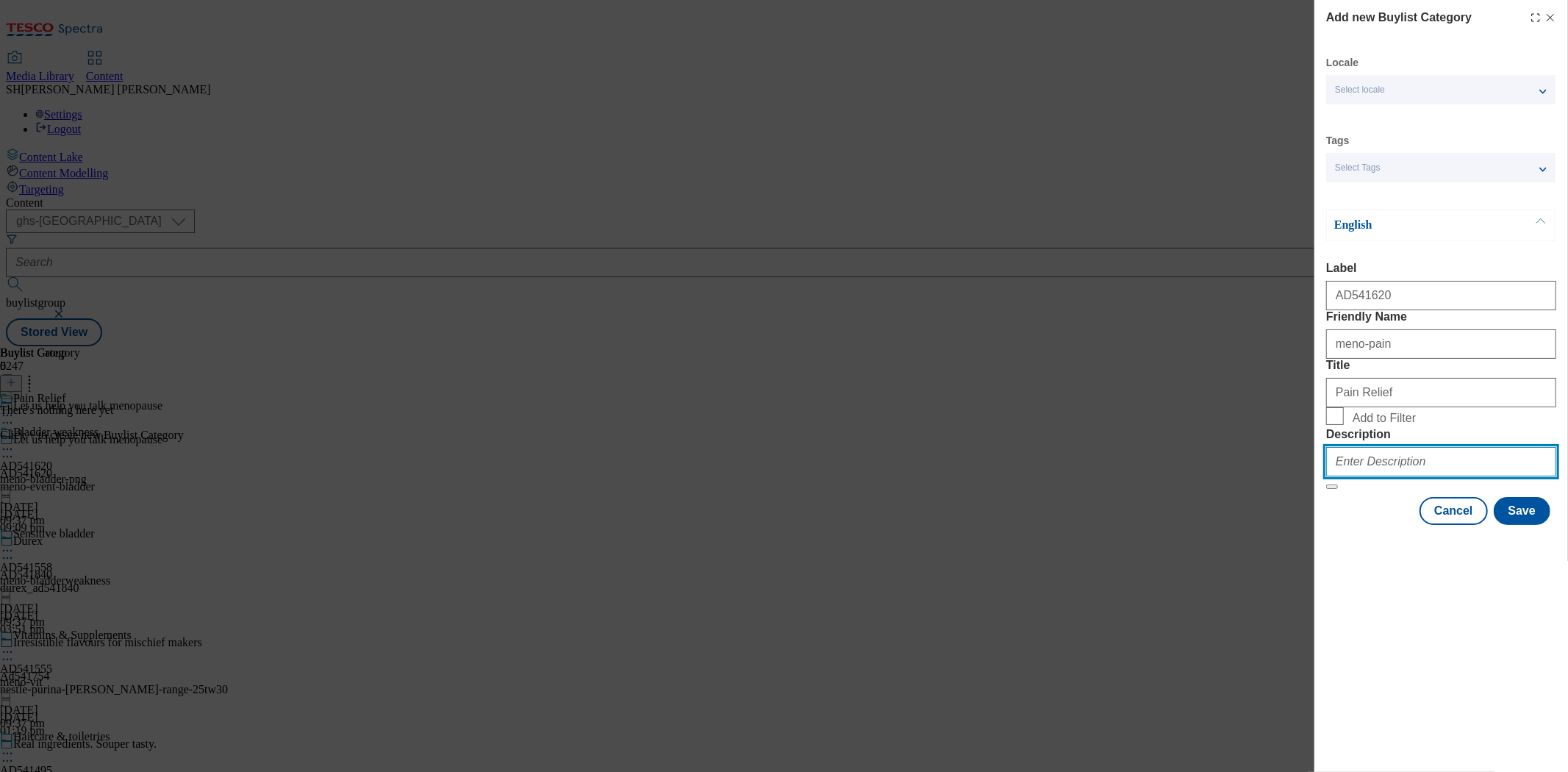
click at [1373, 477] on input "Description" at bounding box center [1442, 462] width 231 height 30
paste input "Pain Relief"
type input "Pain Relief"
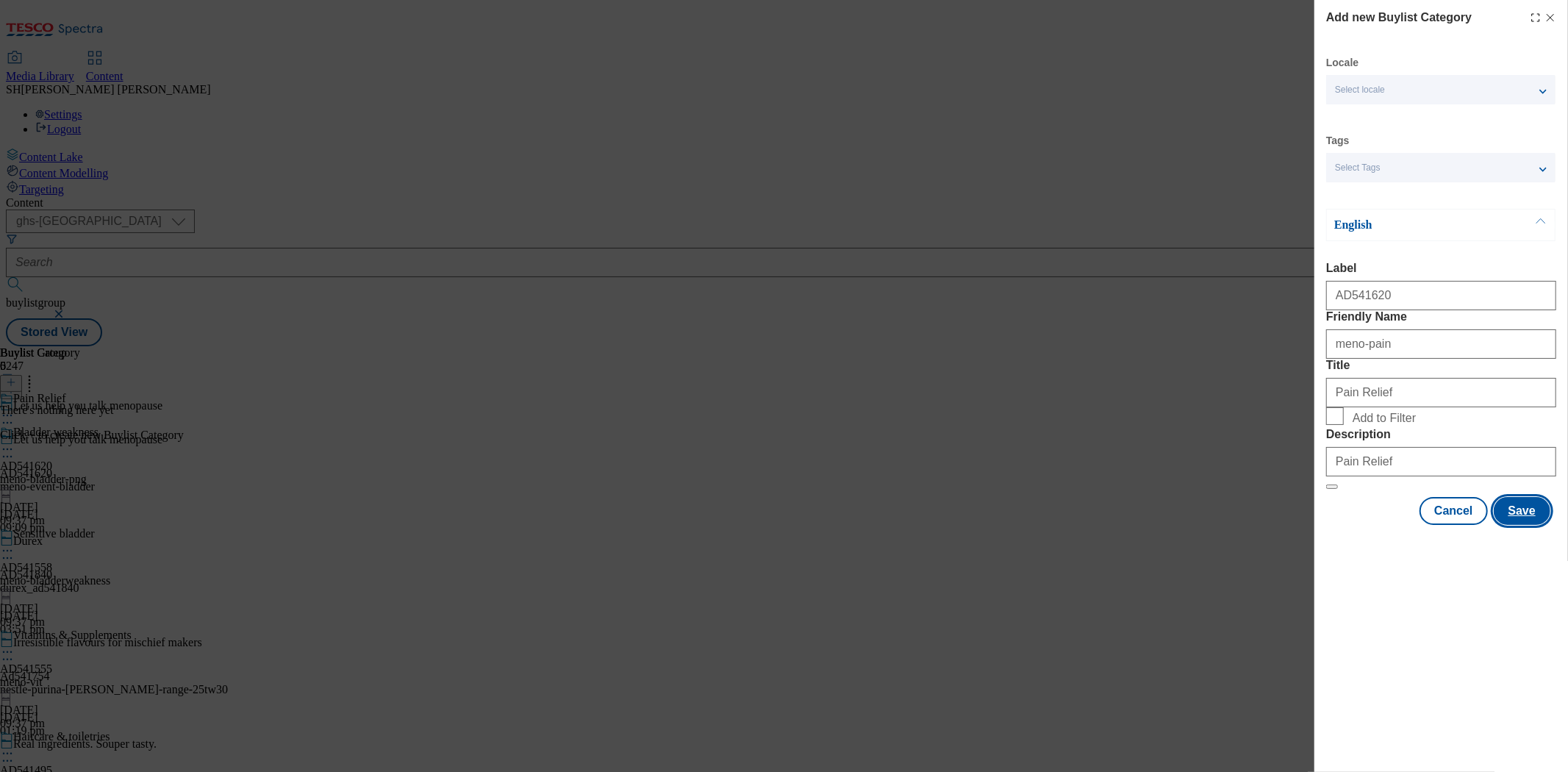
click at [1538, 525] on button "Save" at bounding box center [1522, 511] width 57 height 28
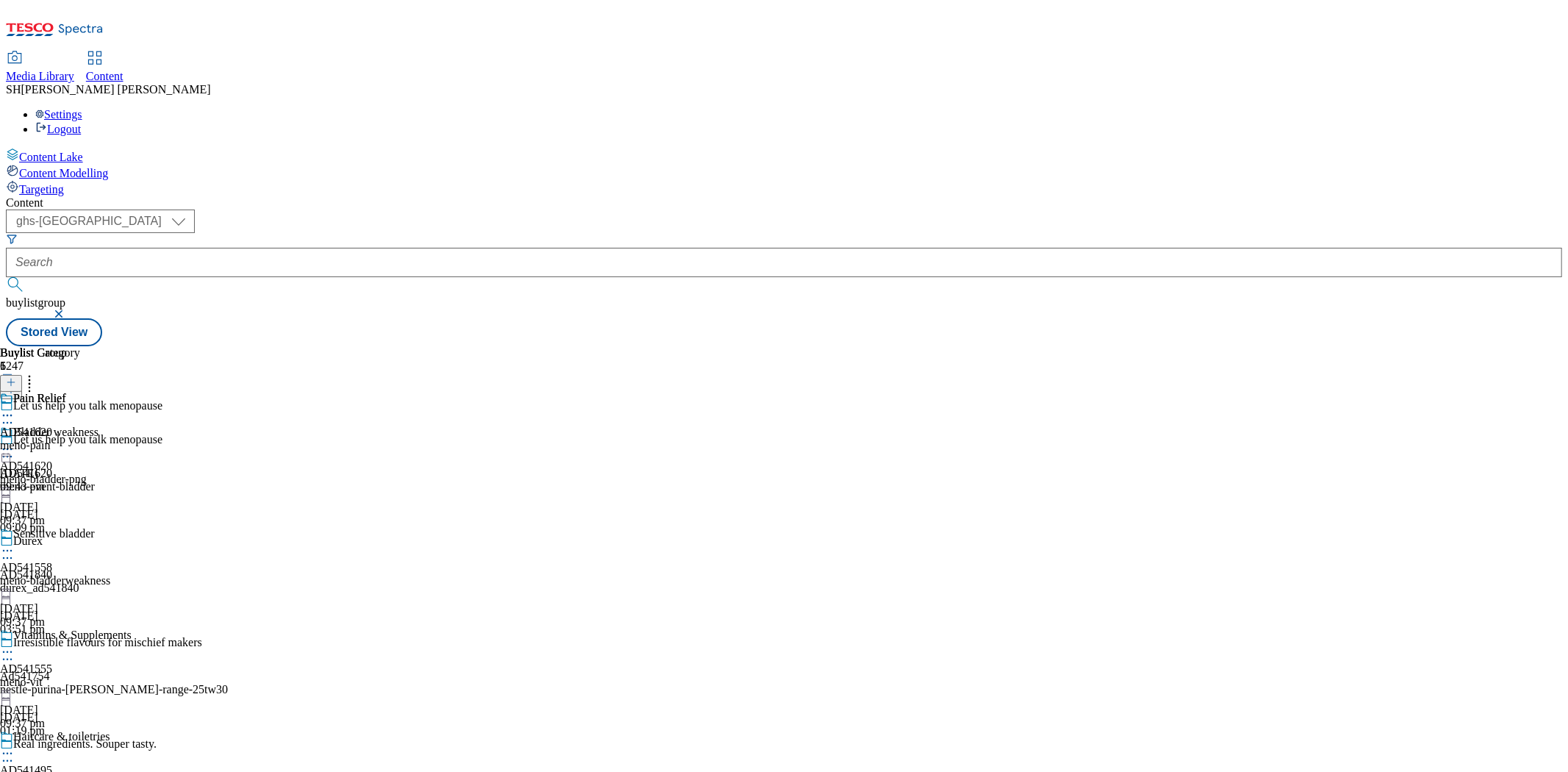
click at [80, 392] on div "Pain Relief" at bounding box center [40, 409] width 80 height 33
click at [16, 377] on icon at bounding box center [10, 382] width 10 height 10
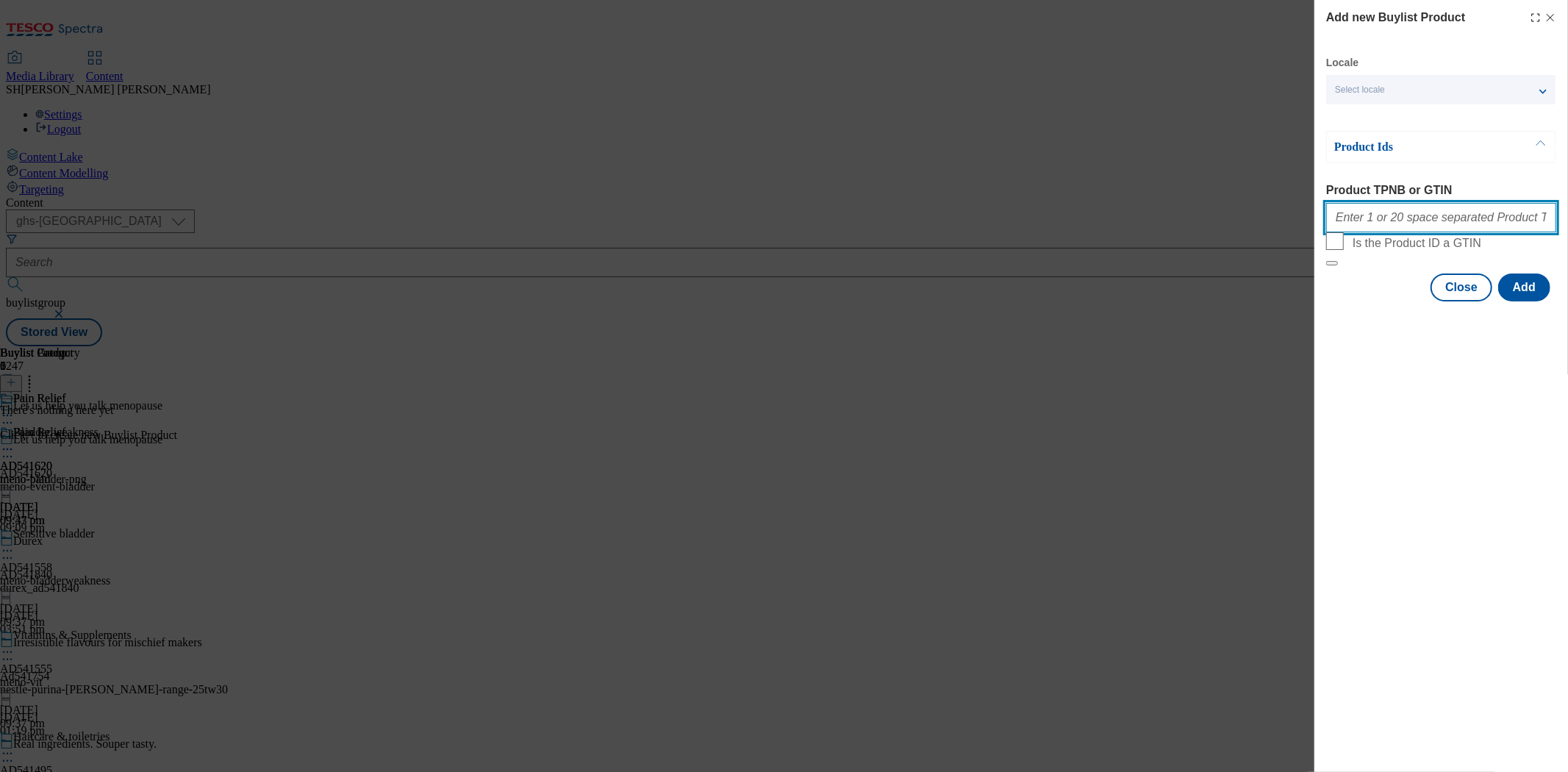
click at [1355, 219] on input "Product TPNB or GTIN" at bounding box center [1442, 217] width 231 height 30
paste input "85763499 85835196 53516444 57213335 87448985 59661054 53337886 53337834 5120103…"
drag, startPoint x: 1413, startPoint y: 218, endPoint x: 1546, endPoint y: 218, distance: 133.0
click at [1546, 218] on input "85763499 85835196 53516444 57213335 87448985 59661054 53337886 53337834 5120103…" at bounding box center [1442, 217] width 231 height 30
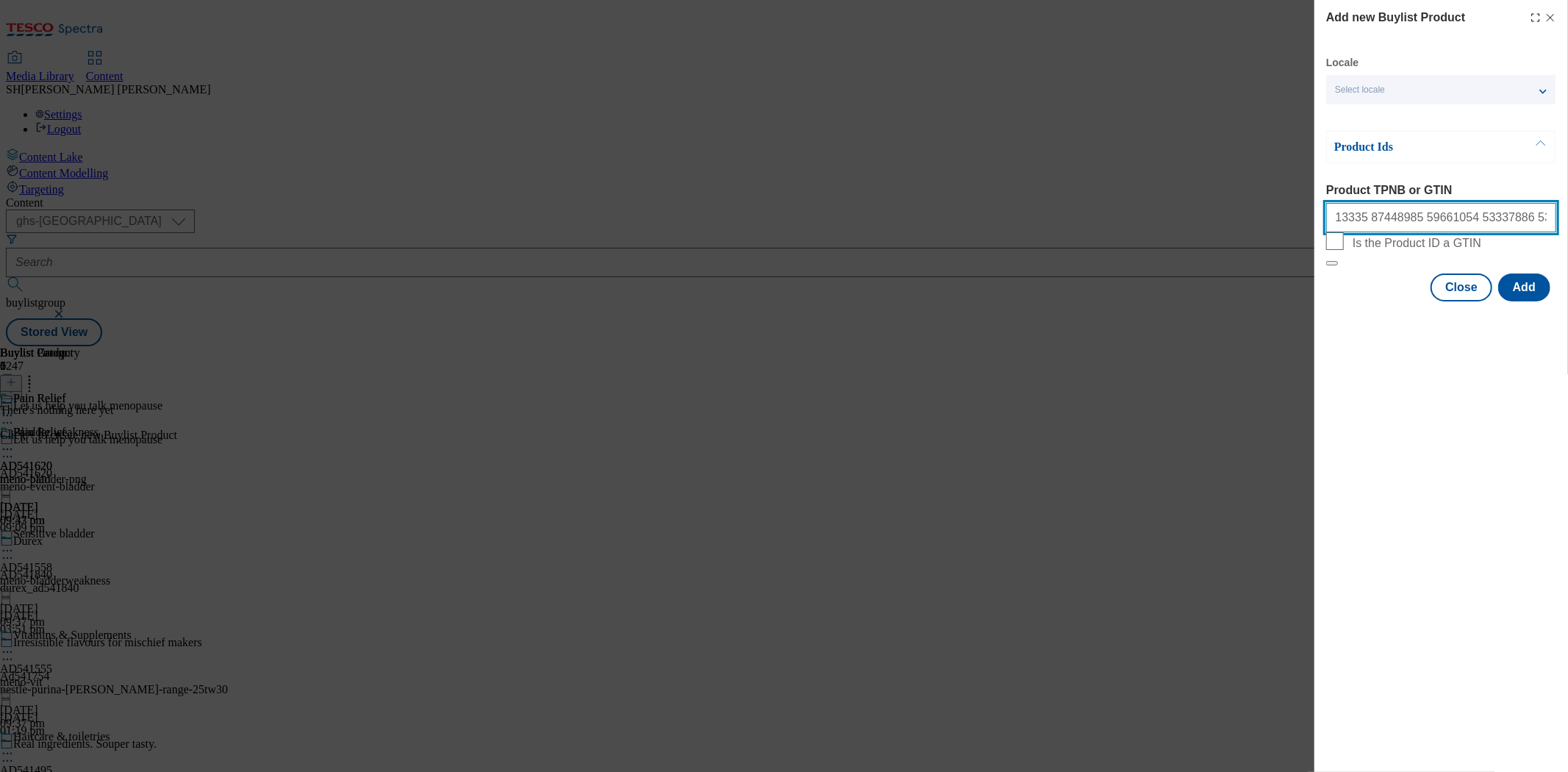
click at [1546, 219] on input "85763499 85835196 53516444 57213335 87448985 59661054 53337886 53337834 5120103…" at bounding box center [1442, 217] width 231 height 30
paste input "92378052"
type input "85763499 85835196 53516444 57213335 87448985 59661054 53337886 53337834 5120103…"
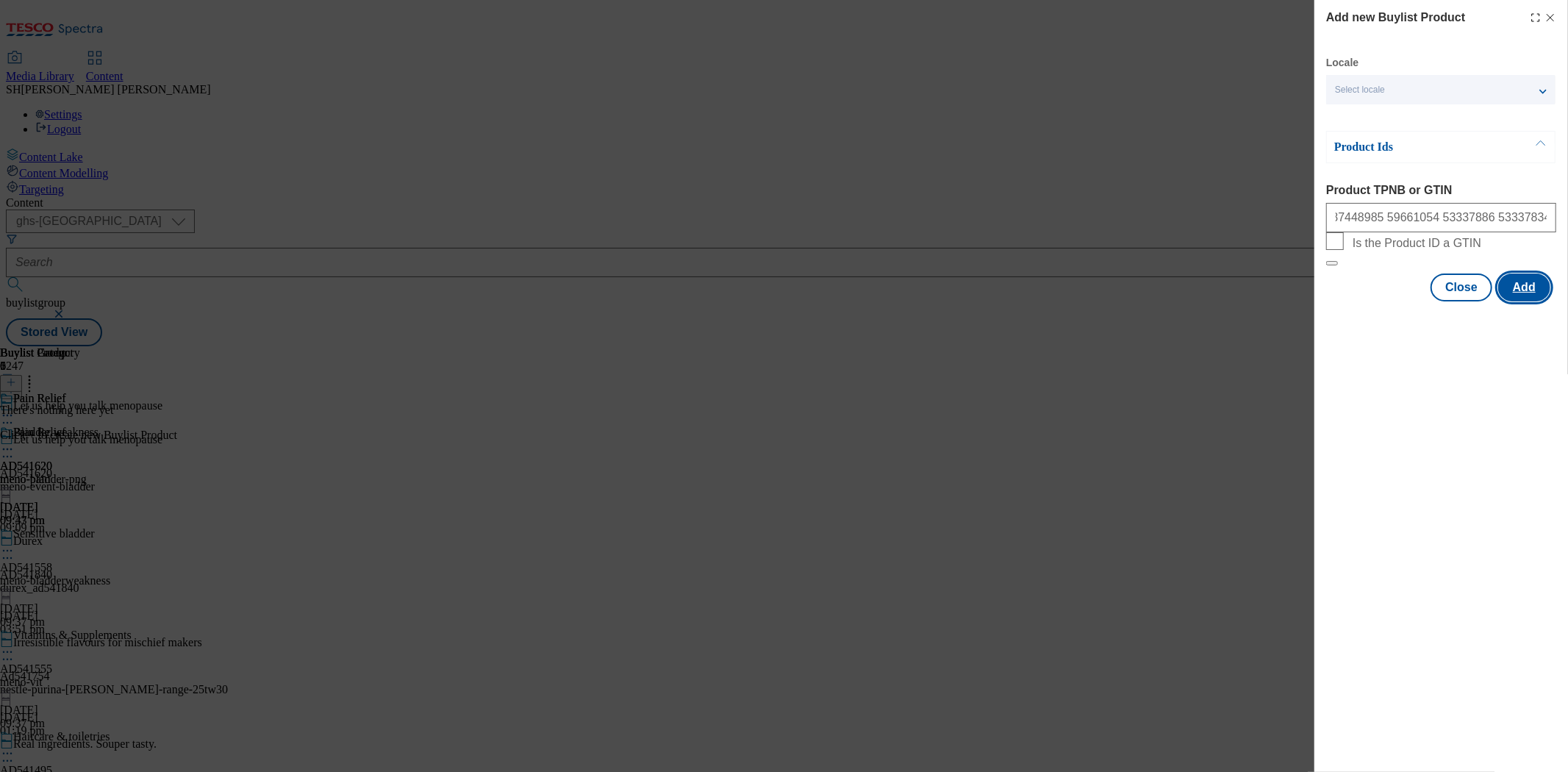
scroll to position [0, 0]
click at [1519, 301] on button "Add" at bounding box center [1524, 287] width 52 height 28
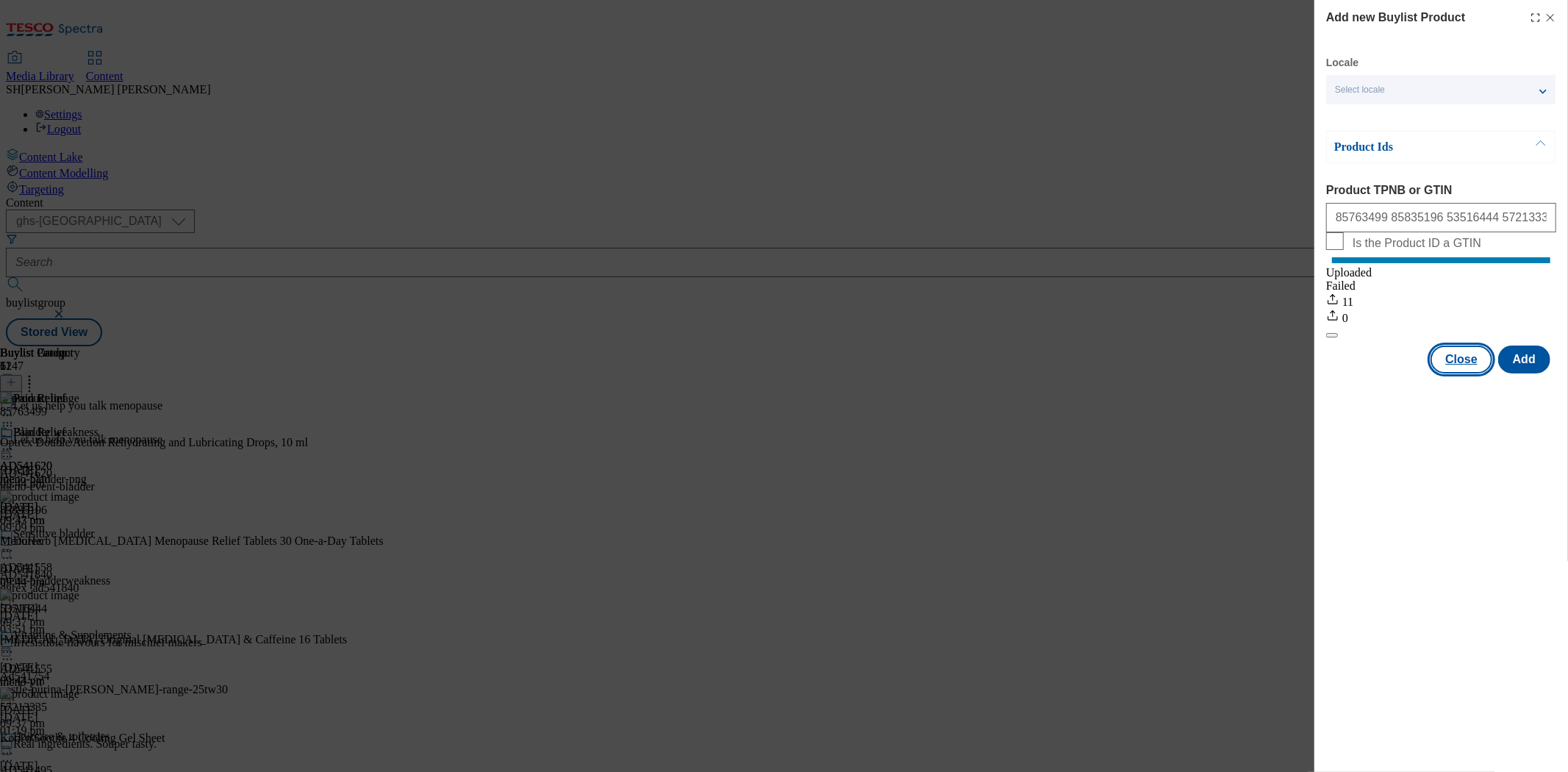
click at [1465, 373] on button "Close" at bounding box center [1461, 360] width 61 height 28
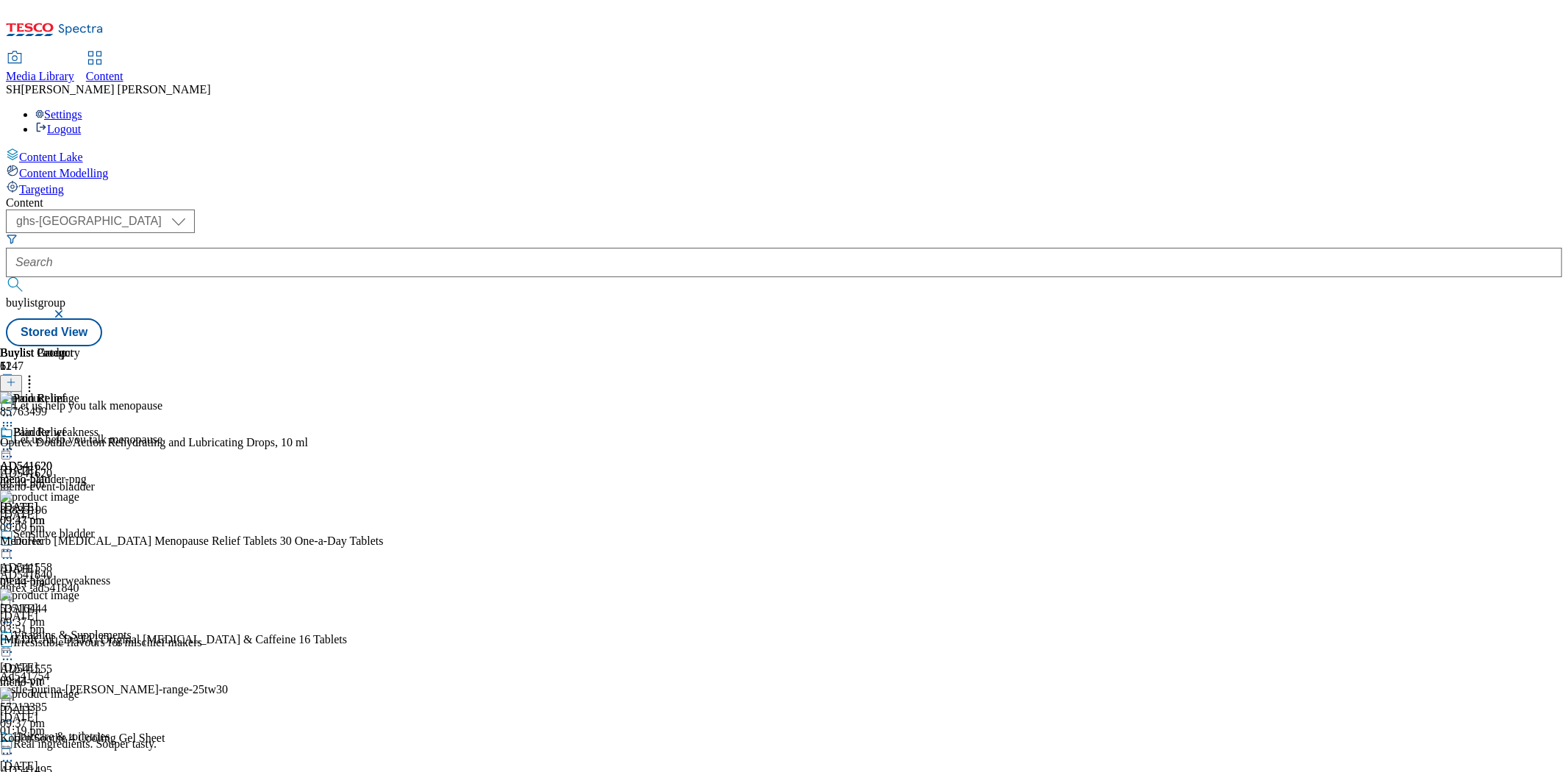
click at [6, 414] on circle at bounding box center [4, 415] width 2 height 2
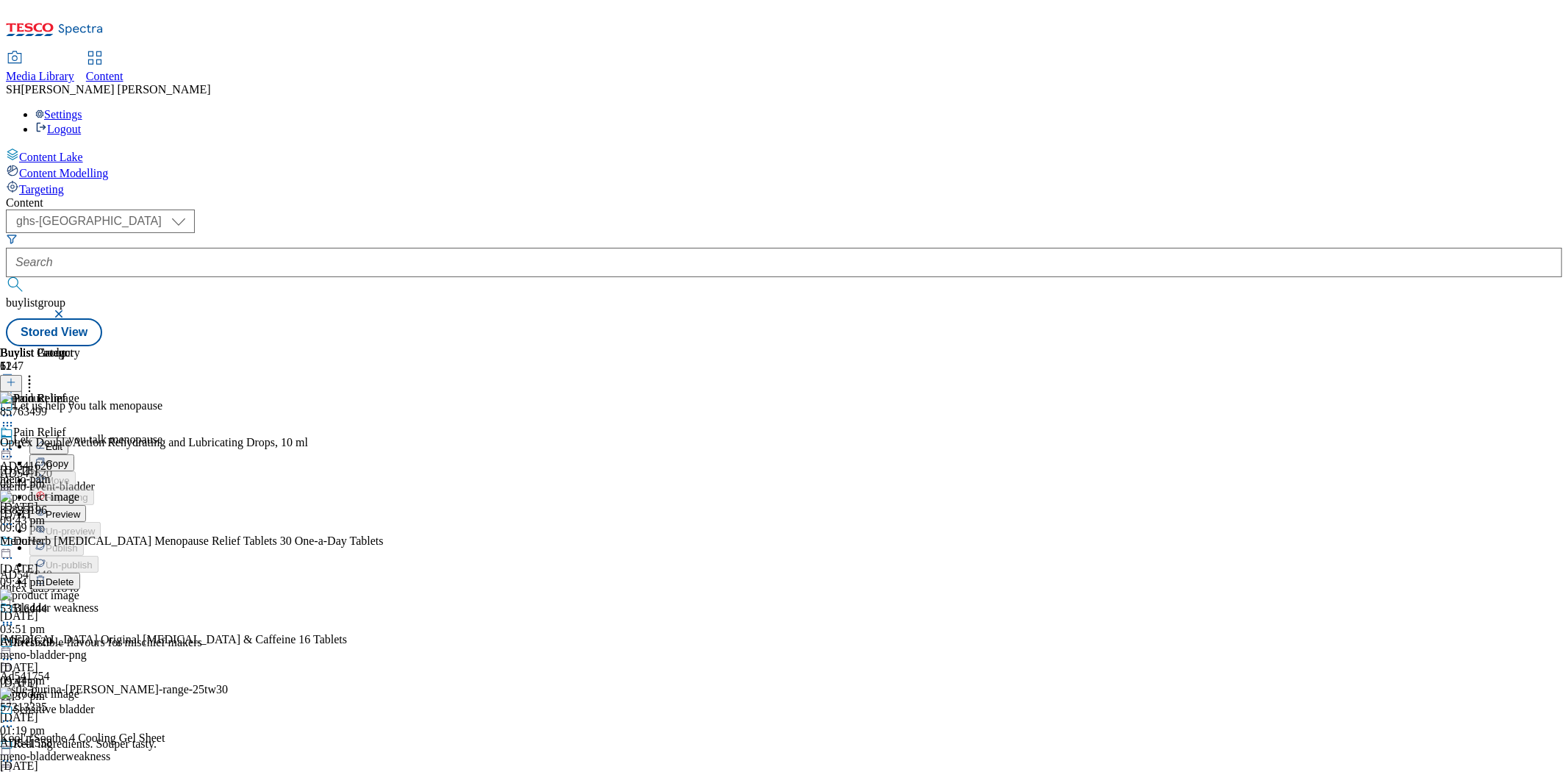
click at [80, 508] on span "Preview" at bounding box center [62, 514] width 34 height 11
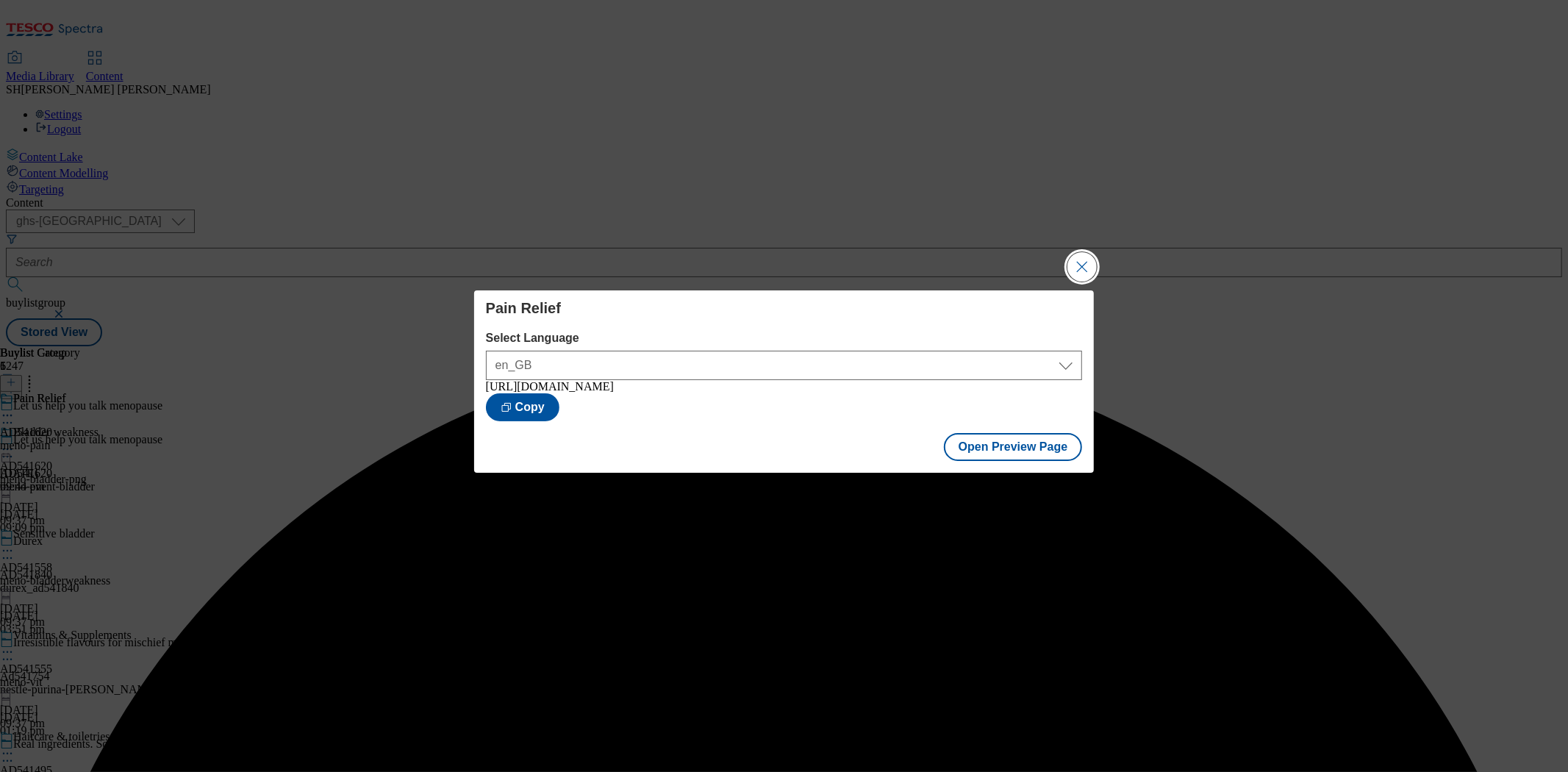
click at [1085, 269] on button "Close Modal" at bounding box center [1083, 267] width 30 height 30
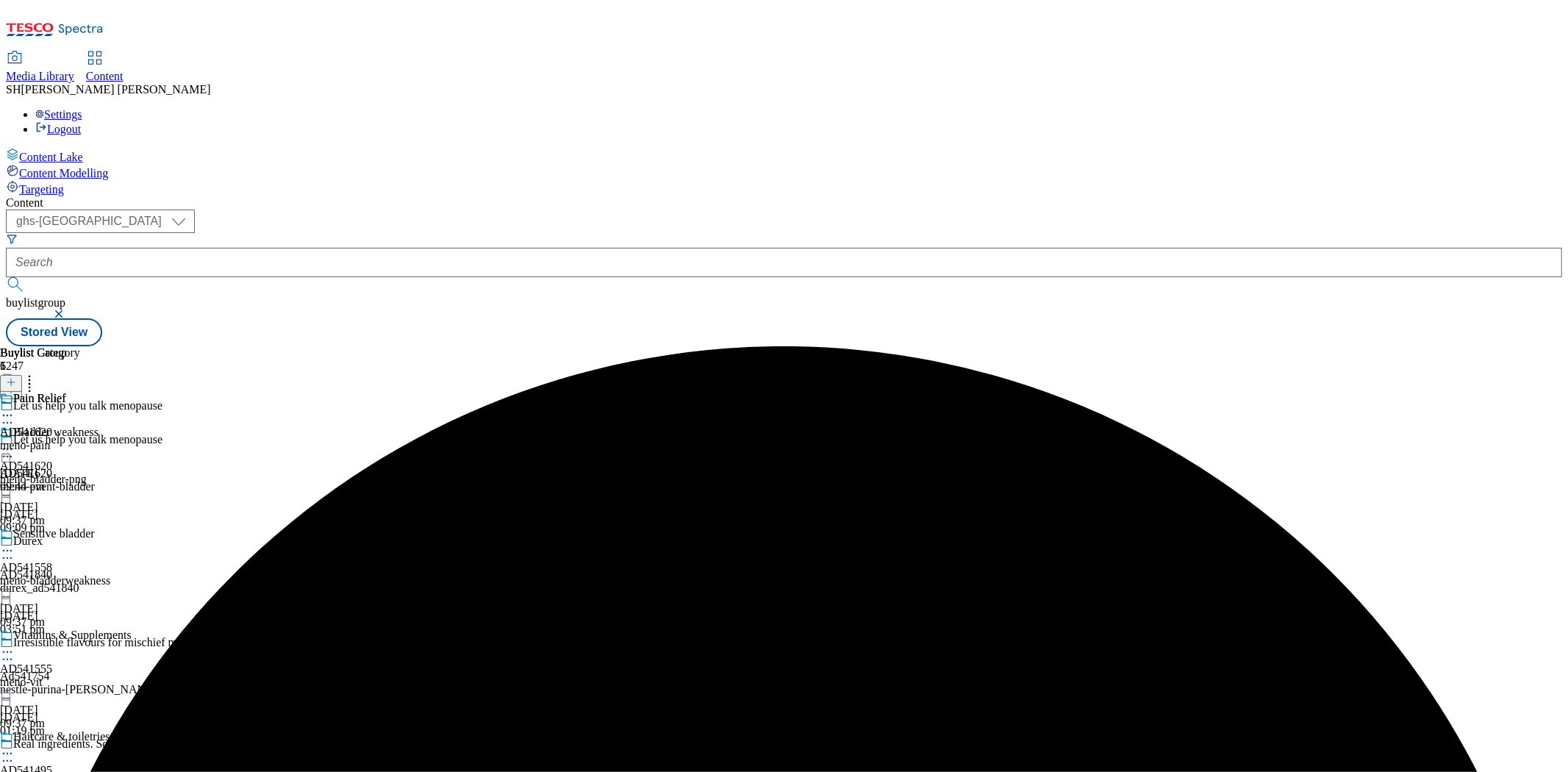
click at [15, 441] on icon at bounding box center [7, 449] width 15 height 15
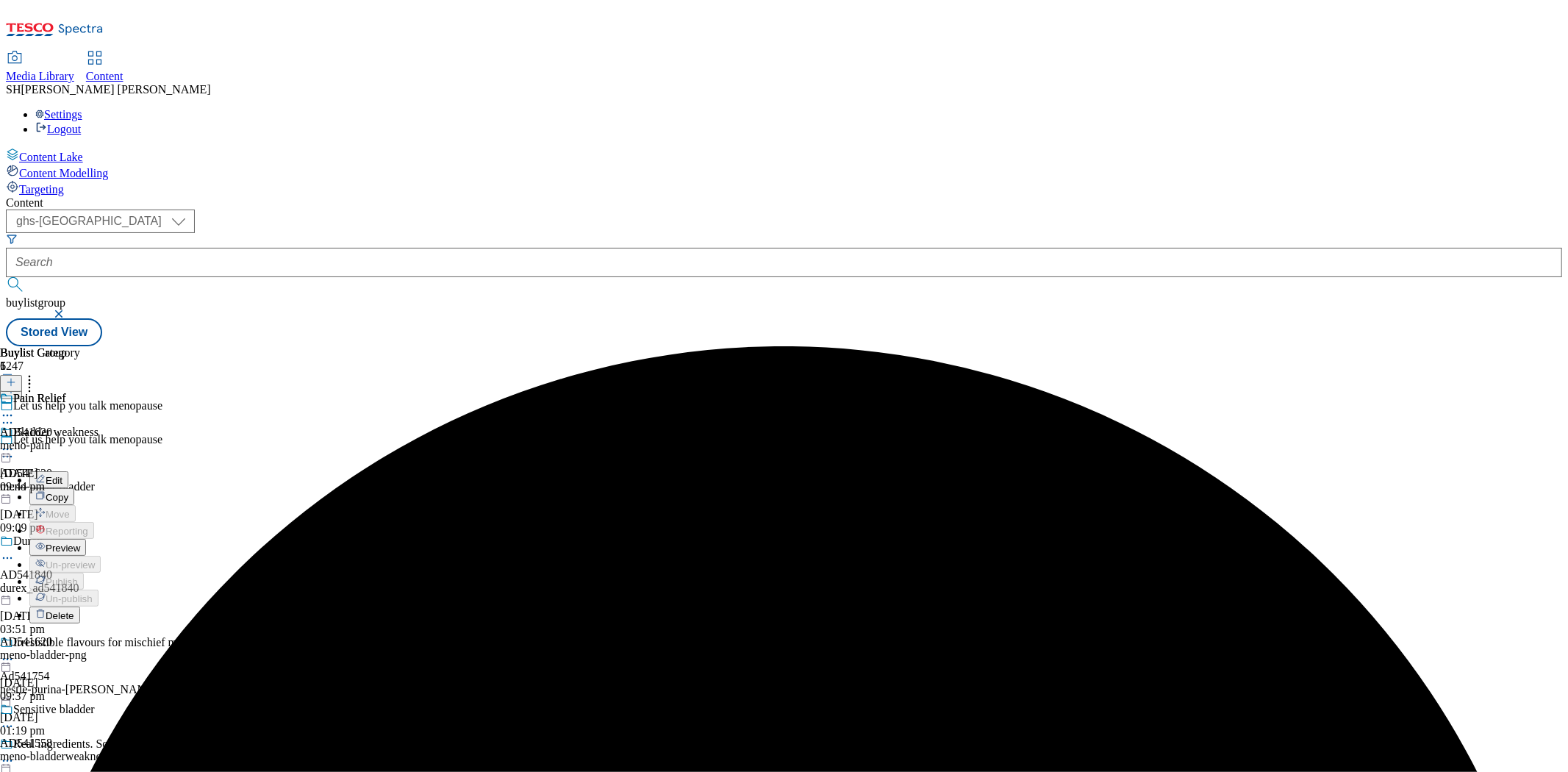
click at [80, 543] on span "Preview" at bounding box center [62, 548] width 34 height 11
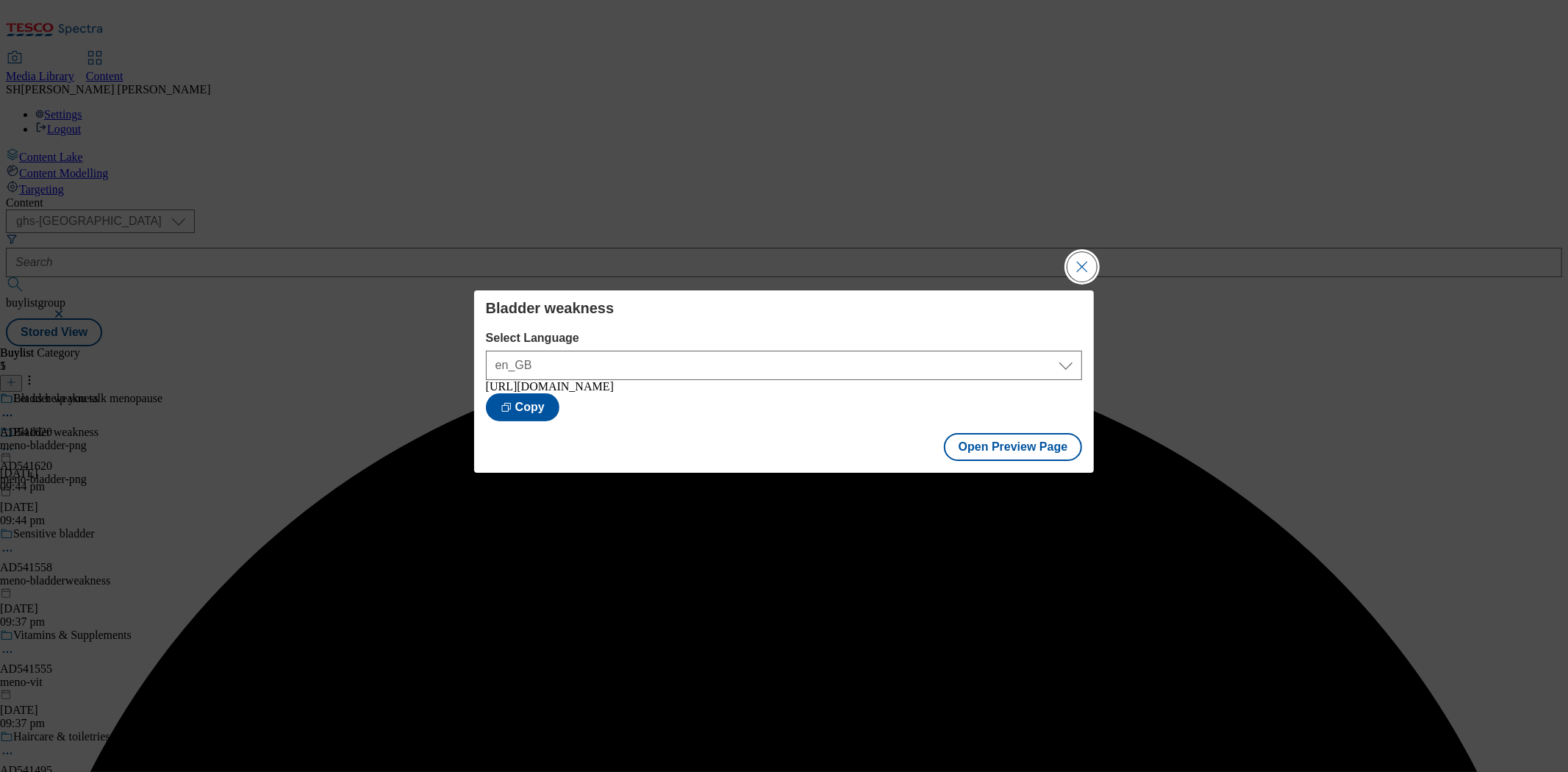
click at [1071, 266] on button "Close Modal" at bounding box center [1083, 267] width 30 height 30
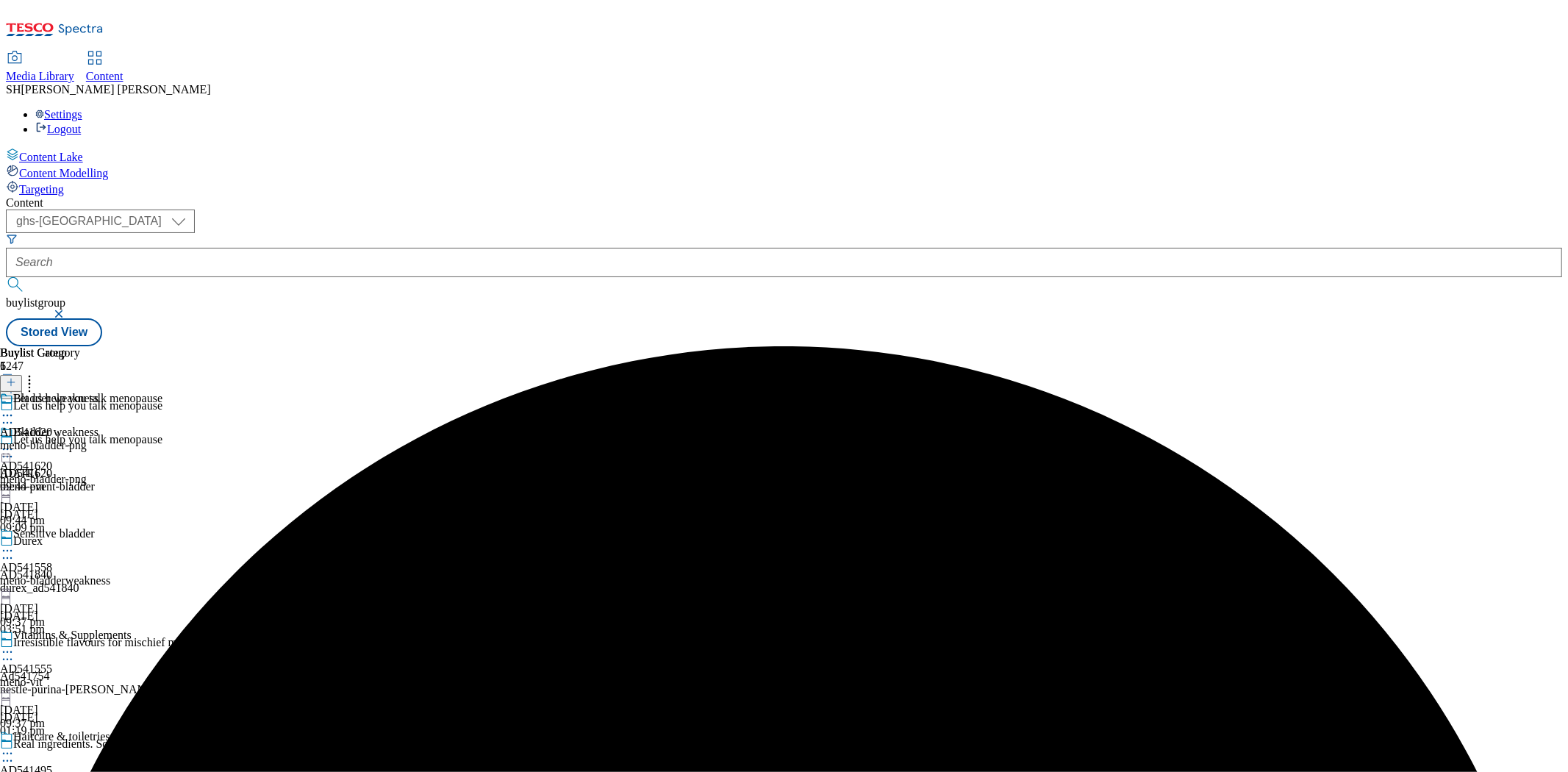
scroll to position [244, 0]
click at [15, 645] on icon at bounding box center [7, 652] width 15 height 15
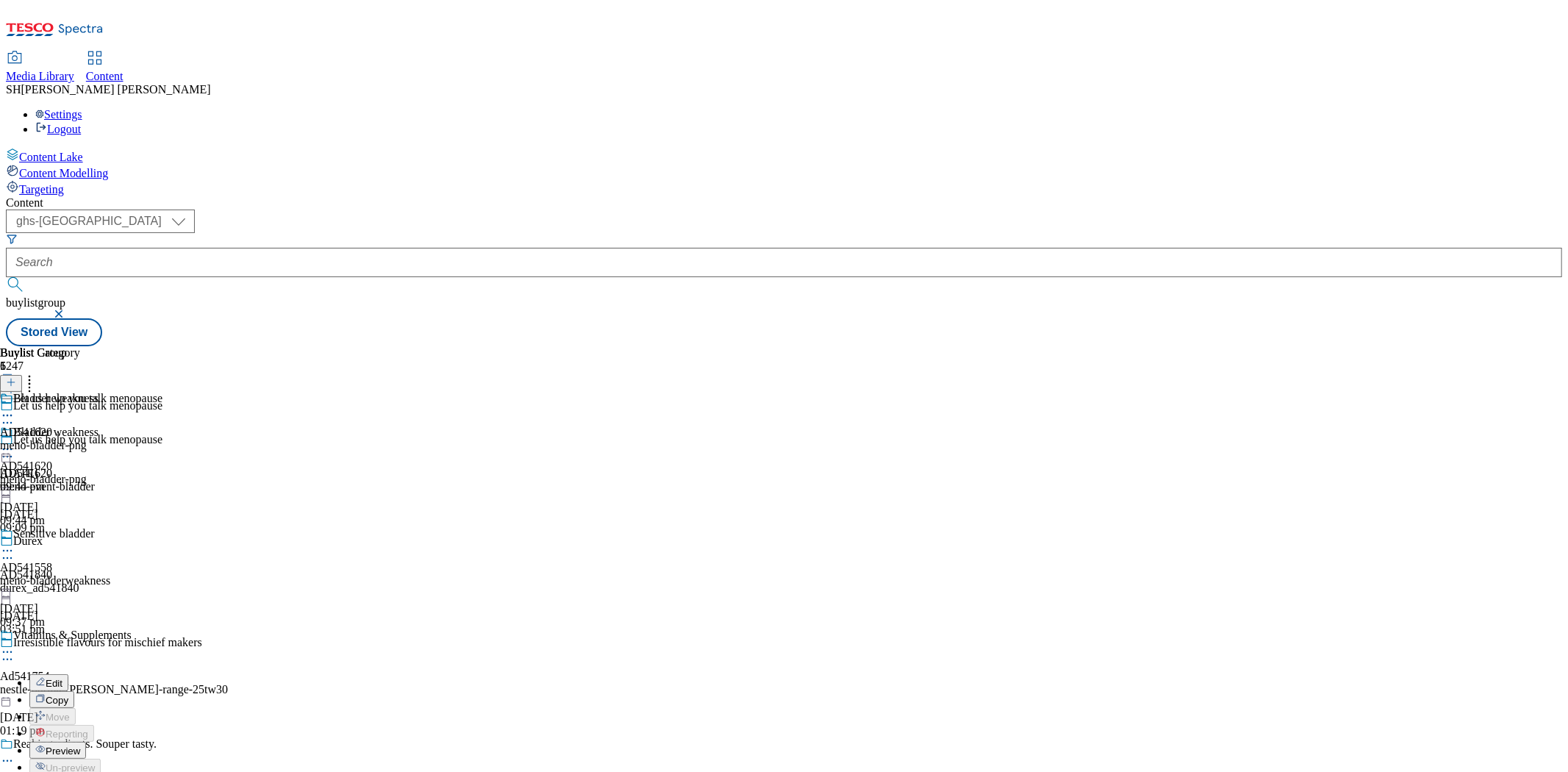
click at [80, 745] on span "Preview" at bounding box center [62, 751] width 34 height 11
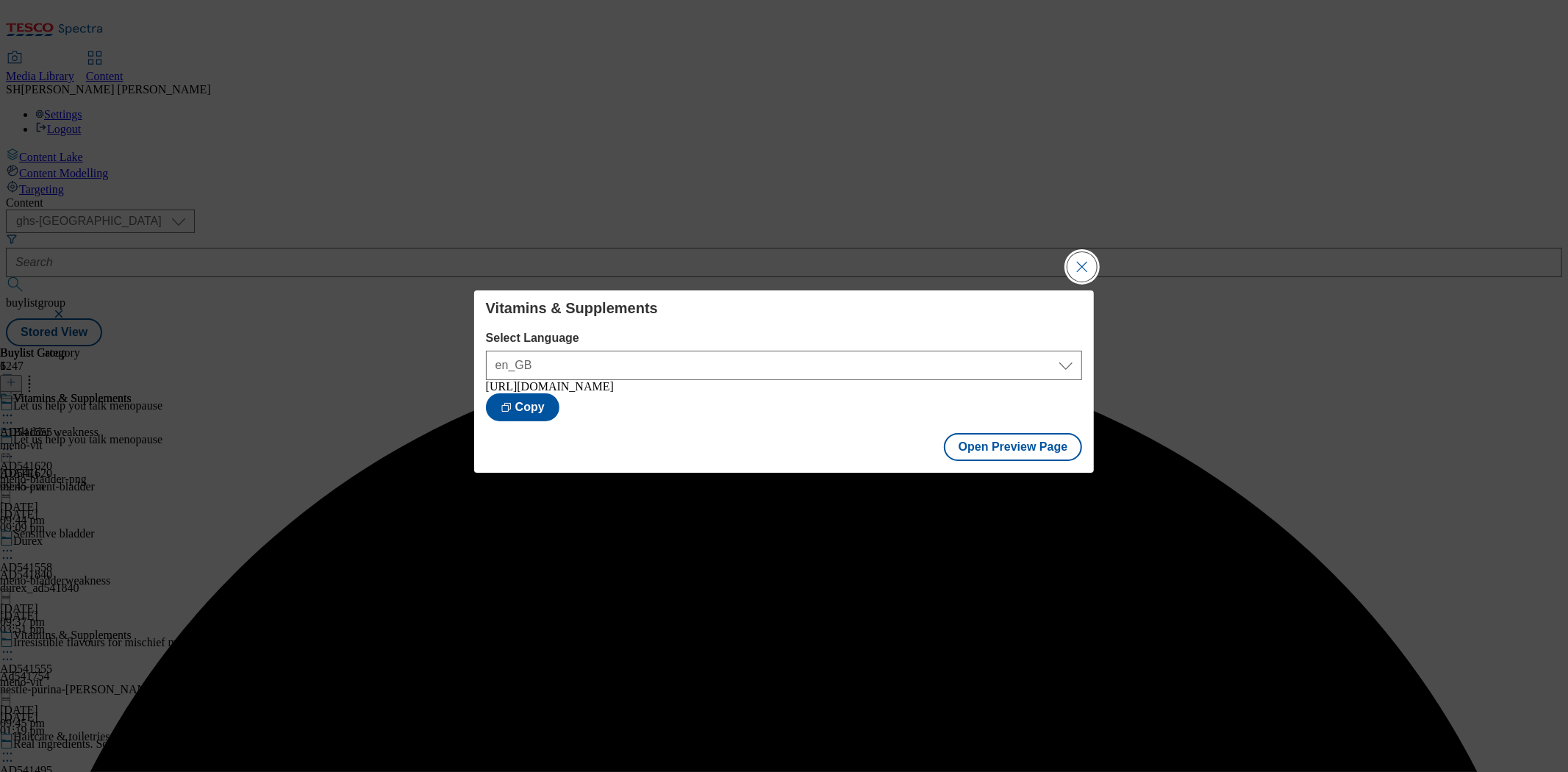
click at [1082, 268] on button "Close Modal" at bounding box center [1083, 267] width 30 height 30
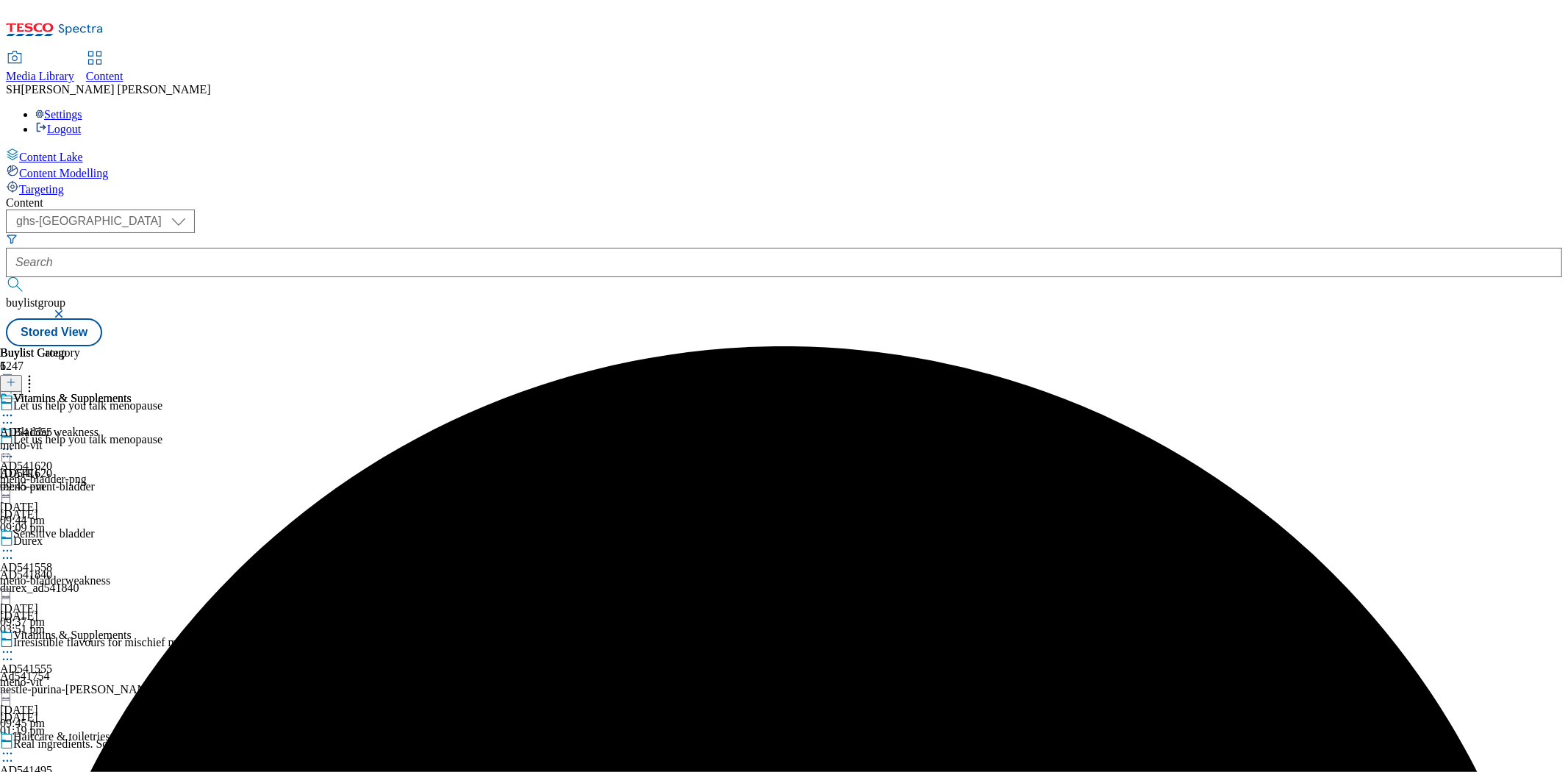
scroll to position [164, 0]
click at [15, 645] on icon at bounding box center [7, 652] width 15 height 15
click at [132, 457] on div "Vitamins & Supplements AD541555 meno-vit [DATE] 09:45 pm" at bounding box center [66, 442] width 132 height 101
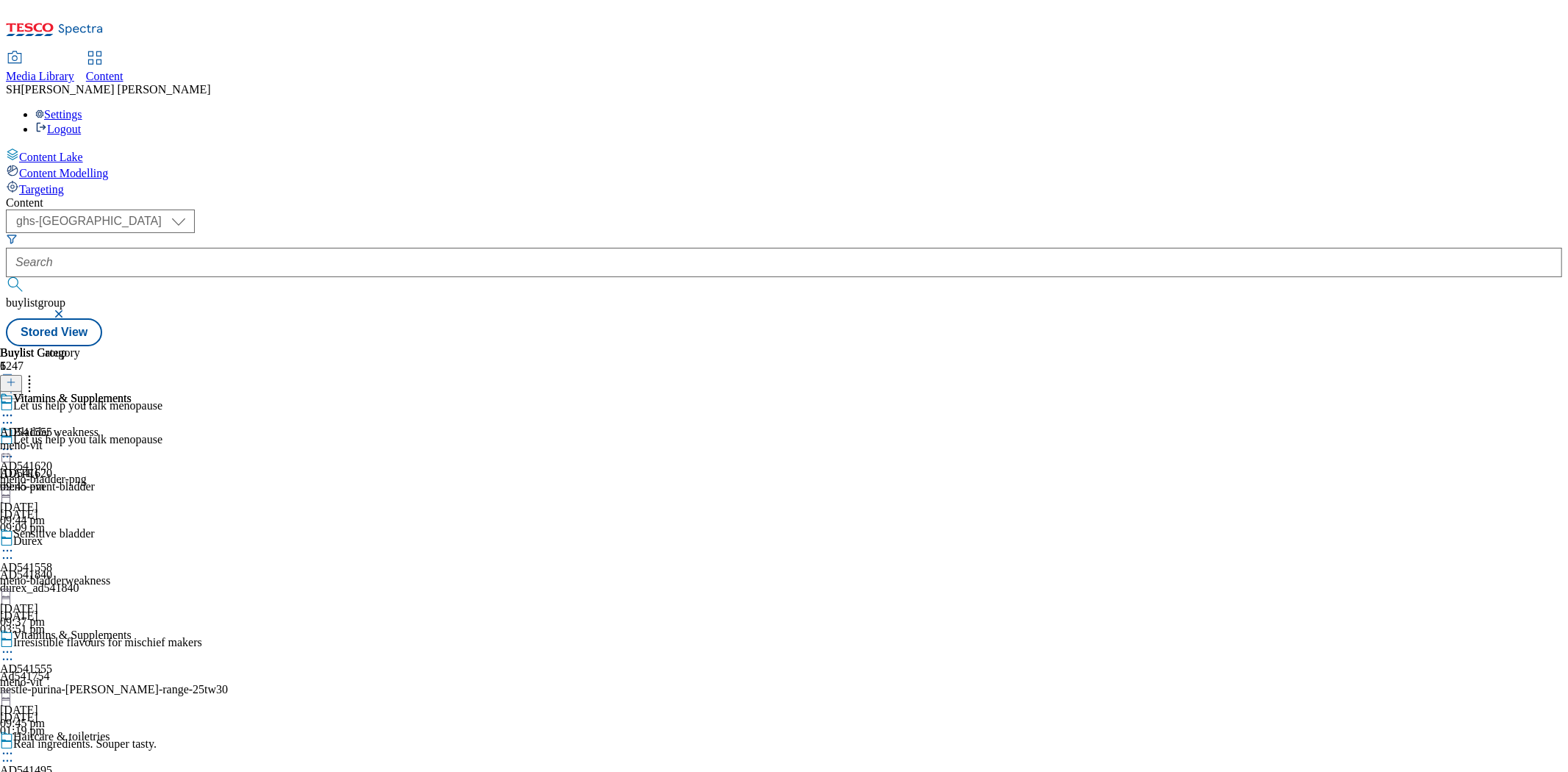
click at [15, 746] on icon at bounding box center [7, 753] width 15 height 15
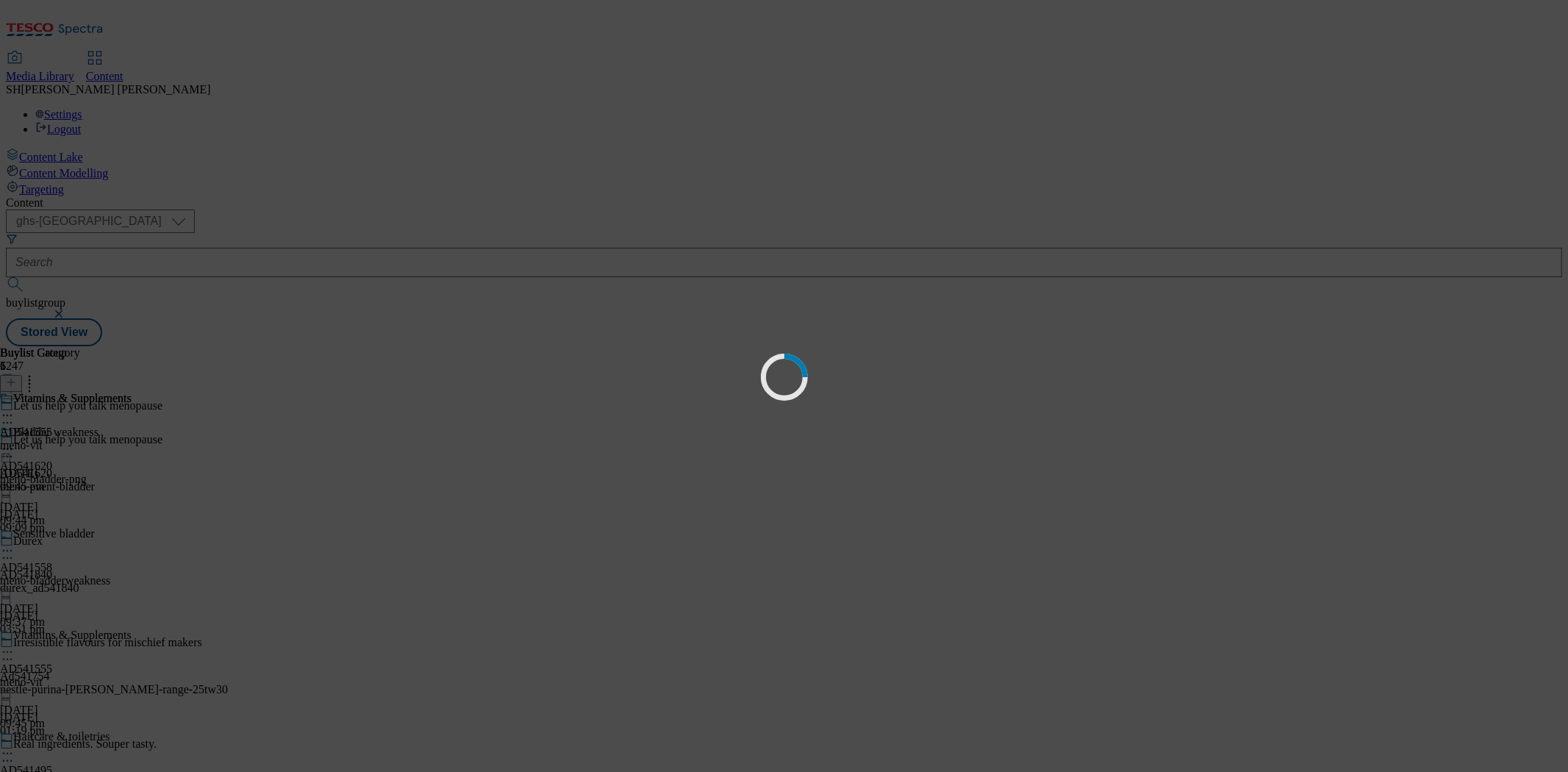
scroll to position [0, 0]
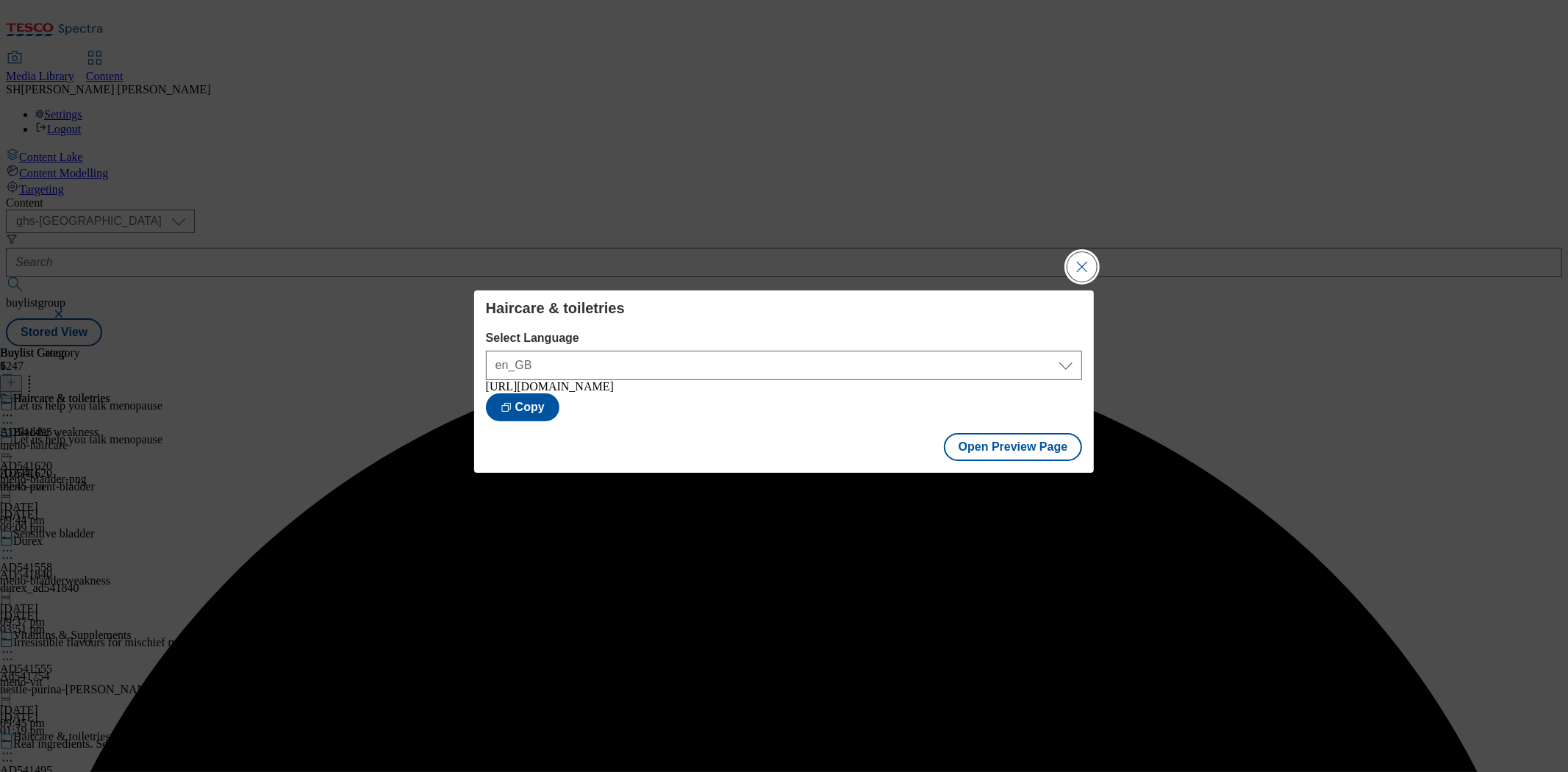
click at [1082, 262] on button "Close Modal" at bounding box center [1083, 267] width 30 height 30
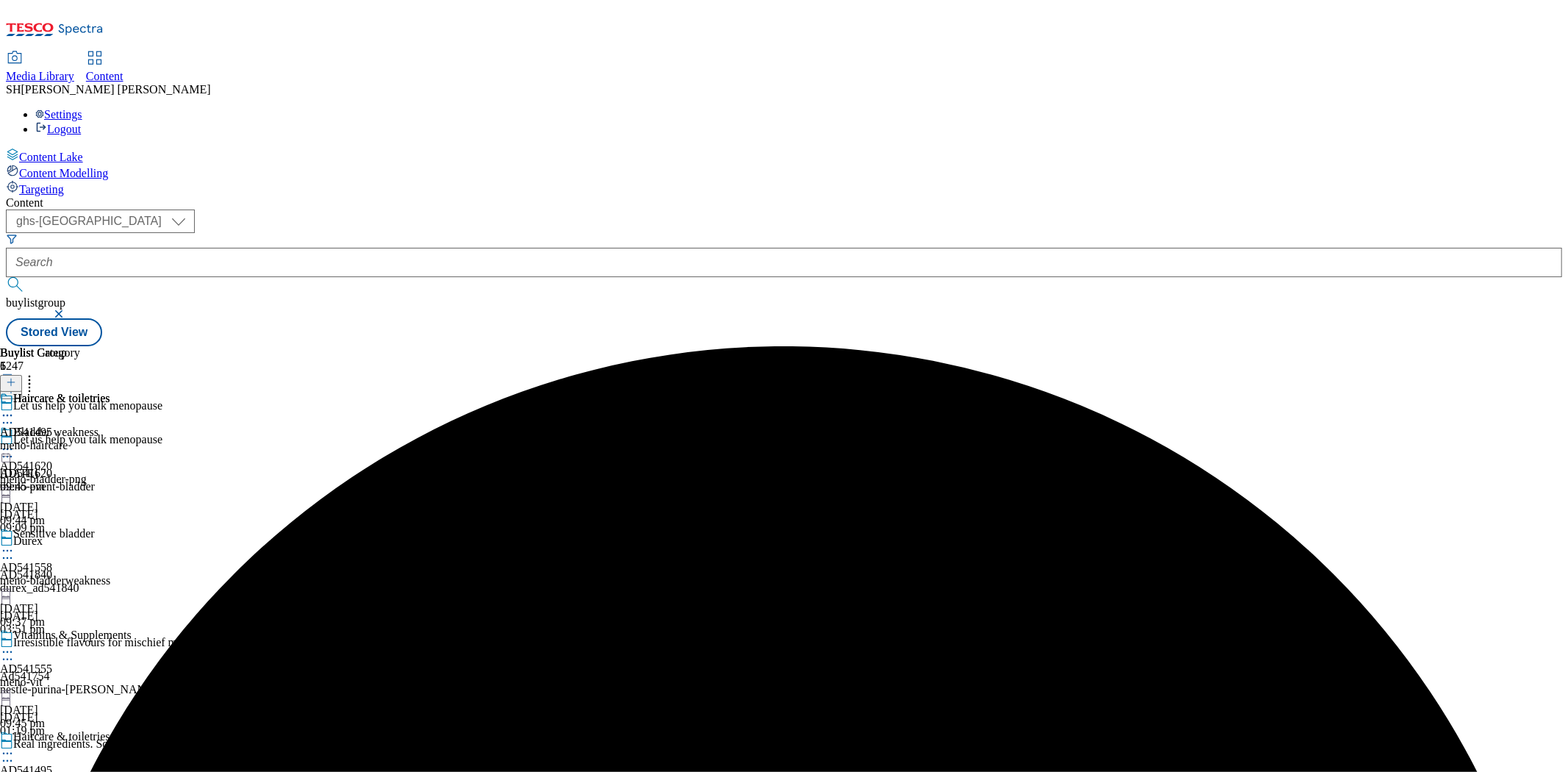
scroll to position [290, 0]
click at [15, 746] on icon at bounding box center [7, 753] width 15 height 15
click at [111, 461] on div "Haircare & toiletries AD541495 meno-haircare [DATE] 09:45 pm" at bounding box center [55, 442] width 111 height 101
